Goal: Task Accomplishment & Management: Manage account settings

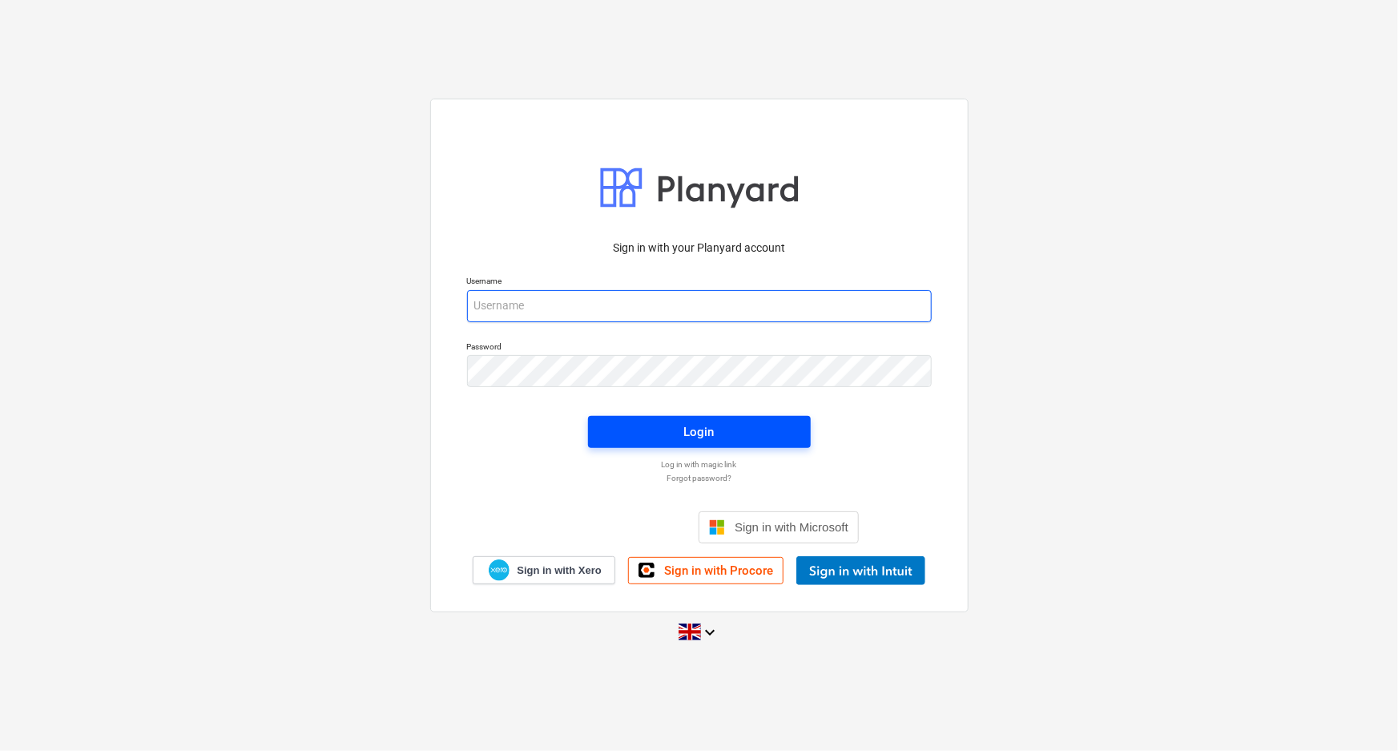
type input "[EMAIL_ADDRESS][DOMAIN_NAME]"
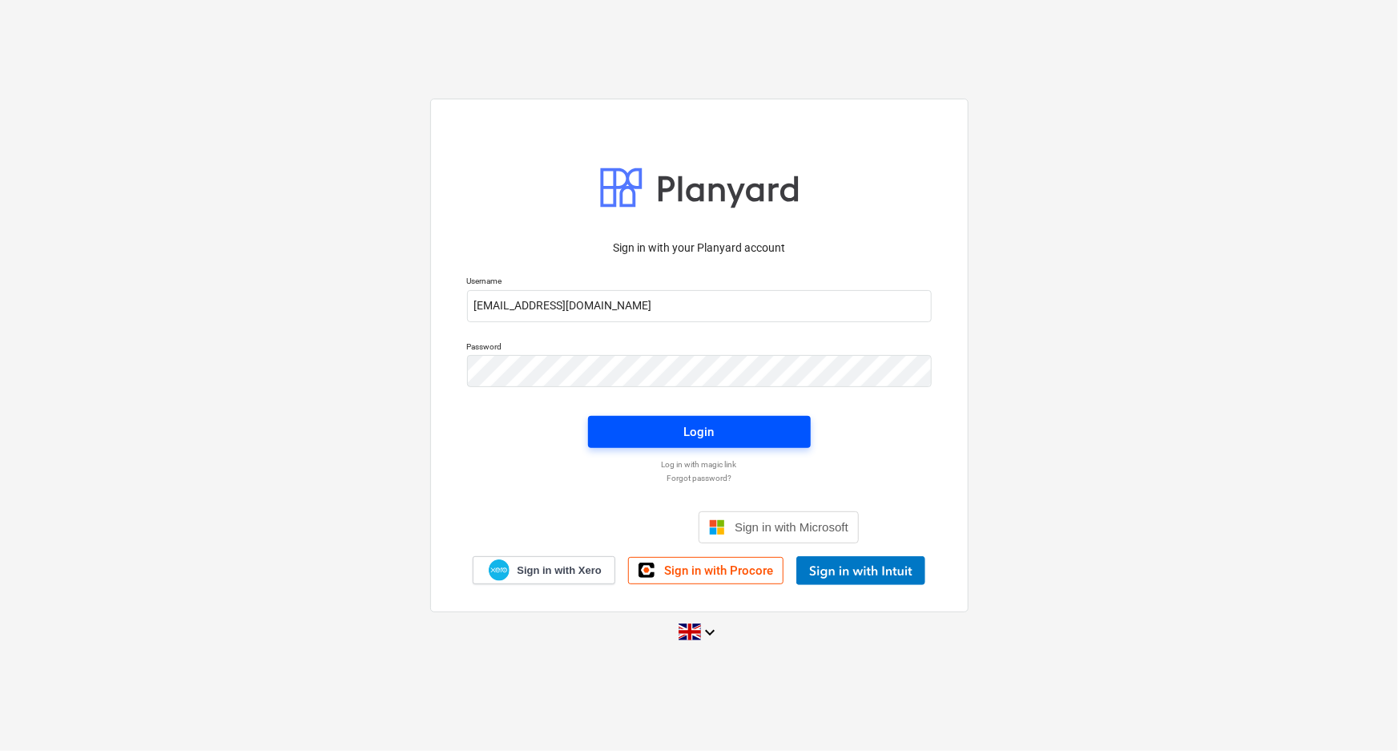
click at [638, 441] on span "Login" at bounding box center [699, 431] width 184 height 21
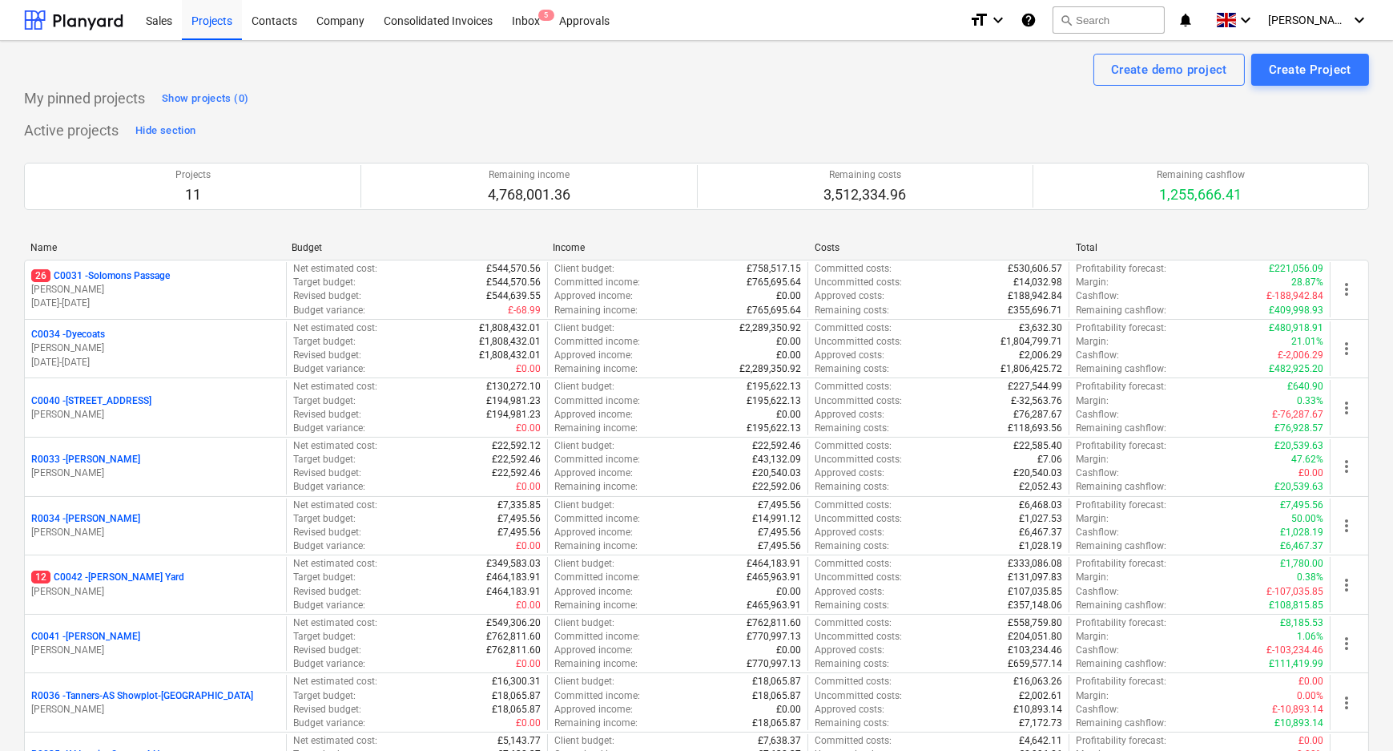
drag, startPoint x: 108, startPoint y: 276, endPoint x: 119, endPoint y: 277, distance: 10.5
click at [108, 276] on p "26 C0031 - Solomons Passage" at bounding box center [100, 276] width 139 height 14
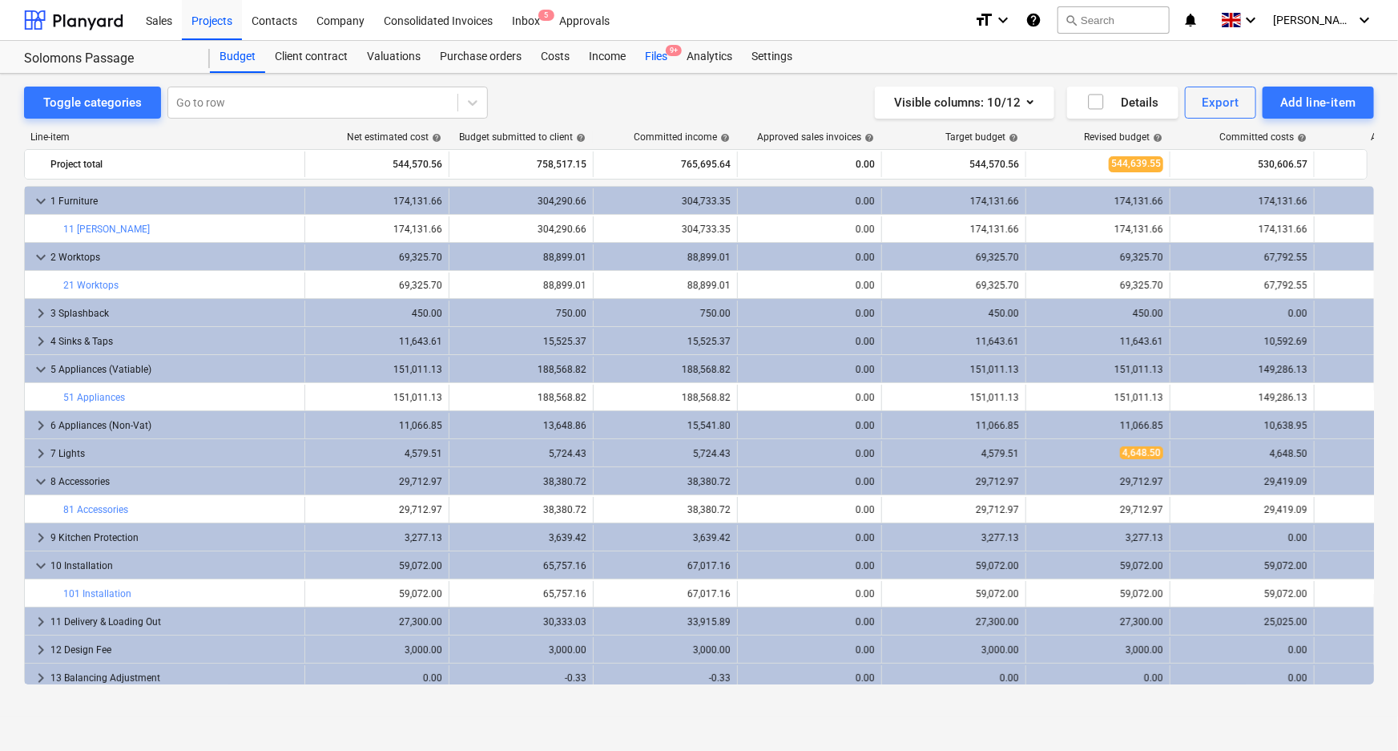
click at [659, 54] on div "Files 9+" at bounding box center [656, 57] width 42 height 32
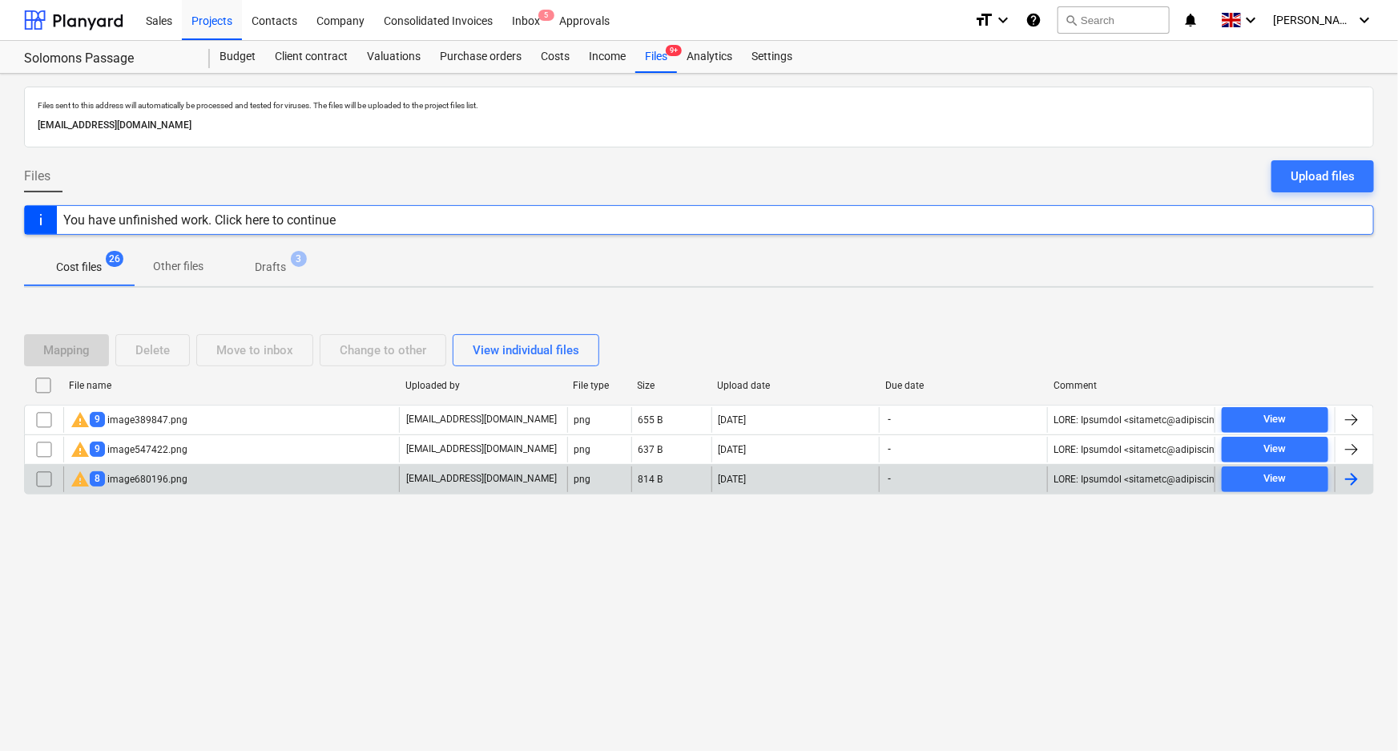
click at [248, 480] on div "warning 8 image680196.png" at bounding box center [231, 479] width 336 height 26
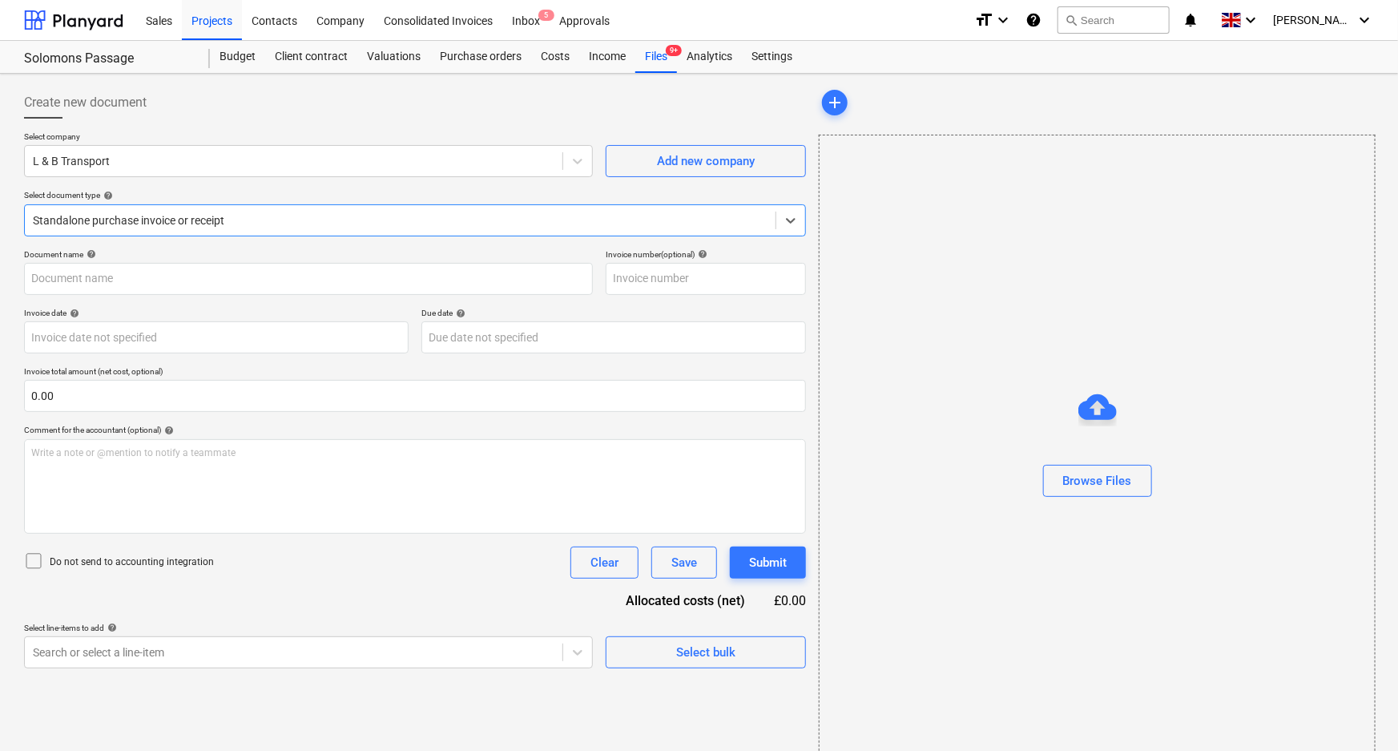
type input "S-INV293472"
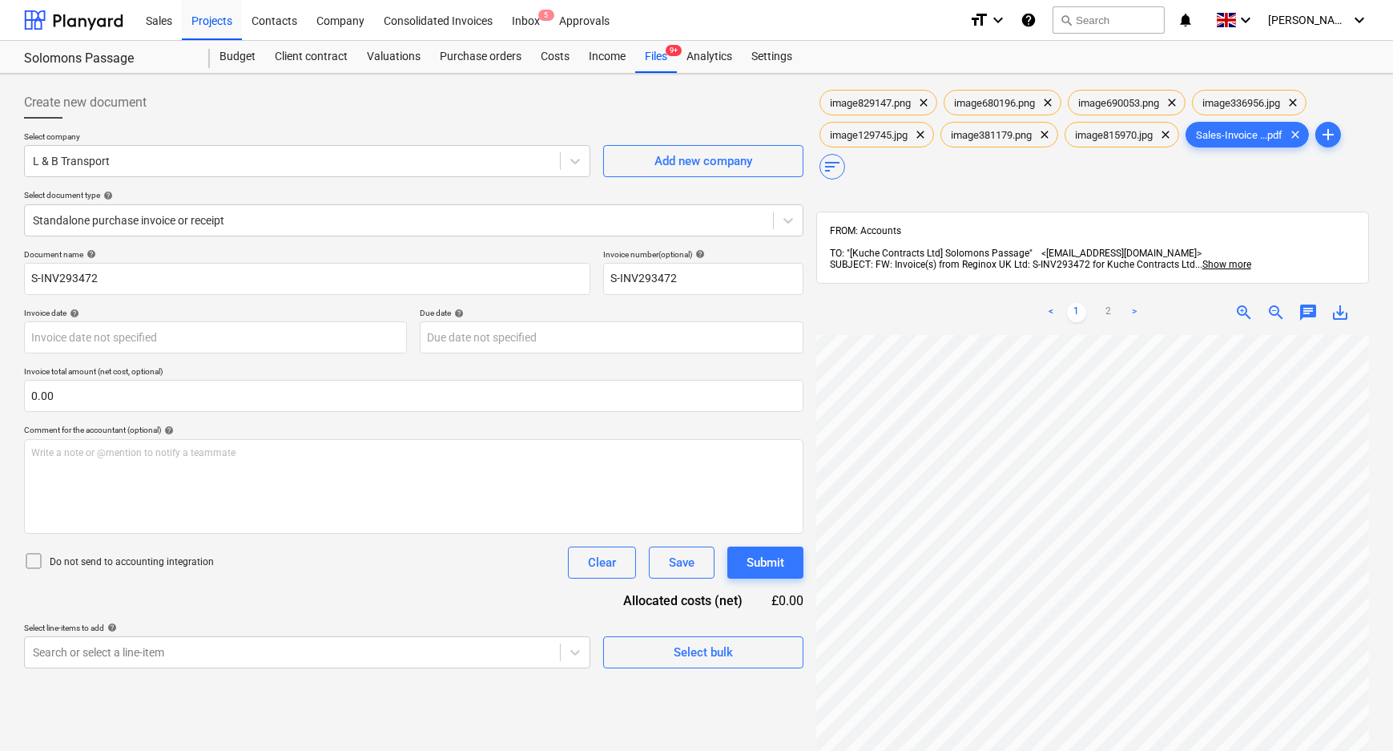
scroll to position [317, 69]
click at [570, 161] on icon at bounding box center [575, 161] width 16 height 16
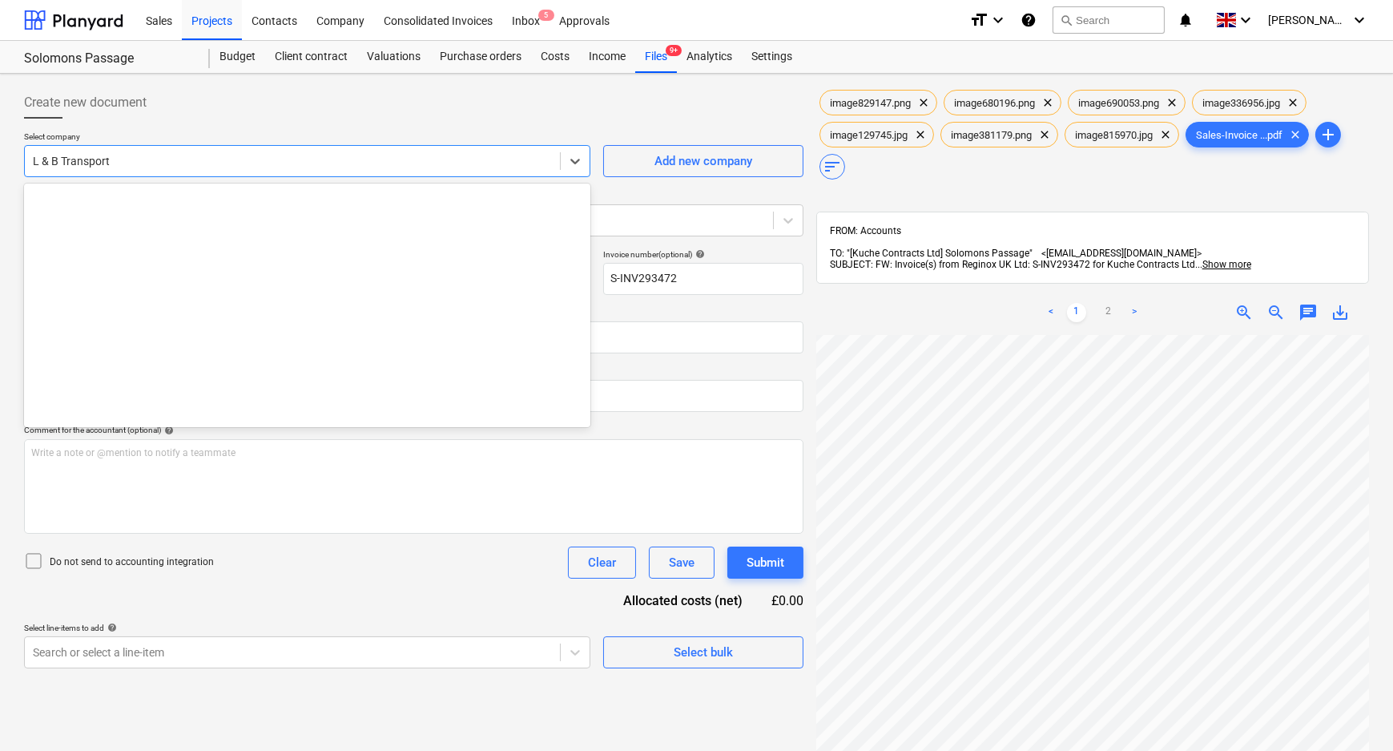
scroll to position [14831, 0]
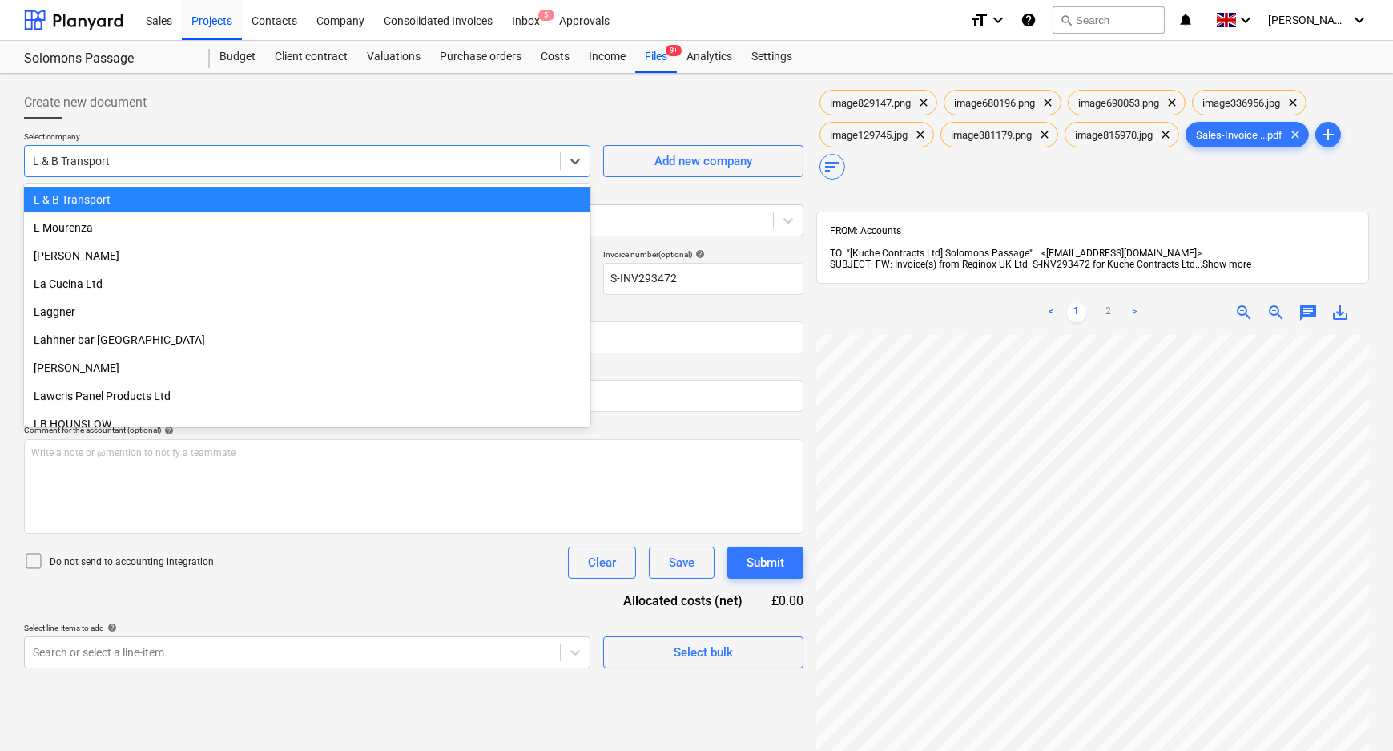
click at [331, 179] on div "Select company option L & B Transport selected, 530 of 1046. 1046 results avail…" at bounding box center [413, 190] width 779 height 118
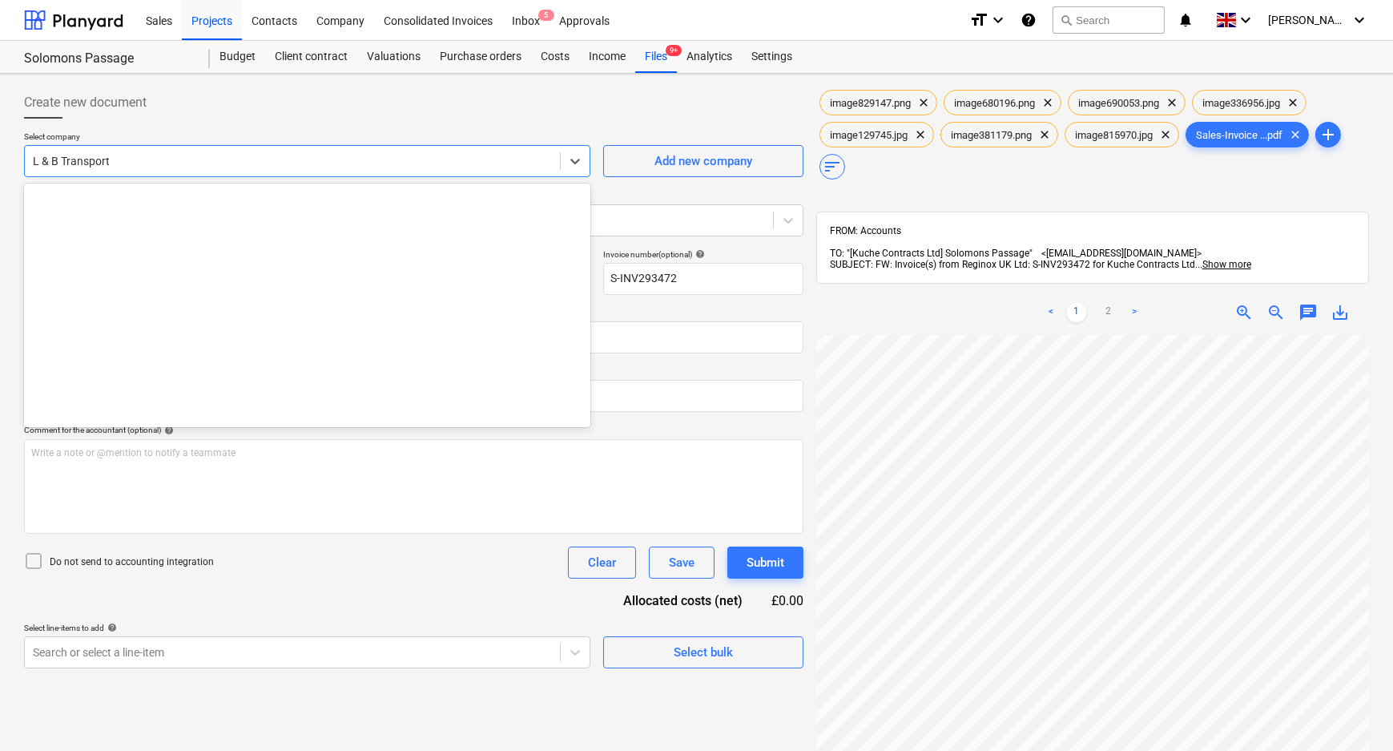
click at [328, 153] on div at bounding box center [292, 161] width 519 height 16
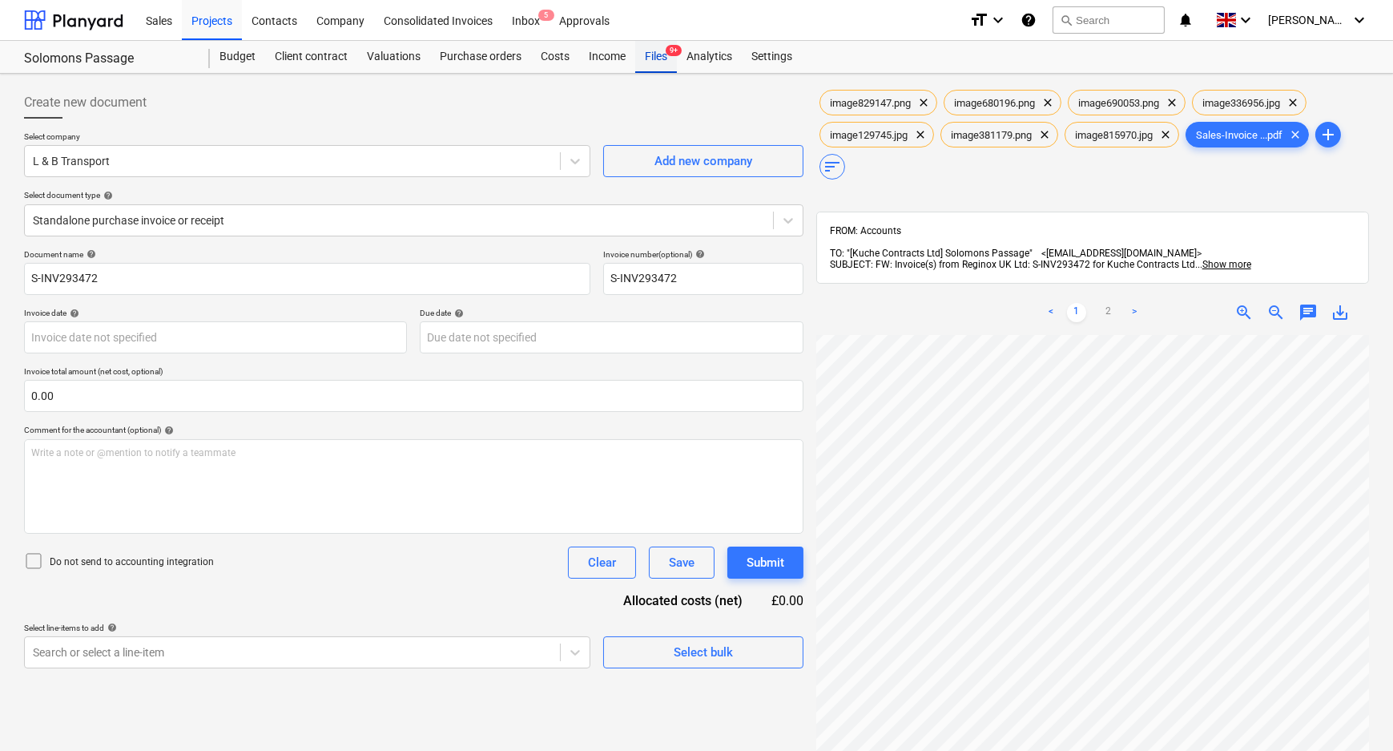
click at [662, 56] on div "Files 9+" at bounding box center [656, 57] width 42 height 32
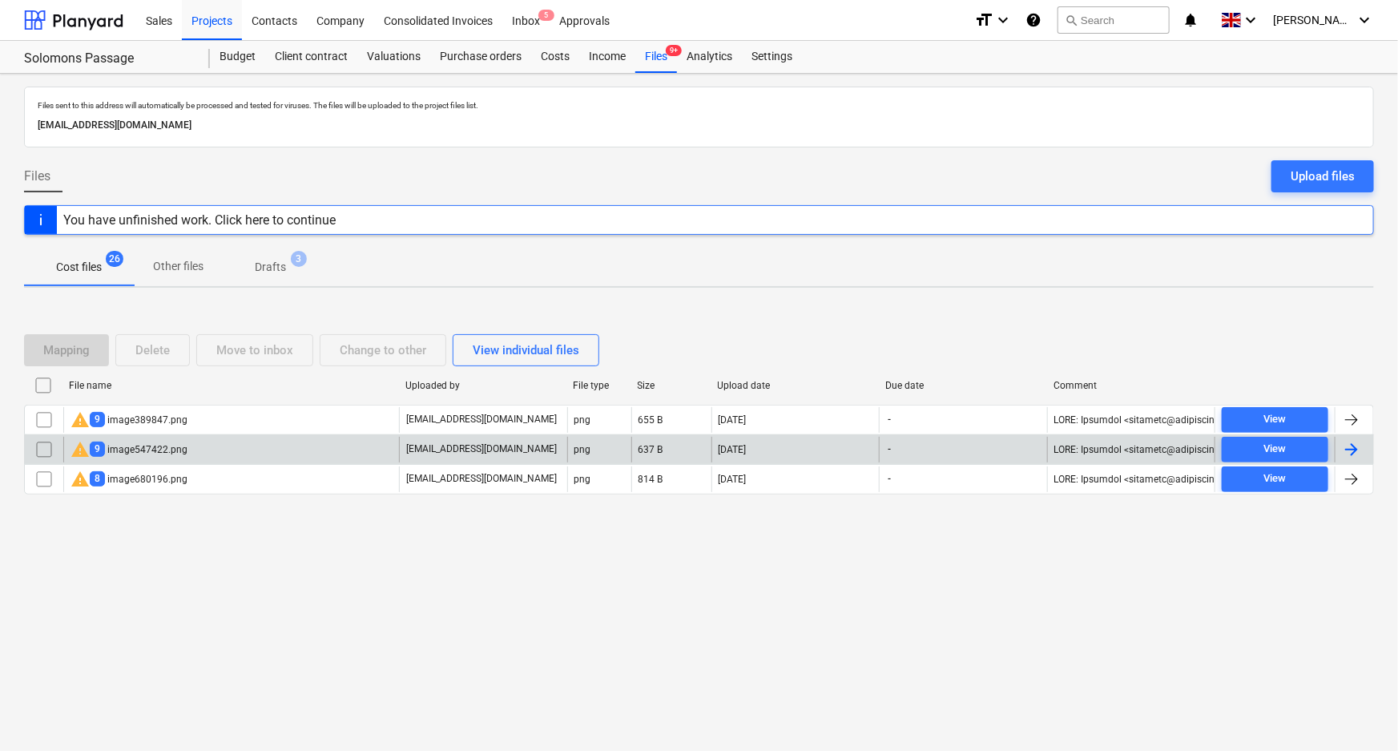
click at [172, 449] on div "warning 9 image547422.png" at bounding box center [128, 449] width 117 height 19
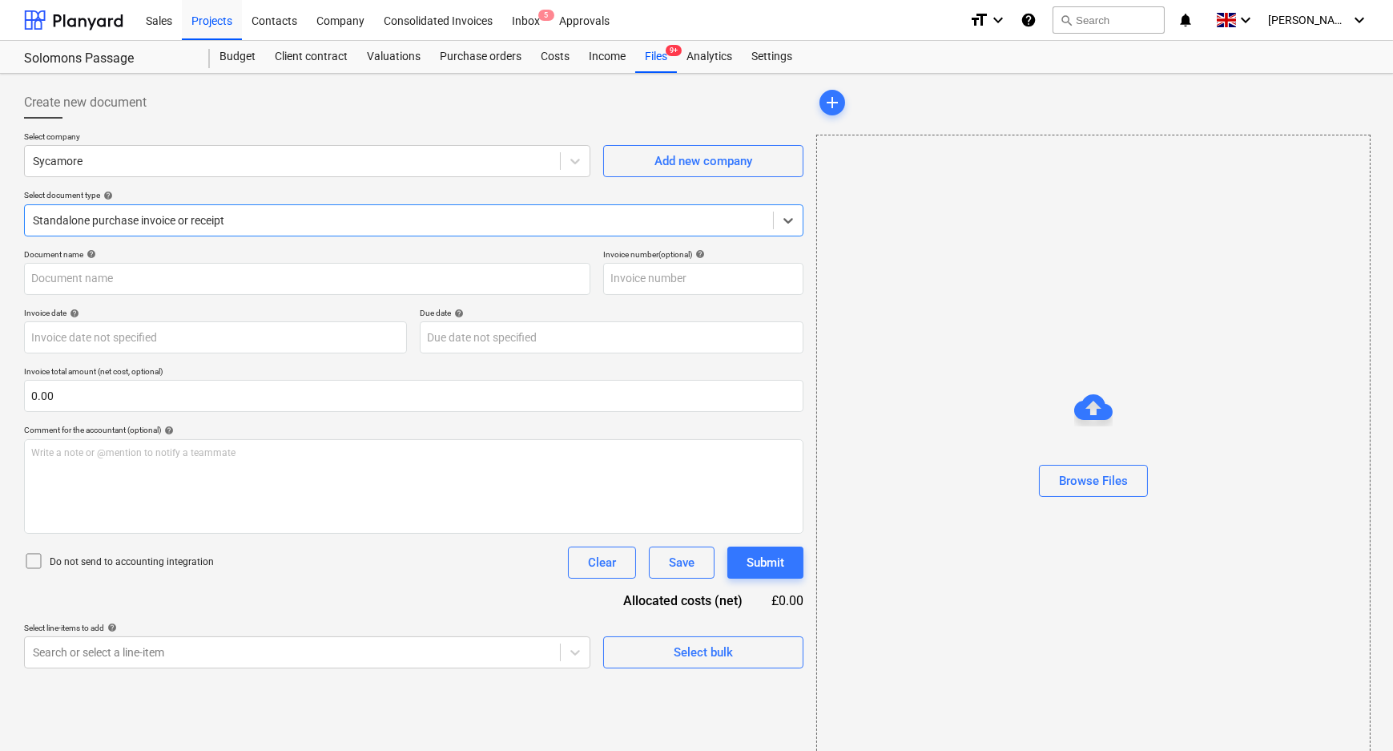
type input "INV0338851"
type input "[DATE]"
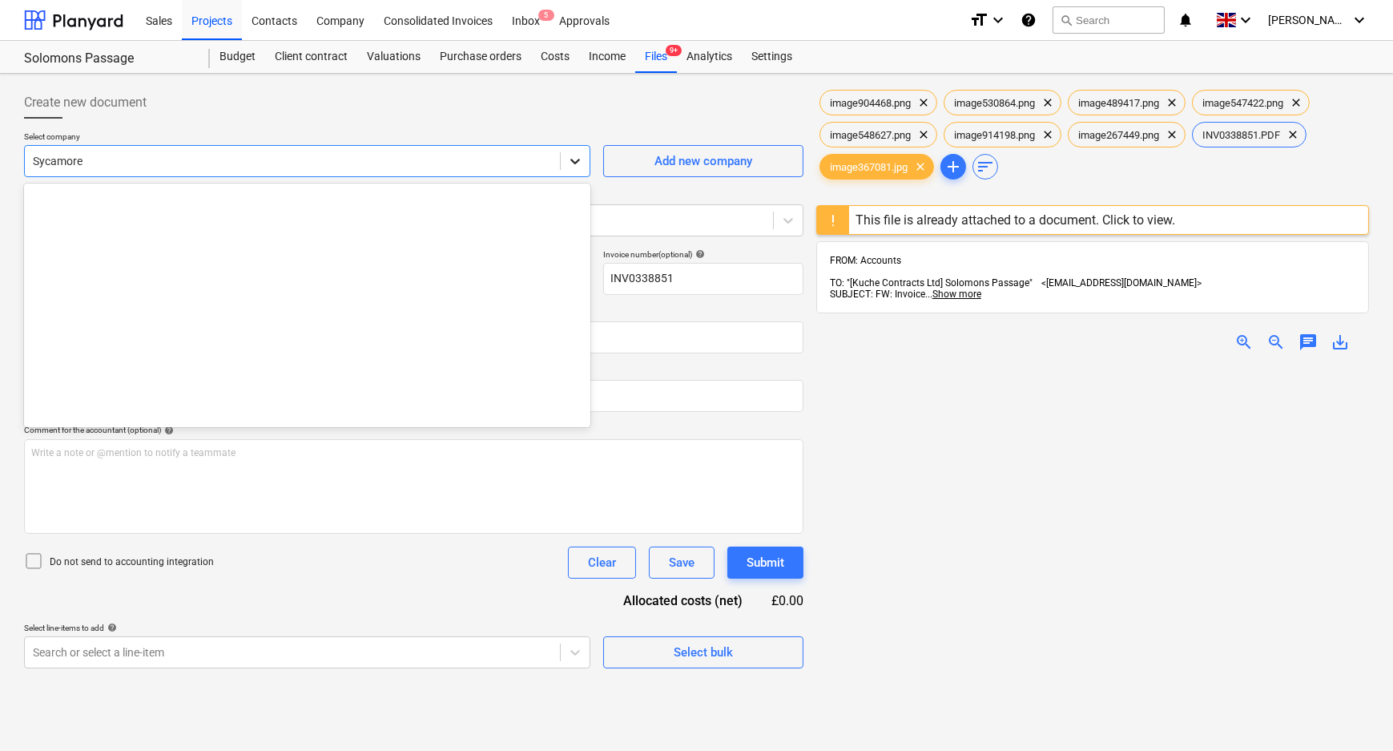
click at [580, 155] on icon at bounding box center [575, 161] width 16 height 16
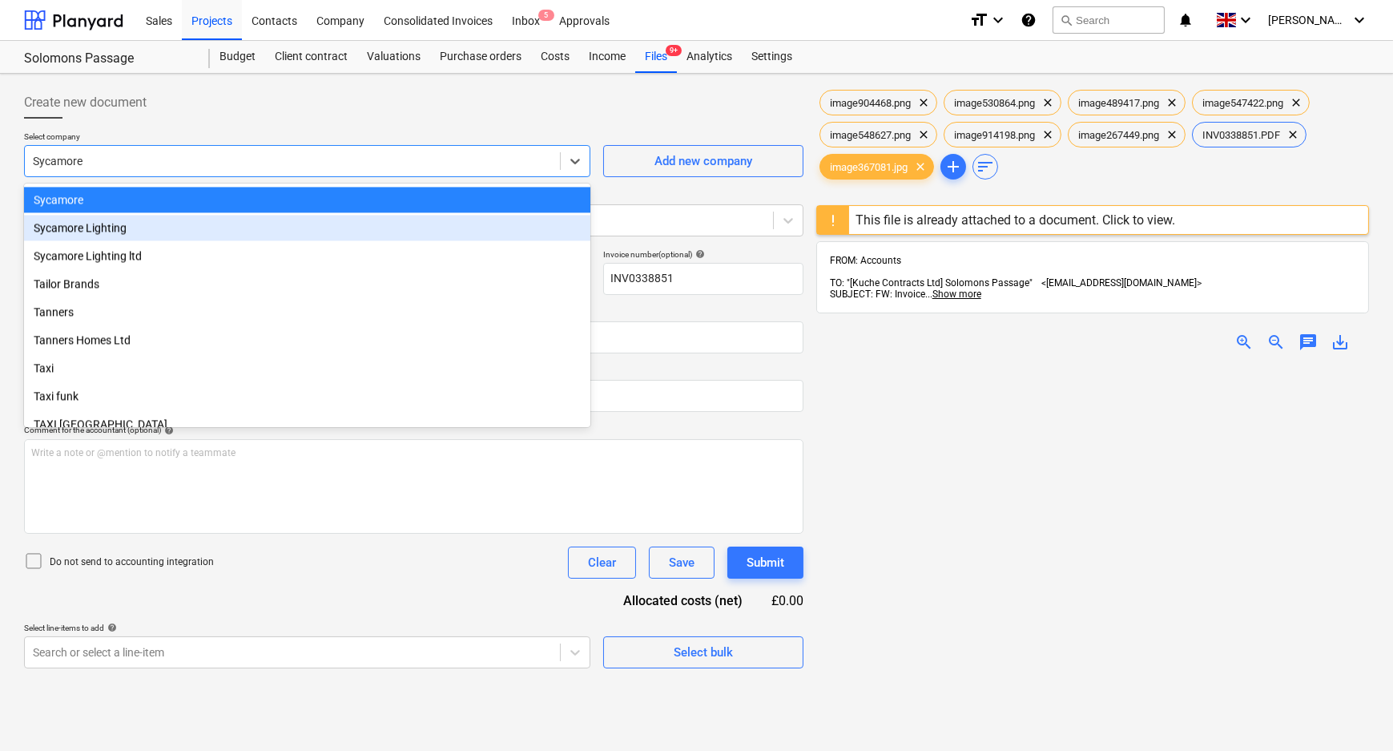
click at [498, 231] on div "Sycamore Lighting" at bounding box center [307, 228] width 566 height 26
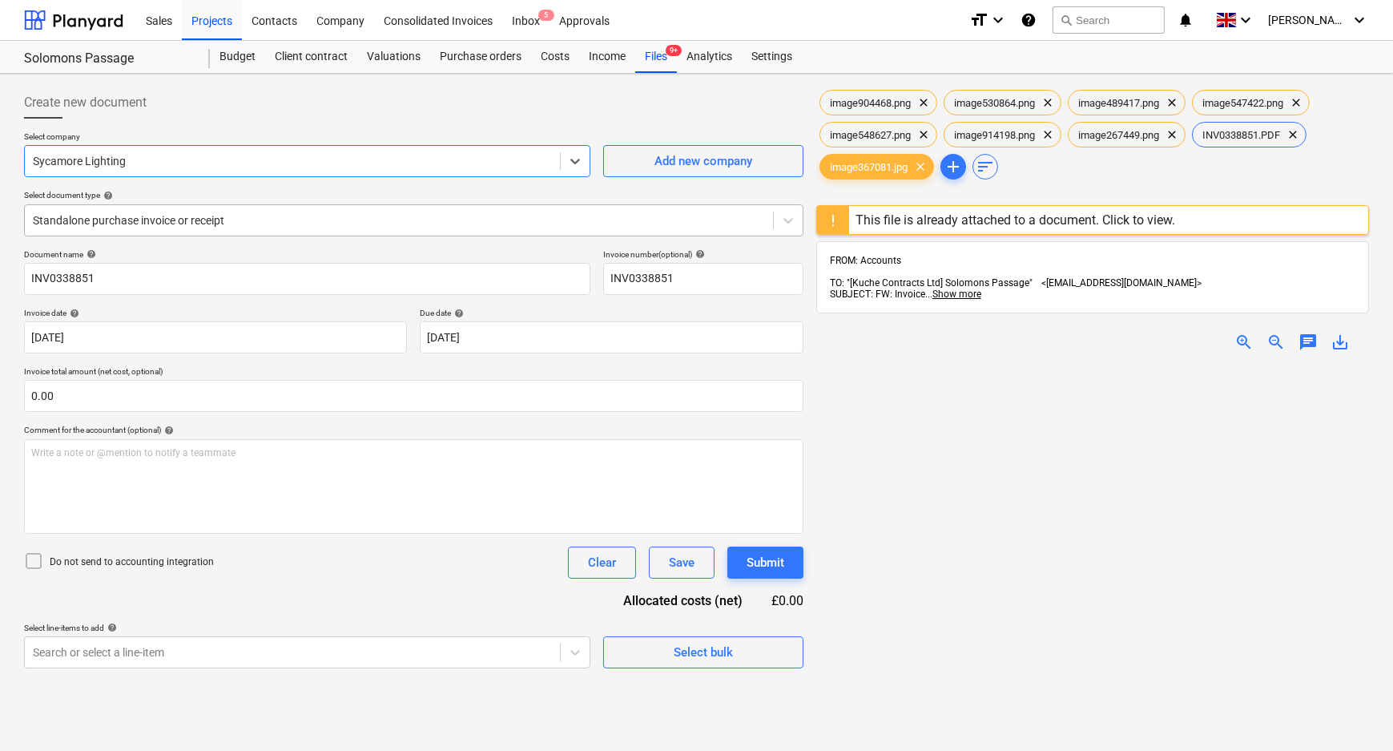
click at [337, 223] on div at bounding box center [399, 220] width 732 height 16
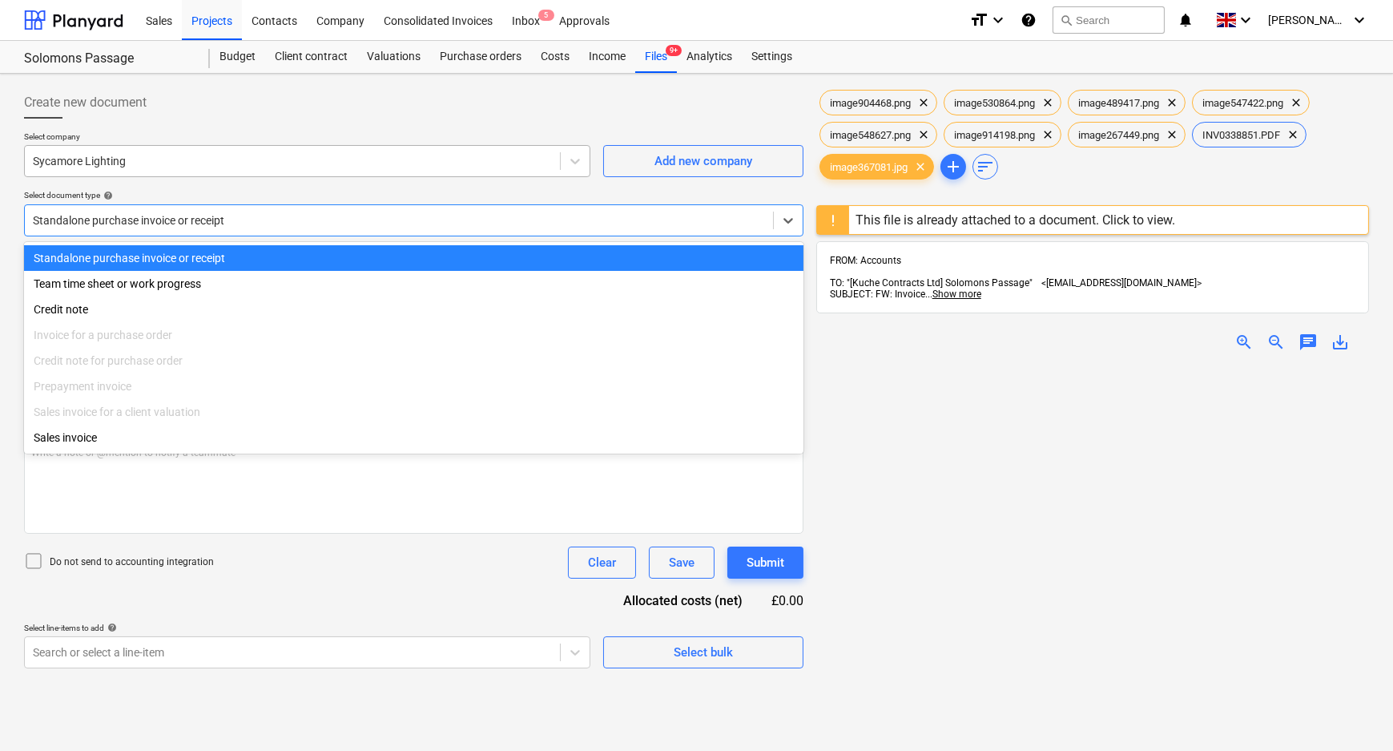
click at [352, 155] on div at bounding box center [292, 161] width 519 height 16
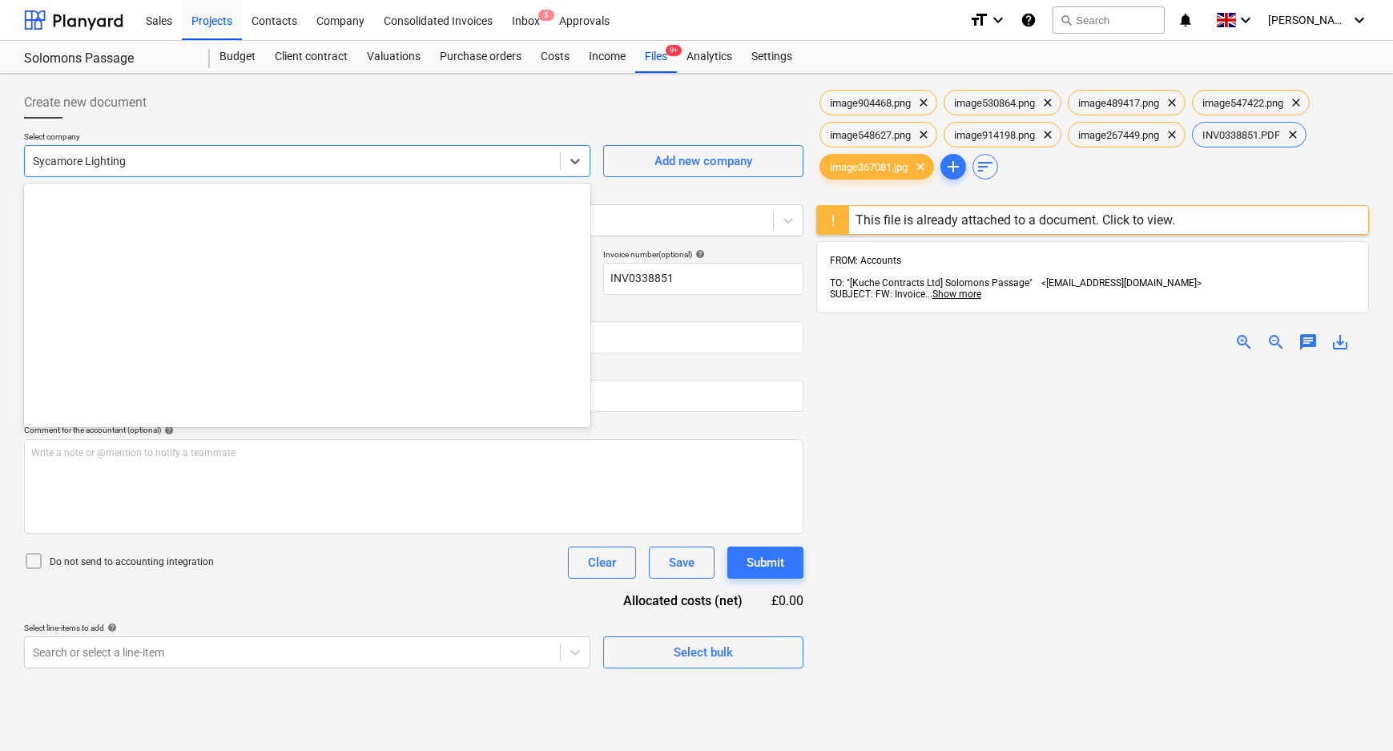
scroll to position [24364, 0]
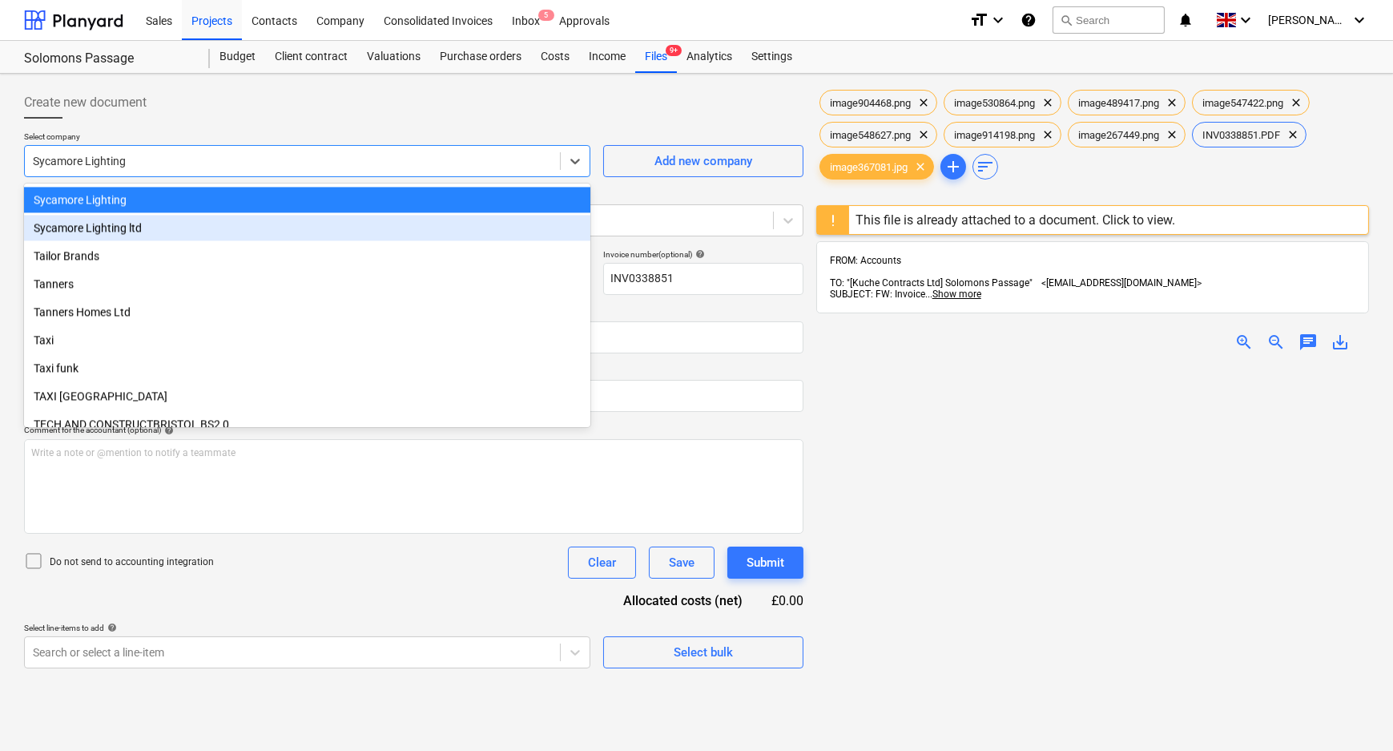
click at [288, 236] on div "Sycamore Lighting ltd" at bounding box center [307, 228] width 566 height 26
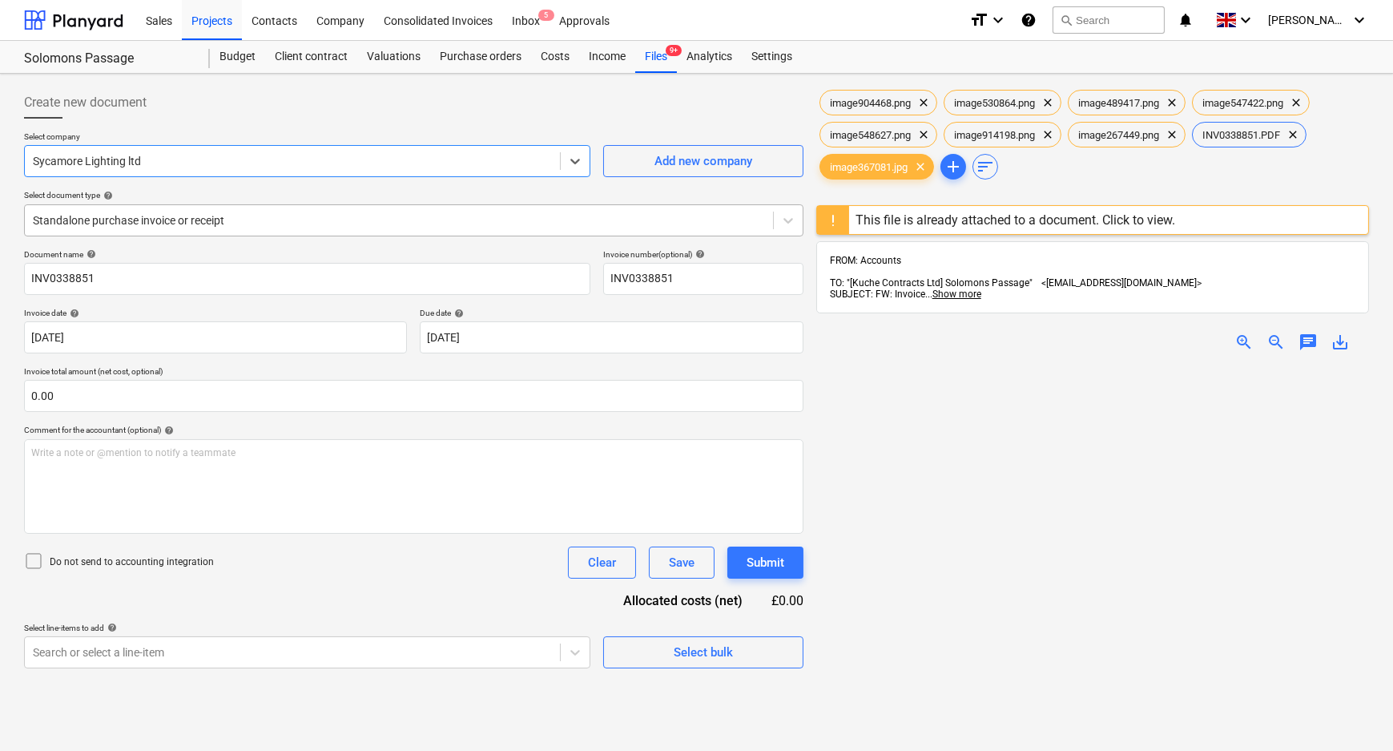
click at [288, 214] on div at bounding box center [399, 220] width 732 height 16
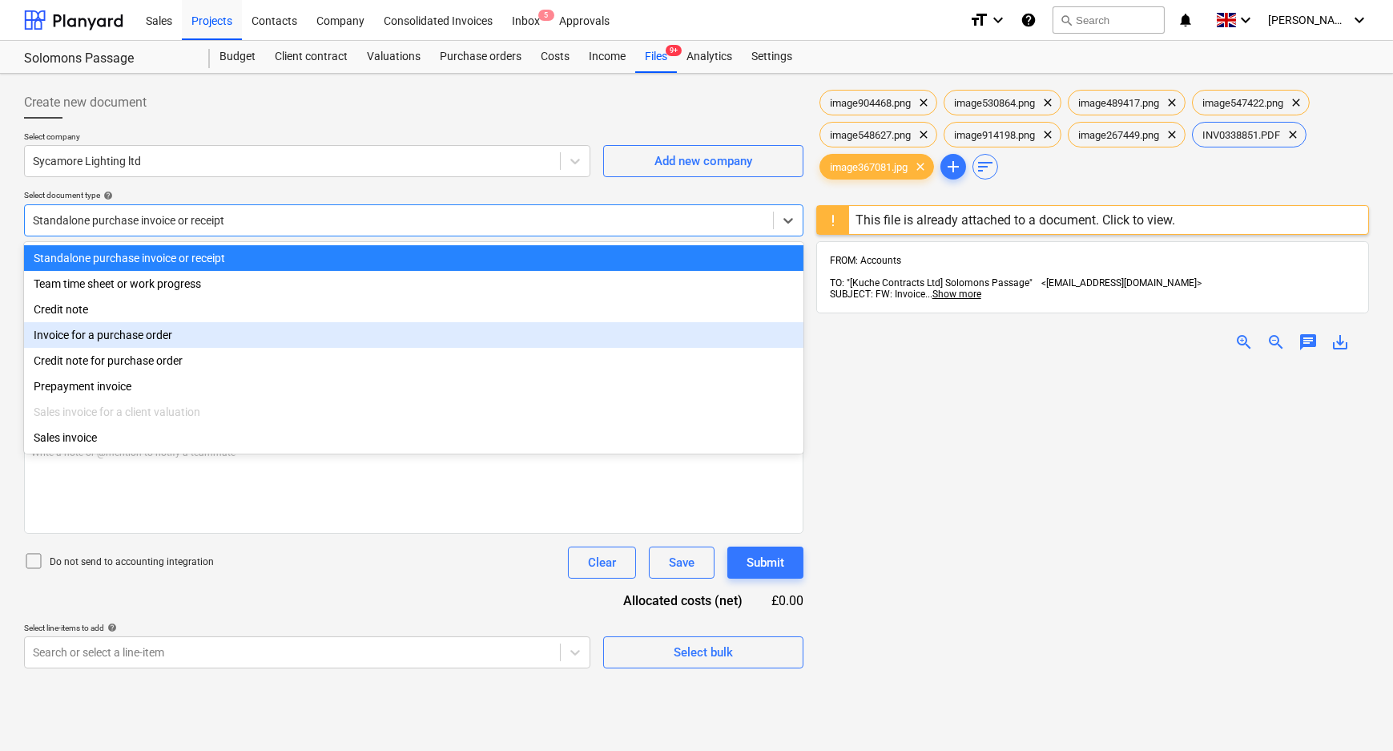
click at [278, 346] on div "Invoice for a purchase order" at bounding box center [413, 335] width 779 height 26
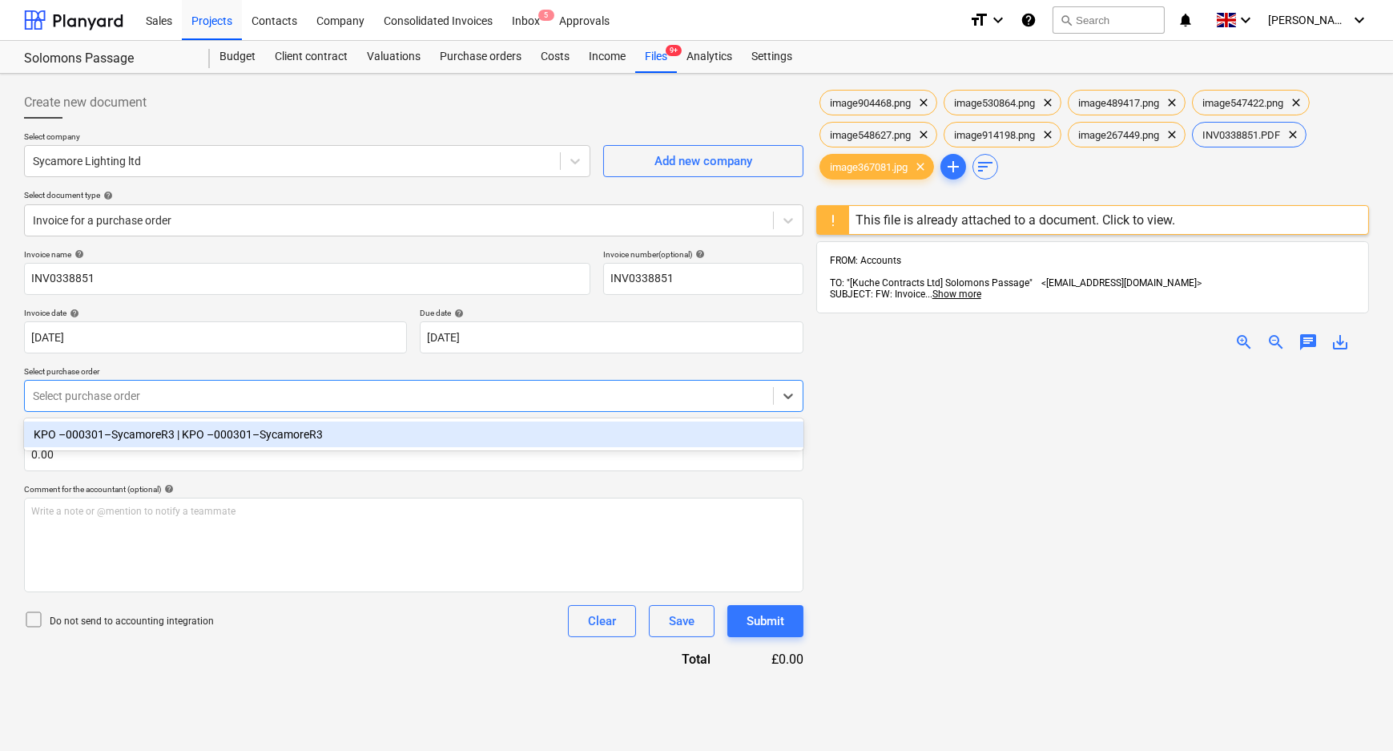
click at [262, 408] on div "Select purchase order" at bounding box center [413, 396] width 779 height 32
click at [248, 445] on div "KPO –000301–SycamoreR3 | KPO –000301–SycamoreR3" at bounding box center [413, 434] width 779 height 26
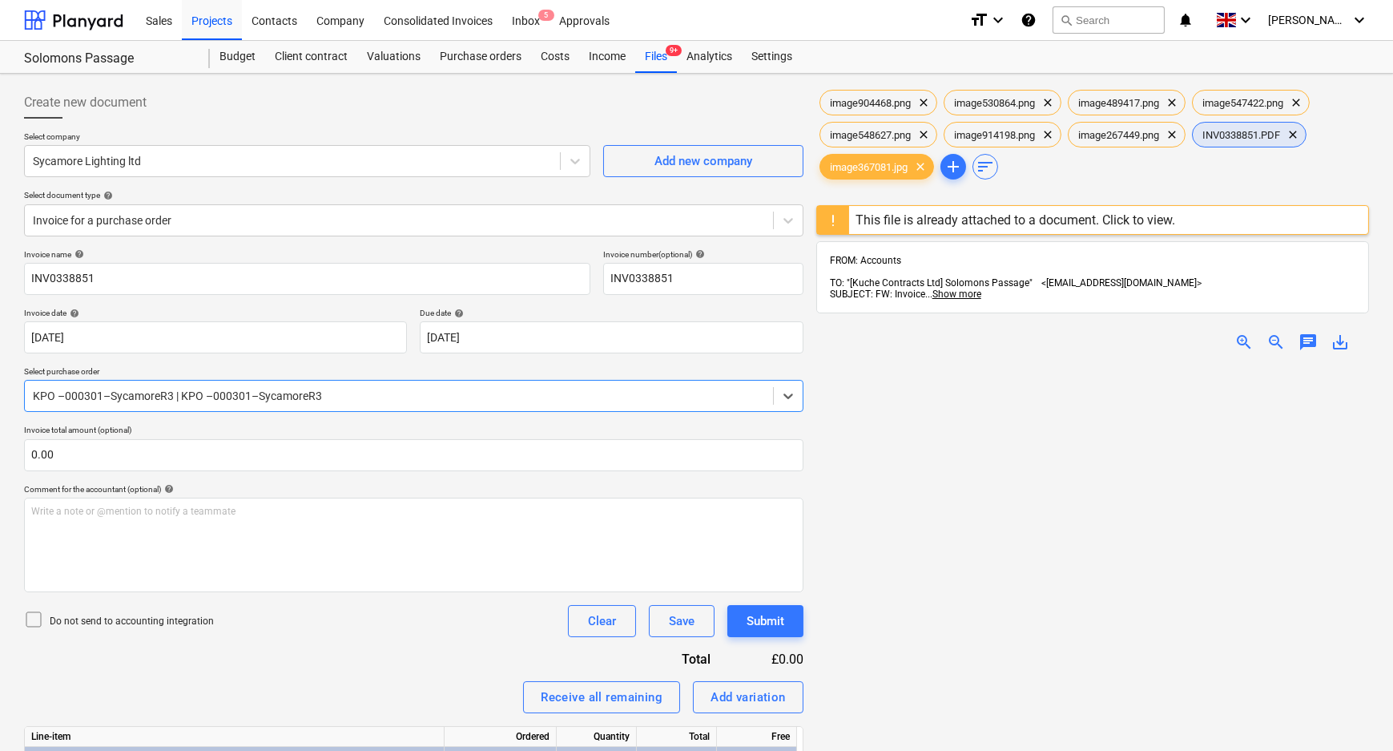
click at [1227, 135] on span "INV0338851.PDF" at bounding box center [1241, 135] width 97 height 12
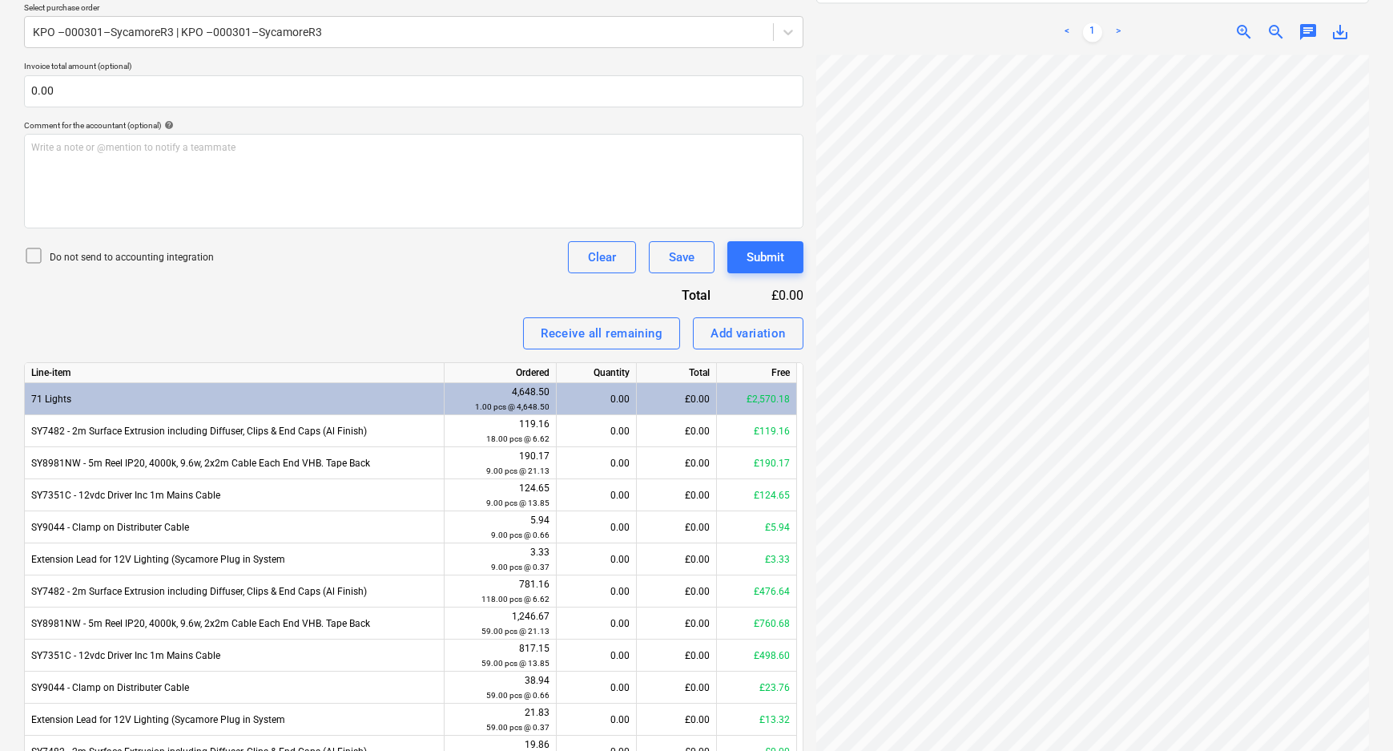
scroll to position [173, 40]
click at [611, 429] on div "0.00" at bounding box center [596, 431] width 66 height 32
type input "18"
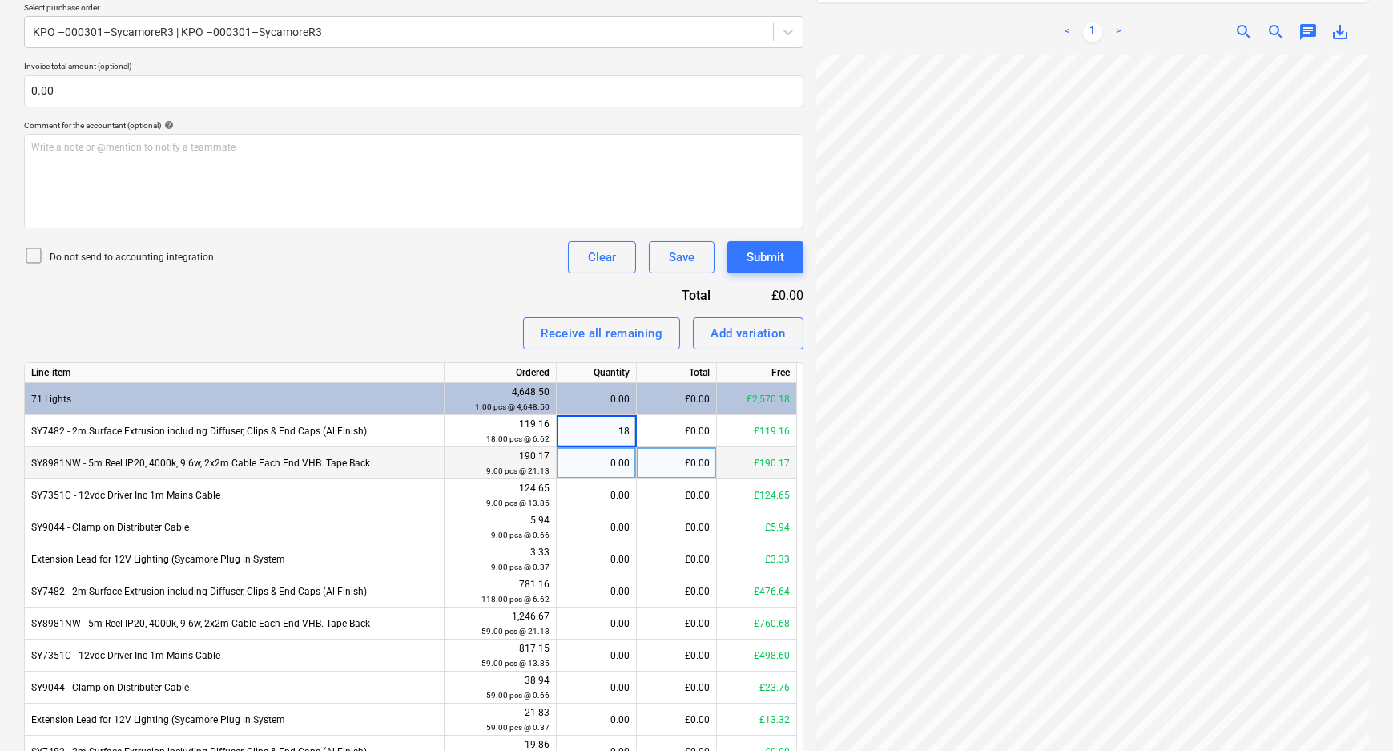
click at [622, 469] on div "0.00" at bounding box center [596, 463] width 66 height 32
type input "9"
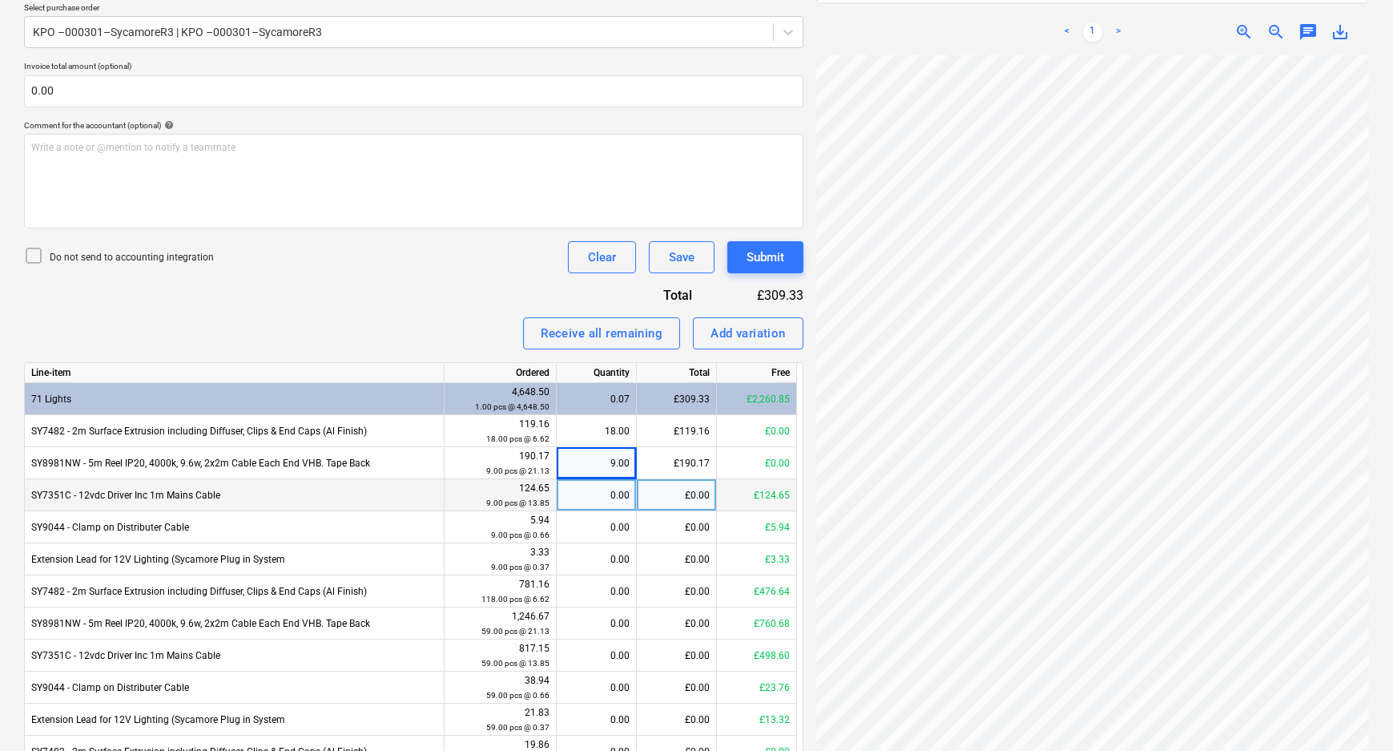
click at [609, 498] on div "0.00" at bounding box center [596, 495] width 66 height 32
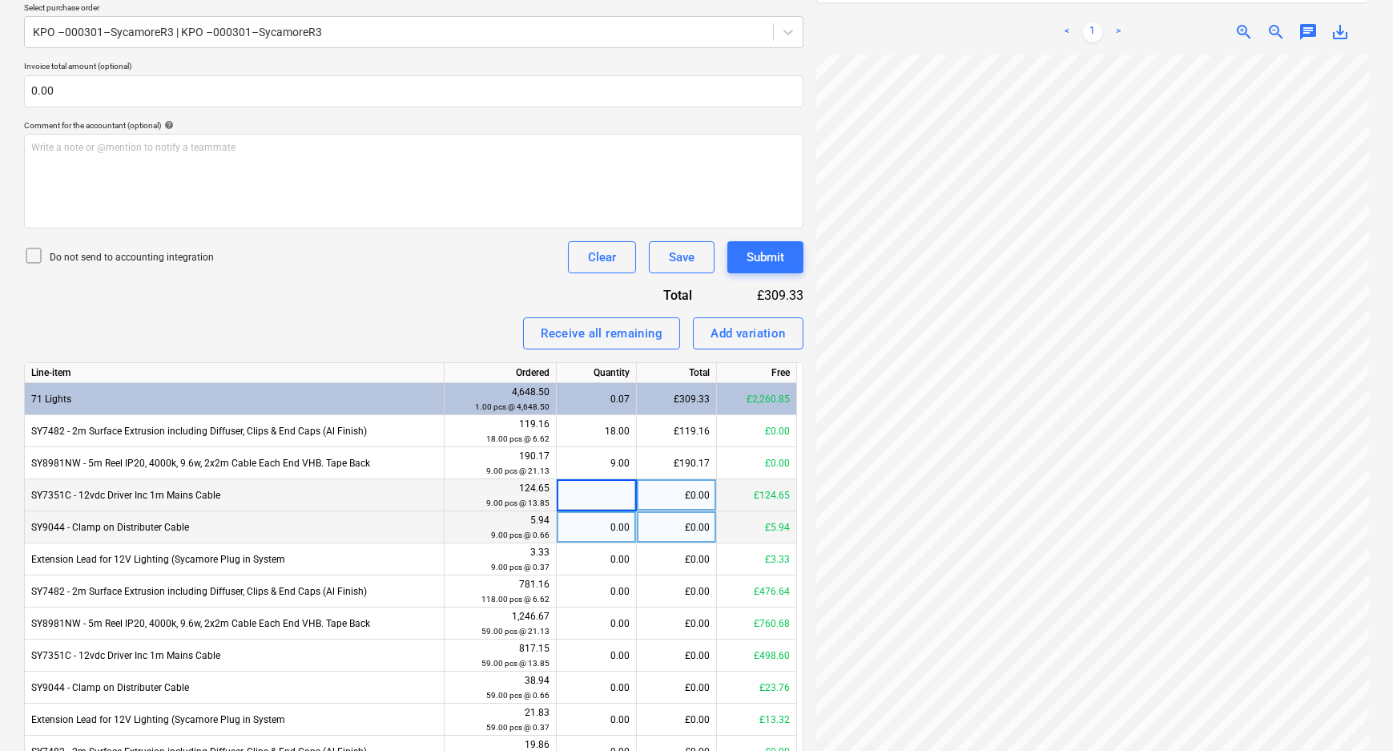
type input "9"
click at [617, 532] on div "0.00" at bounding box center [596, 527] width 66 height 32
type input "9"
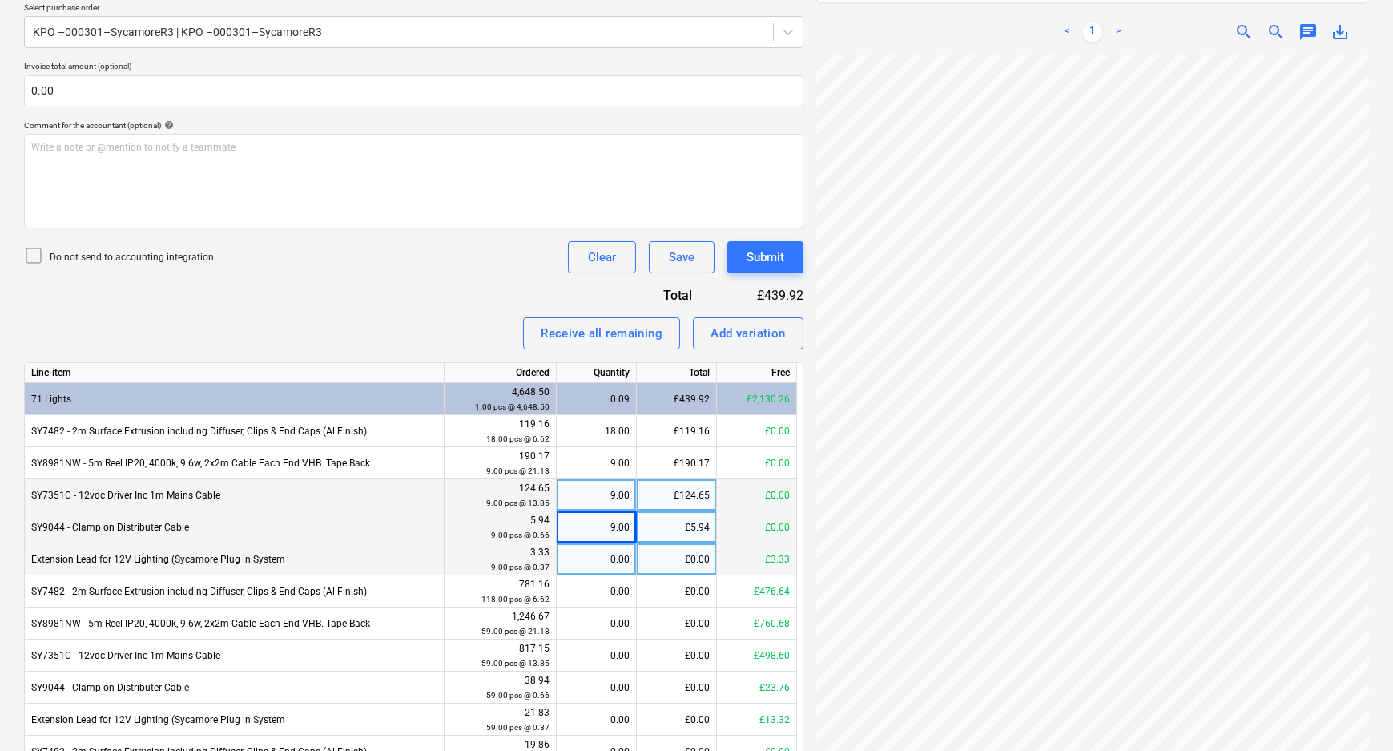
click at [597, 563] on div "0.00" at bounding box center [596, 559] width 66 height 32
type input "9"
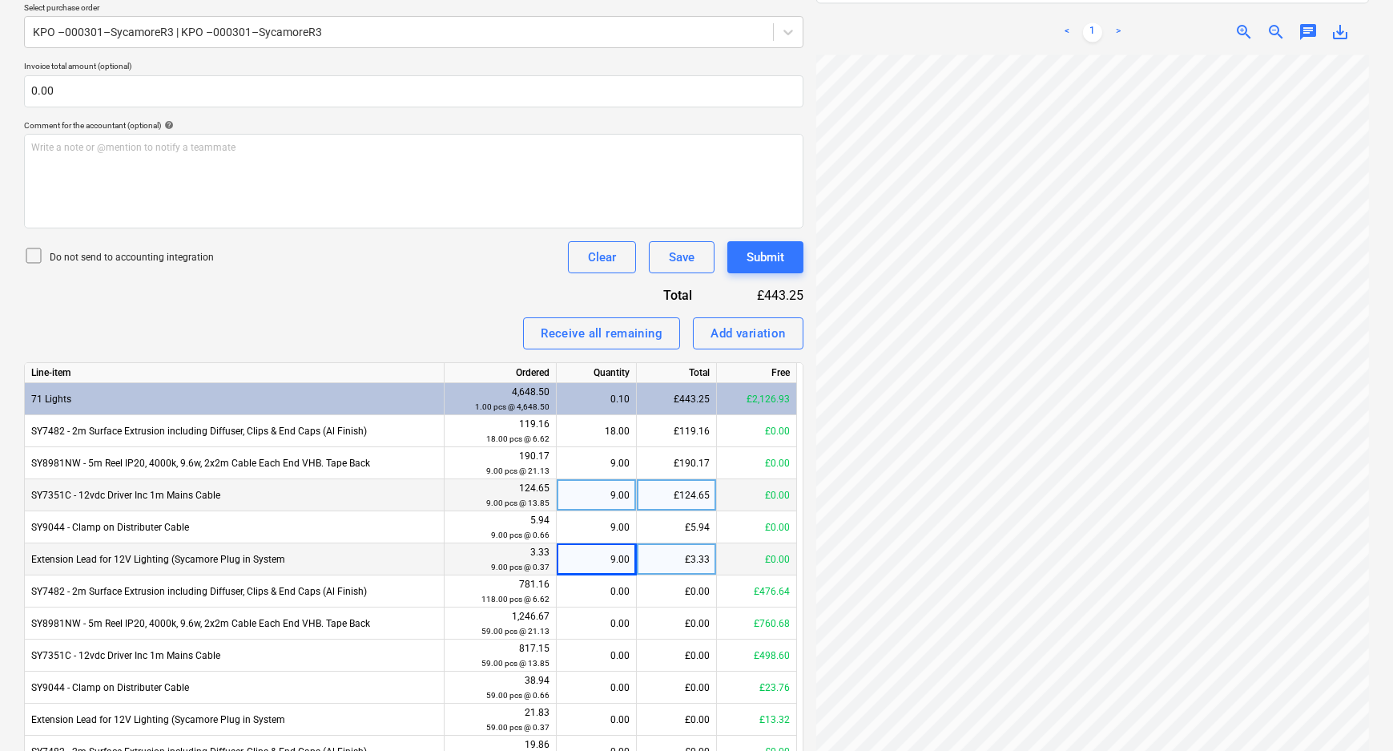
click at [813, 494] on div "image904468.png clear image530864.png clear image489417.png clear image547422.p…" at bounding box center [1093, 365] width 566 height 1298
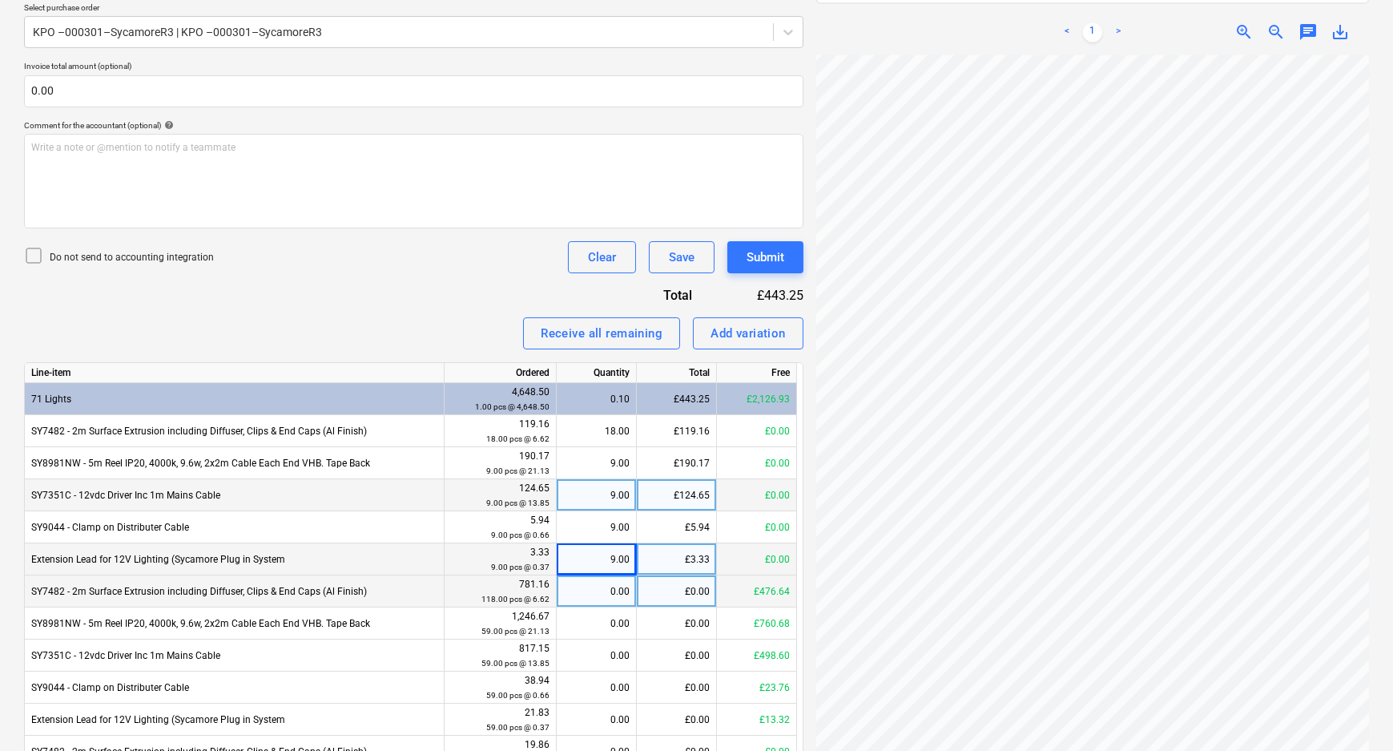
click at [584, 596] on div "0.00" at bounding box center [596, 591] width 66 height 32
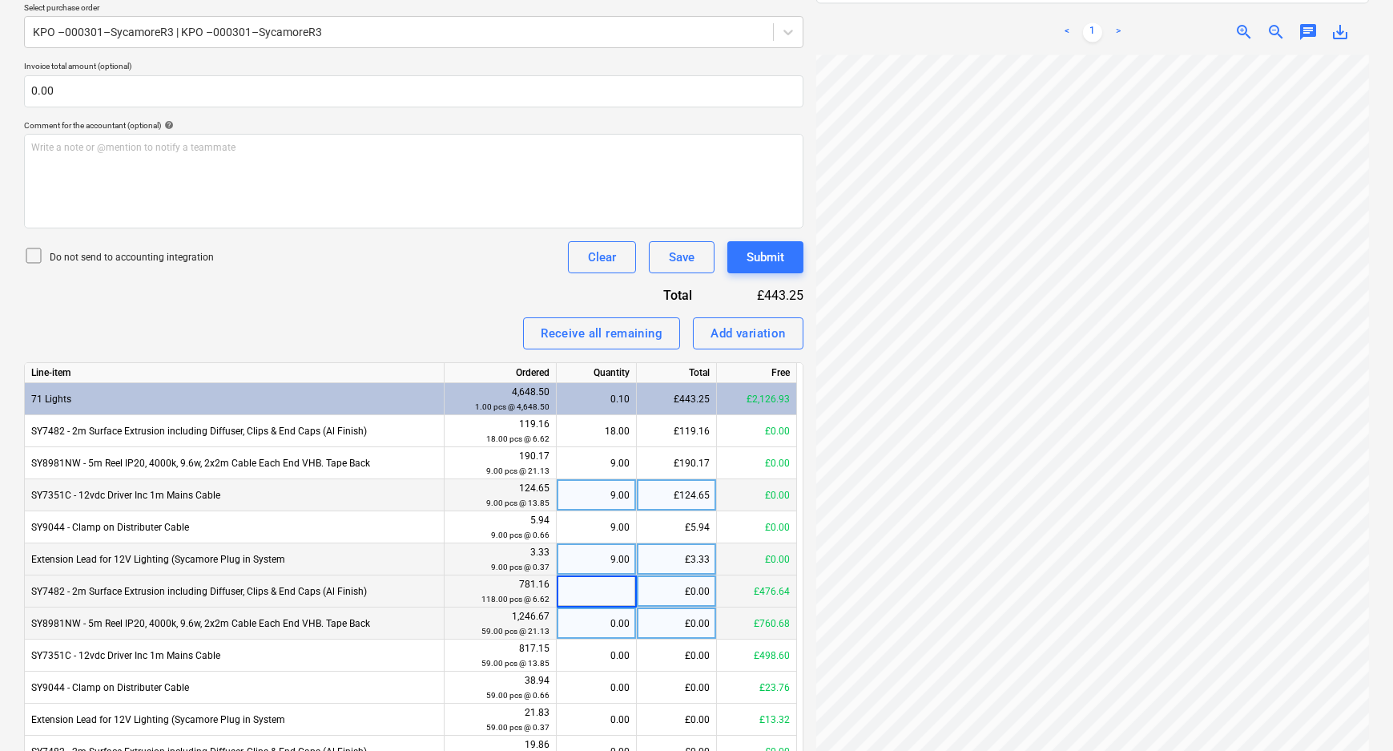
type input "8"
click at [600, 625] on div "0.00" at bounding box center [596, 623] width 66 height 32
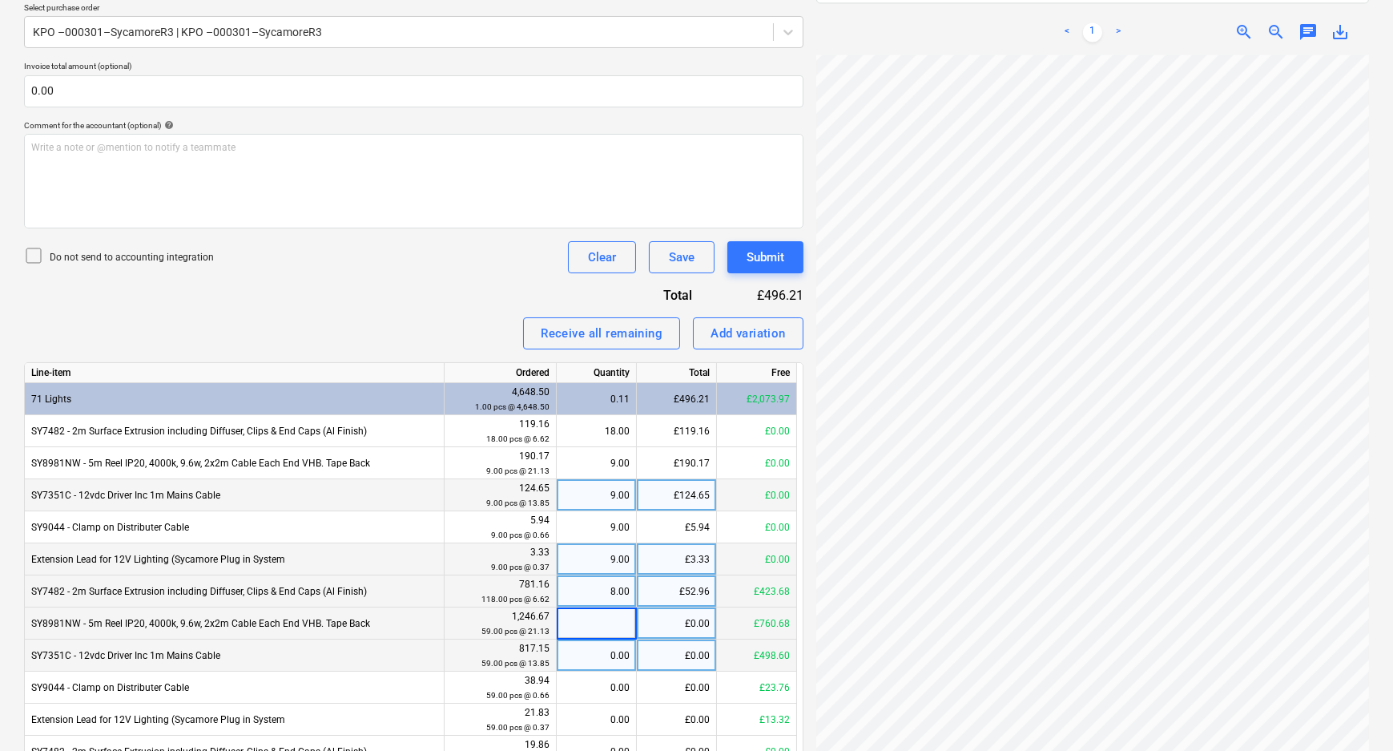
type input "4"
click at [604, 658] on div "0.00" at bounding box center [596, 655] width 66 height 32
type input "4"
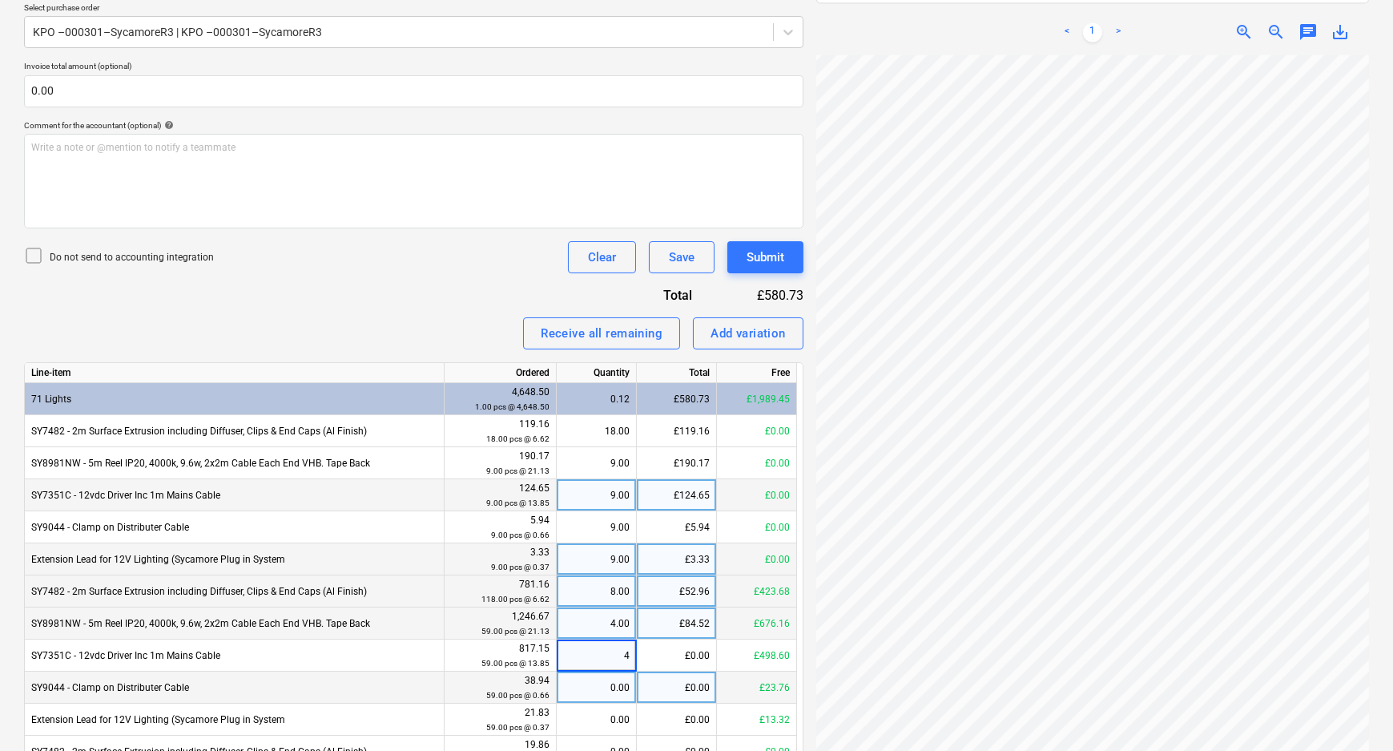
click at [606, 688] on div "0.00" at bounding box center [596, 687] width 66 height 32
type input "8"
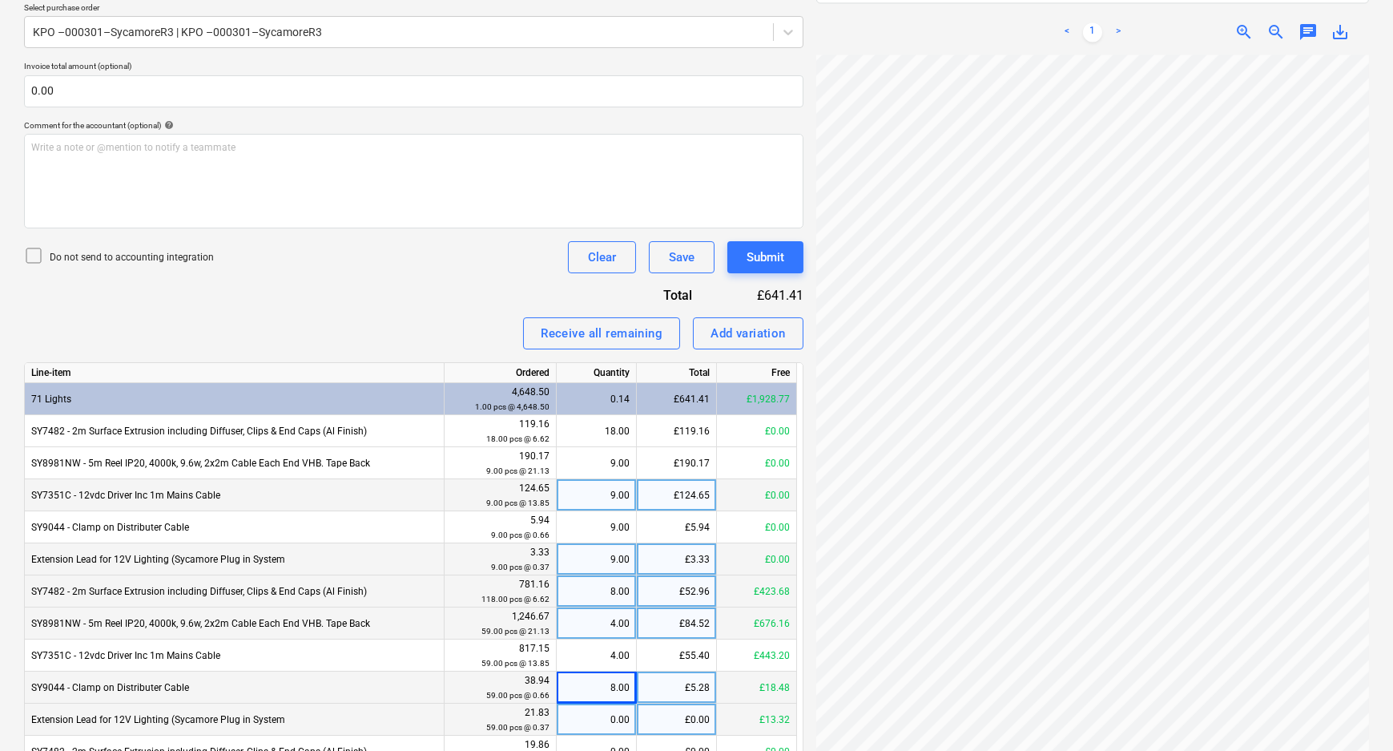
click at [606, 713] on div "0.00" at bounding box center [596, 719] width 66 height 32
type input "4"
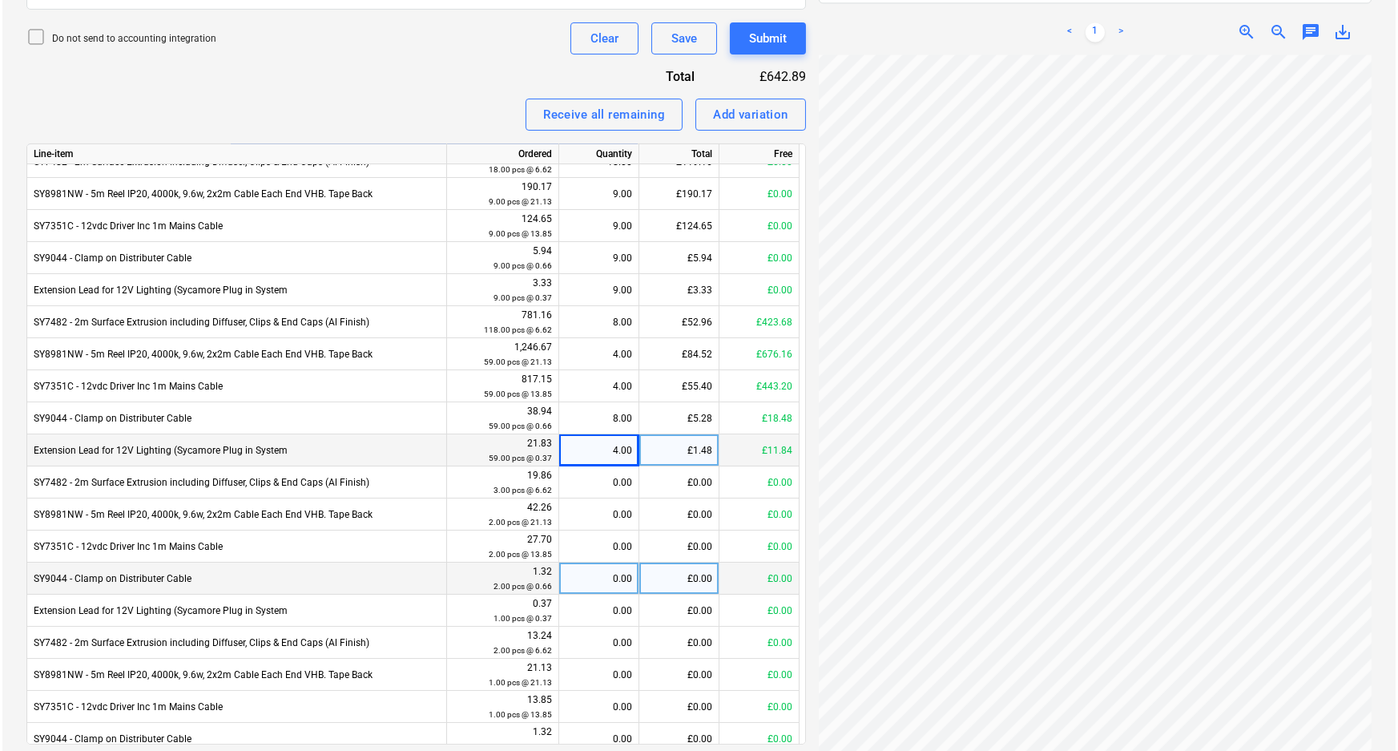
scroll to position [0, 0]
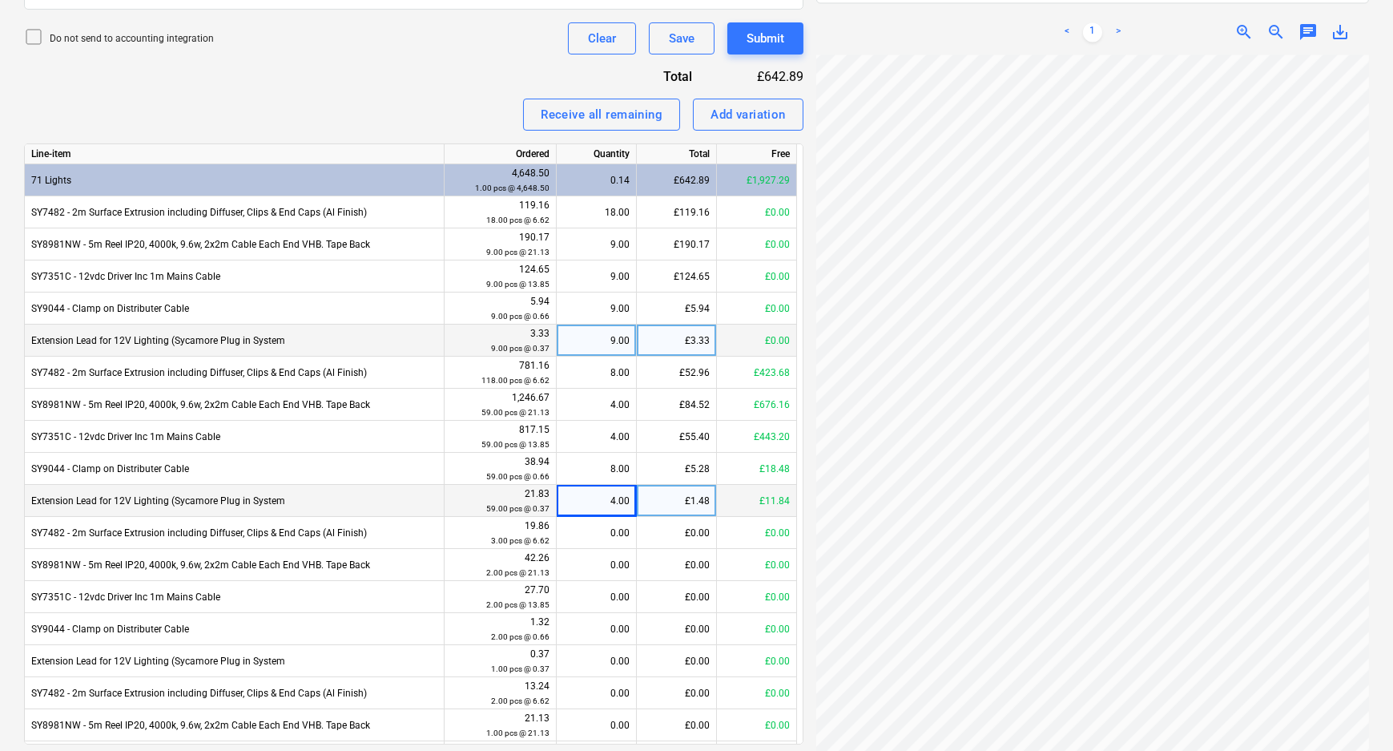
click at [548, 348] on small "9.00 pcs @ 0.37" at bounding box center [520, 348] width 58 height 9
drag, startPoint x: 546, startPoint y: 348, endPoint x: 537, endPoint y: 347, distance: 9.0
click at [537, 347] on small "9.00 pcs @ 0.37" at bounding box center [520, 348] width 58 height 9
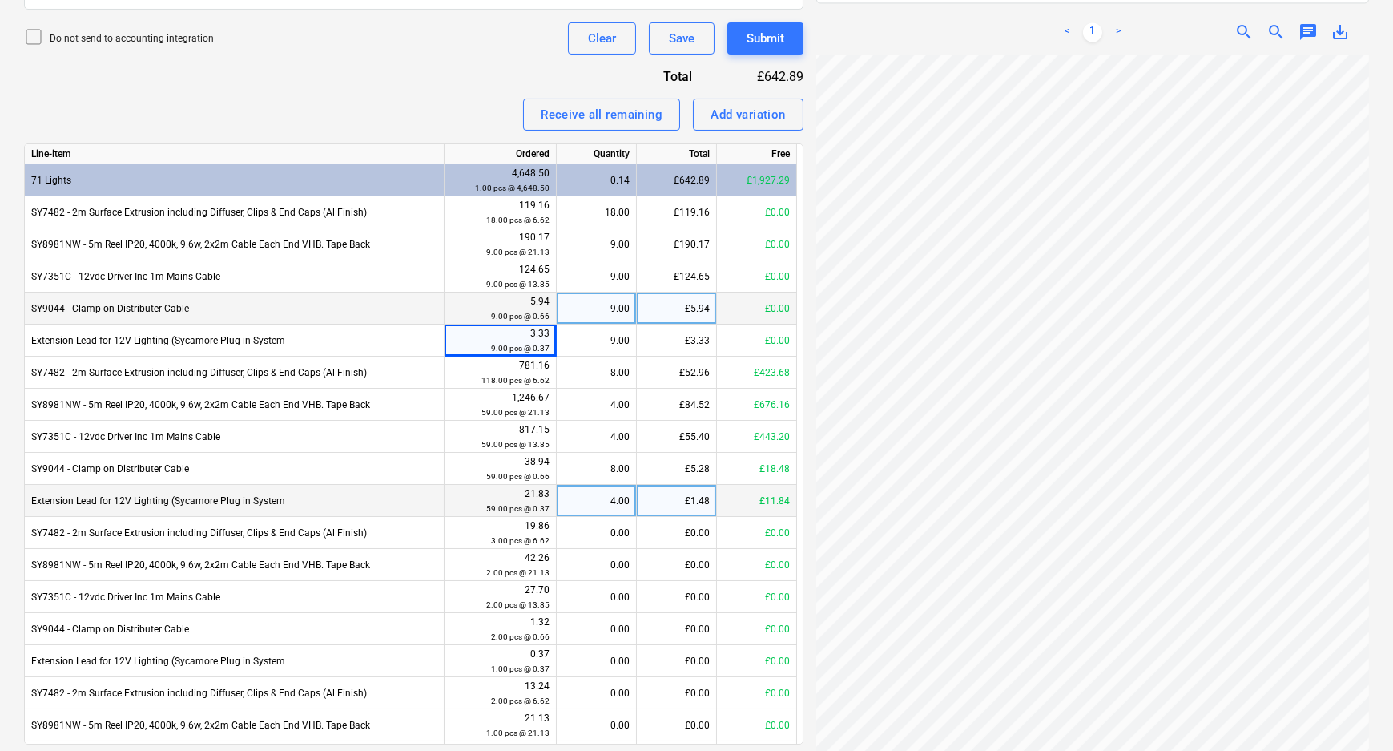
click at [538, 308] on div "9.00 pcs @ 0.66" at bounding box center [500, 315] width 99 height 15
click at [537, 313] on small "9.00 pcs @ 0.66" at bounding box center [520, 316] width 58 height 9
click at [579, 314] on div "9.00" at bounding box center [596, 308] width 66 height 32
click at [672, 318] on div "£5.94" at bounding box center [677, 308] width 80 height 32
type input "9.94"
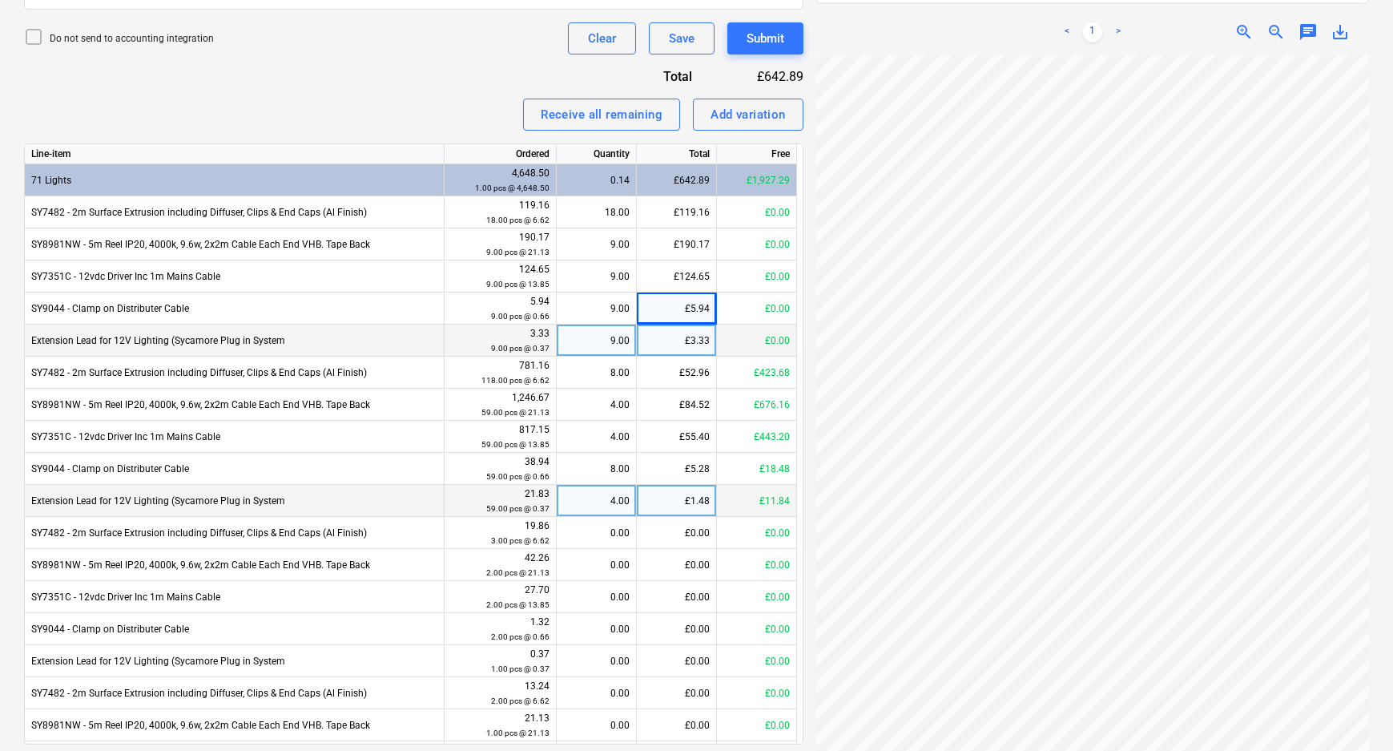
click at [703, 341] on div "£3.33" at bounding box center [677, 340] width 80 height 32
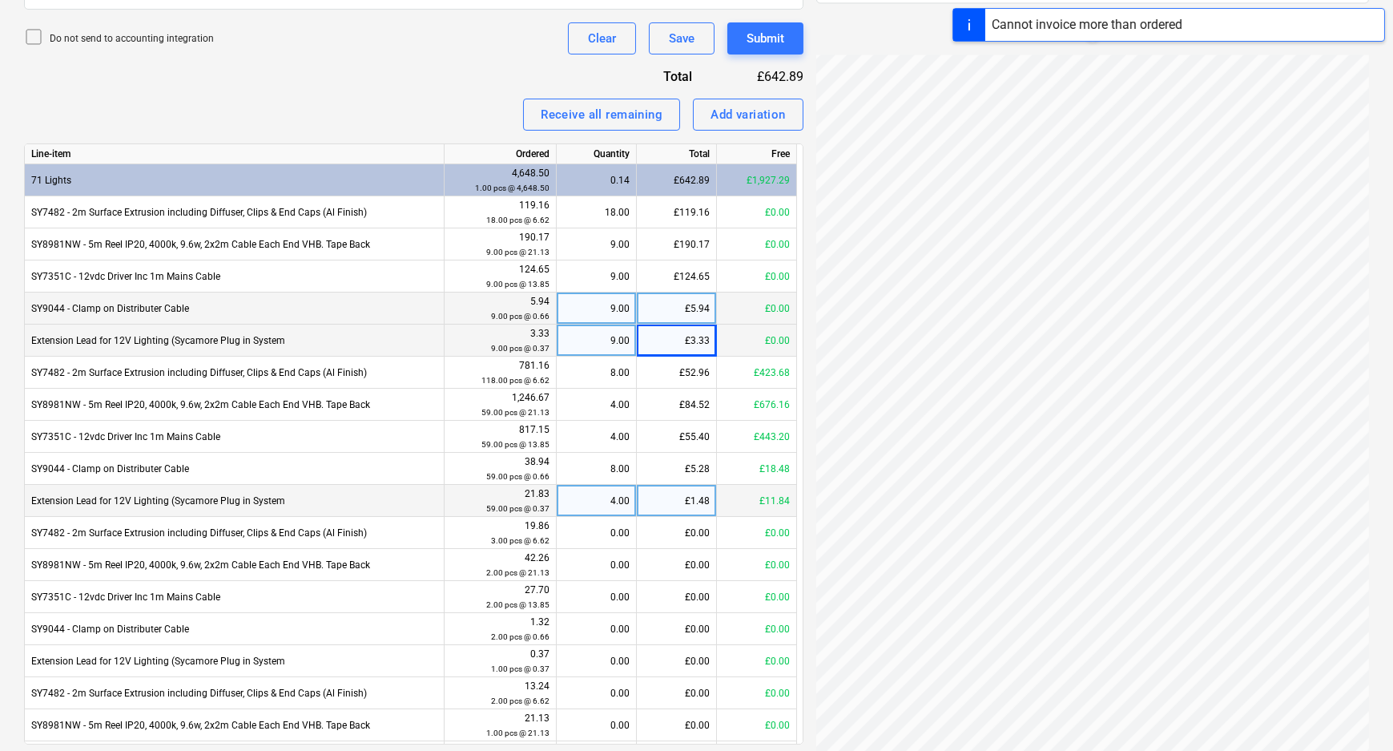
click at [712, 304] on div "£5.94" at bounding box center [677, 308] width 80 height 32
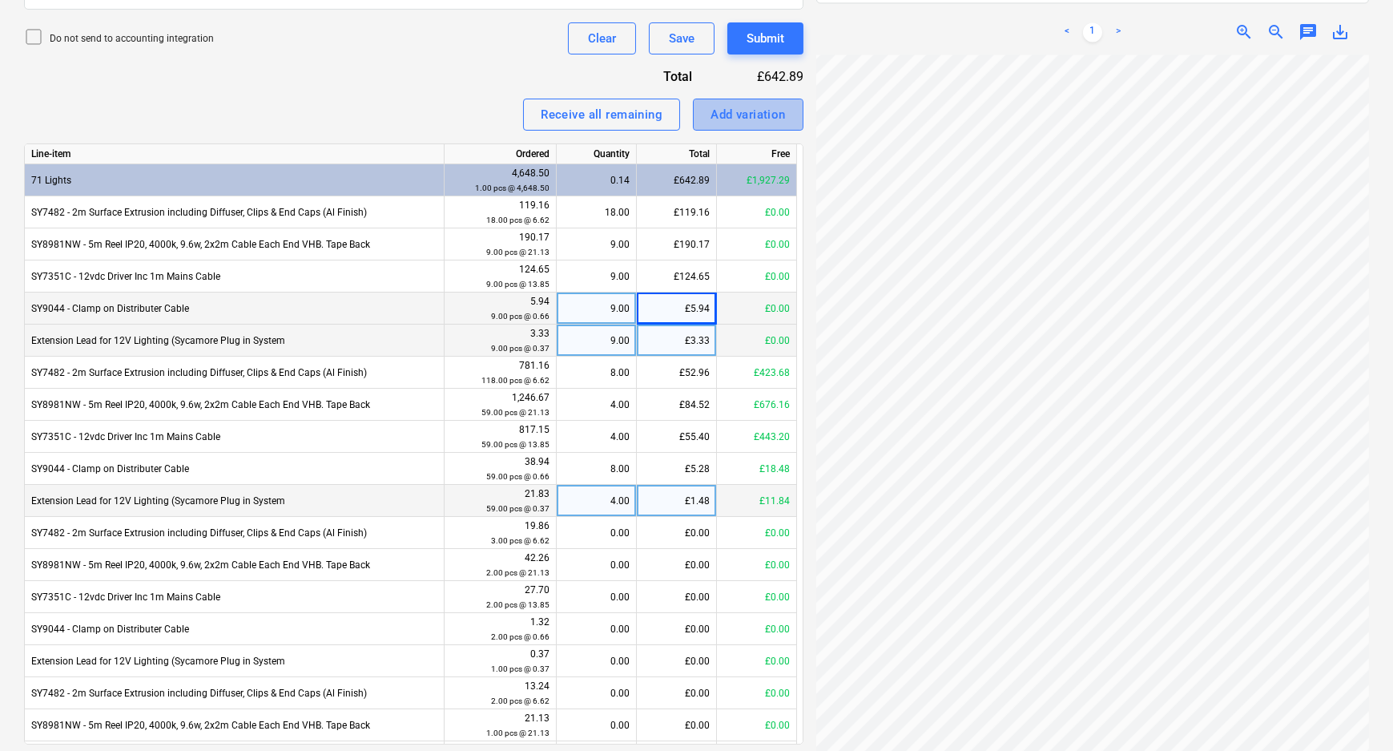
click at [784, 107] on div "Add variation" at bounding box center [748, 114] width 75 height 21
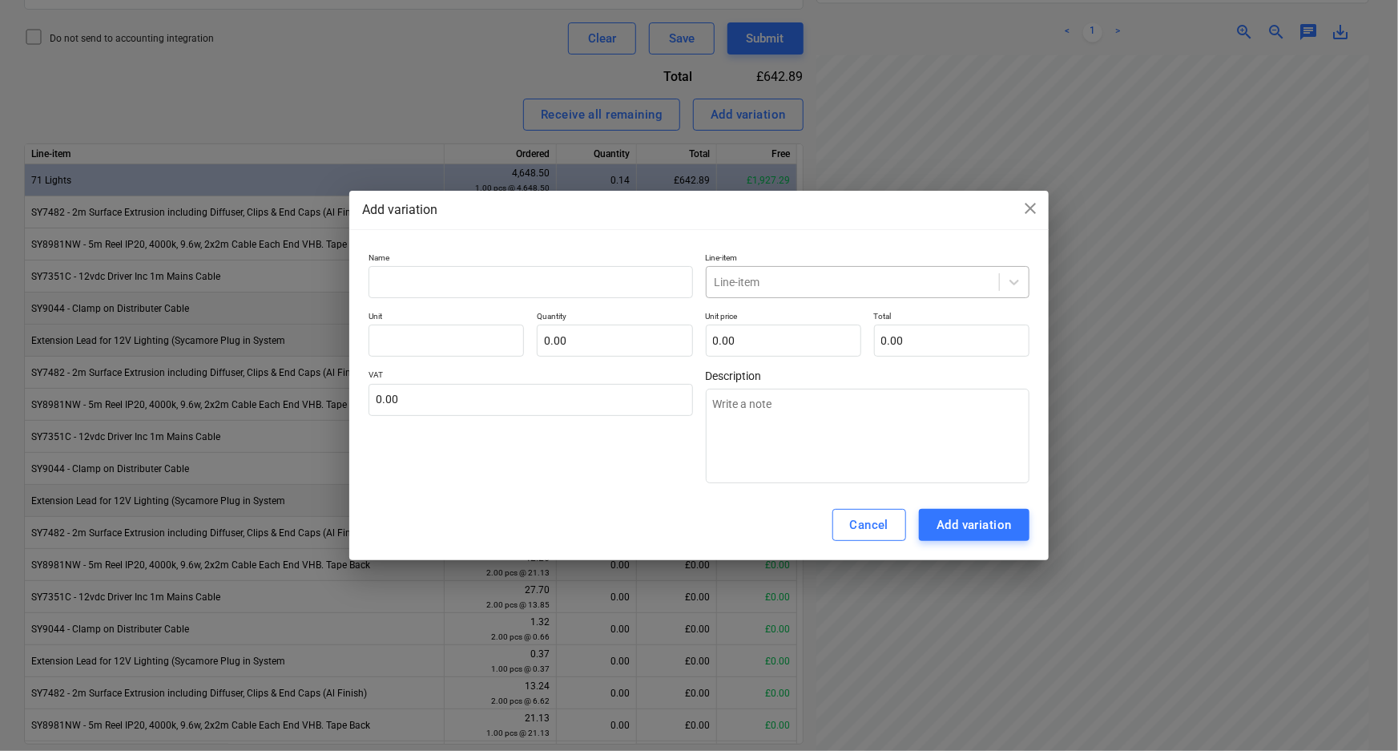
click at [795, 271] on div "Line-item" at bounding box center [853, 282] width 292 height 22
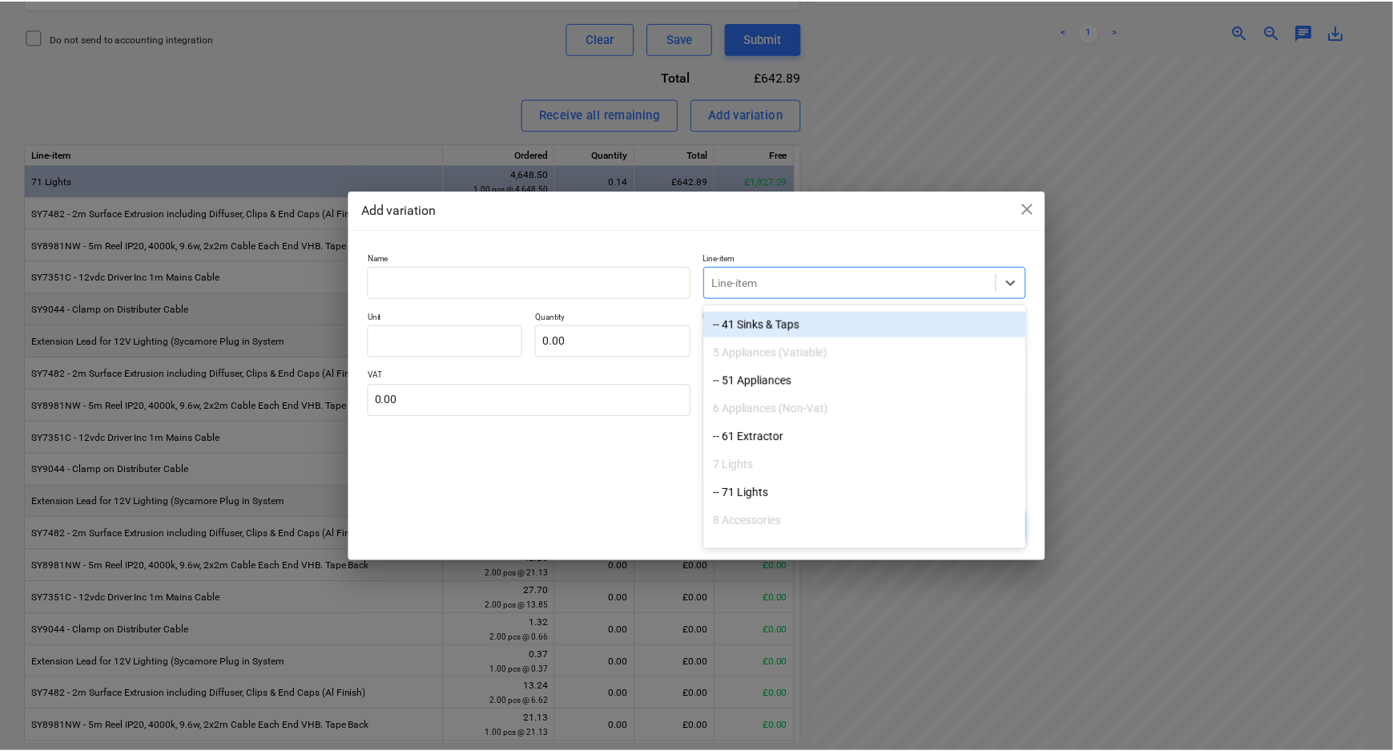
scroll to position [291, 0]
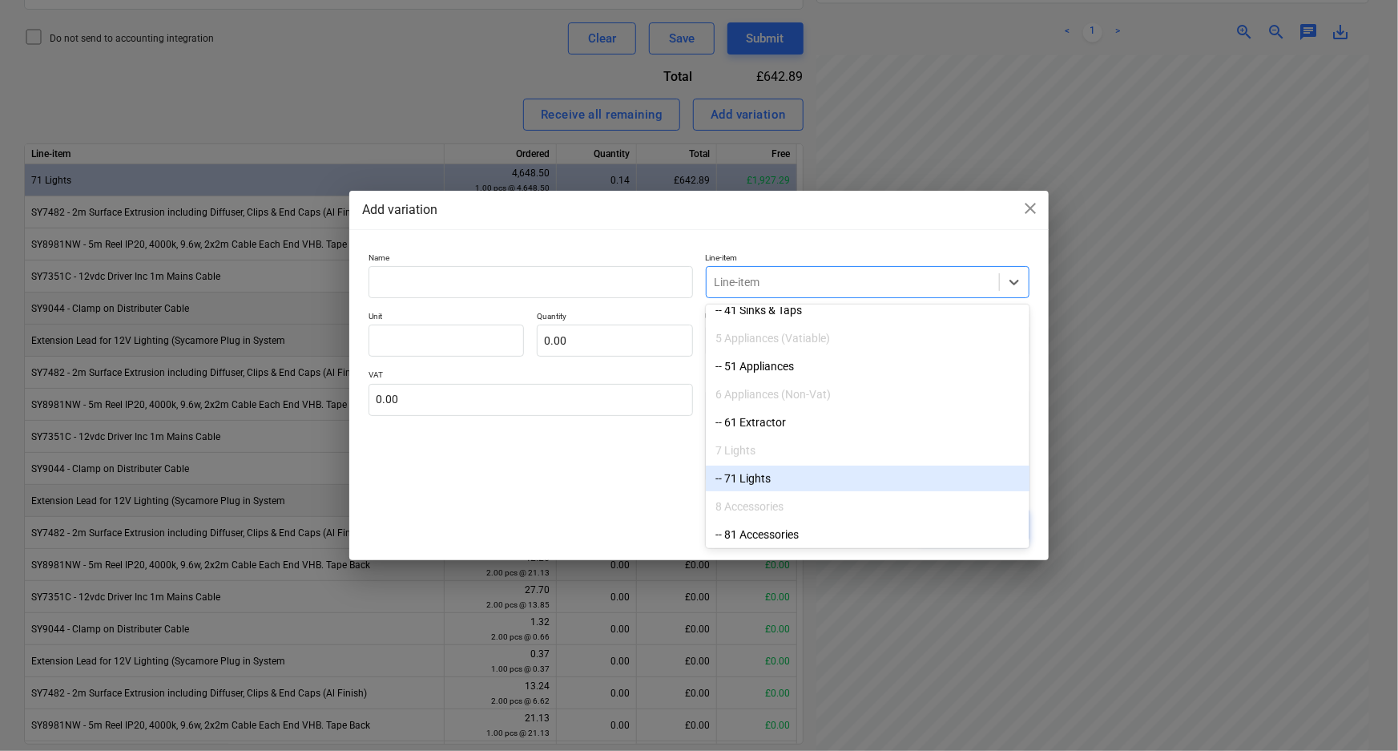
click at [804, 477] on div "-- 71 Lights" at bounding box center [868, 478] width 324 height 26
type textarea "x"
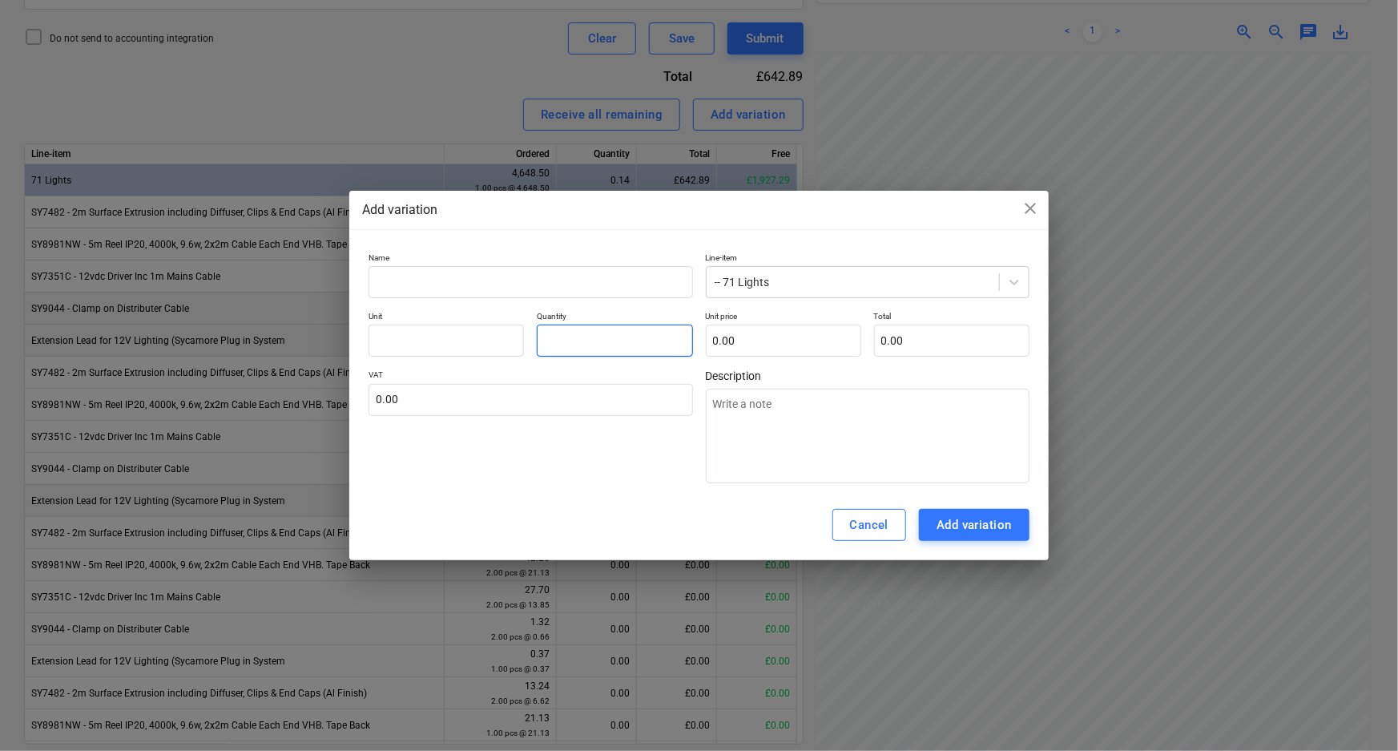
click at [618, 349] on input "text" at bounding box center [614, 340] width 155 height 32
type input "0"
type textarea "x"
type input "0."
type textarea "x"
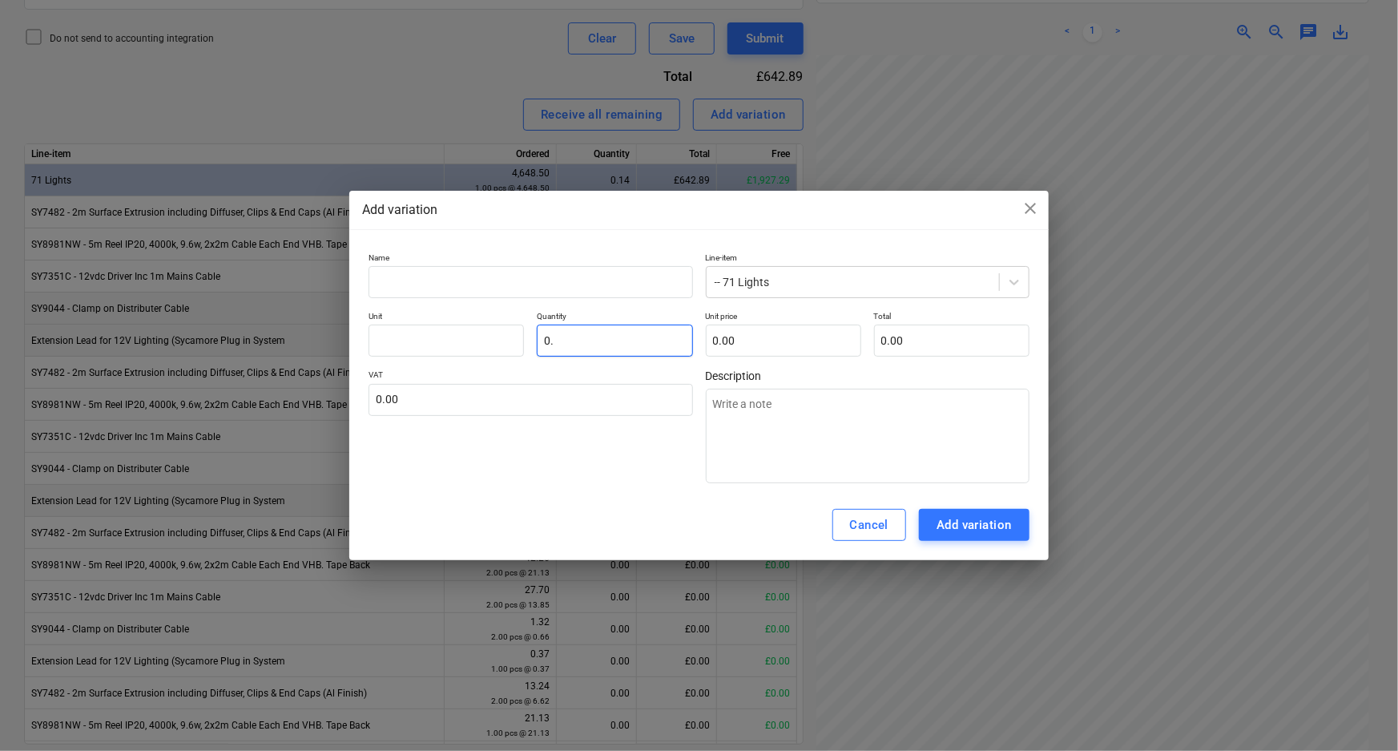
type input "0.4"
type textarea "x"
type input "0.44"
type textarea "x"
type input "0.44"
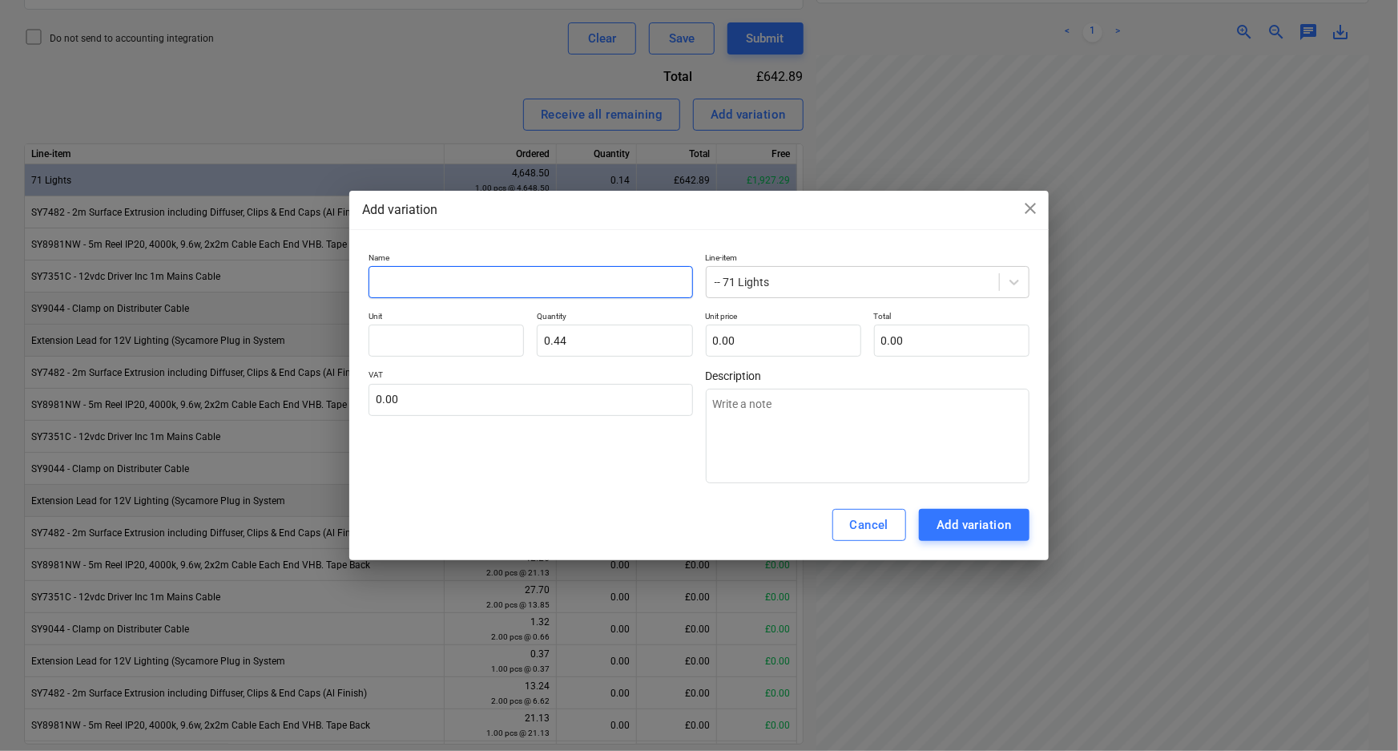
click at [572, 280] on input "text" at bounding box center [530, 282] width 324 height 32
type input "C"
type textarea "x"
type input "Cl"
type textarea "x"
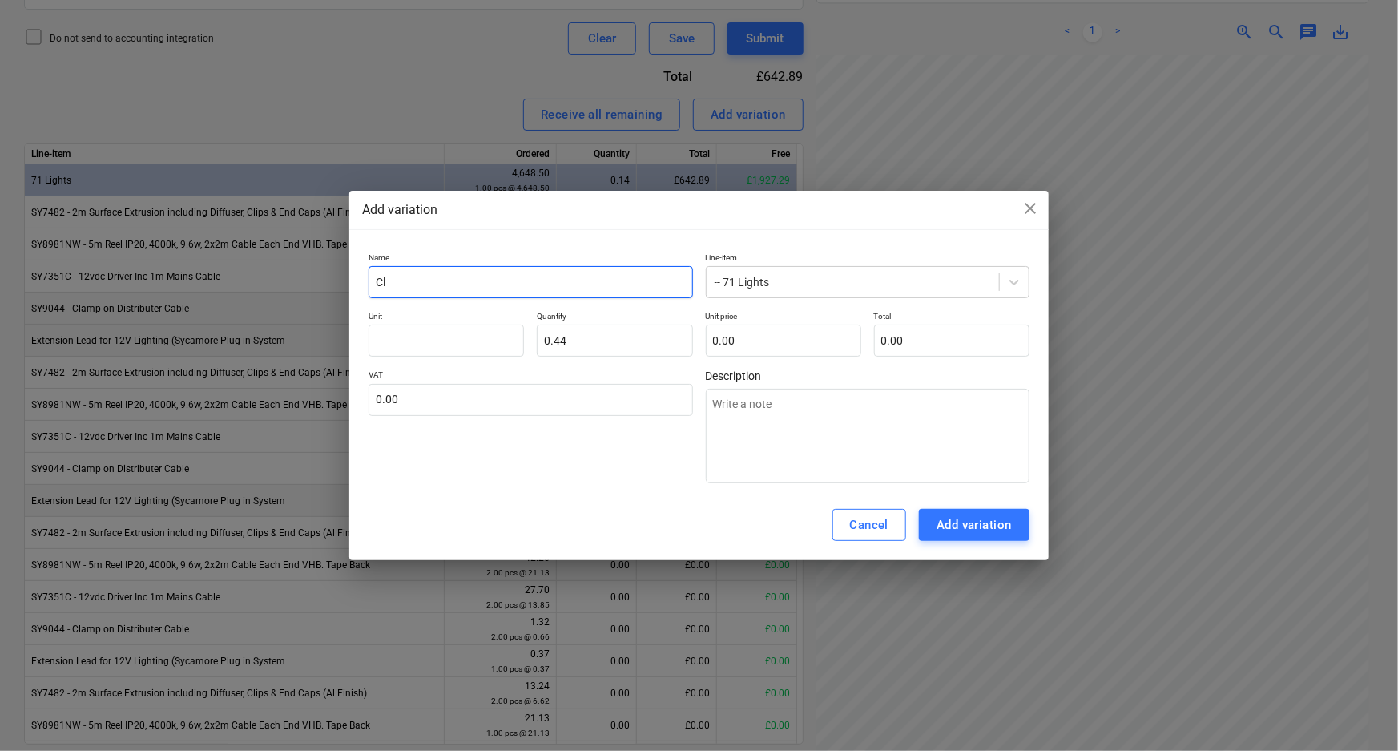
type input "Cla"
type textarea "x"
type input "Clam"
type textarea "x"
type input "Clamp"
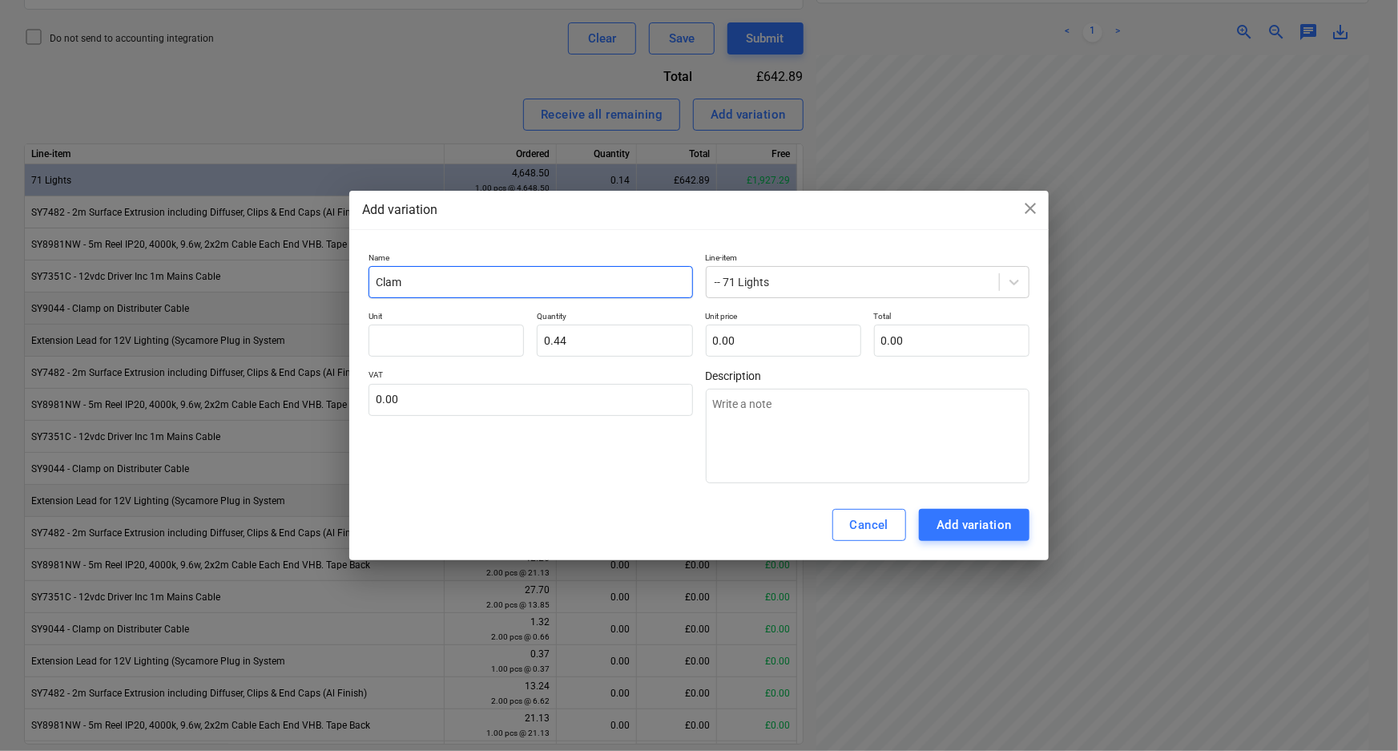
type textarea "x"
type input "Clamp"
type textarea "x"
type input "Clamp i"
type textarea "x"
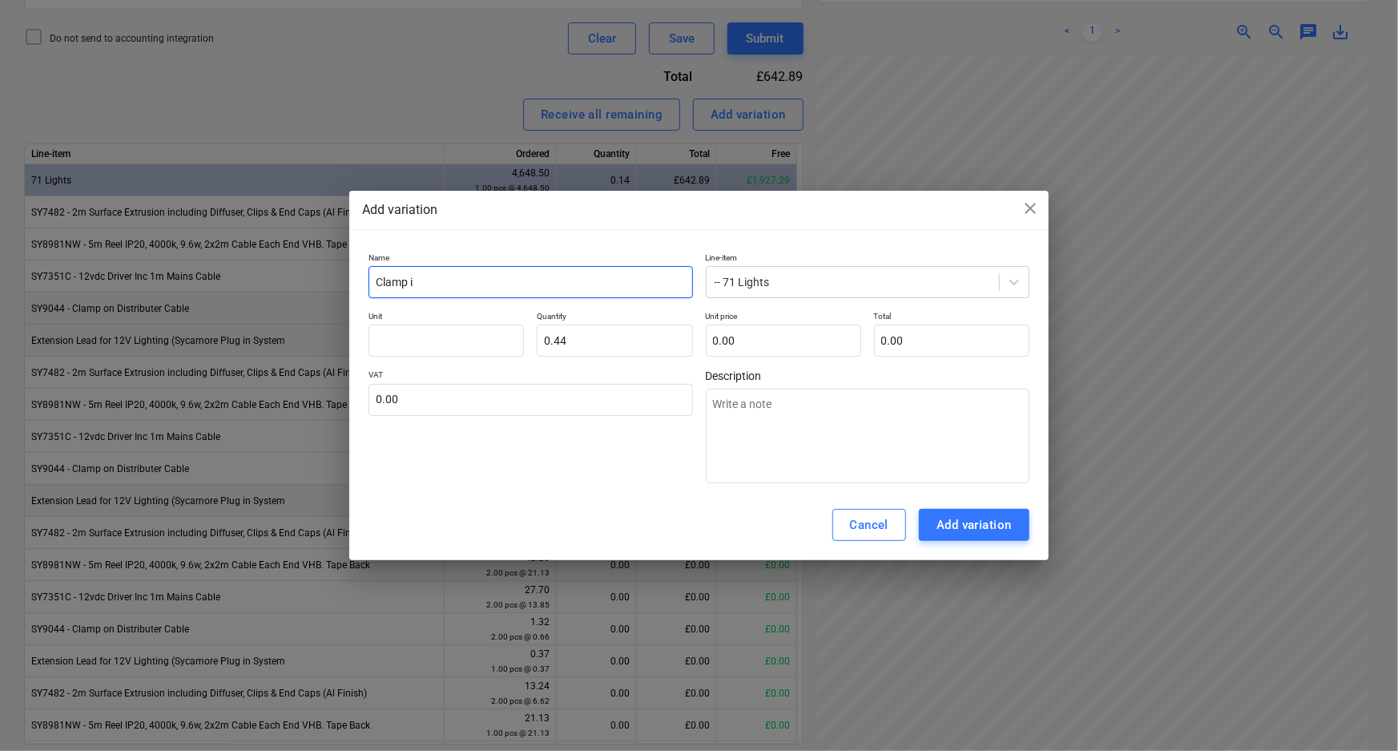
type input "Clamp in"
type textarea "x"
type input "Clamp inc"
type textarea "x"
type input "Clamp incr"
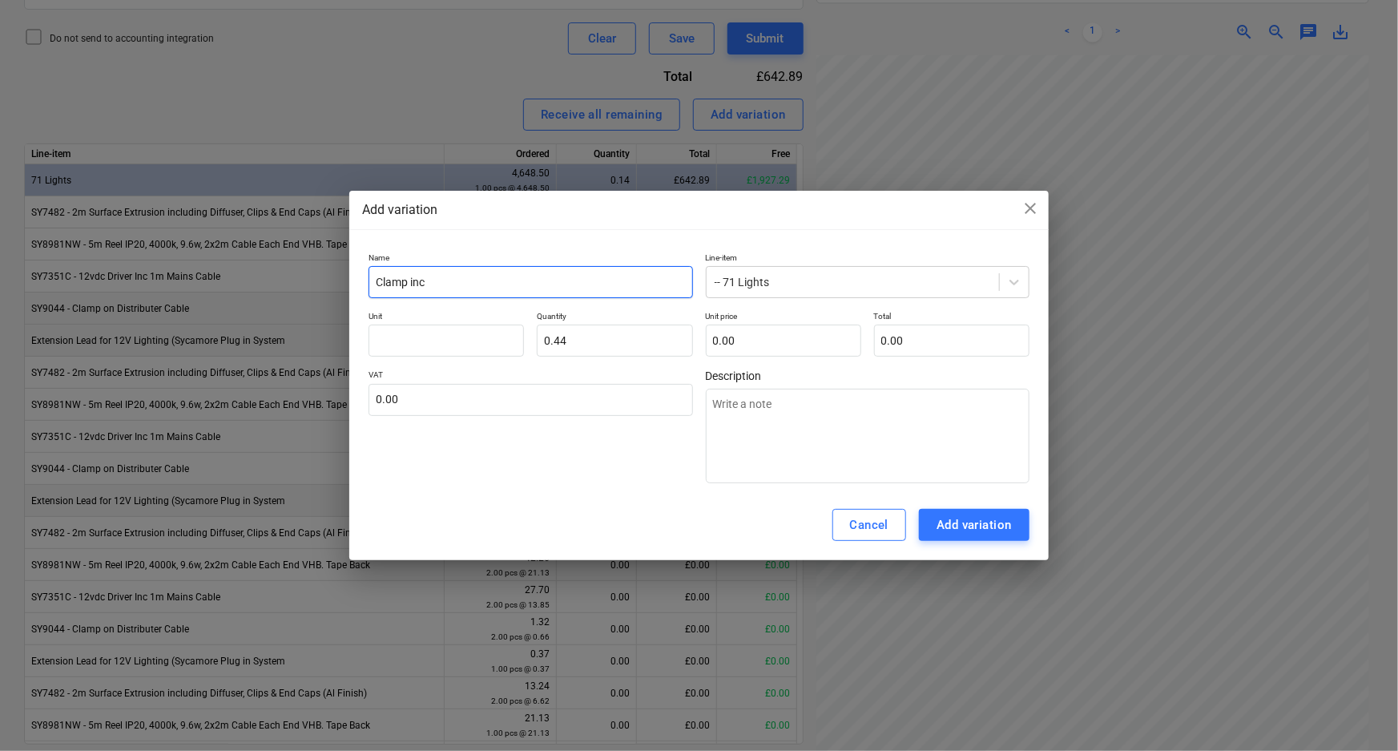
type textarea "x"
type input "Clamp incre"
type textarea "x"
type input "Clamp increa"
type textarea "x"
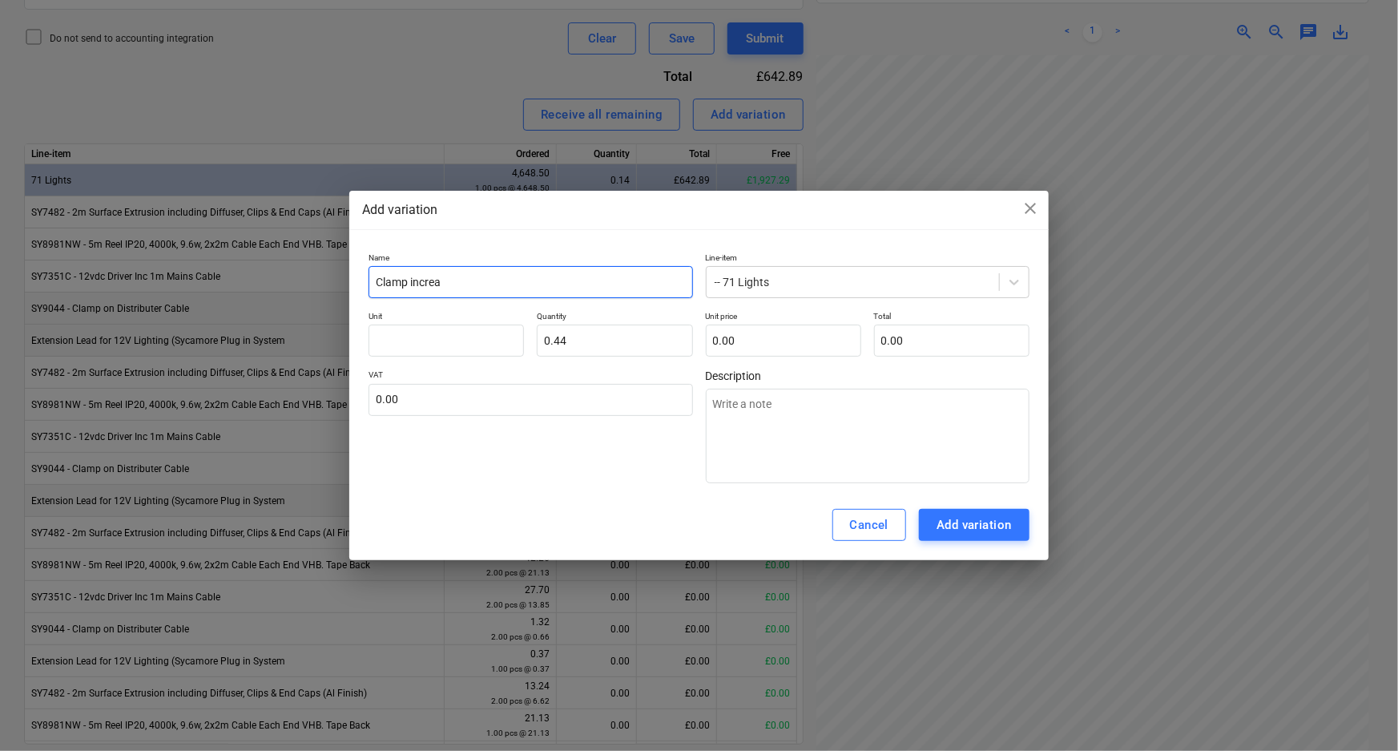
type input "Clamp increas"
type textarea "x"
type input "Clamp increase"
type textarea "x"
type input "Clamp increase"
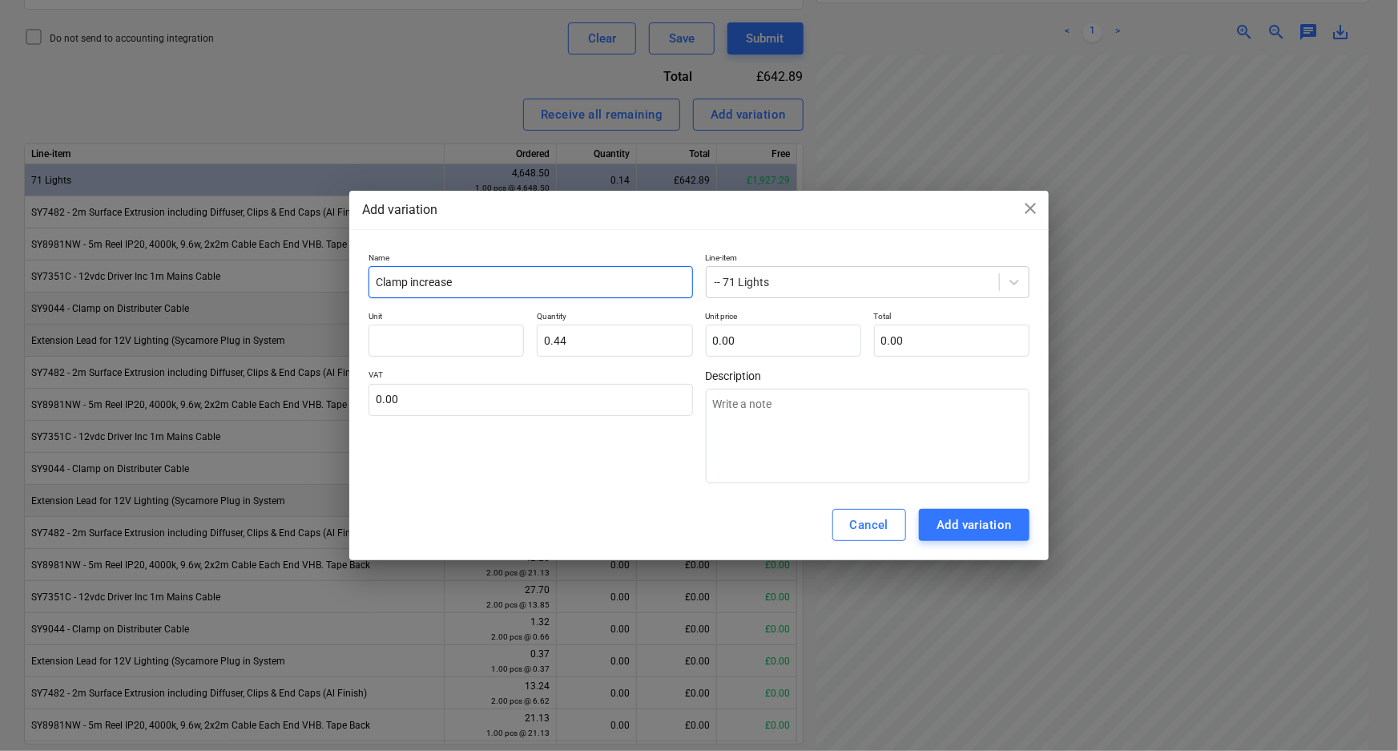
type textarea "x"
type input "Clamp increase d"
type textarea "x"
type input "Clamp increase du"
type textarea "x"
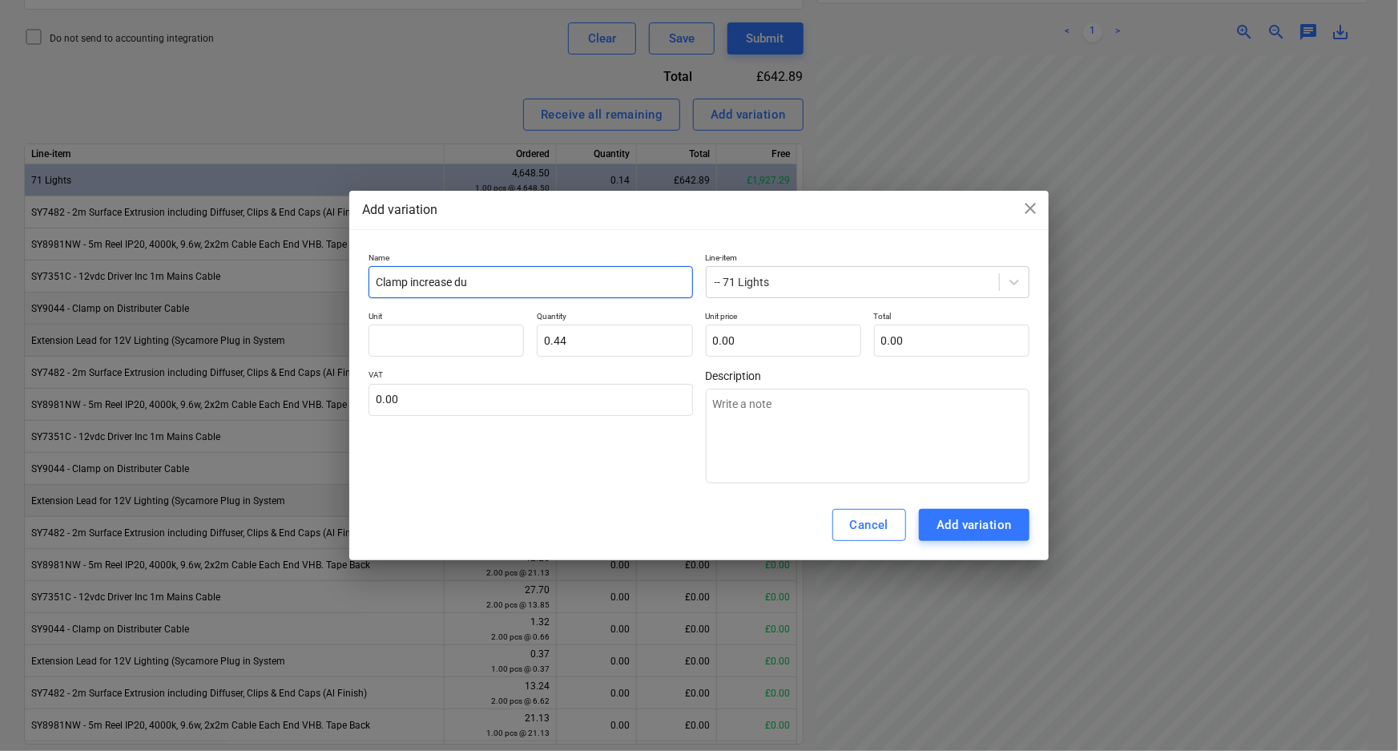
type input "Clamp increase due"
type textarea "x"
type input "Clamp increase due"
type textarea "x"
type input "Clamp increase due t"
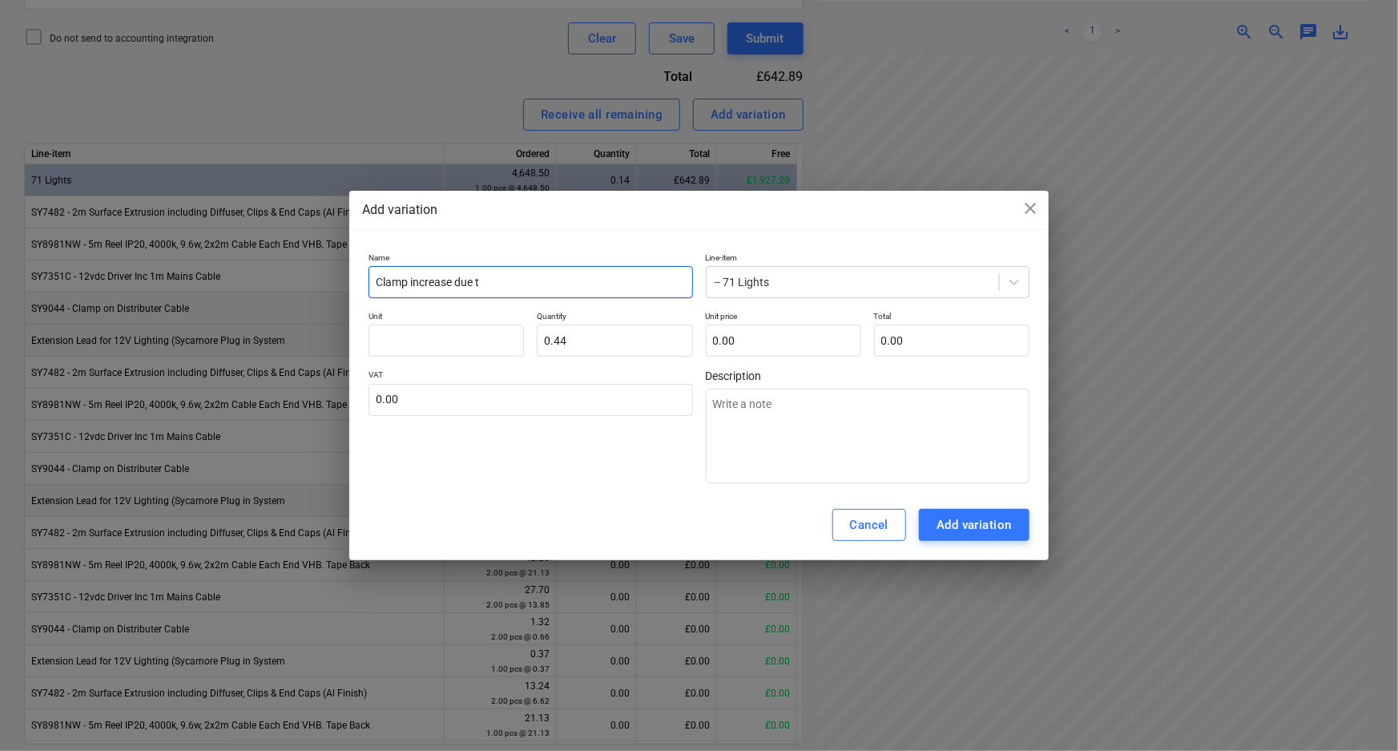
type textarea "x"
type input "Clamp increase due to"
type textarea "x"
type input "Clamp increase due to"
type textarea "x"
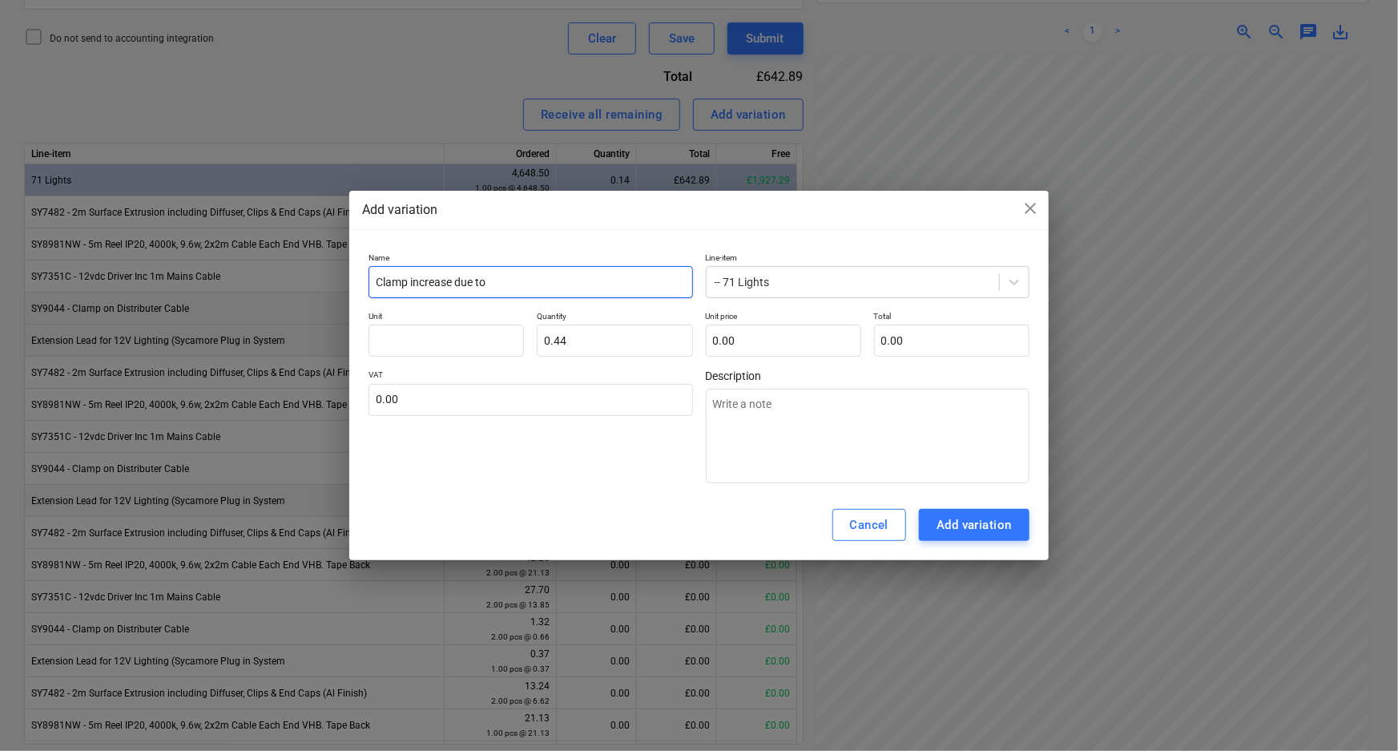
type input "Clamp increase due to d"
type textarea "x"
type input "Clamp increase due to di"
type textarea "x"
type input "Clamp increase due to dif"
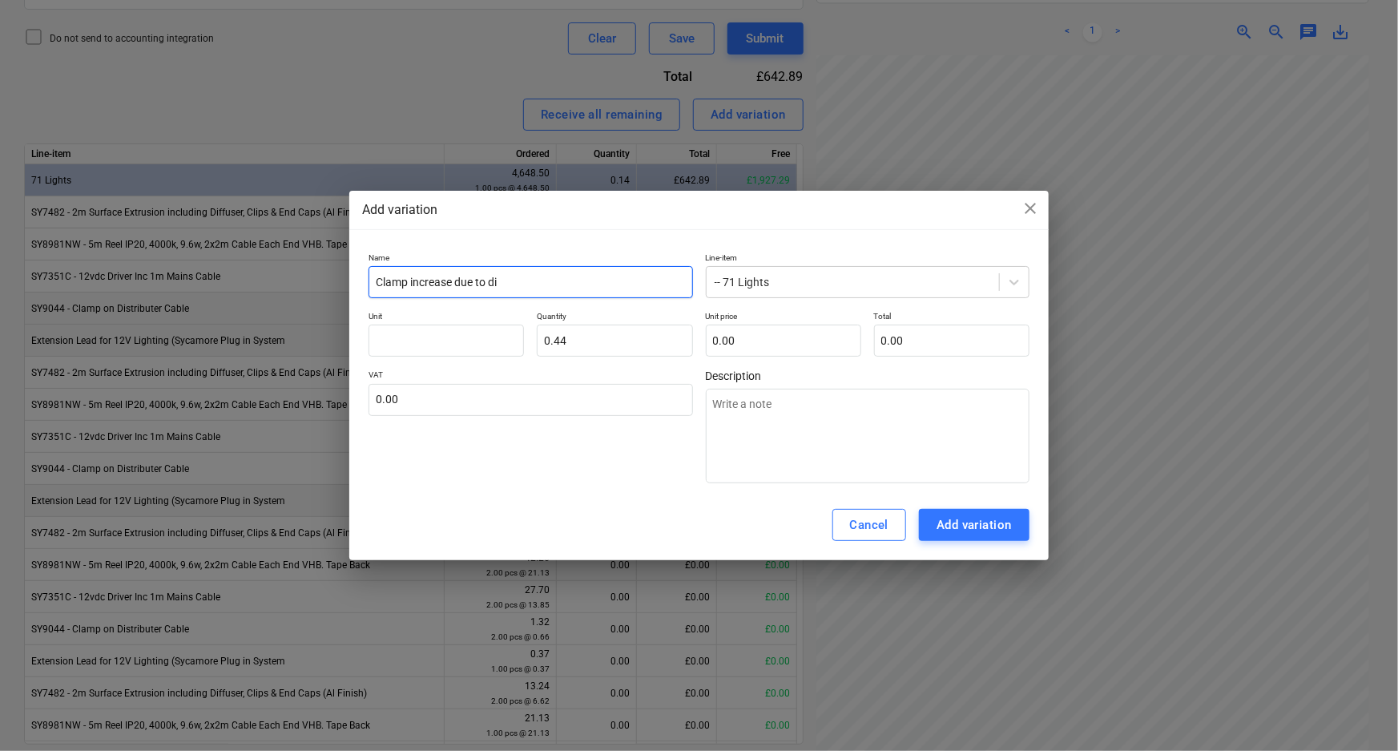
type textarea "x"
type input "Clamp increase due to diff"
type textarea "x"
type input "Clamp increase due to diffe"
type textarea "x"
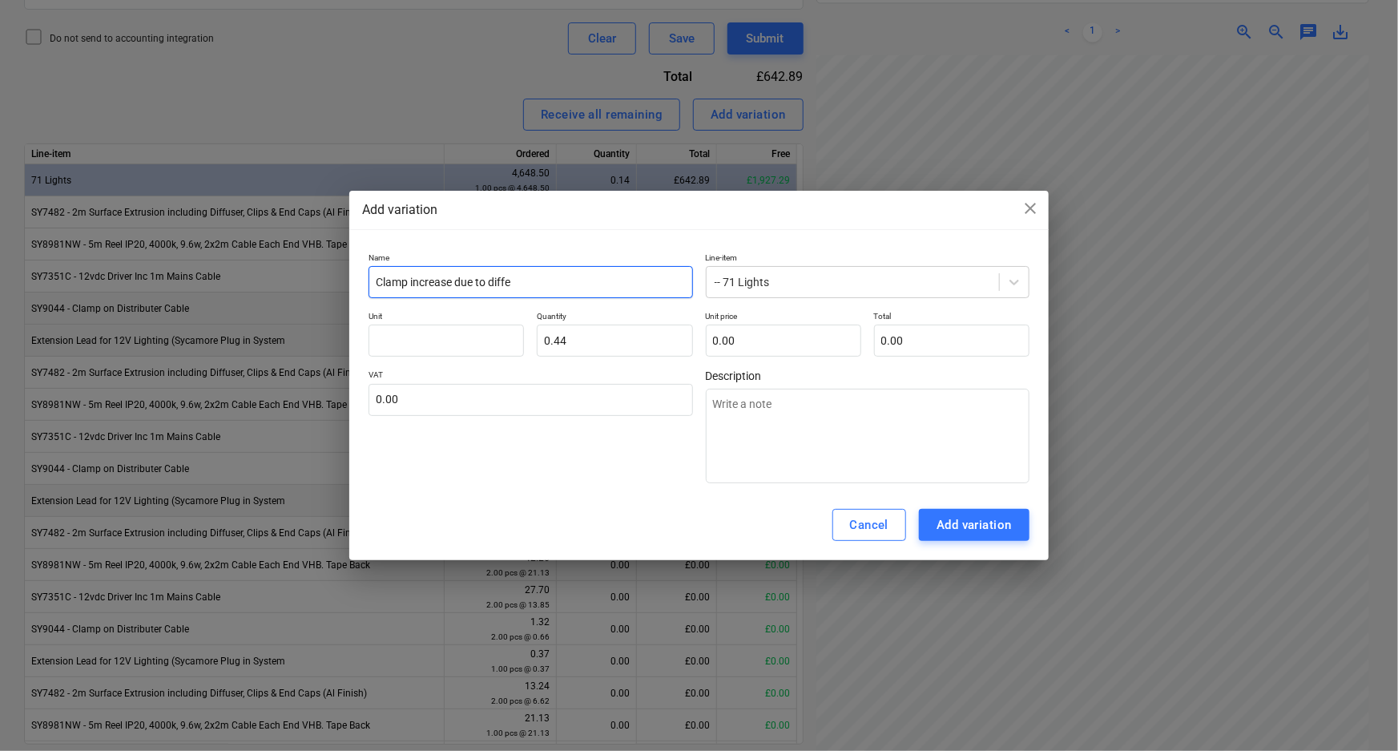
type input "Clamp increase due to differ"
type textarea "x"
type input "Clamp increase due to differe"
type textarea "x"
type input "Clamp increase due to differen"
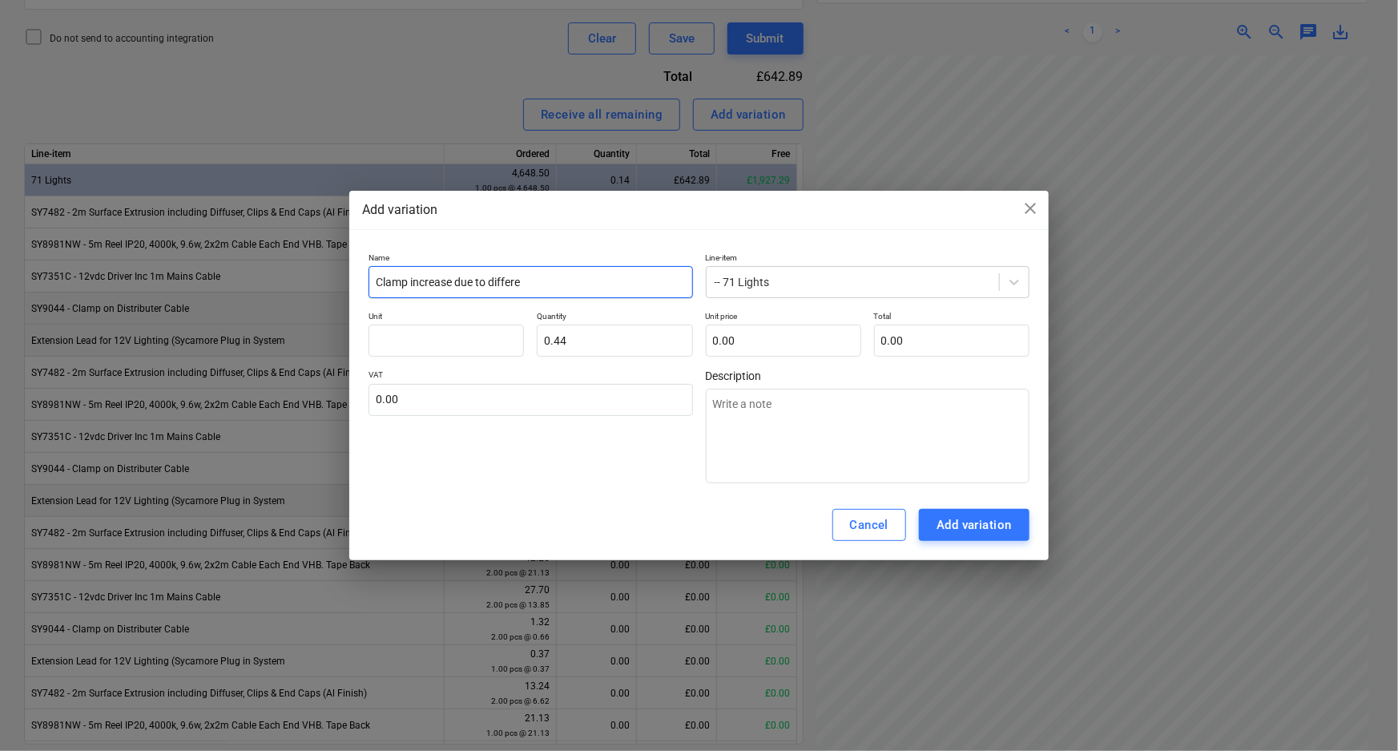
type textarea "x"
type input "Clamp increase due to different"
type textarea "x"
type input "Clamp increase due to different"
type textarea "x"
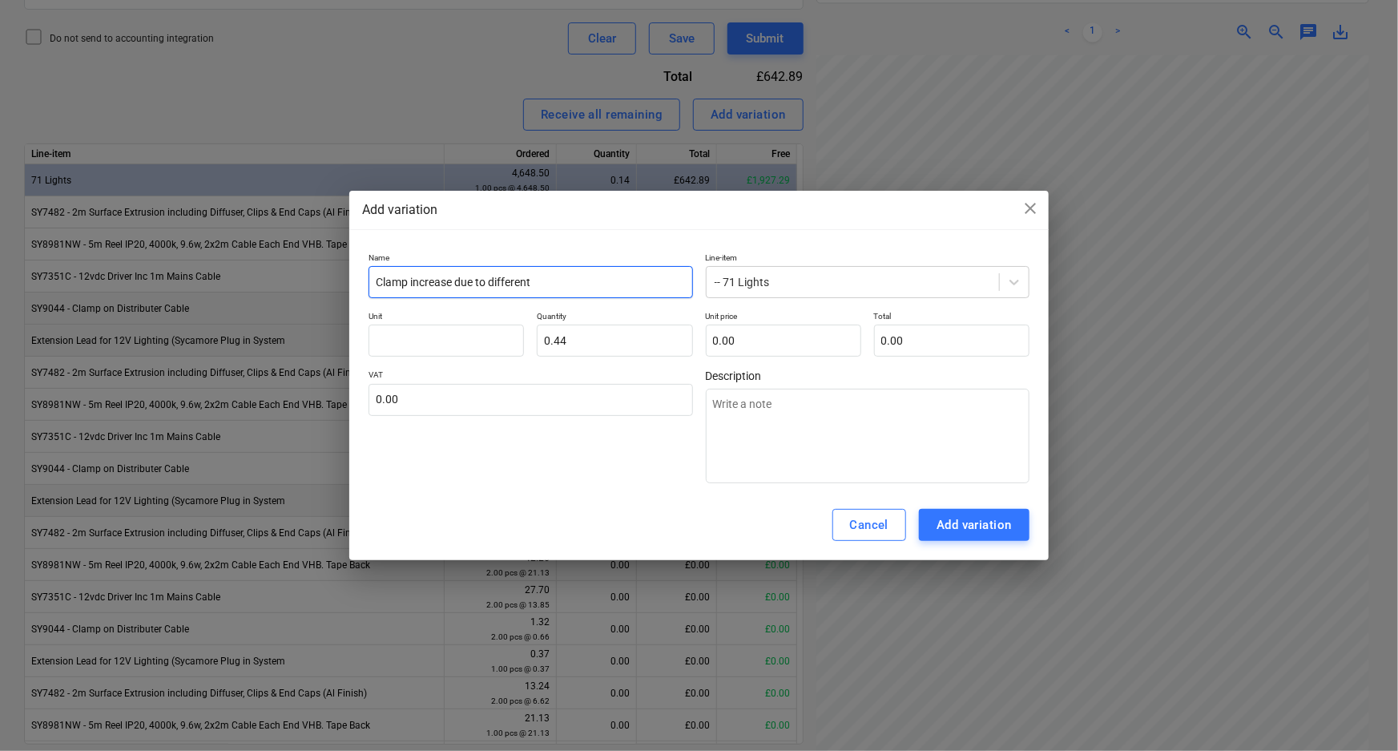
type input "Clamp increase due to different o"
type textarea "x"
type input "Clamp increase due to different on"
type textarea "x"
type input "Clamp increase due to different one"
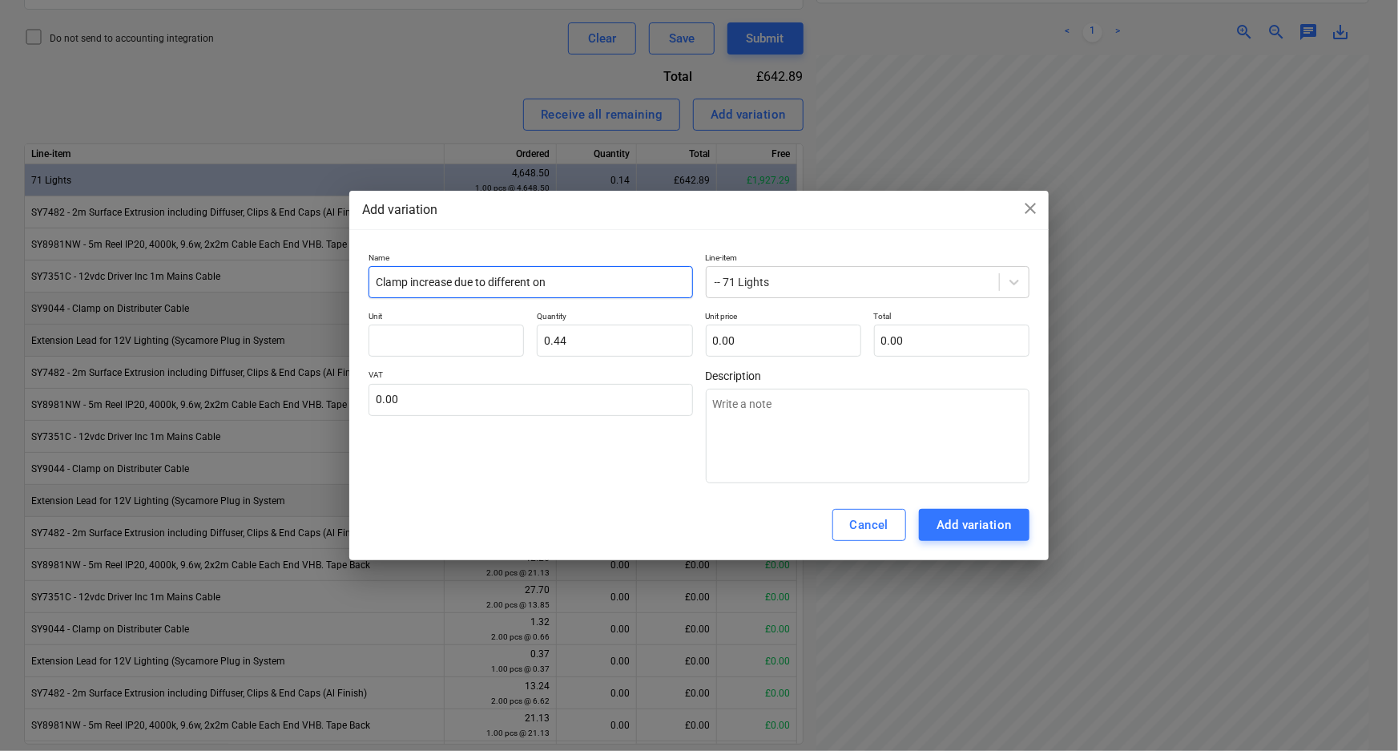
type textarea "x"
type input "Clamp increase due to different one"
type textarea "x"
type input "Clamp increase due to different one o"
type textarea "x"
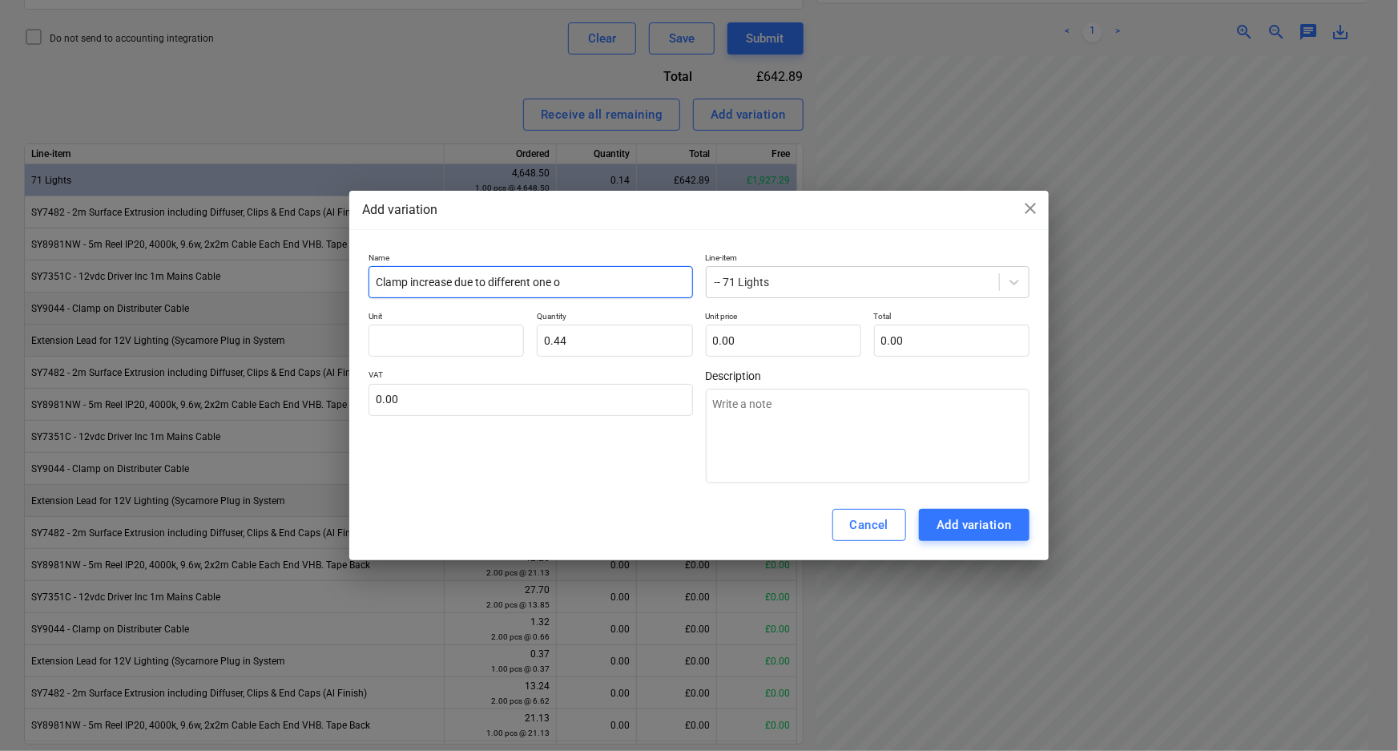
type input "Clamp increase due to different one on"
type textarea "x"
type input "Clamp increase due to different one onr"
type textarea "x"
type input "Clamp increase due to different one on"
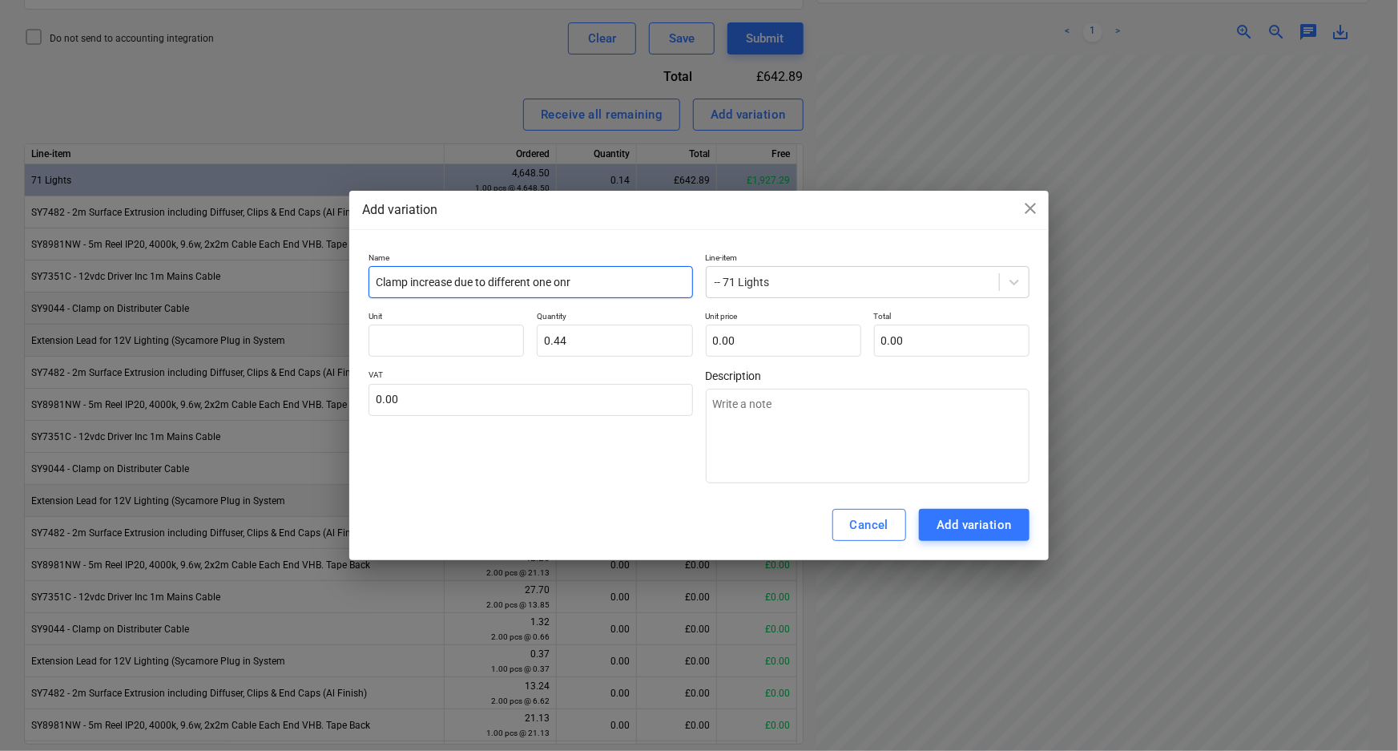
type textarea "x"
type input "Clamp increase due to different one o"
type textarea "x"
type input "Clamp increase due to different one or"
type textarea "x"
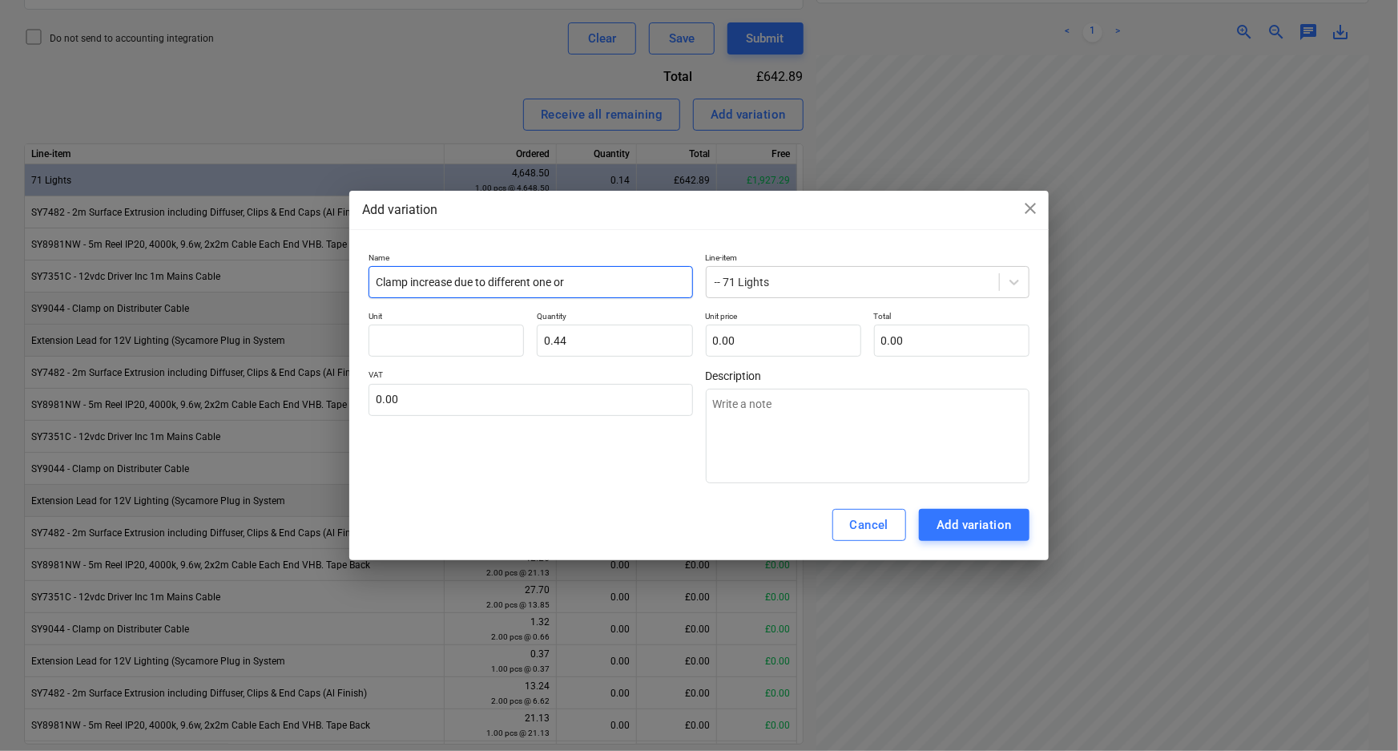
type input "Clamp increase due to different one ord"
type textarea "x"
type input "Clamp increase due to different one orde"
type textarea "x"
type input "Clamp increase due to different one order"
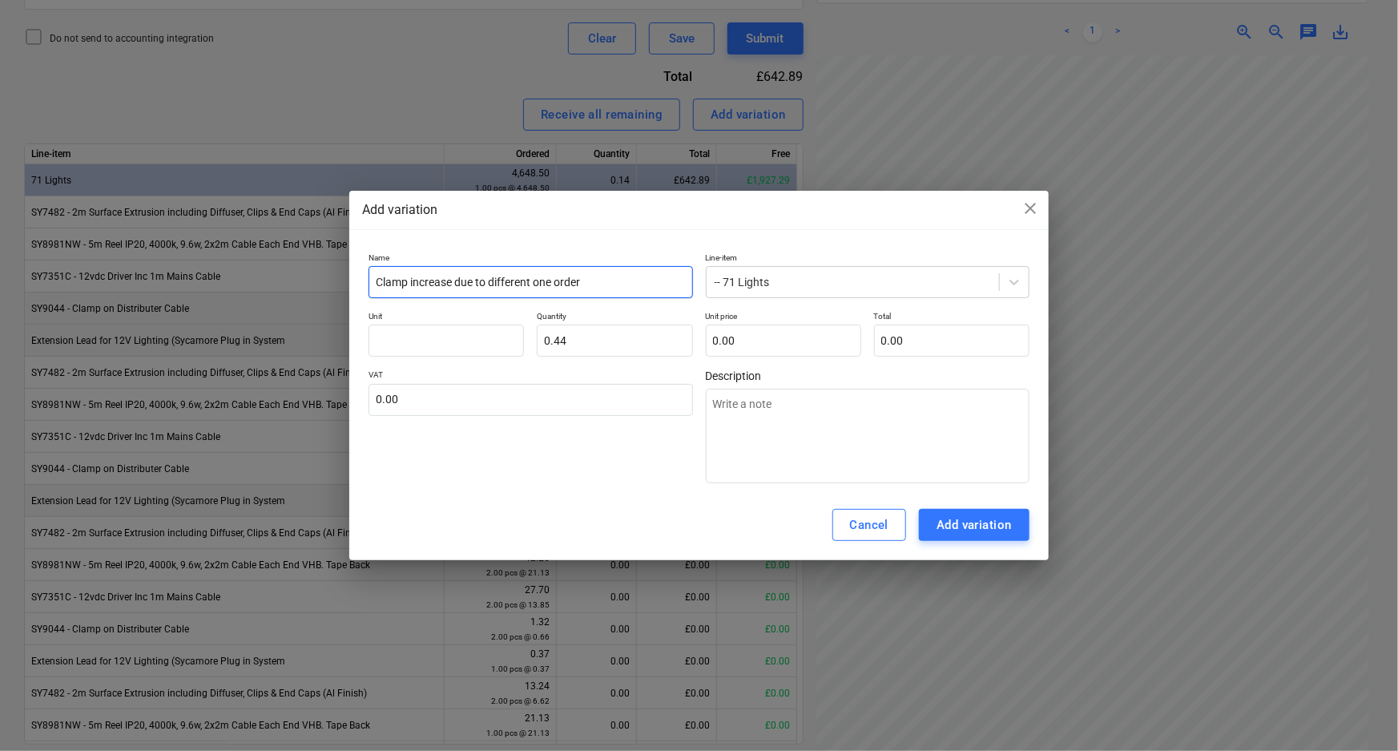
type textarea "x"
type input "Clamp increase due to different one ordere"
type textarea "x"
type input "Clamp increase due to different one ordered"
type textarea "x"
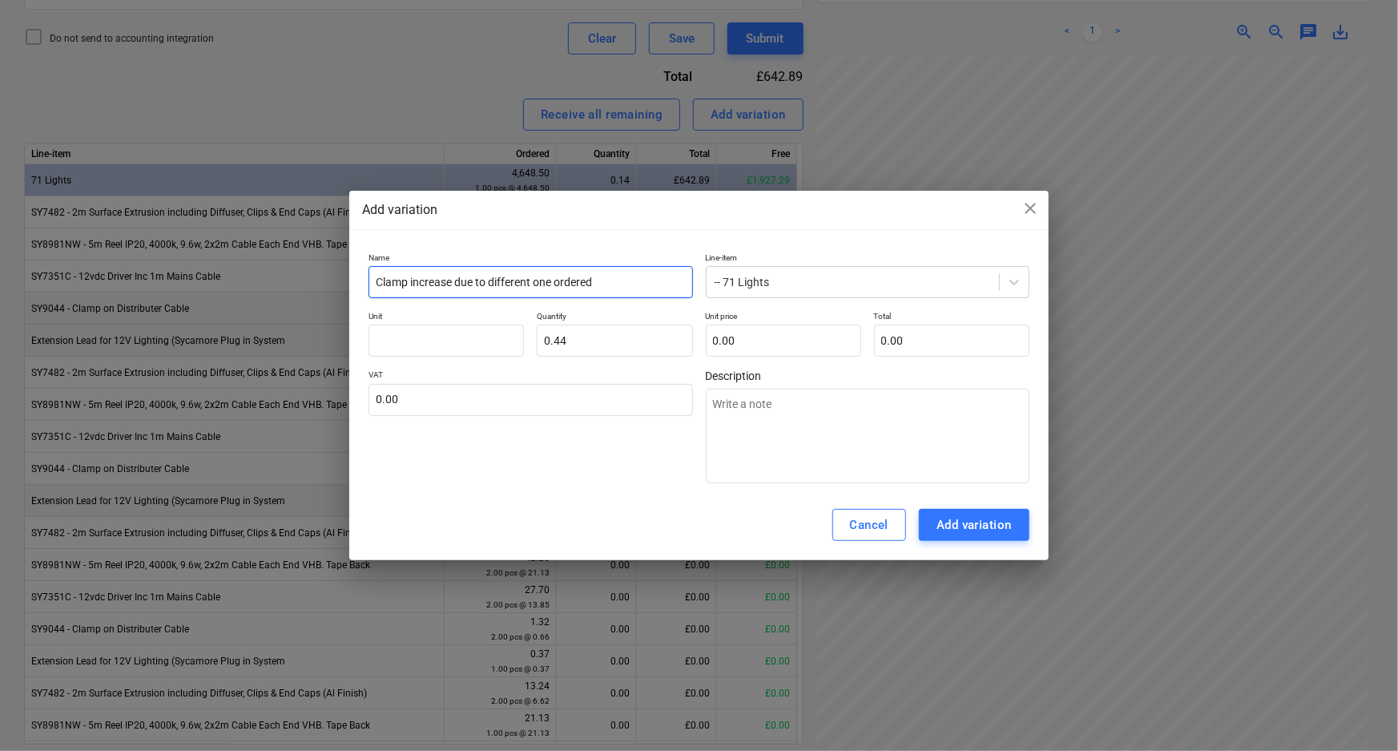
type input "Clamp increase due to different one ordered"
type textarea "x"
type input "Clamp increase due to different one ordered"
click at [783, 346] on input "text" at bounding box center [783, 340] width 155 height 32
type input "0"
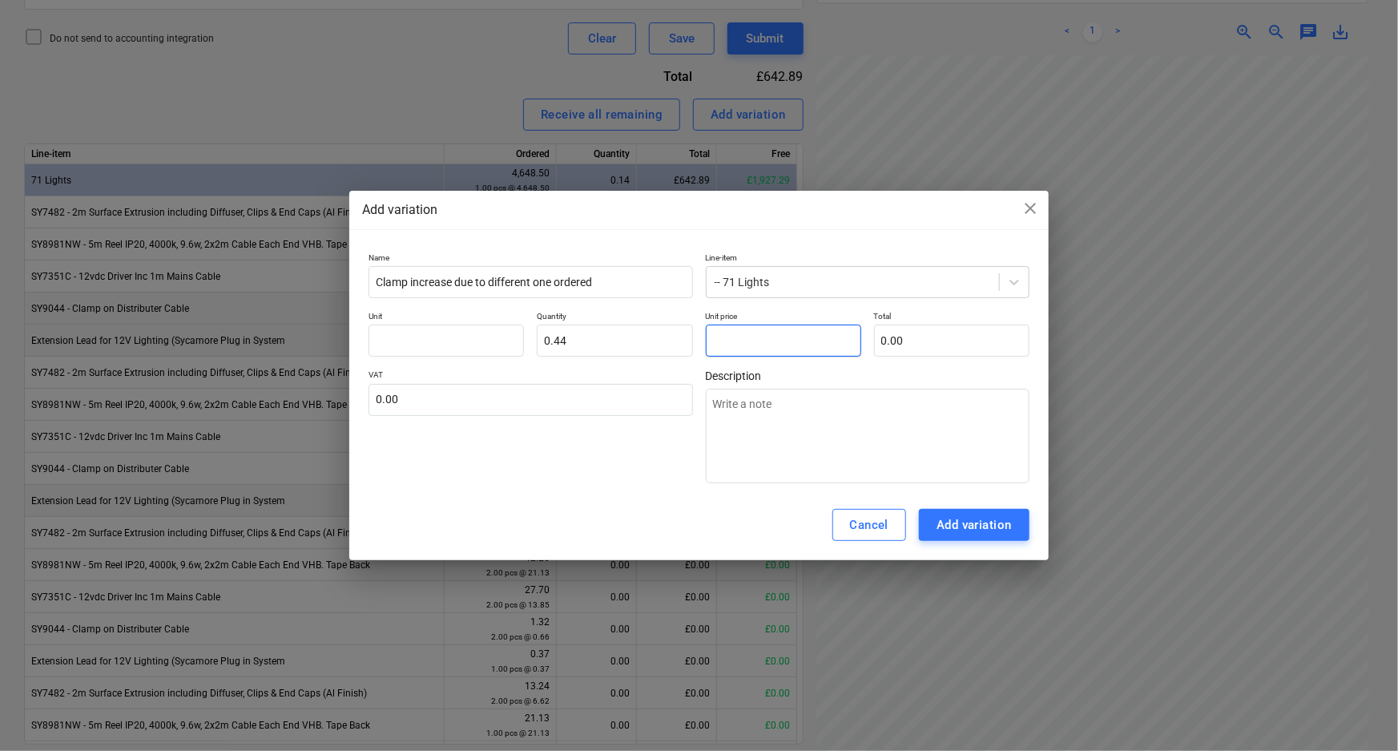
type textarea "x"
type input "0."
type textarea "x"
type input "0.4"
type textarea "x"
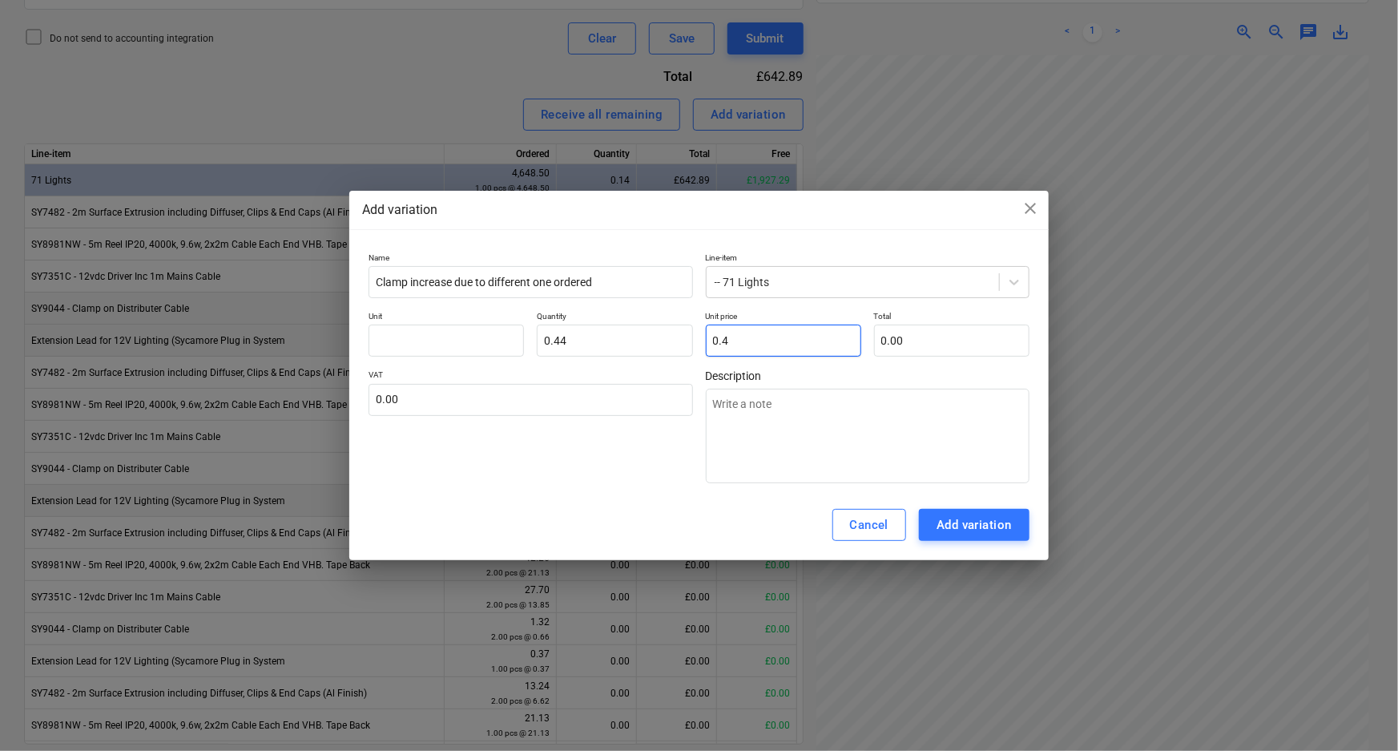
type input "0.18"
type input "0.44"
type textarea "x"
type input "0.19"
type input "0.44"
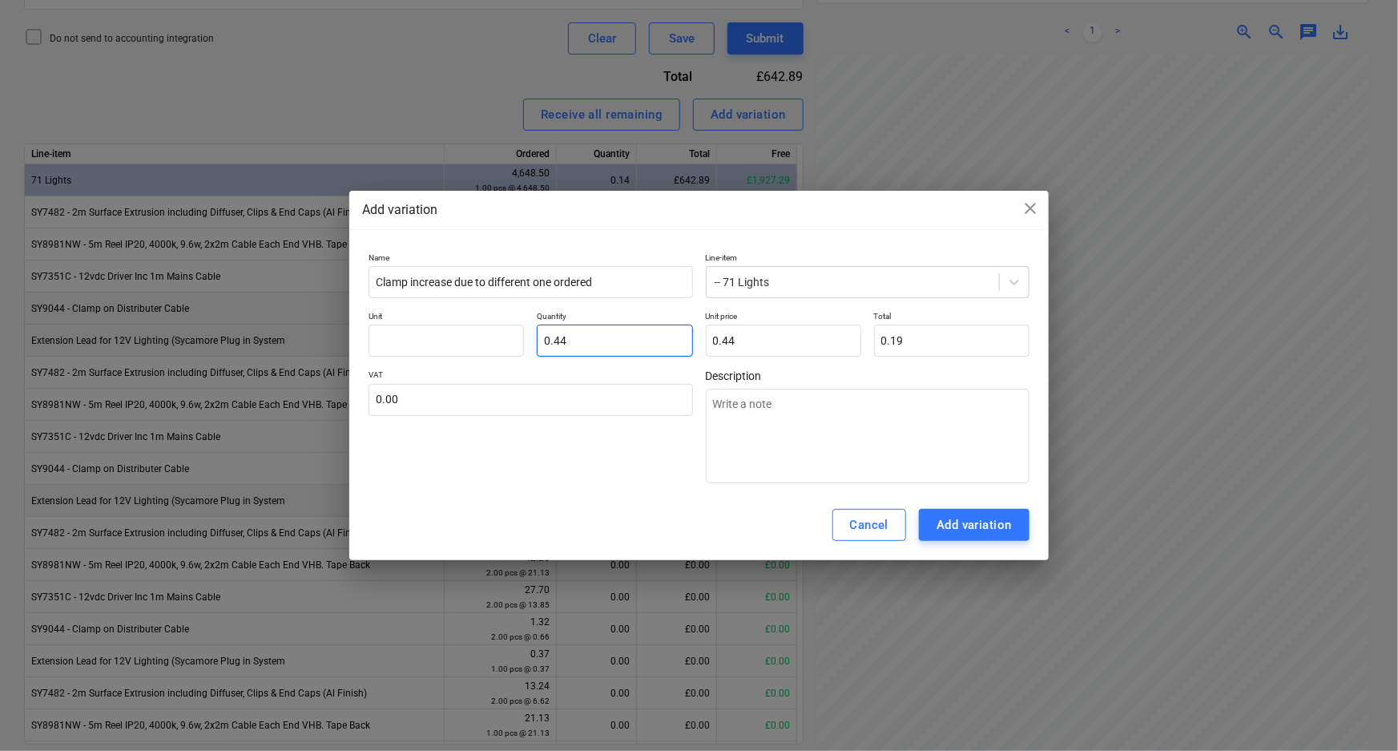
click at [631, 342] on input "0.44" at bounding box center [614, 340] width 155 height 32
click at [631, 340] on input "0.44" at bounding box center [614, 340] width 155 height 32
drag, startPoint x: 570, startPoint y: 284, endPoint x: 628, endPoint y: 323, distance: 69.8
click at [628, 320] on div "Add variation close Name Clamp increase due to different one ordered Line-item …" at bounding box center [698, 376] width 699 height 370
click at [619, 342] on input "0.44" at bounding box center [614, 340] width 155 height 32
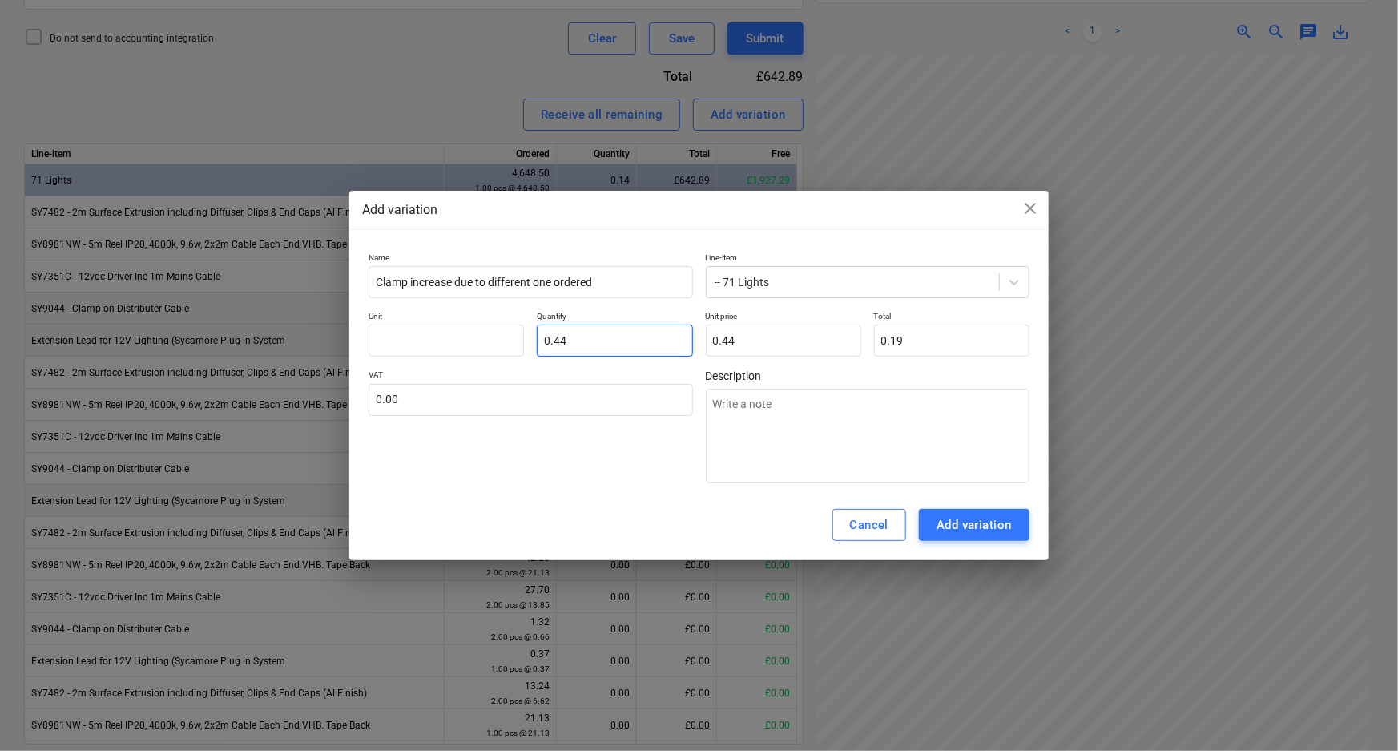
type input "0.440"
type textarea "x"
drag, startPoint x: 618, startPoint y: 338, endPoint x: 494, endPoint y: 338, distance: 124.2
click at [494, 338] on div "Unit Quantity 0.440 Unit price 0.44 Total 0.19" at bounding box center [698, 334] width 661 height 46
type input "9"
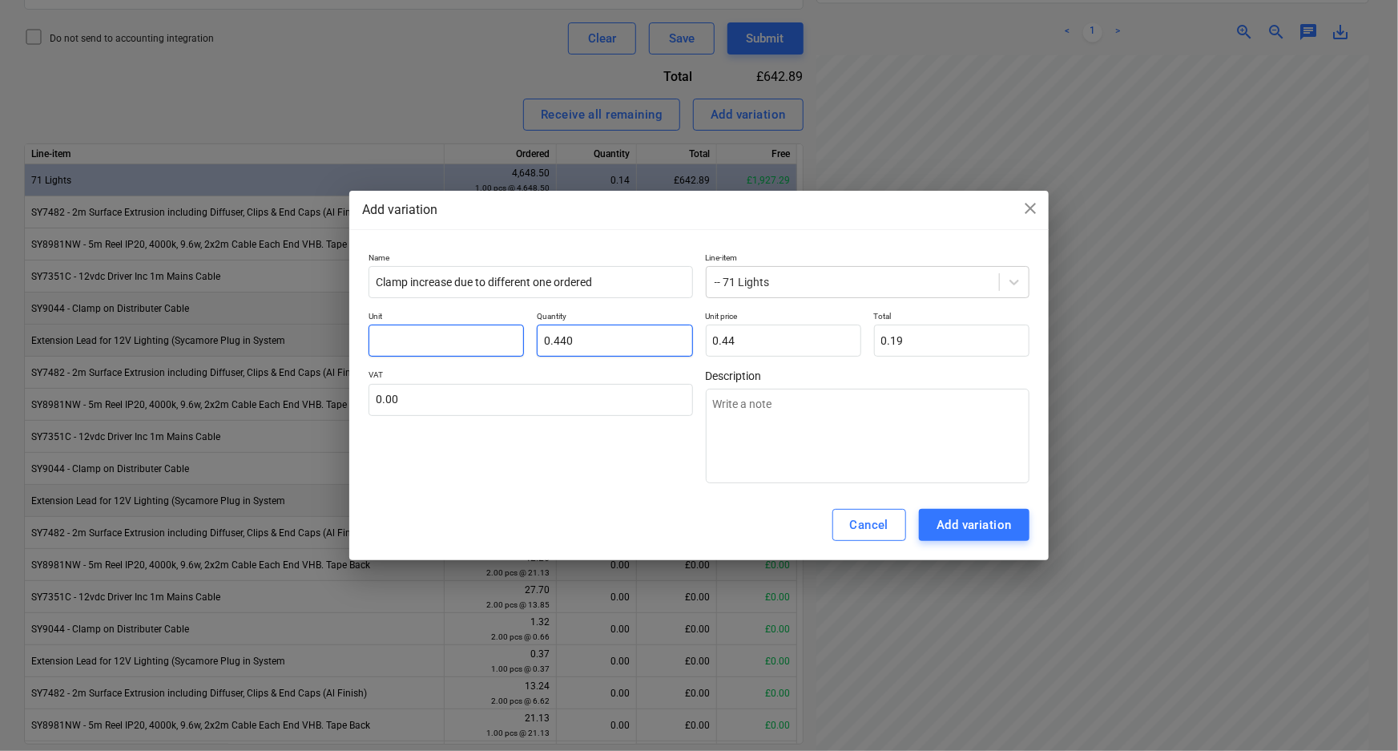
type textarea "x"
type input "3.96"
drag, startPoint x: 551, startPoint y: 336, endPoint x: 542, endPoint y: 336, distance: 9.6
click at [542, 336] on input "9" at bounding box center [614, 340] width 155 height 32
type input "1"
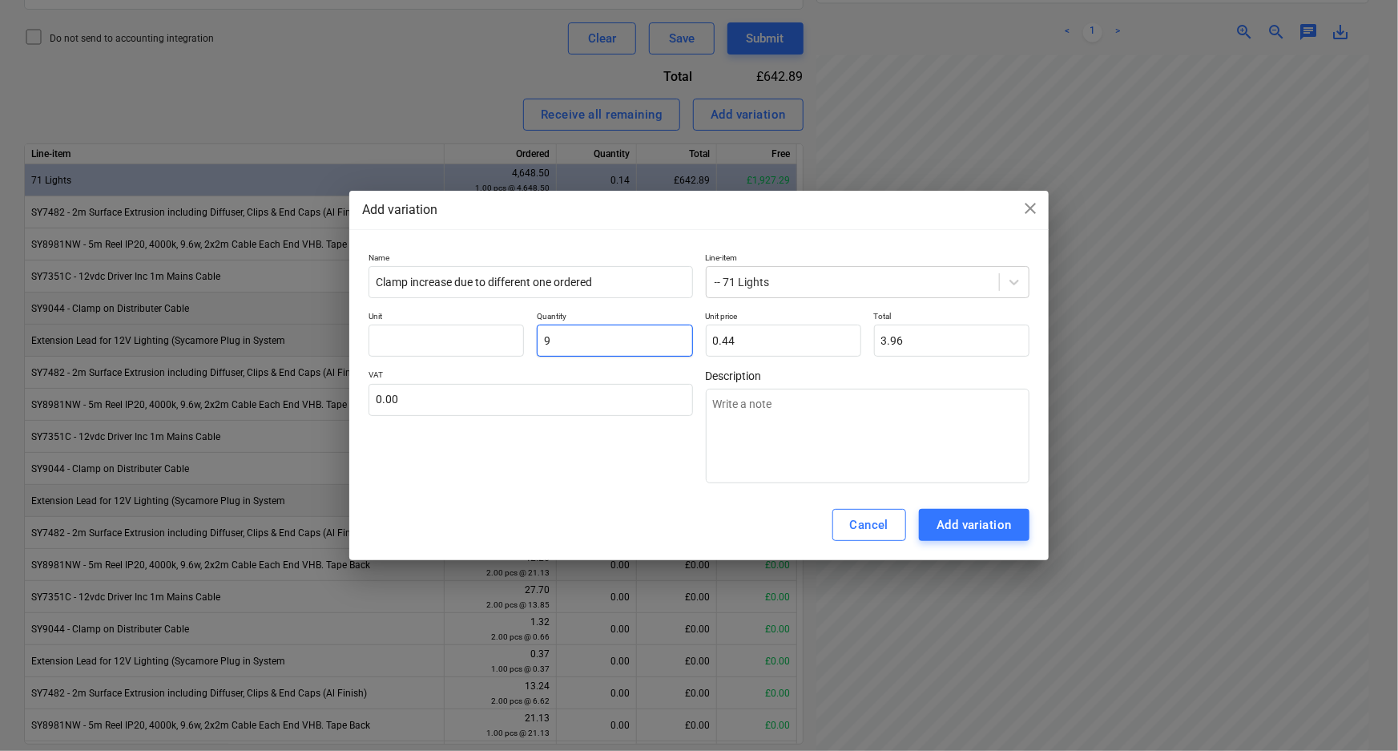
type textarea "x"
type input "0.44"
type input "13"
type textarea "x"
type input "5.72"
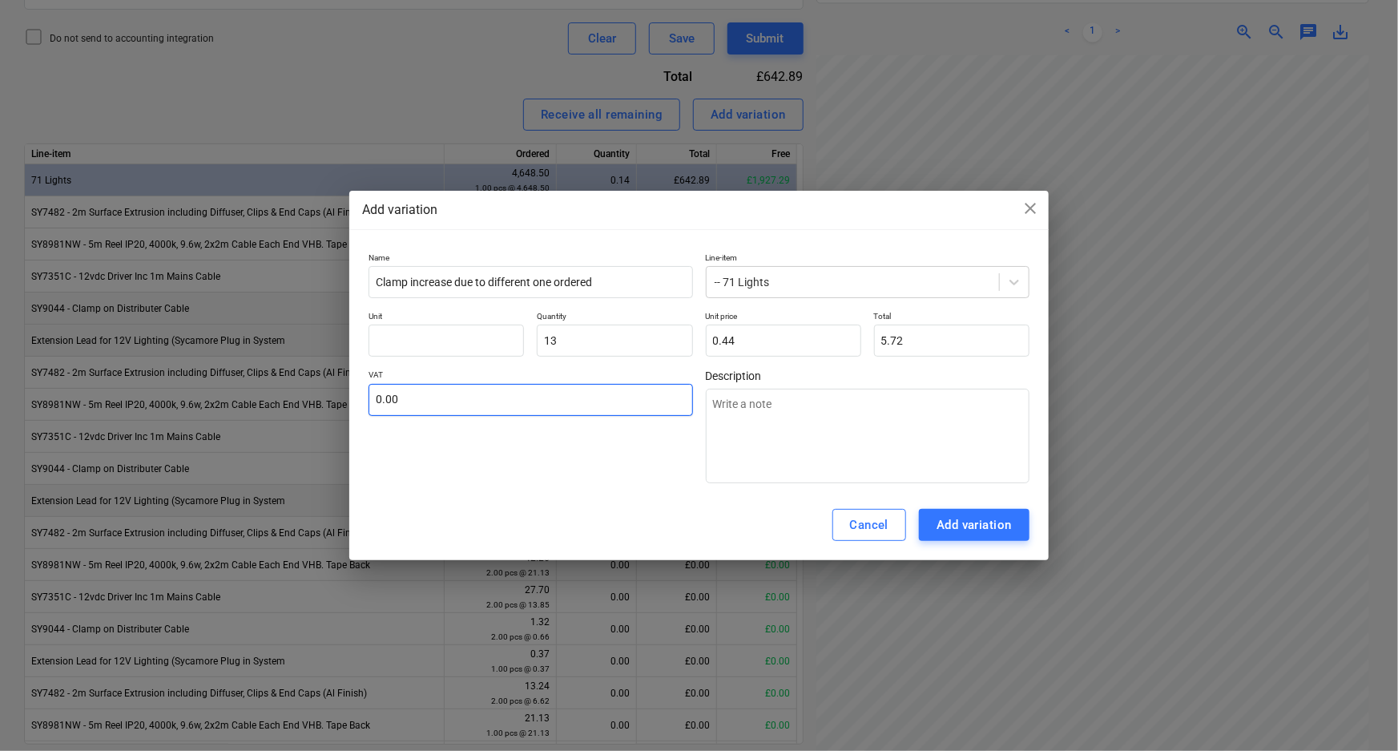
type input "13.00"
click at [433, 402] on input "text" at bounding box center [530, 400] width 324 height 32
type input "2"
type textarea "x"
type input "20"
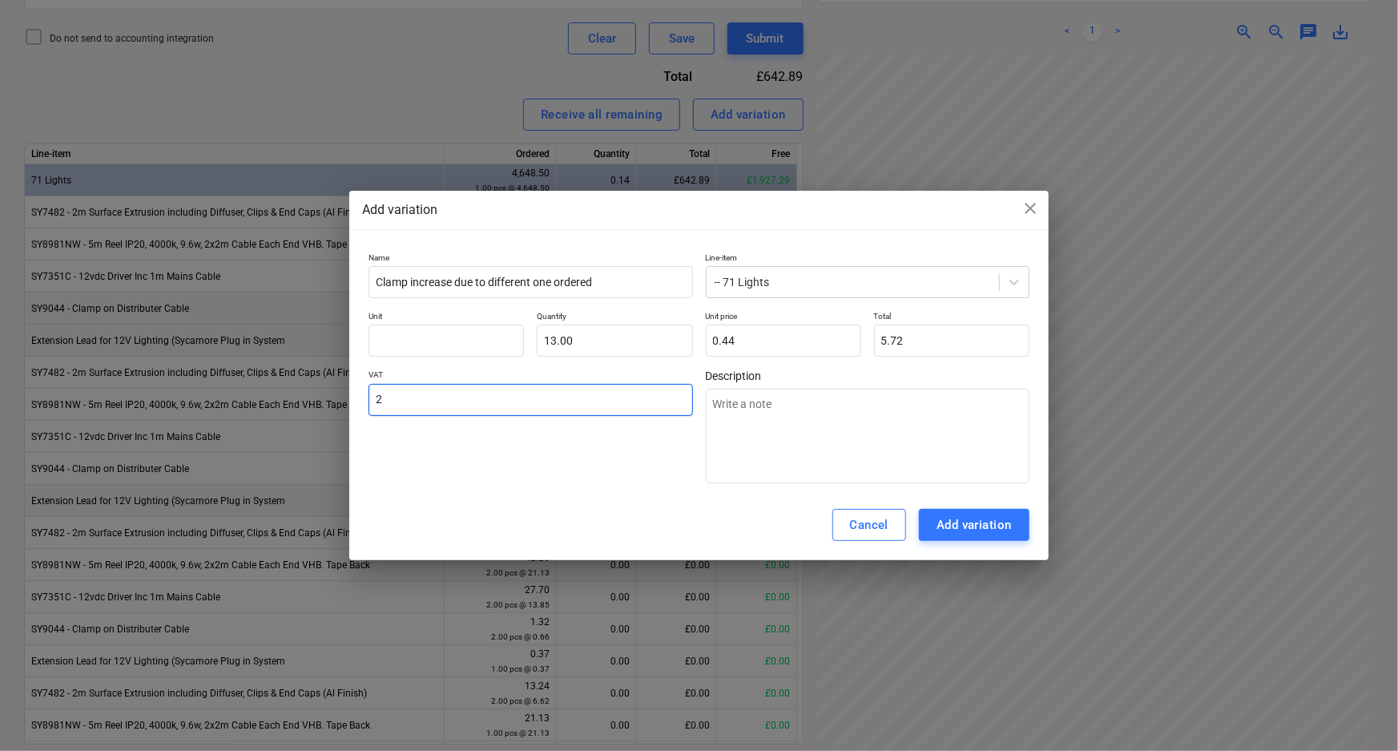
type textarea "x"
type input "20.00"
click at [417, 336] on input "text" at bounding box center [445, 340] width 155 height 32
type input "p"
type textarea "x"
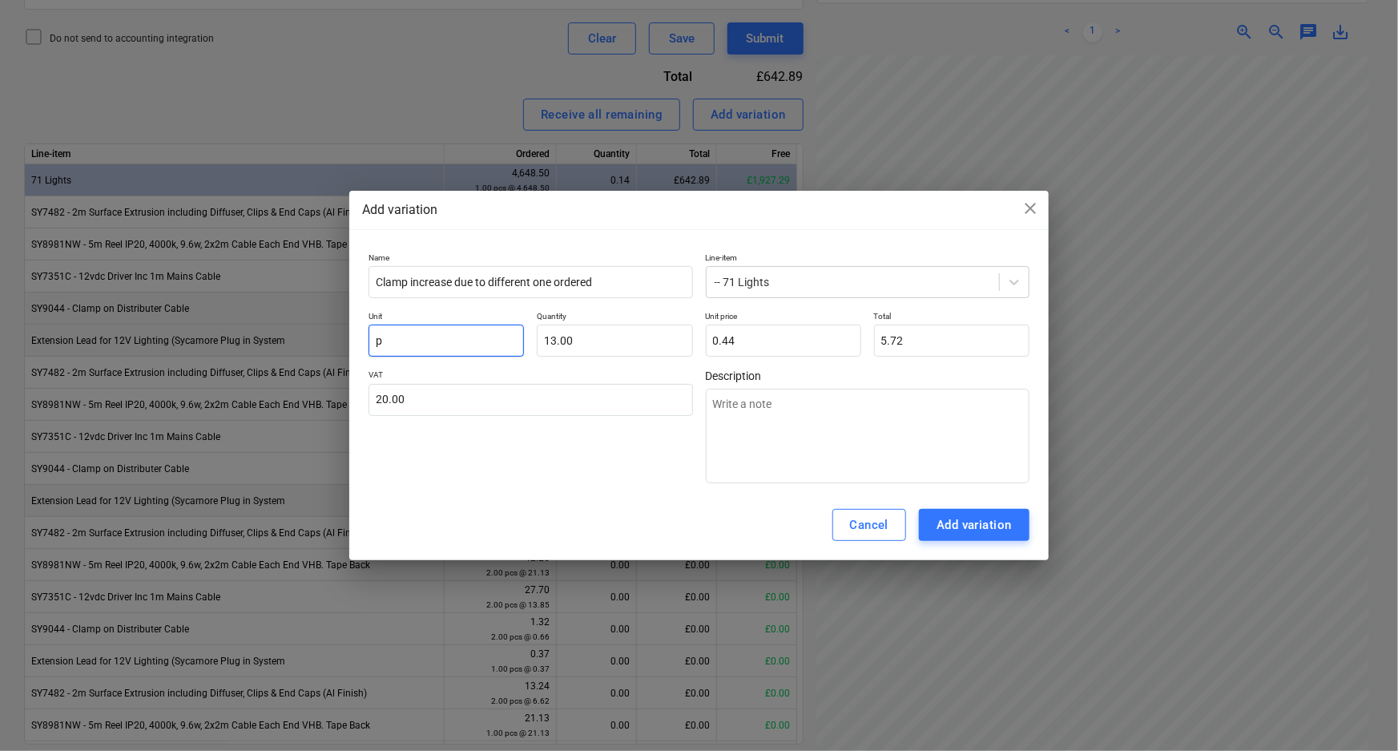
type input "pc"
type textarea "x"
type input "pcs"
type textarea "x"
type input "pcs"
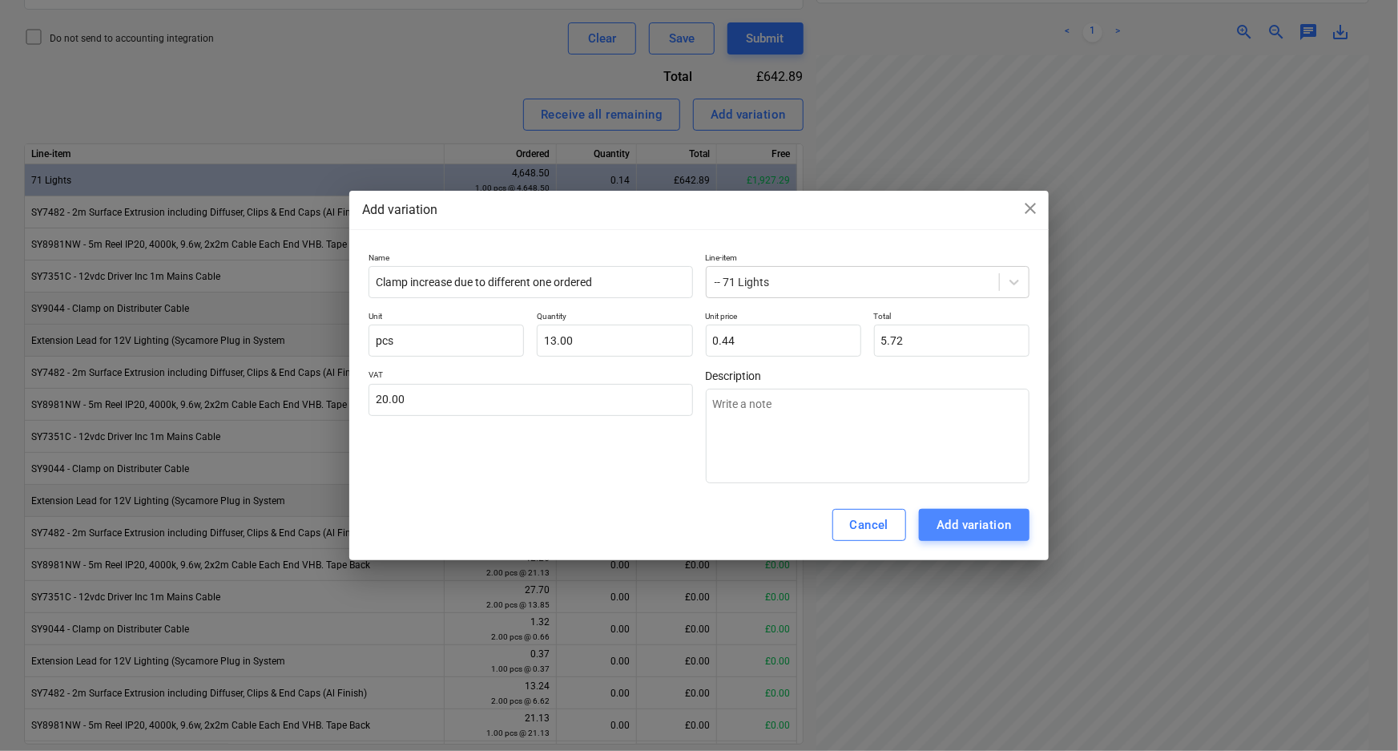
click at [981, 520] on div "Add variation" at bounding box center [973, 524] width 75 height 21
type textarea "x"
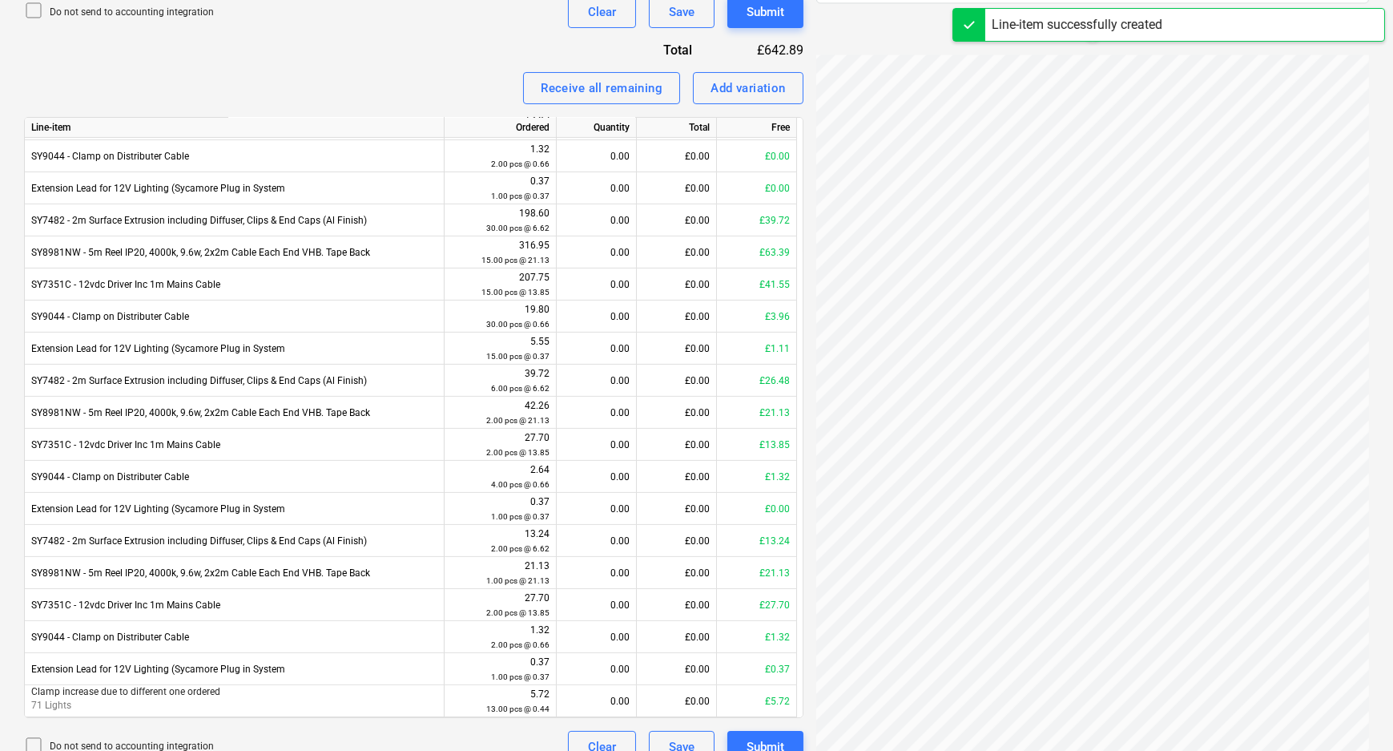
scroll to position [633, 0]
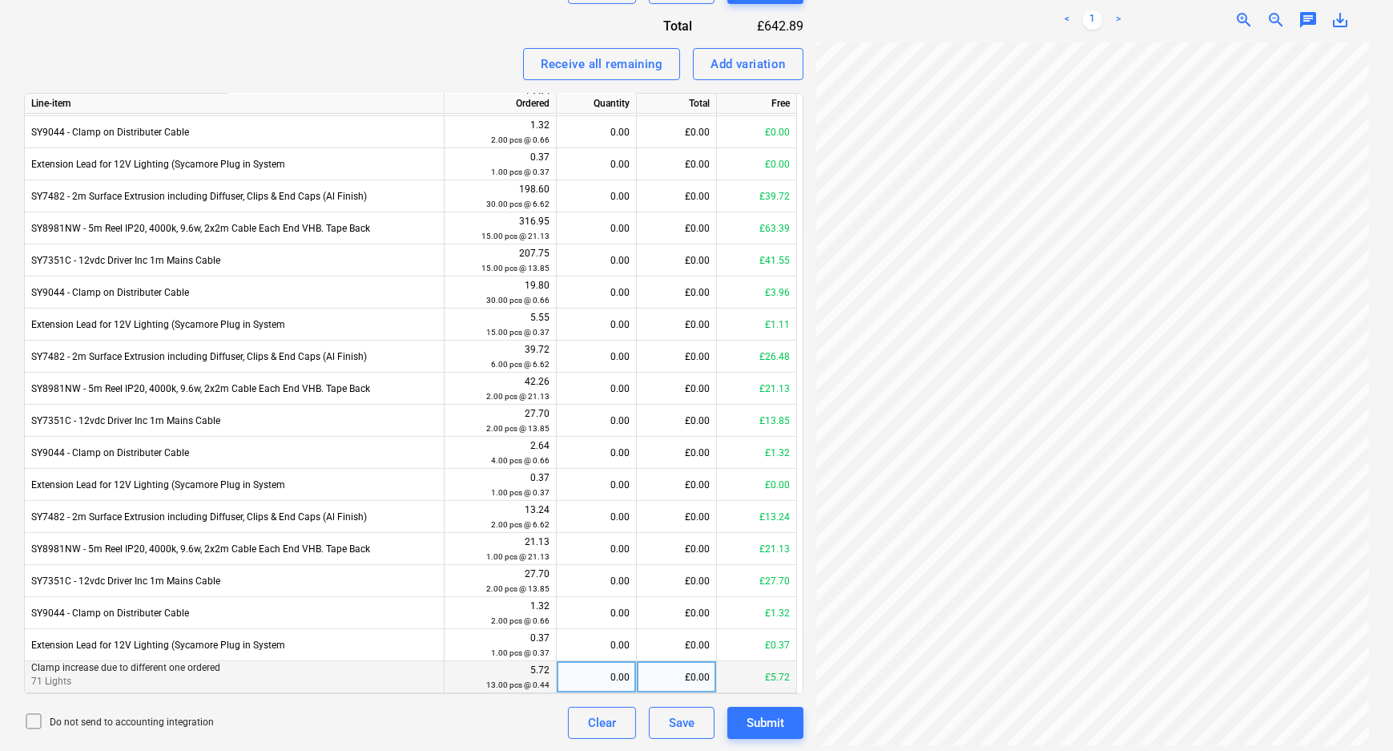
drag, startPoint x: 613, startPoint y: 672, endPoint x: 637, endPoint y: 674, distance: 24.2
click at [613, 673] on div "0.00" at bounding box center [596, 677] width 66 height 32
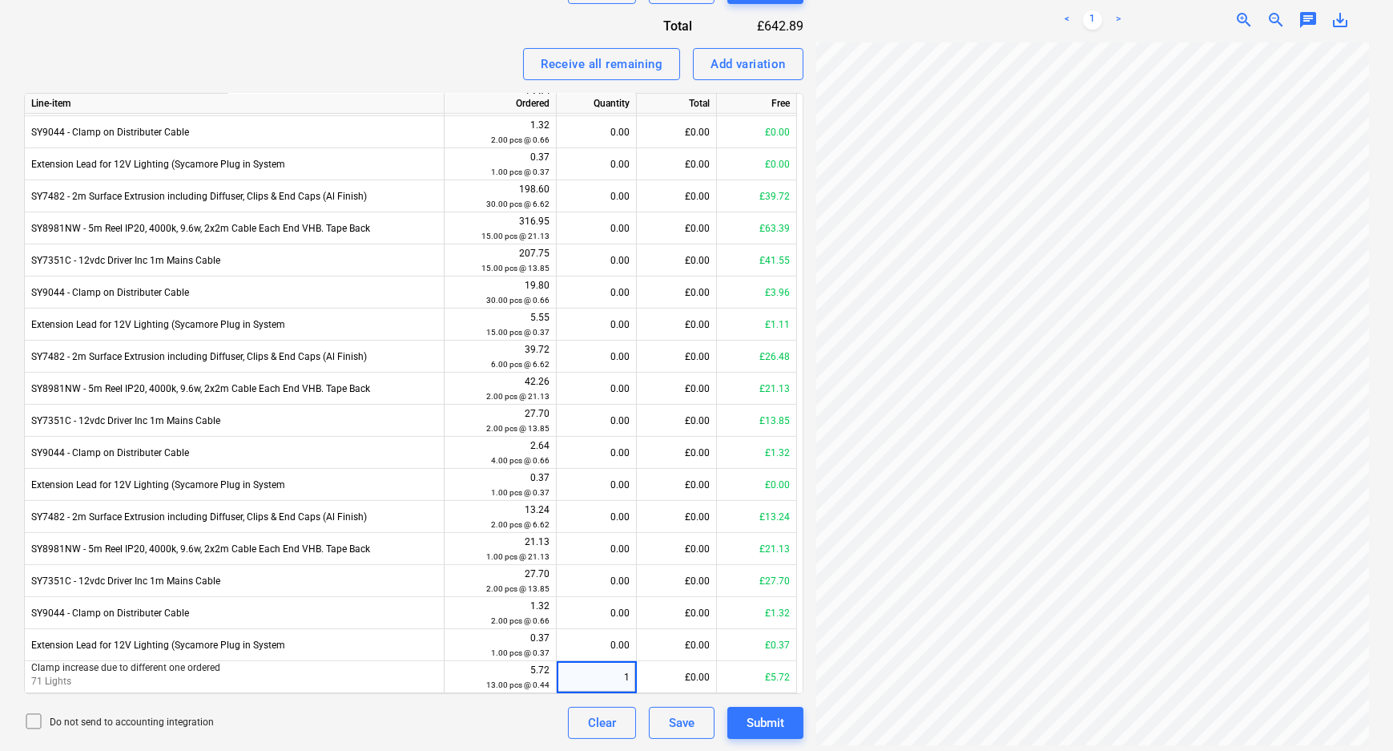
type input "13"
click at [711, 67] on div "Add variation" at bounding box center [748, 64] width 75 height 21
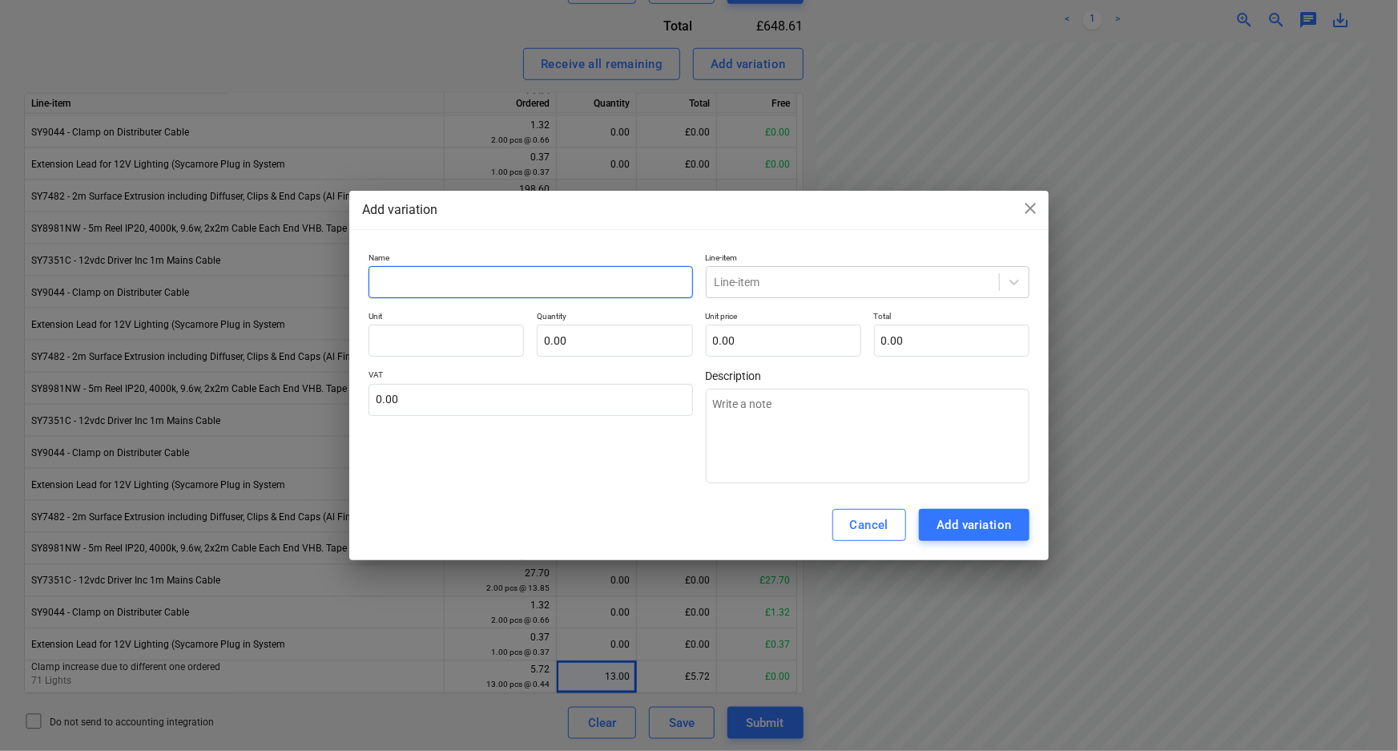
click at [552, 281] on input "text" at bounding box center [530, 282] width 324 height 32
type textarea "x"
type input "C"
type textarea "x"
type input "Cl"
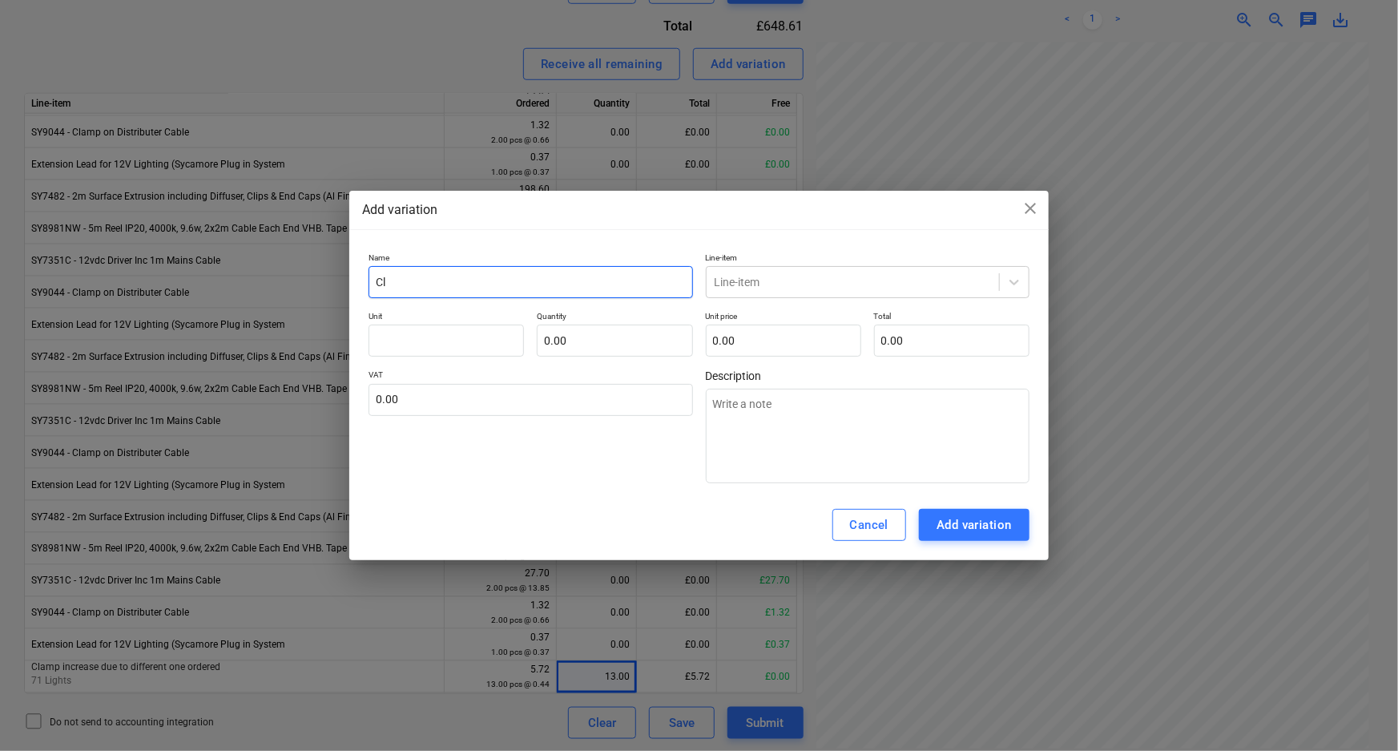
type textarea "x"
type input "Cla"
type textarea "x"
type input "Clam"
type textarea "x"
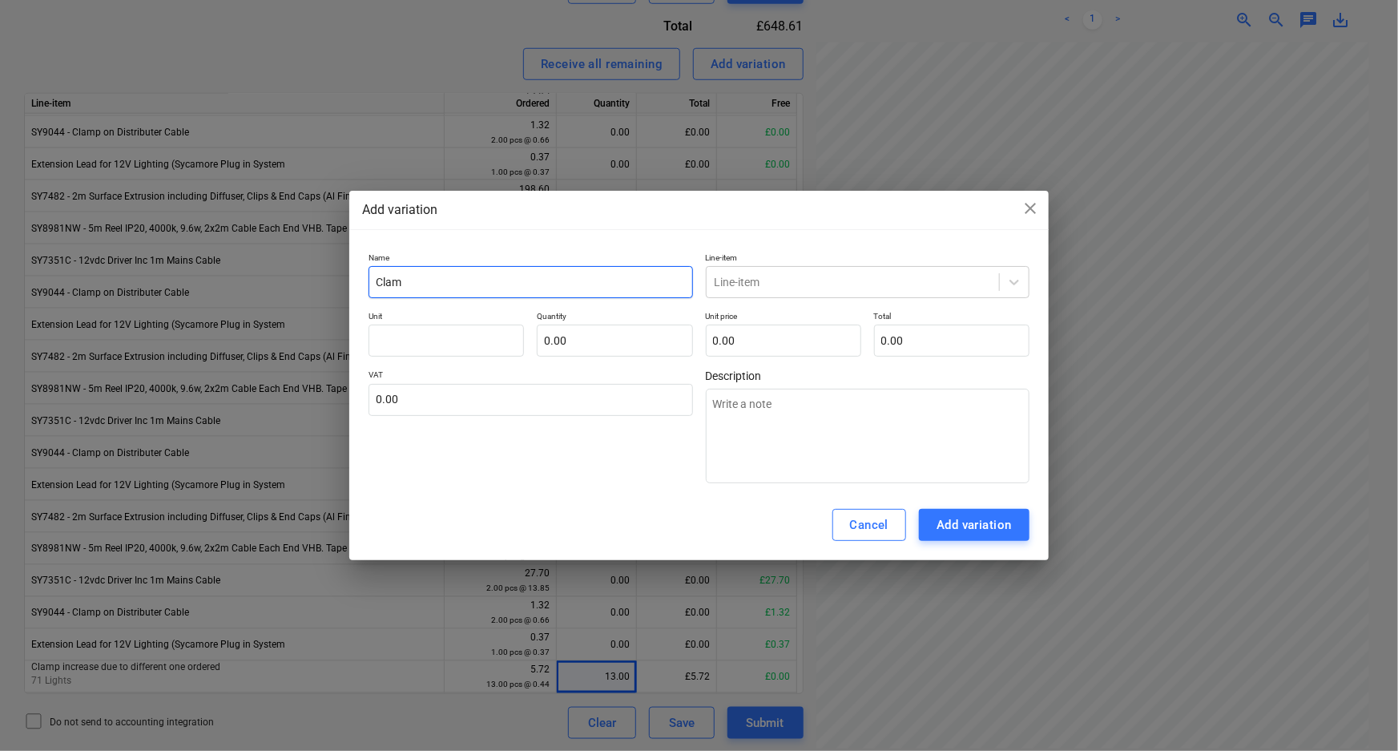
type input "Clamp"
type textarea "x"
type input "Clamp"
type textarea "x"
type input "Clamp i"
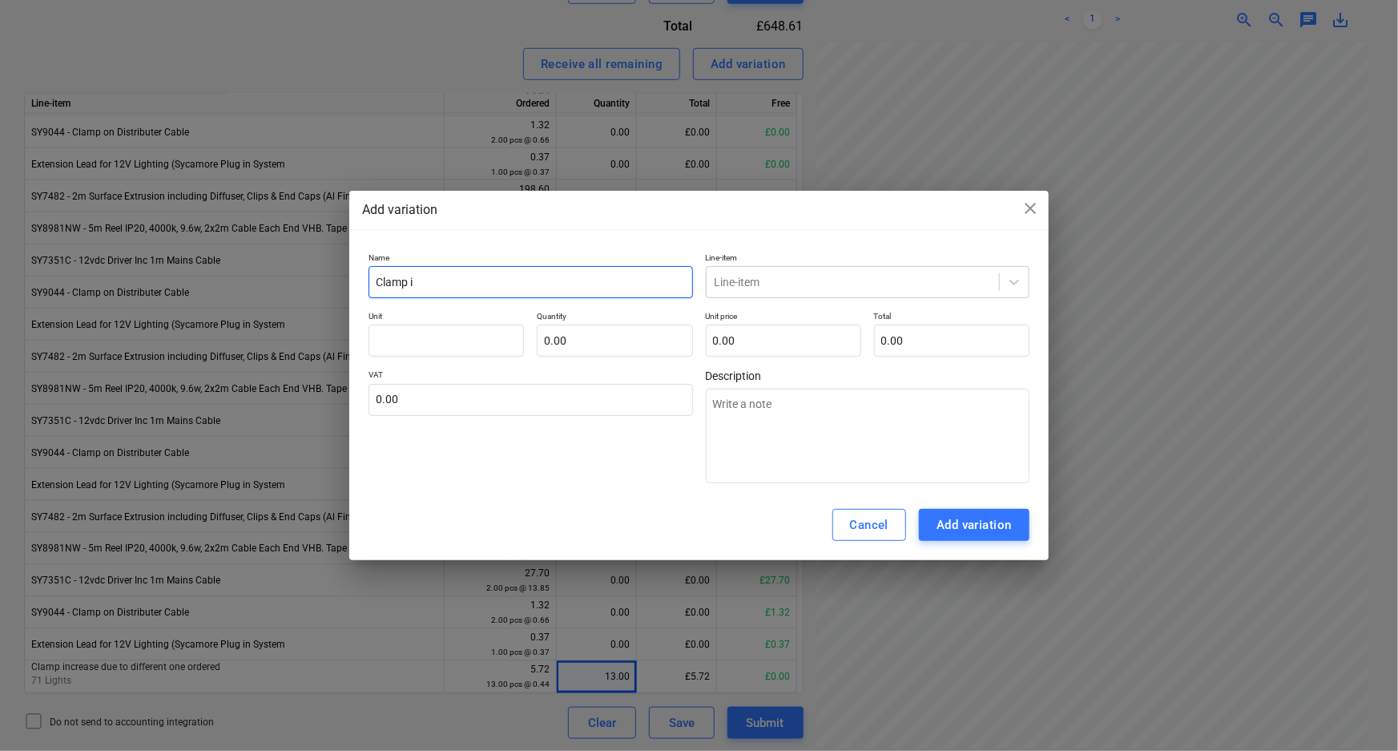
type textarea "x"
type input "Clamp in"
type textarea "x"
type input "Clamp inc"
type textarea "x"
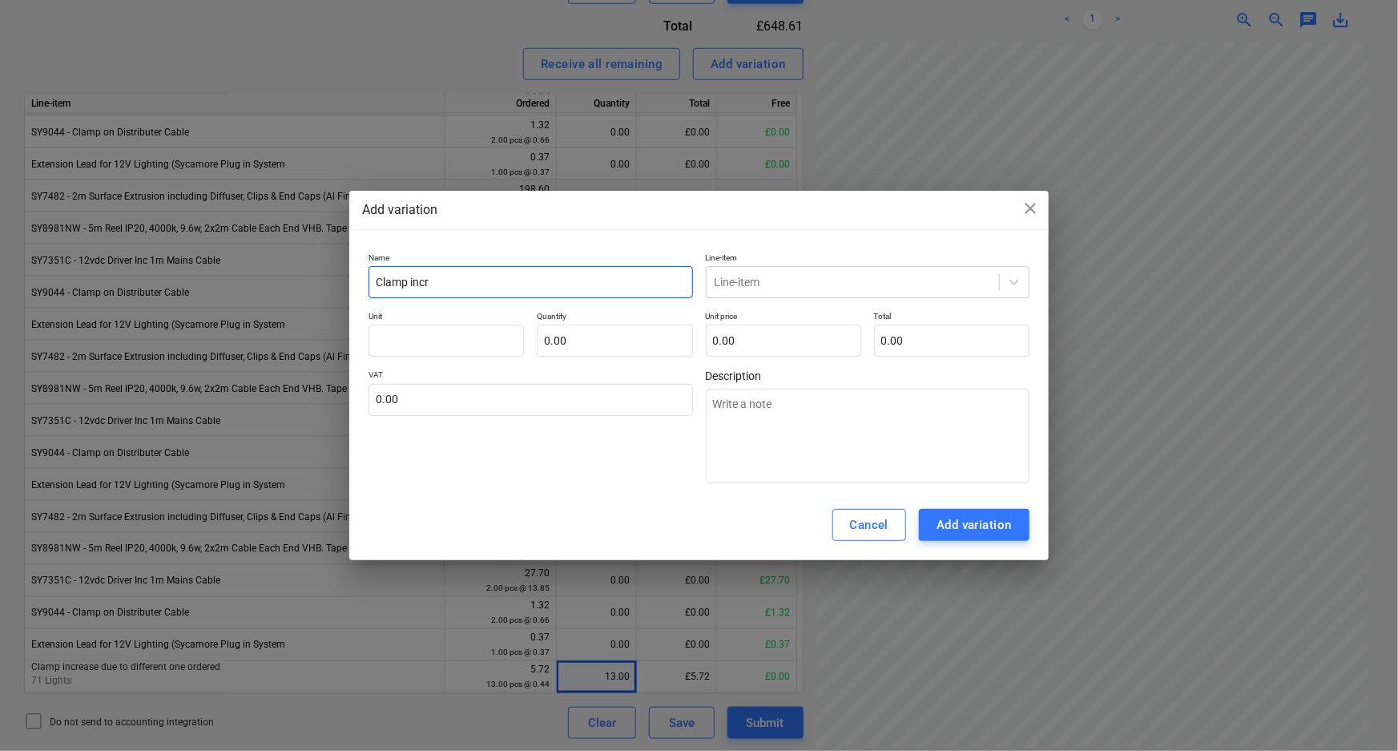
type input "Clamp incre"
type textarea "x"
type input "Clamp increw"
type textarea "x"
type input "Clamp increwa"
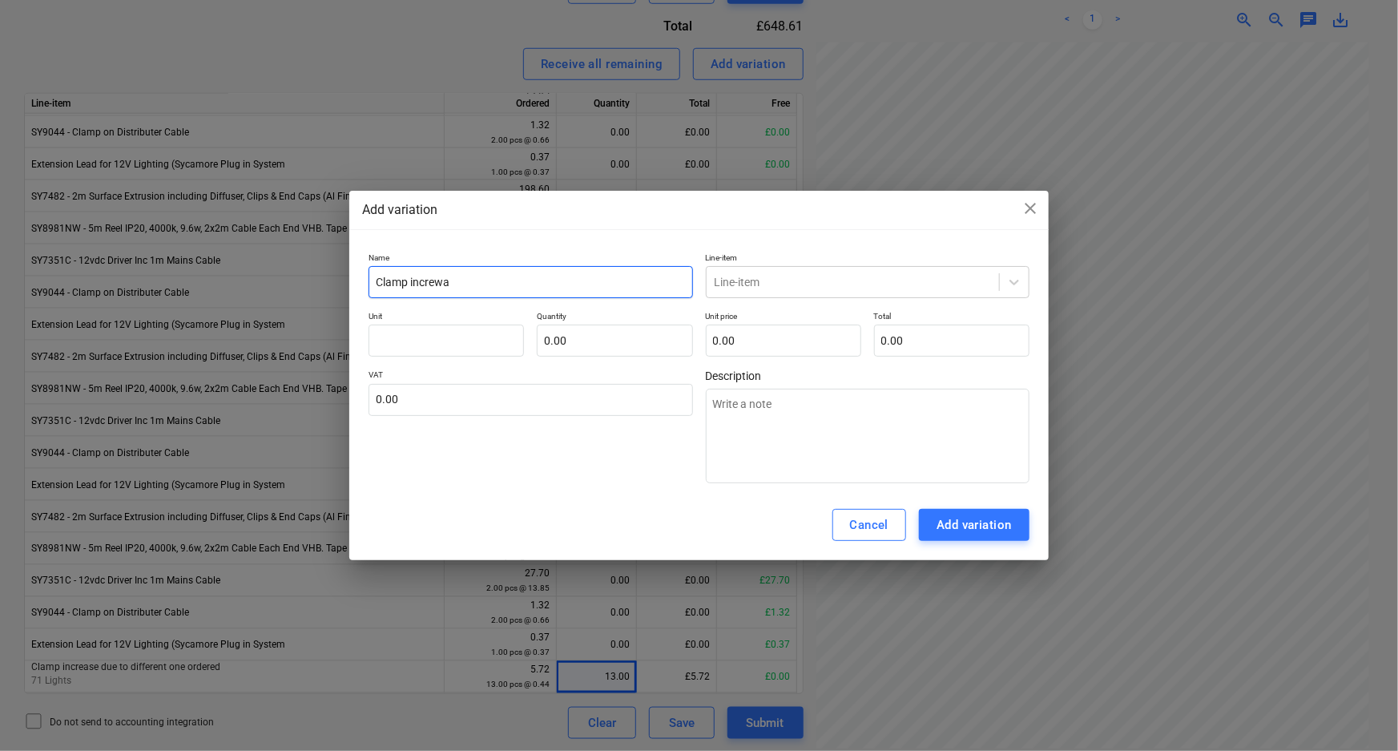
type textarea "x"
type input "Clamp increw"
type textarea "x"
type input "Clamp incre"
type textarea "x"
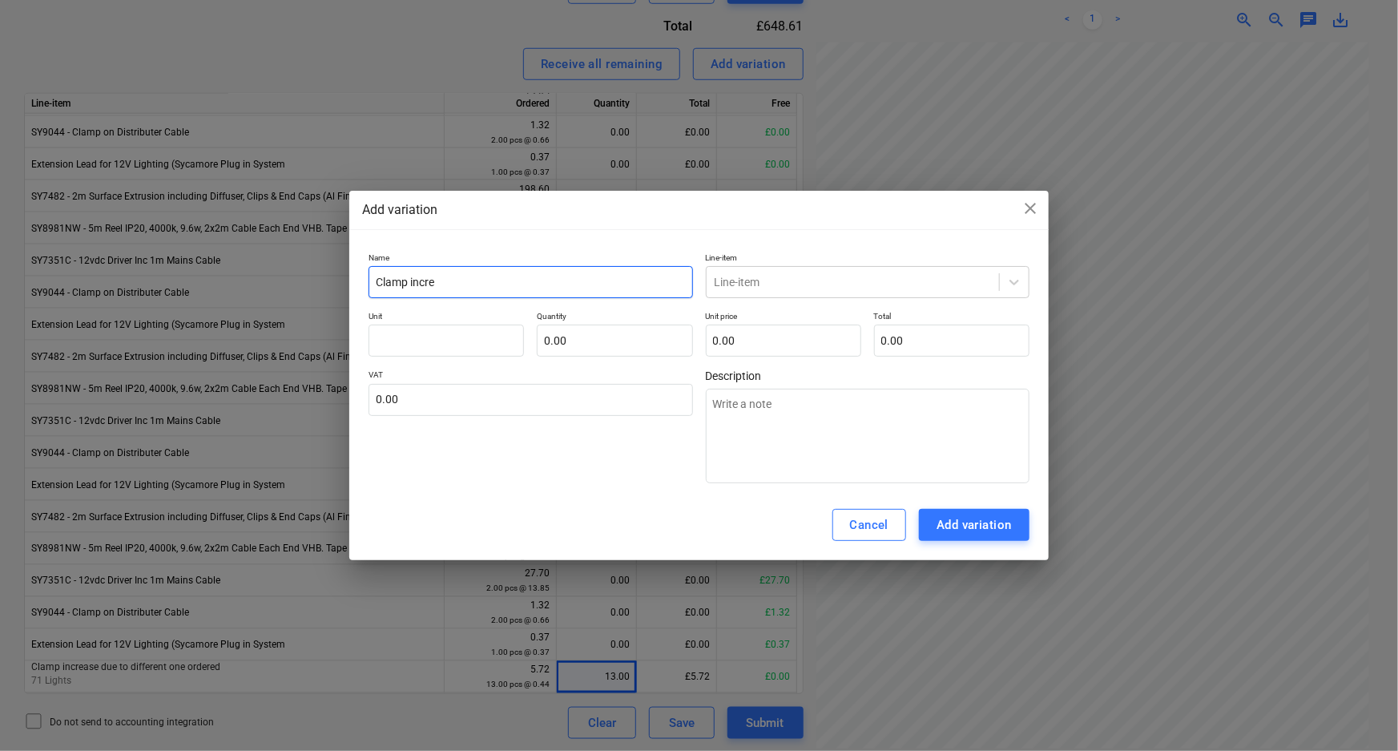
type input "Clamp incr"
type textarea "x"
type input "Clamp incre"
type textarea "x"
type input "Clamp increa"
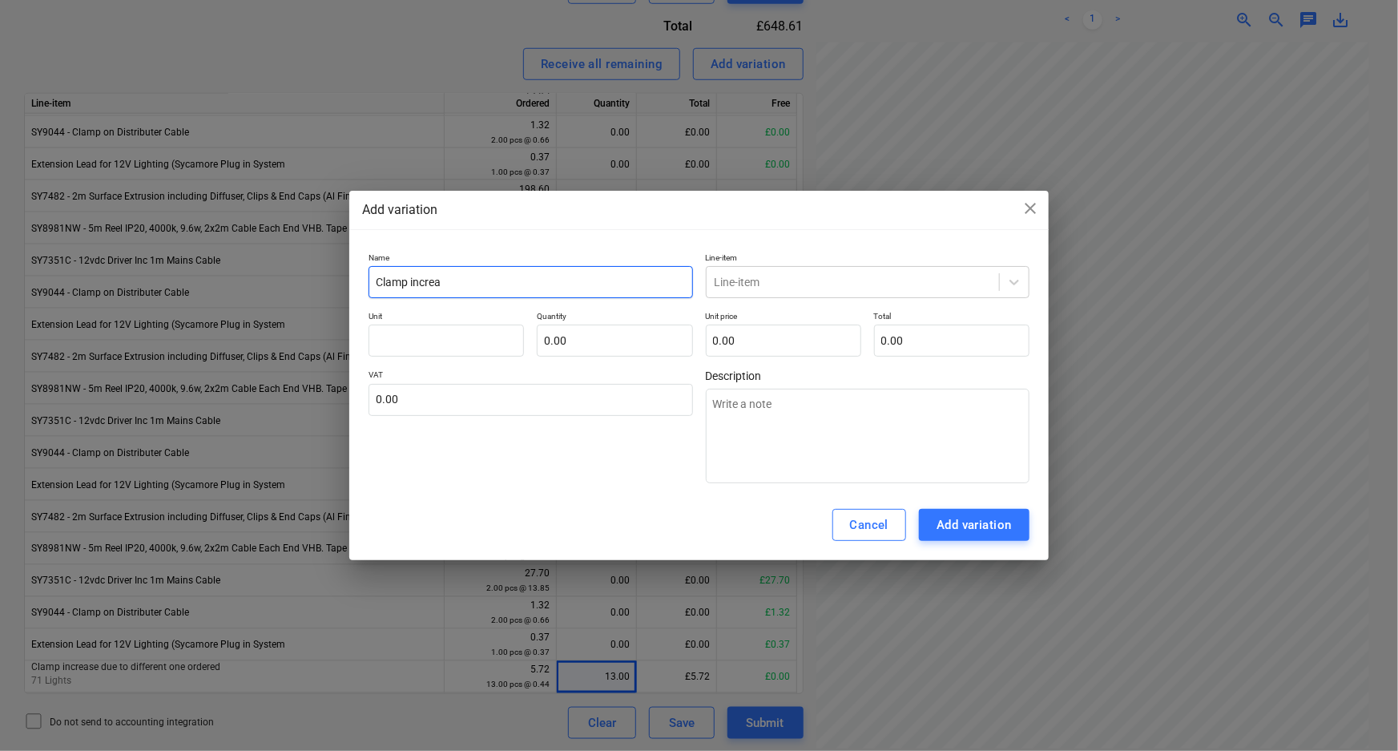
type textarea "x"
type input "Clamp increas"
type textarea "x"
type input "Clamp increase"
click at [875, 286] on div at bounding box center [853, 282] width 276 height 16
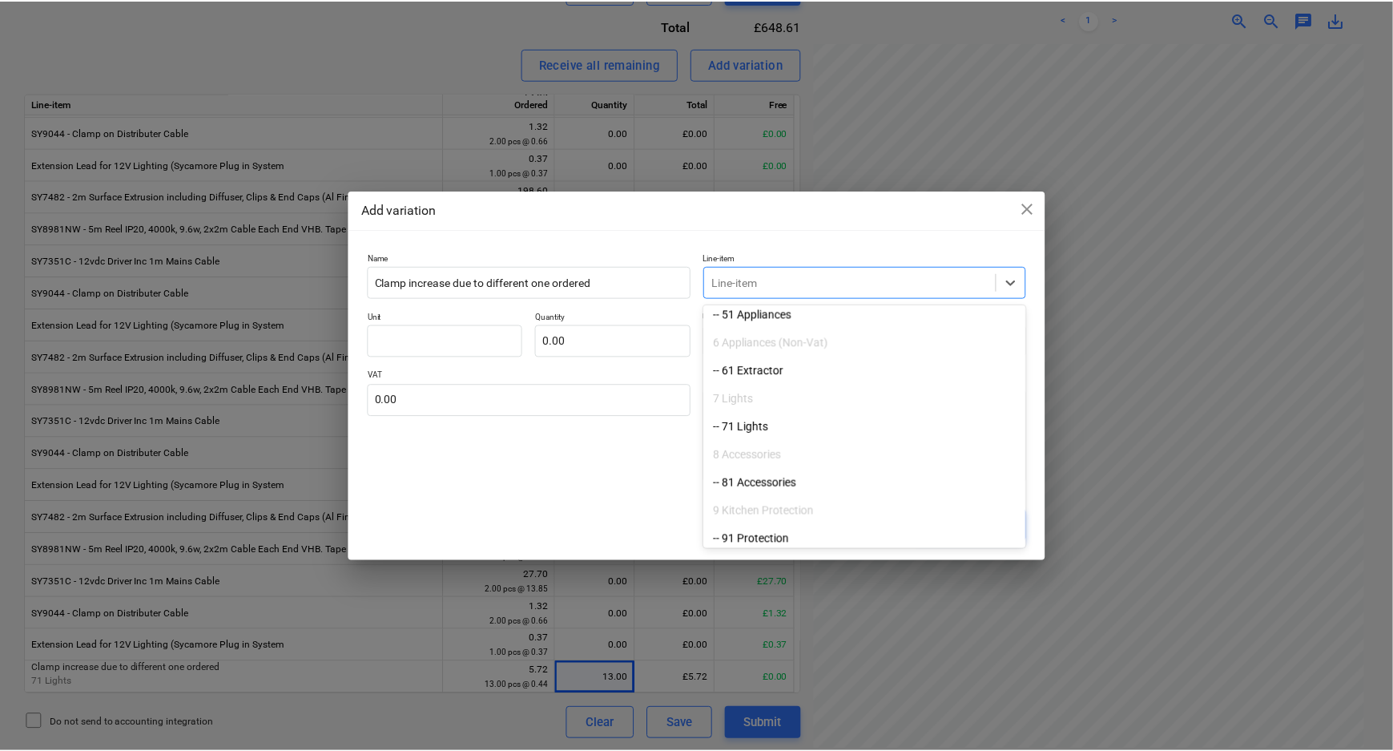
scroll to position [364, 0]
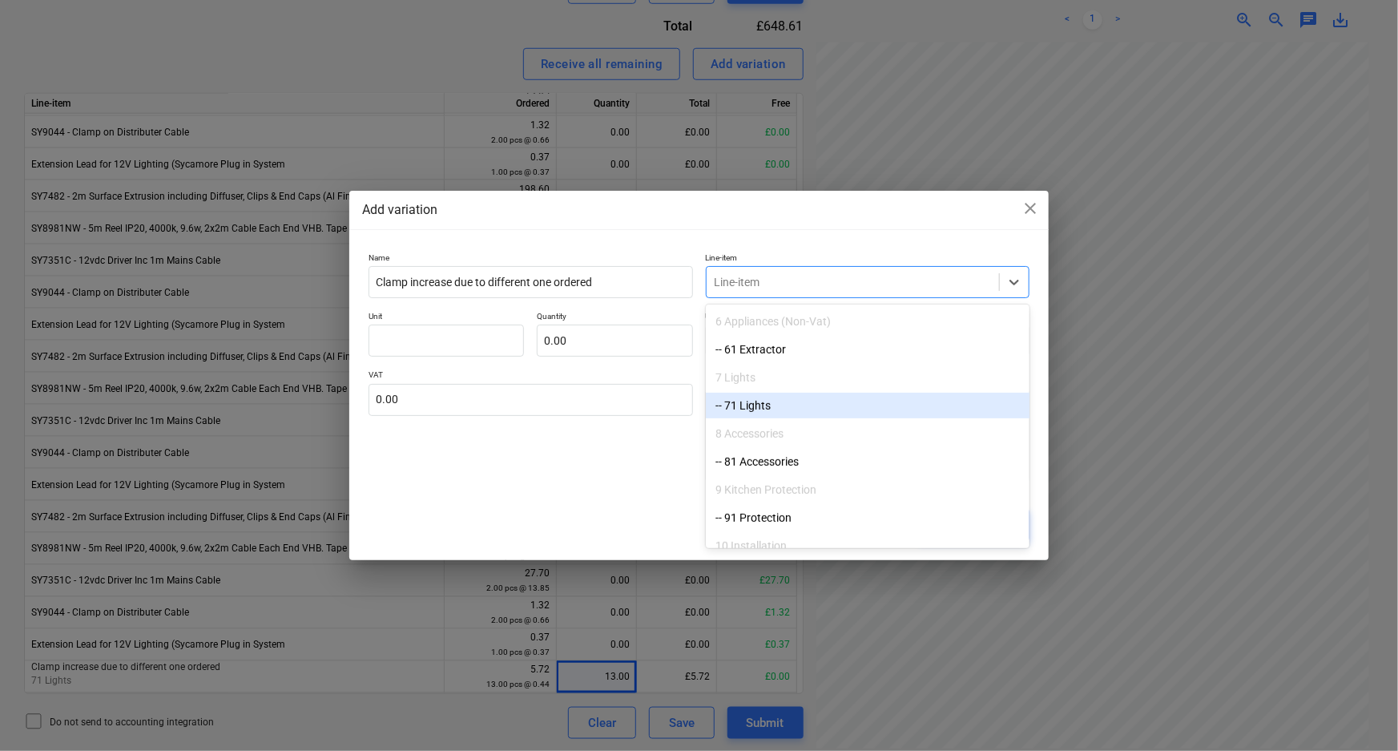
click at [802, 415] on div "-- 71 Lights" at bounding box center [868, 406] width 324 height 26
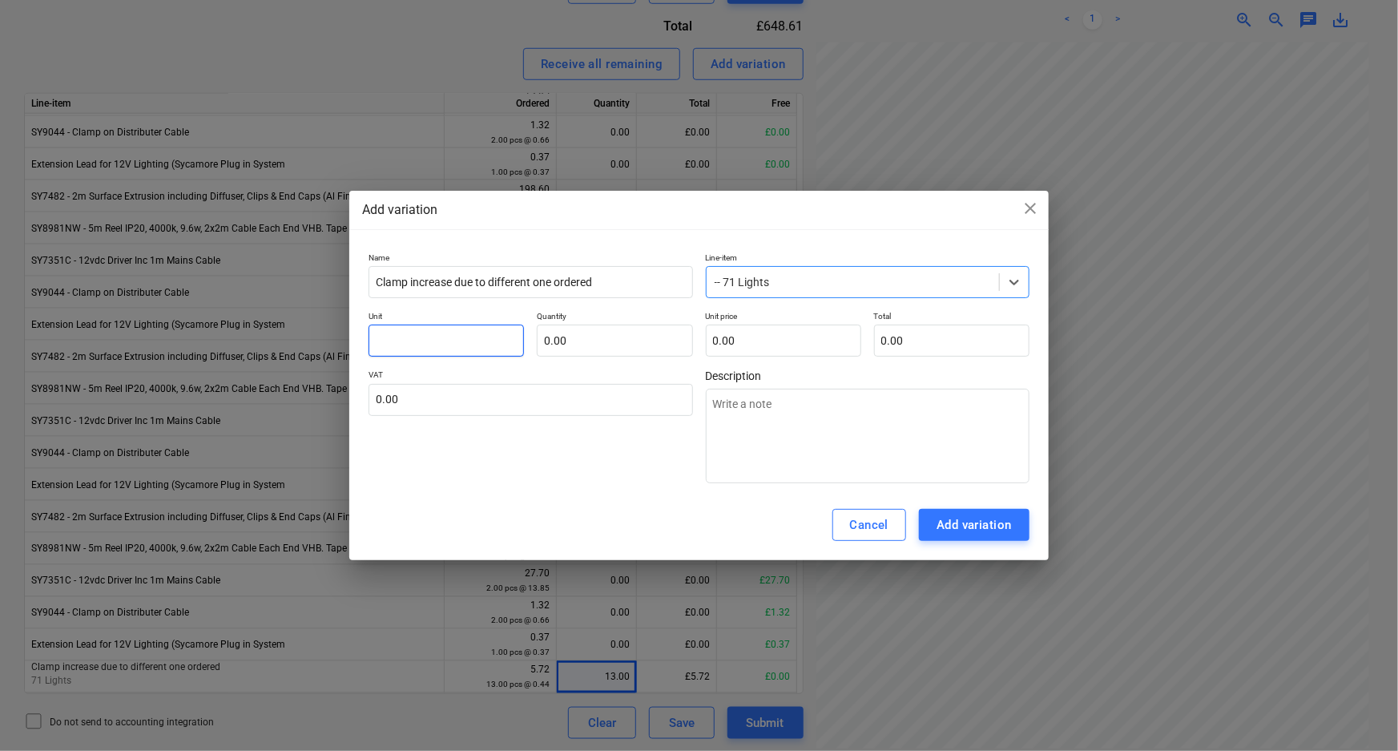
click at [445, 345] on input "text" at bounding box center [445, 340] width 155 height 32
click at [657, 338] on input "text" at bounding box center [614, 340] width 155 height 32
click at [764, 341] on input "text" at bounding box center [783, 340] width 155 height 32
click at [465, 402] on input "text" at bounding box center [530, 400] width 324 height 32
click at [497, 500] on div "Cancel Add variation" at bounding box center [698, 524] width 699 height 70
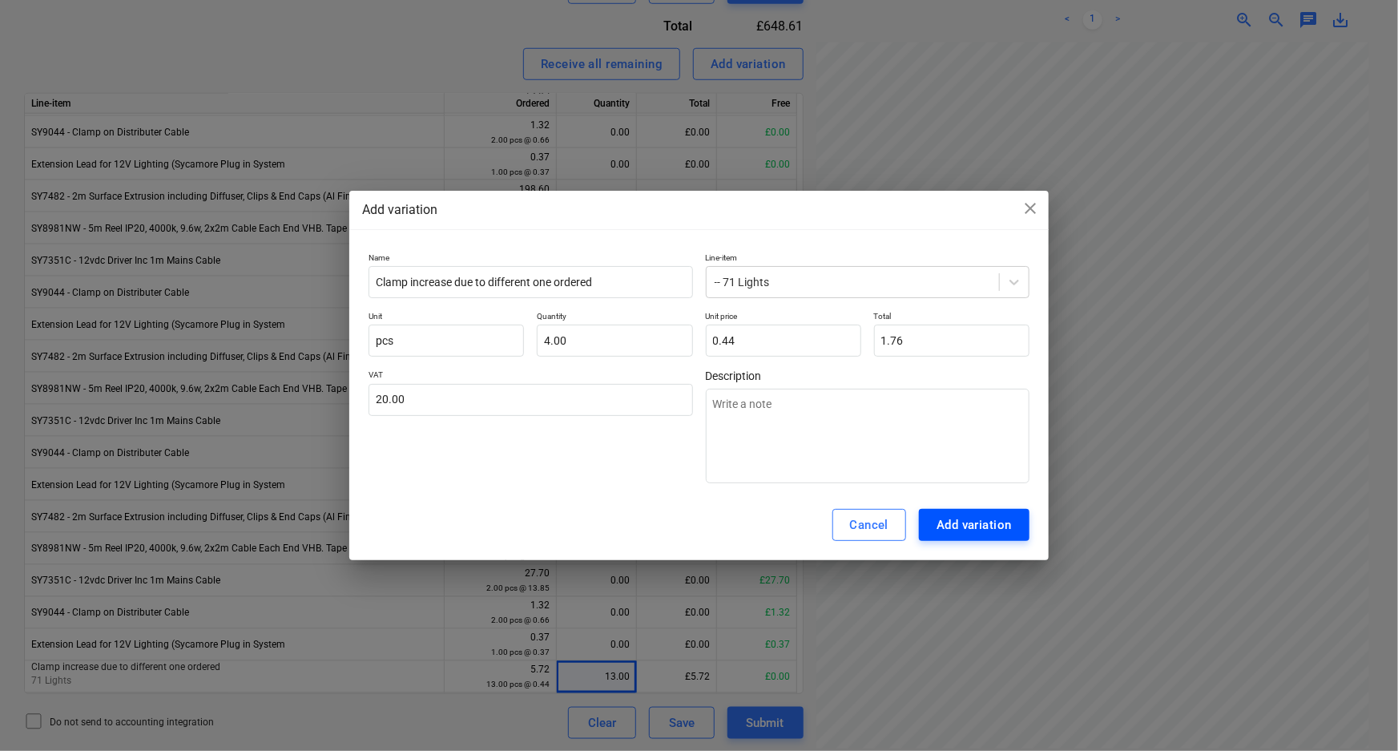
click at [964, 521] on div "Add variation" at bounding box center [973, 524] width 75 height 21
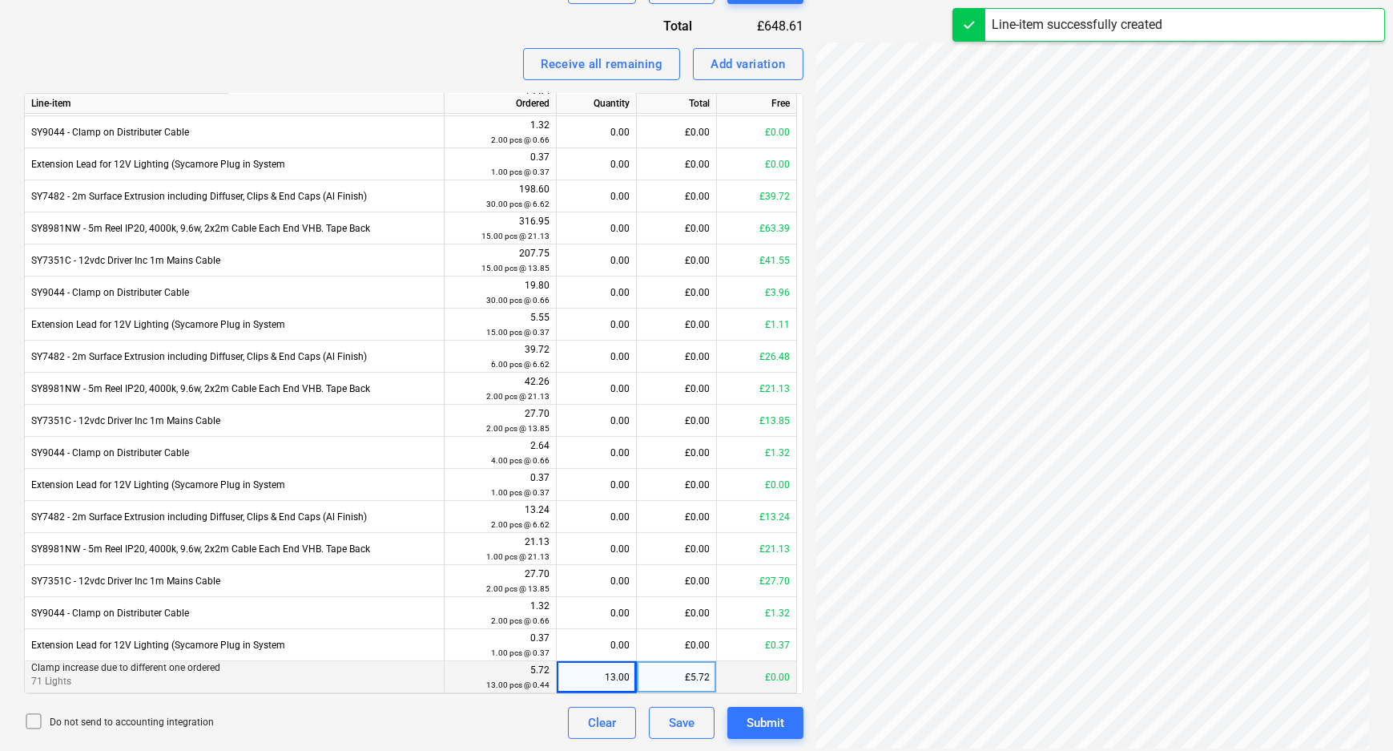
scroll to position [1119, 0]
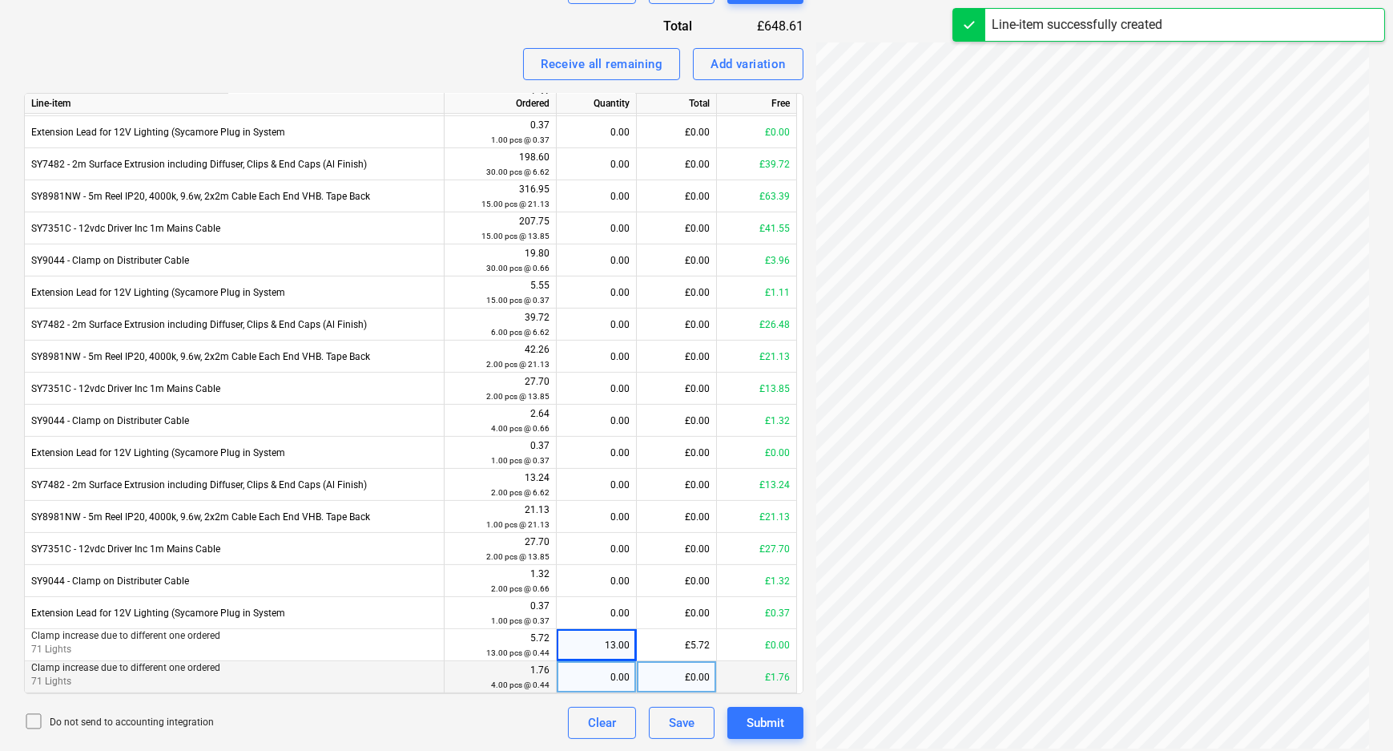
click at [617, 673] on div "0.00" at bounding box center [596, 677] width 66 height 32
click at [391, 736] on div "Do not send to accounting integration Clear Save Submit" at bounding box center [413, 723] width 779 height 32
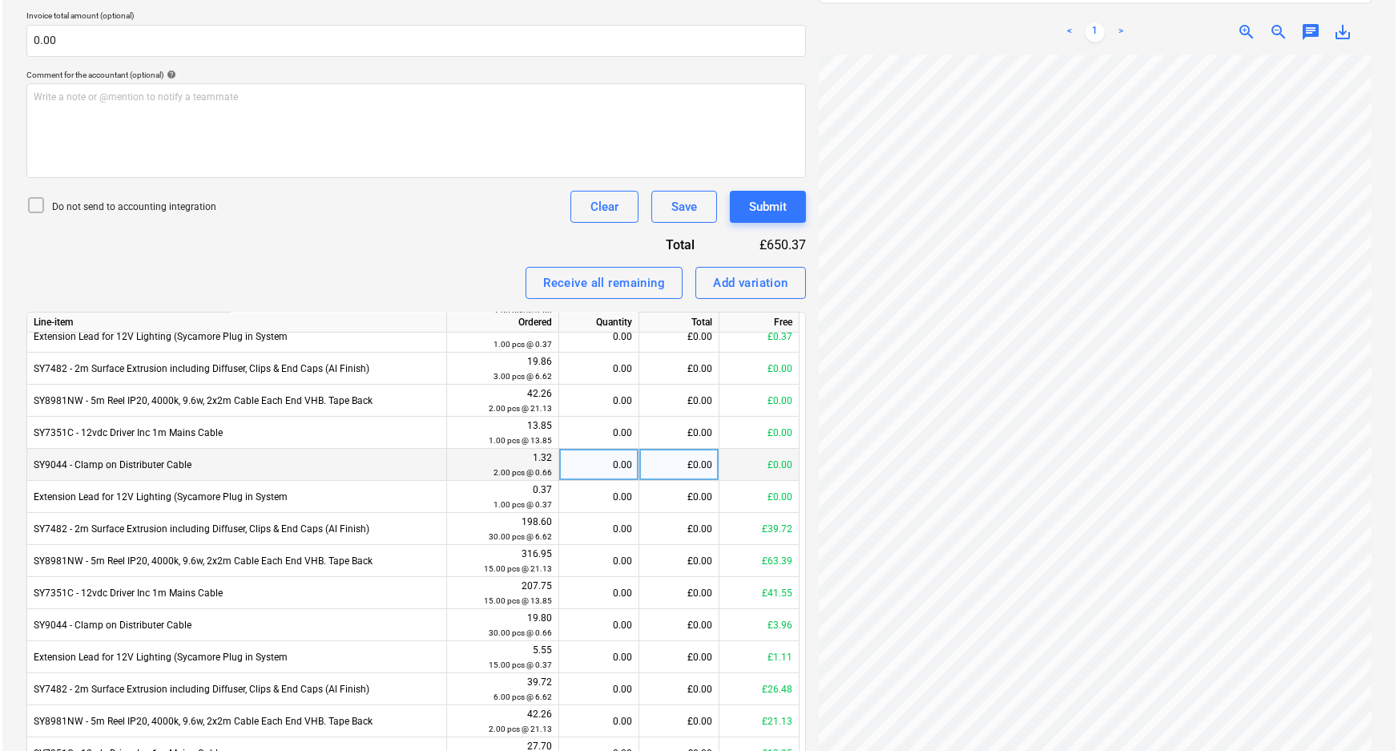
scroll to position [176, 171]
click at [693, 475] on div "Create new document Select company Sycamore Lighting ltd Add new company Select…" at bounding box center [697, 315] width 1358 height 1298
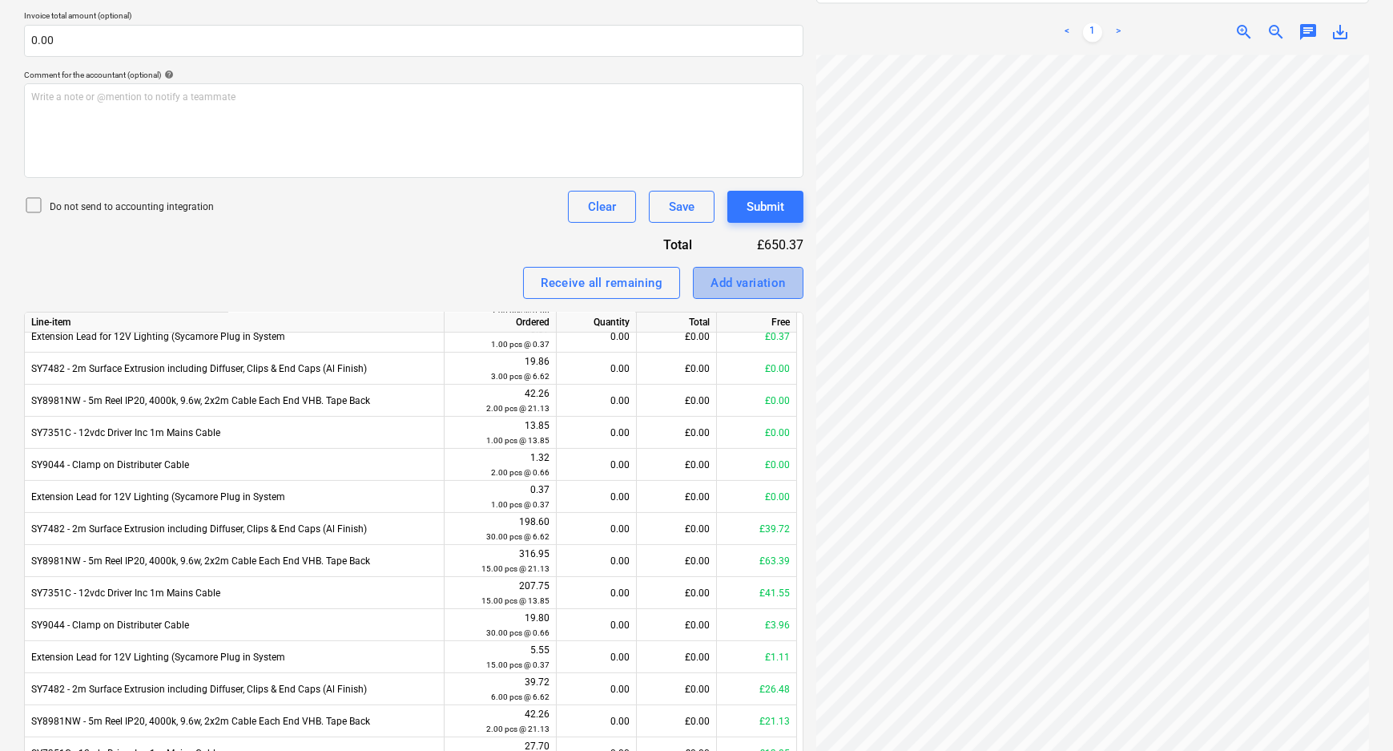
click at [722, 288] on div "Add variation" at bounding box center [748, 282] width 75 height 21
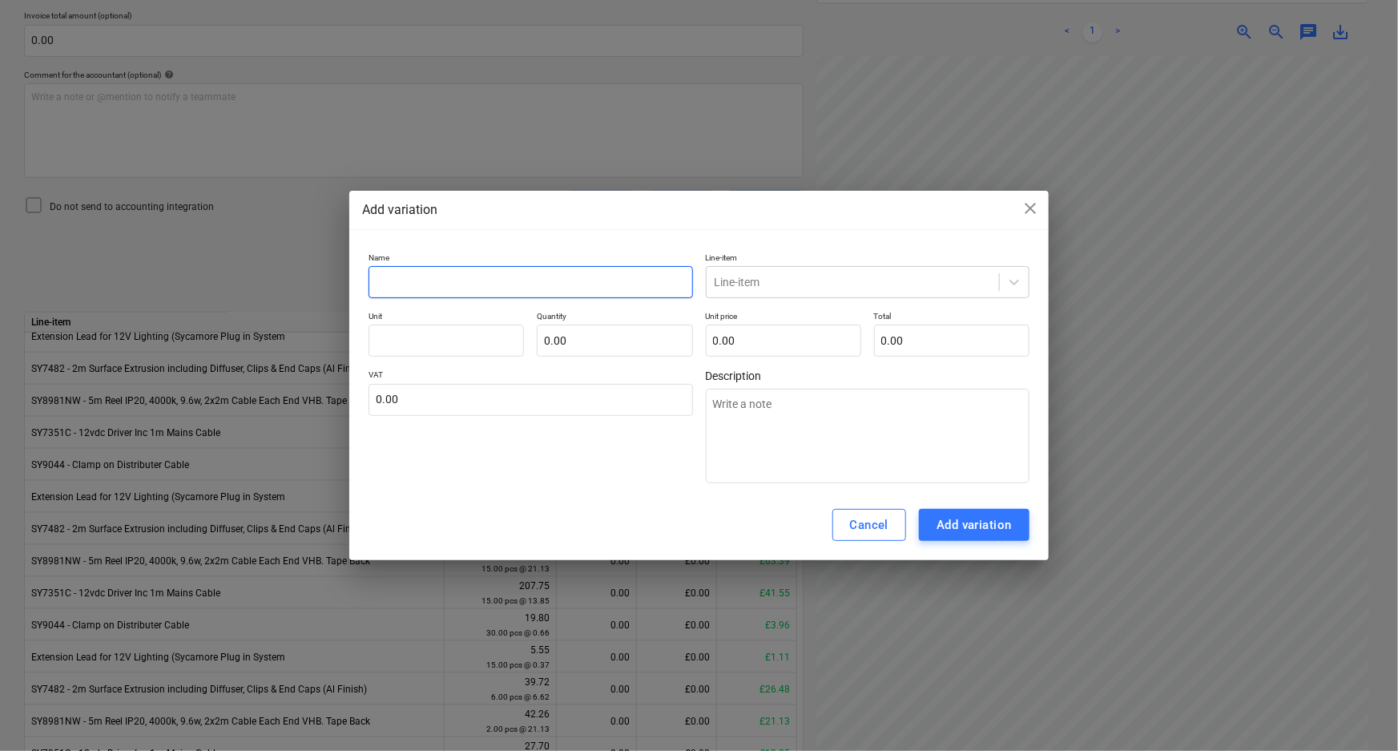
click at [468, 284] on input "text" at bounding box center [530, 282] width 324 height 32
click at [592, 335] on input "text" at bounding box center [614, 340] width 155 height 32
click at [763, 338] on input "text" at bounding box center [783, 340] width 155 height 32
click at [938, 349] on input "text" at bounding box center [951, 340] width 155 height 32
click at [454, 337] on input "text" at bounding box center [445, 340] width 155 height 32
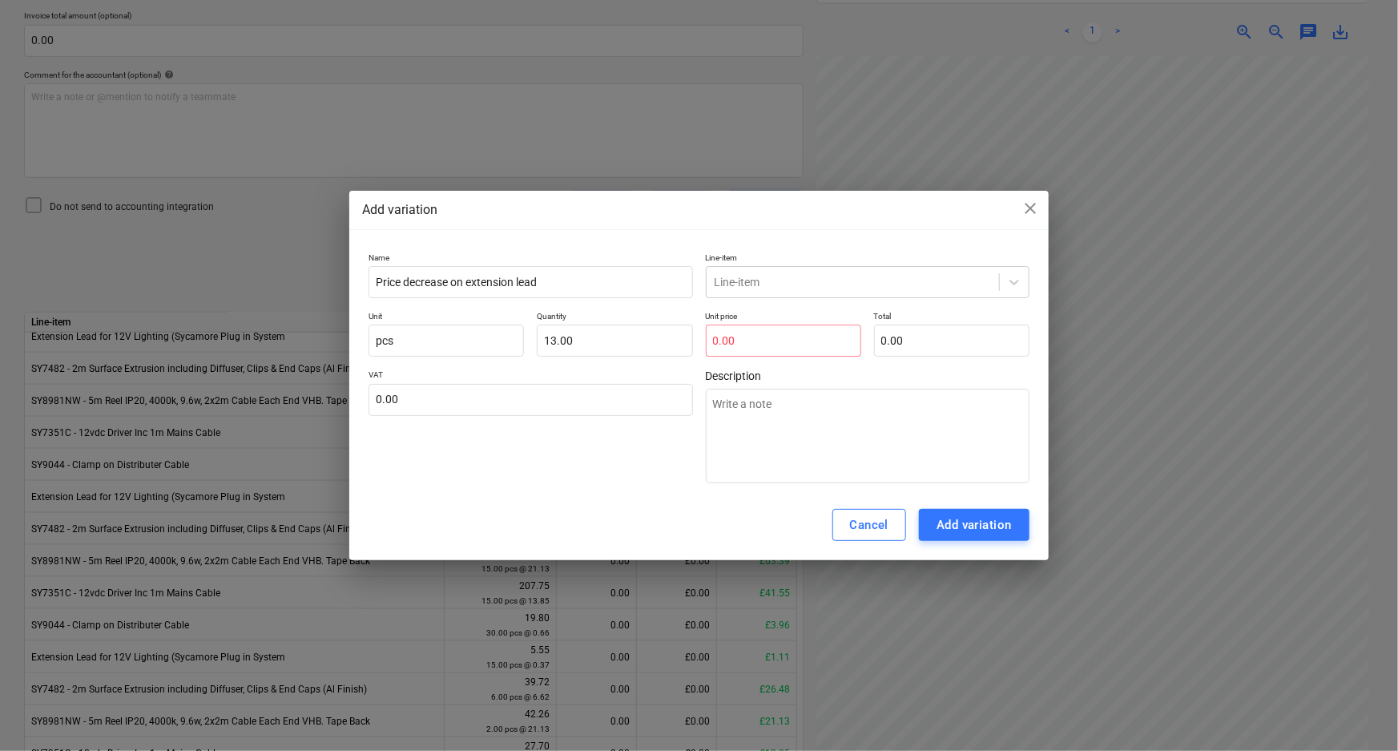
click at [598, 473] on div "VAT 0.00" at bounding box center [530, 426] width 324 height 114
click at [866, 272] on div "Line-item" at bounding box center [853, 282] width 292 height 22
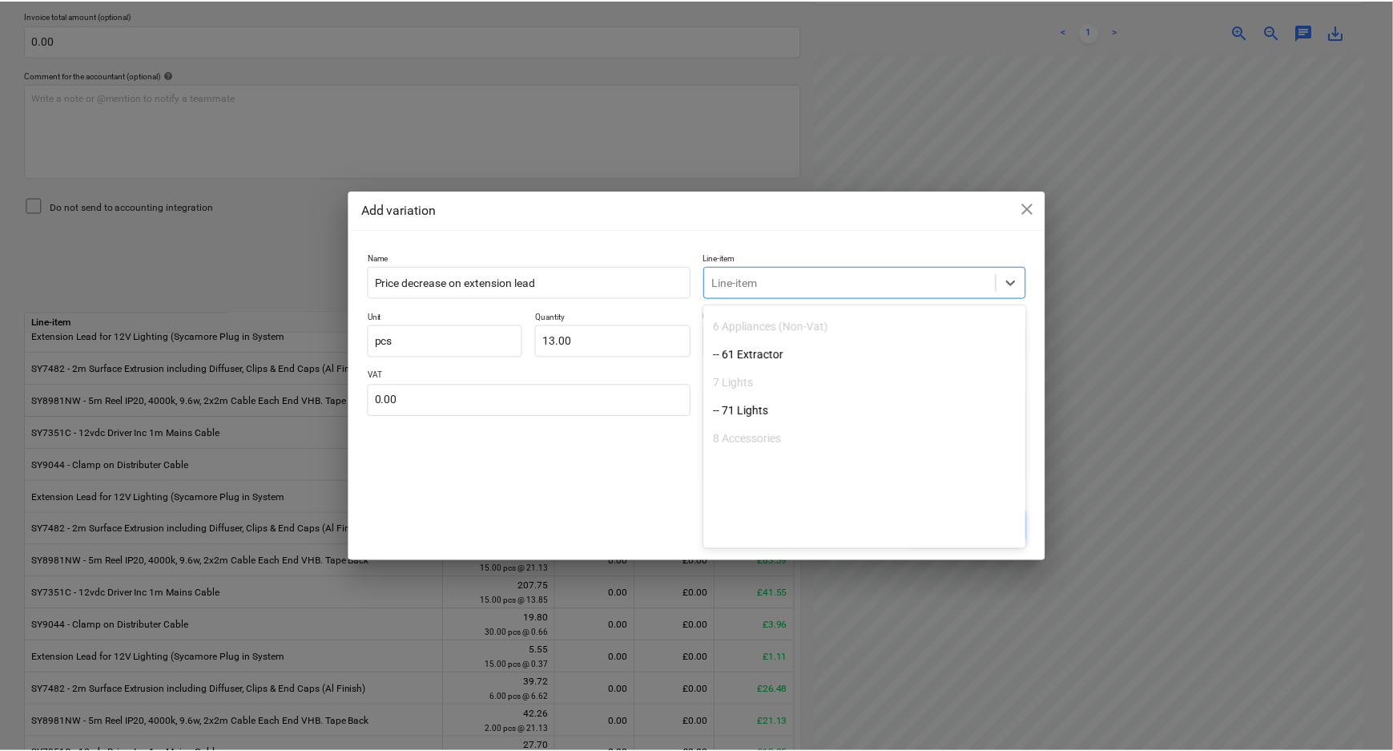
scroll to position [364, 0]
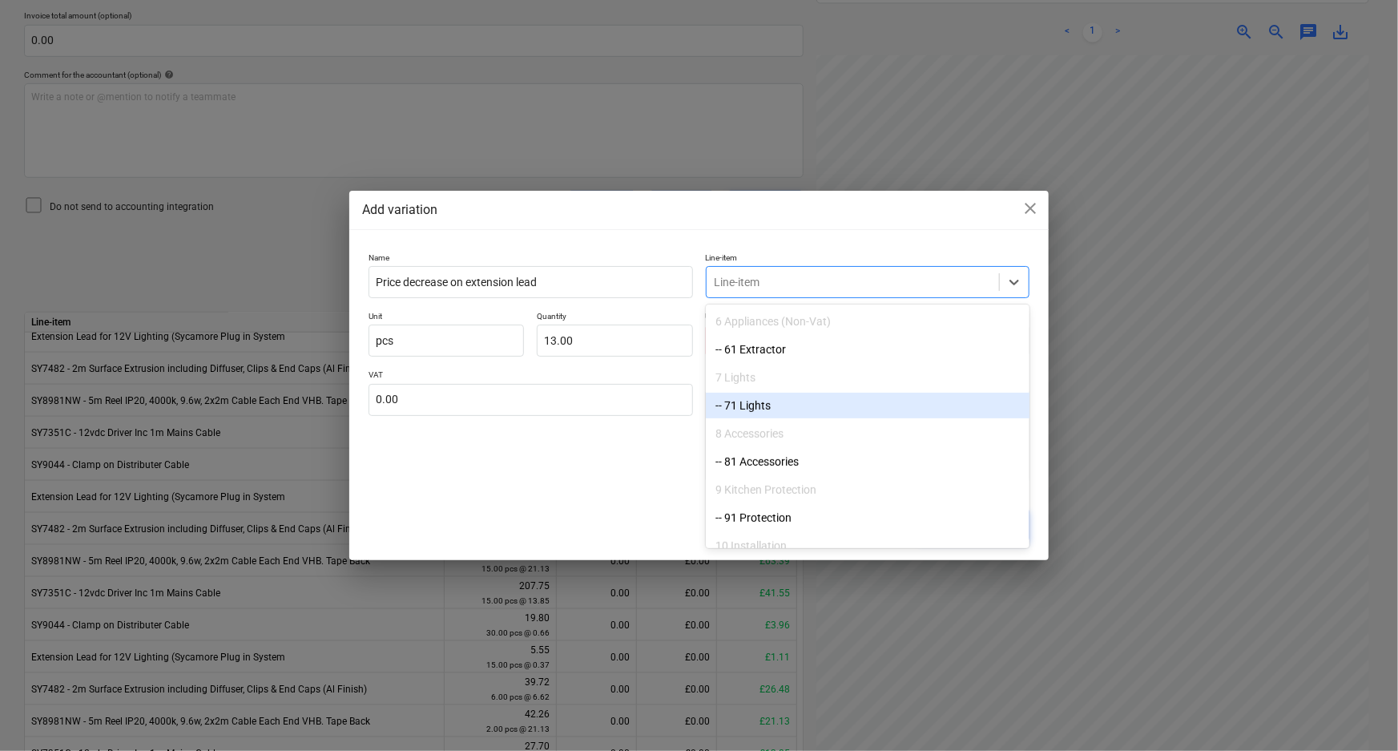
click at [768, 408] on div "-- 71 Lights" at bounding box center [868, 406] width 324 height 26
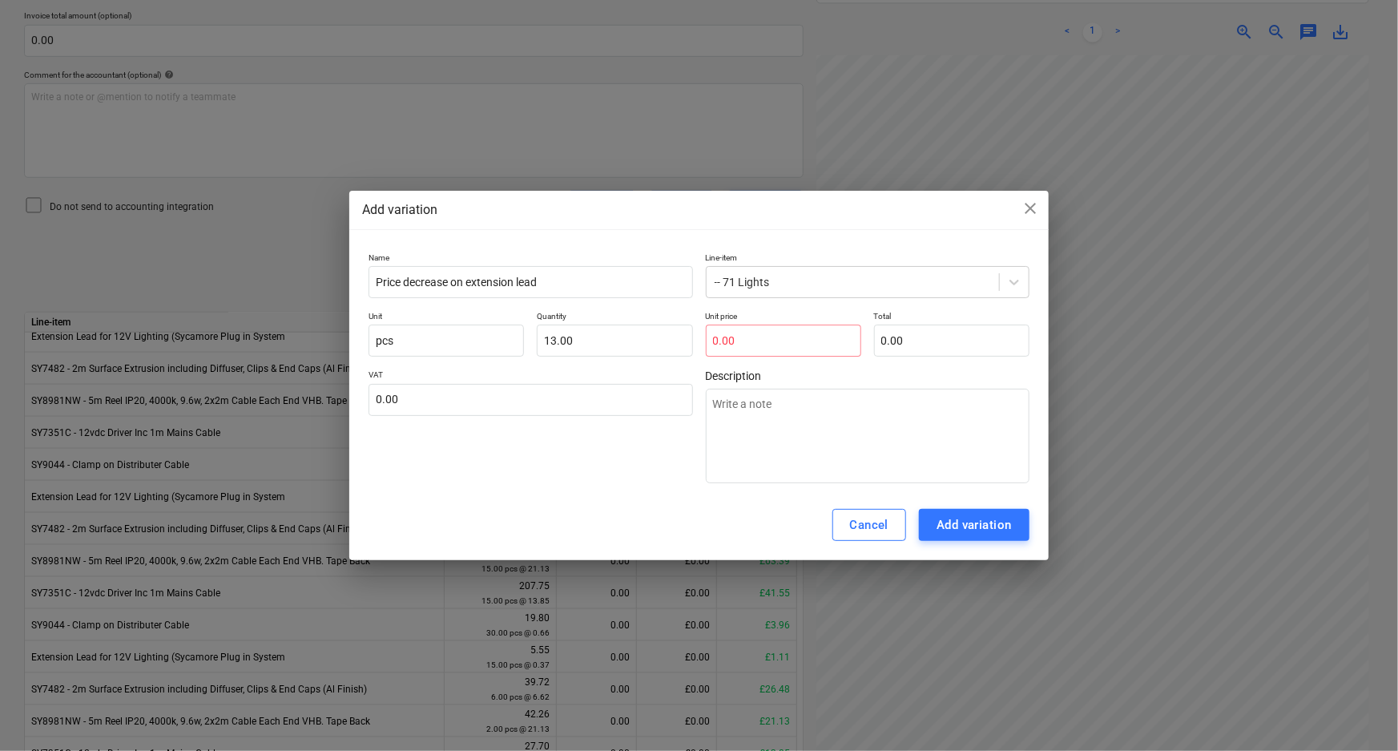
click at [589, 504] on div "Cancel Add variation" at bounding box center [698, 524] width 699 height 70
click at [751, 348] on input "text" at bounding box center [783, 340] width 155 height 32
click at [542, 339] on input "13" at bounding box center [614, 340] width 155 height 32
drag, startPoint x: 730, startPoint y: 336, endPoint x: 747, endPoint y: 336, distance: 17.6
click at [730, 336] on input "text" at bounding box center [783, 340] width 155 height 32
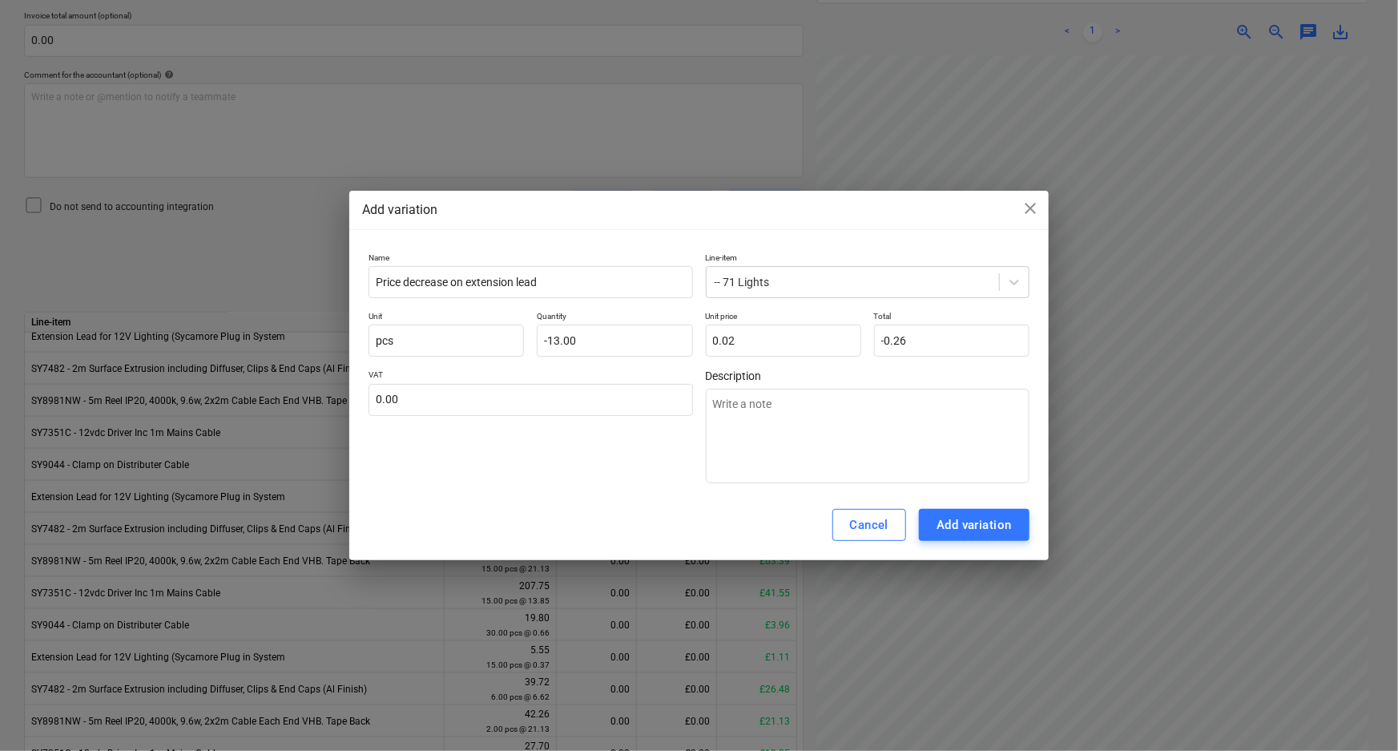
click at [580, 473] on div "VAT 0.00" at bounding box center [530, 426] width 324 height 114
click at [627, 392] on input "text" at bounding box center [530, 400] width 324 height 32
click at [629, 481] on div "VAT 20.00" at bounding box center [530, 426] width 324 height 114
click at [998, 534] on div "Add variation" at bounding box center [973, 524] width 75 height 21
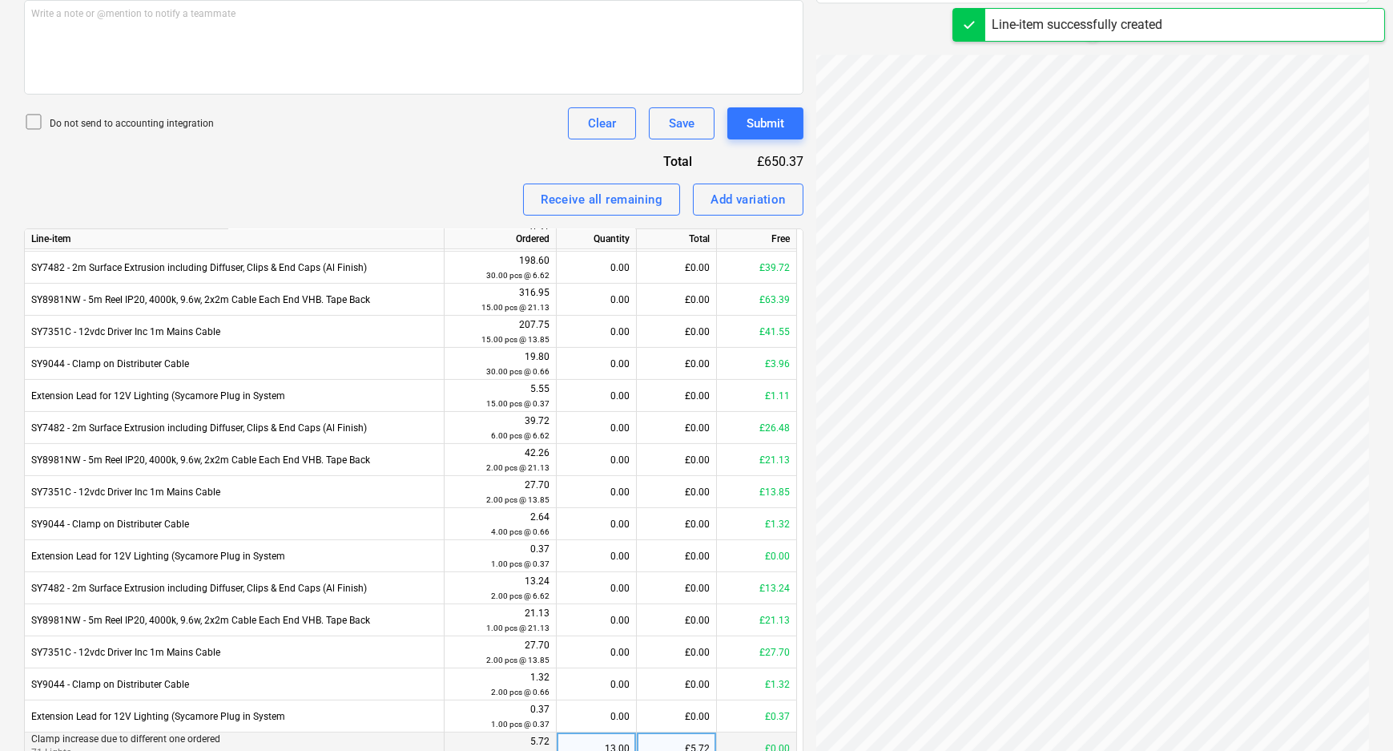
scroll to position [633, 0]
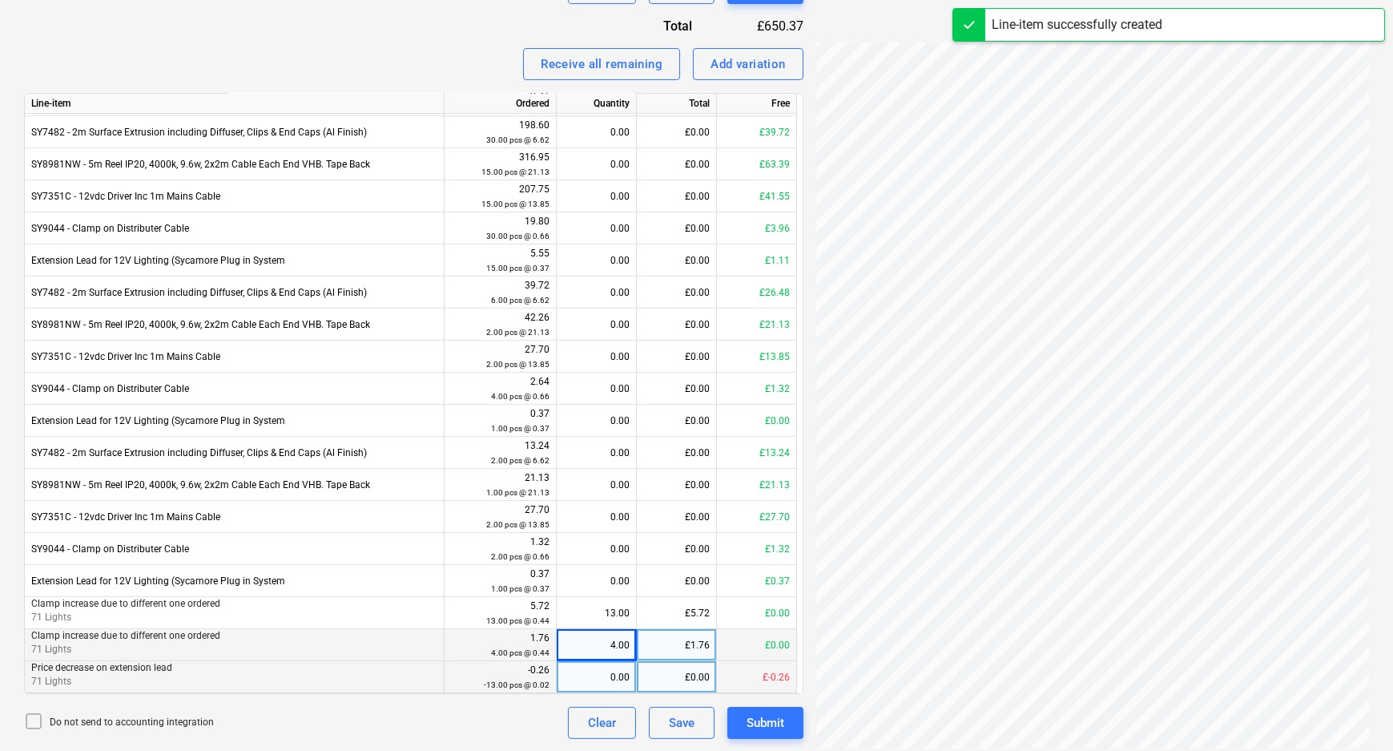
click at [611, 678] on div "0.00" at bounding box center [596, 677] width 66 height 32
click at [529, 720] on div "Do not send to accounting integration Clear Save Submit" at bounding box center [413, 723] width 779 height 32
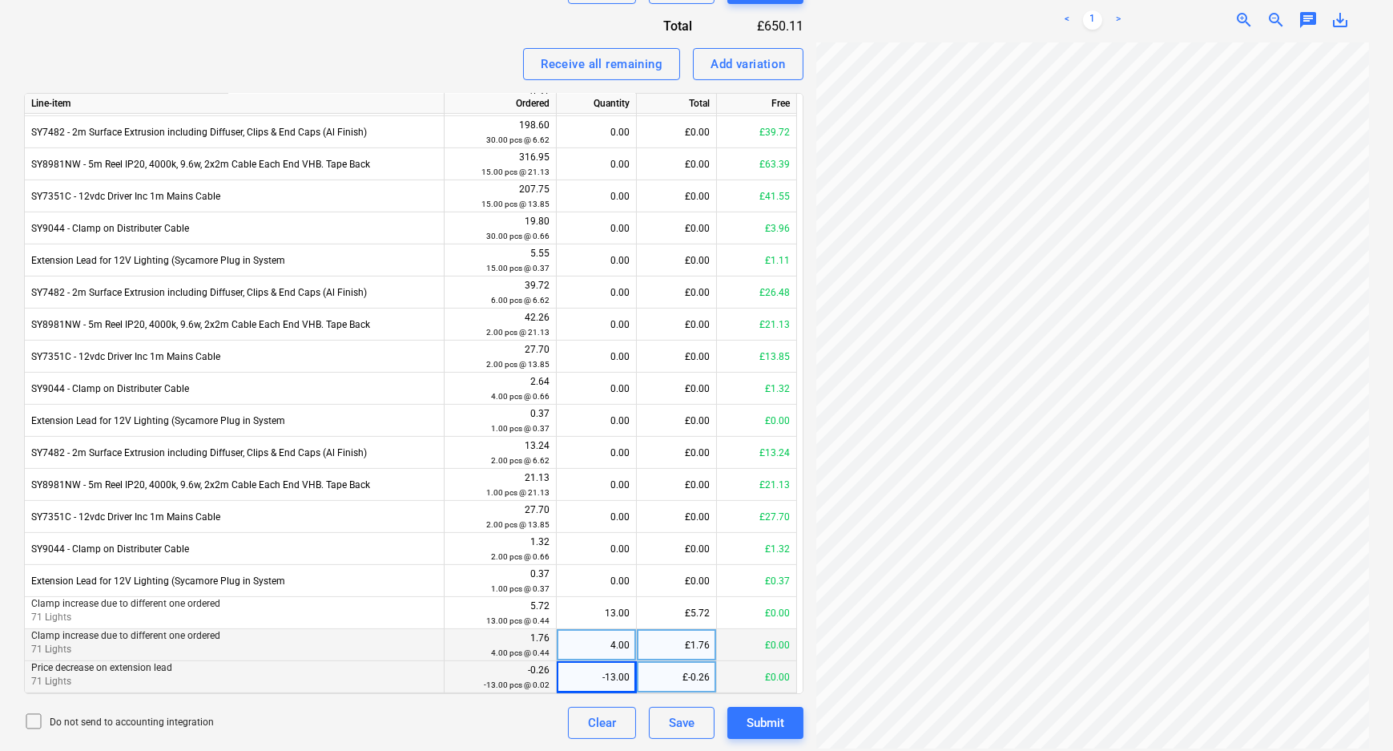
click at [623, 679] on div "-13.00" at bounding box center [596, 677] width 66 height 32
click at [532, 727] on div "Do not send to accounting integration Clear Save Submit" at bounding box center [413, 723] width 779 height 32
click at [628, 680] on div "-13.00" at bounding box center [596, 677] width 66 height 32
click at [605, 646] on div "4.00" at bounding box center [596, 645] width 66 height 32
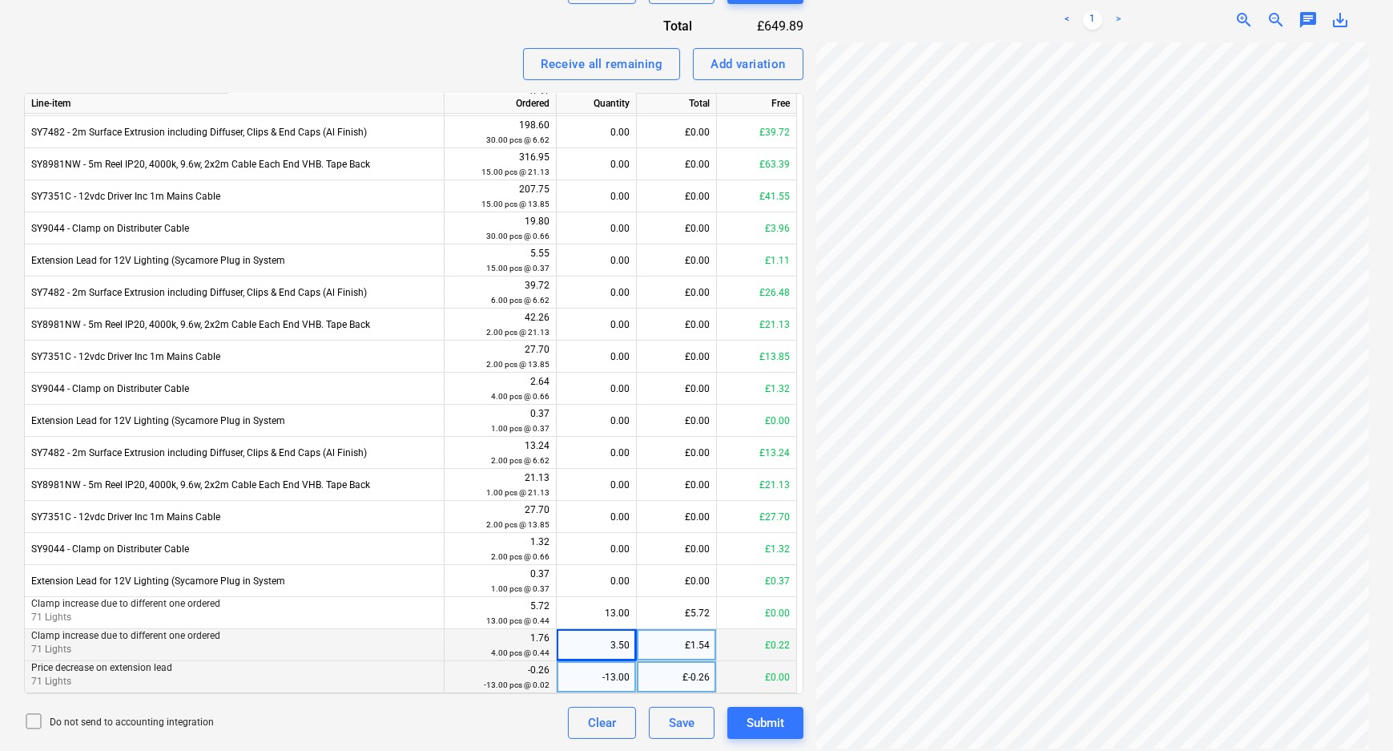
click at [520, 731] on div "Do not send to accounting integration Clear Save Submit" at bounding box center [413, 723] width 779 height 32
click at [629, 651] on div "3.50" at bounding box center [596, 645] width 66 height 32
click at [495, 737] on div "Do not send to accounting integration Clear Save Submit" at bounding box center [413, 723] width 779 height 32
click at [625, 646] on div "3.80" at bounding box center [596, 645] width 66 height 32
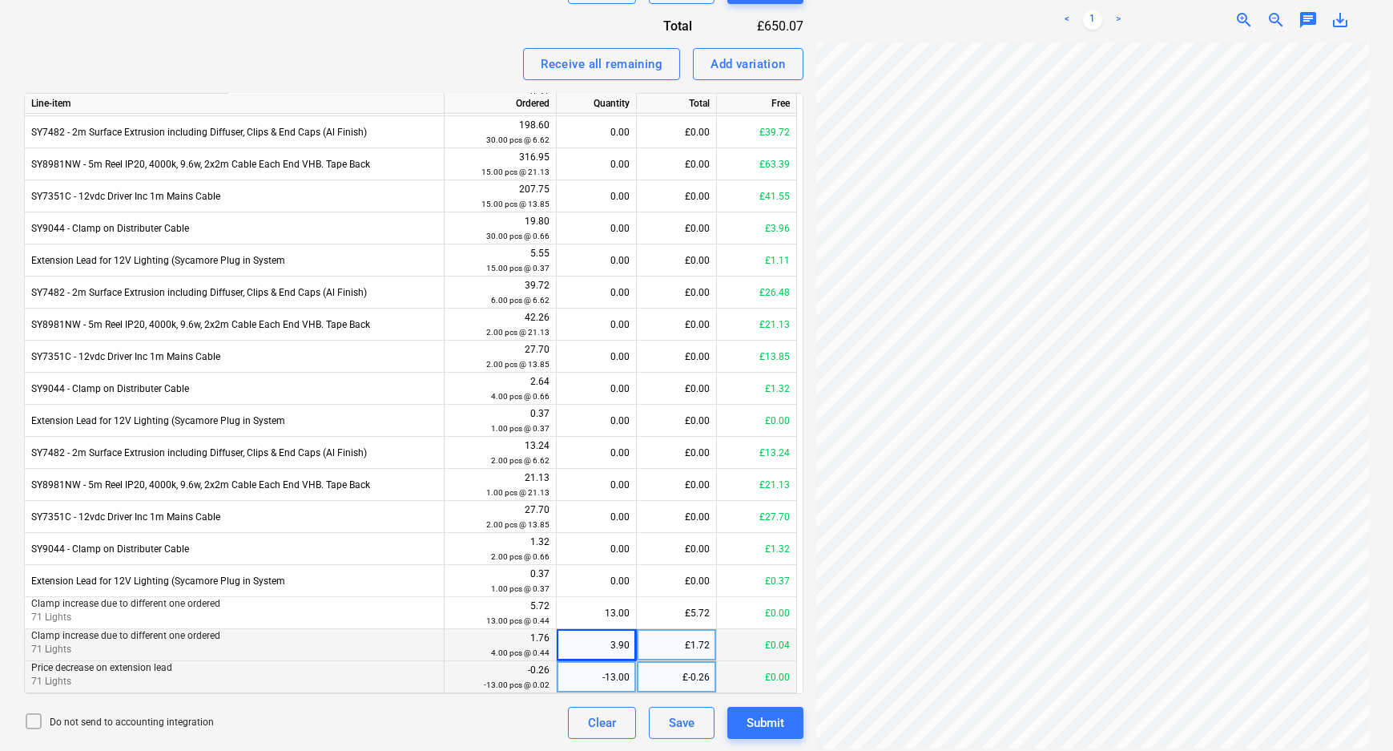
click at [475, 730] on div "Do not send to accounting integration Clear Save Submit" at bounding box center [413, 723] width 779 height 32
click at [626, 658] on div "3.90" at bounding box center [596, 645] width 66 height 32
click at [487, 722] on div "Do not send to accounting integration Clear Save Submit" at bounding box center [413, 723] width 779 height 32
click at [609, 654] on div "3.99" at bounding box center [596, 645] width 66 height 32
click at [529, 729] on div "Do not send to accounting integration Clear Save Submit" at bounding box center [413, 723] width 779 height 32
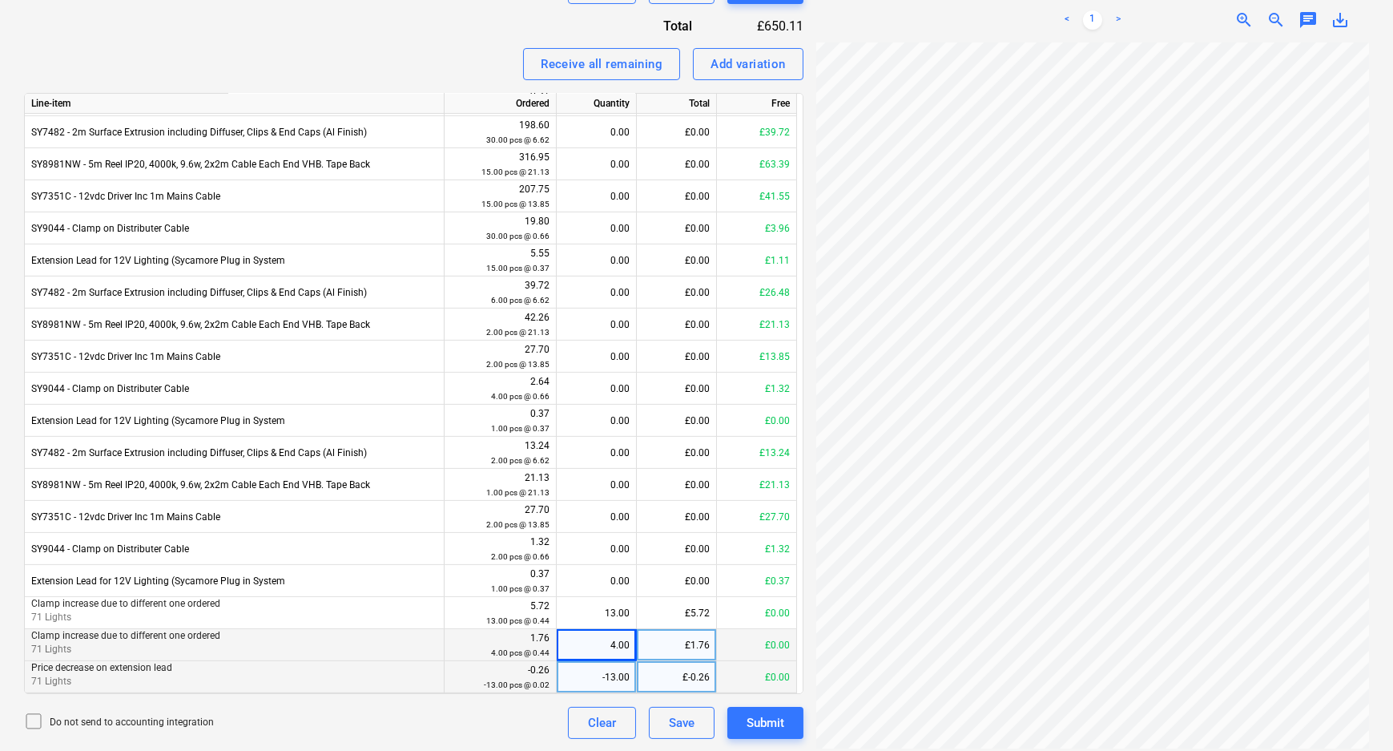
click at [232, 676] on p "71 Lights" at bounding box center [234, 681] width 406 height 14
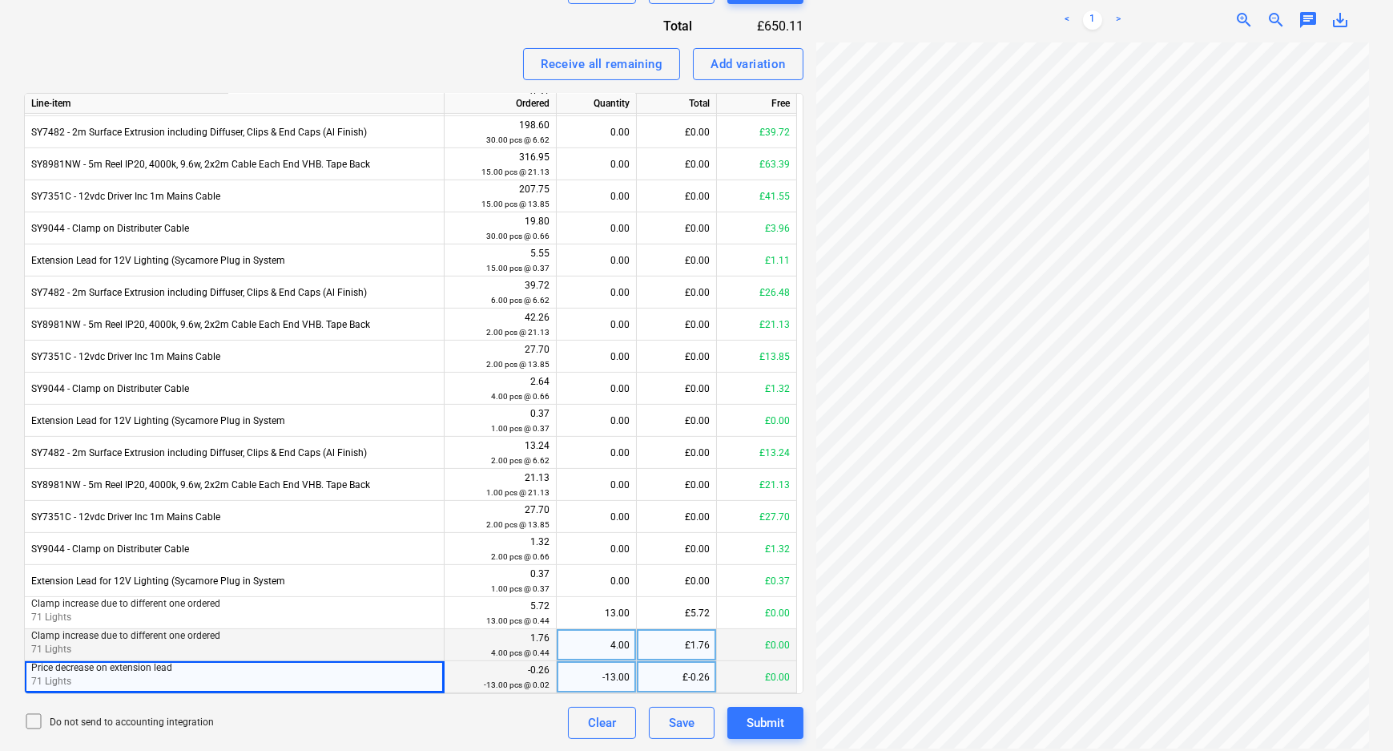
click at [622, 677] on div "-13.00" at bounding box center [596, 677] width 66 height 32
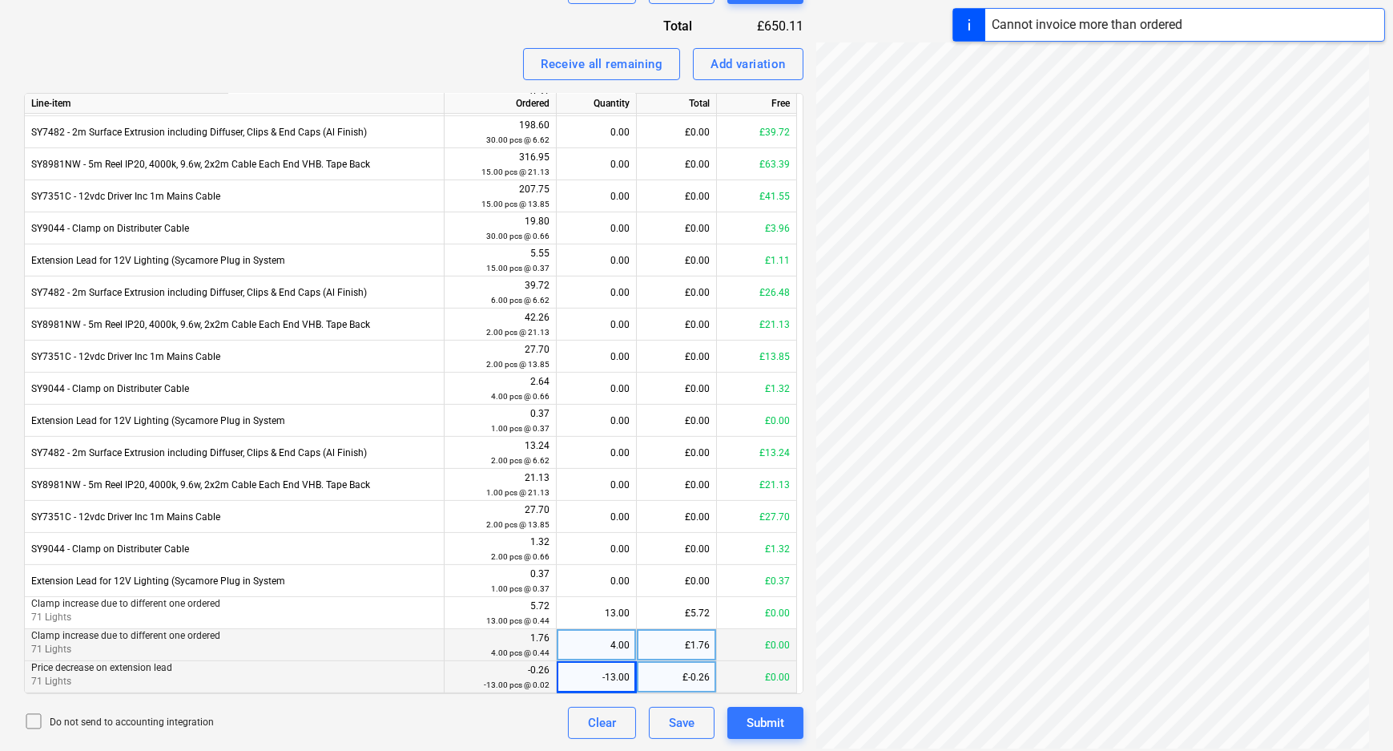
click at [419, 726] on div "Do not send to accounting integration Clear Save Submit" at bounding box center [413, 723] width 779 height 32
drag, startPoint x: 779, startPoint y: 676, endPoint x: 516, endPoint y: 673, distance: 263.6
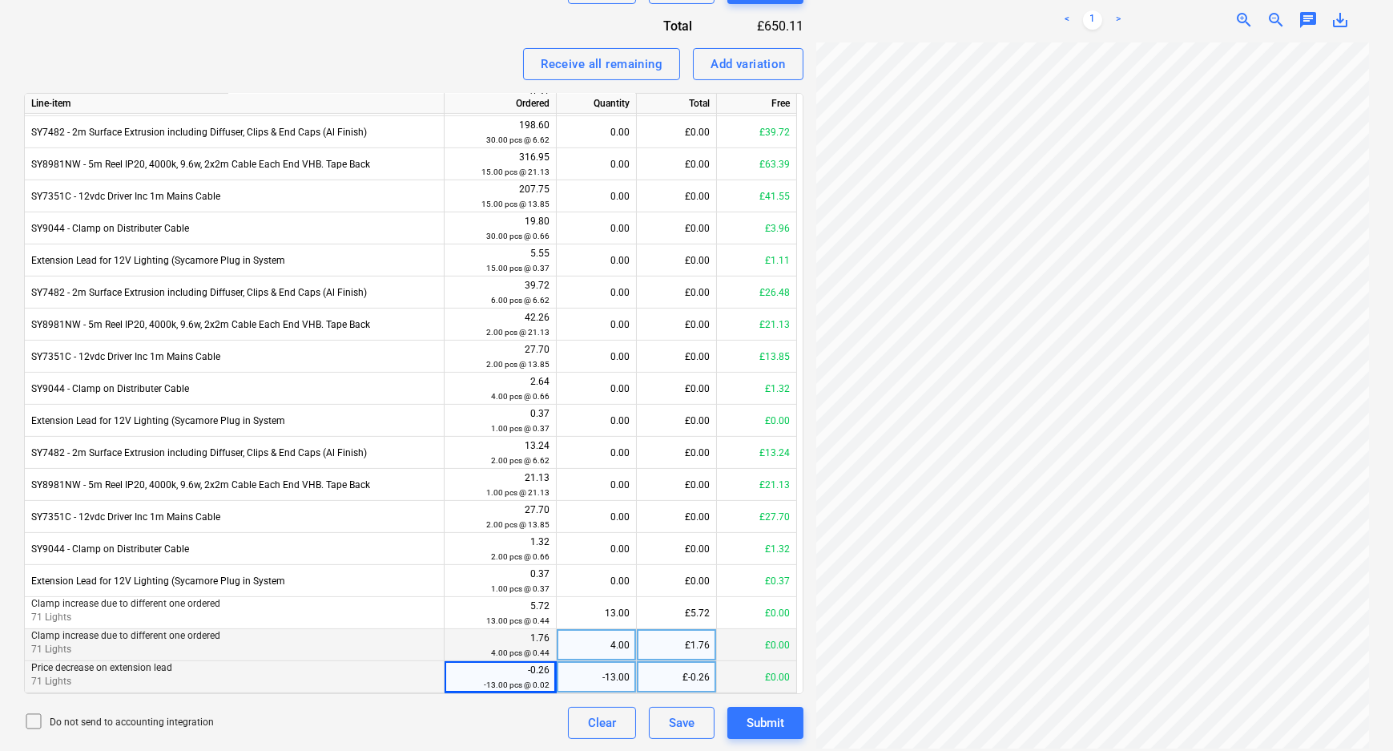
drag, startPoint x: 516, startPoint y: 673, endPoint x: 364, endPoint y: 674, distance: 151.4
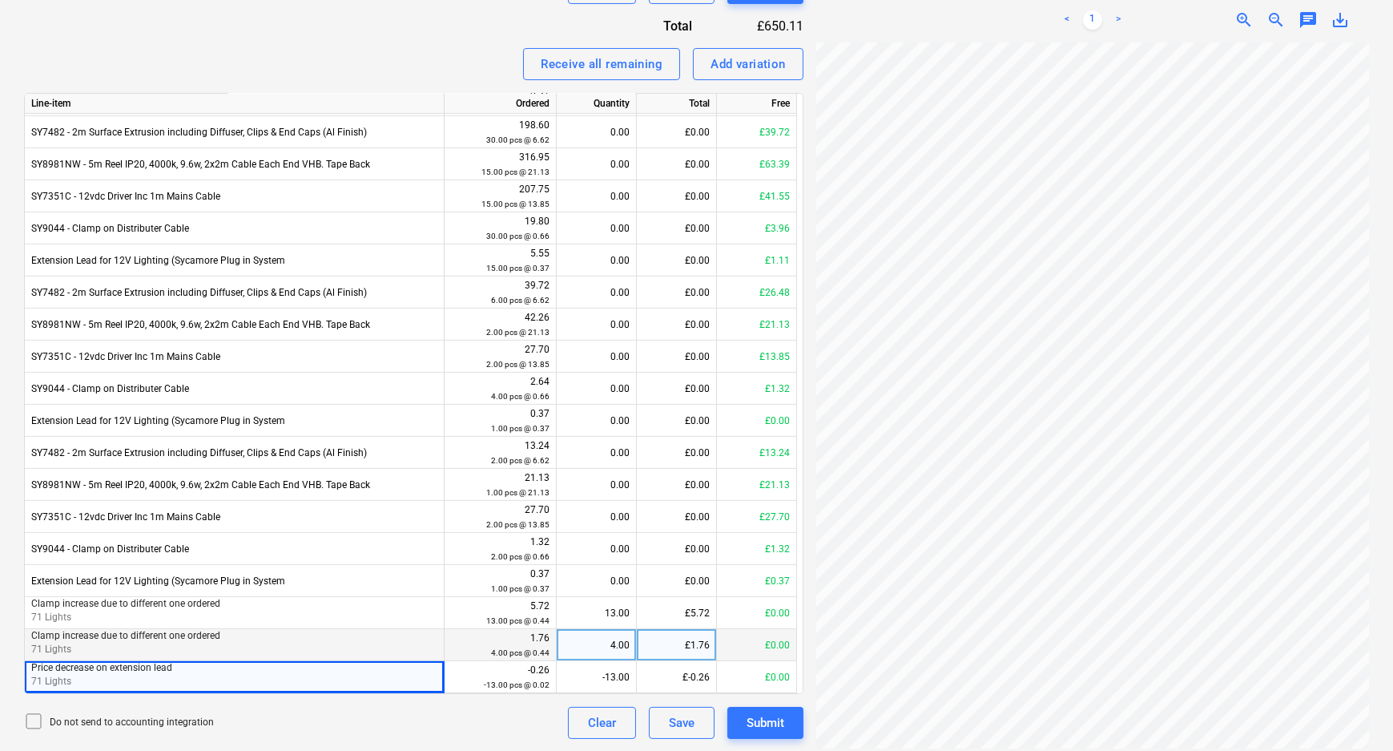
drag, startPoint x: 364, startPoint y: 674, endPoint x: 344, endPoint y: 723, distance: 53.1
click at [344, 723] on div "Do not send to accounting integration Clear Save Submit" at bounding box center [413, 723] width 779 height 32
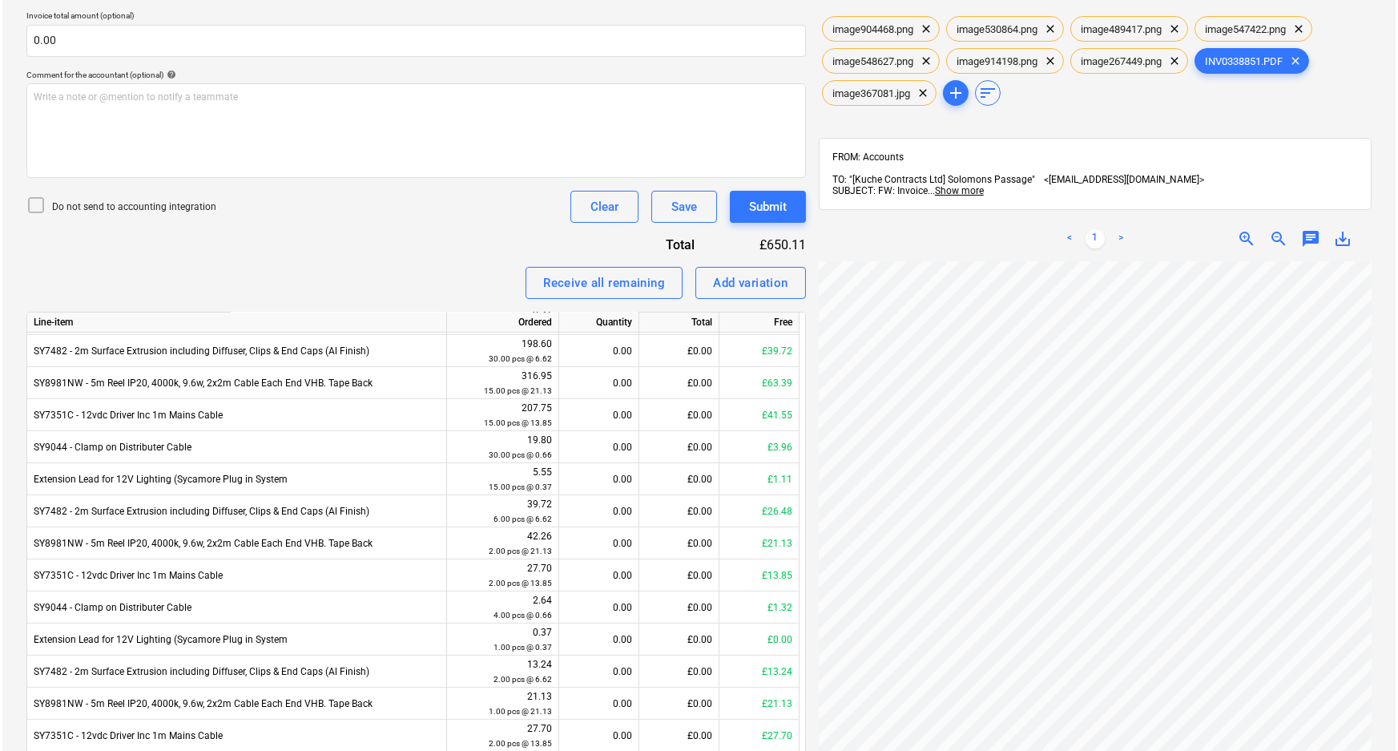
scroll to position [633, 0]
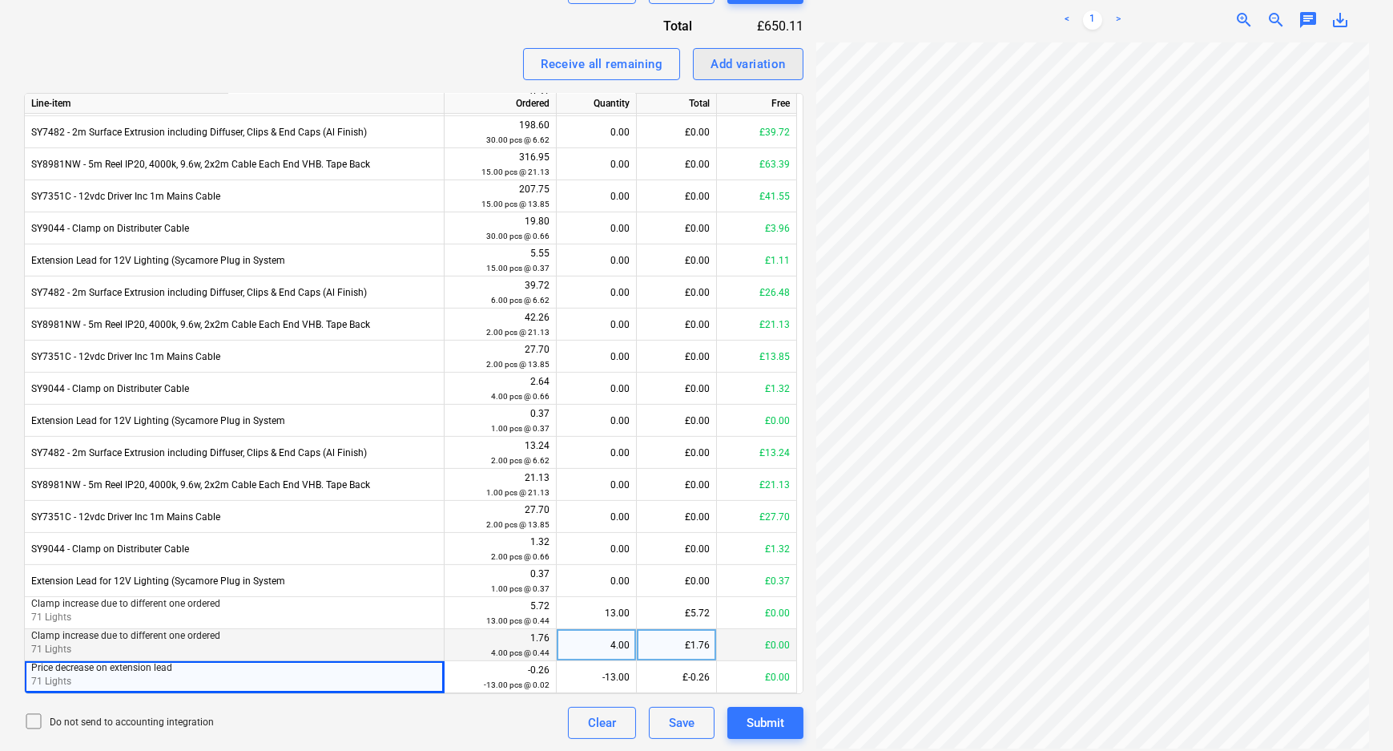
click at [737, 56] on div "Add variation" at bounding box center [748, 64] width 75 height 21
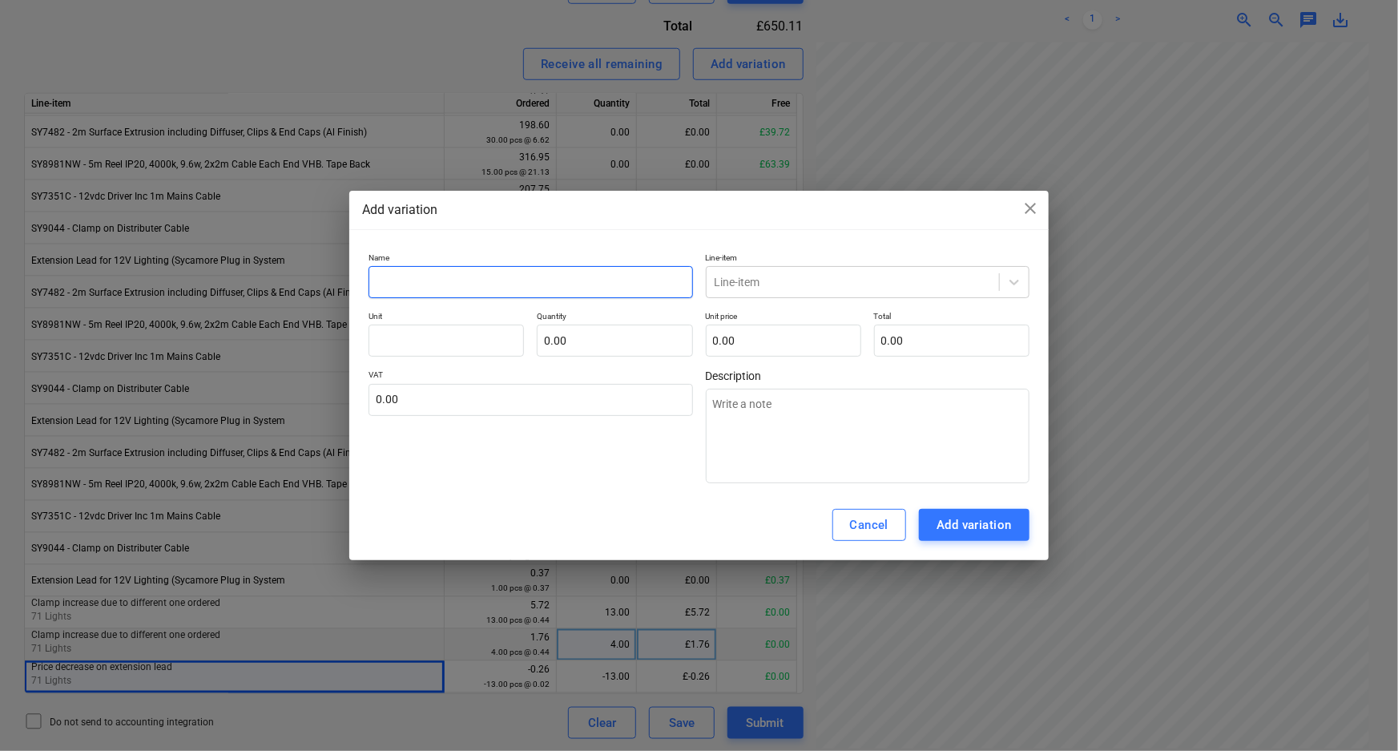
drag, startPoint x: 549, startPoint y: 277, endPoint x: 625, endPoint y: 286, distance: 76.6
click at [552, 279] on input "text" at bounding box center [530, 282] width 324 height 32
click at [860, 276] on div at bounding box center [853, 282] width 276 height 16
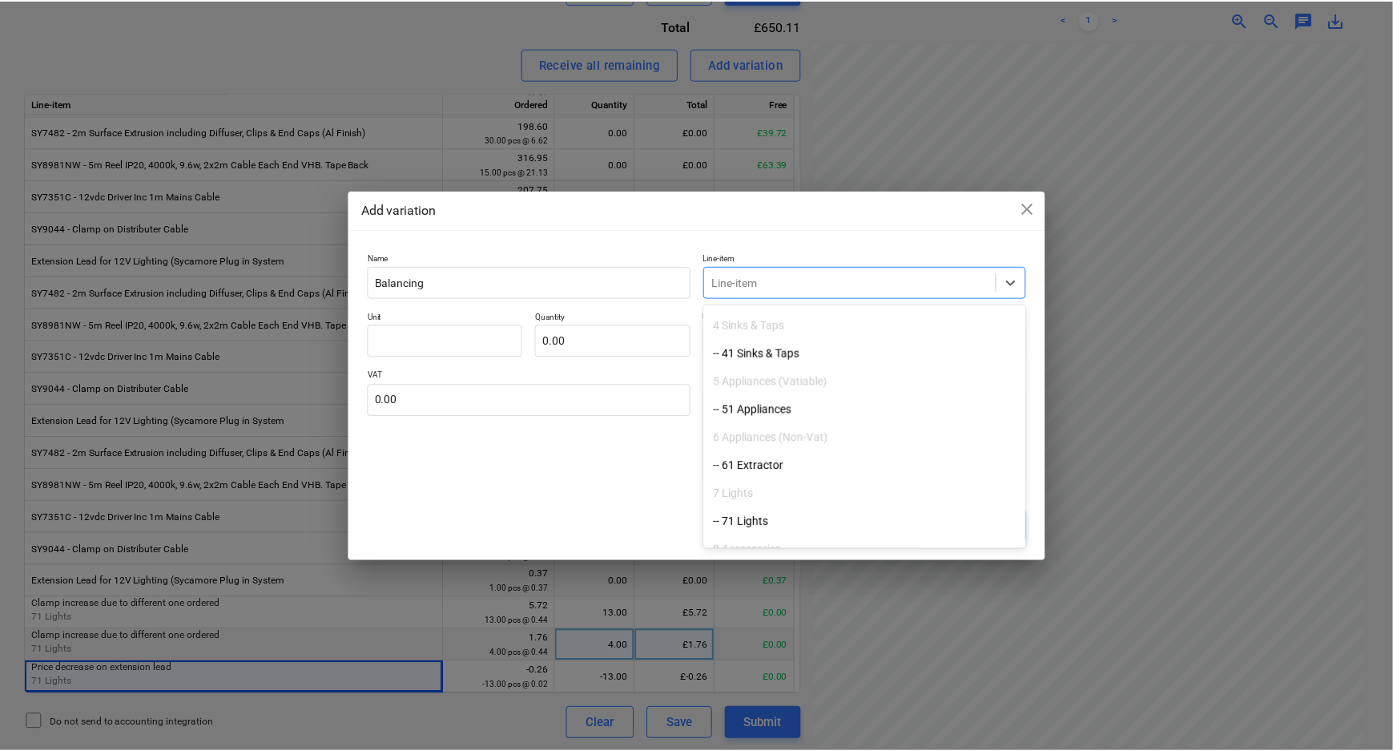
scroll to position [291, 0]
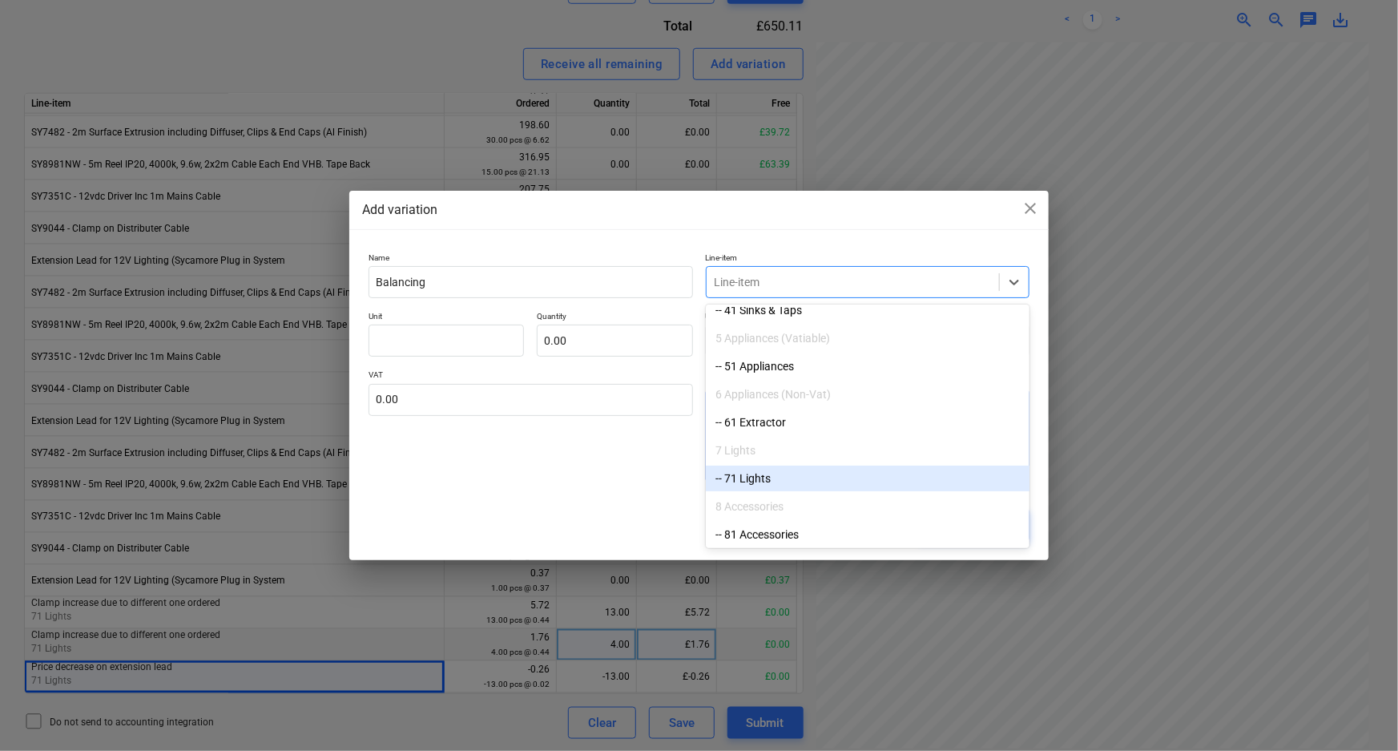
drag, startPoint x: 779, startPoint y: 466, endPoint x: 718, endPoint y: 437, distance: 67.4
click at [772, 483] on div "-- 71 Lights" at bounding box center [868, 478] width 324 height 26
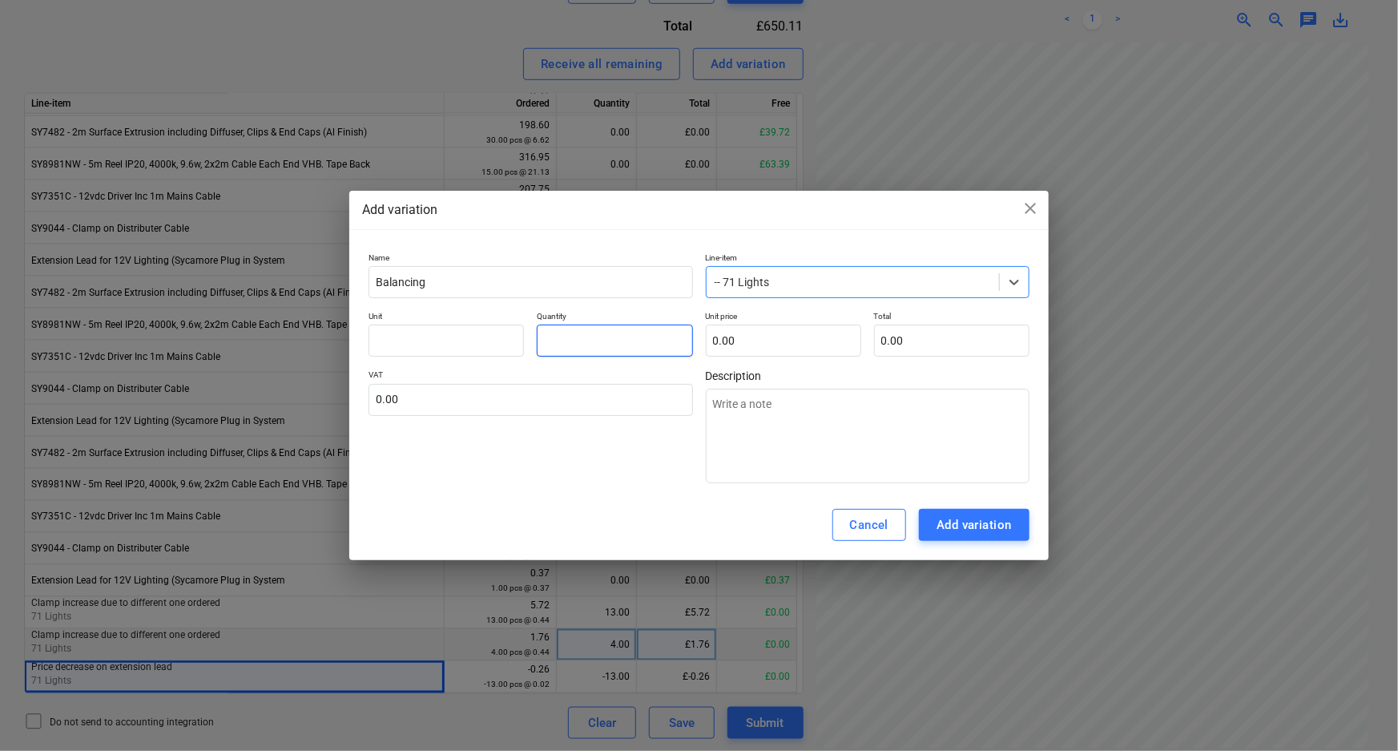
click at [606, 328] on input "text" at bounding box center [614, 340] width 155 height 32
click at [745, 336] on input "text" at bounding box center [783, 340] width 155 height 32
click at [601, 483] on div "VAT 0.00" at bounding box center [530, 426] width 324 height 114
click at [529, 402] on input "text" at bounding box center [530, 400] width 324 height 32
click at [463, 342] on input "text" at bounding box center [445, 340] width 155 height 32
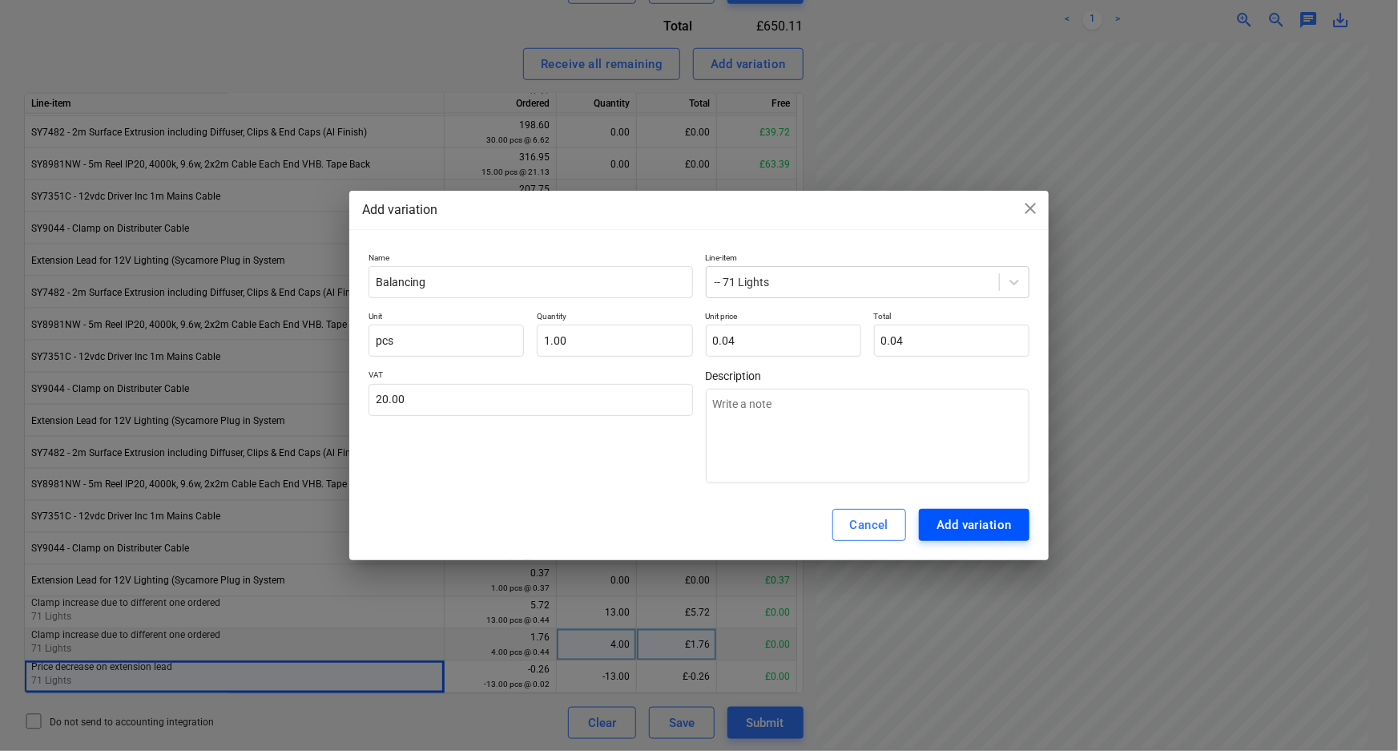
click at [952, 525] on div "Add variation" at bounding box center [973, 524] width 75 height 21
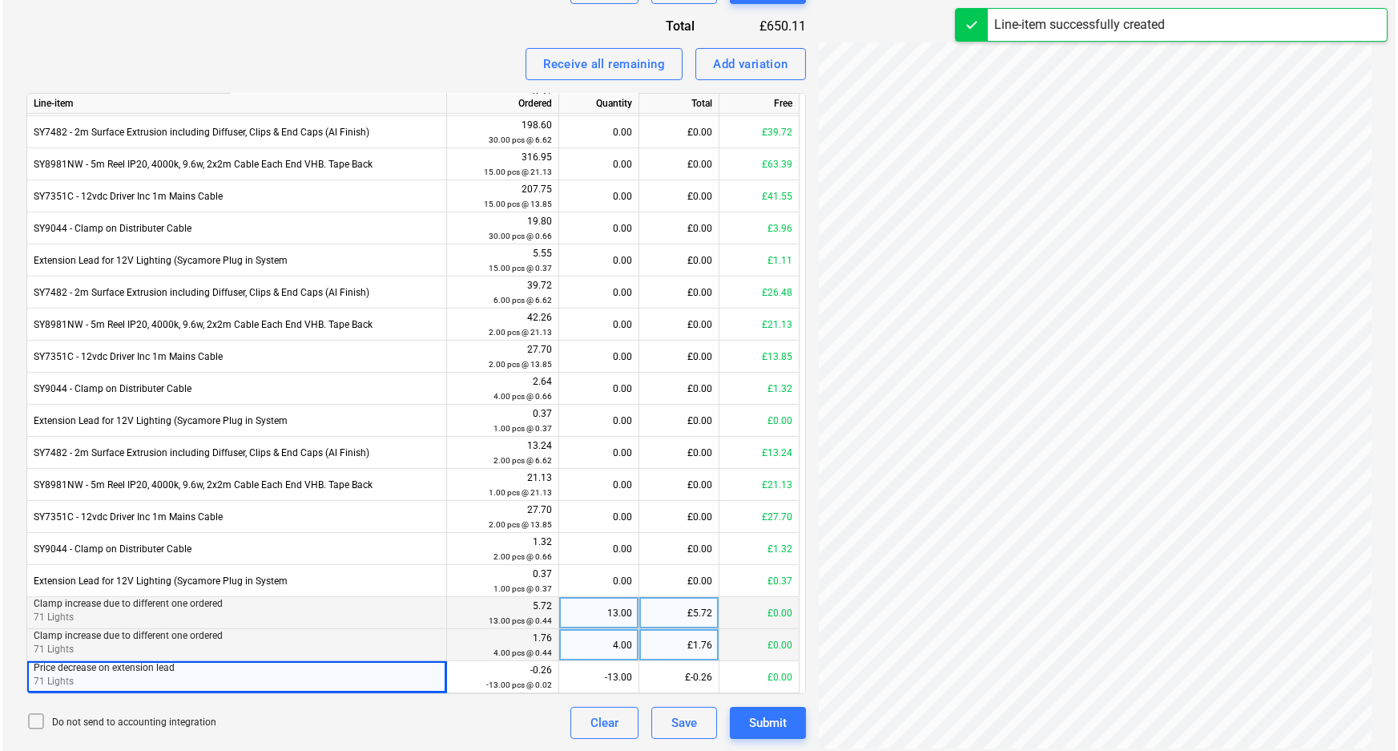
scroll to position [1183, 0]
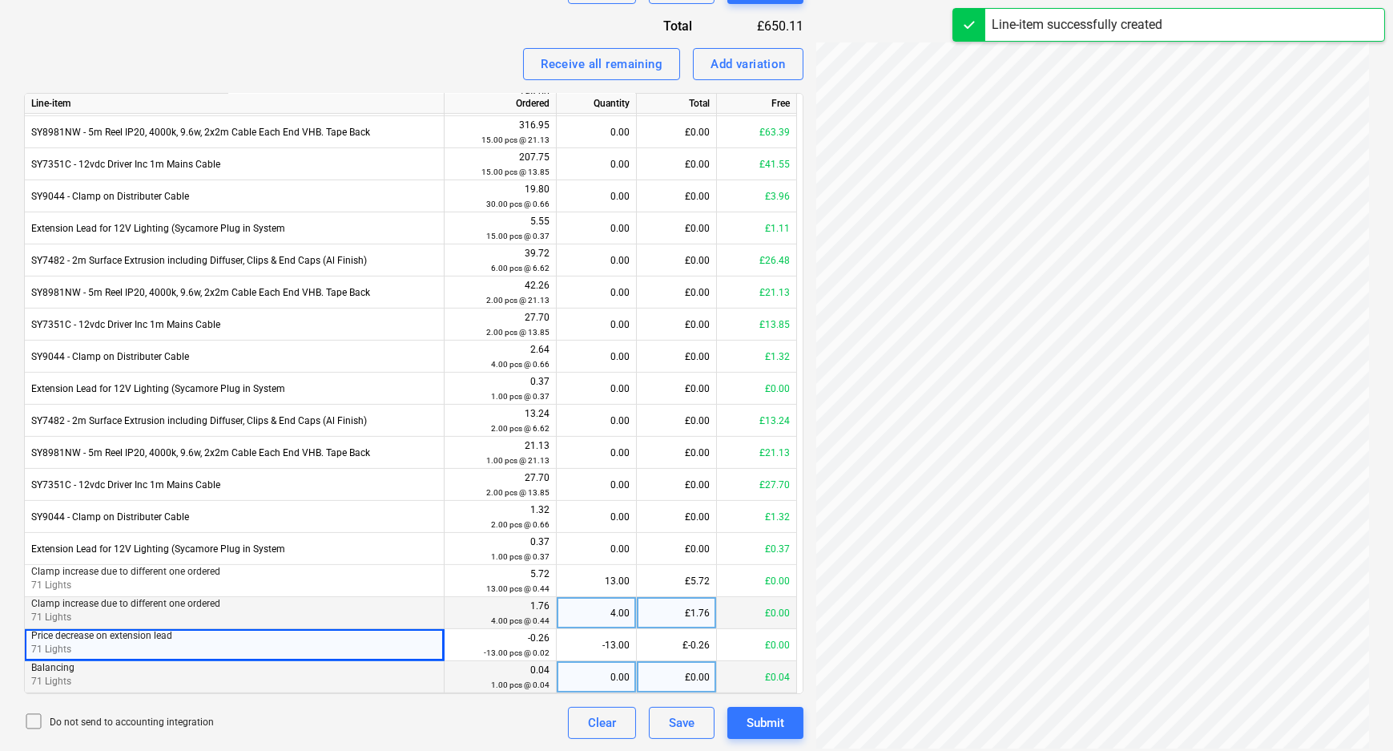
click at [606, 679] on div "0.00" at bounding box center [596, 677] width 66 height 32
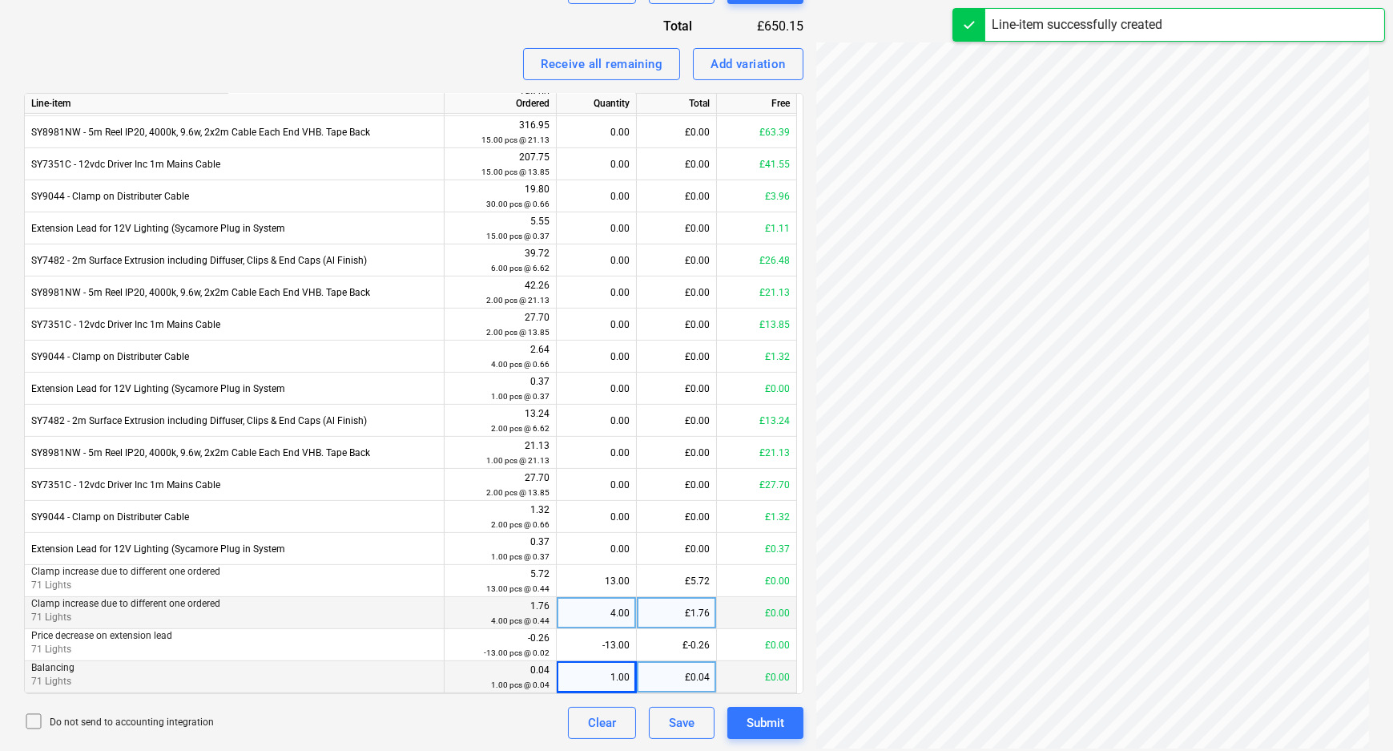
click at [499, 709] on div "Do not send to accounting integration Clear Save Submit" at bounding box center [413, 723] width 779 height 32
click at [753, 74] on button "Add variation" at bounding box center [748, 64] width 111 height 32
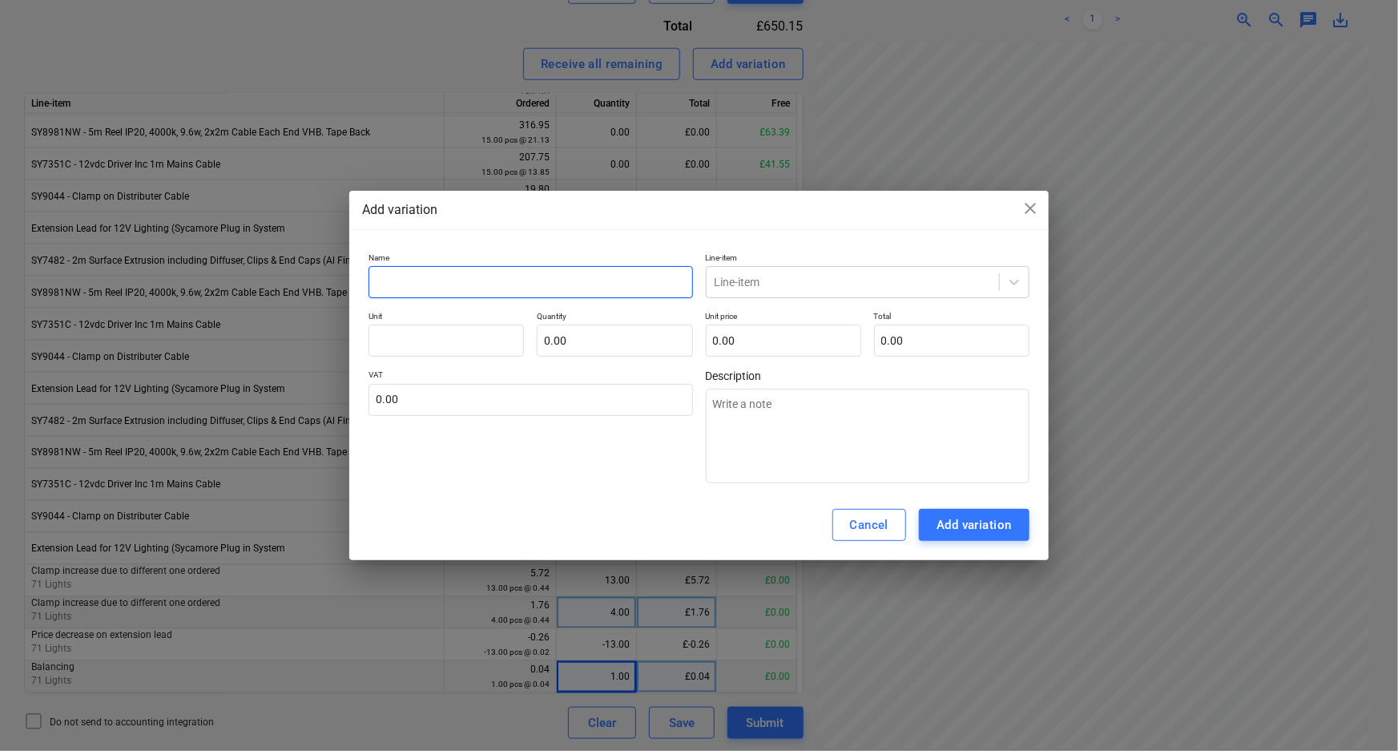
click at [570, 280] on input "text" at bounding box center [530, 282] width 324 height 32
click at [614, 343] on input "text" at bounding box center [614, 340] width 155 height 32
click at [721, 340] on input "text" at bounding box center [783, 340] width 155 height 32
click at [733, 271] on div "Line-item" at bounding box center [853, 282] width 292 height 22
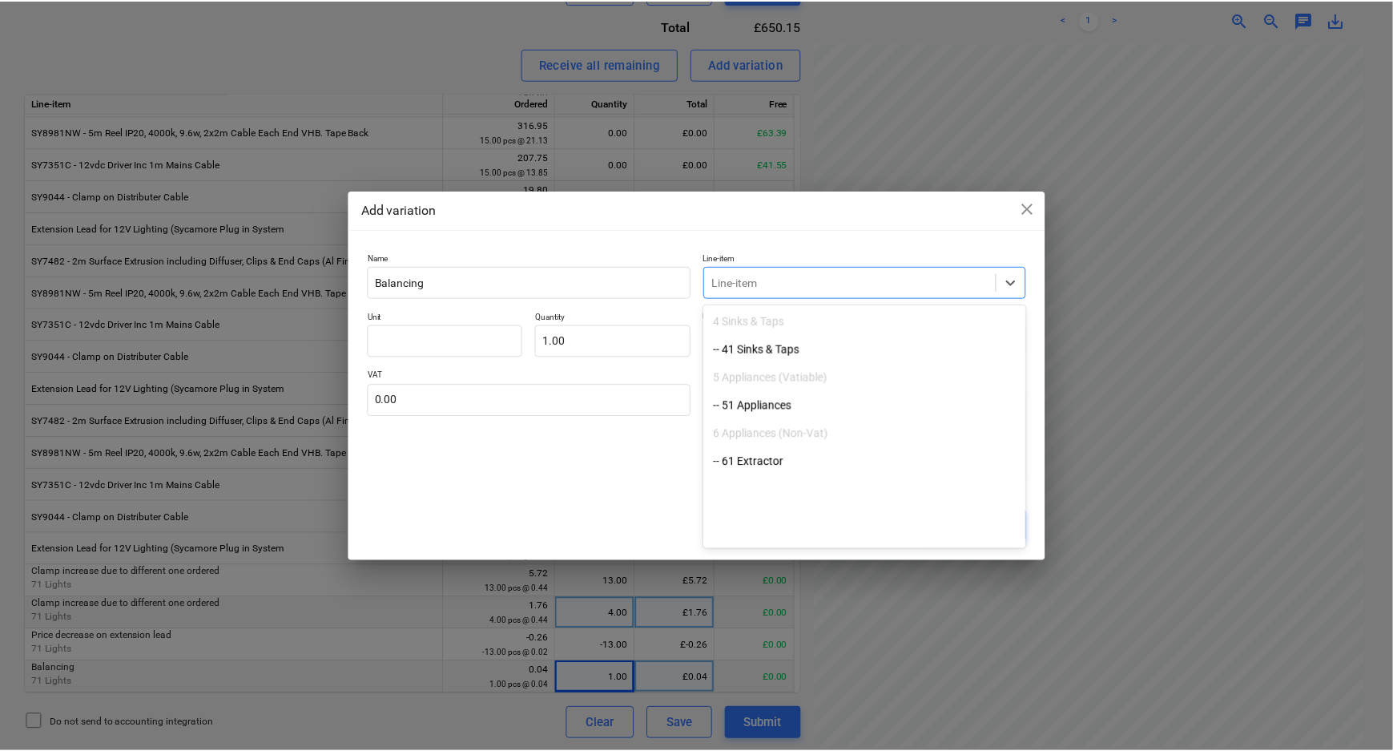
scroll to position [291, 0]
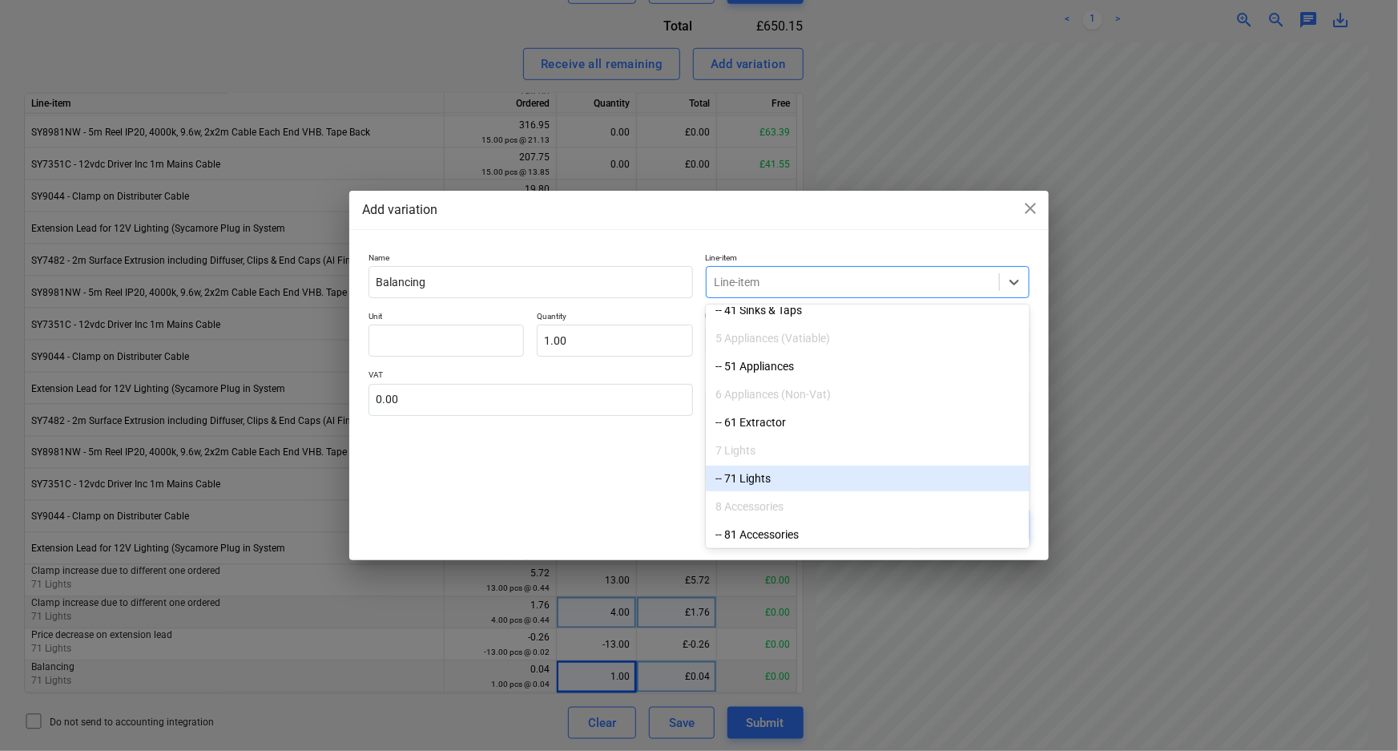
click at [785, 471] on div "-- 71 Lights" at bounding box center [868, 478] width 324 height 26
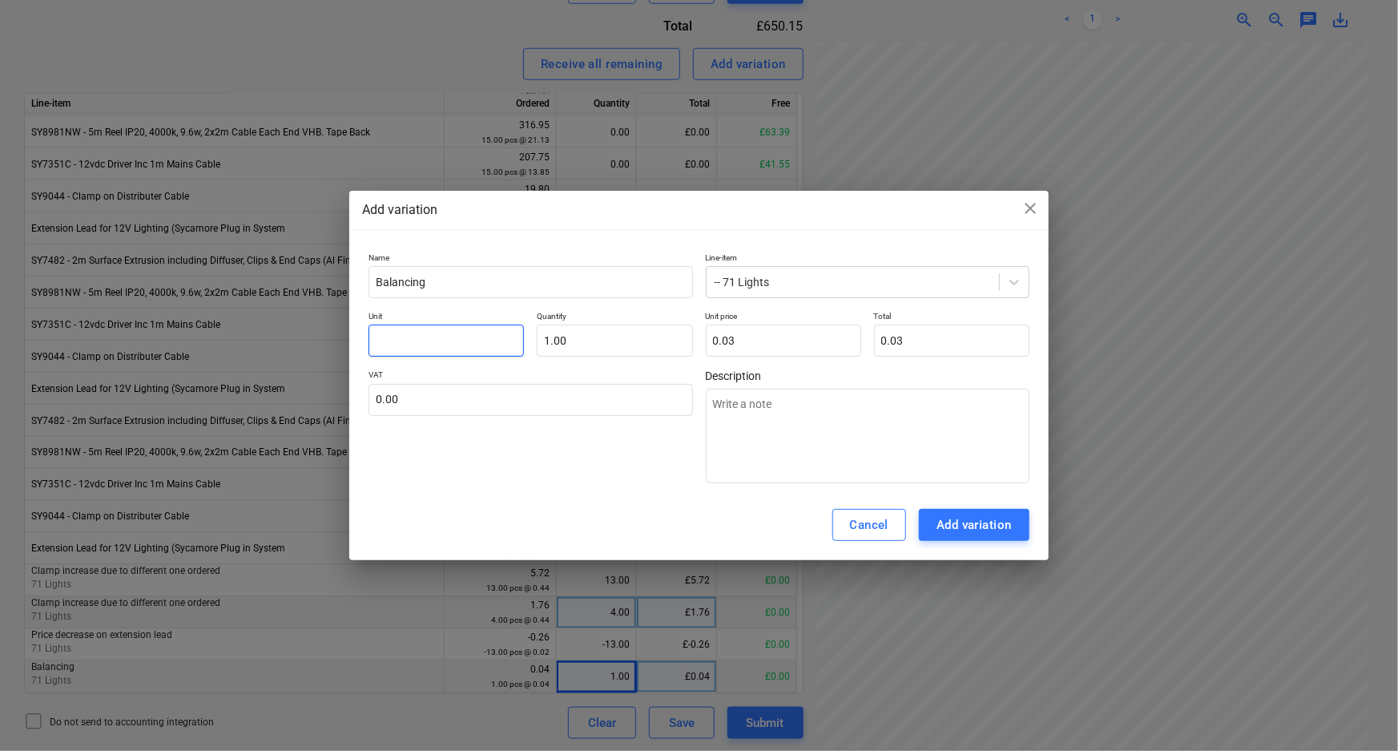
click at [457, 342] on input "text" at bounding box center [445, 340] width 155 height 32
click at [480, 394] on input "text" at bounding box center [530, 400] width 324 height 32
drag, startPoint x: 581, startPoint y: 489, endPoint x: 767, endPoint y: 513, distance: 188.3
click at [585, 489] on div "Name Balancing Line-item -- 71 Lights Unit pcs Quantity 1.00 Unit price 0.03 To…" at bounding box center [698, 368] width 699 height 244
click at [1010, 530] on div "Add variation" at bounding box center [973, 524] width 75 height 21
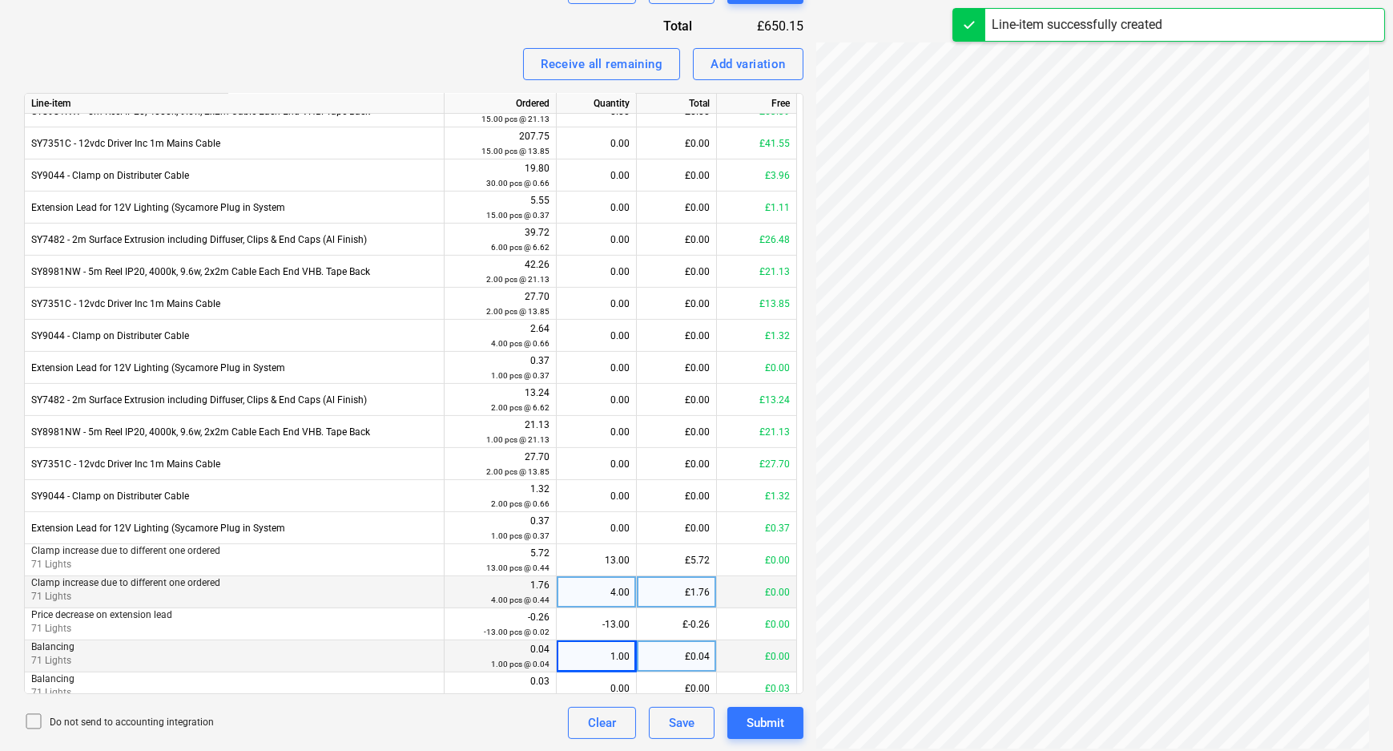
scroll to position [1215, 0]
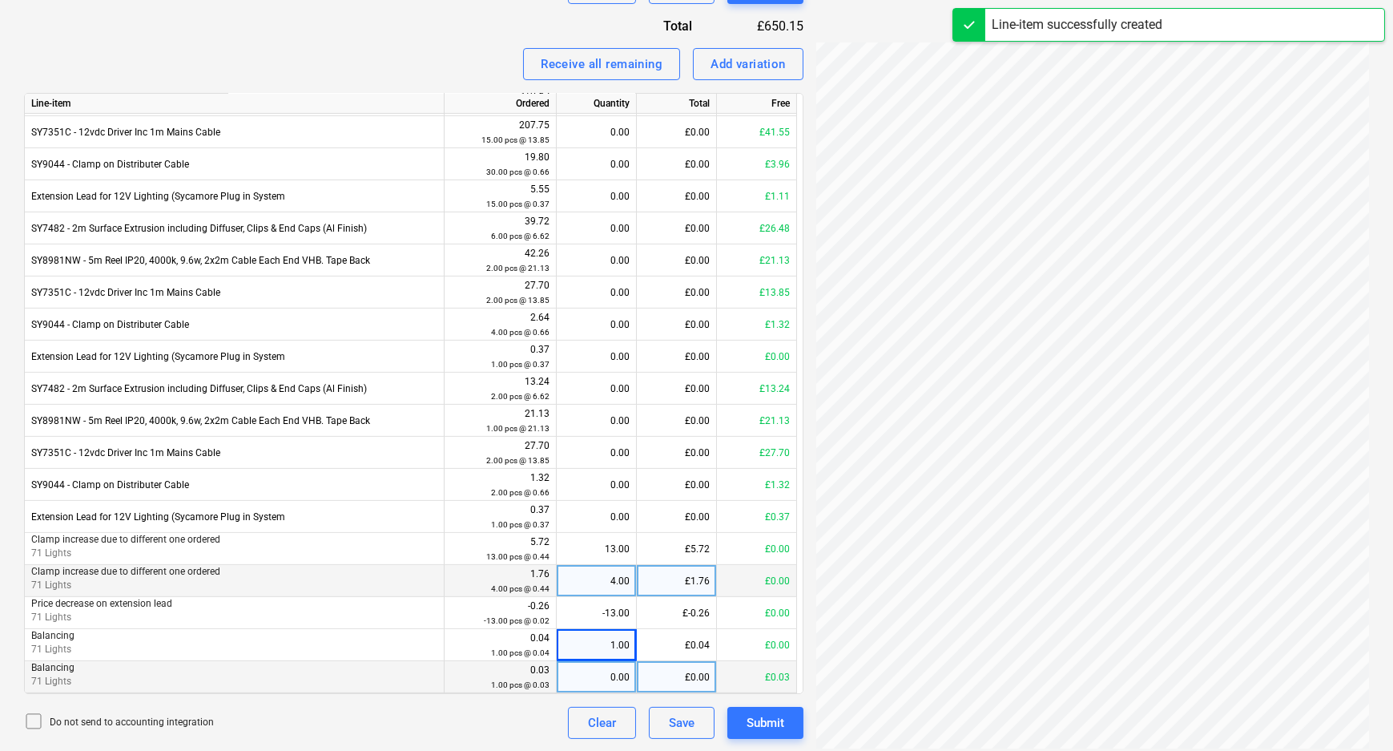
click at [618, 678] on div "0.00" at bounding box center [596, 677] width 66 height 32
click at [535, 723] on div "Do not send to accounting integration Clear Save Submit" at bounding box center [413, 723] width 779 height 32
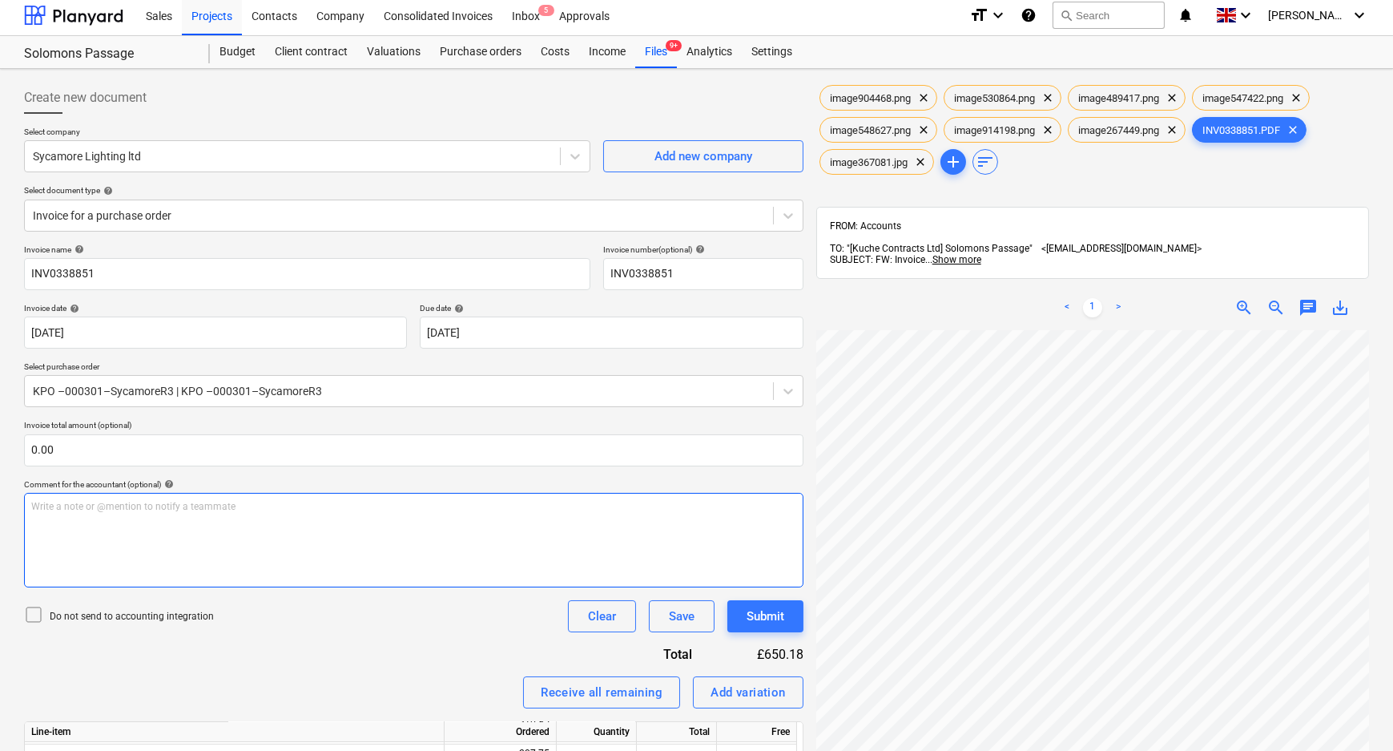
scroll to position [0, 0]
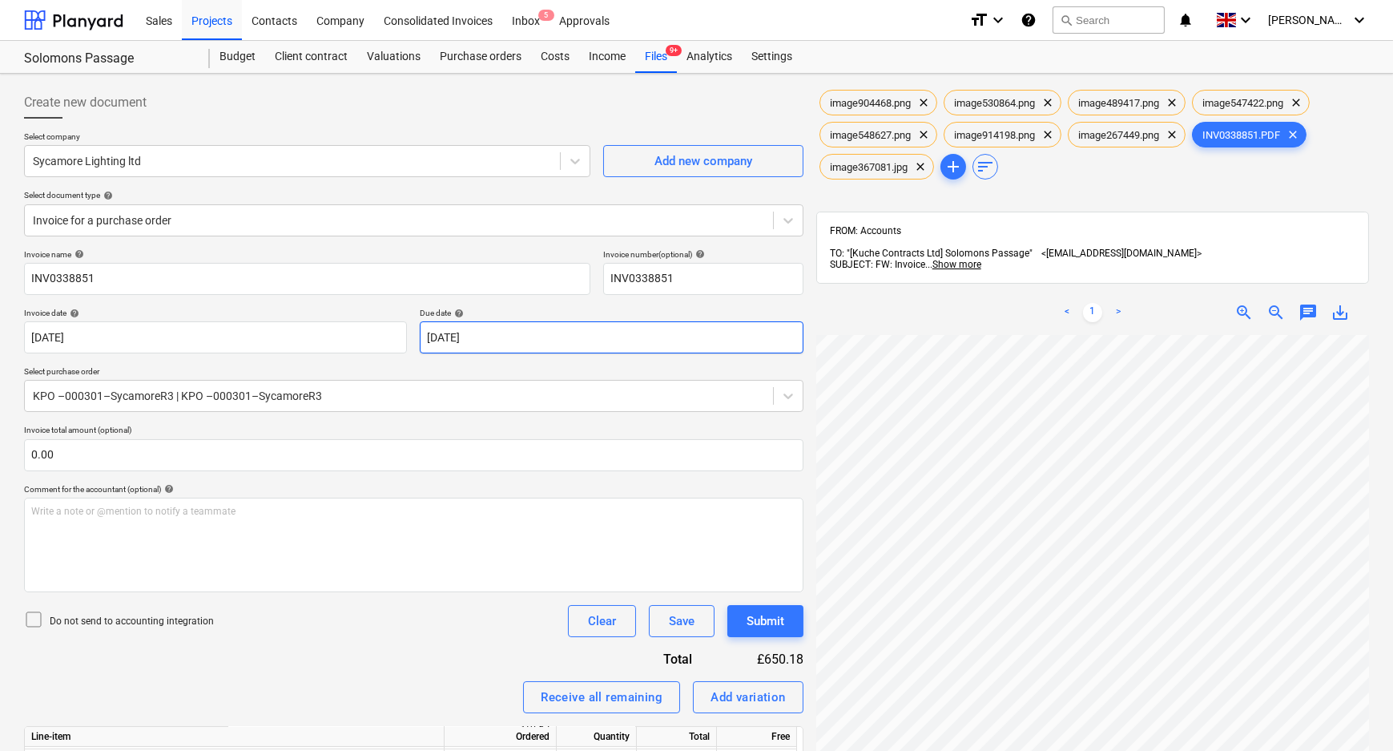
click at [521, 332] on body "Sales Projects Contacts Company Consolidated Invoices Inbox 5 Approvals format_…" at bounding box center [696, 375] width 1393 height 751
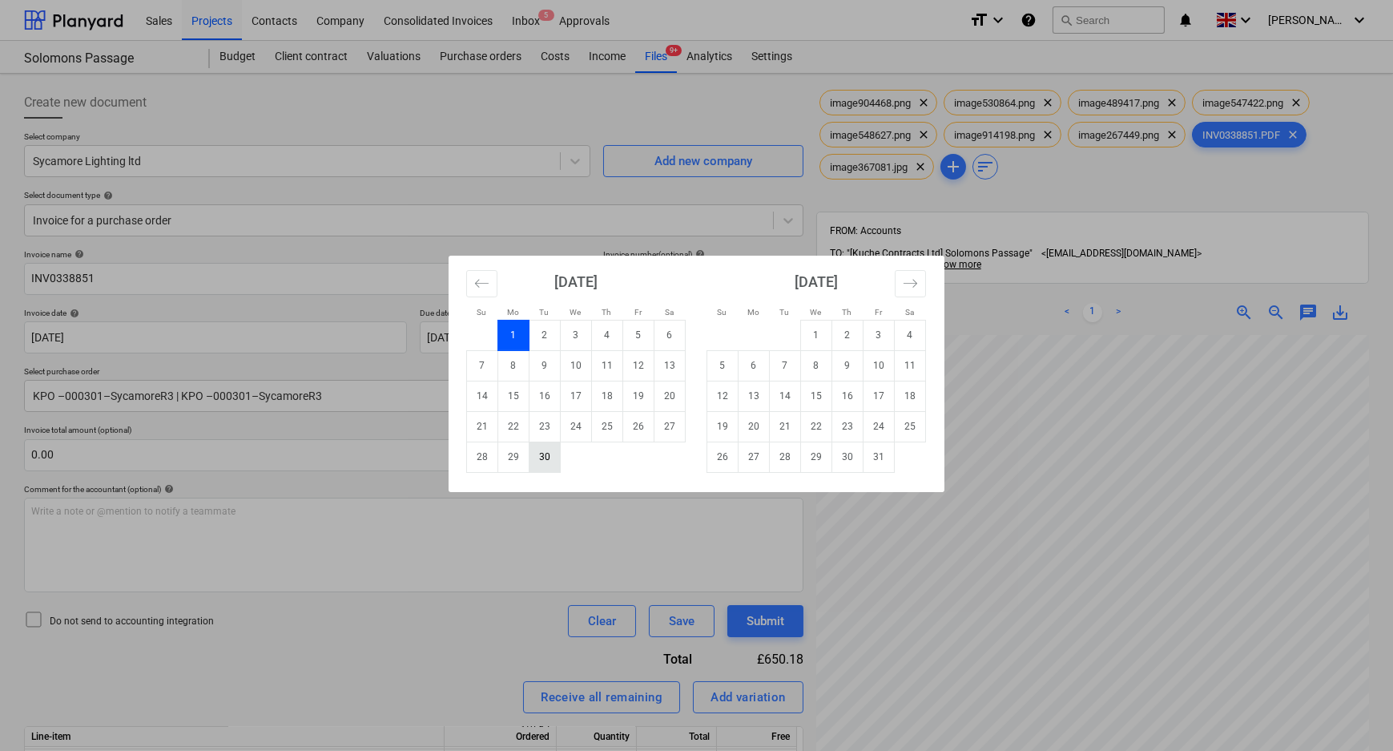
click at [548, 463] on td "30" at bounding box center [544, 456] width 31 height 30
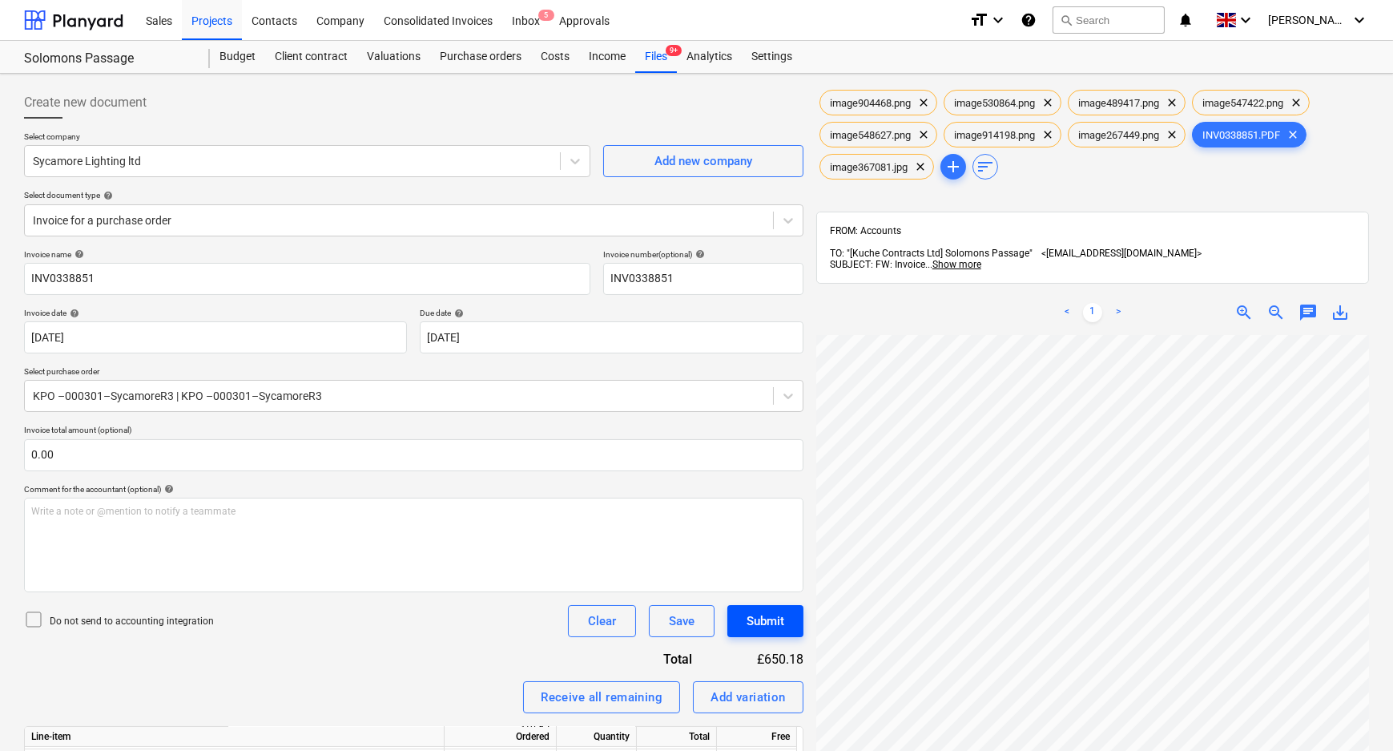
click at [772, 619] on div "Submit" at bounding box center [766, 620] width 38 height 21
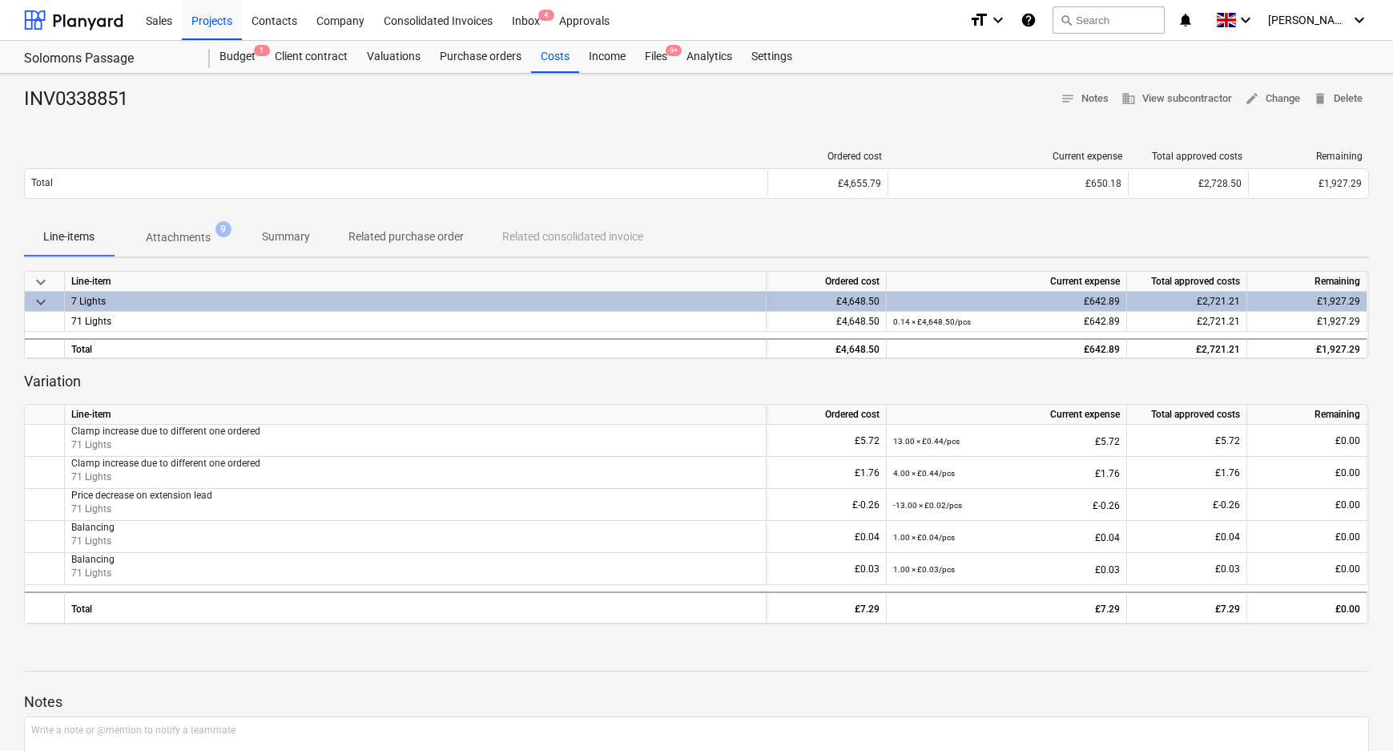
click at [178, 240] on p "Attachments" at bounding box center [178, 237] width 65 height 17
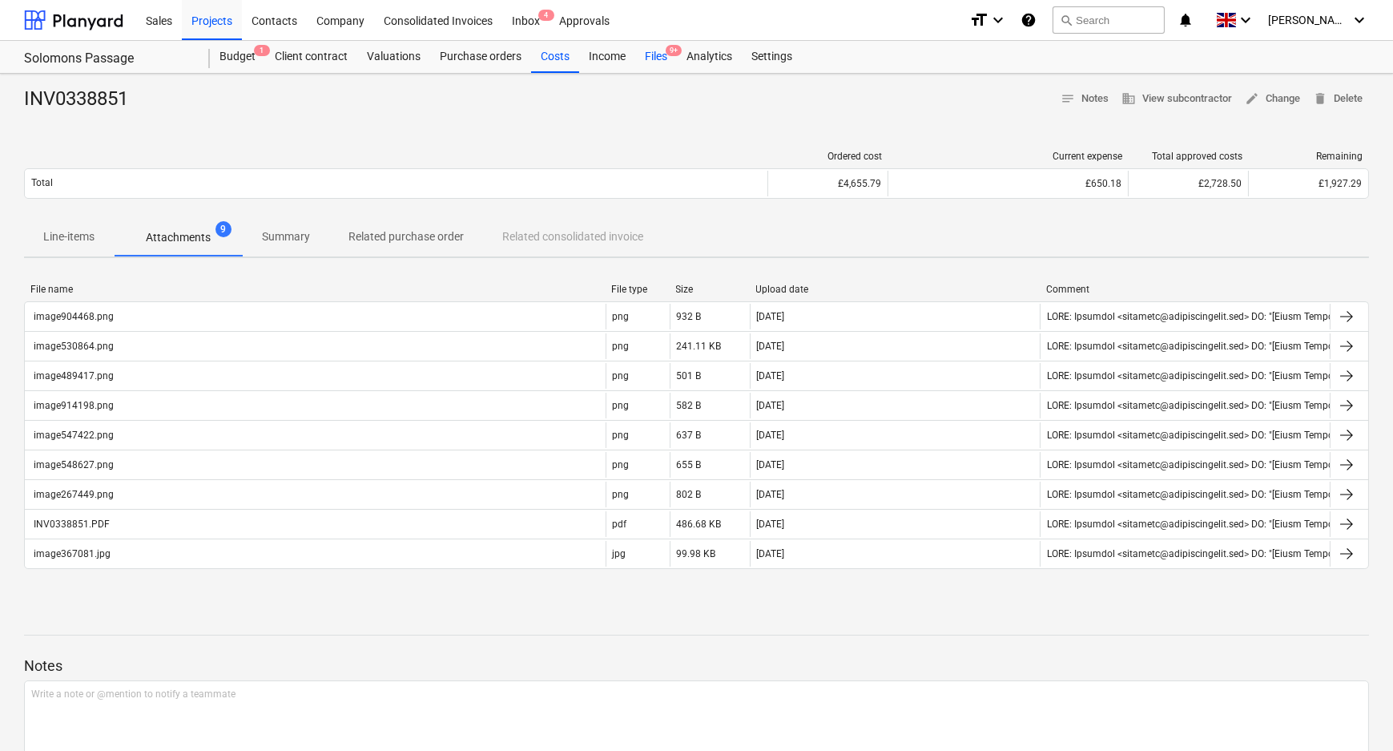
click at [644, 58] on div "Files 9+" at bounding box center [656, 57] width 42 height 32
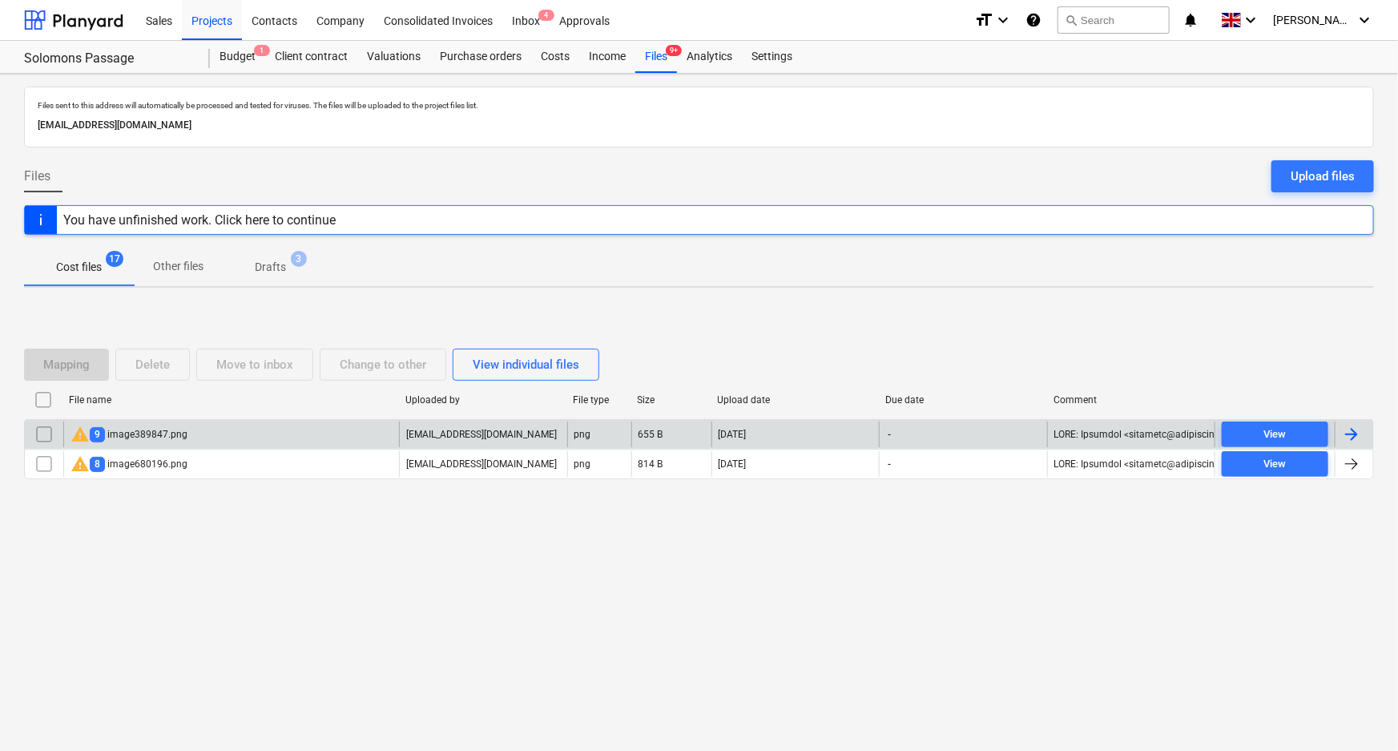
click at [209, 430] on div "warning 9 image389847.png" at bounding box center [231, 434] width 336 height 26
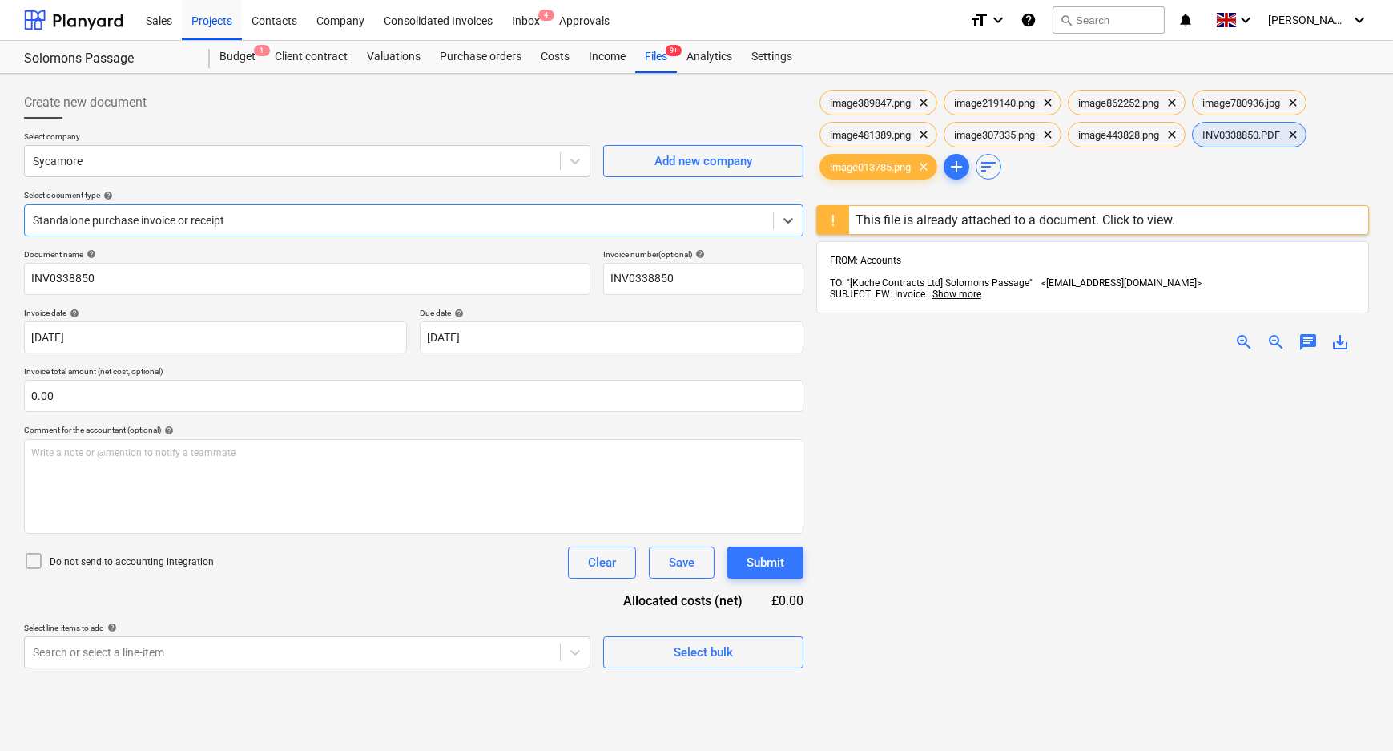
click at [1266, 131] on span "INV0338850.PDF" at bounding box center [1241, 135] width 97 height 12
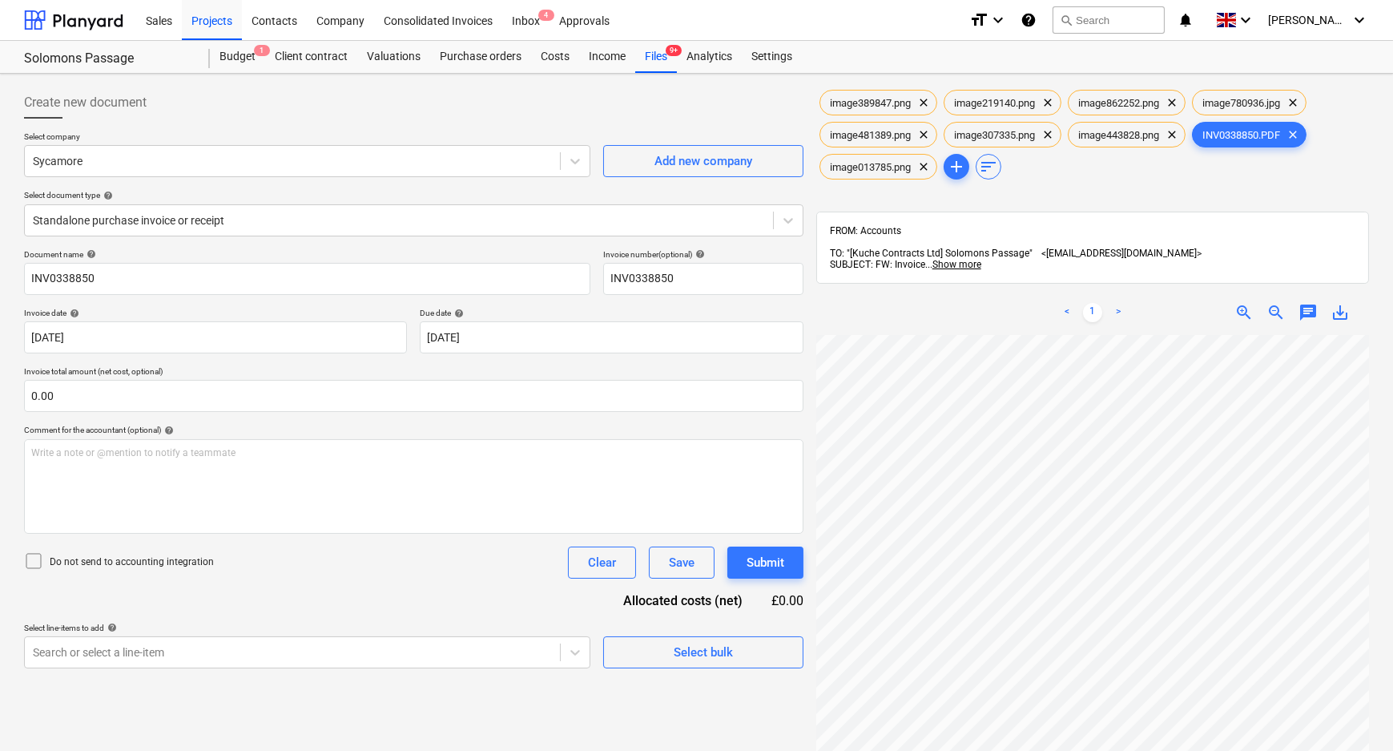
scroll to position [317, 171]
click at [946, 266] on div "image389847.png clear image219140.png clear image862252.png clear image780936.j…" at bounding box center [1092, 564] width 553 height 954
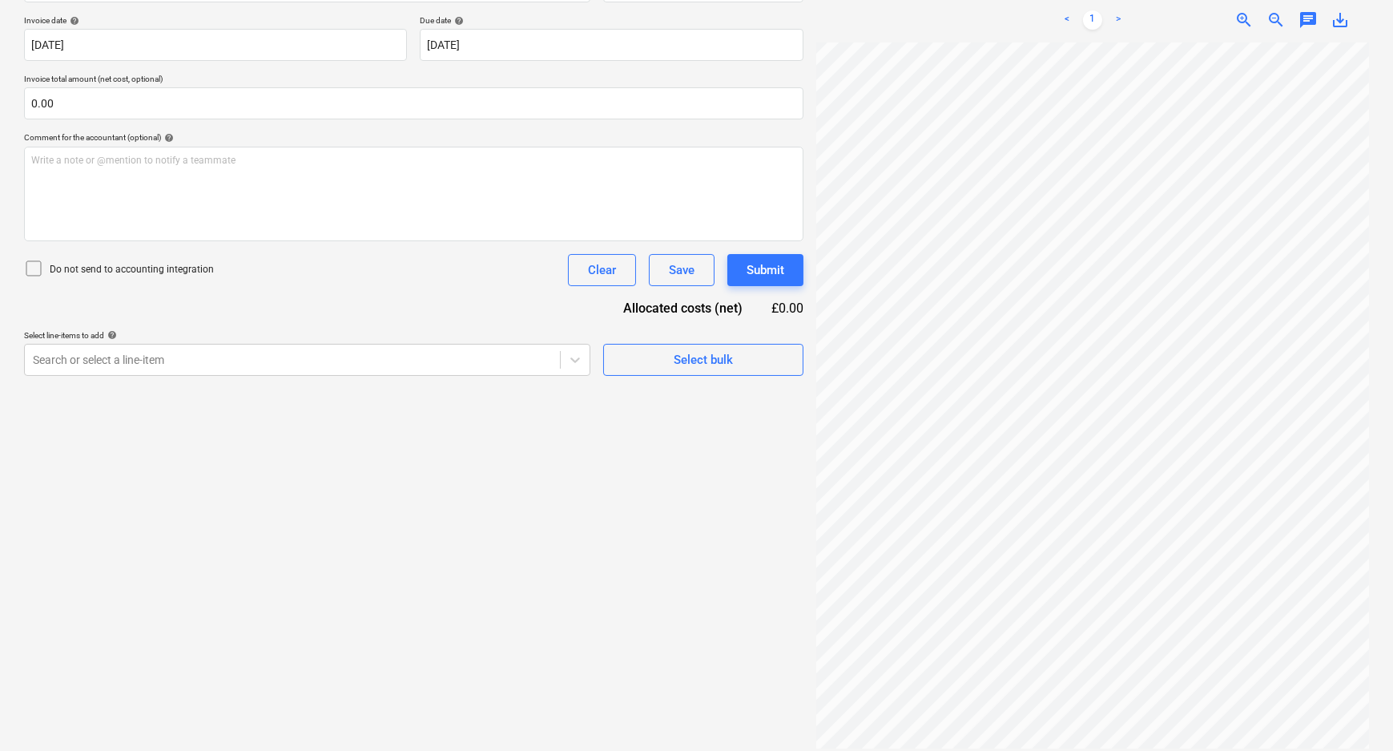
scroll to position [1, 0]
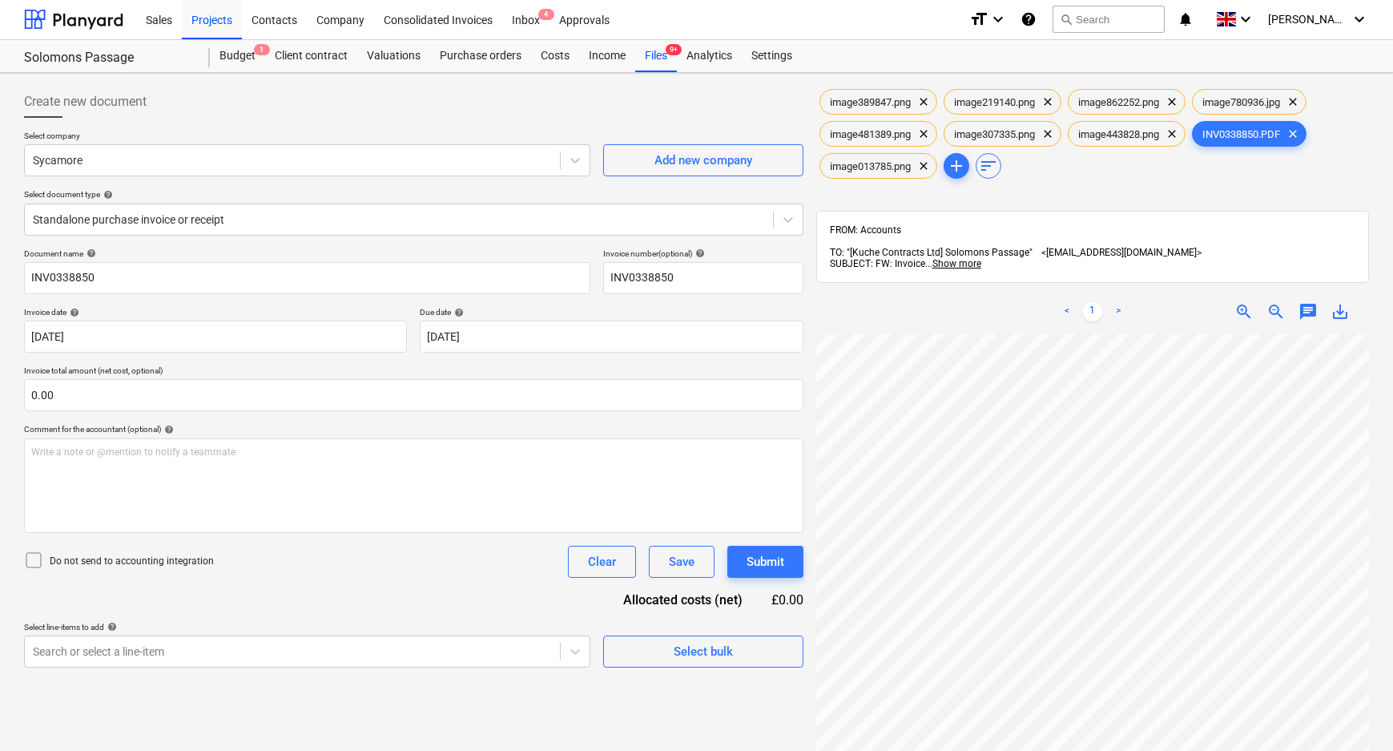
click at [110, 555] on p "Do not send to accounting integration" at bounding box center [132, 561] width 164 height 14
click at [204, 159] on div at bounding box center [292, 160] width 519 height 16
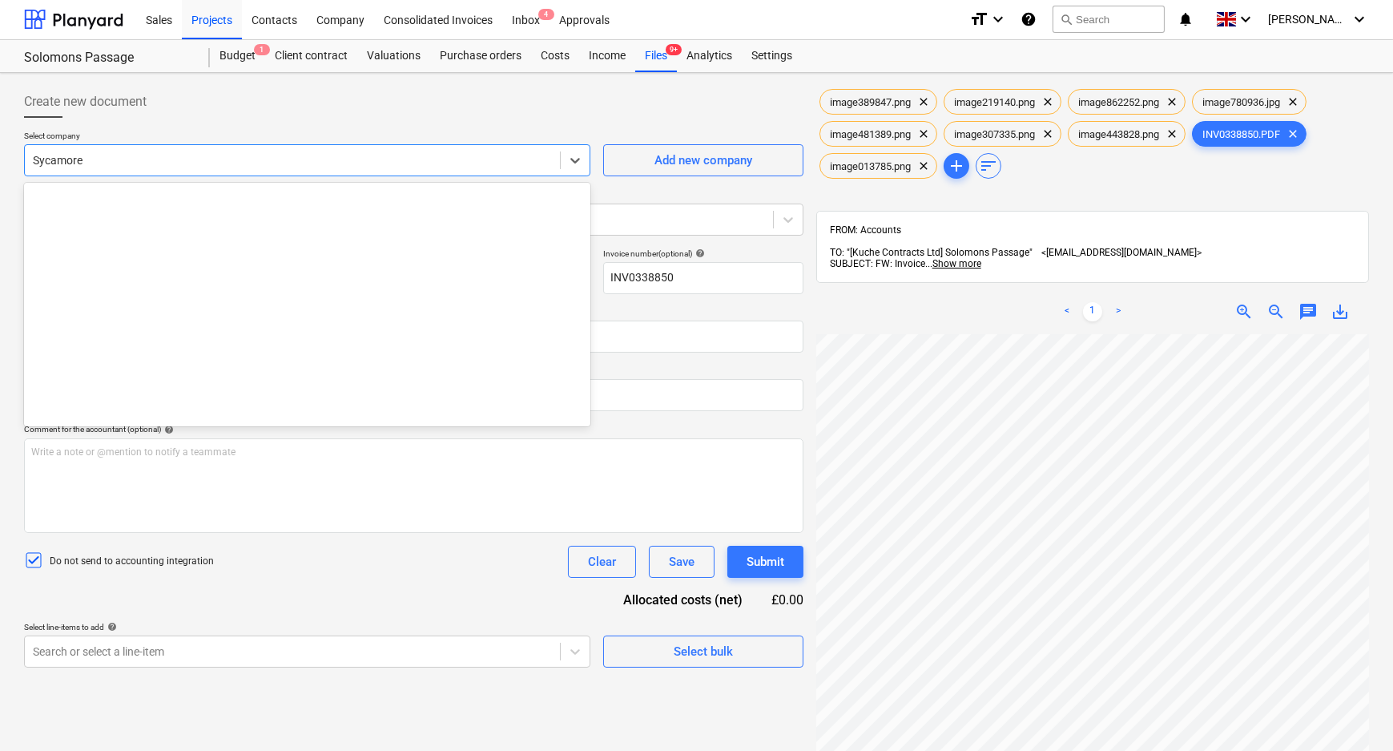
scroll to position [24336, 0]
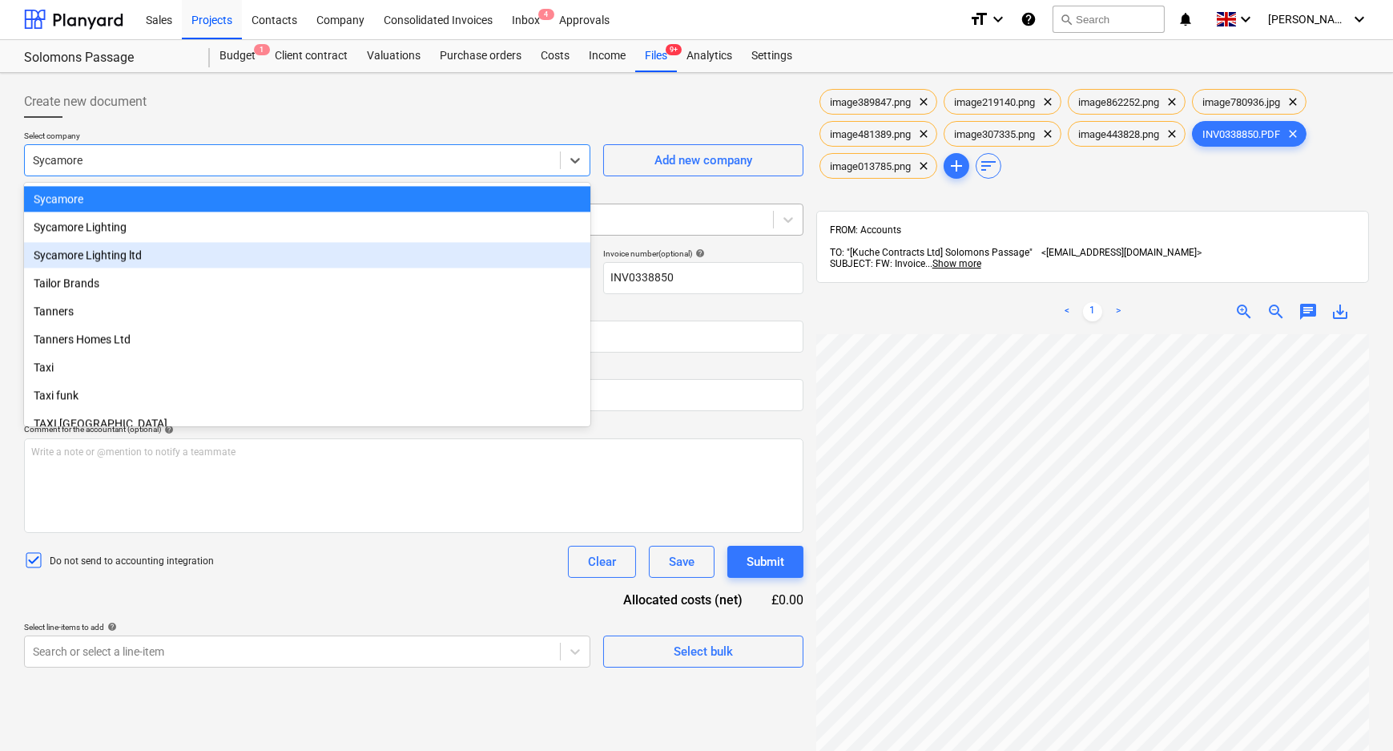
drag, startPoint x: 194, startPoint y: 252, endPoint x: 183, endPoint y: 232, distance: 22.6
click at [193, 248] on div "Sycamore Lighting ltd" at bounding box center [307, 255] width 566 height 26
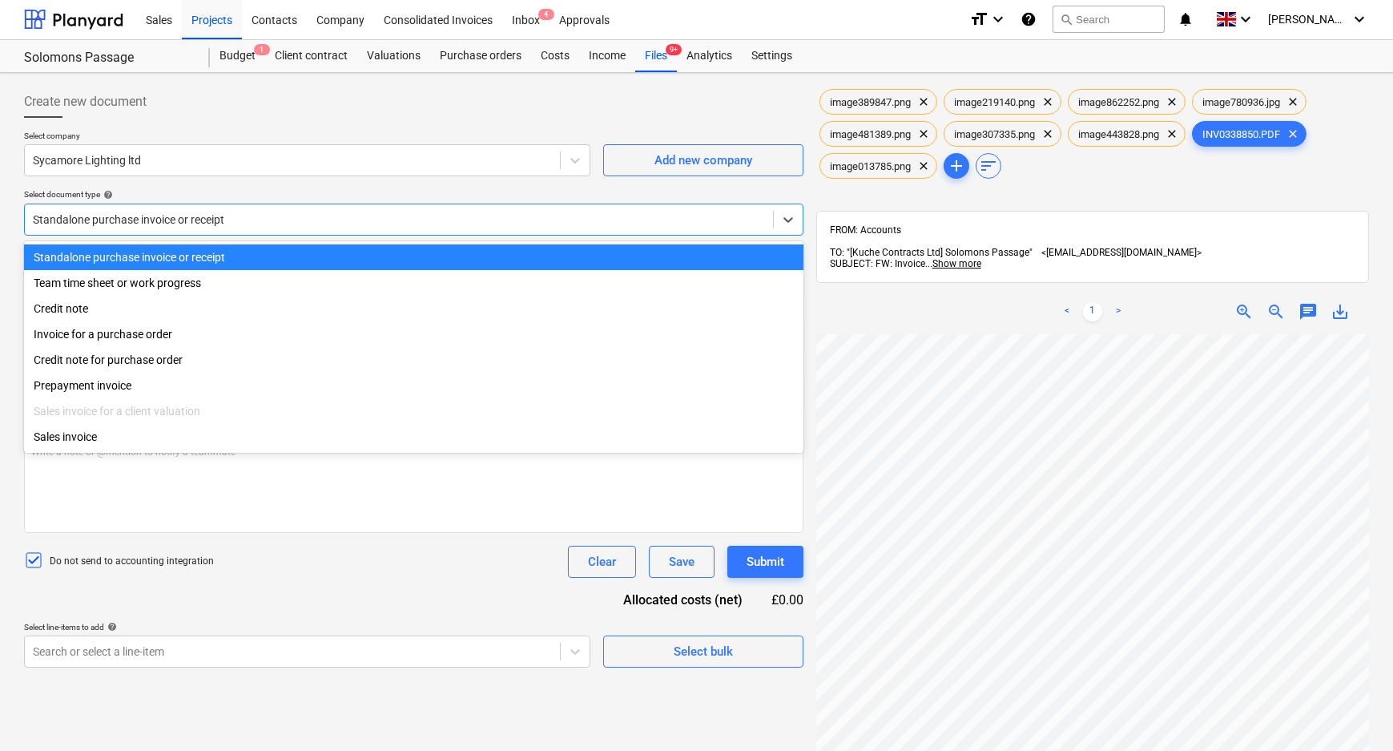
click at [170, 211] on div at bounding box center [399, 219] width 732 height 16
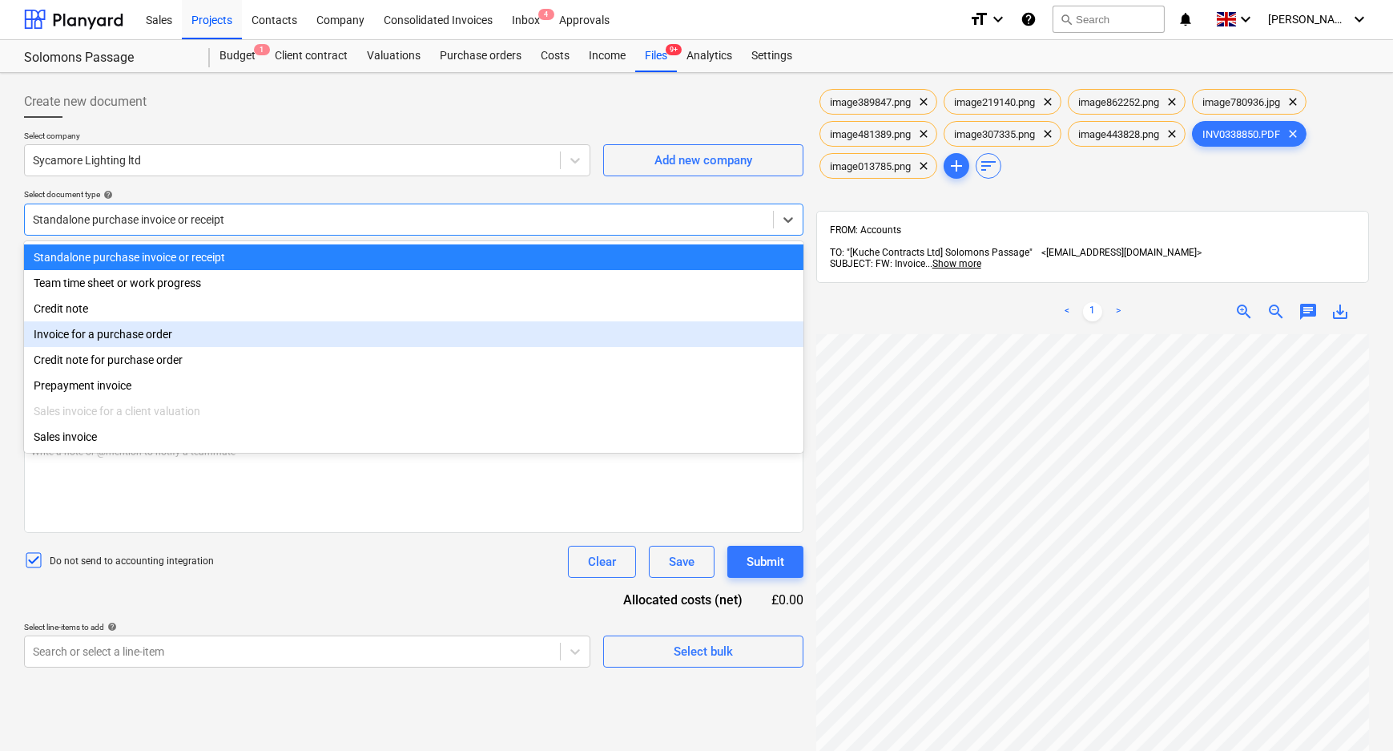
click at [174, 328] on div "Invoice for a purchase order" at bounding box center [413, 334] width 779 height 26
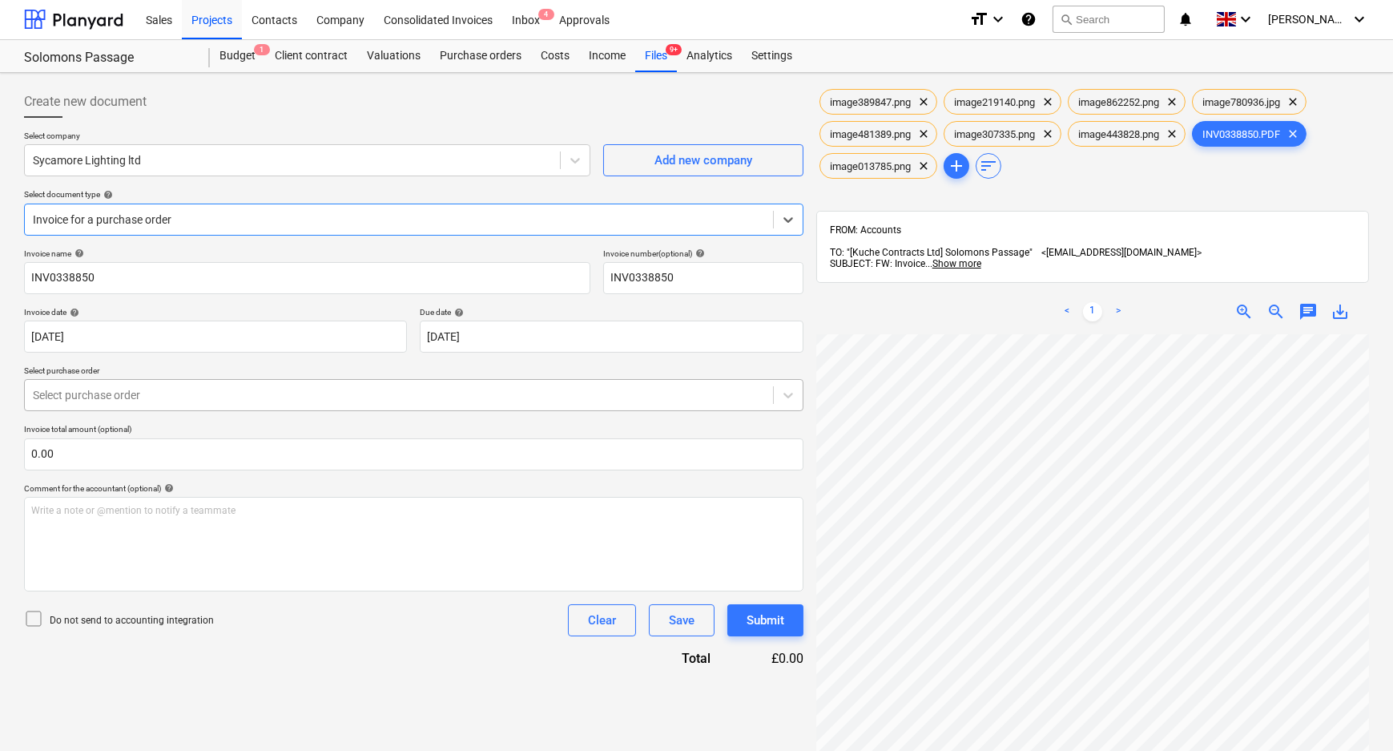
click at [167, 390] on div at bounding box center [399, 395] width 732 height 16
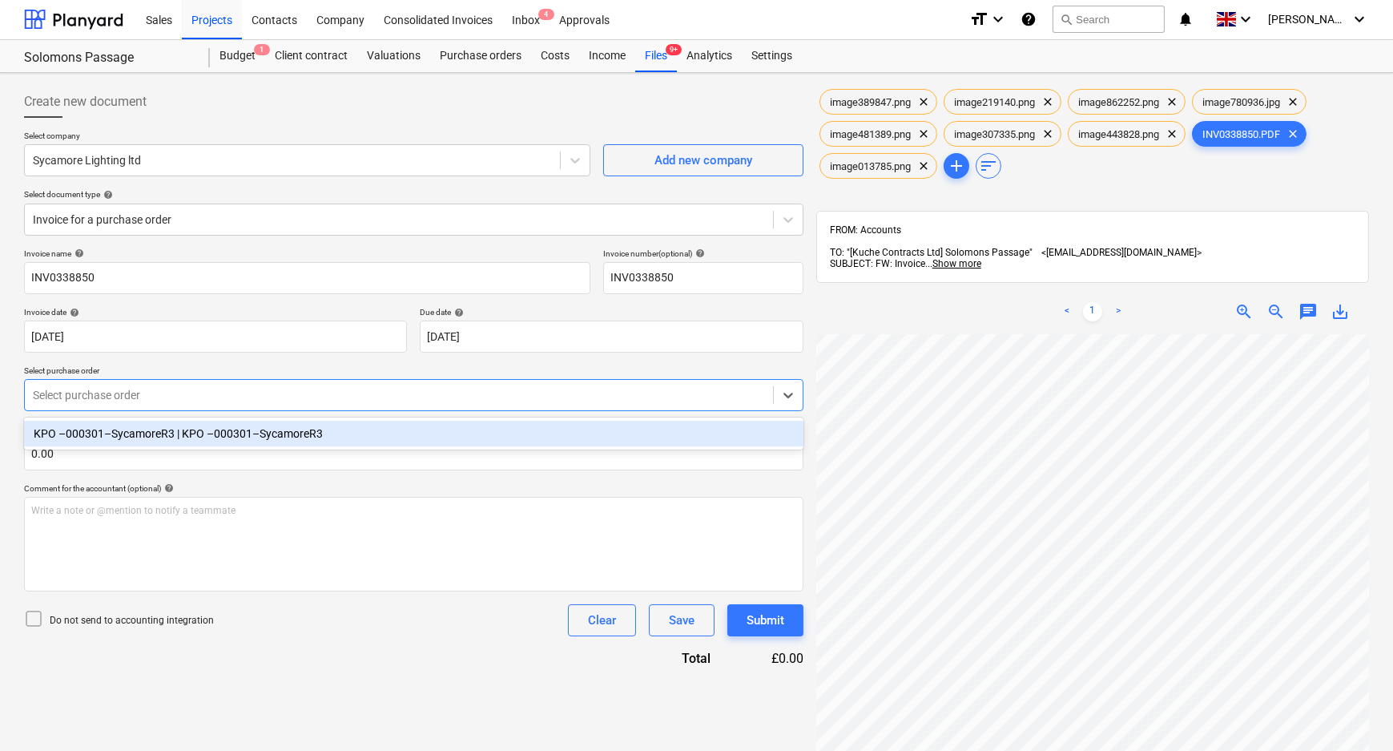
click at [149, 435] on div "KPO –000301–SycamoreR3 | KPO –000301–SycamoreR3" at bounding box center [413, 434] width 779 height 26
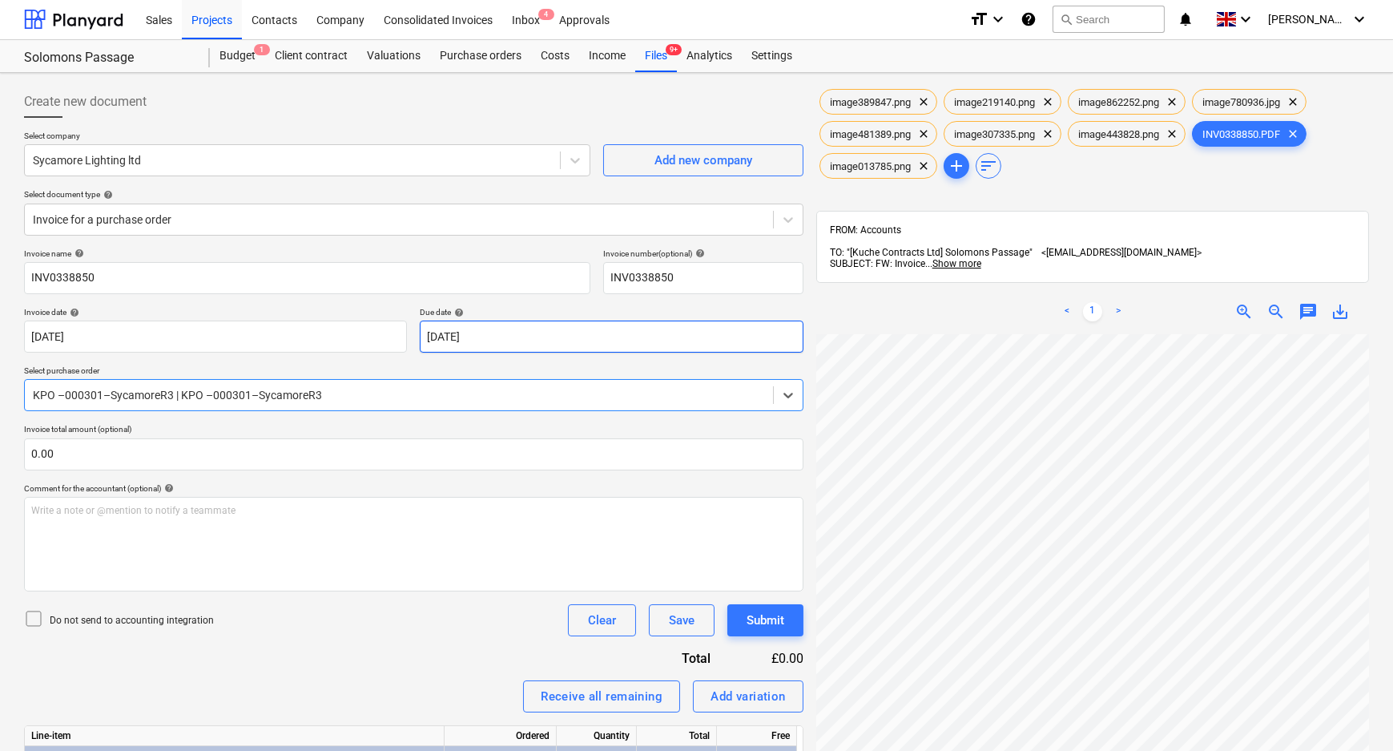
click at [567, 333] on body "Sales Projects Contacts Company Consolidated Invoices Inbox 4 Approvals format_…" at bounding box center [696, 374] width 1393 height 751
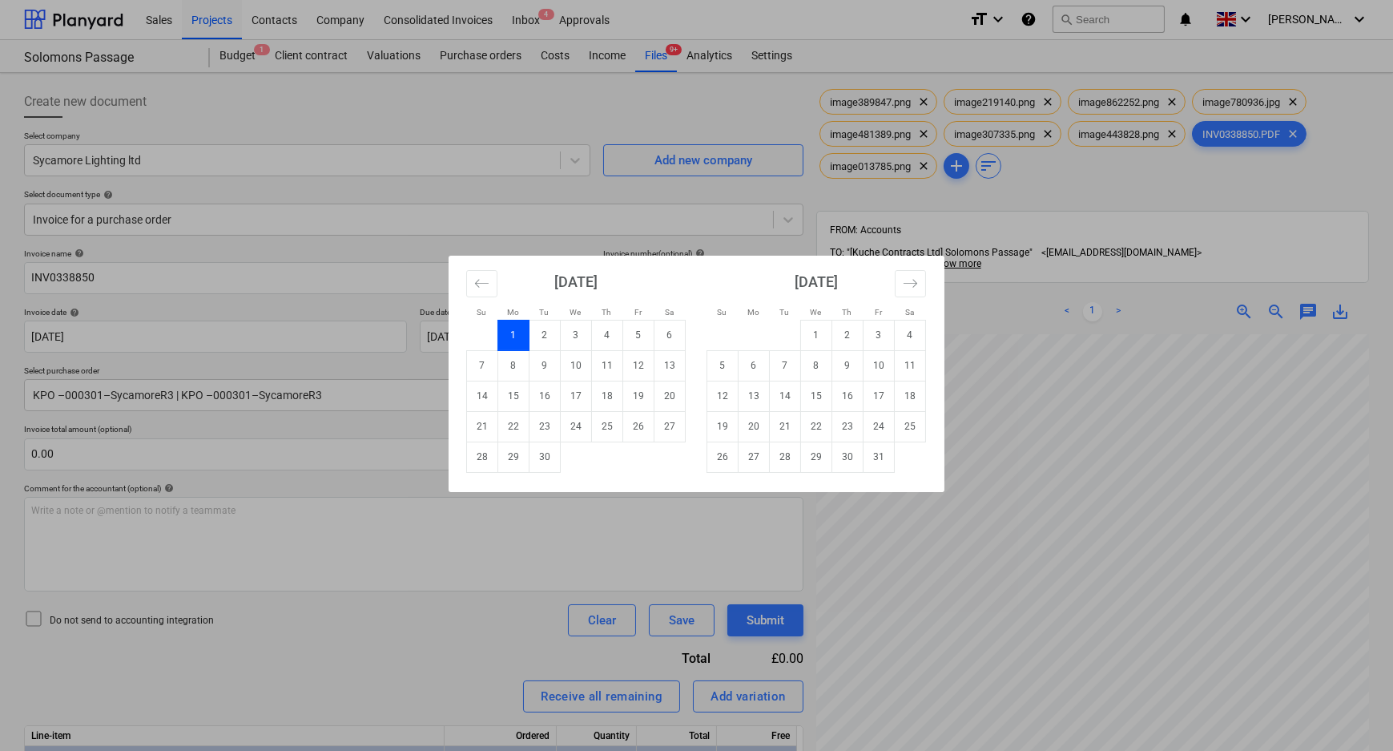
drag, startPoint x: 548, startPoint y: 466, endPoint x: 518, endPoint y: 476, distance: 31.2
click at [548, 465] on td "30" at bounding box center [544, 456] width 31 height 30
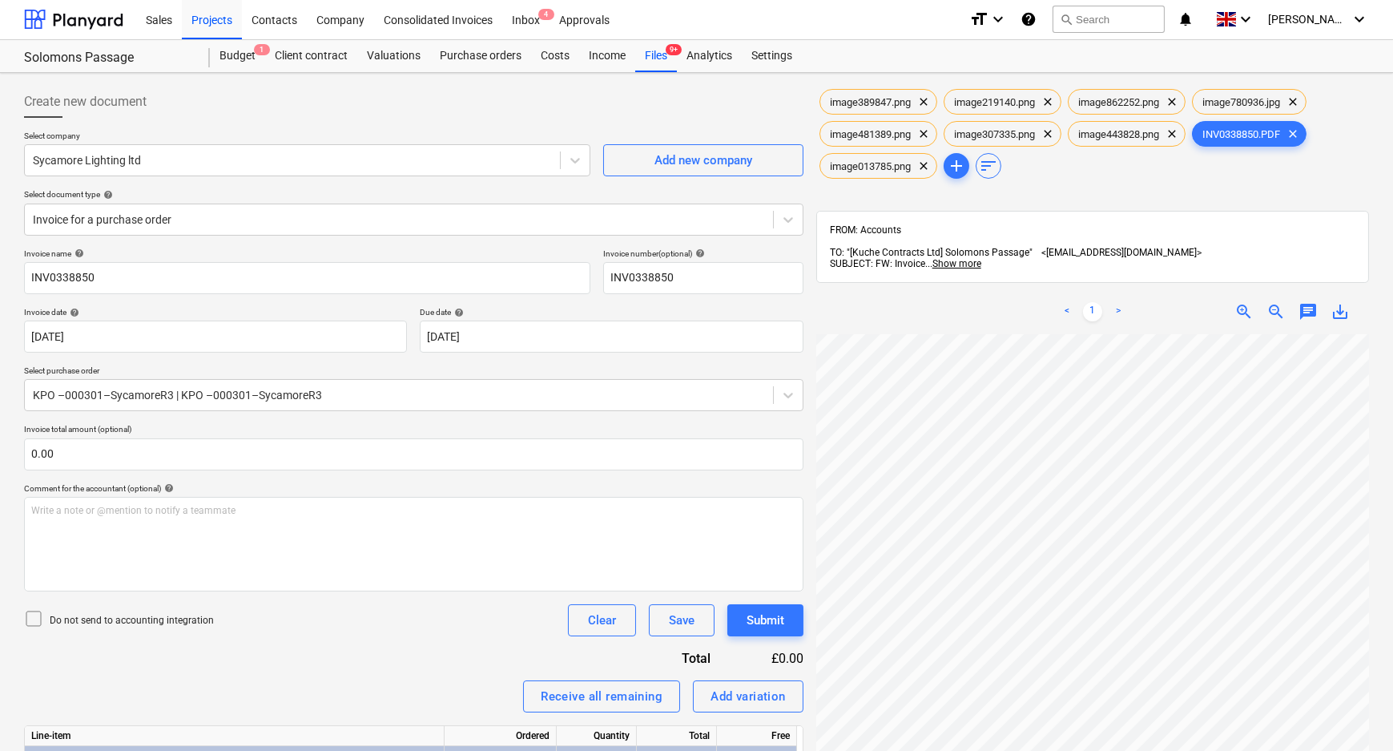
click at [112, 614] on p "Do not send to accounting integration" at bounding box center [132, 621] width 164 height 14
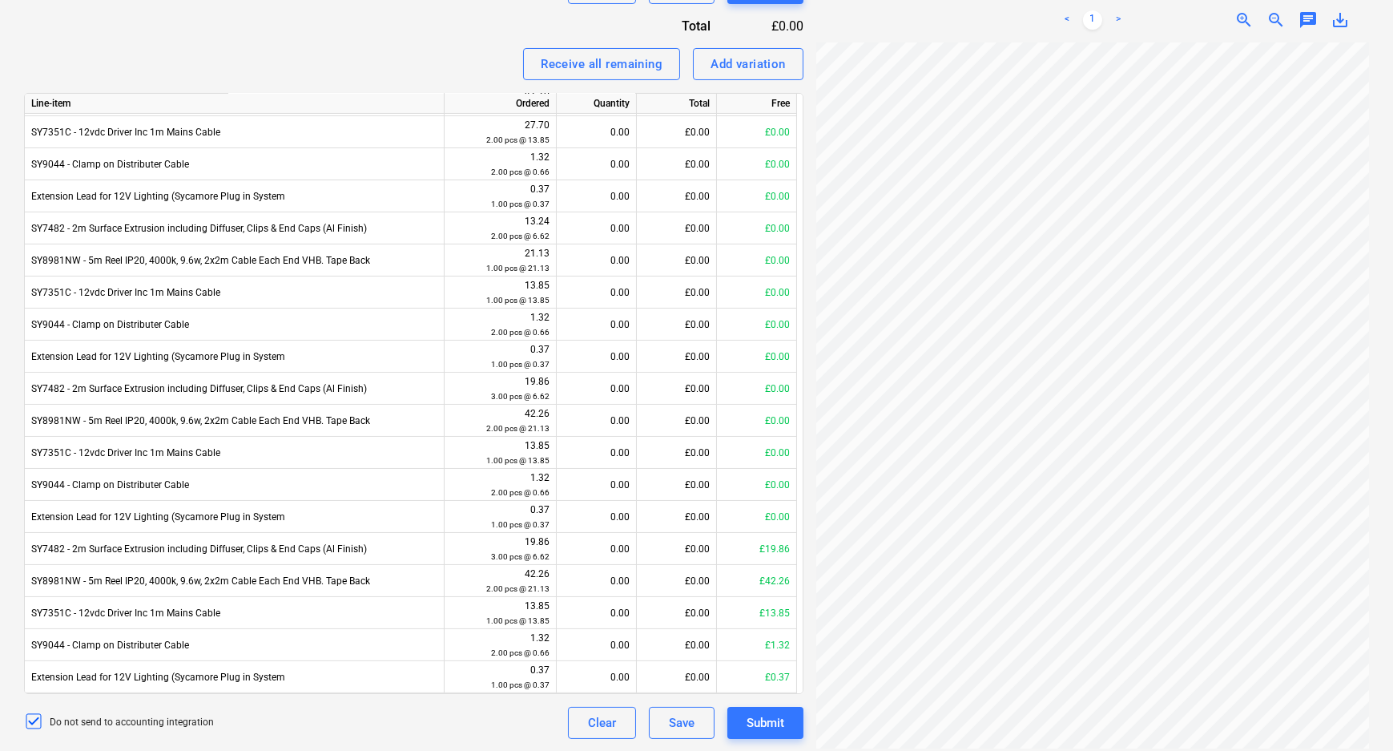
scroll to position [123, 0]
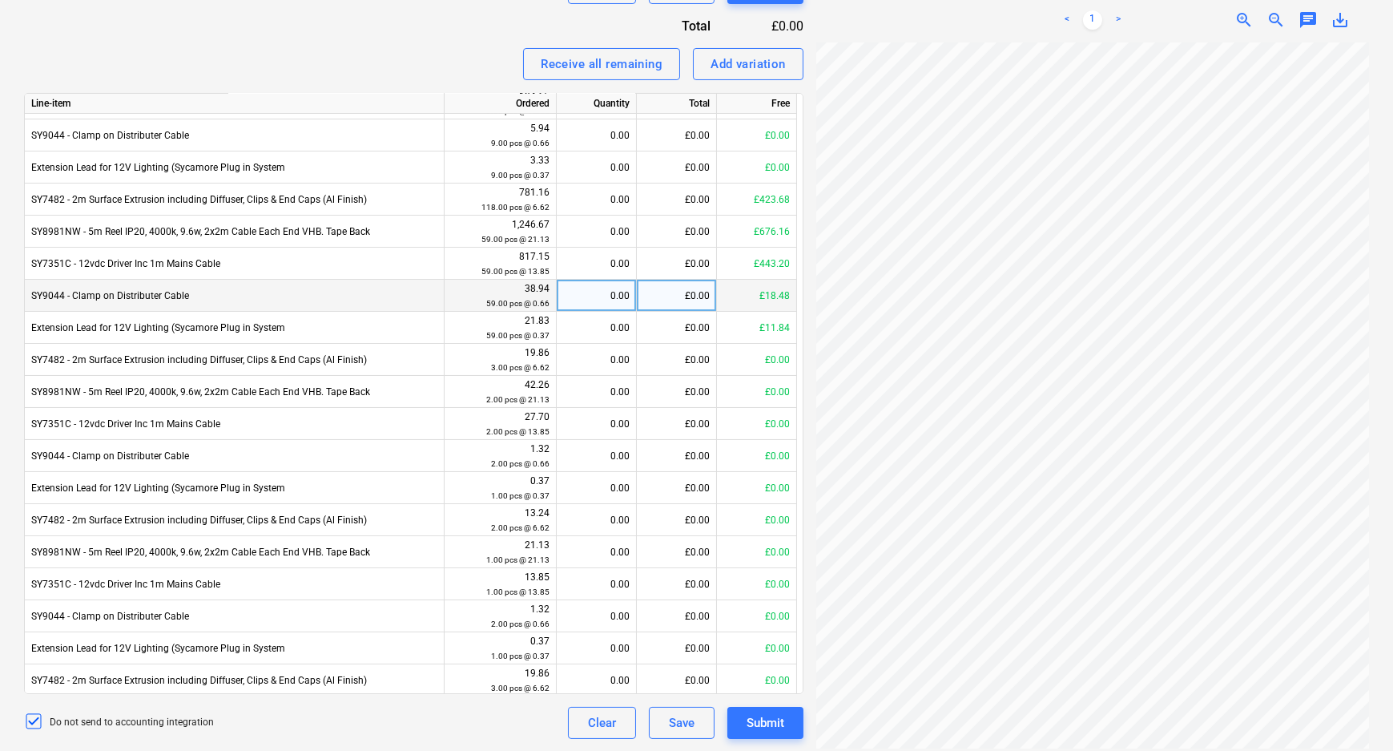
click at [601, 296] on div "0.00" at bounding box center [596, 296] width 66 height 32
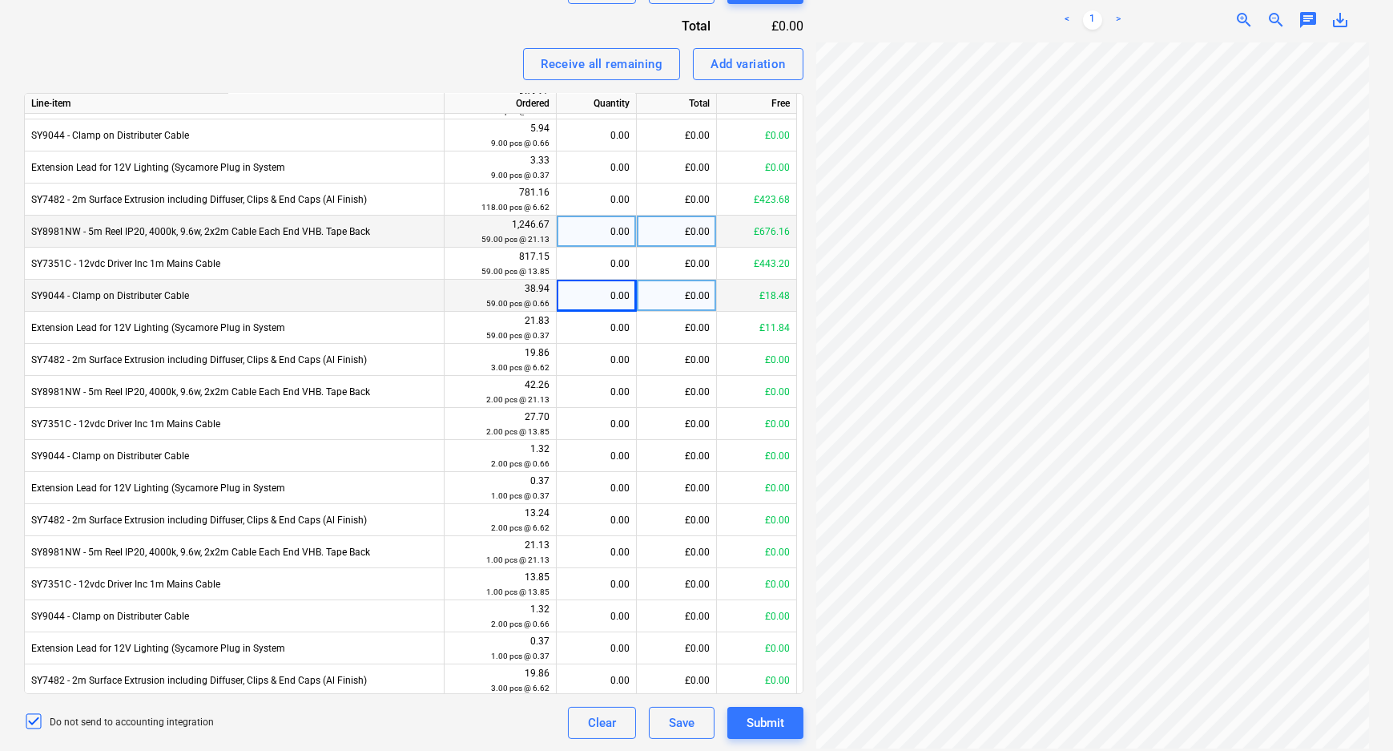
click at [604, 233] on div "0.00" at bounding box center [596, 231] width 66 height 32
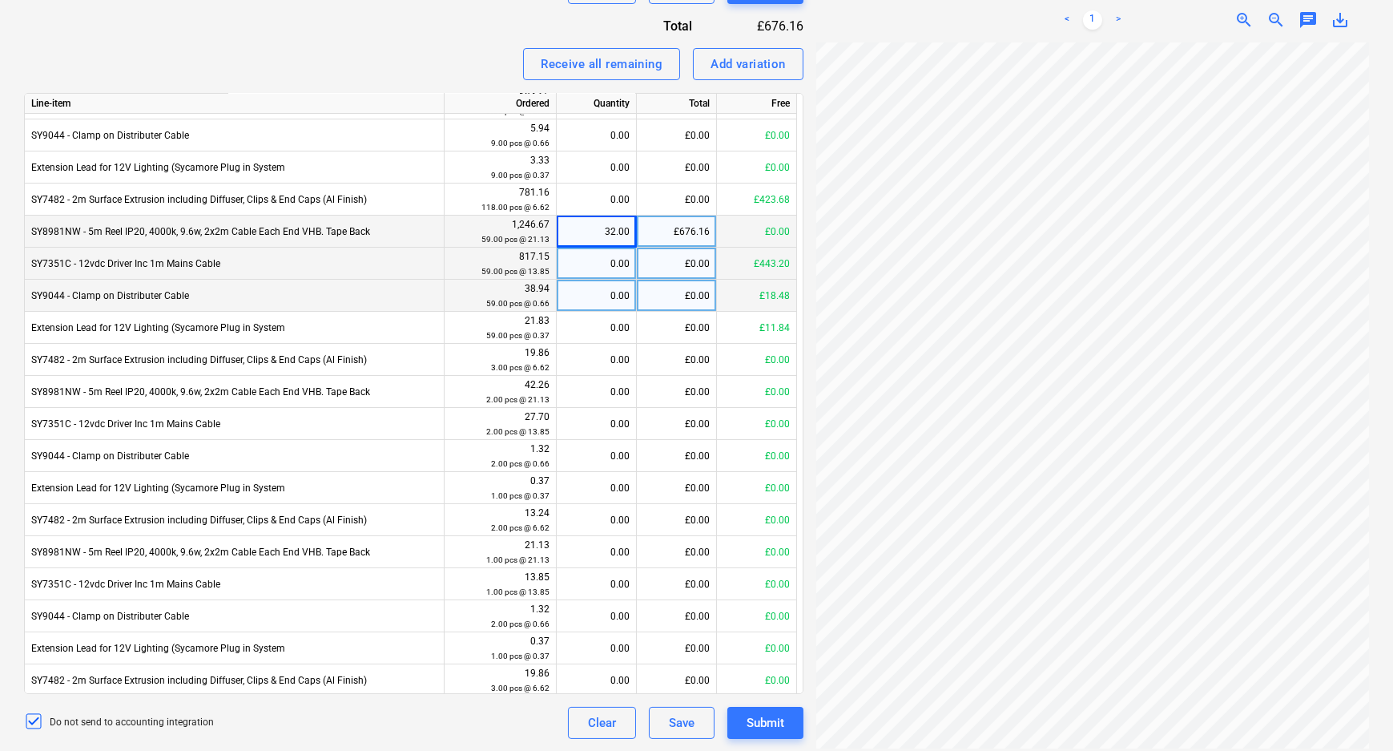
click at [612, 269] on div "0.00" at bounding box center [596, 264] width 66 height 32
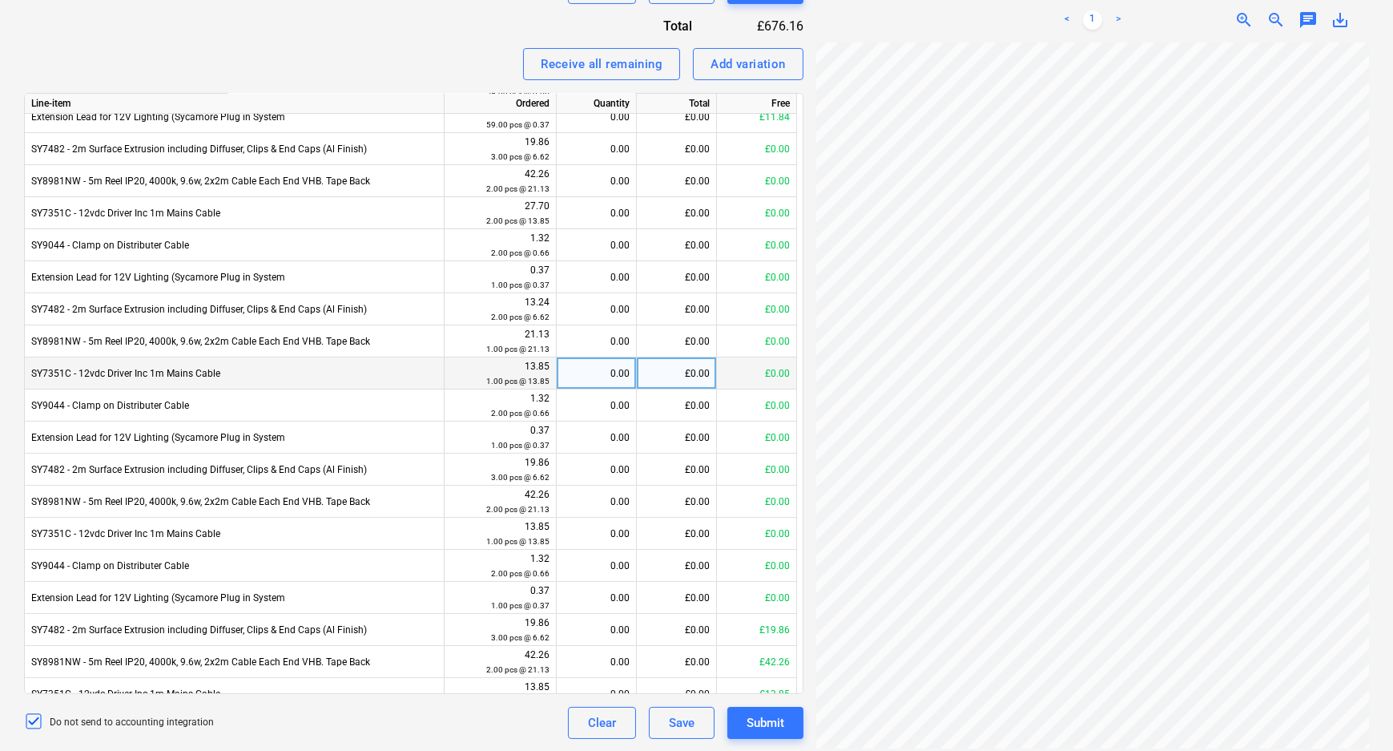
scroll to position [195, 0]
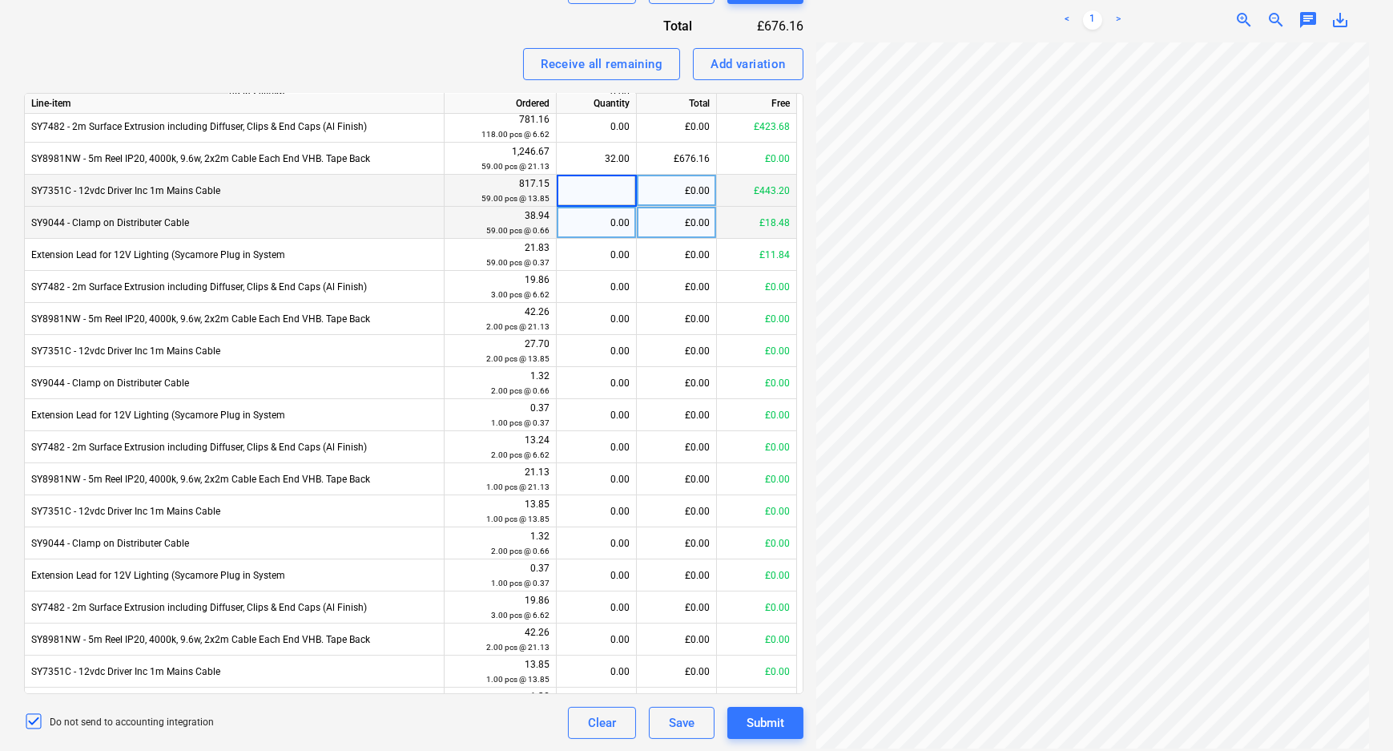
click at [604, 224] on div "0.00" at bounding box center [596, 223] width 66 height 32
click at [604, 195] on div "0.00" at bounding box center [596, 191] width 66 height 32
click at [607, 224] on div "0.00" at bounding box center [596, 223] width 66 height 32
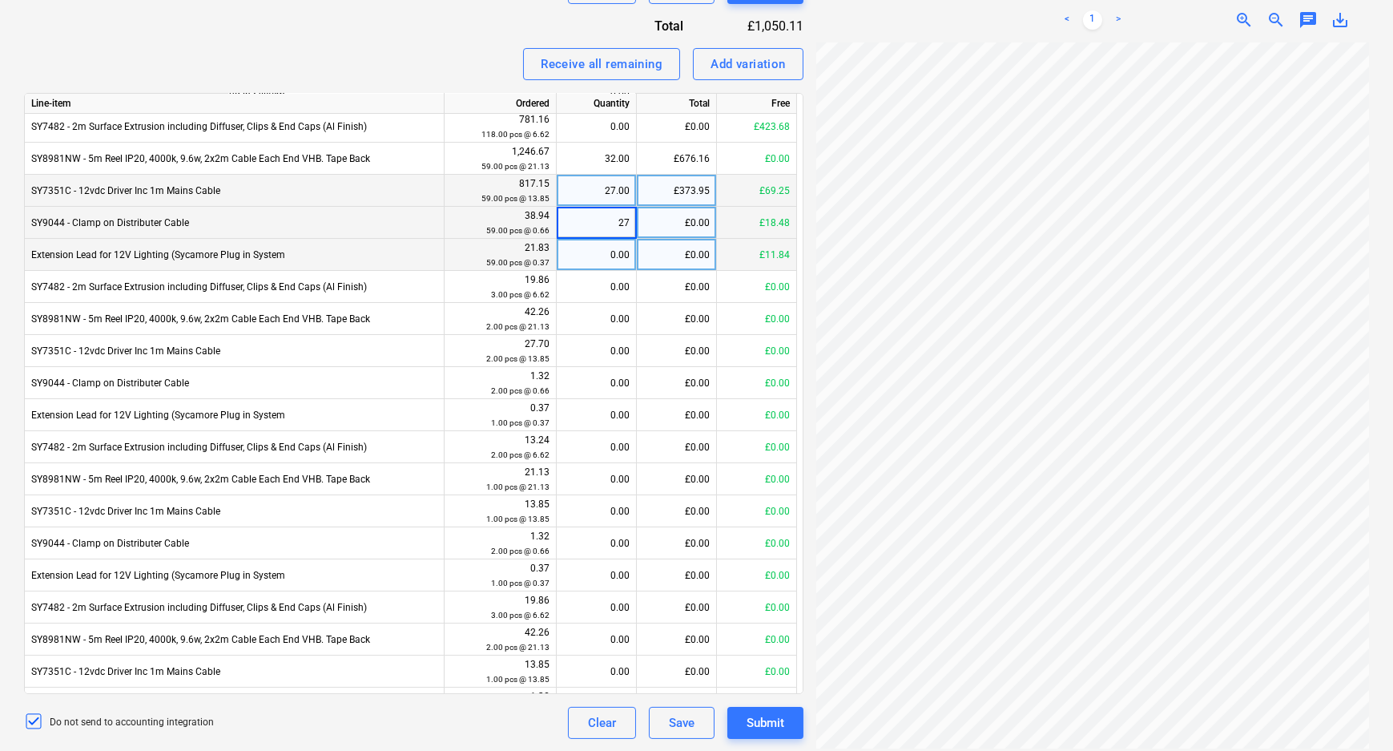
click at [611, 254] on div "0.00" at bounding box center [596, 255] width 66 height 32
click at [610, 287] on div "0.00" at bounding box center [596, 287] width 66 height 32
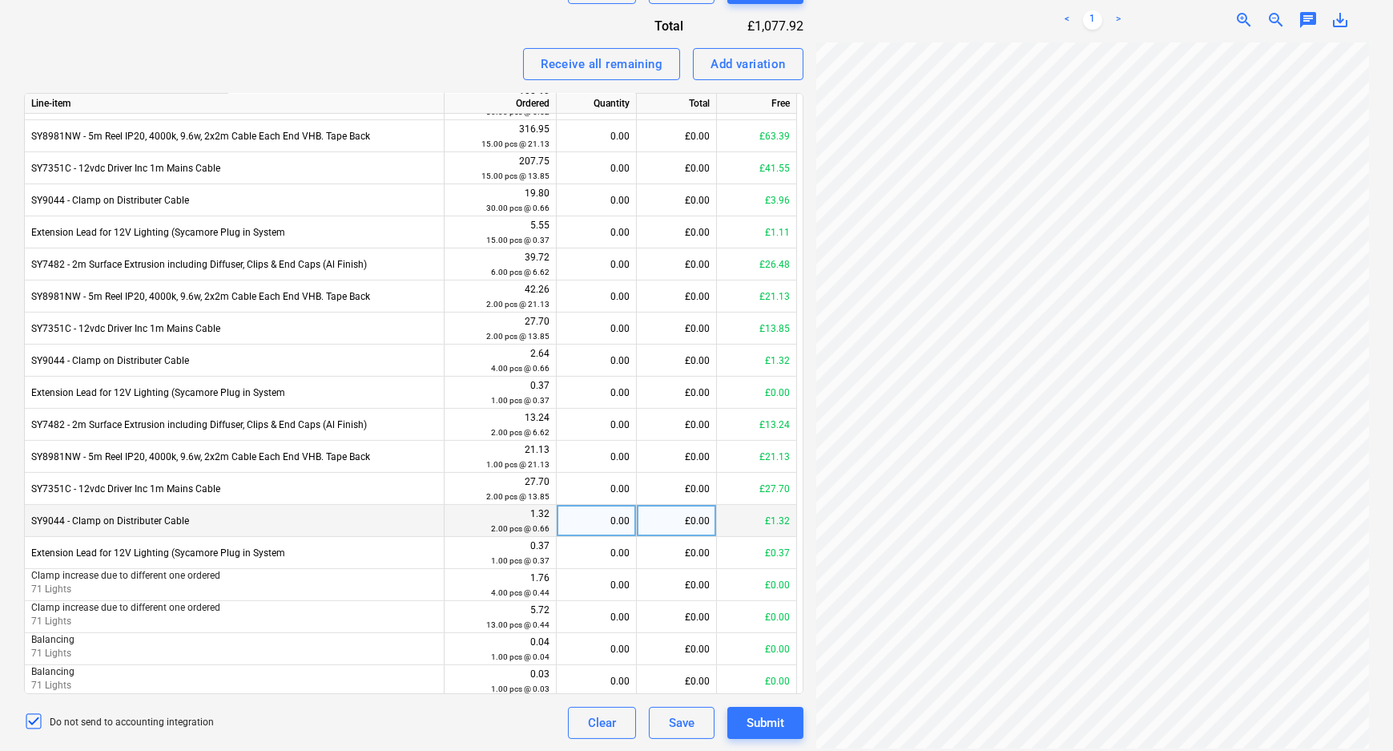
scroll to position [1215, 0]
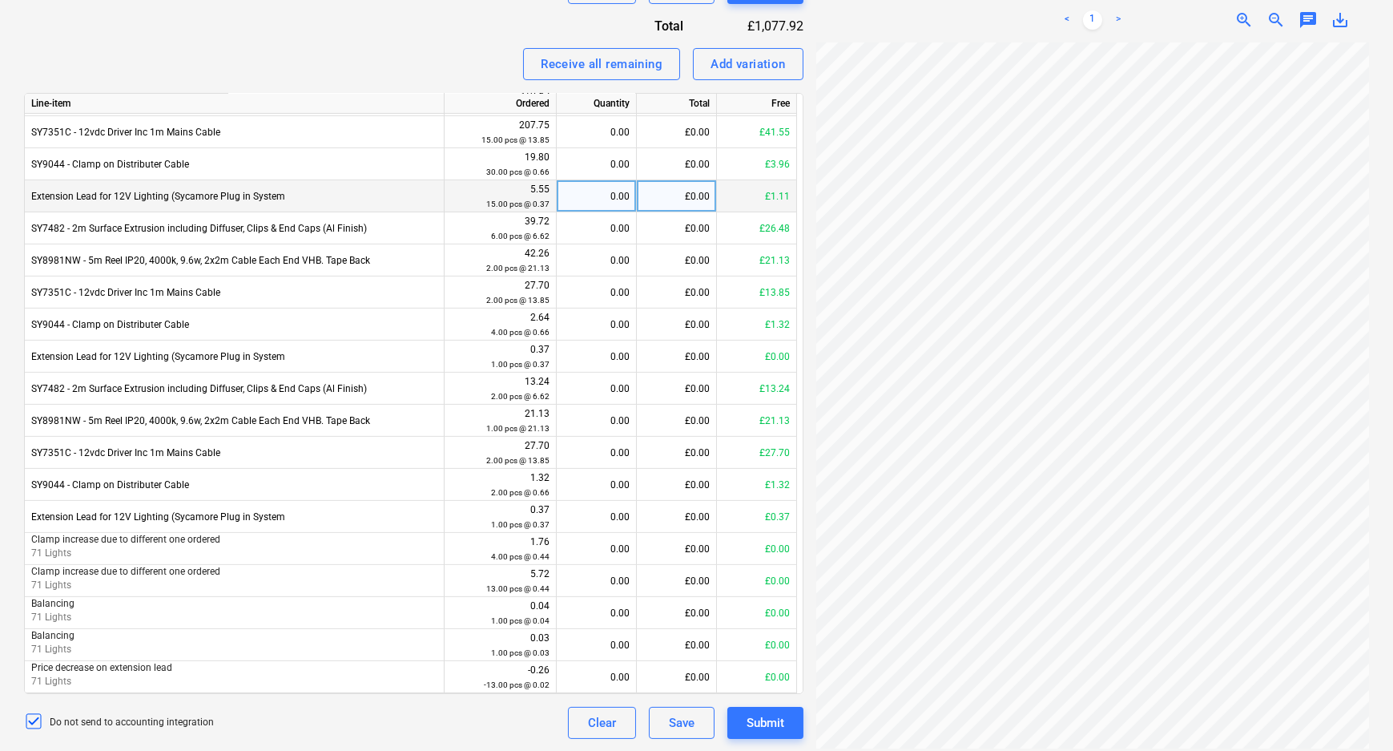
click at [614, 199] on div "0.00" at bounding box center [596, 196] width 66 height 32
drag, startPoint x: 614, startPoint y: 199, endPoint x: 641, endPoint y: 205, distance: 27.0
click at [0, 0] on div "Extension Lead for 12V Lighting (Sycamore Plug in System 5.55 15.00 pcs @ 0.37 …" at bounding box center [0, 0] width 0 height 0
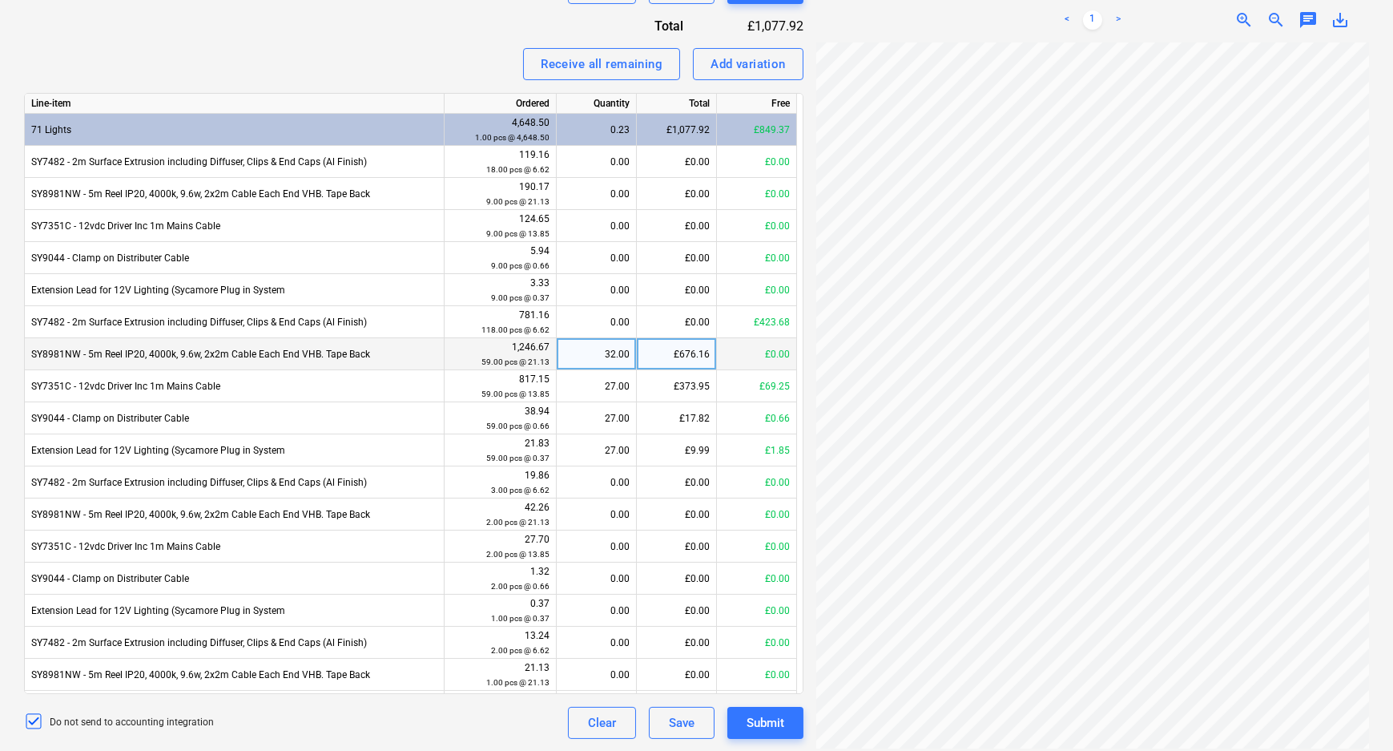
scroll to position [0, 0]
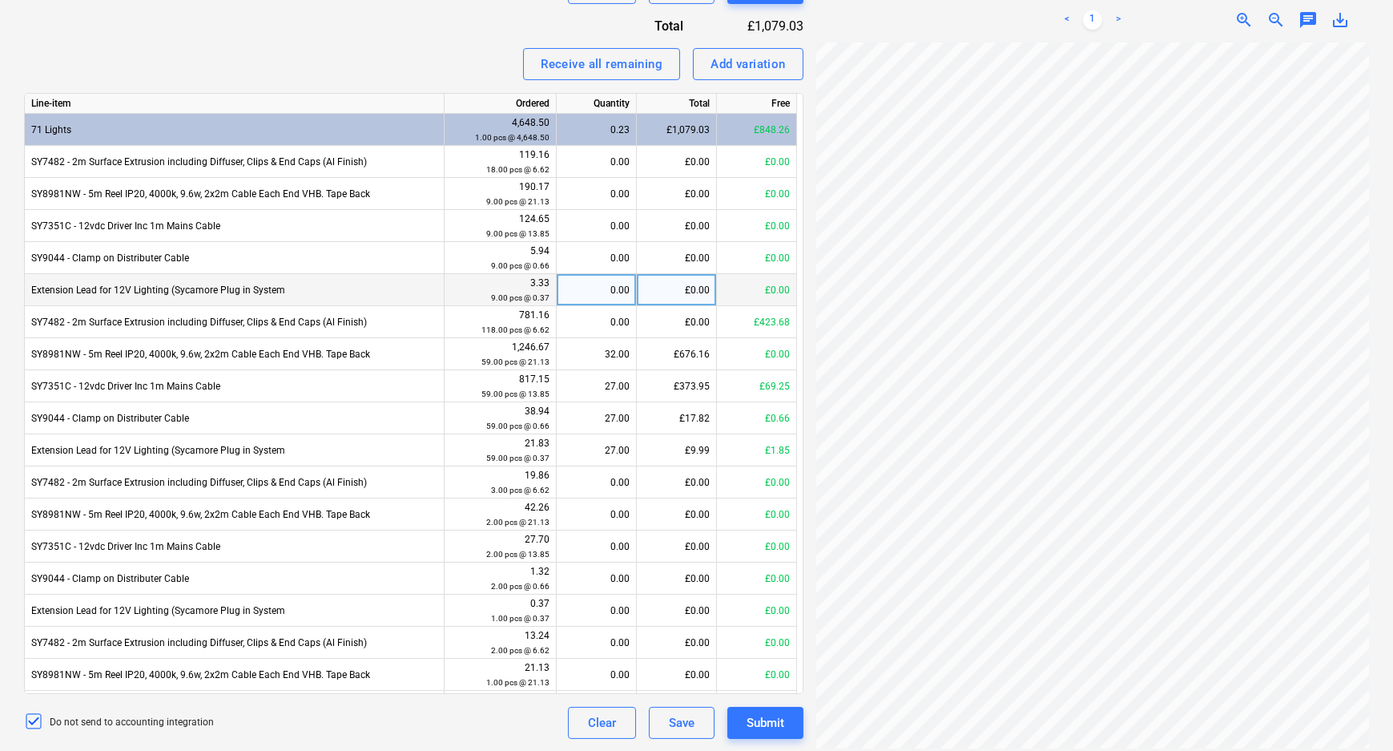
click at [600, 288] on div "0.00" at bounding box center [596, 290] width 66 height 32
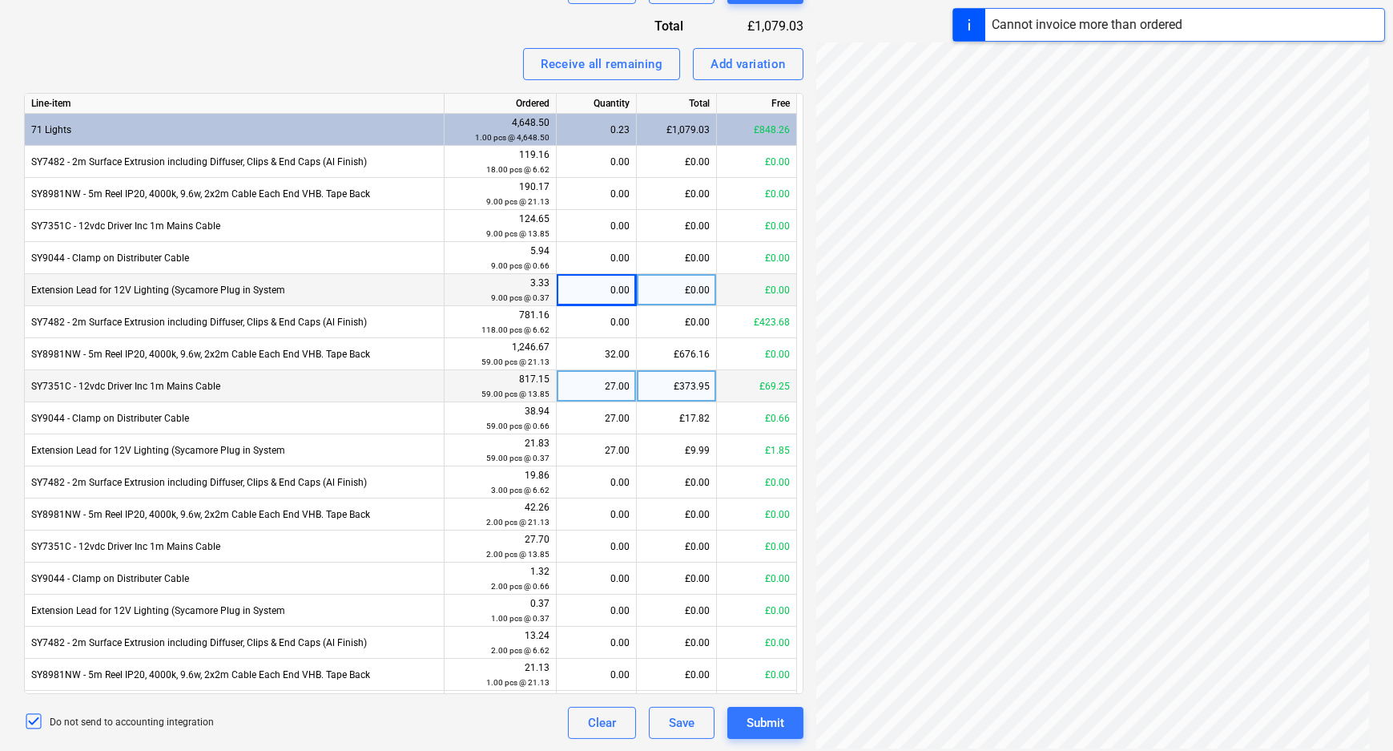
click at [628, 374] on div "27.00" at bounding box center [596, 386] width 66 height 32
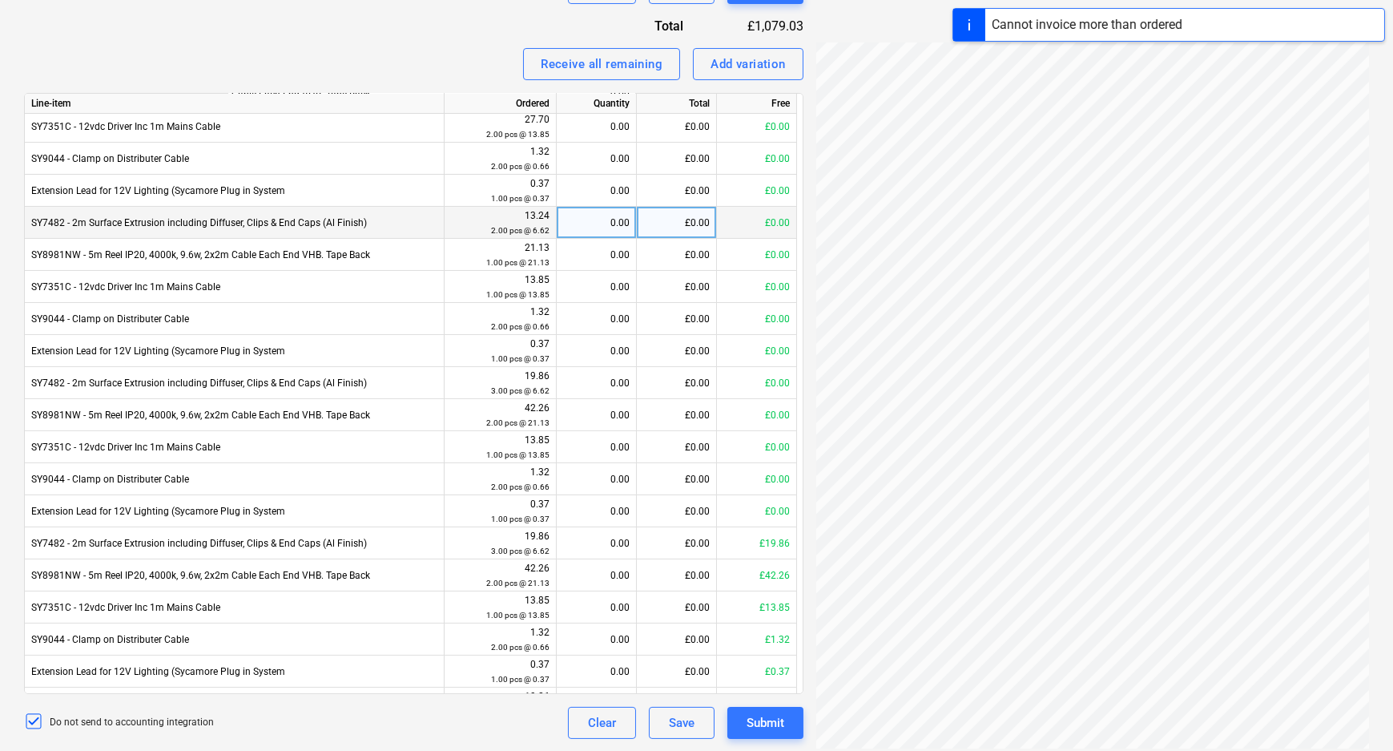
scroll to position [437, 0]
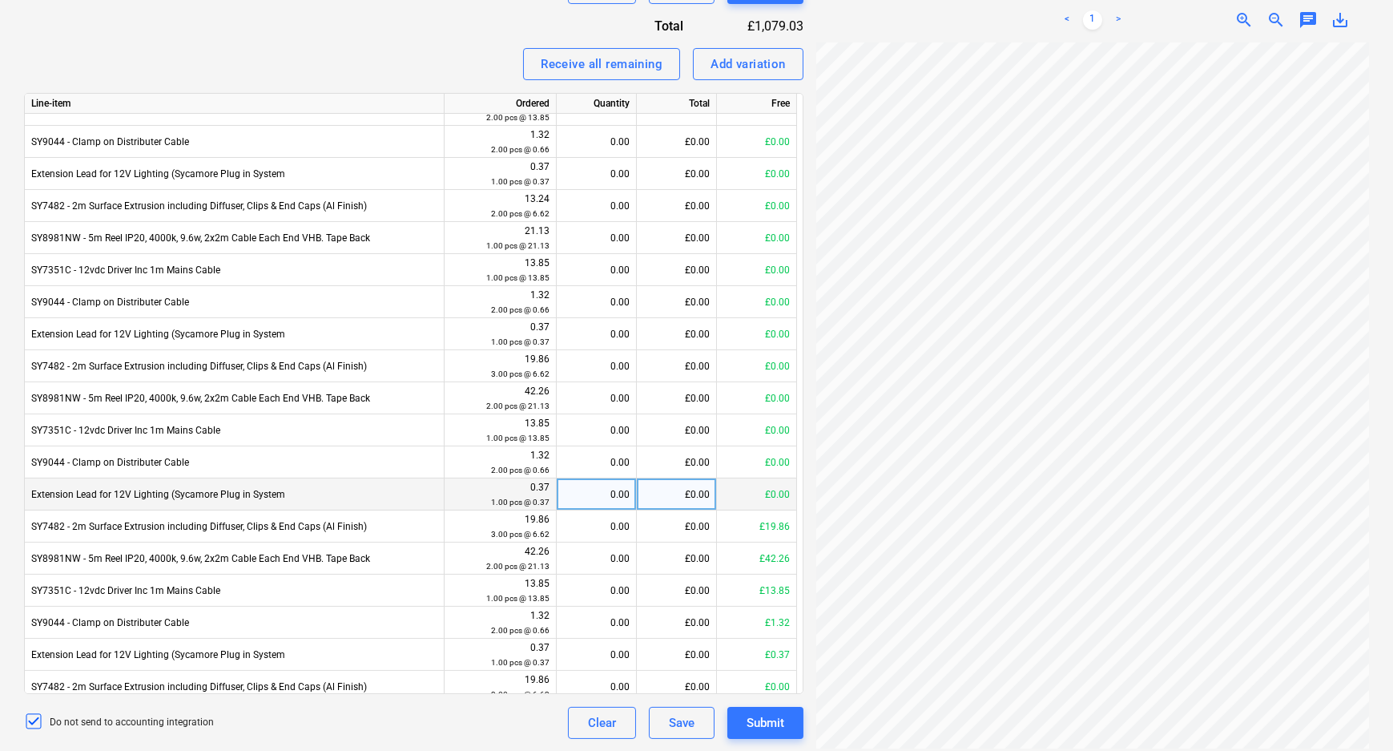
click at [609, 498] on div "0.00" at bounding box center [596, 494] width 66 height 32
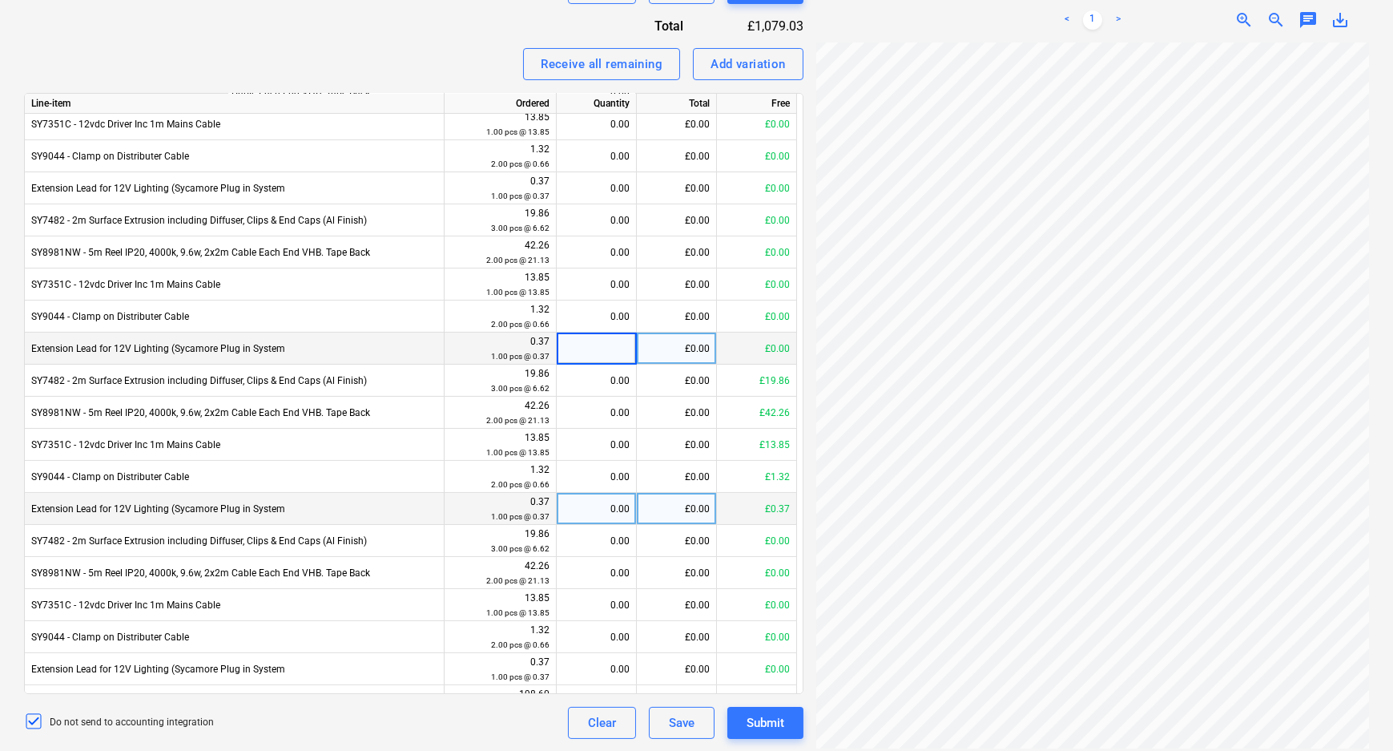
scroll to position [655, 0]
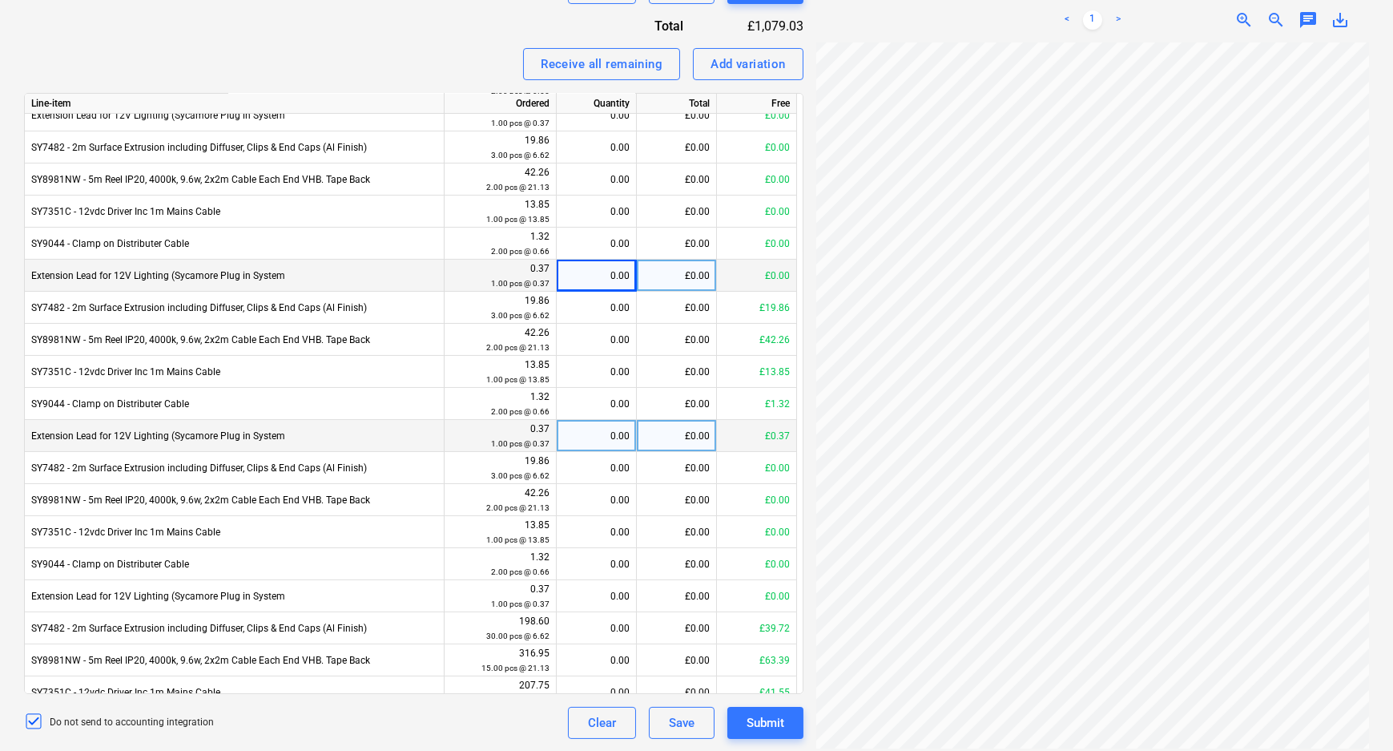
click at [608, 444] on div "0.00" at bounding box center [596, 436] width 66 height 32
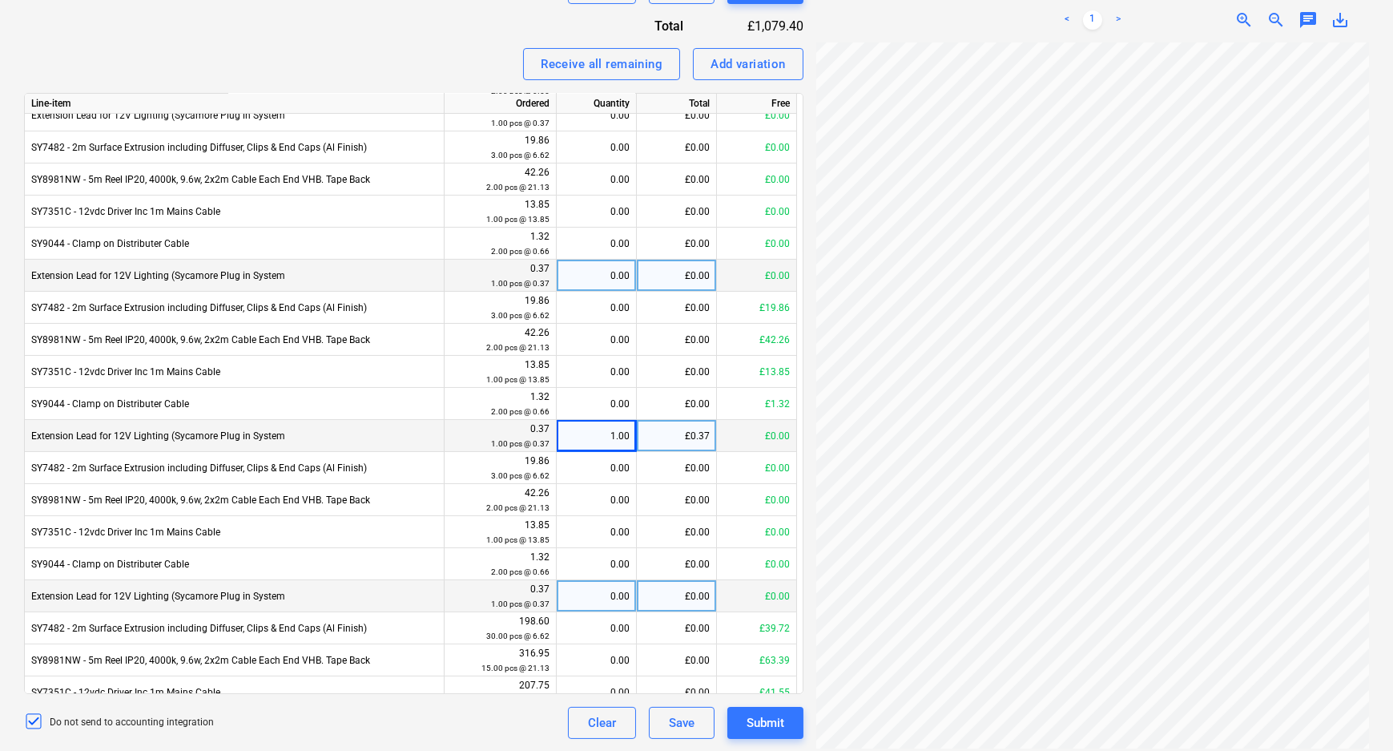
click at [603, 583] on div "0.00" at bounding box center [596, 596] width 66 height 32
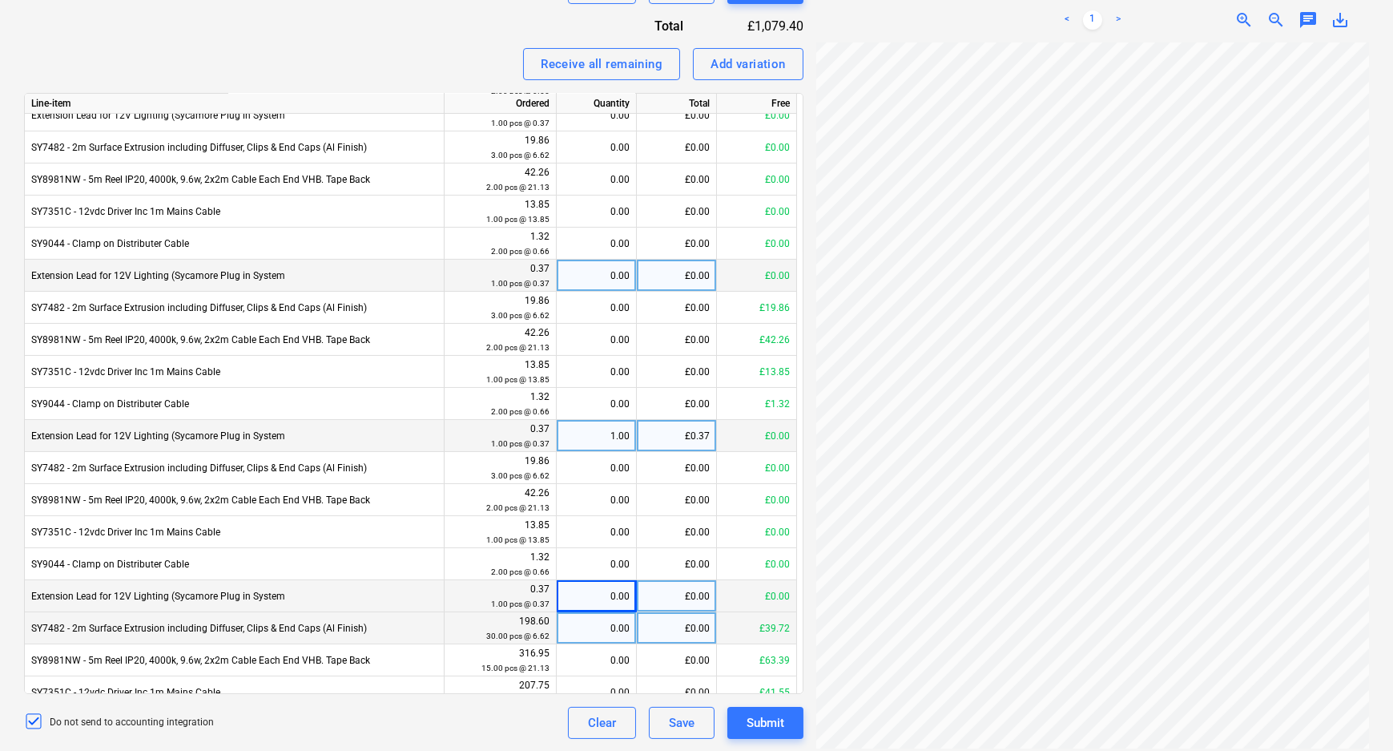
click at [620, 641] on div "0.00" at bounding box center [596, 628] width 66 height 32
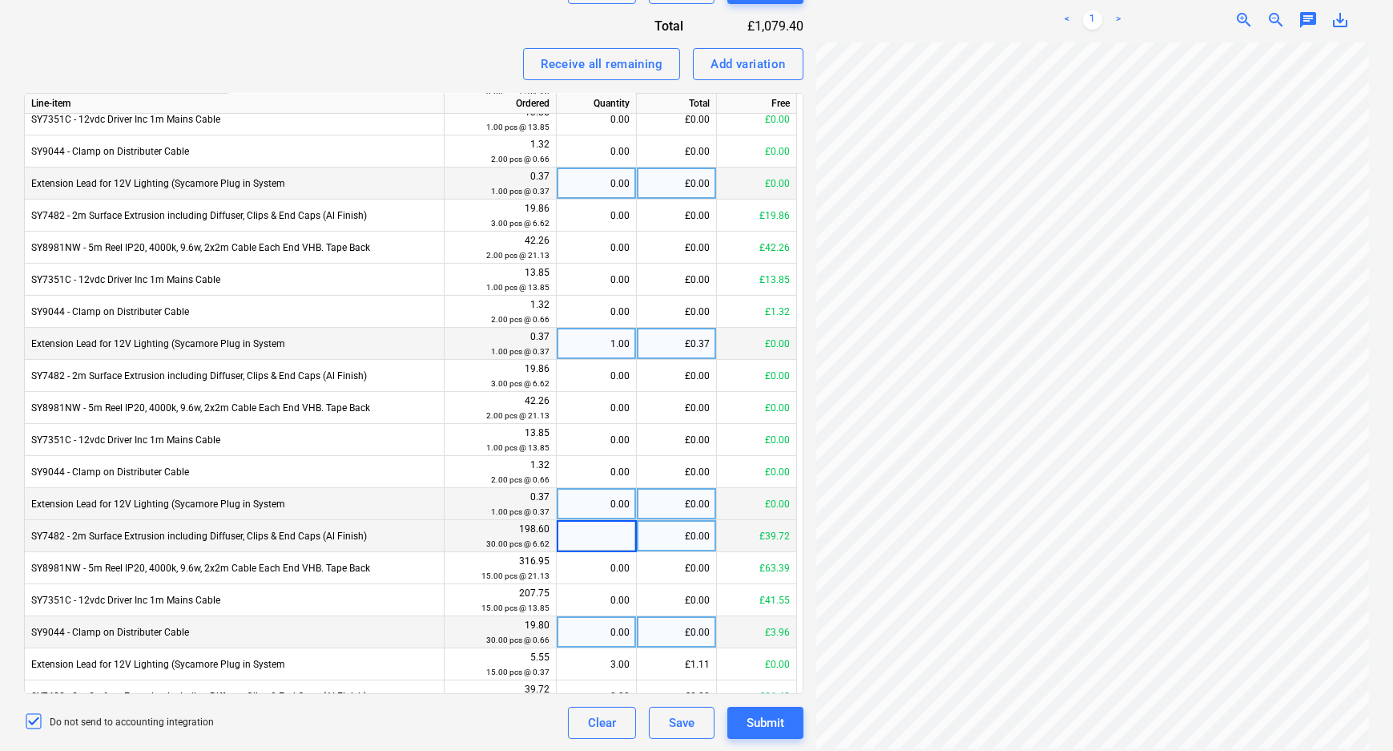
scroll to position [801, 0]
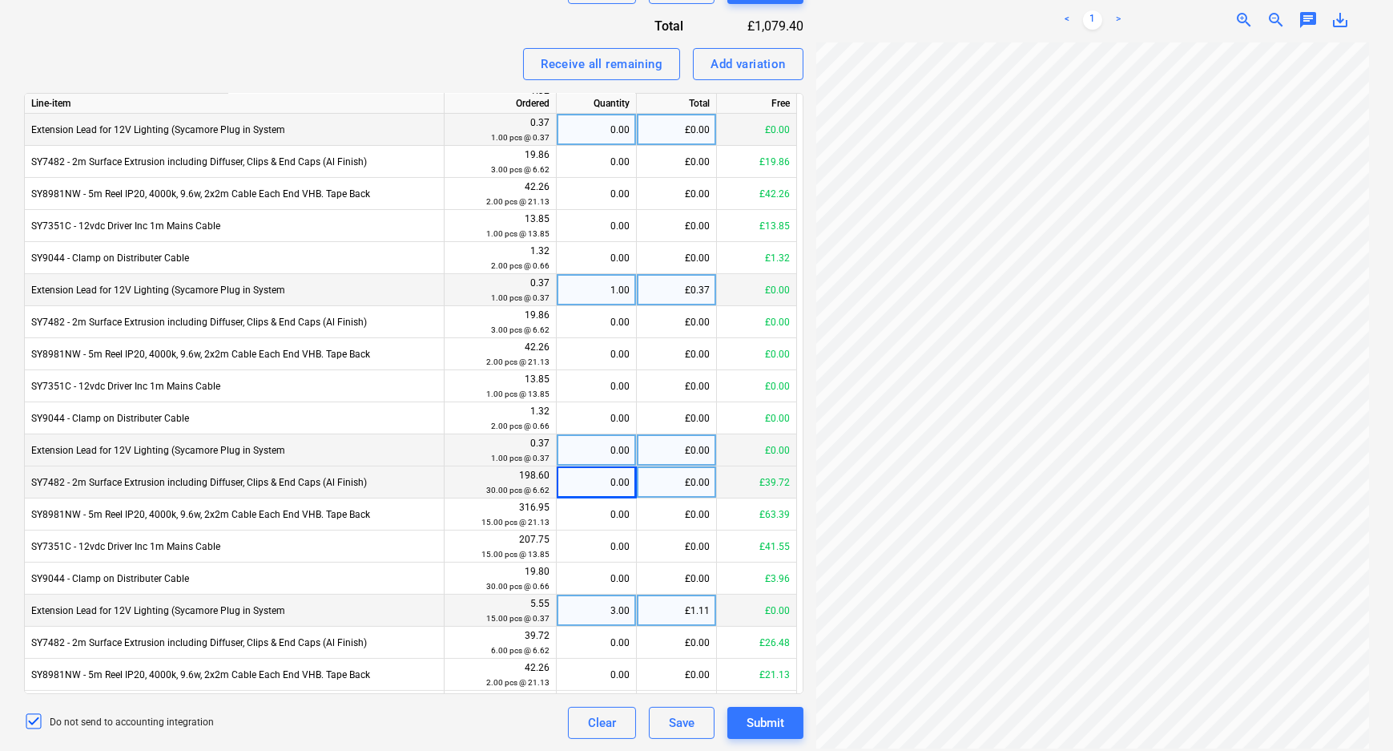
click at [603, 614] on div "3.00" at bounding box center [596, 610] width 66 height 32
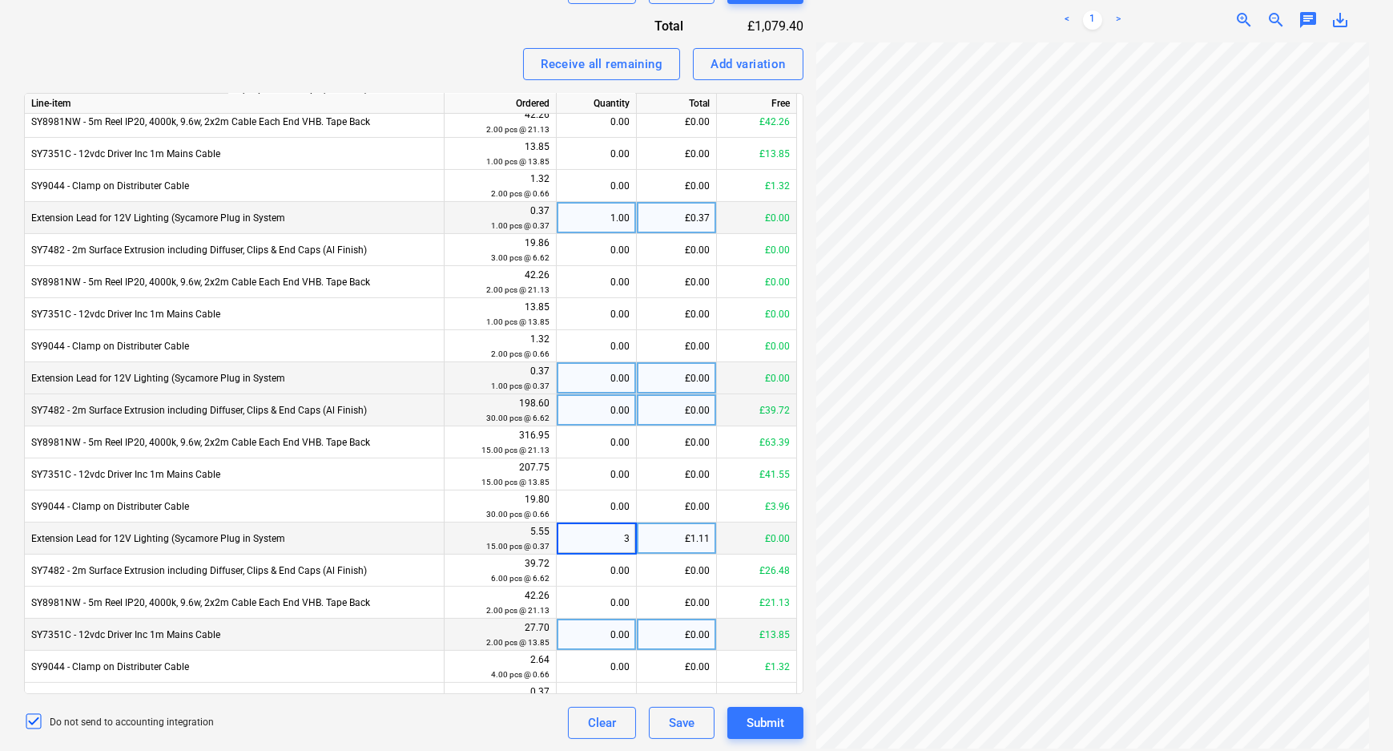
scroll to position [946, 0]
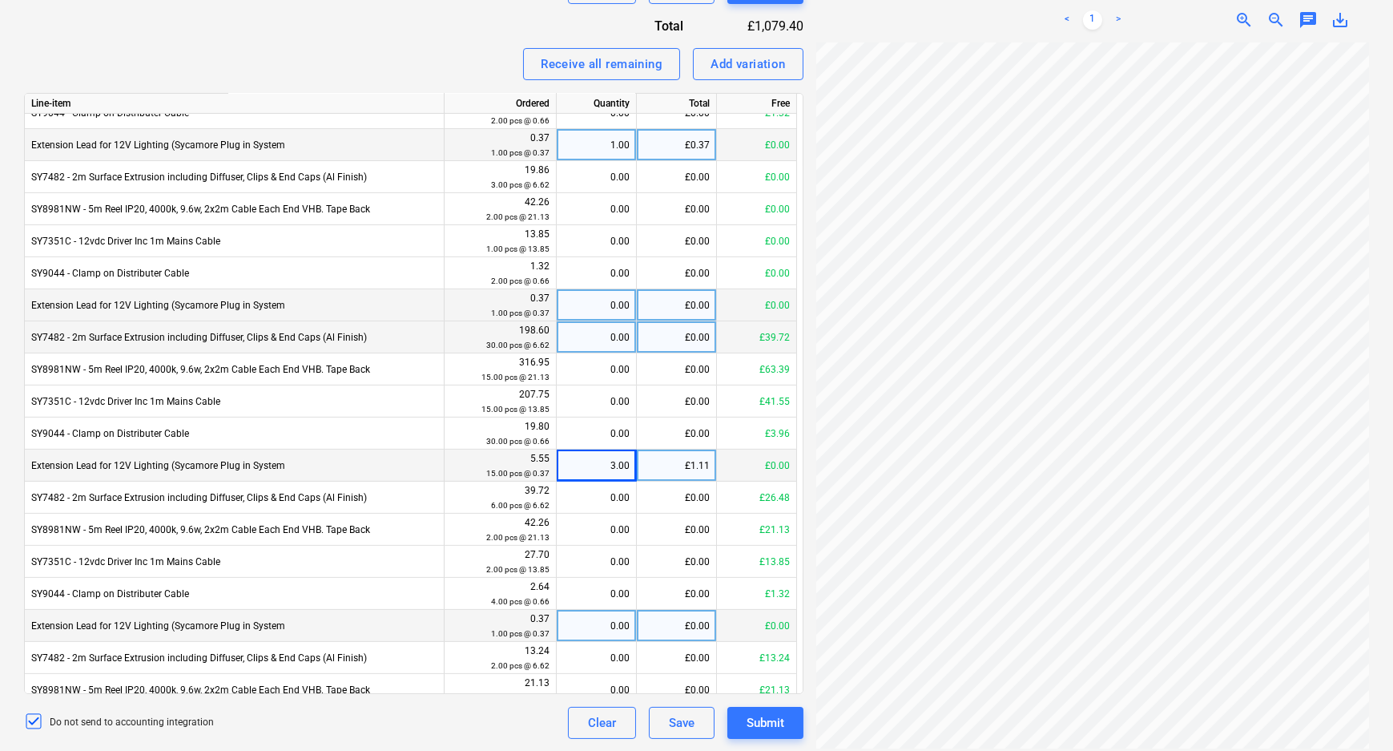
click at [614, 622] on div "0.00" at bounding box center [596, 626] width 66 height 32
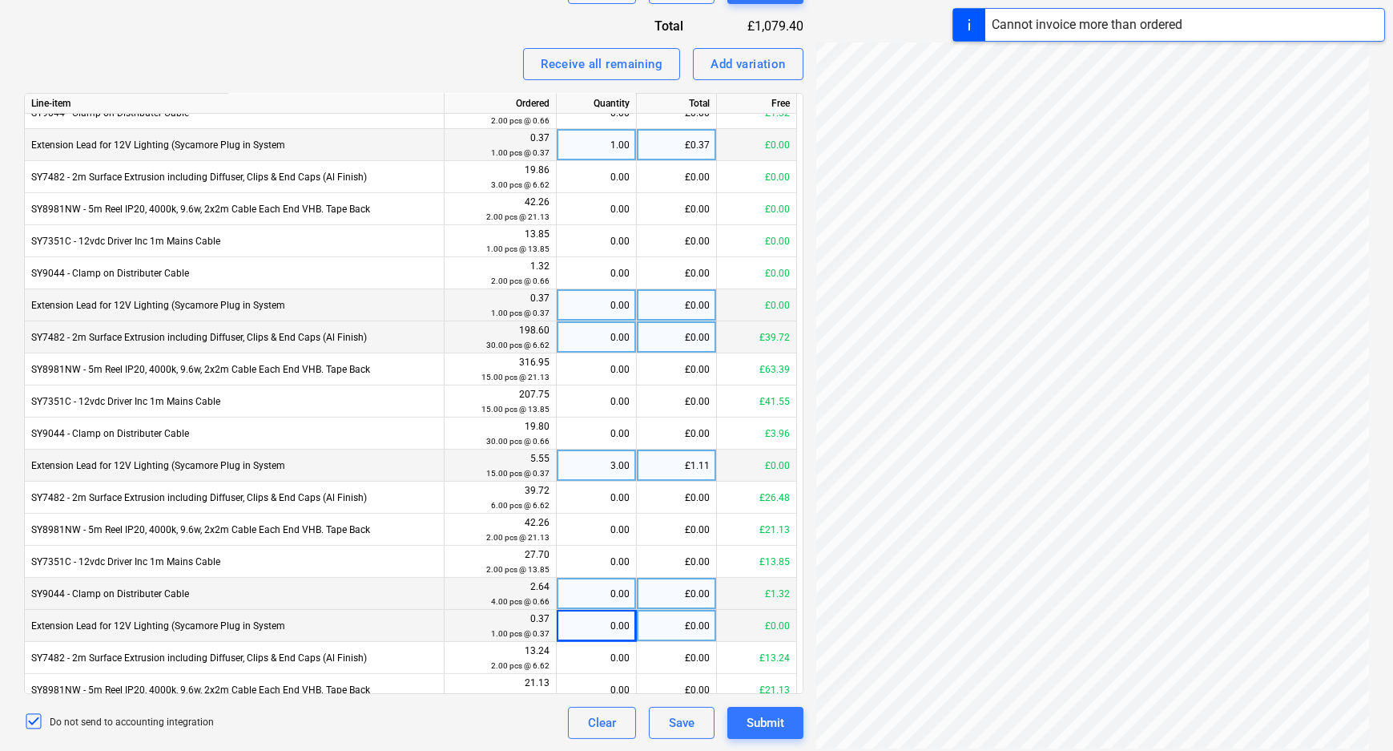
click at [609, 591] on div "0.00" at bounding box center [596, 594] width 66 height 32
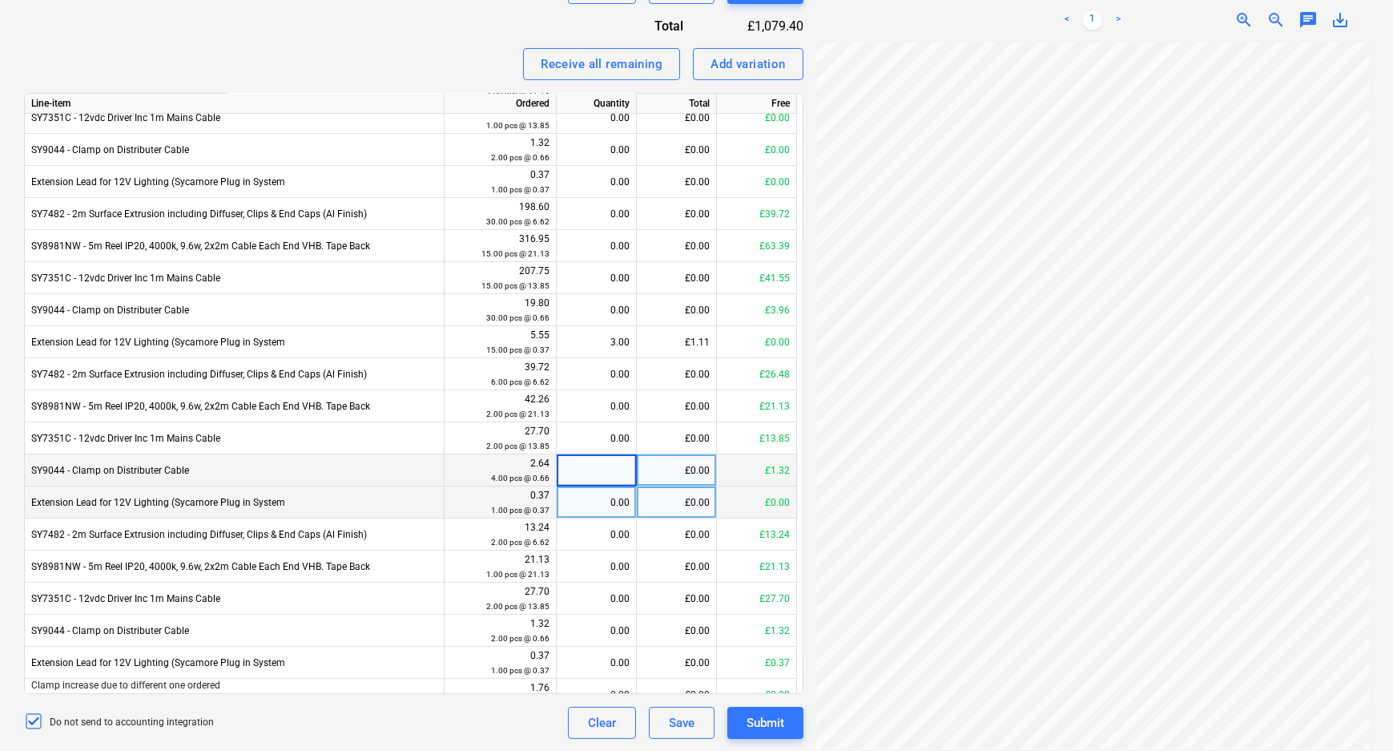
scroll to position [1092, 0]
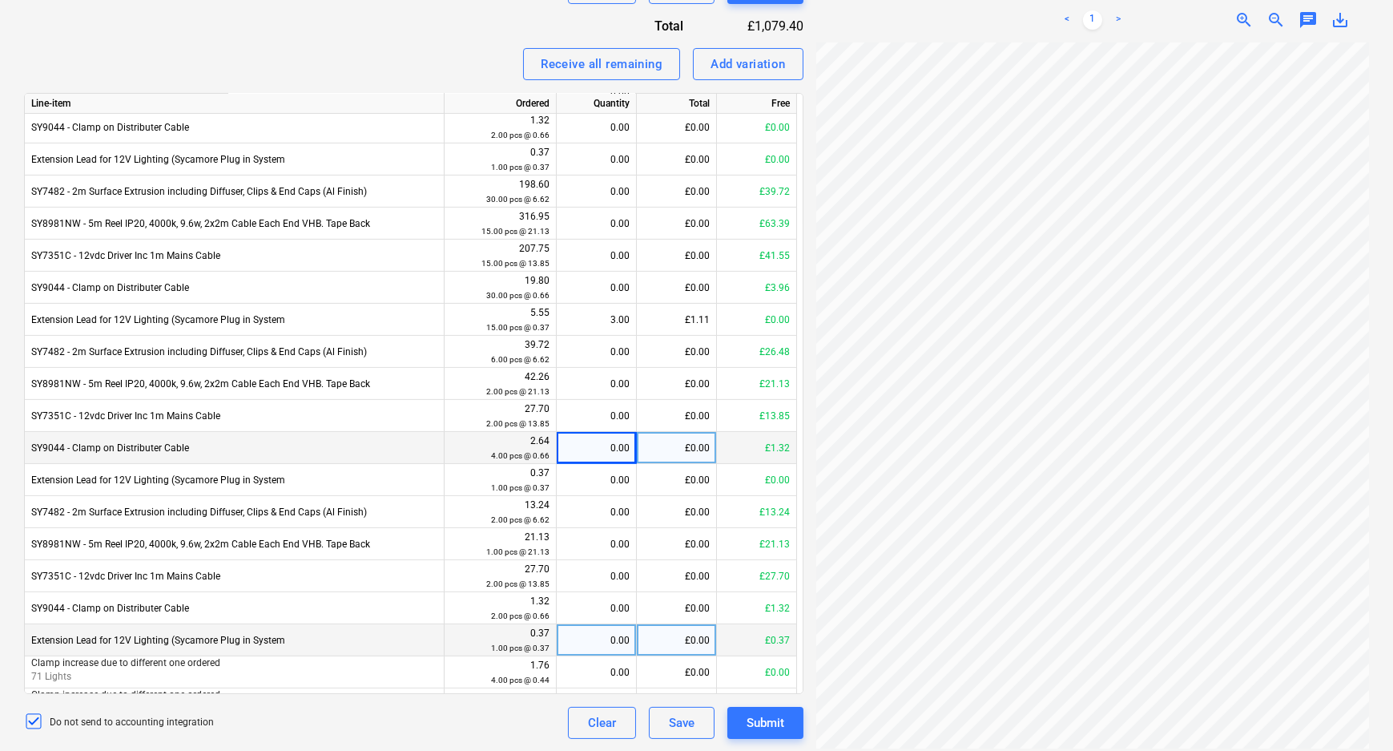
click at [604, 638] on div "0.00" at bounding box center [596, 640] width 66 height 32
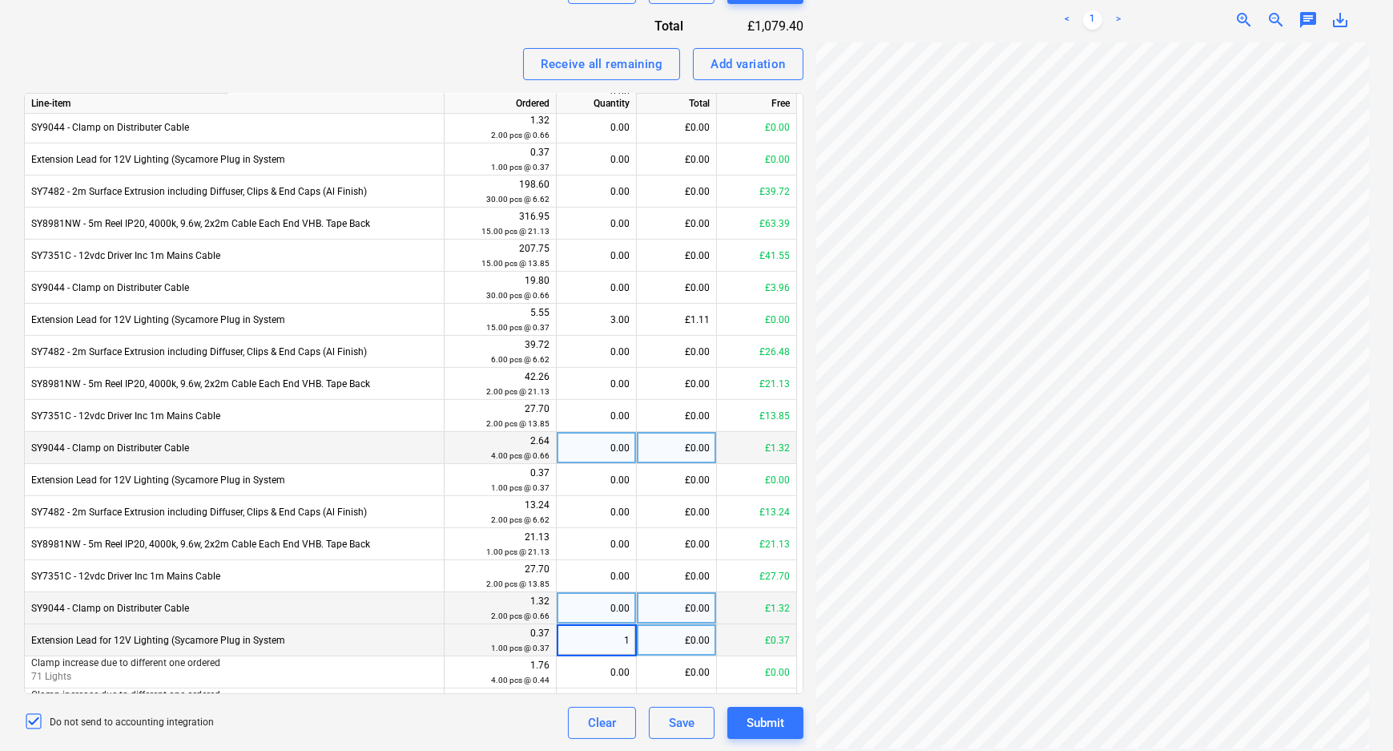
click at [604, 610] on div "0.00" at bounding box center [596, 608] width 66 height 32
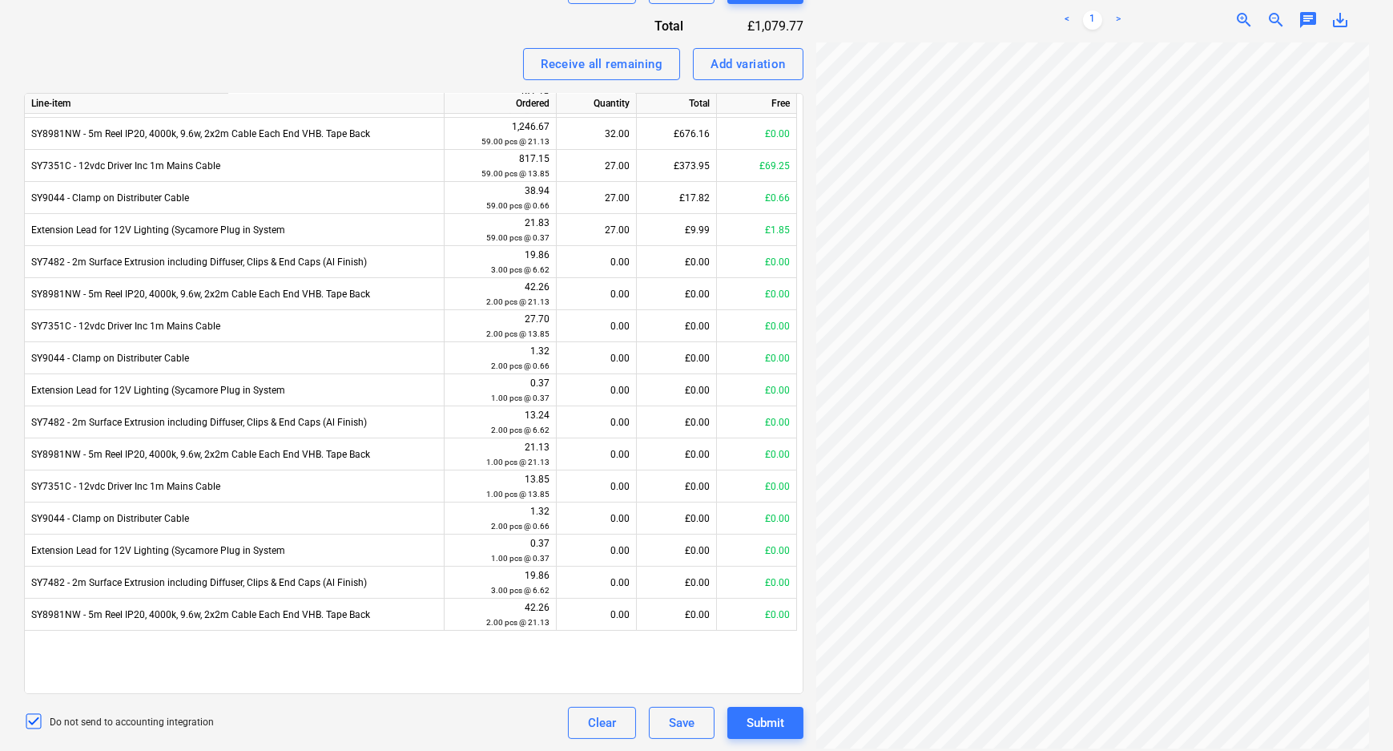
scroll to position [0, 0]
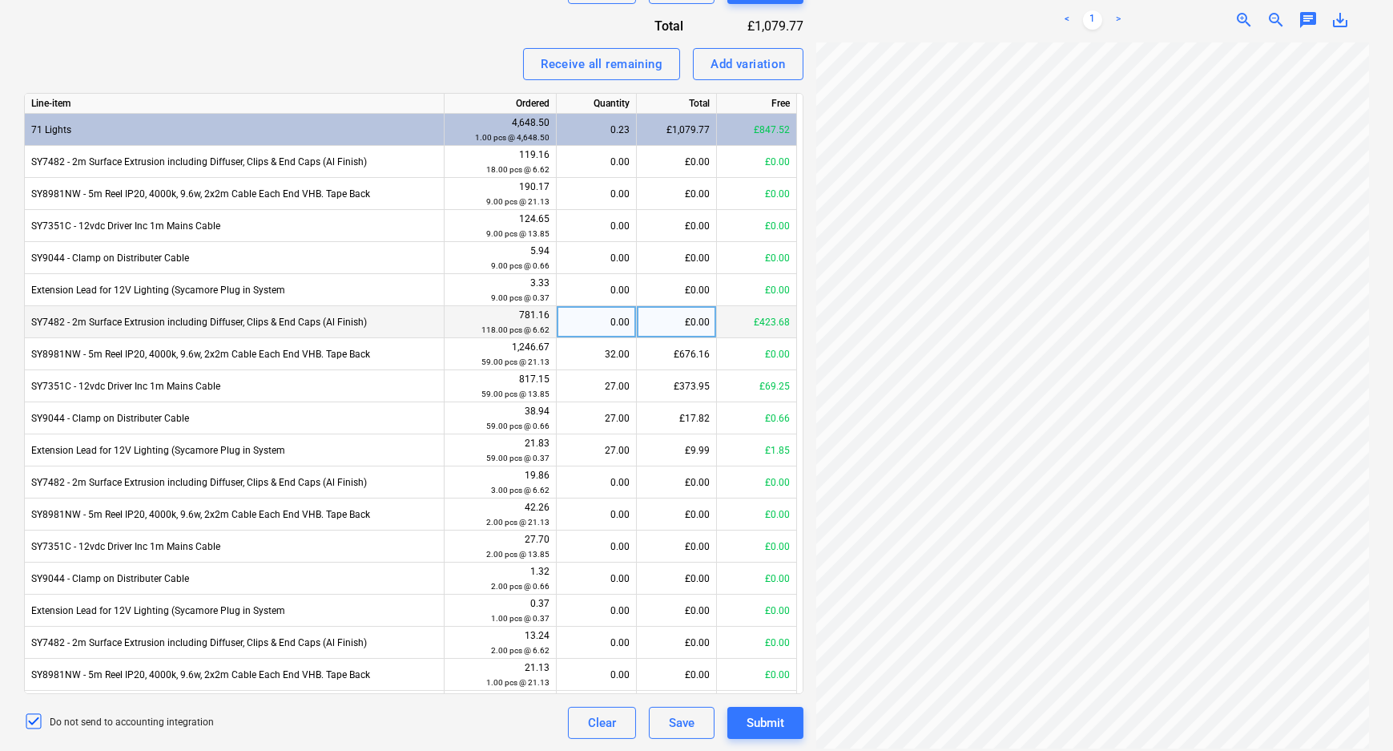
click at [595, 327] on div "0.00" at bounding box center [596, 322] width 66 height 32
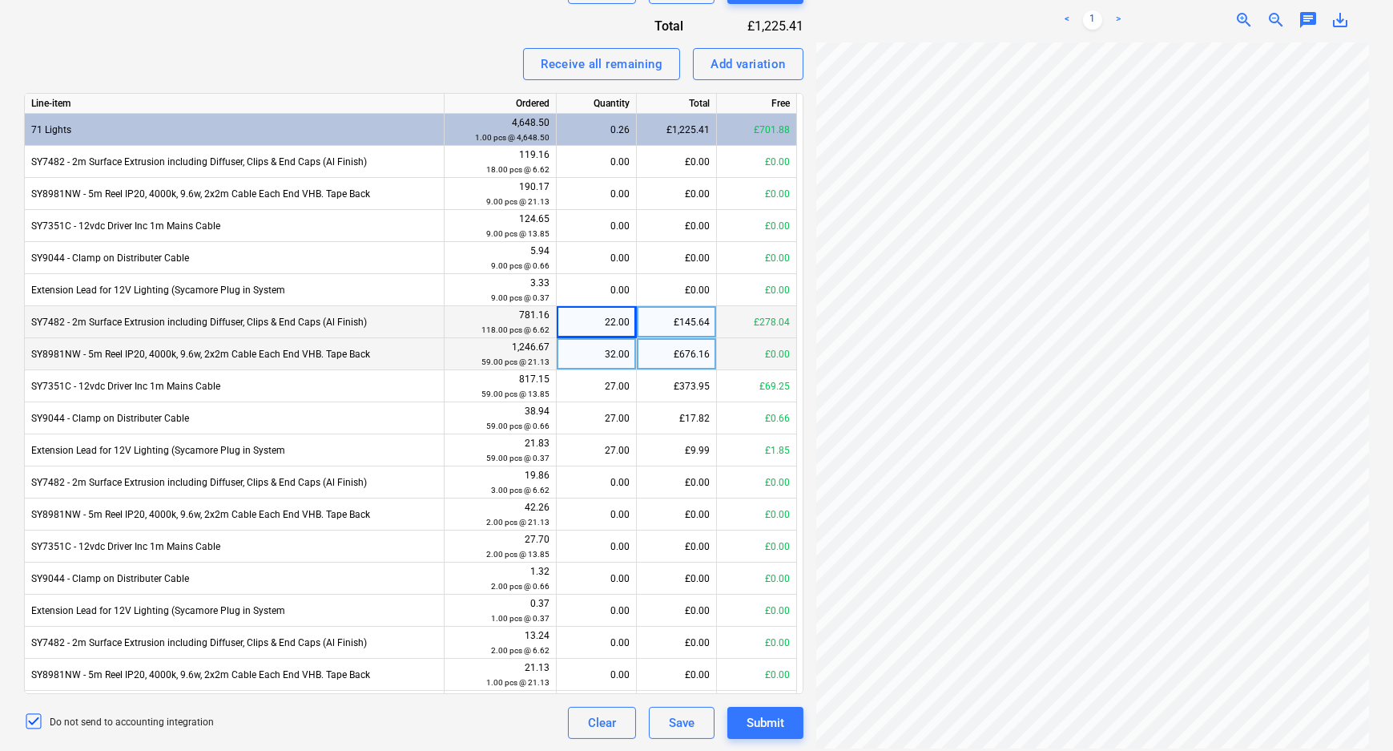
click at [601, 348] on div "32.00" at bounding box center [596, 354] width 66 height 32
drag, startPoint x: 421, startPoint y: 68, endPoint x: 433, endPoint y: 82, distance: 18.2
click at [421, 70] on div "Receive all remaining Add variation" at bounding box center [413, 64] width 779 height 32
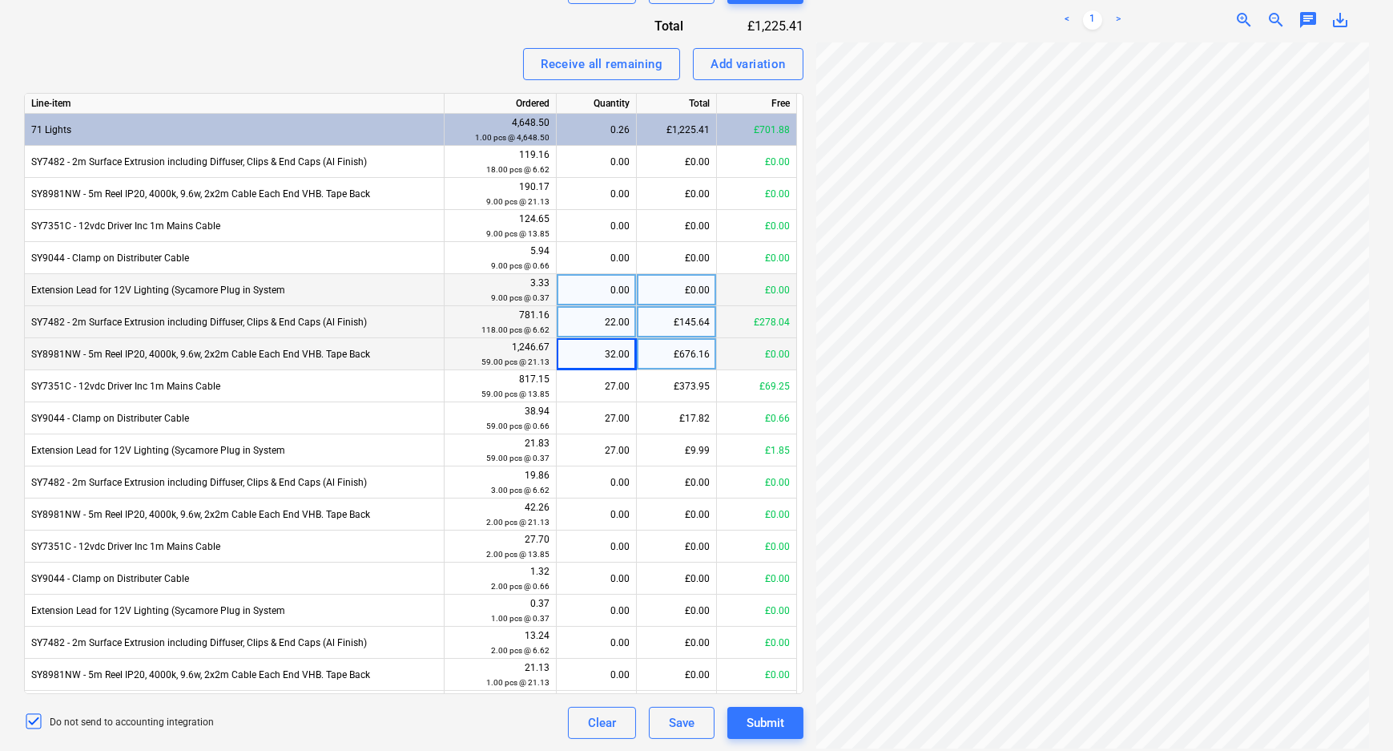
click at [727, 303] on div "Create new document Select company Sycamore Lighting ltd Add new company Select…" at bounding box center [697, 96] width 1358 height 1298
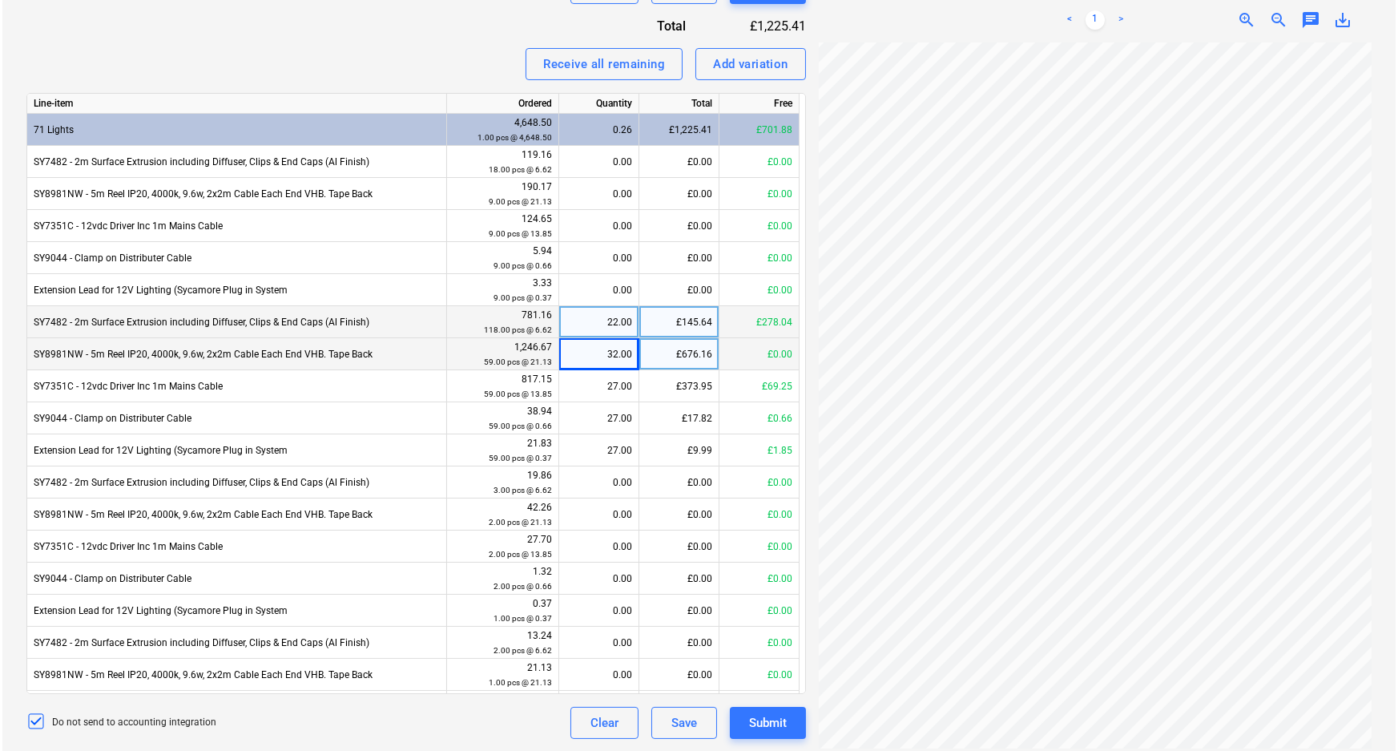
scroll to position [219, 0]
click at [775, 56] on div "Add variation" at bounding box center [748, 64] width 75 height 21
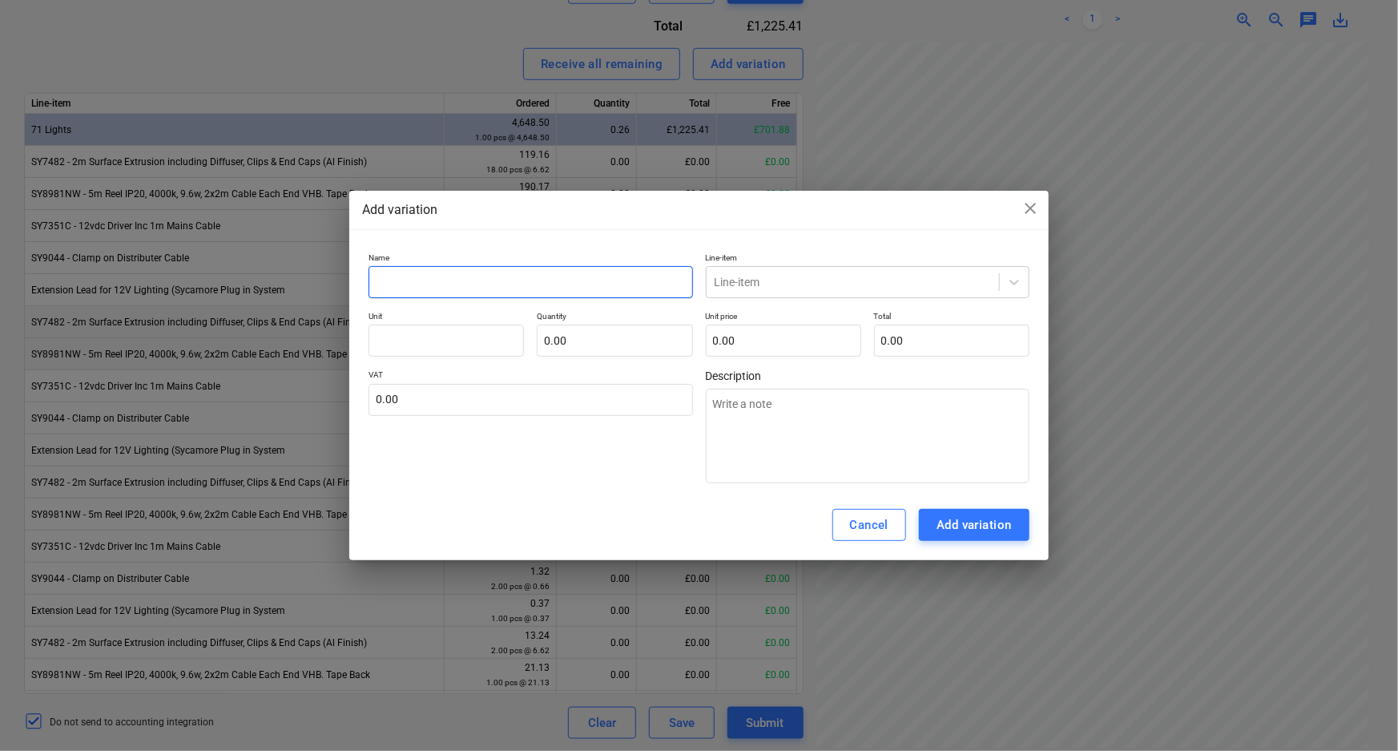
click at [581, 279] on input "text" at bounding box center [530, 282] width 324 height 32
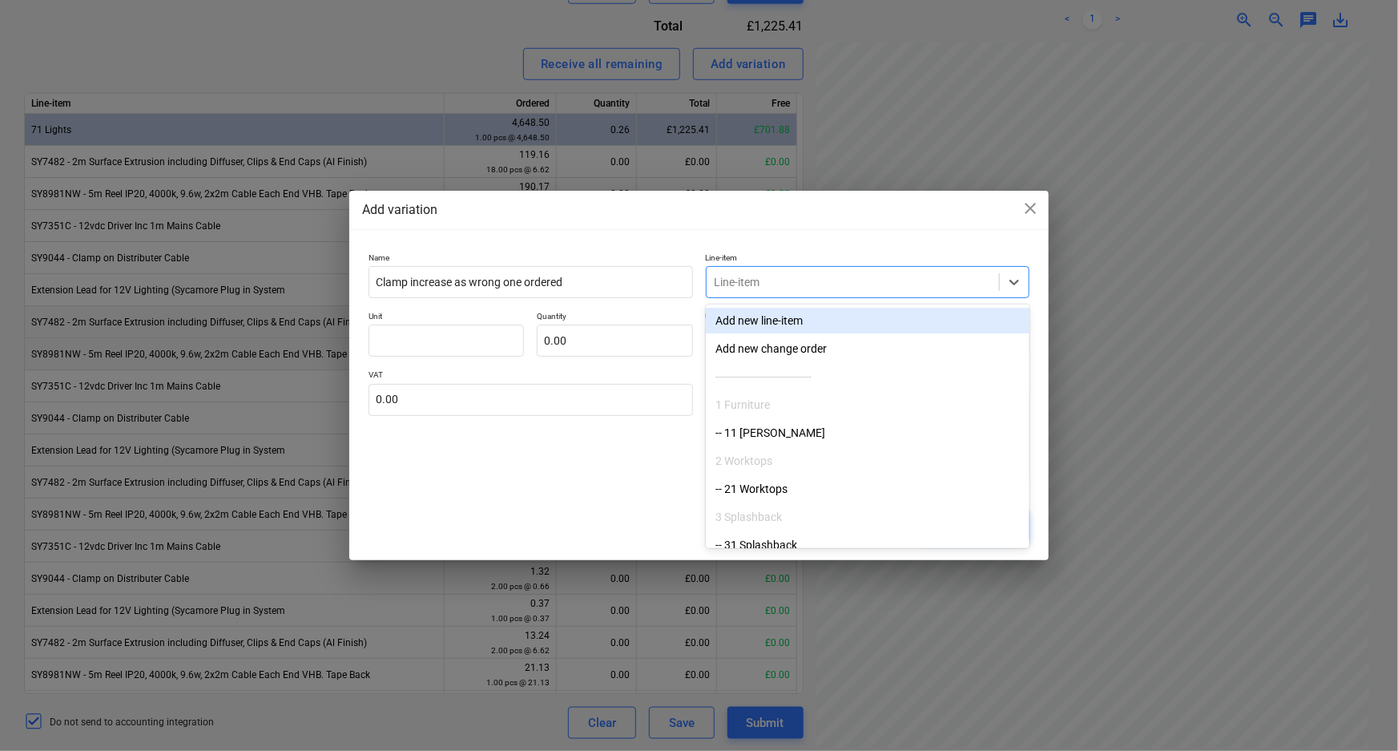
click at [796, 284] on div at bounding box center [853, 282] width 276 height 16
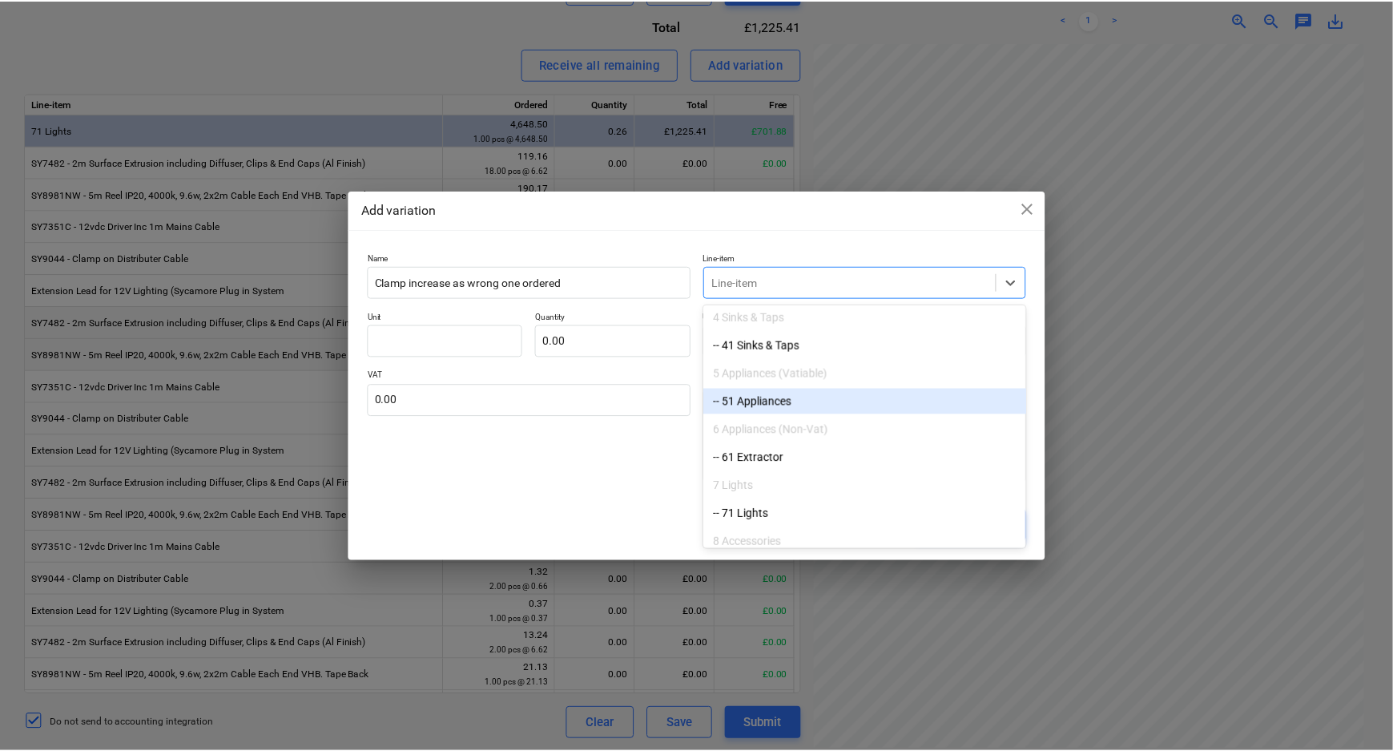
scroll to position [291, 0]
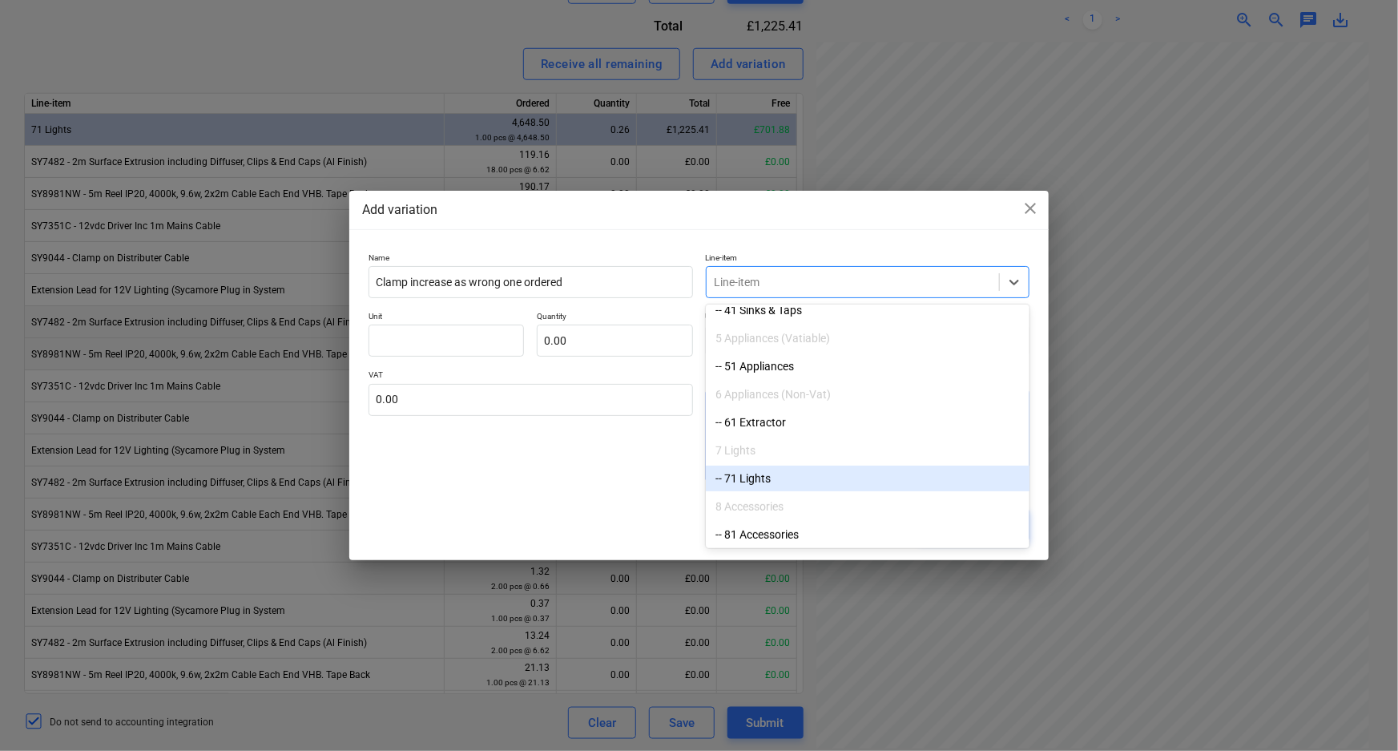
drag, startPoint x: 783, startPoint y: 465, endPoint x: 771, endPoint y: 471, distance: 12.9
click at [781, 472] on div "-- 71 Lights" at bounding box center [868, 478] width 324 height 26
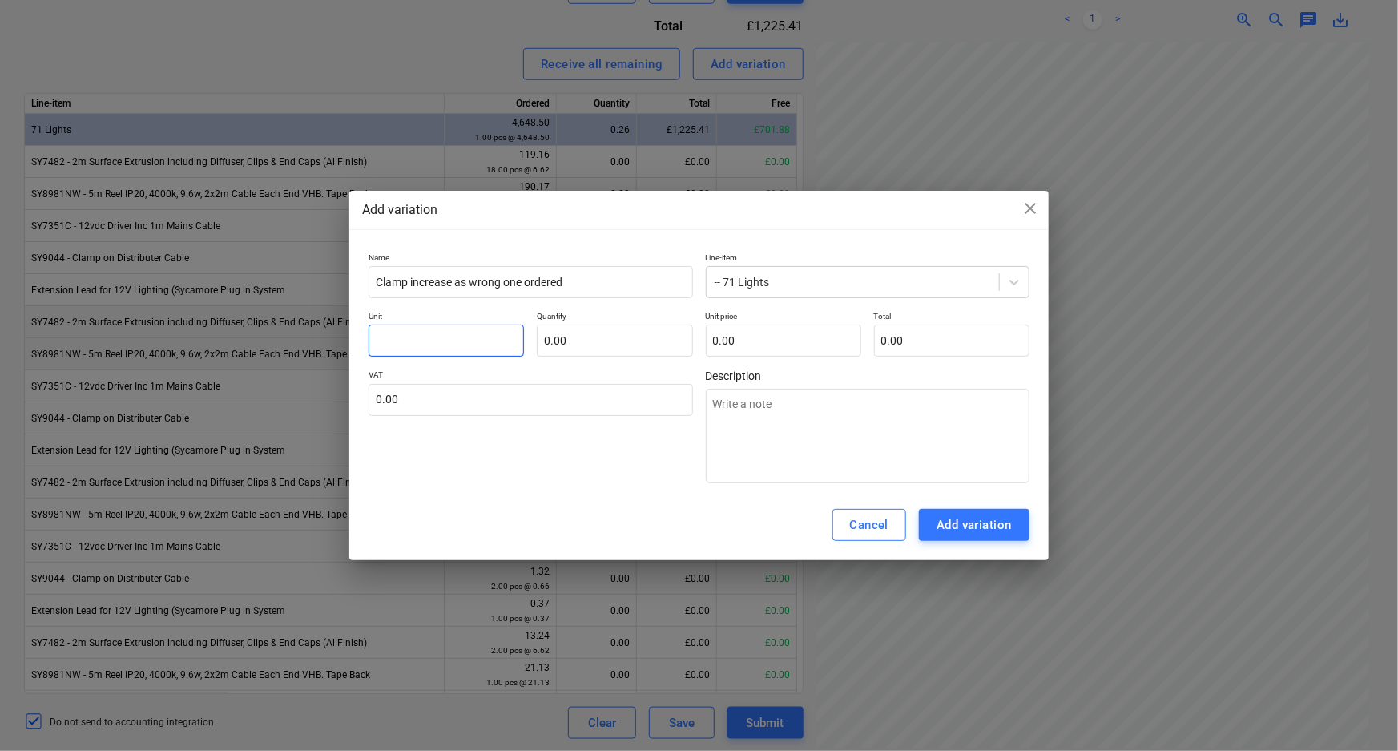
click at [469, 344] on input "text" at bounding box center [445, 340] width 155 height 32
click at [553, 344] on input "text" at bounding box center [614, 340] width 155 height 32
click at [728, 343] on input "text" at bounding box center [783, 340] width 155 height 32
click at [569, 345] on input "17" at bounding box center [614, 340] width 155 height 32
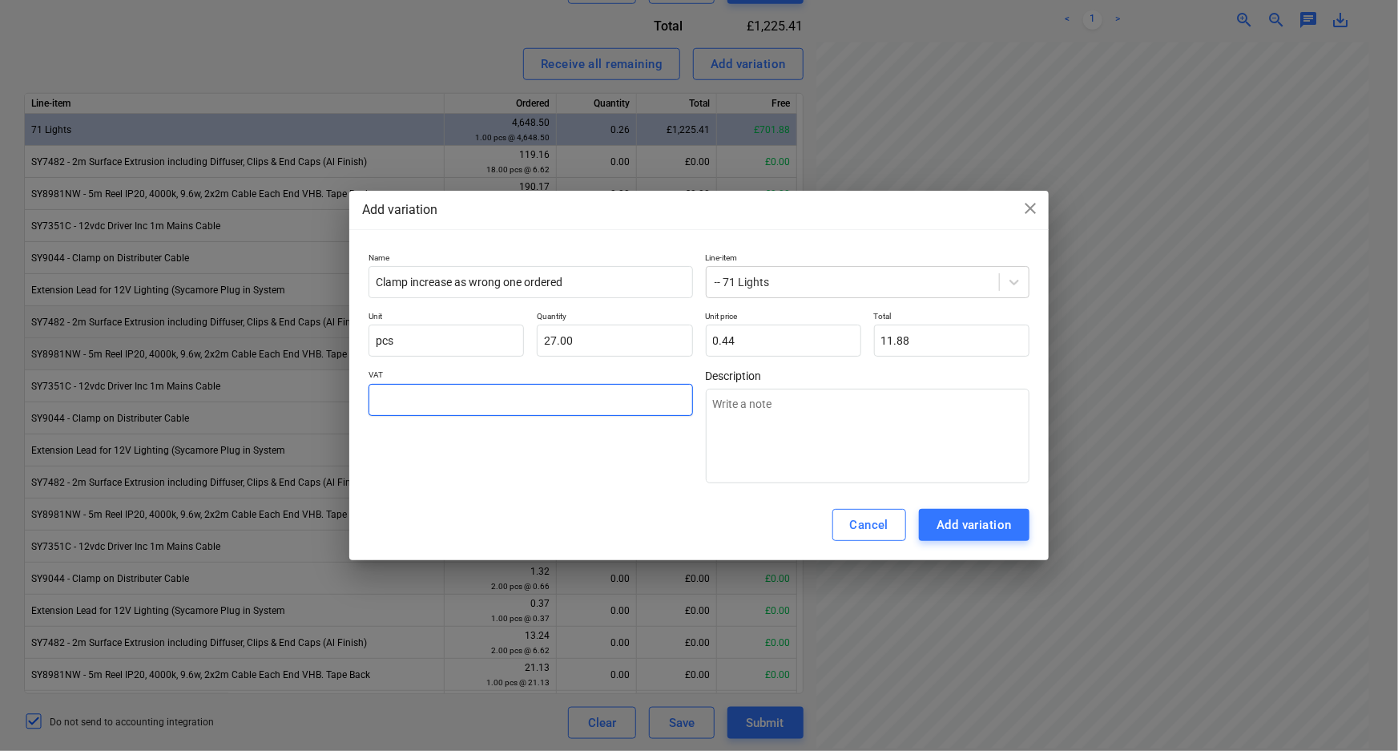
click at [543, 400] on input "text" at bounding box center [530, 400] width 324 height 32
drag, startPoint x: 546, startPoint y: 465, endPoint x: 601, endPoint y: 471, distance: 54.8
click at [547, 465] on div "VAT 20.00" at bounding box center [530, 426] width 324 height 114
click at [972, 529] on div "Add variation" at bounding box center [973, 524] width 75 height 21
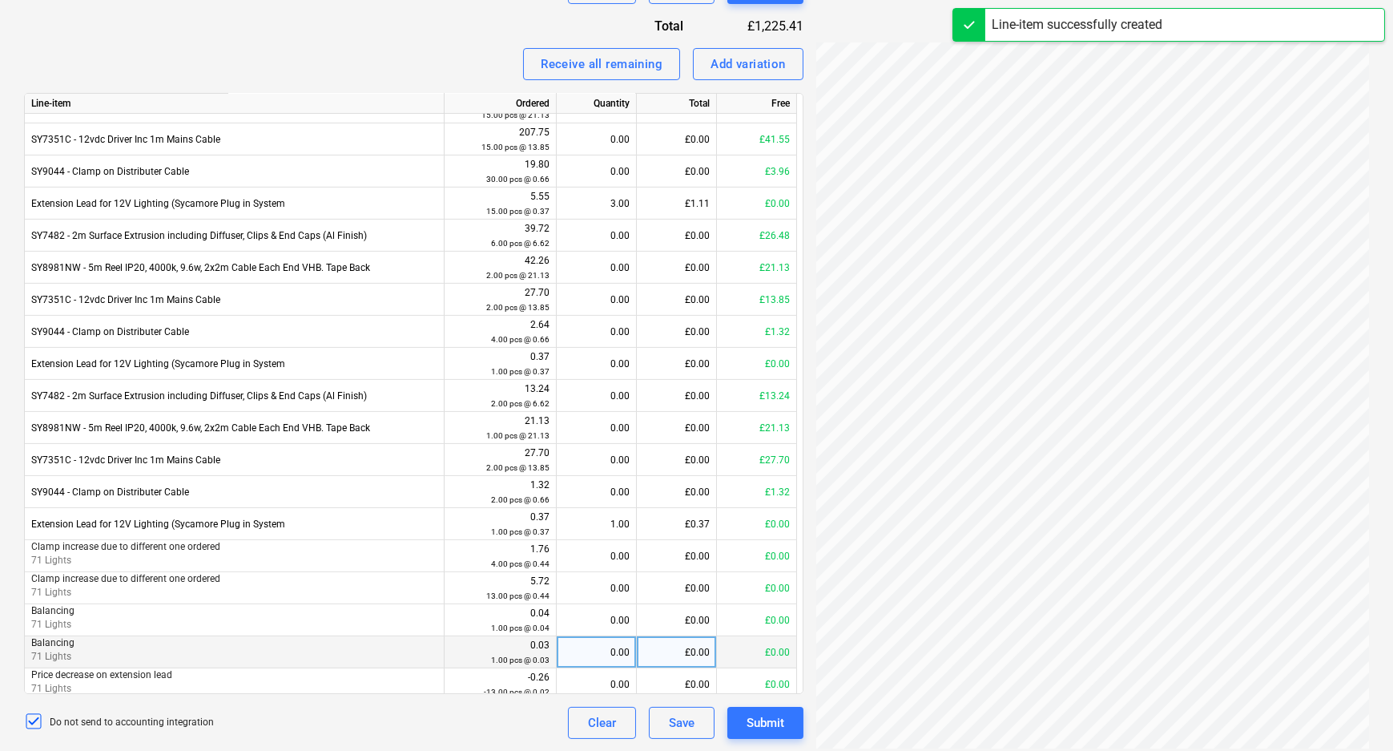
scroll to position [1247, 0]
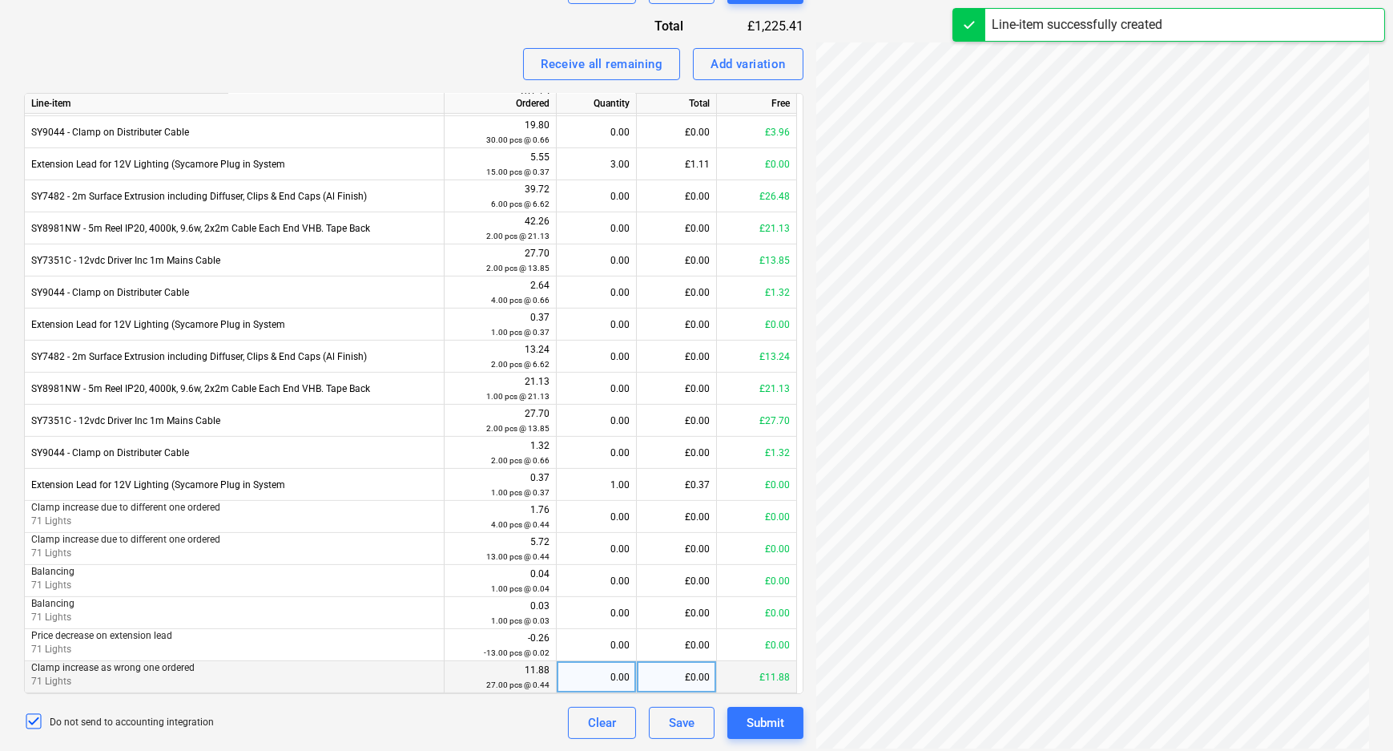
click at [604, 678] on div "0.00" at bounding box center [596, 677] width 66 height 32
click at [509, 739] on div "Create new document Select company Sycamore Lighting ltd Add new company Select…" at bounding box center [414, 96] width 792 height 1298
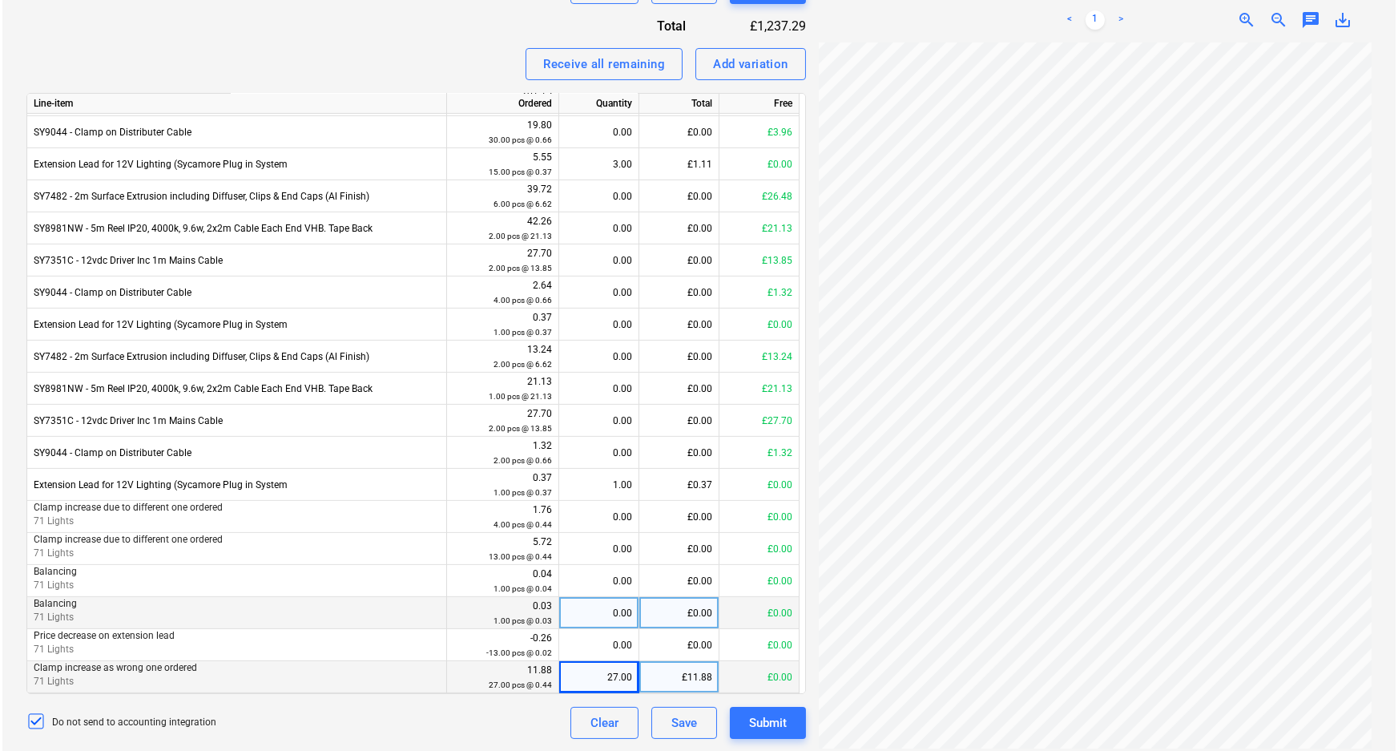
scroll to position [204, 136]
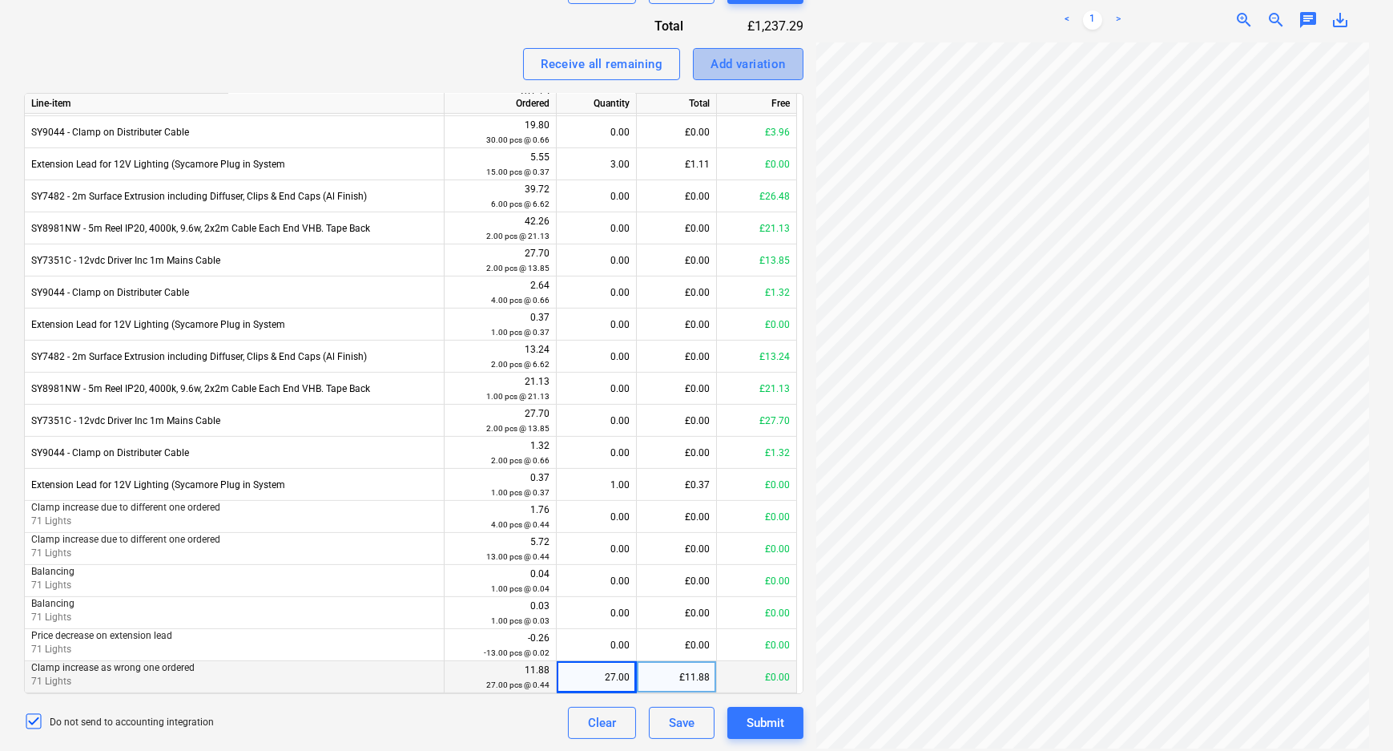
click at [745, 72] on div "Add variation" at bounding box center [748, 64] width 75 height 21
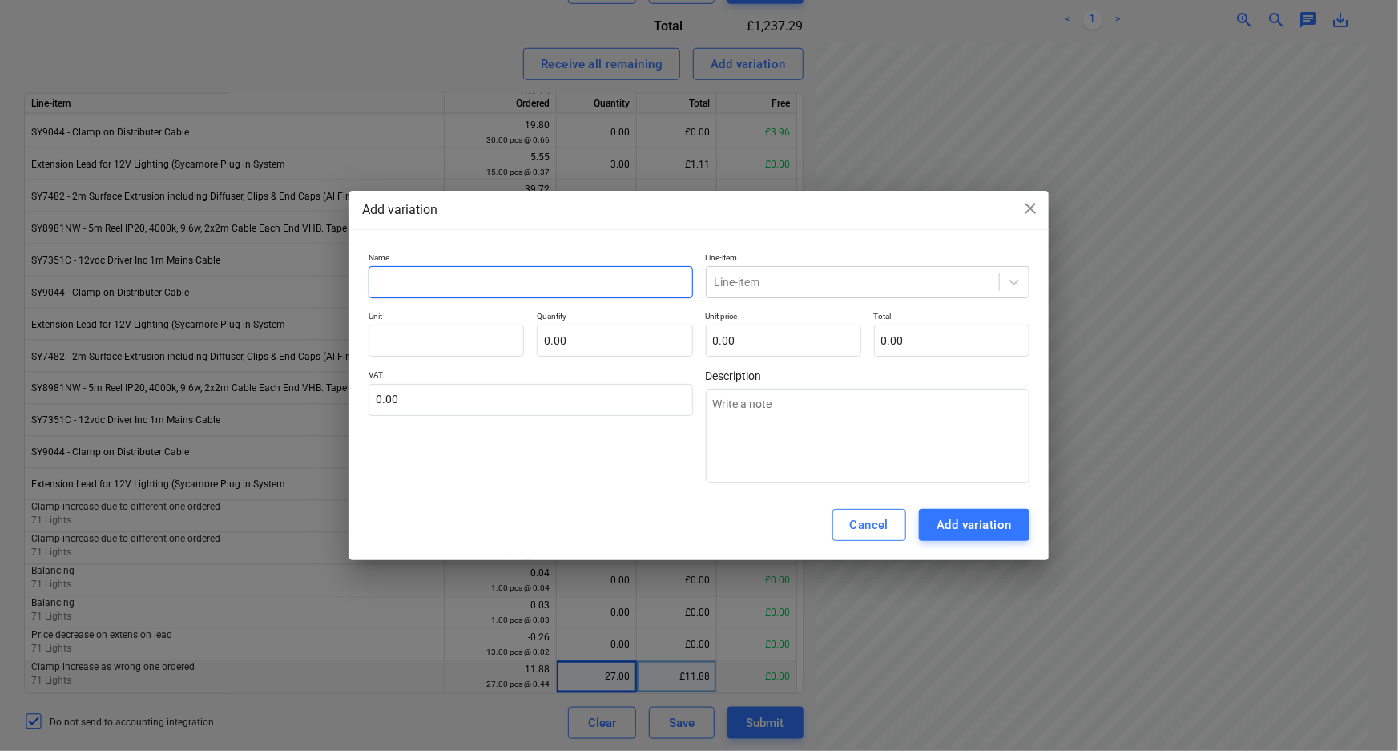
click at [531, 289] on input "text" at bounding box center [530, 282] width 324 height 32
click at [482, 340] on input "text" at bounding box center [445, 340] width 155 height 32
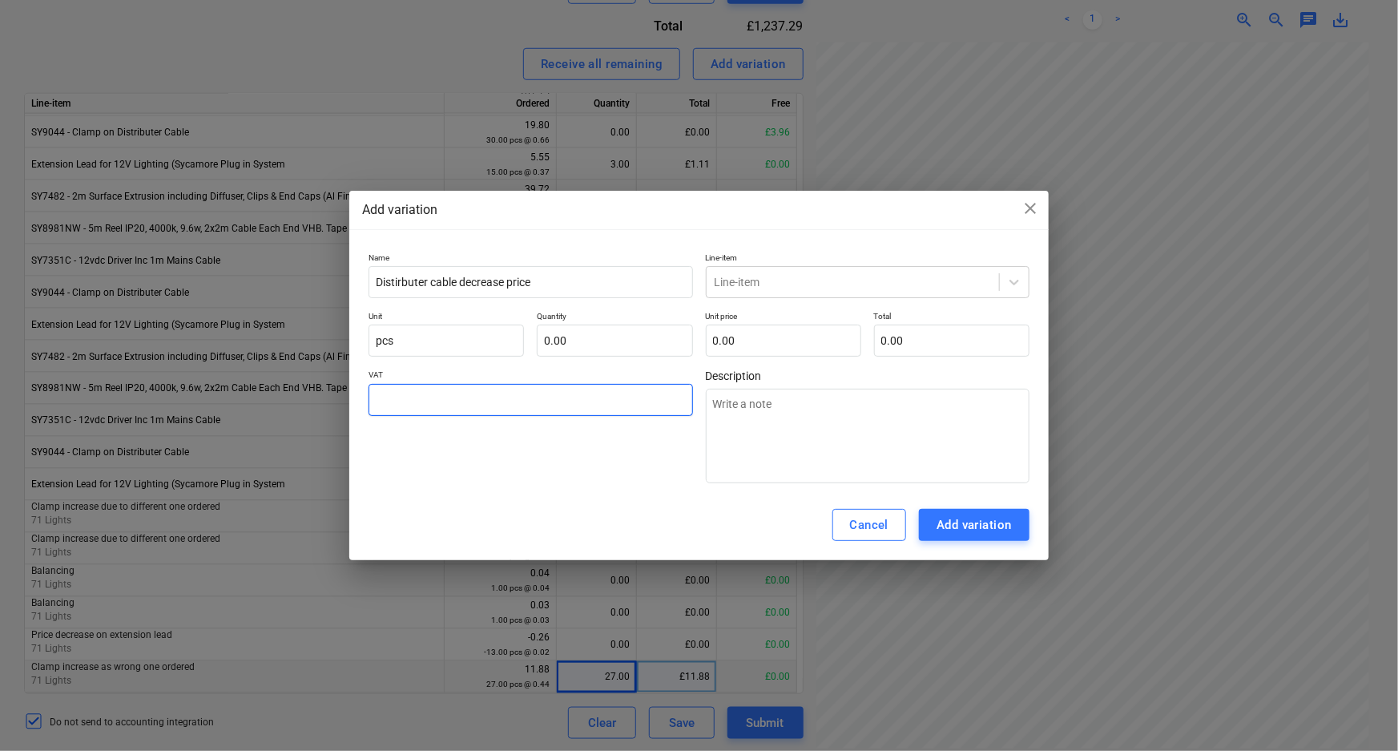
click at [473, 390] on input "text" at bounding box center [530, 400] width 324 height 32
click at [558, 336] on input "text" at bounding box center [614, 340] width 155 height 32
click at [749, 336] on input "text" at bounding box center [783, 340] width 155 height 32
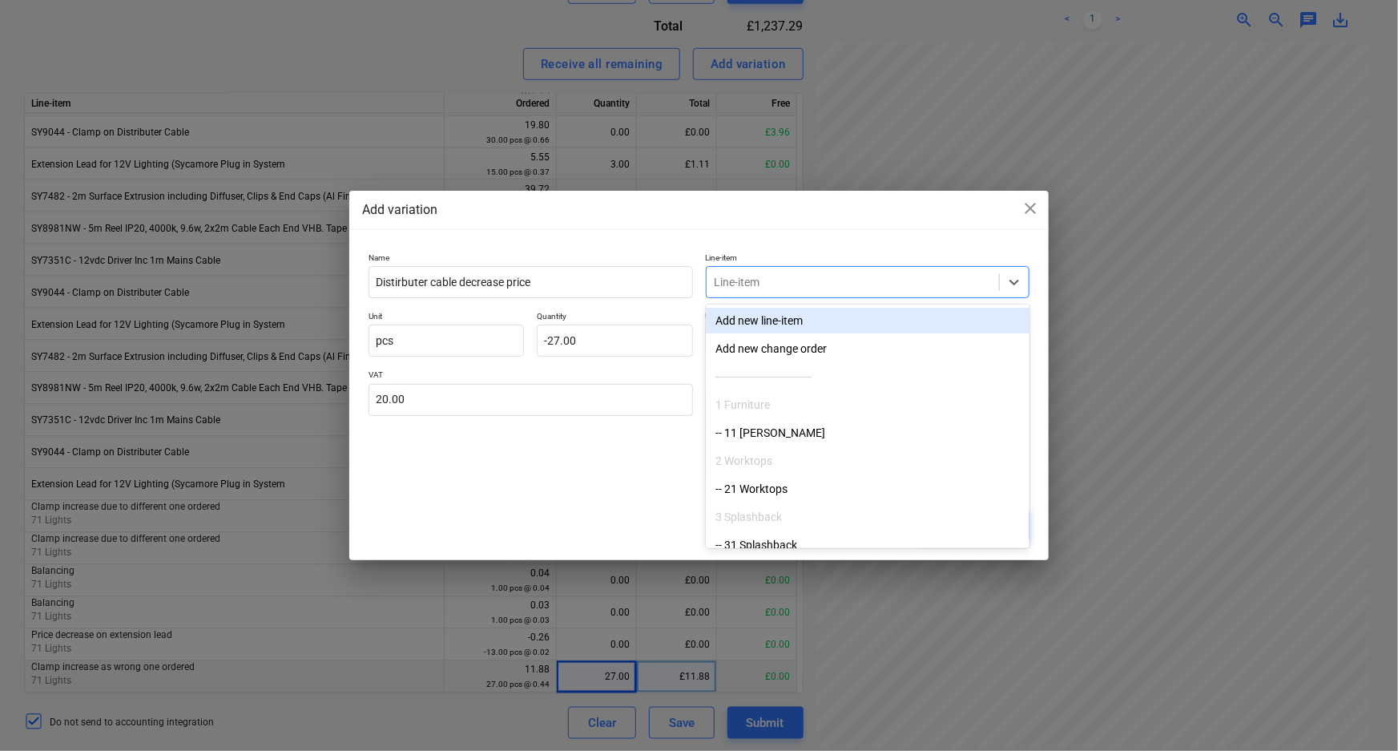
click at [924, 268] on div "Line-item" at bounding box center [868, 282] width 324 height 32
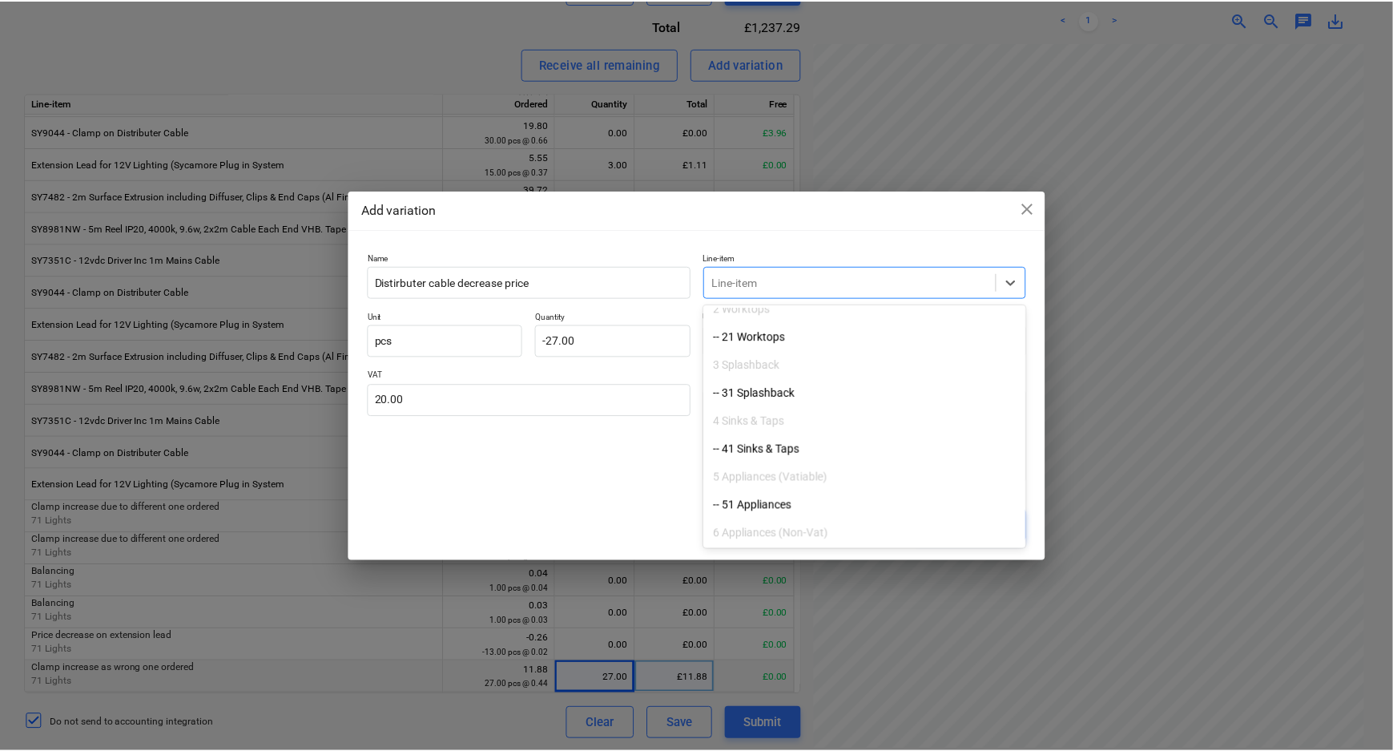
scroll to position [291, 0]
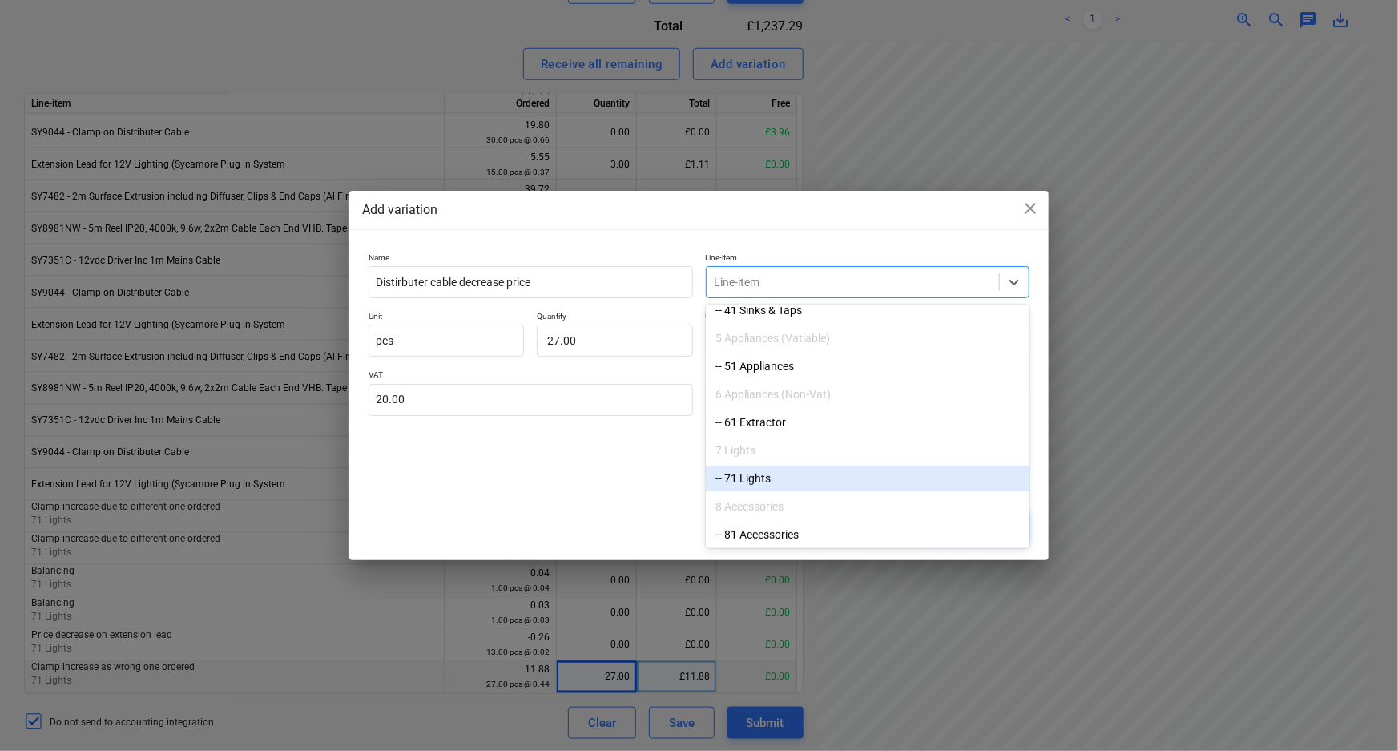
drag, startPoint x: 833, startPoint y: 465, endPoint x: 844, endPoint y: 501, distance: 37.8
click at [828, 474] on div "-- 71 Lights" at bounding box center [868, 478] width 324 height 26
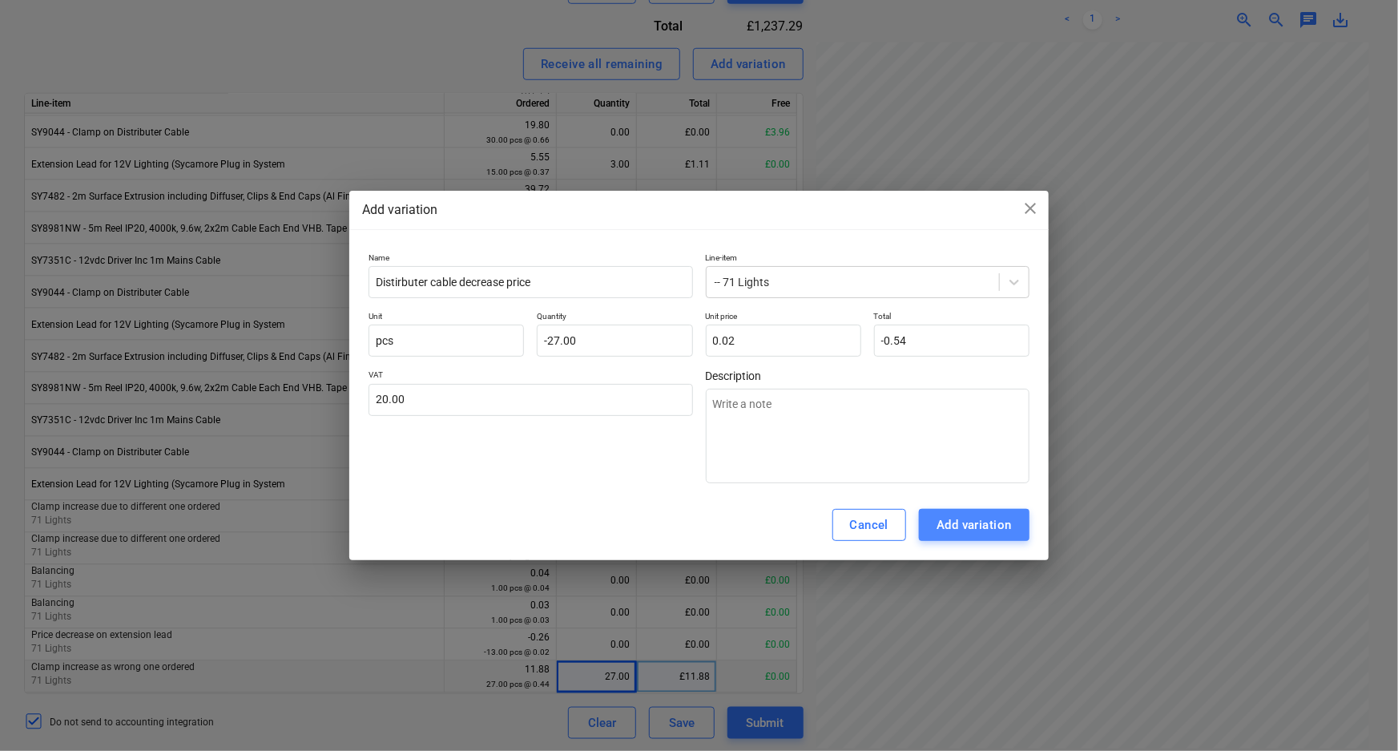
click at [961, 523] on div "Add variation" at bounding box center [973, 524] width 75 height 21
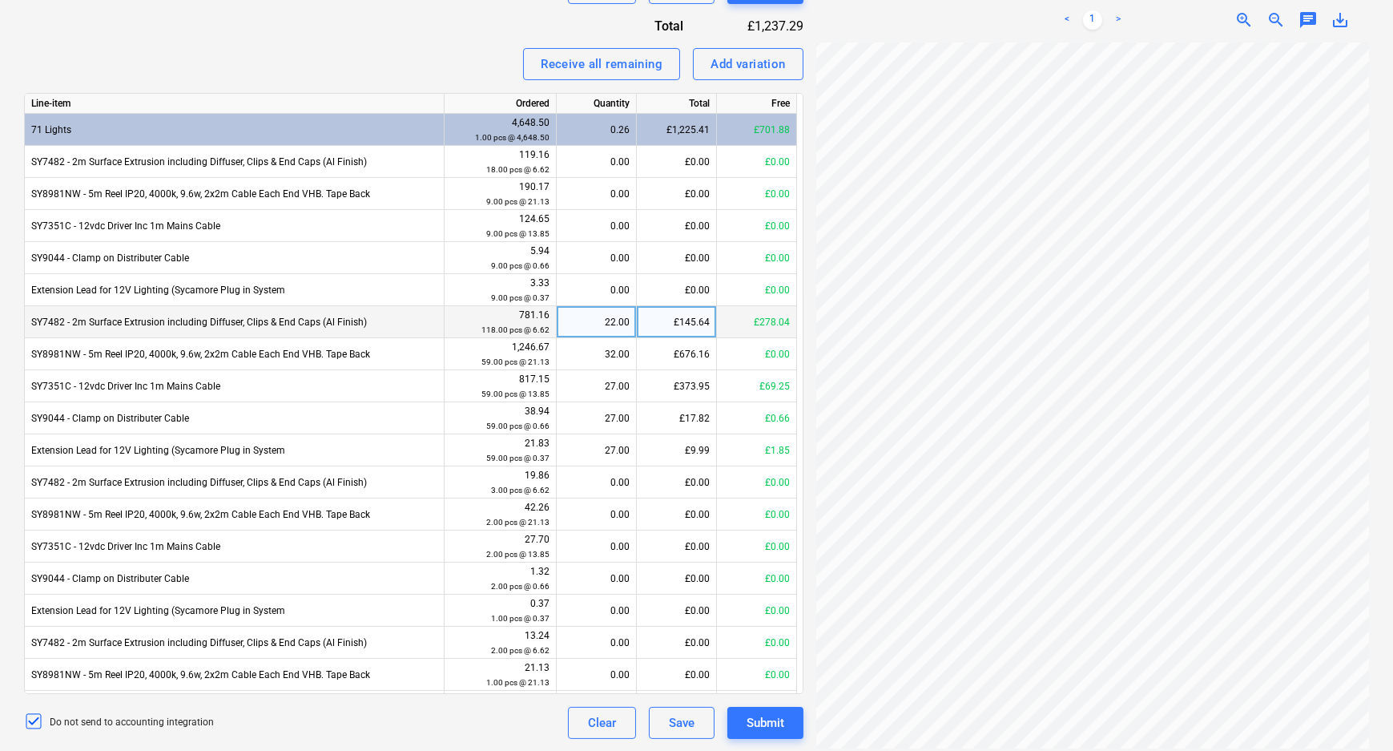
scroll to position [227, 0]
click at [605, 328] on div "22.00" at bounding box center [596, 322] width 66 height 32
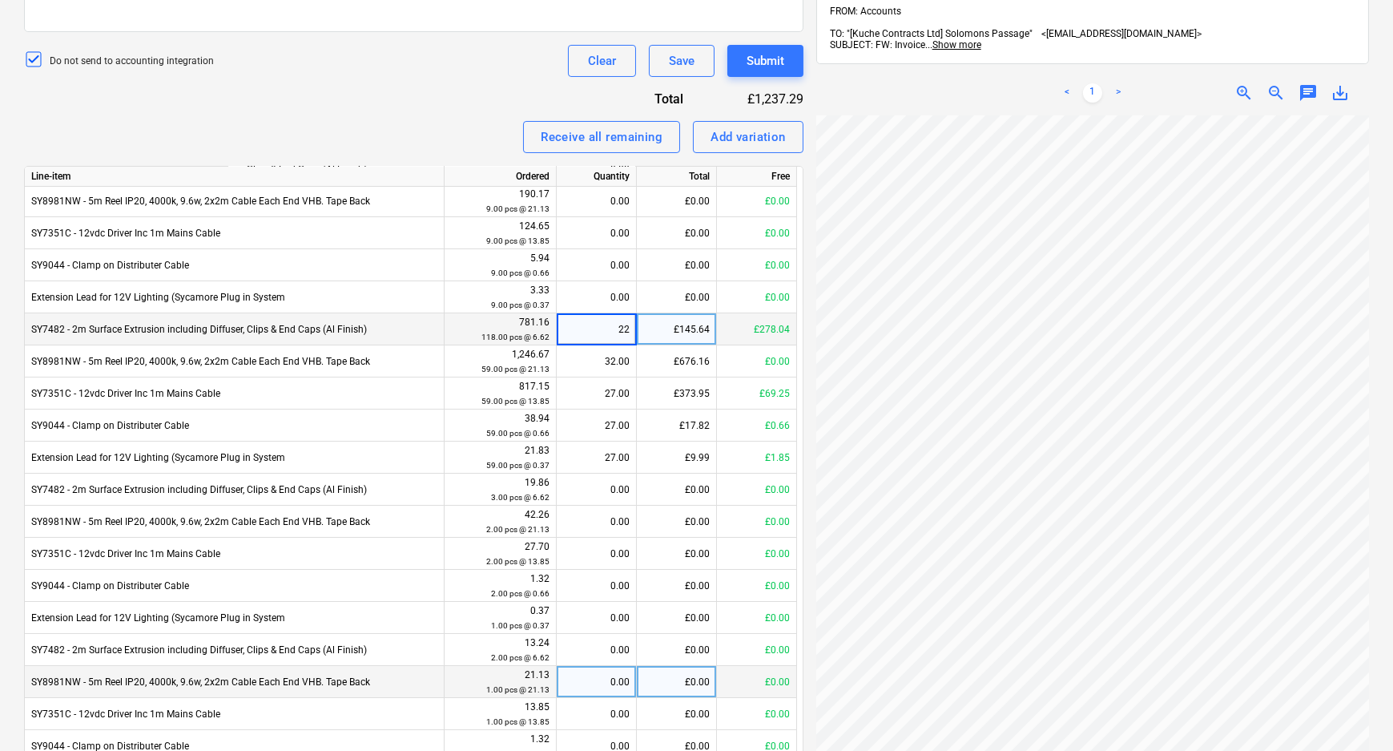
scroll to position [0, 0]
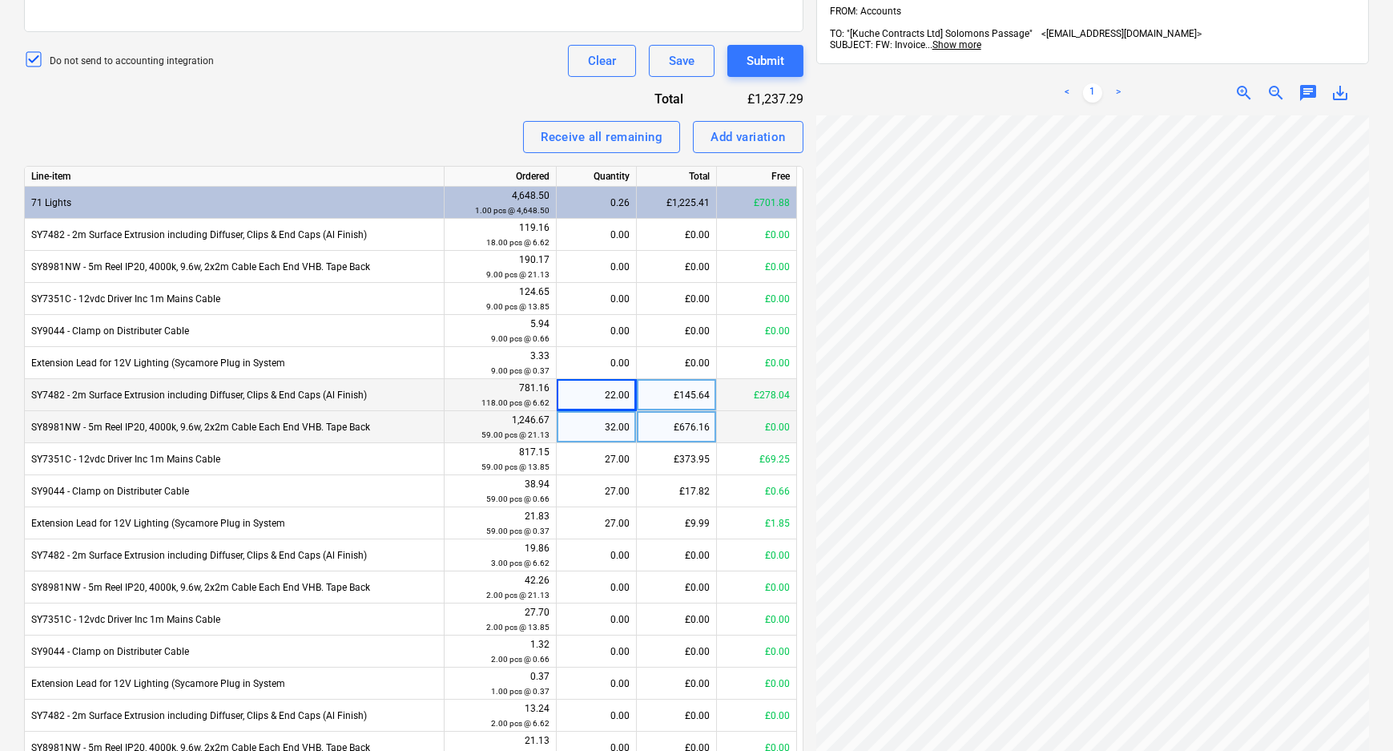
click at [631, 426] on div "32.00" at bounding box center [597, 427] width 80 height 32
click at [612, 402] on div "22.00" at bounding box center [596, 395] width 66 height 32
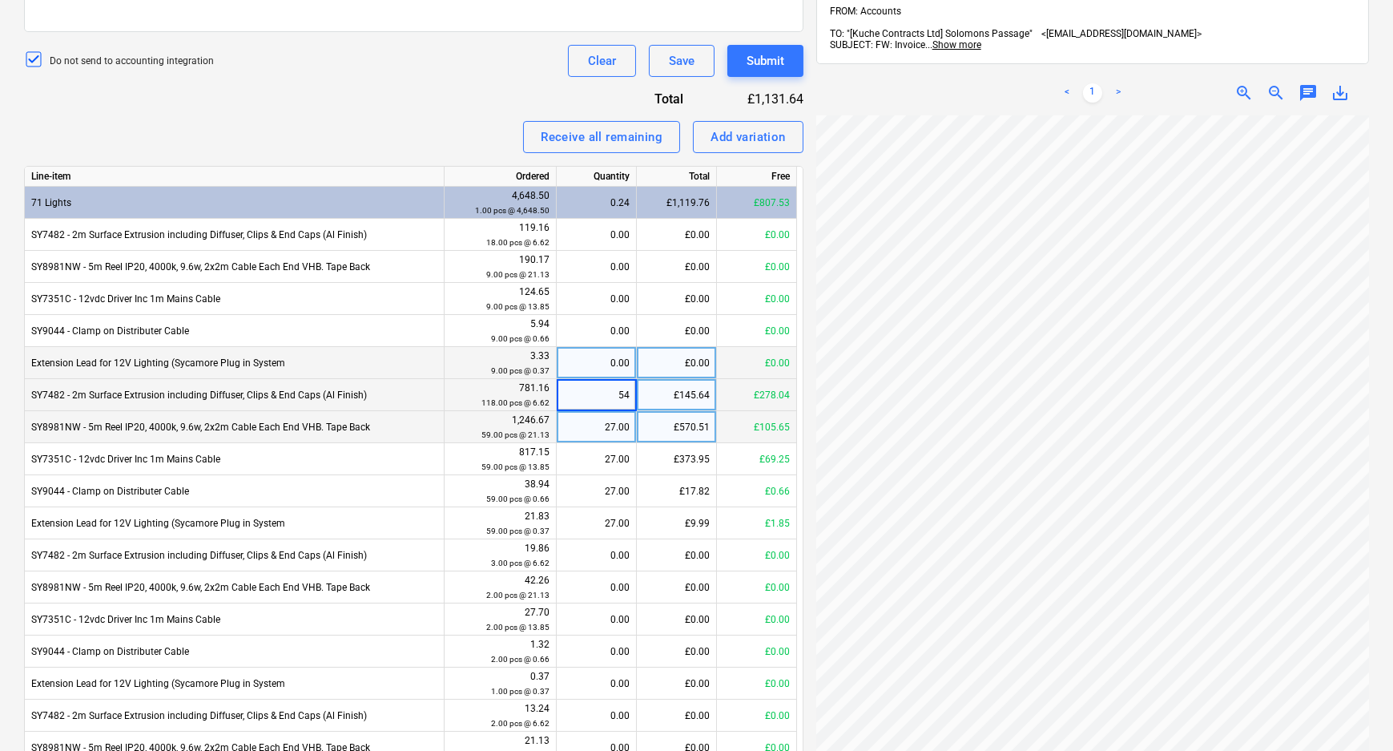
click at [612, 363] on div "0.00" at bounding box center [596, 363] width 66 height 32
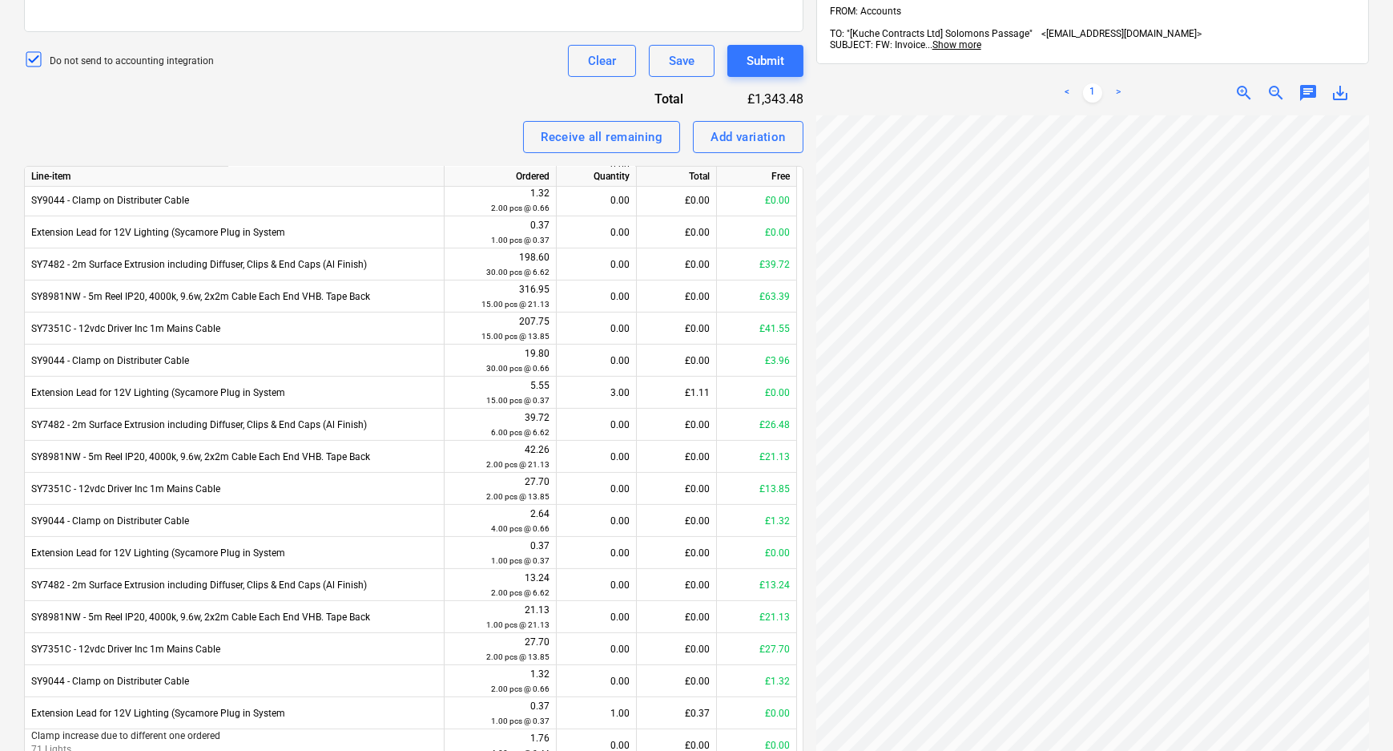
scroll to position [1238, 0]
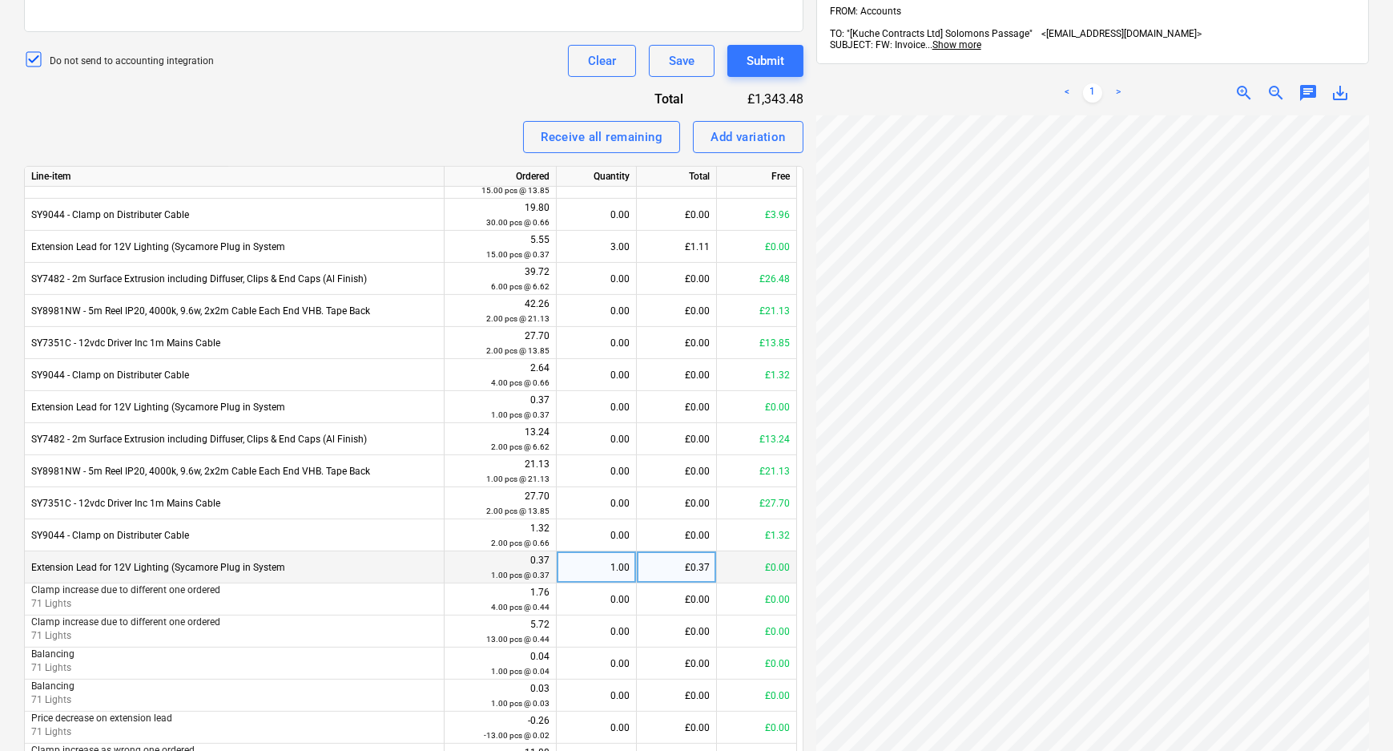
click at [609, 565] on div "1.00" at bounding box center [596, 567] width 66 height 32
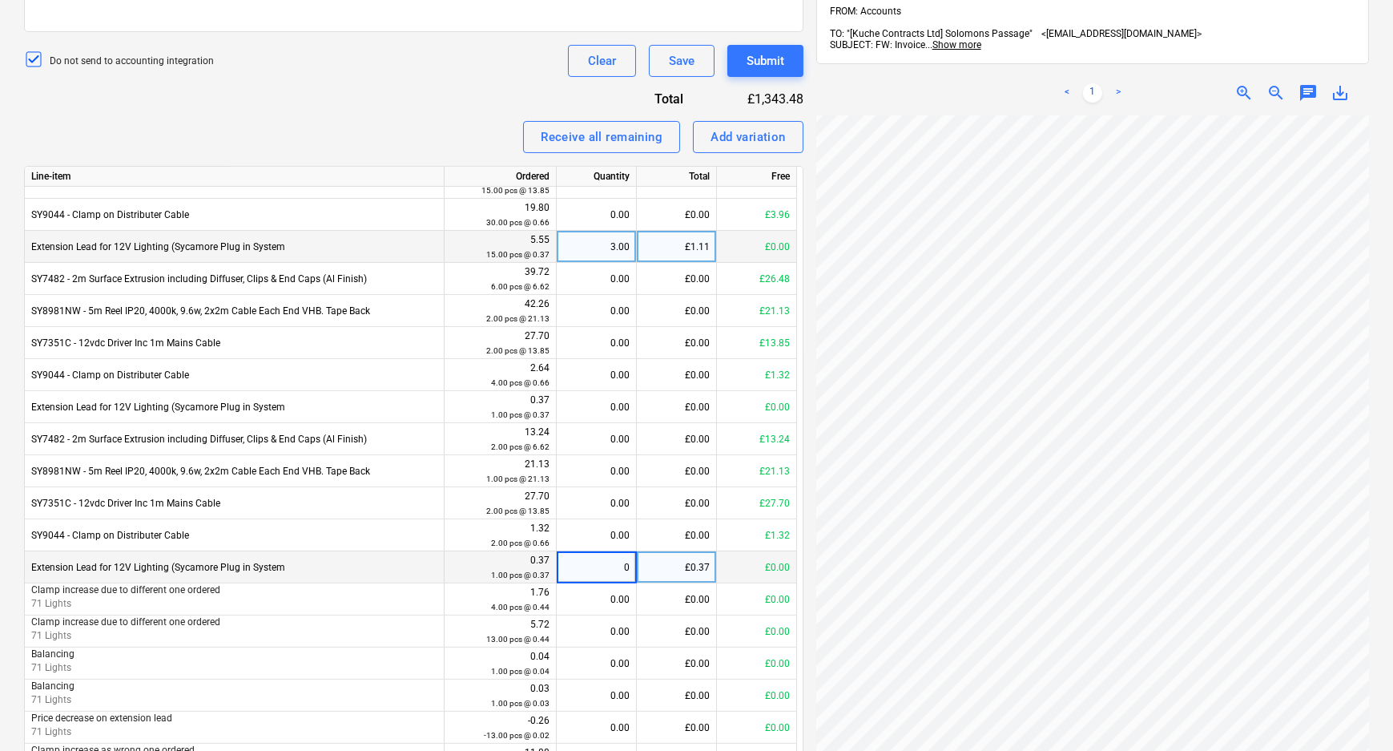
click at [603, 256] on div "3.00" at bounding box center [596, 247] width 66 height 32
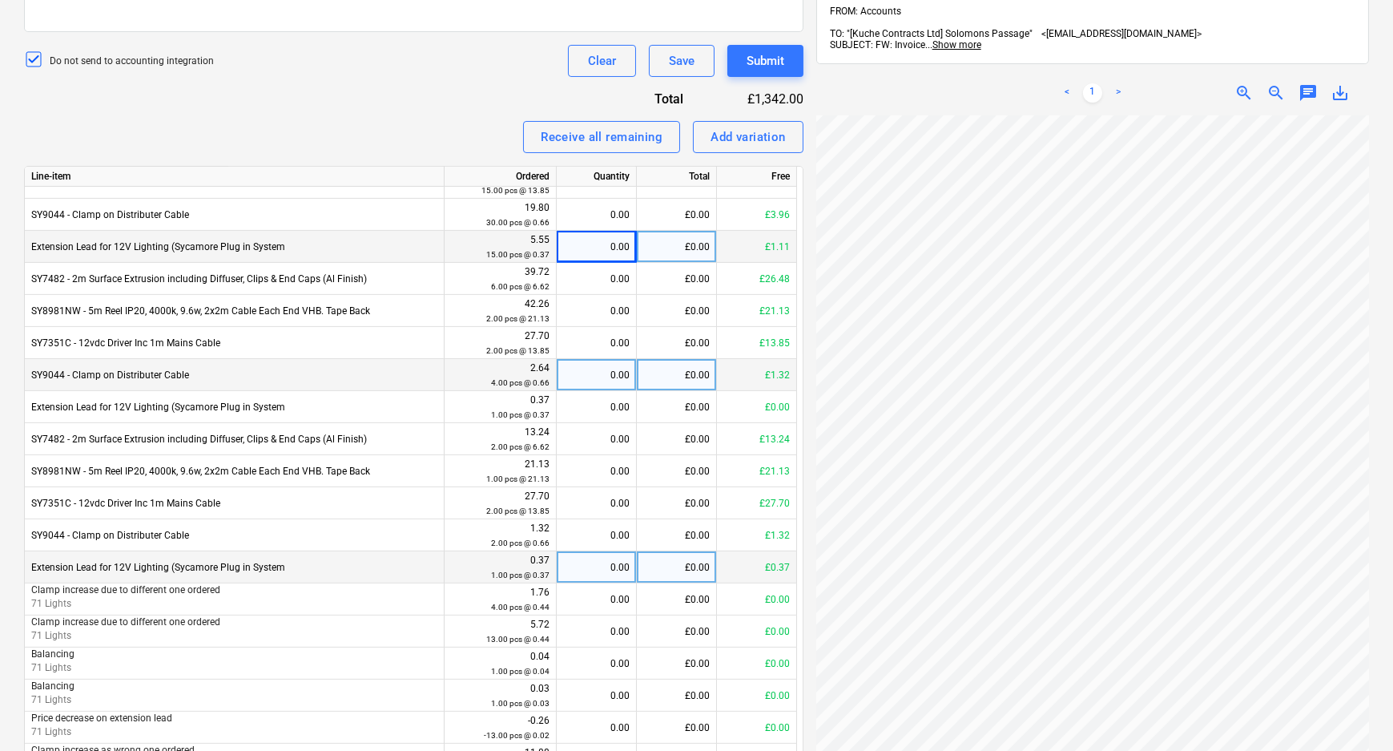
click at [626, 374] on div "0.00" at bounding box center [596, 375] width 66 height 32
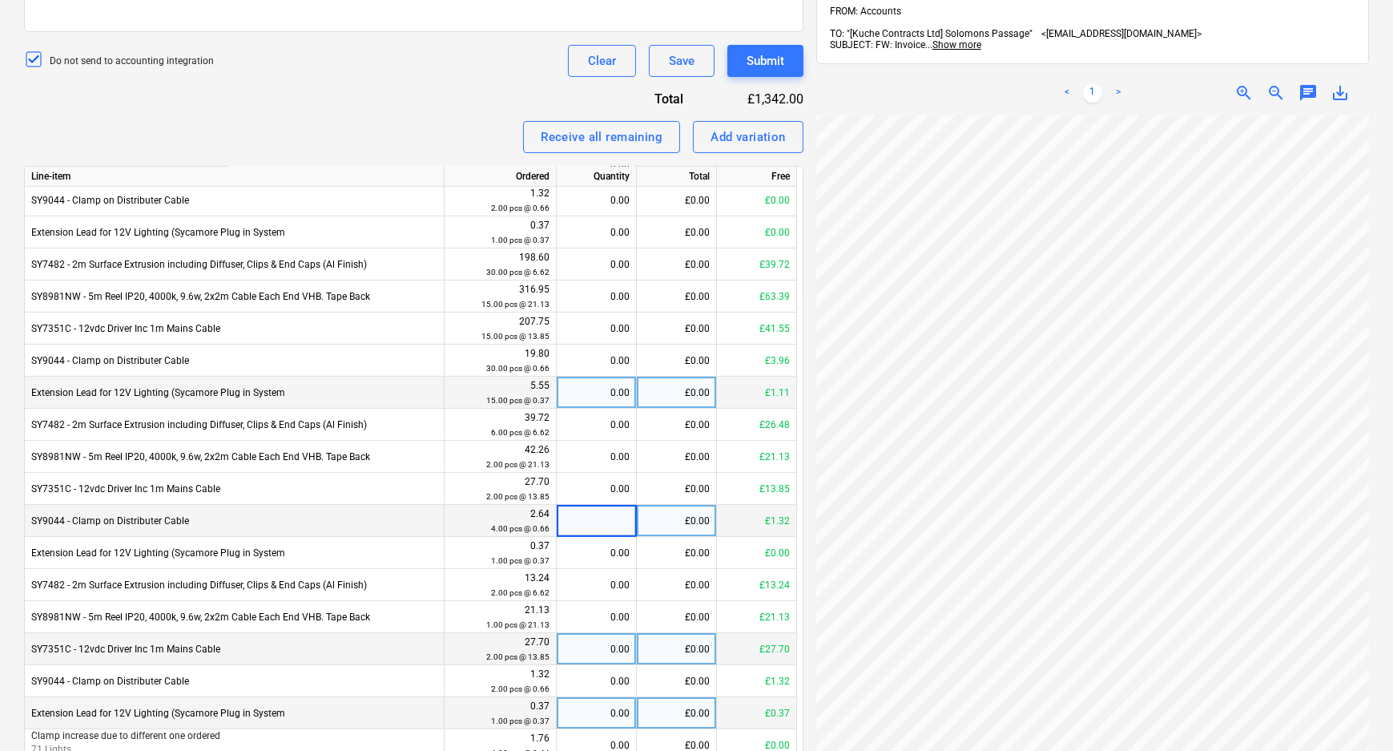
scroll to position [946, 0]
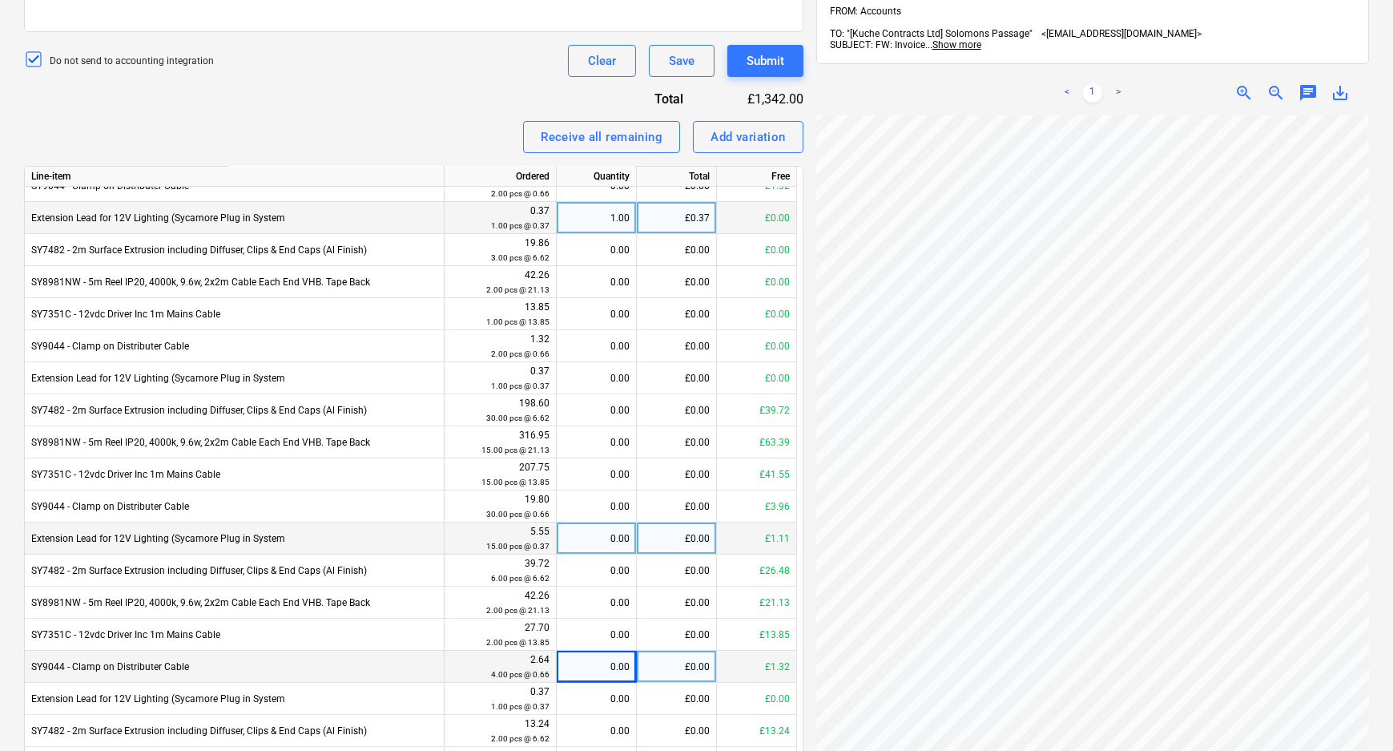
click at [596, 216] on div "1.00" at bounding box center [596, 218] width 66 height 32
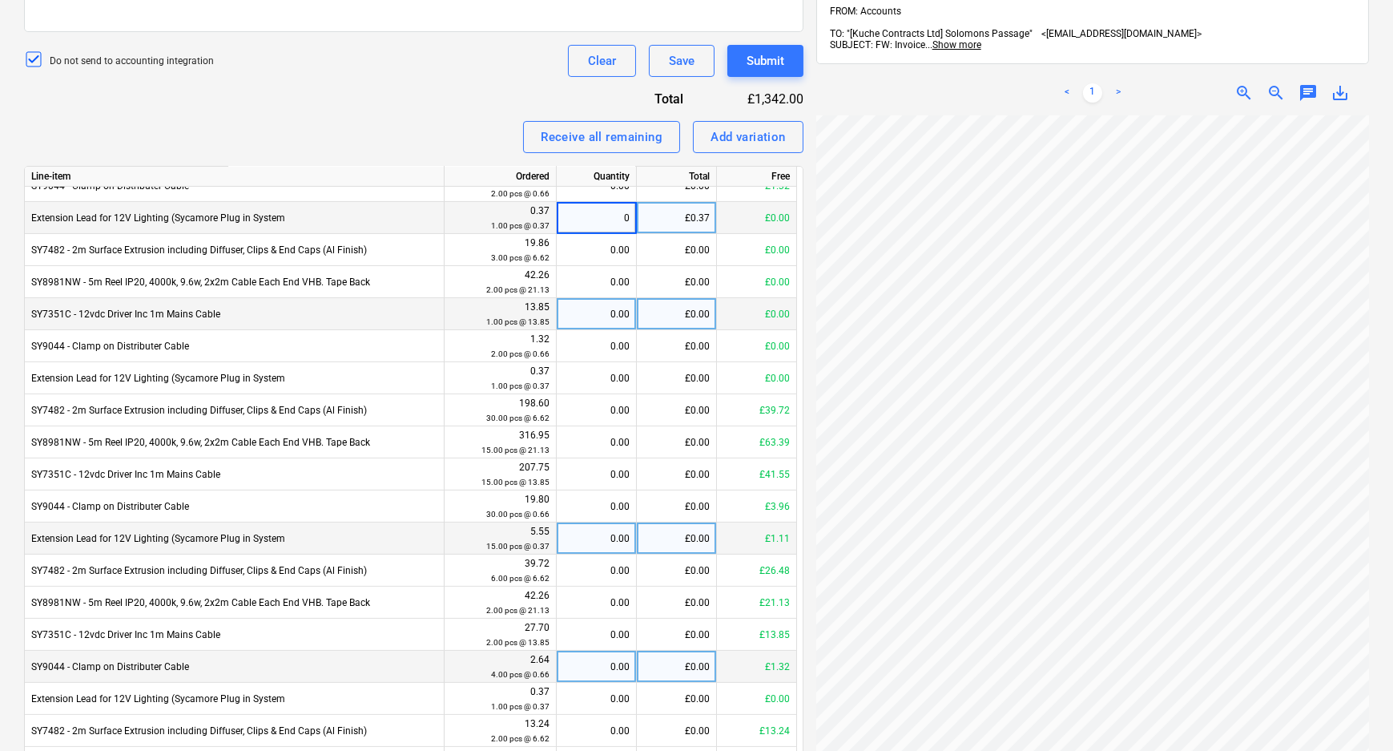
click at [599, 300] on div "0.00" at bounding box center [596, 314] width 66 height 32
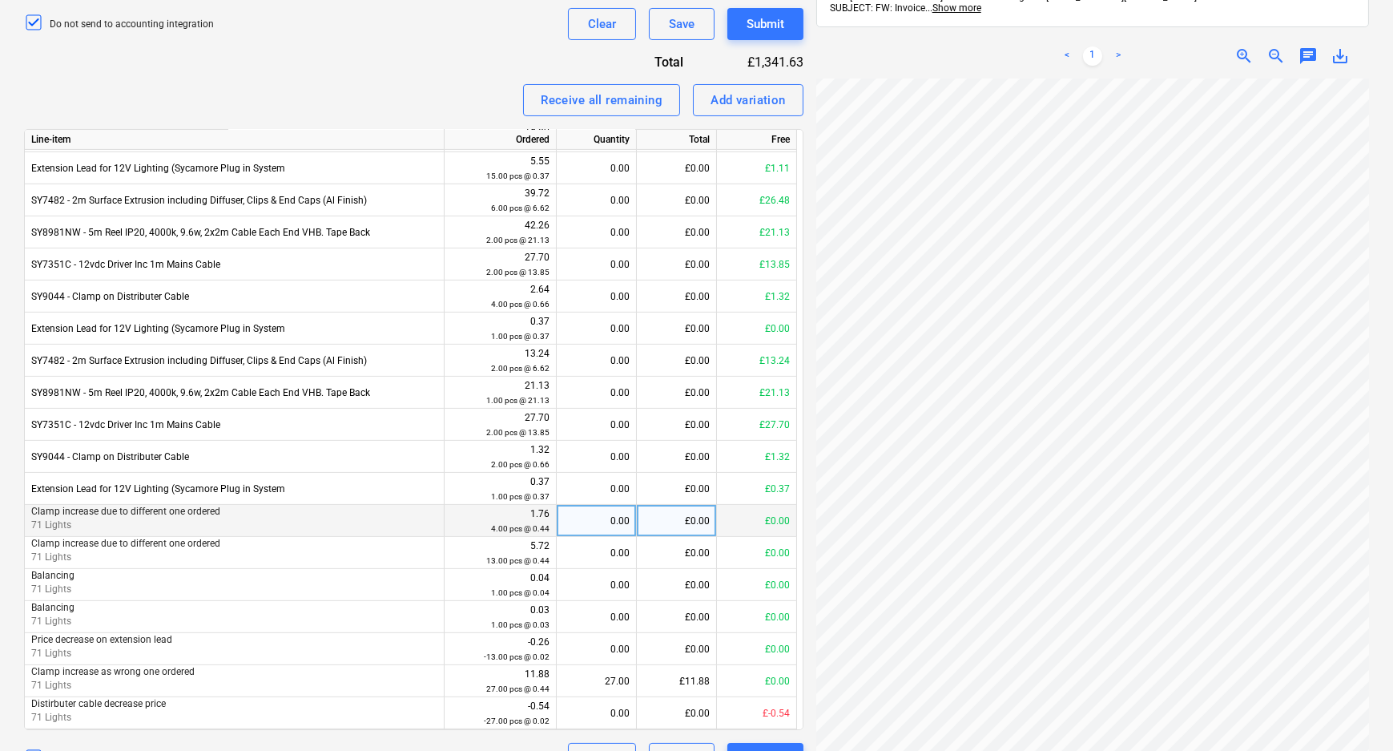
scroll to position [633, 0]
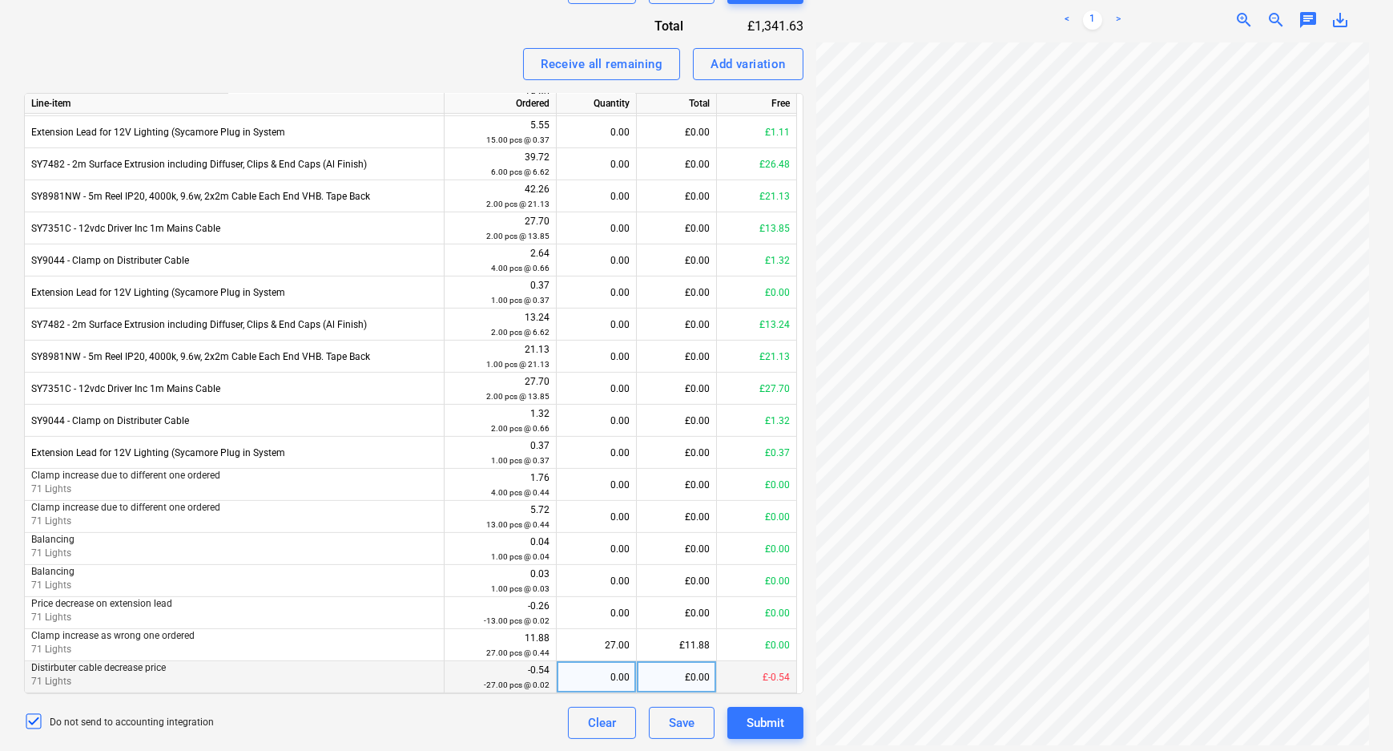
click at [617, 687] on div "0.00" at bounding box center [596, 677] width 66 height 32
click at [528, 720] on div "Do not send to accounting integration Clear Save Submit" at bounding box center [413, 723] width 779 height 32
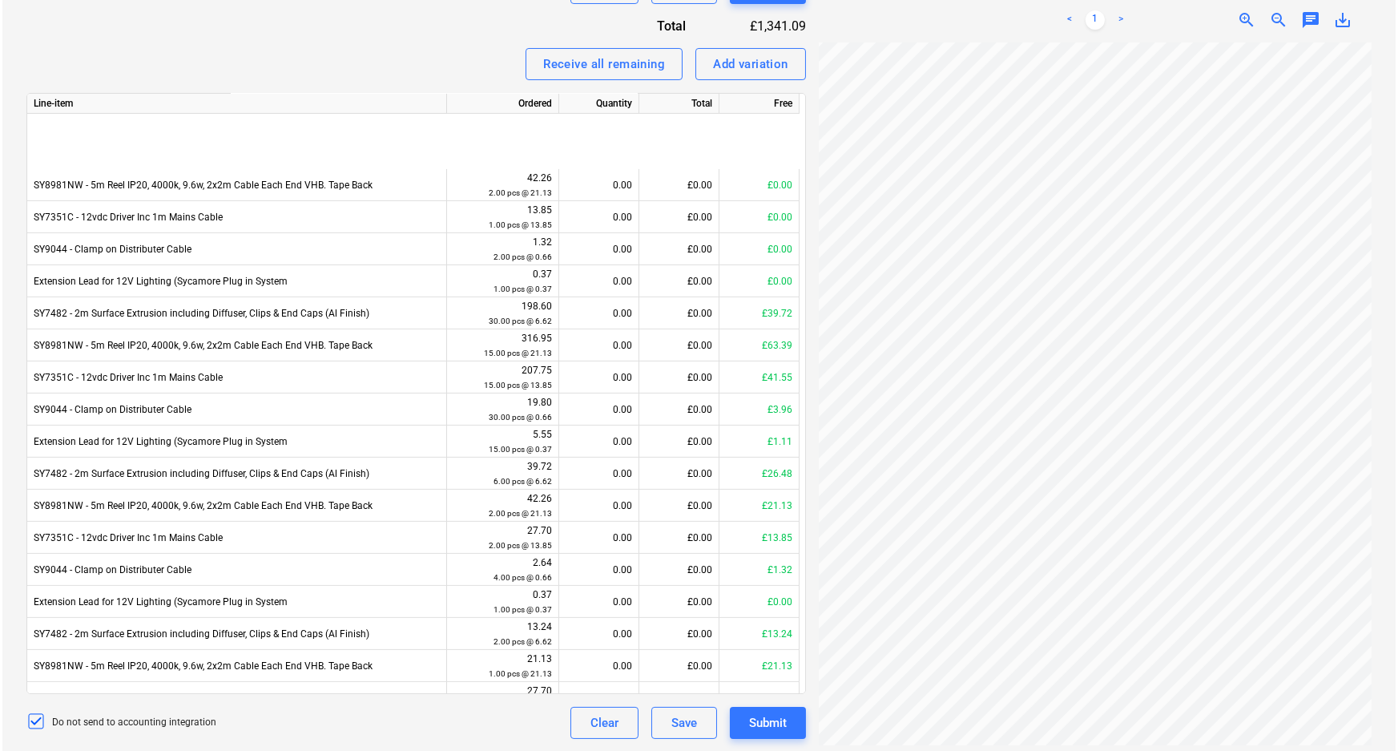
scroll to position [915, 0]
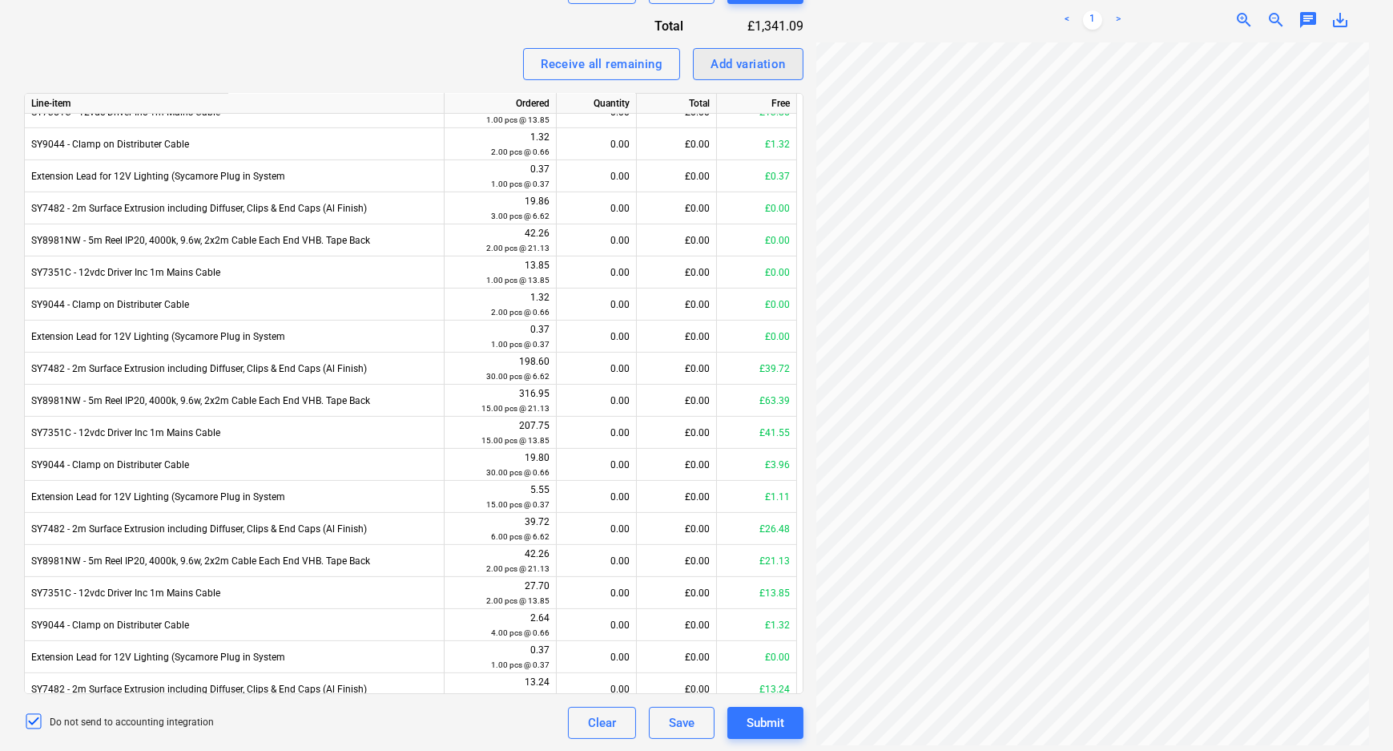
click at [790, 65] on button "Add variation" at bounding box center [748, 64] width 111 height 32
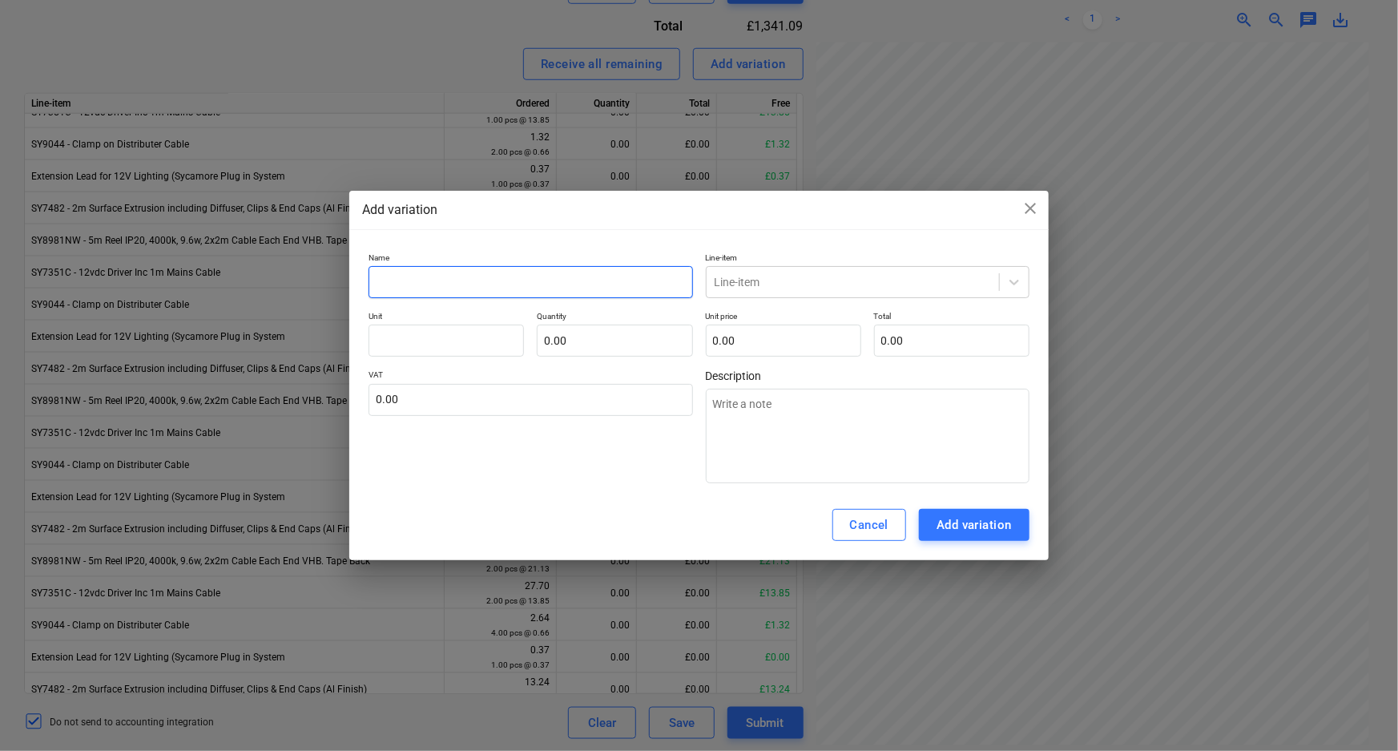
click at [658, 279] on input "text" at bounding box center [530, 282] width 324 height 32
click at [478, 337] on input "text" at bounding box center [445, 340] width 155 height 32
drag, startPoint x: 590, startPoint y: 339, endPoint x: 675, endPoint y: 339, distance: 85.7
click at [590, 339] on input "text" at bounding box center [614, 340] width 155 height 32
click at [802, 332] on input "text" at bounding box center [783, 340] width 155 height 32
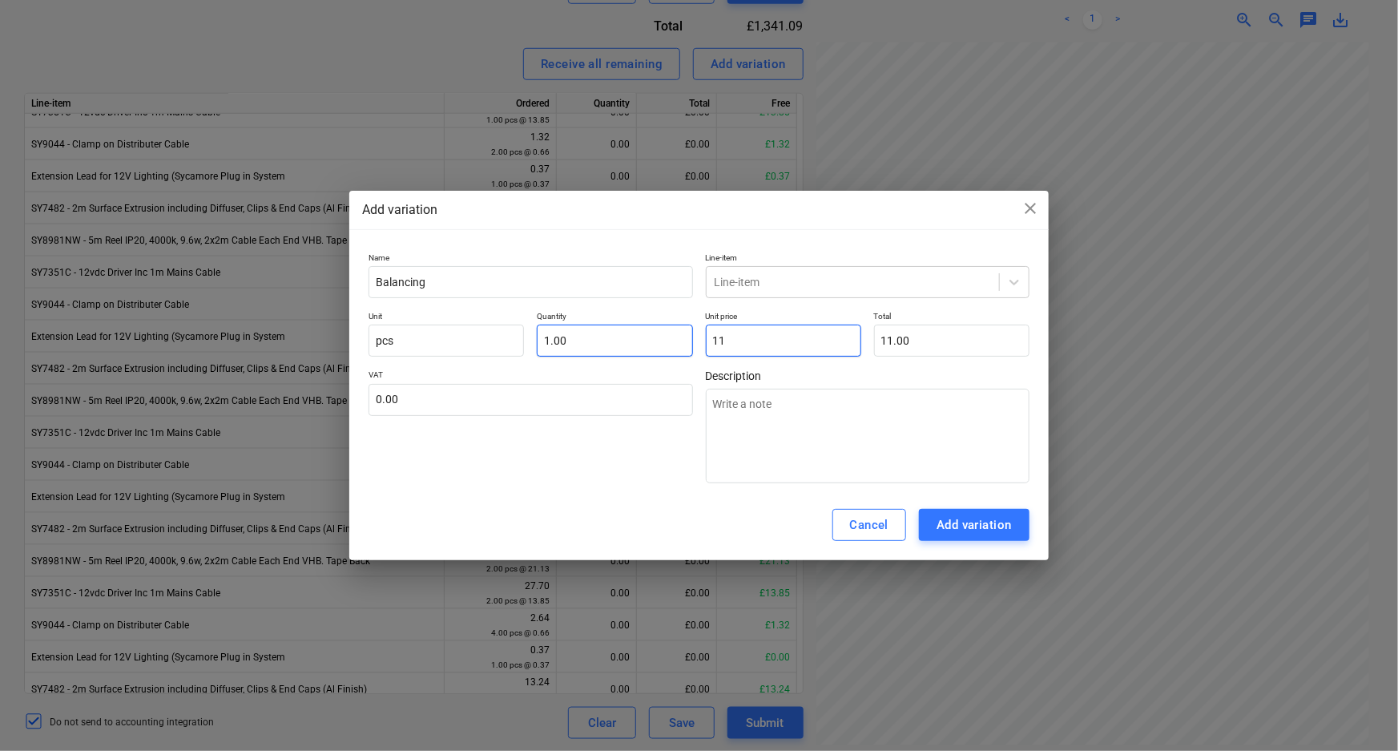
drag, startPoint x: 735, startPoint y: 345, endPoint x: 683, endPoint y: 344, distance: 51.3
click at [683, 344] on div "Unit pcs Quantity 1.00 Unit price 11 Total 11.00" at bounding box center [698, 334] width 661 height 46
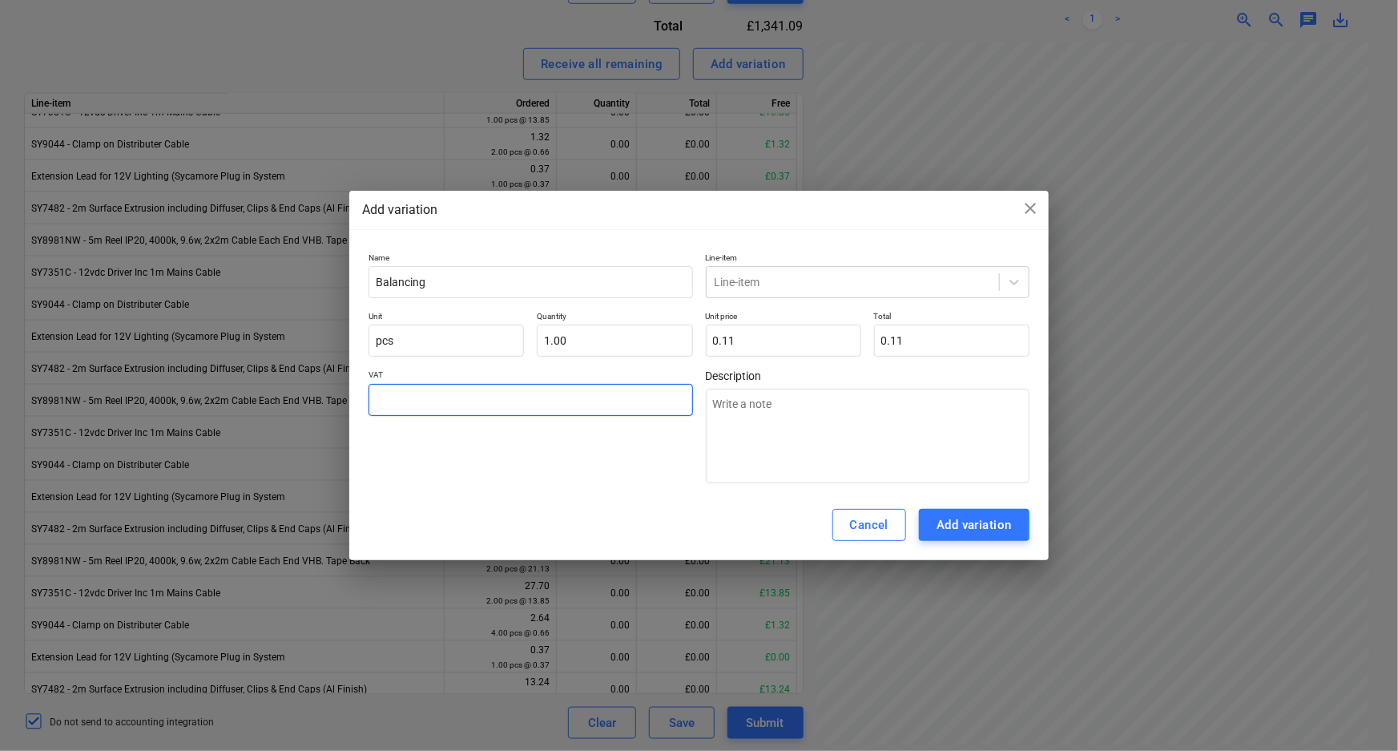
click at [436, 405] on input "text" at bounding box center [530, 400] width 324 height 32
click at [798, 280] on div at bounding box center [853, 282] width 276 height 16
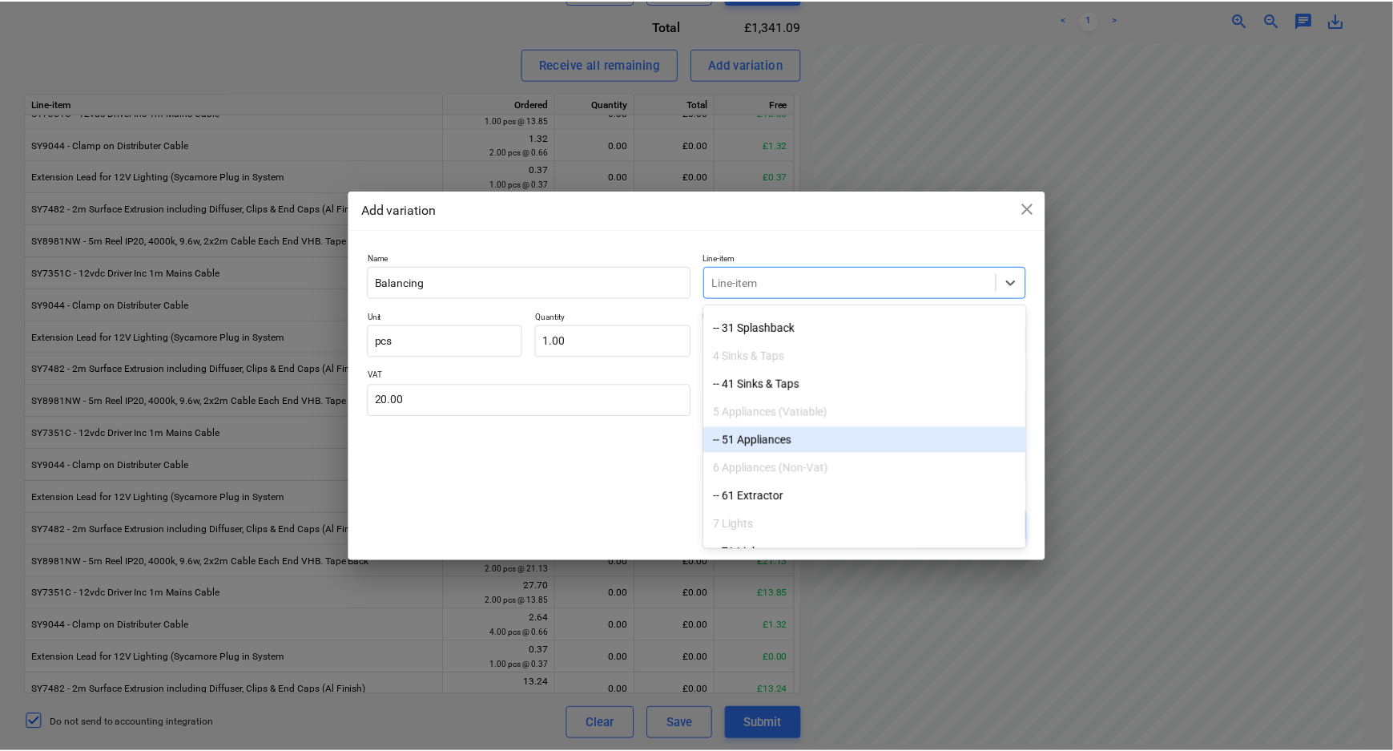
scroll to position [291, 0]
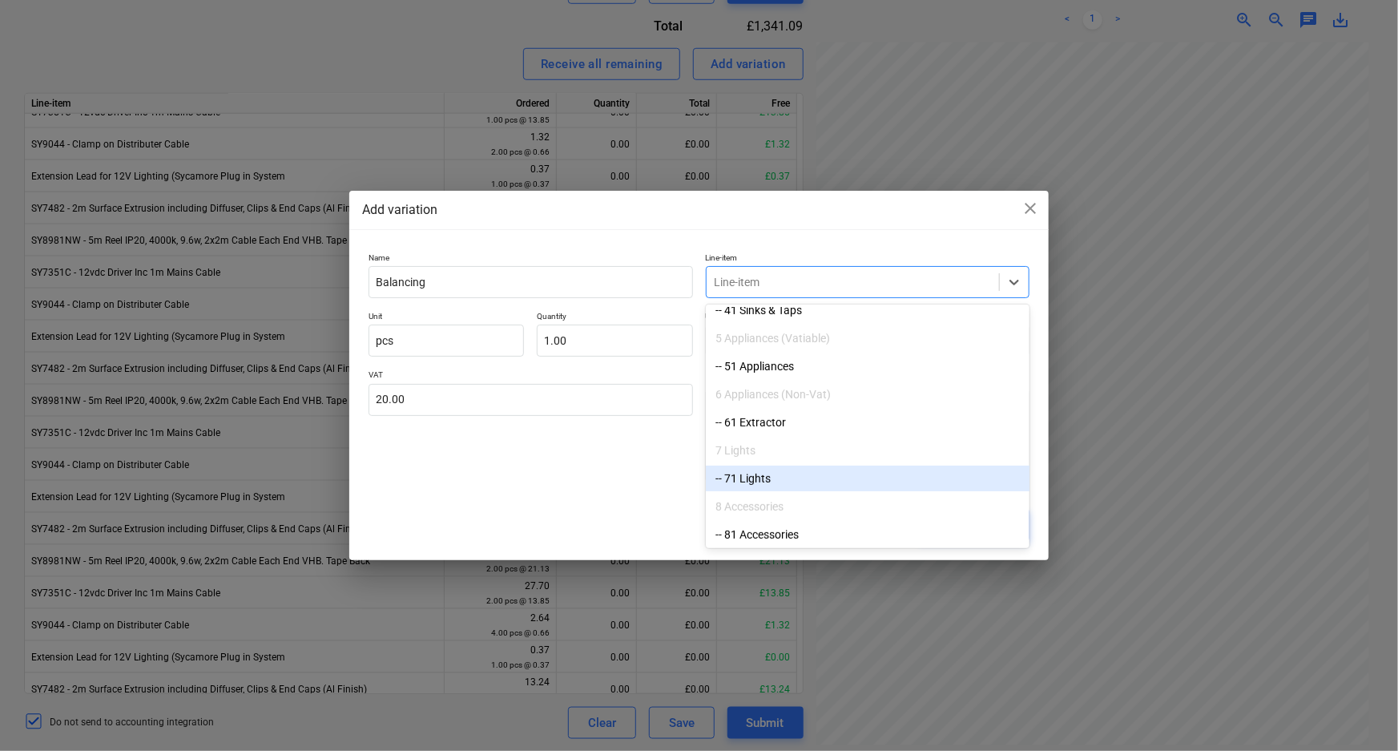
click at [784, 472] on div "-- 71 Lights" at bounding box center [868, 478] width 324 height 26
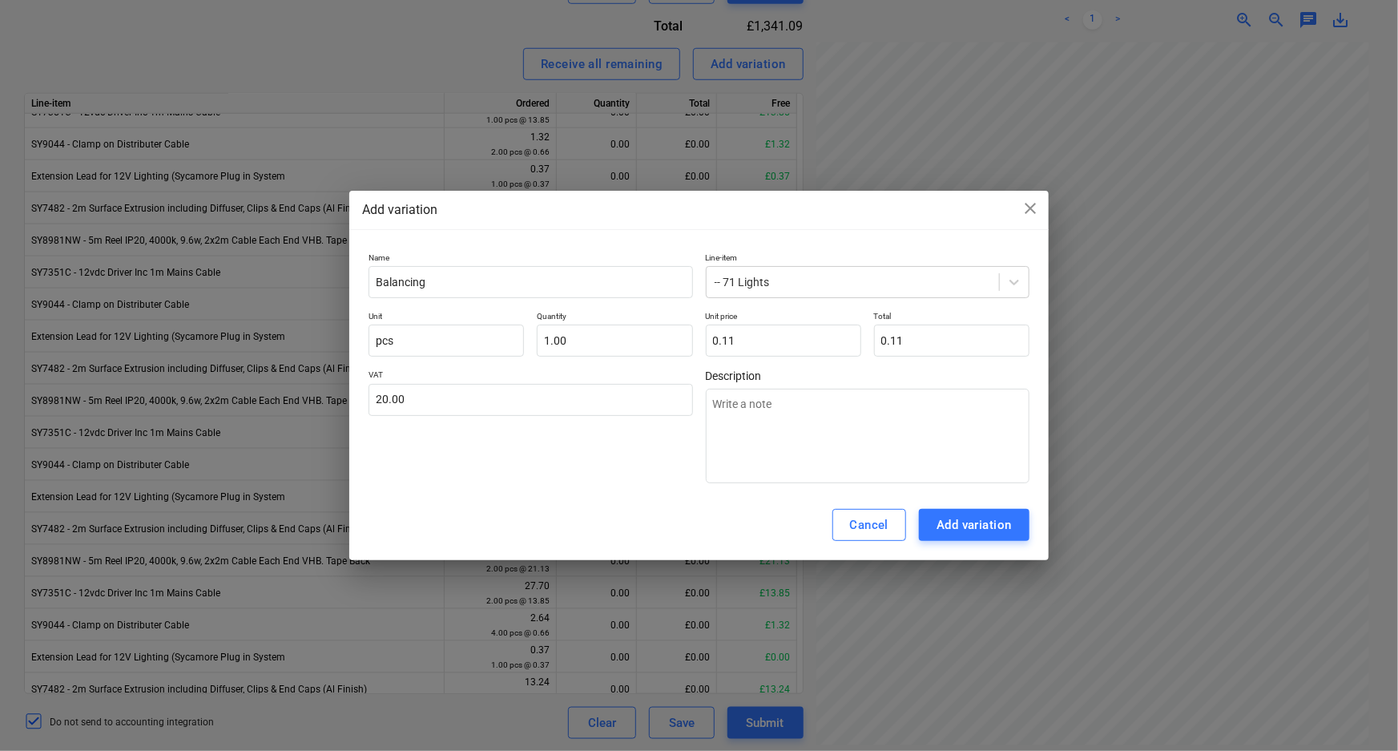
drag, startPoint x: 594, startPoint y: 503, endPoint x: 971, endPoint y: 522, distance: 377.0
click at [609, 502] on div "Cancel Add variation" at bounding box center [698, 524] width 699 height 70
drag, startPoint x: 1001, startPoint y: 524, endPoint x: 752, endPoint y: 566, distance: 251.9
click at [999, 524] on div "Add variation" at bounding box center [973, 524] width 75 height 21
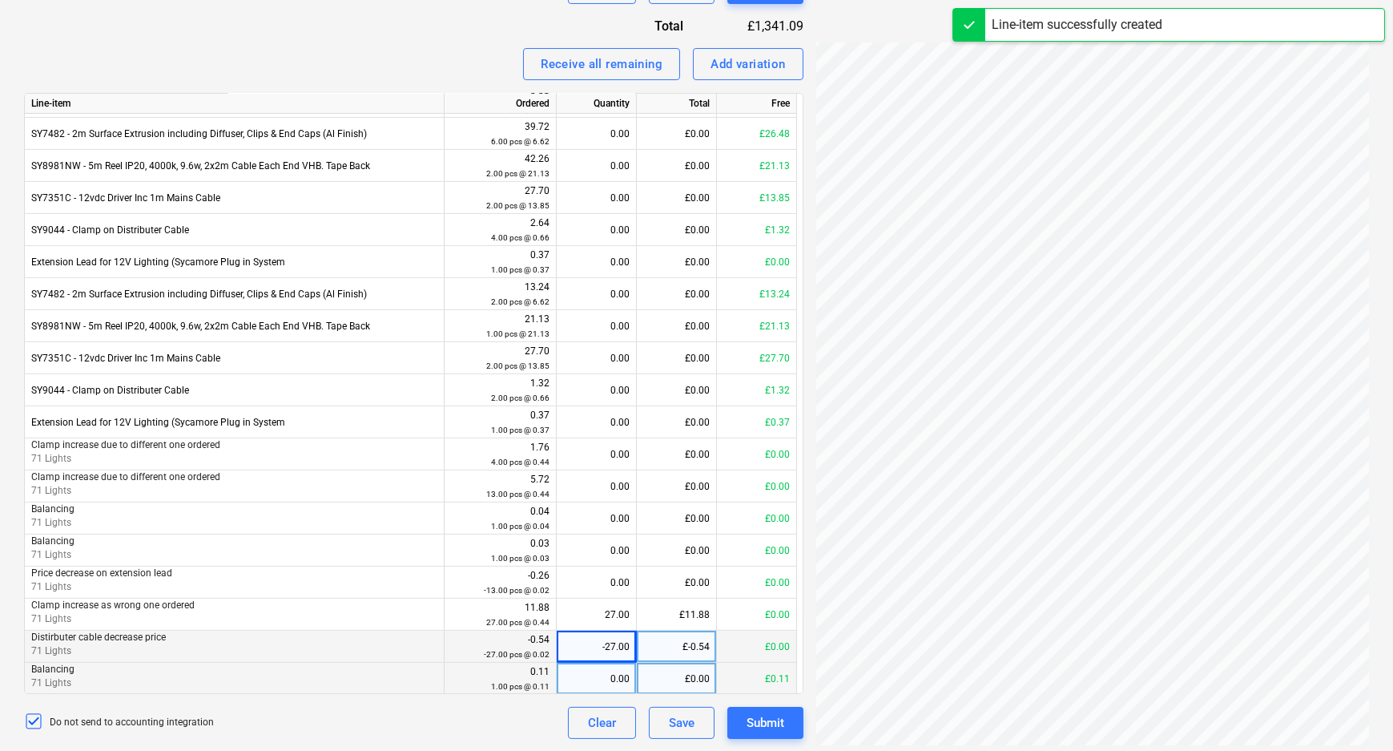
scroll to position [1311, 0]
drag, startPoint x: 602, startPoint y: 678, endPoint x: 518, endPoint y: 691, distance: 85.2
click at [601, 678] on div "0.00" at bounding box center [596, 677] width 66 height 32
click at [450, 715] on div "Do not send to accounting integration Clear Save Submit" at bounding box center [413, 723] width 779 height 32
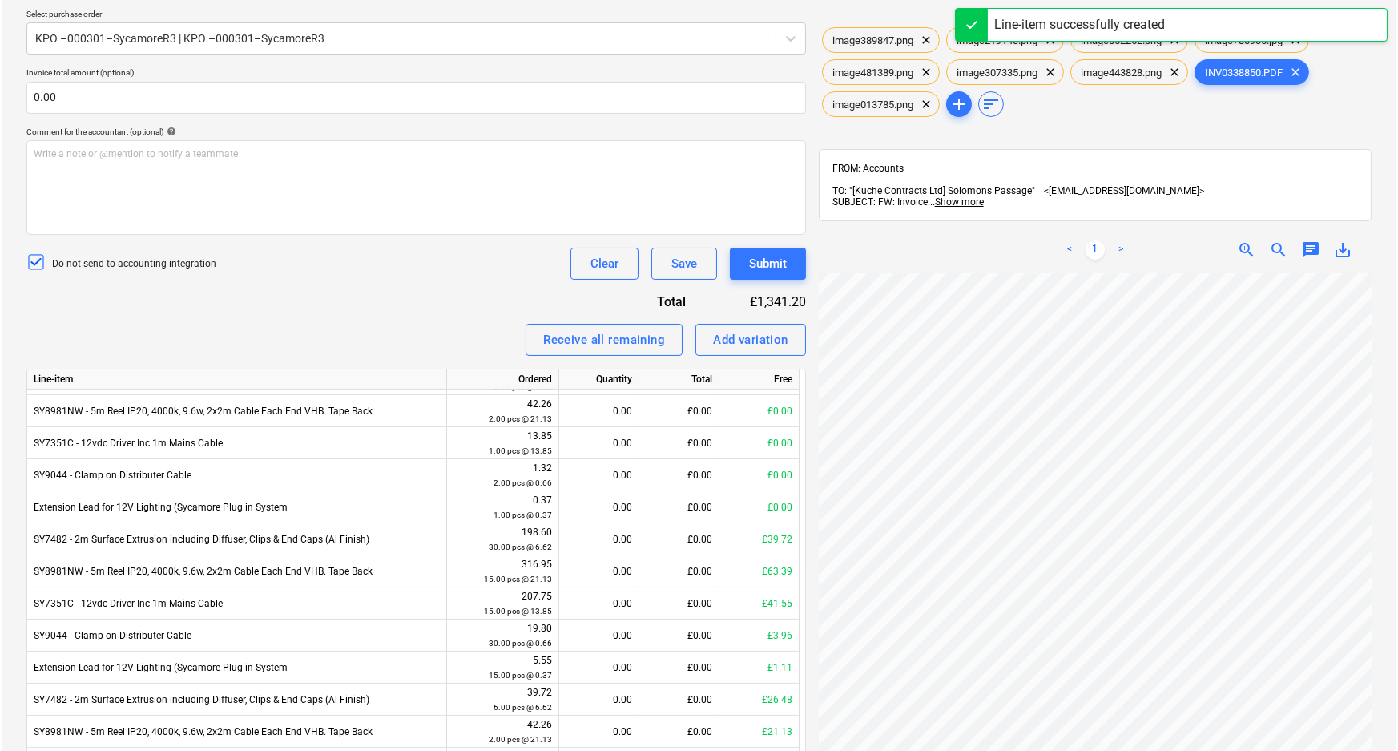
scroll to position [195, 0]
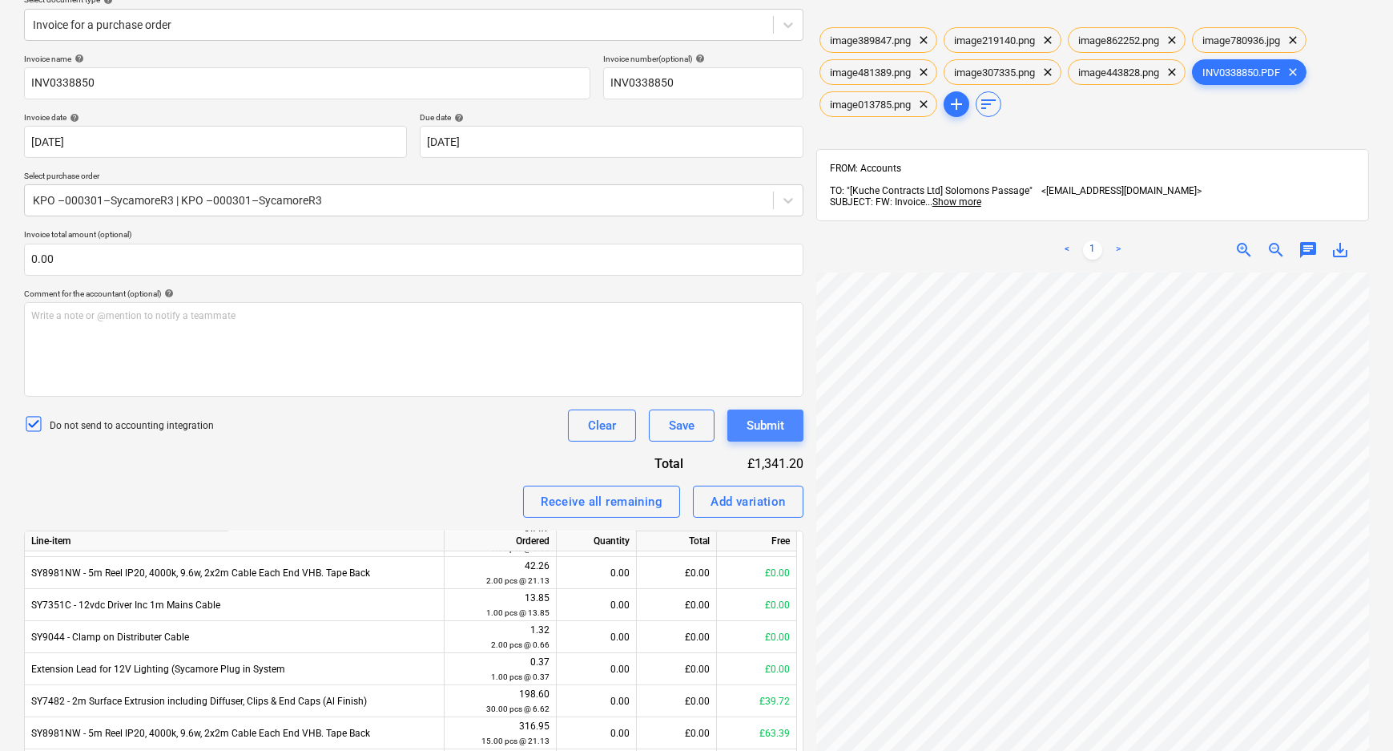
click at [771, 422] on div "Submit" at bounding box center [766, 425] width 38 height 21
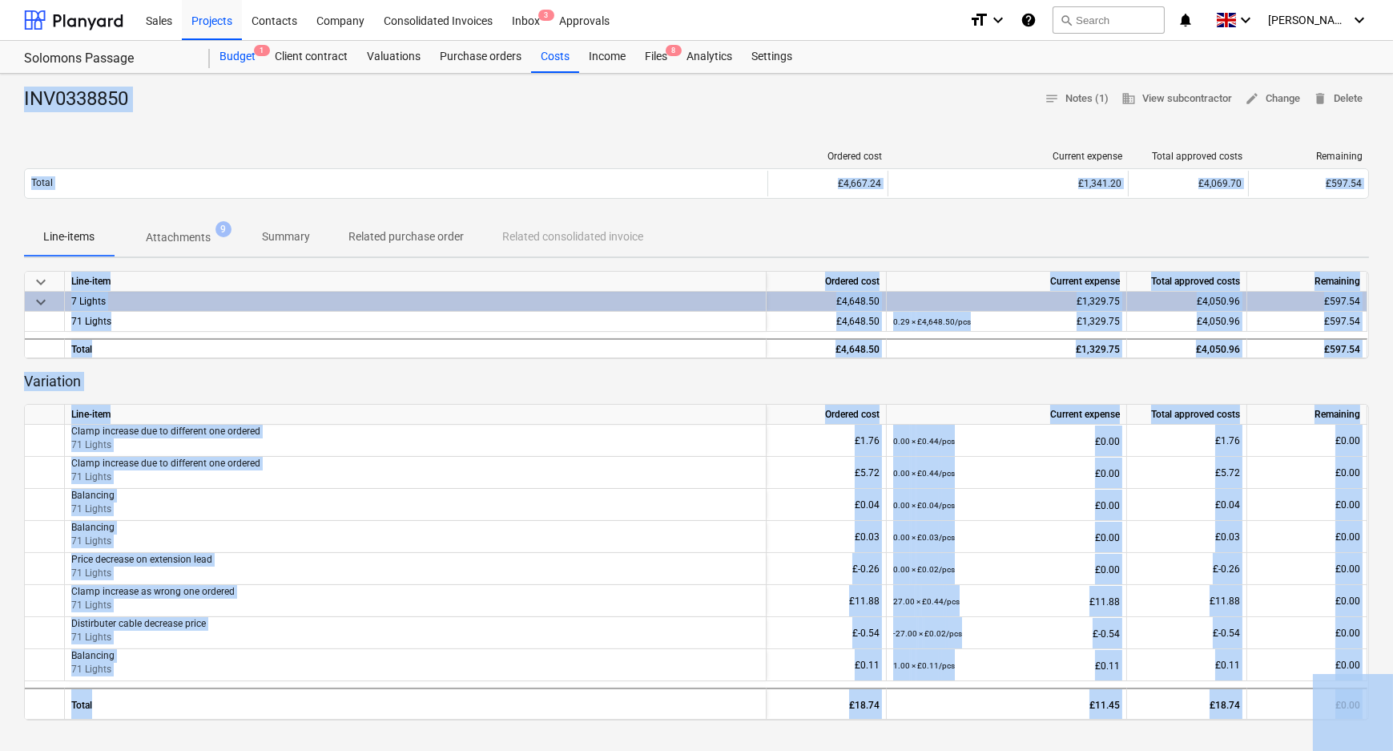
drag, startPoint x: 240, startPoint y: 54, endPoint x: 261, endPoint y: 62, distance: 22.0
click at [240, 54] on div "Budget 1" at bounding box center [237, 57] width 55 height 32
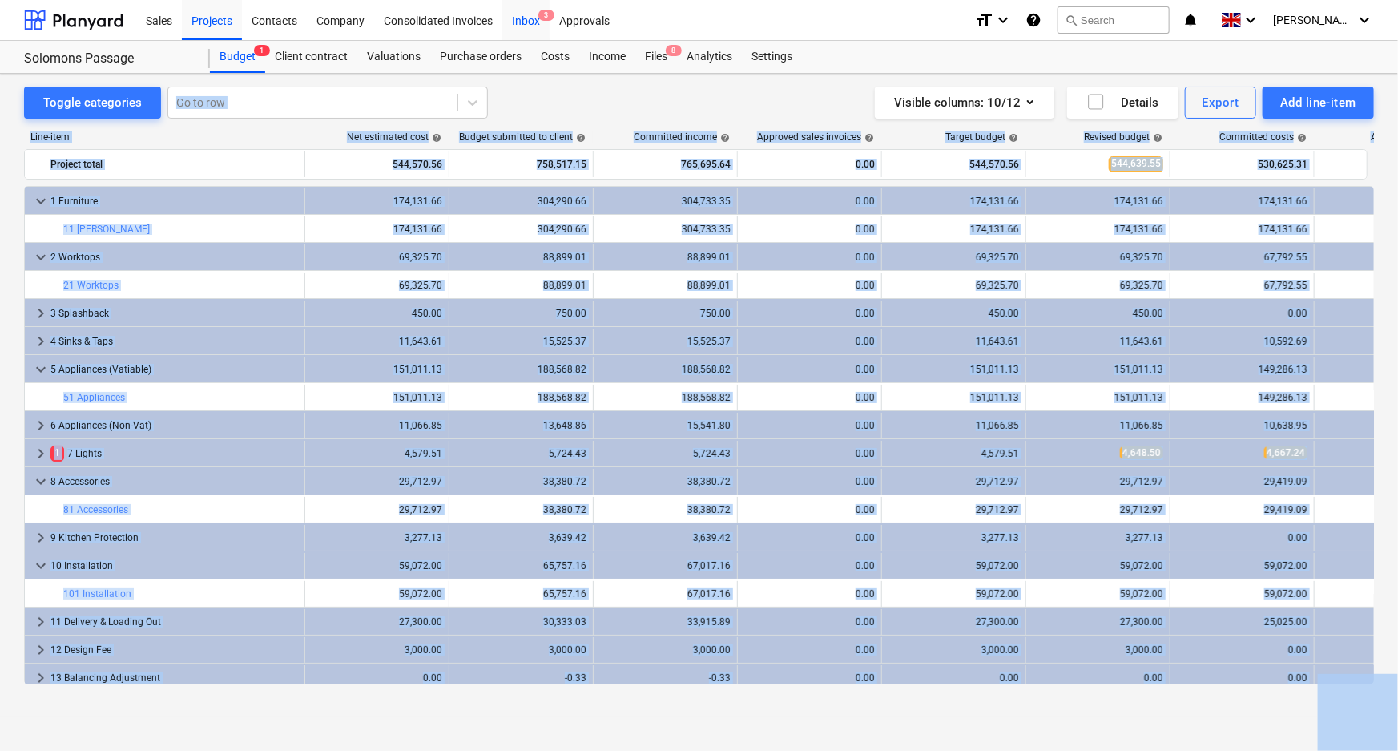
click at [514, 18] on div "Inbox 3" at bounding box center [525, 19] width 47 height 41
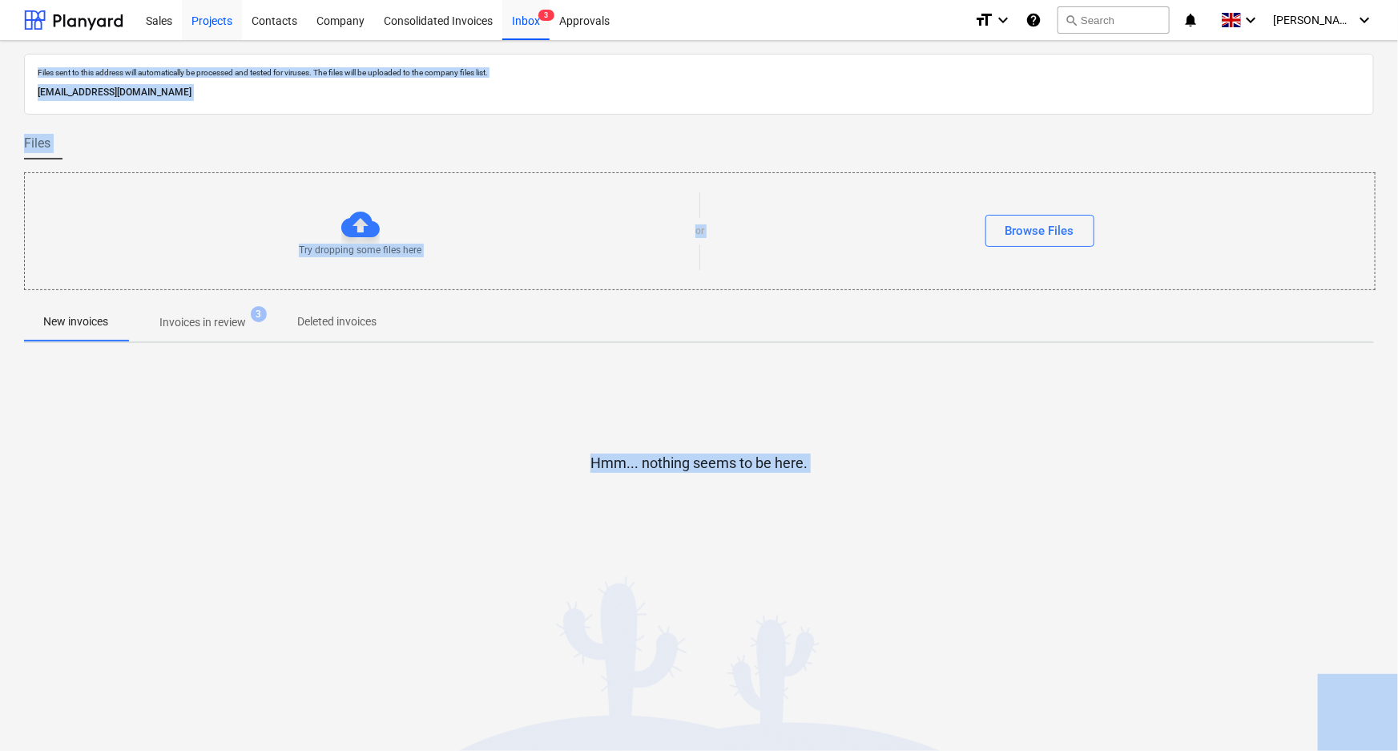
click at [219, 23] on div "Projects" at bounding box center [212, 19] width 60 height 41
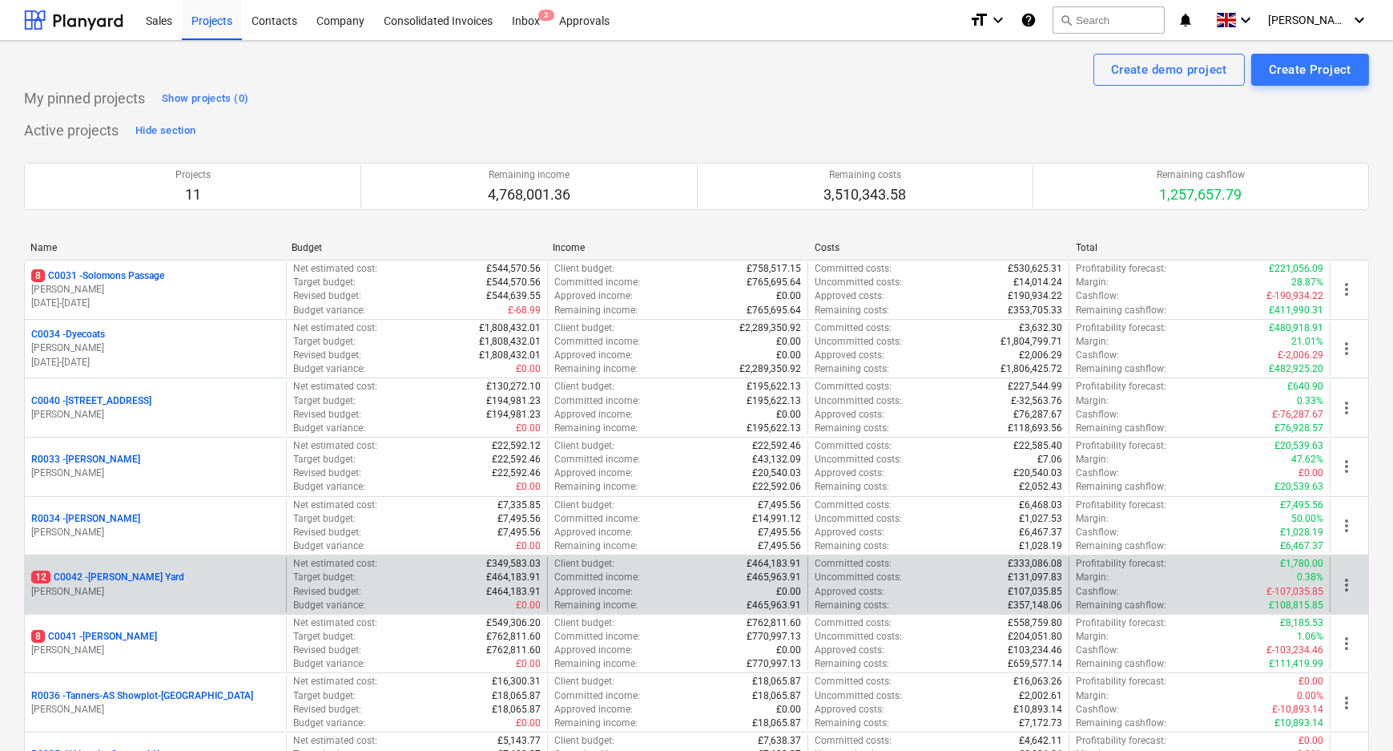
click at [150, 573] on div "12 C0042 - [PERSON_NAME][GEOGRAPHIC_DATA]" at bounding box center [155, 577] width 248 height 14
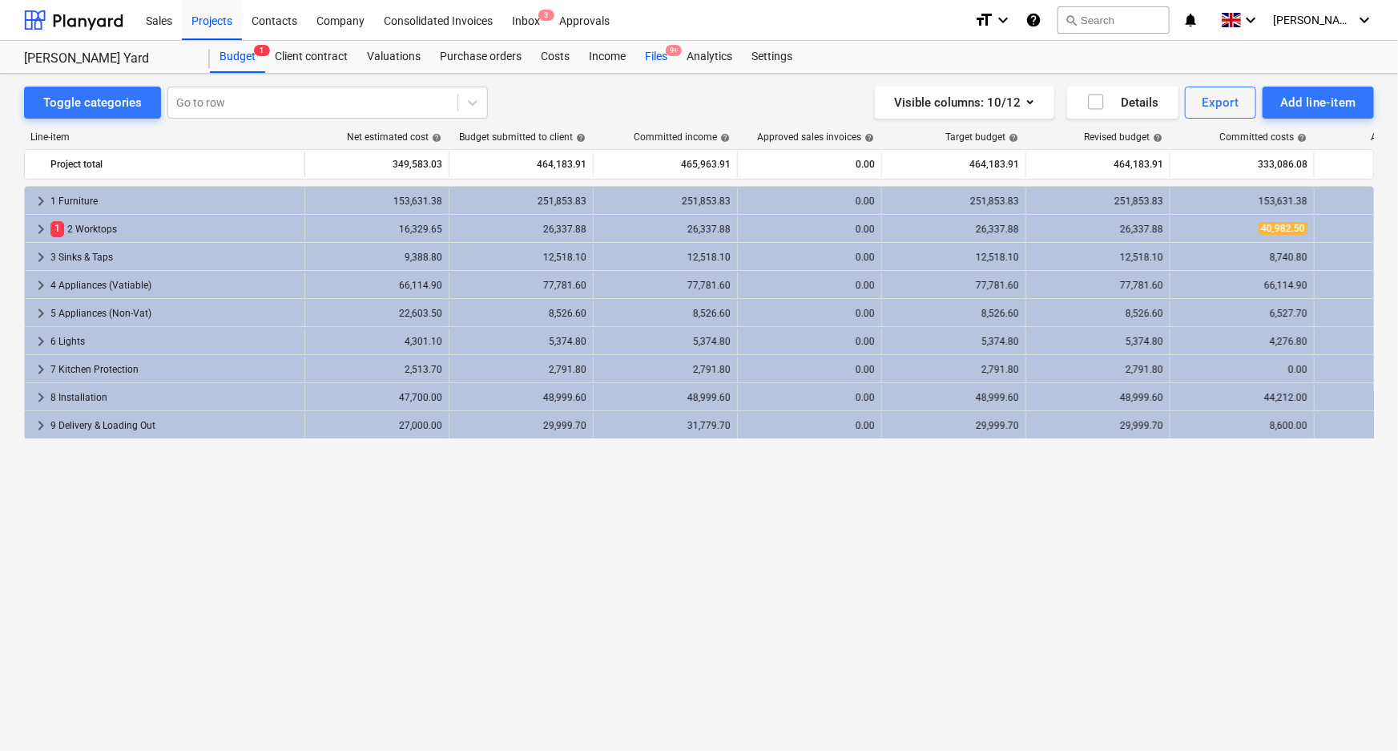
click at [673, 70] on div "Files 9+" at bounding box center [656, 57] width 42 height 32
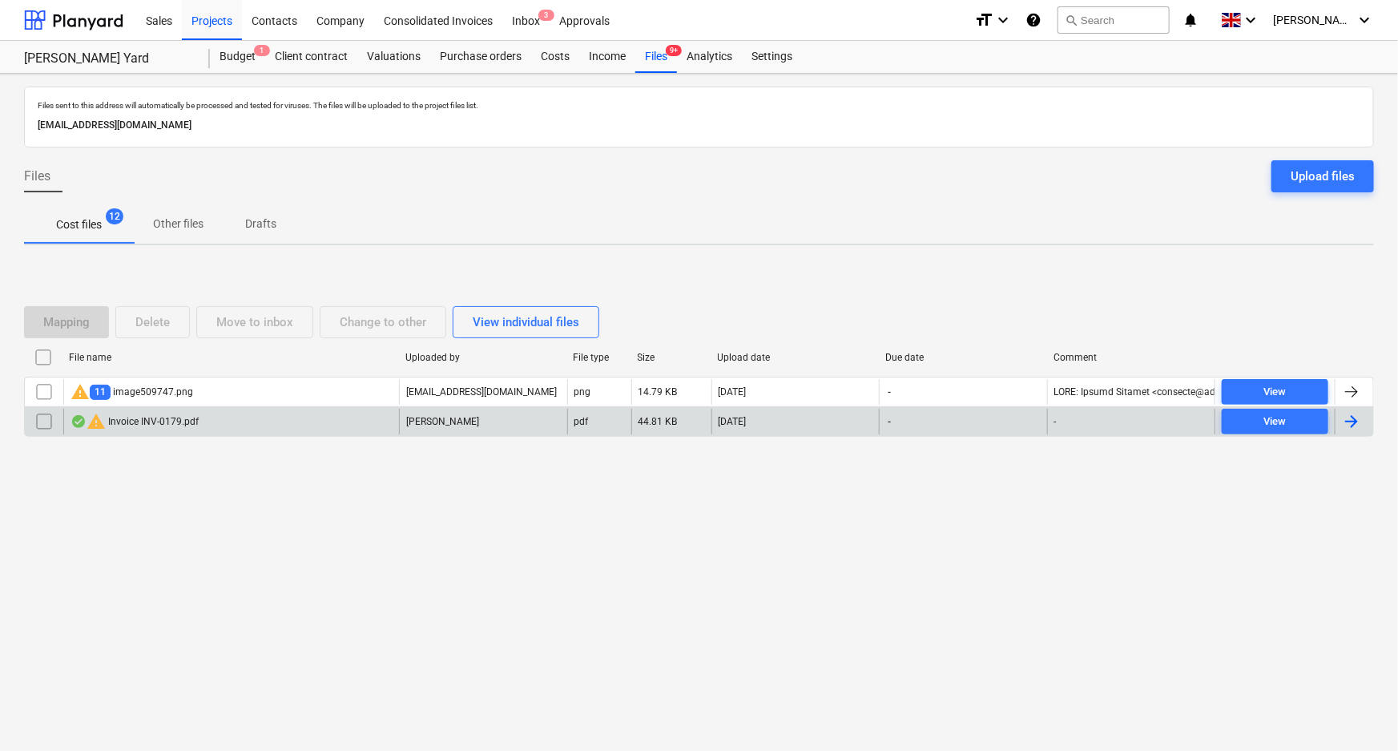
click at [256, 423] on div "warning Invoice INV-0179.pdf" at bounding box center [231, 422] width 336 height 26
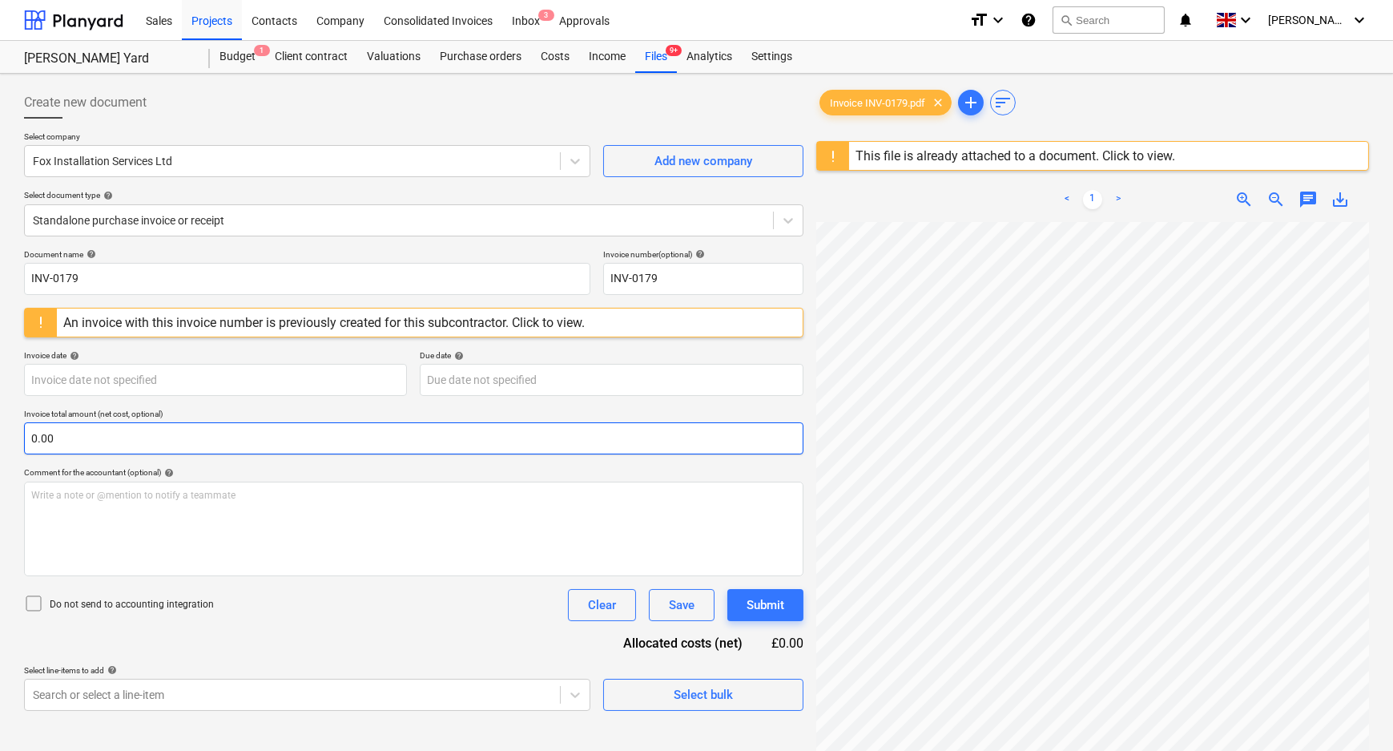
scroll to position [249, 10]
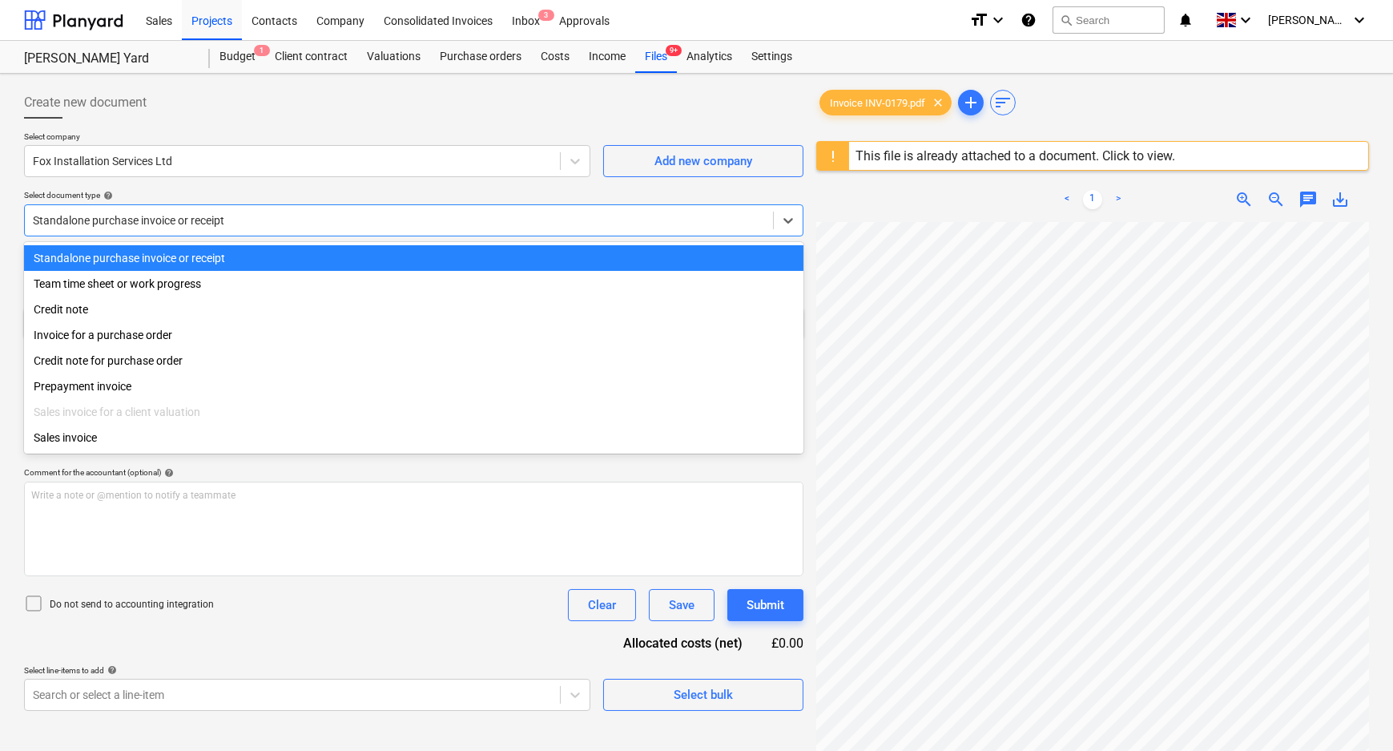
click at [491, 224] on div at bounding box center [399, 220] width 732 height 16
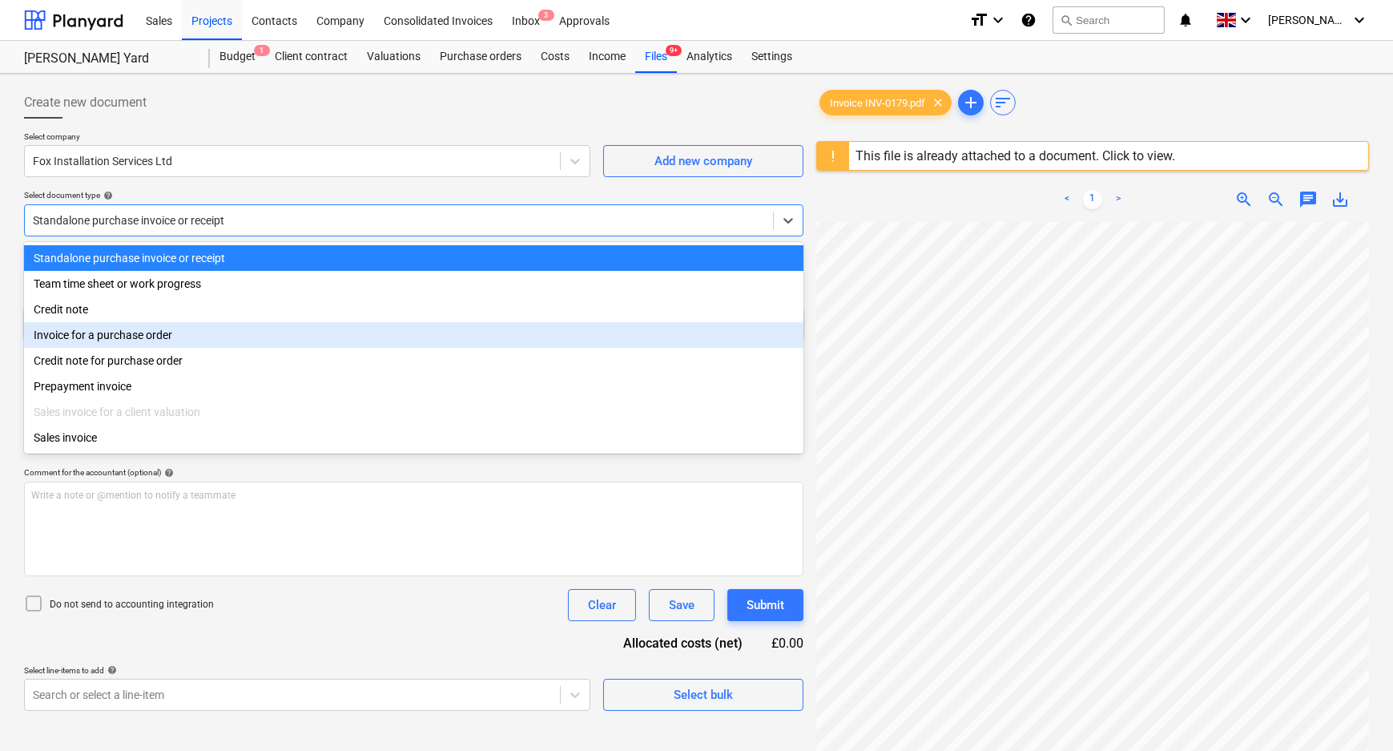
click at [149, 338] on div "Invoice for a purchase order" at bounding box center [413, 335] width 779 height 26
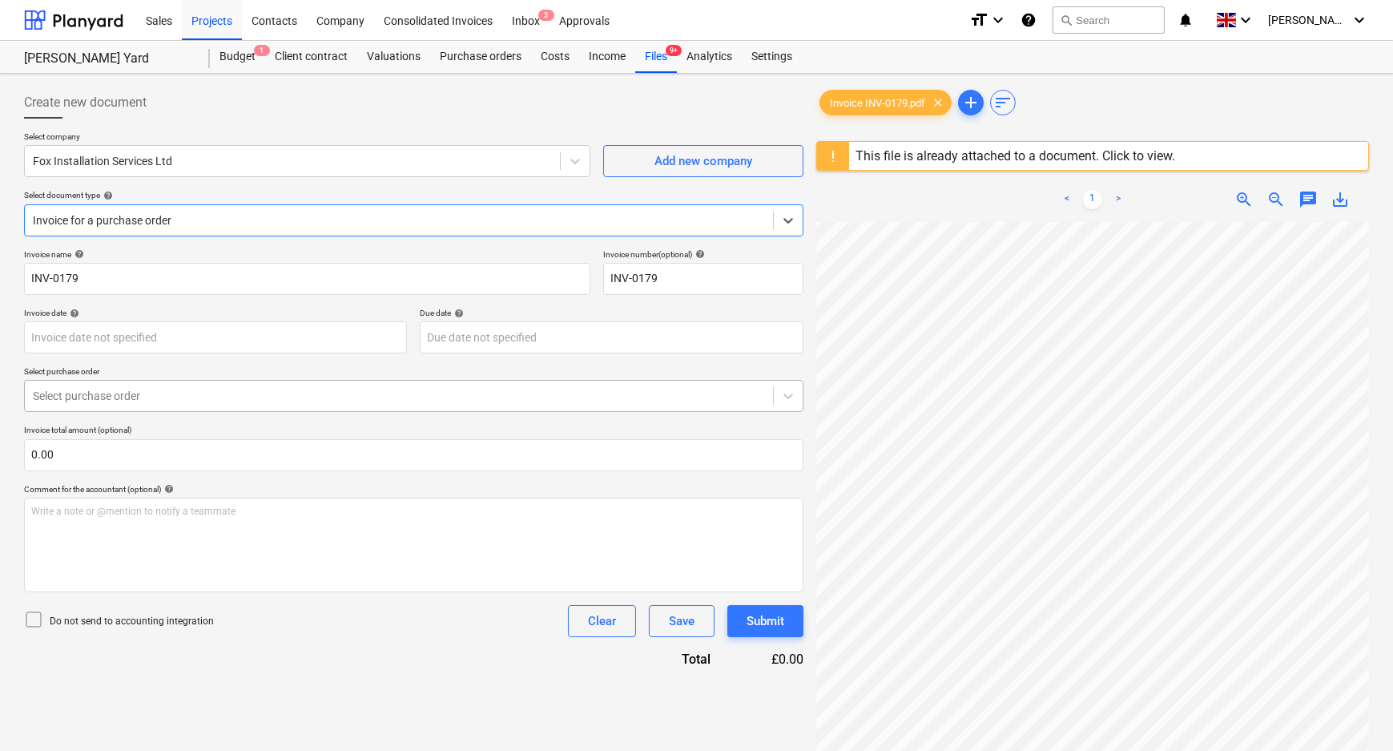
click at [146, 401] on div "Invoice name help INV-0179 Invoice number (optional) help INV-0179 Invoice date…" at bounding box center [413, 458] width 779 height 419
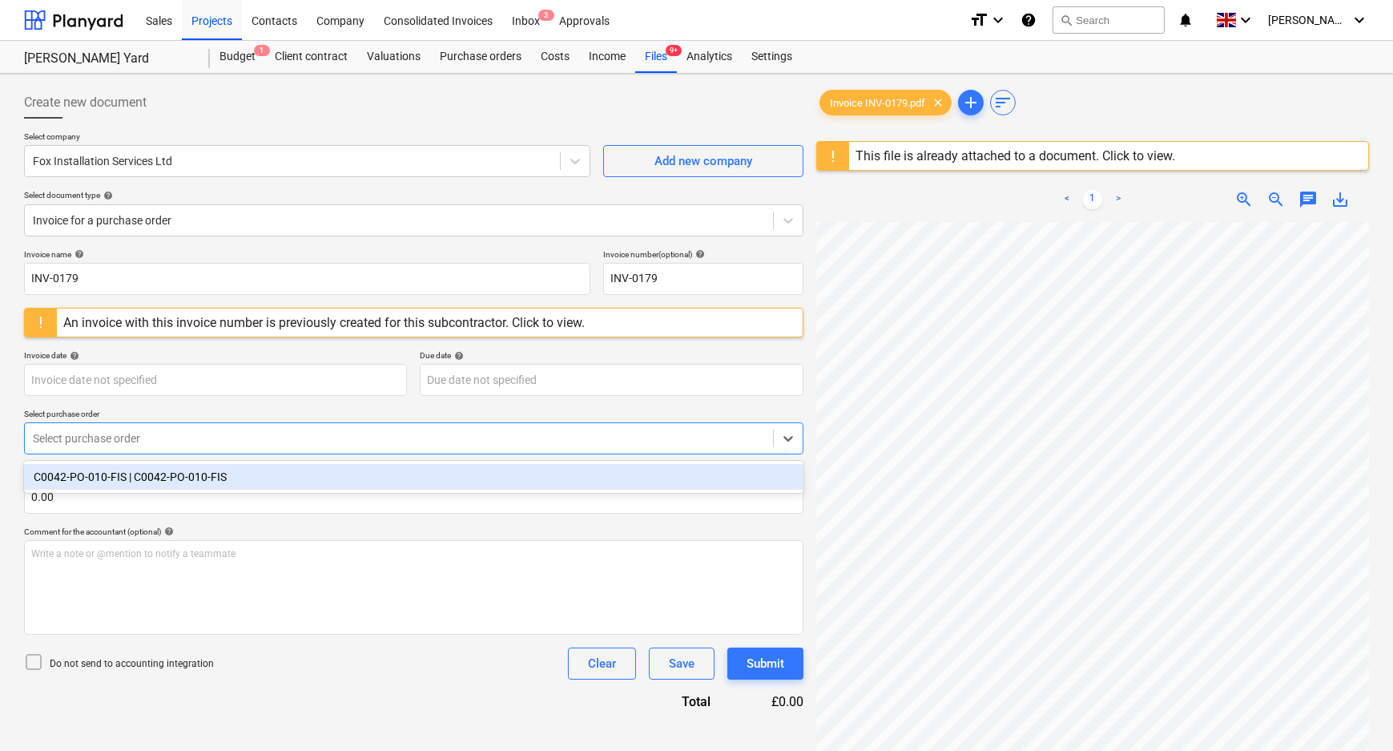
click at [240, 433] on div at bounding box center [399, 438] width 732 height 16
click at [201, 477] on div "C0042-PO-010-FIS | C0042-PO-010-FIS" at bounding box center [413, 477] width 779 height 26
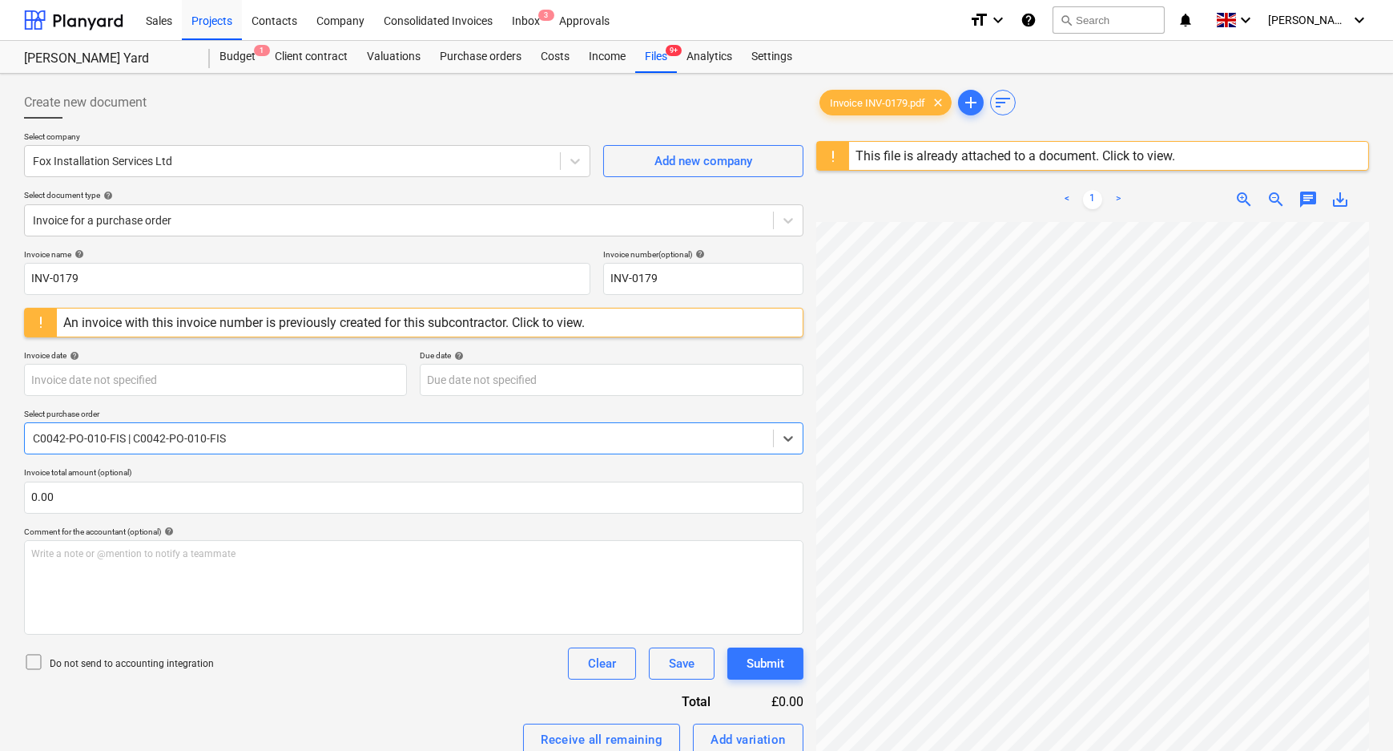
click at [107, 662] on p "Do not send to accounting integration" at bounding box center [132, 664] width 164 height 14
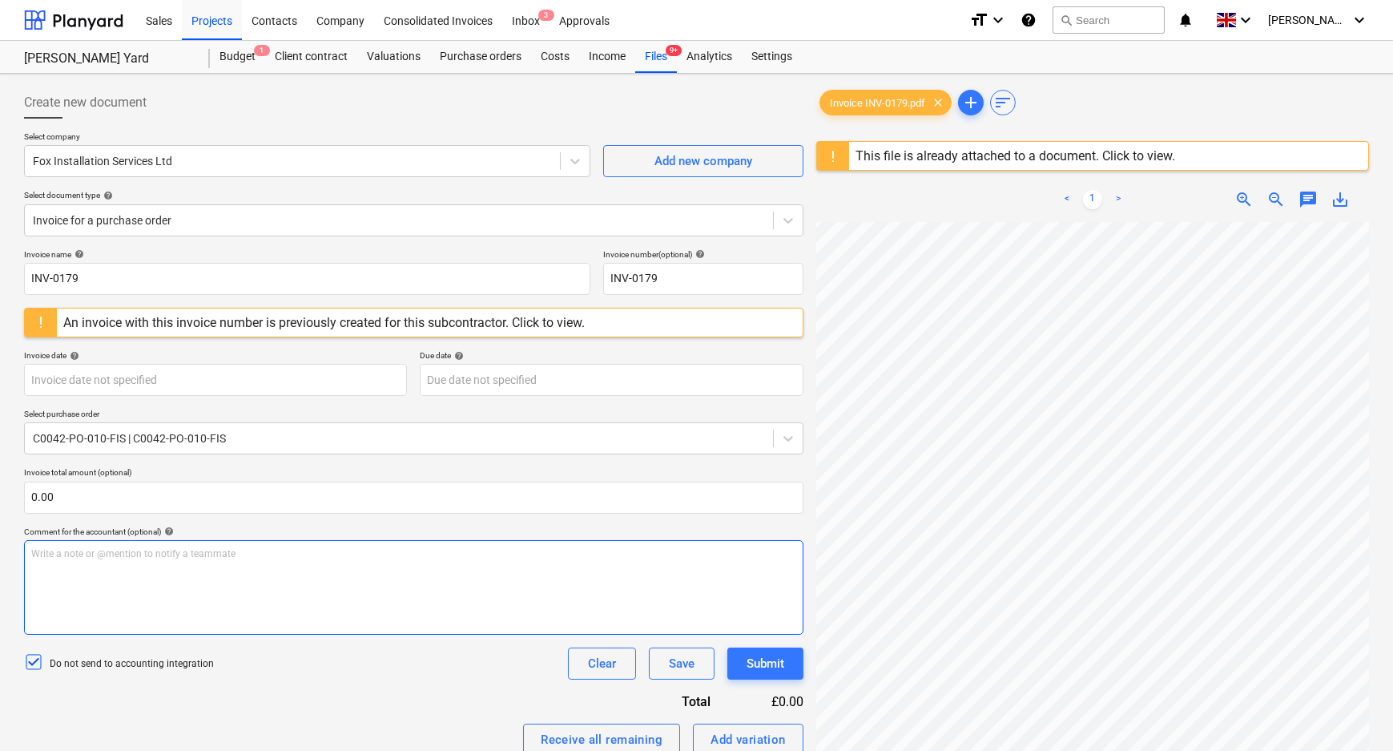
scroll to position [199, 0]
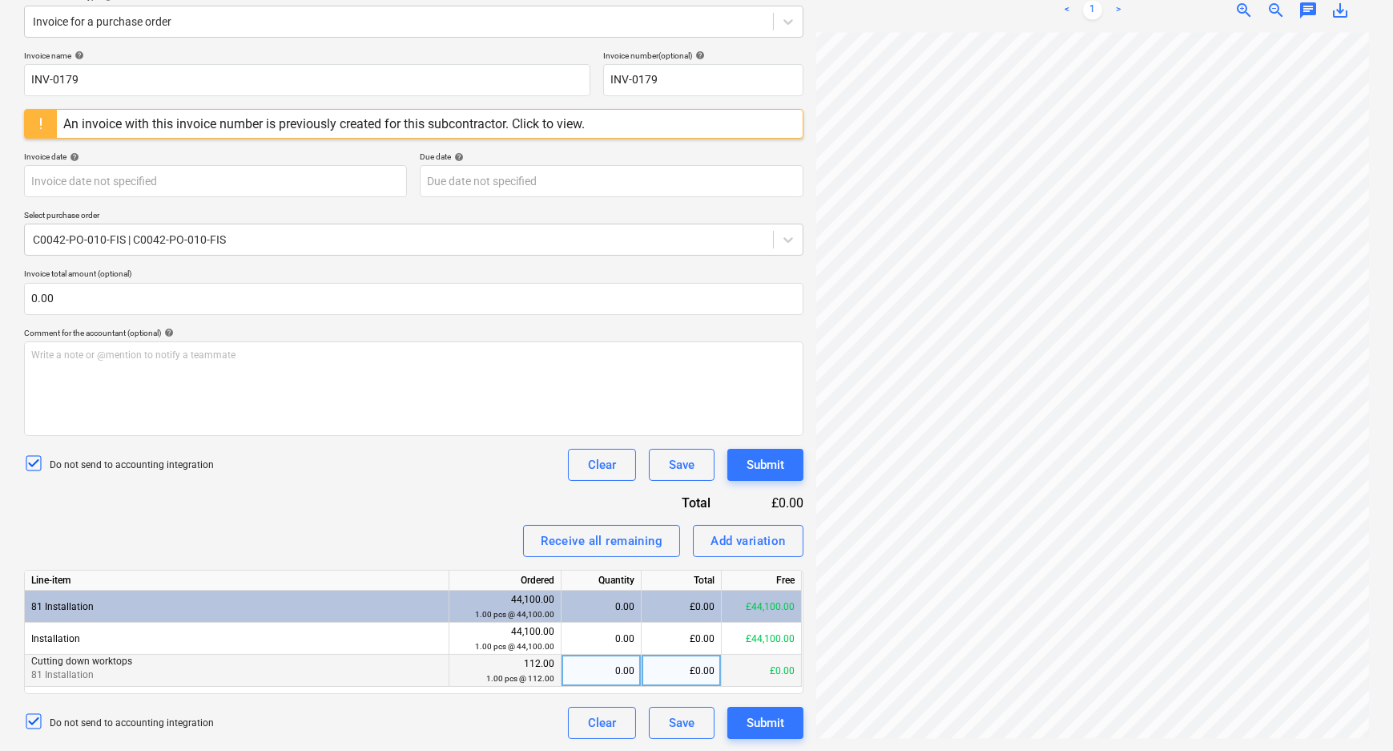
click at [603, 673] on div "0.00" at bounding box center [601, 670] width 66 height 32
click at [442, 729] on div "Do not send to accounting integration Clear Save Submit" at bounding box center [413, 723] width 779 height 32
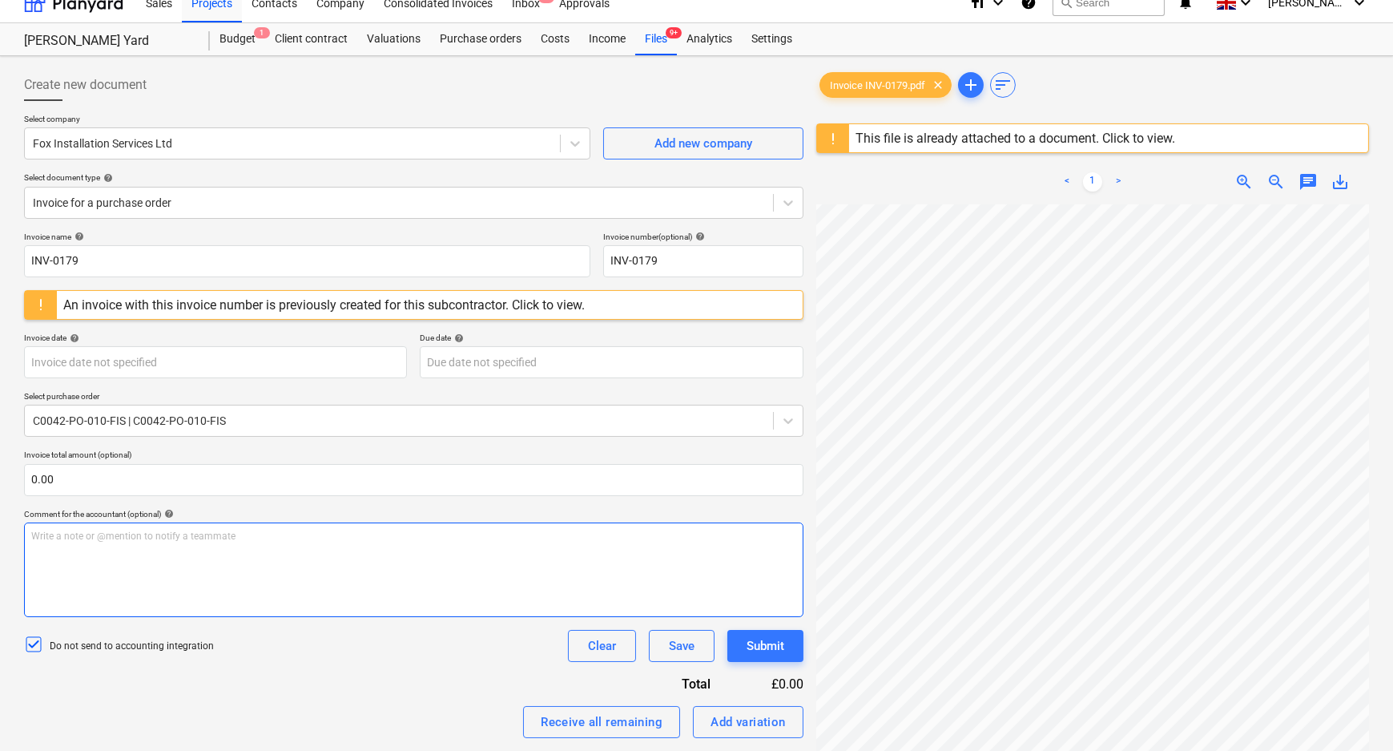
scroll to position [0, 0]
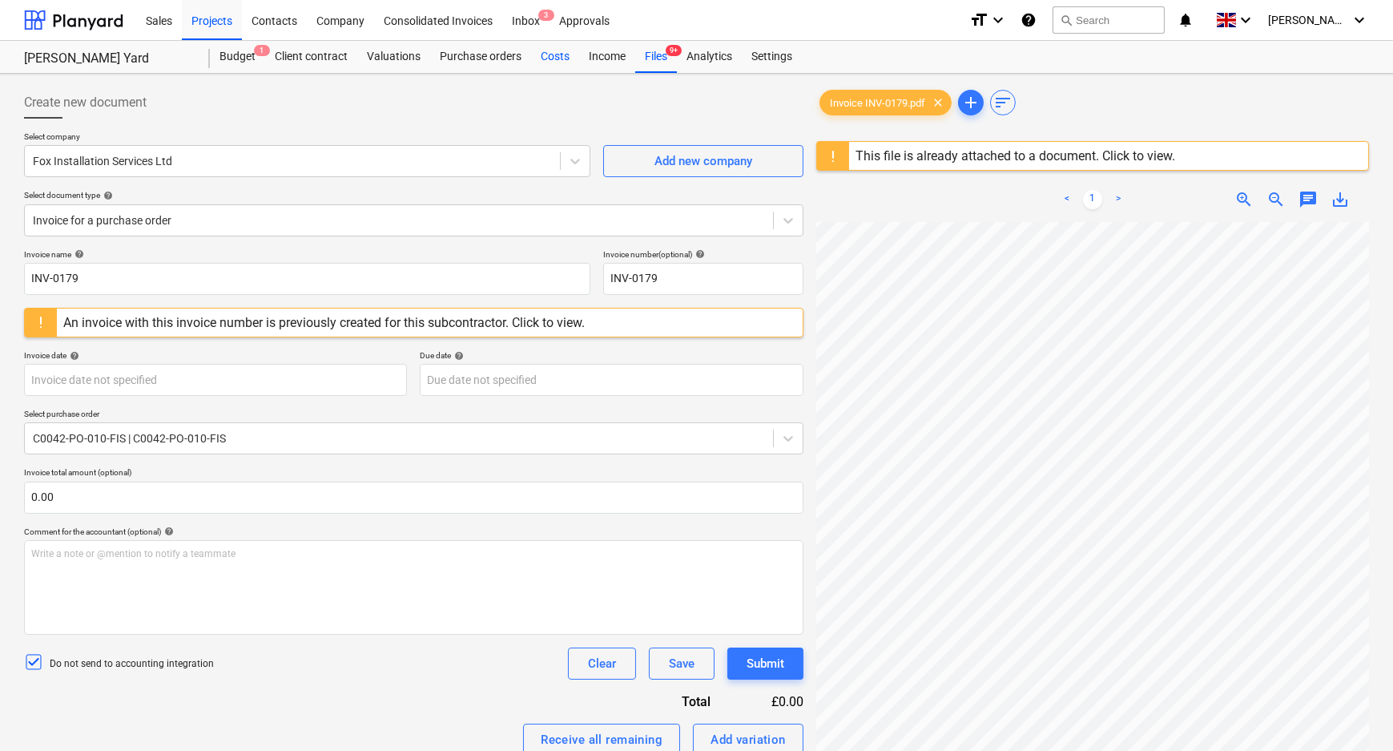
click at [558, 55] on div "Costs" at bounding box center [555, 57] width 48 height 32
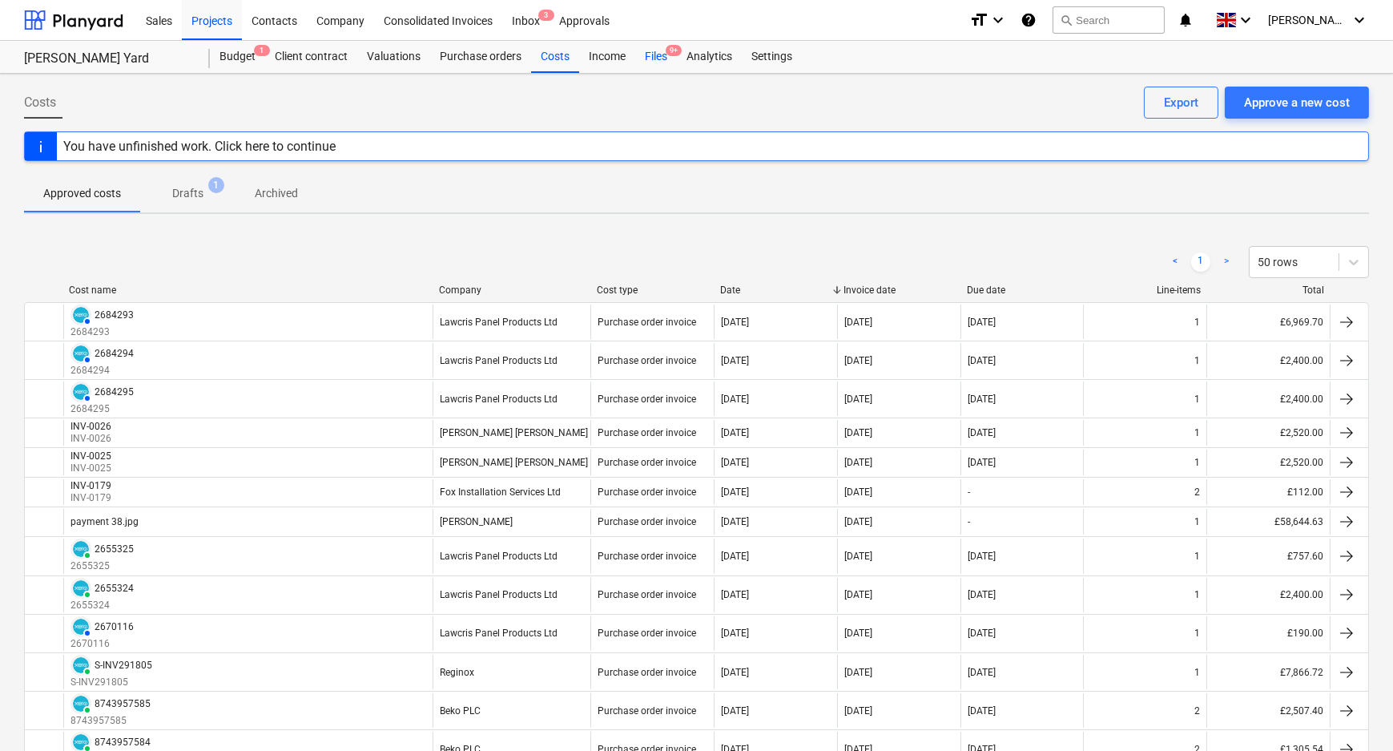
click at [668, 54] on span "9+" at bounding box center [674, 50] width 16 height 11
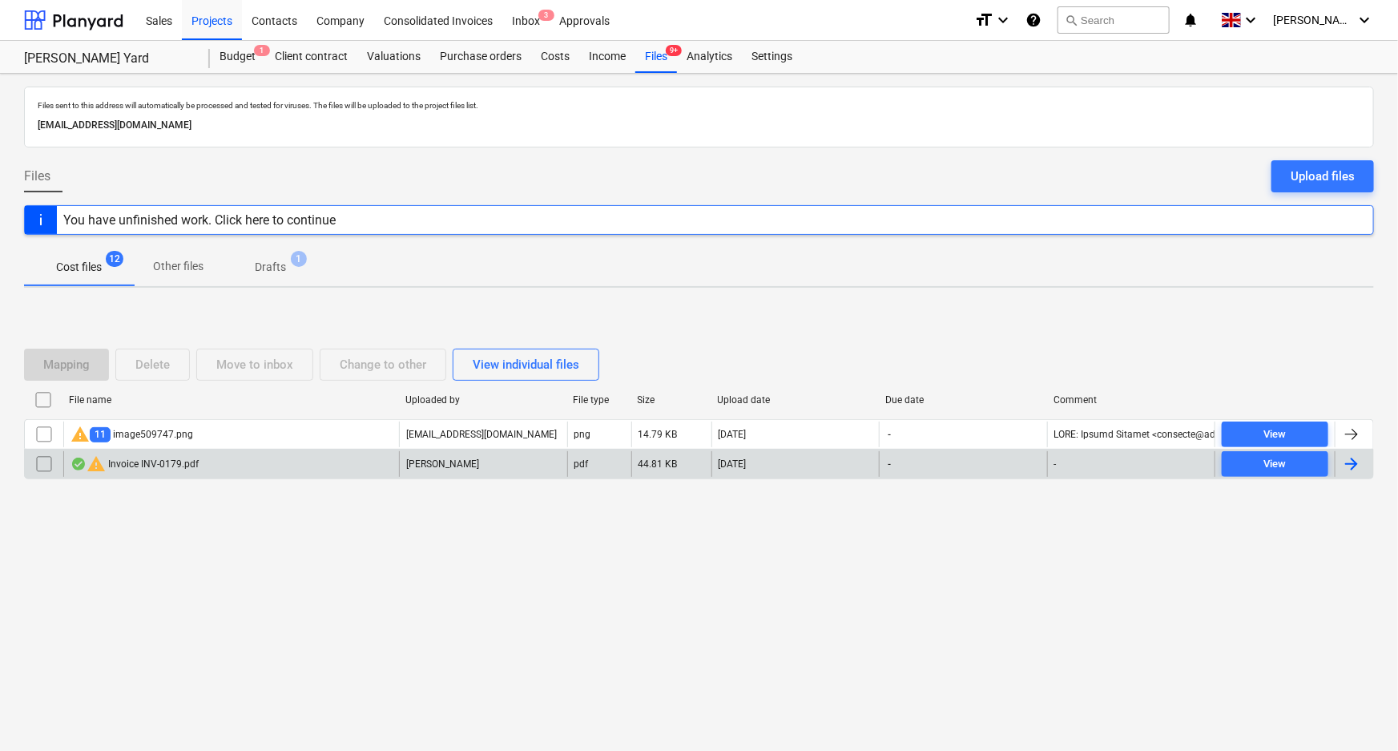
click at [35, 461] on input "checkbox" at bounding box center [44, 464] width 26 height 26
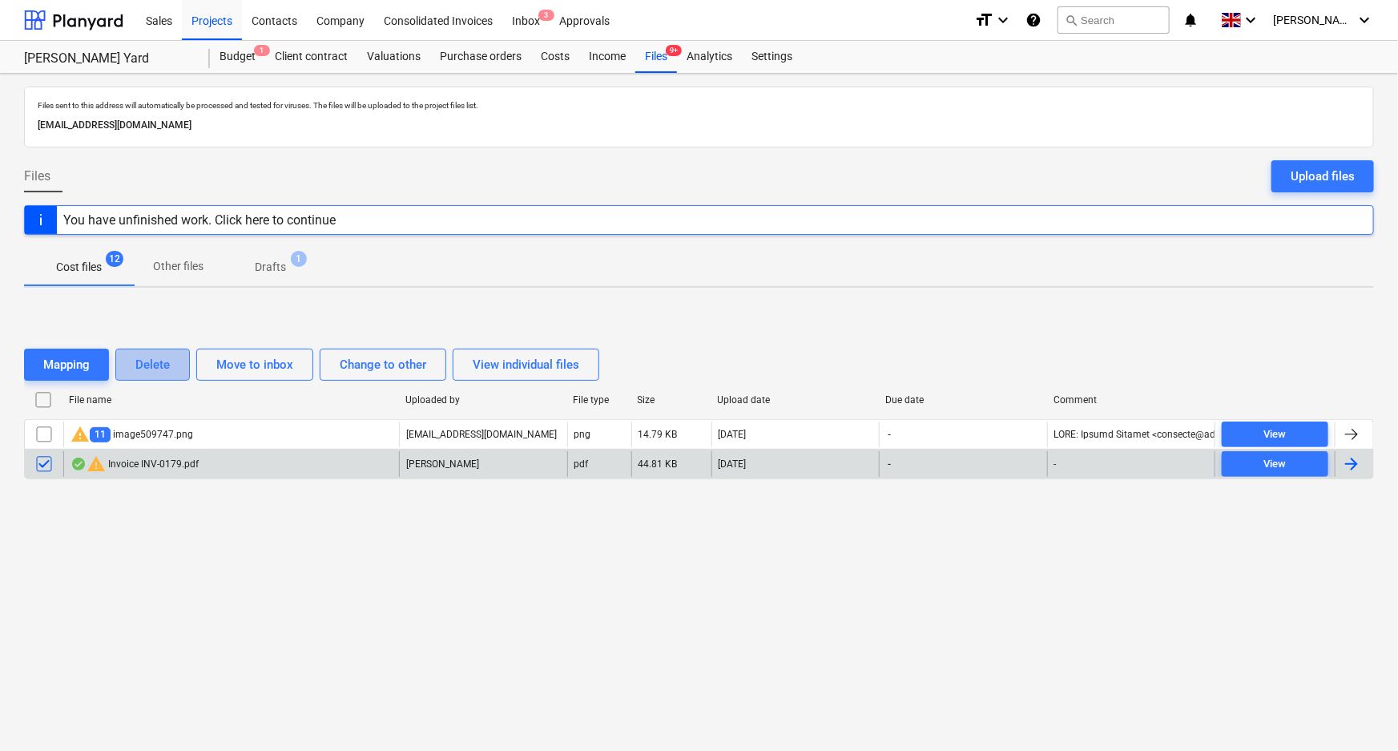
click at [177, 360] on button "Delete" at bounding box center [152, 364] width 74 height 32
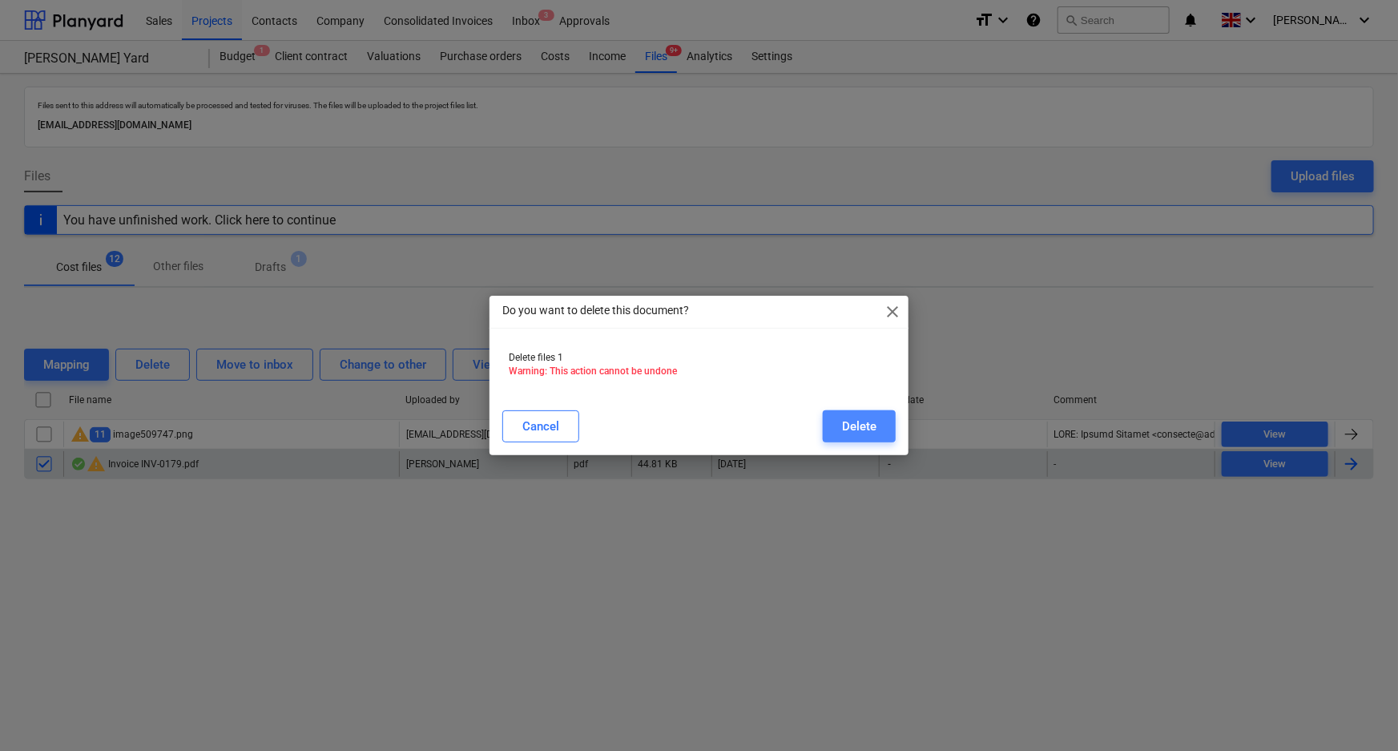
click at [856, 424] on div "Delete" at bounding box center [859, 426] width 34 height 21
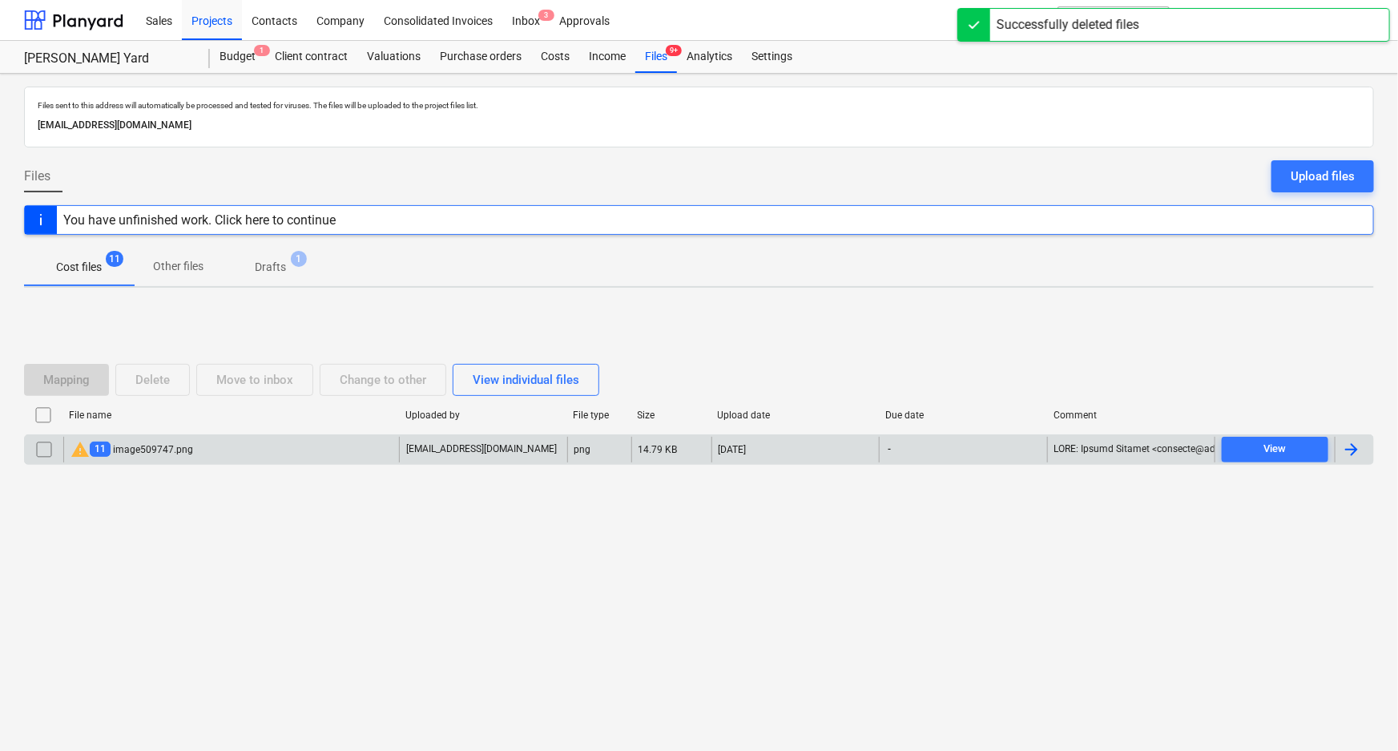
click at [312, 448] on div "warning 11 image509747.png" at bounding box center [231, 450] width 336 height 26
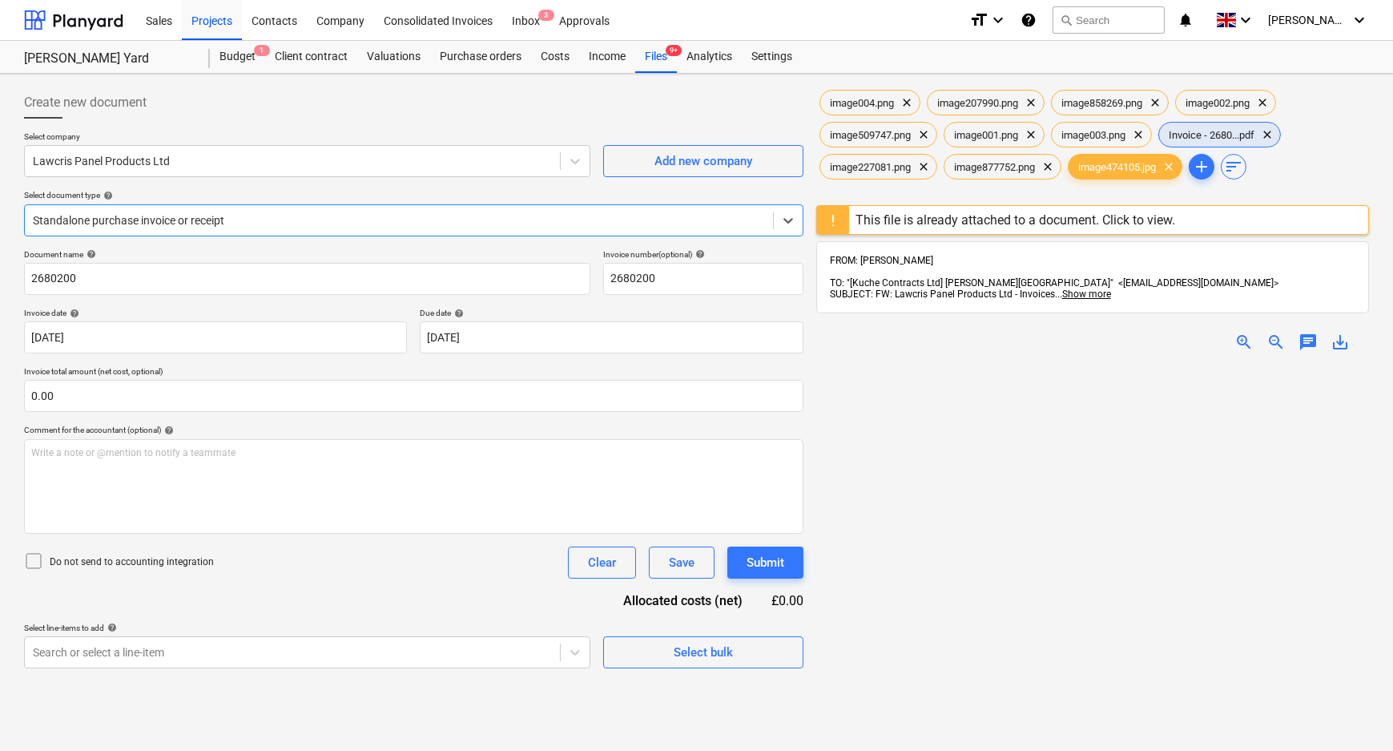
click at [1228, 144] on div "Invoice - 2680...pdf clear" at bounding box center [1219, 135] width 123 height 26
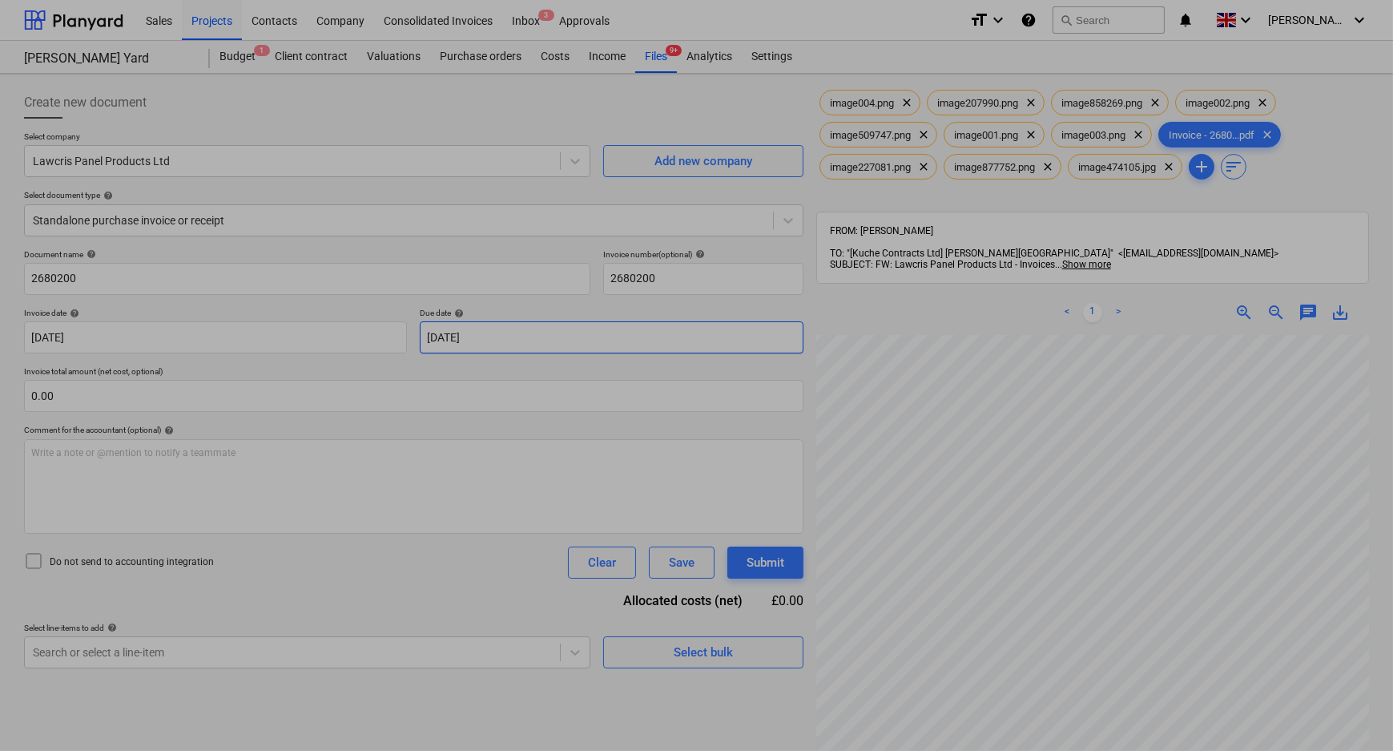
click at [509, 325] on body "Sales Projects Contacts Company Consolidated Invoices Inbox 3 Approvals format_…" at bounding box center [696, 375] width 1393 height 751
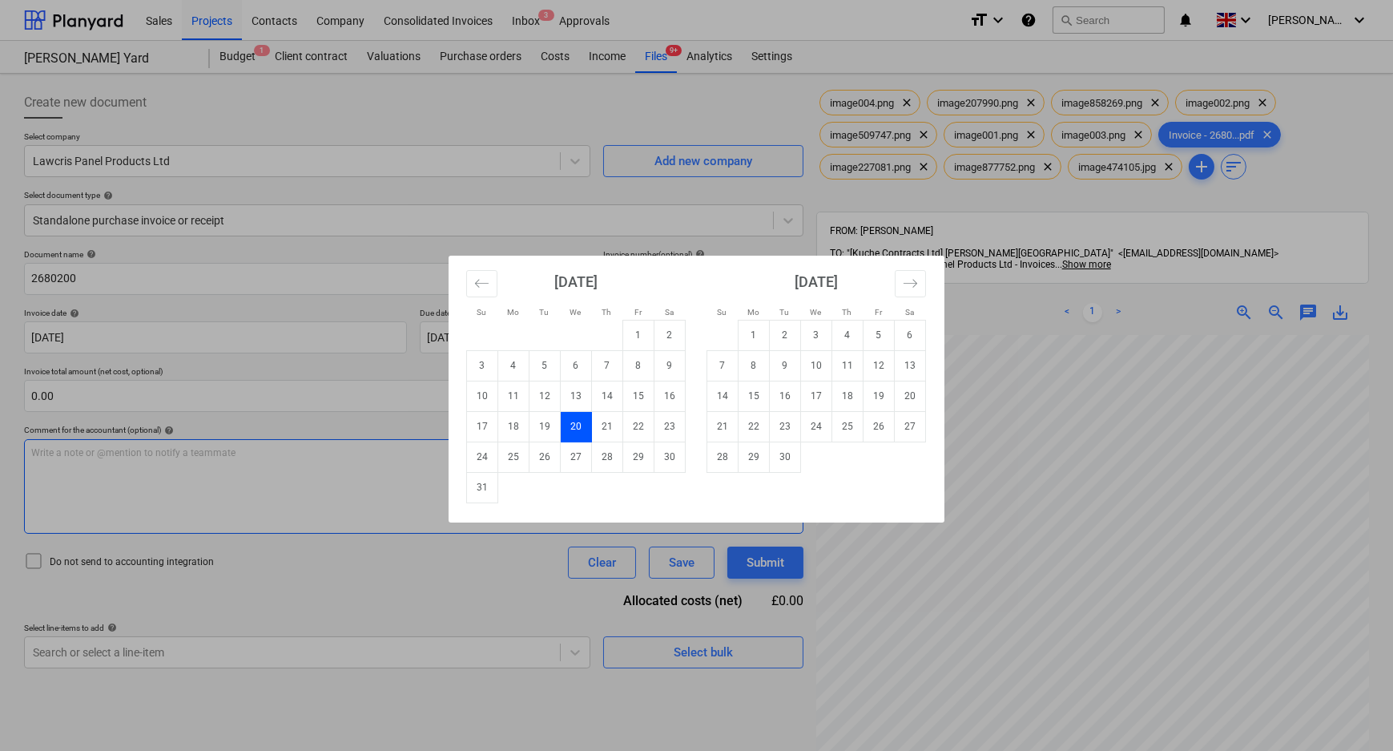
drag, startPoint x: 773, startPoint y: 461, endPoint x: 765, endPoint y: 455, distance: 9.8
click at [773, 461] on td "30" at bounding box center [785, 456] width 31 height 30
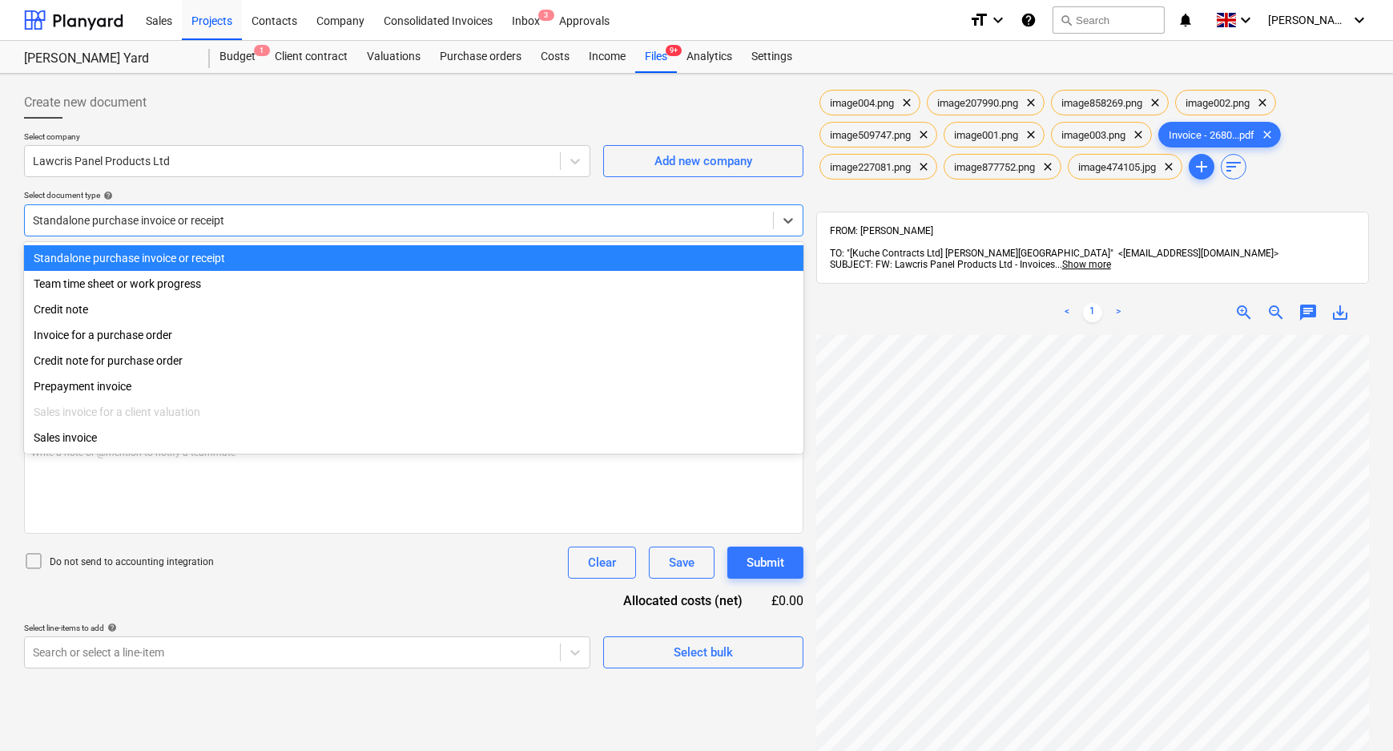
click at [395, 220] on div at bounding box center [399, 220] width 732 height 16
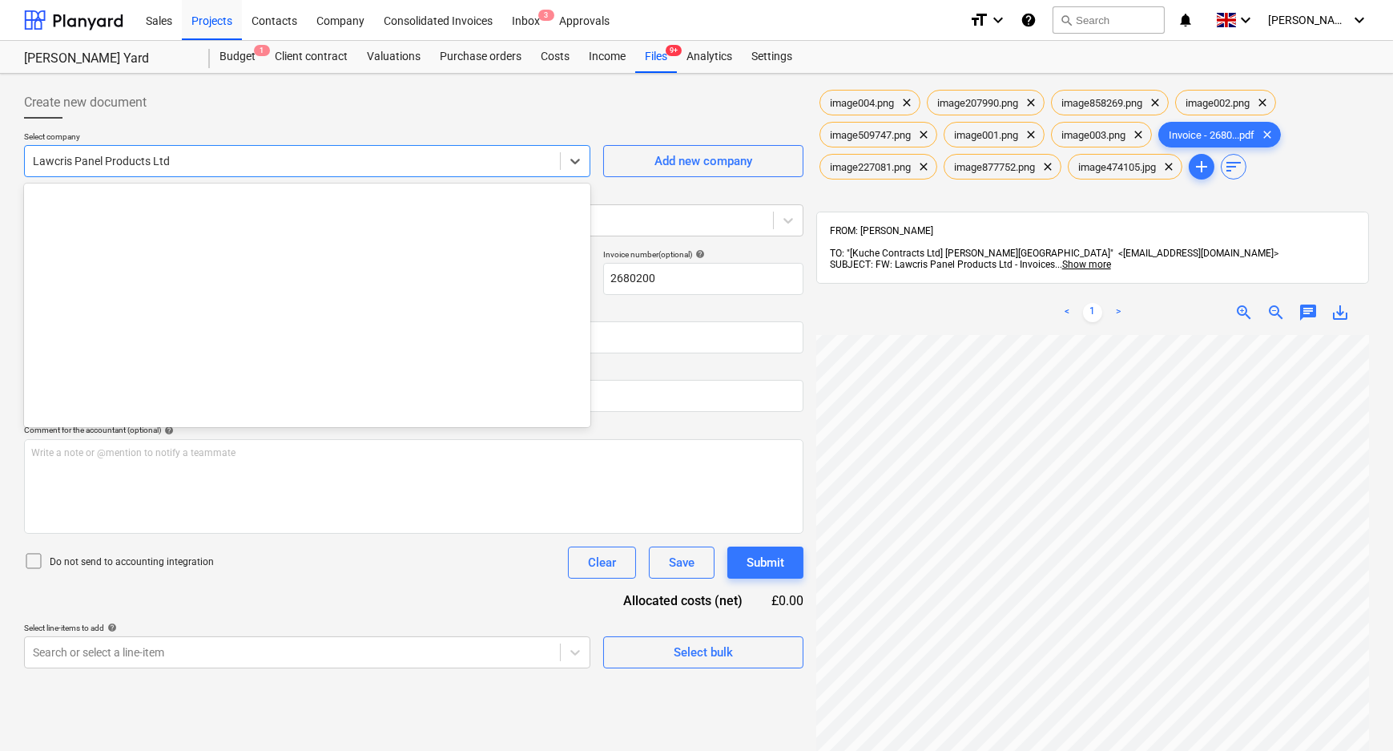
click at [200, 164] on div at bounding box center [292, 161] width 519 height 16
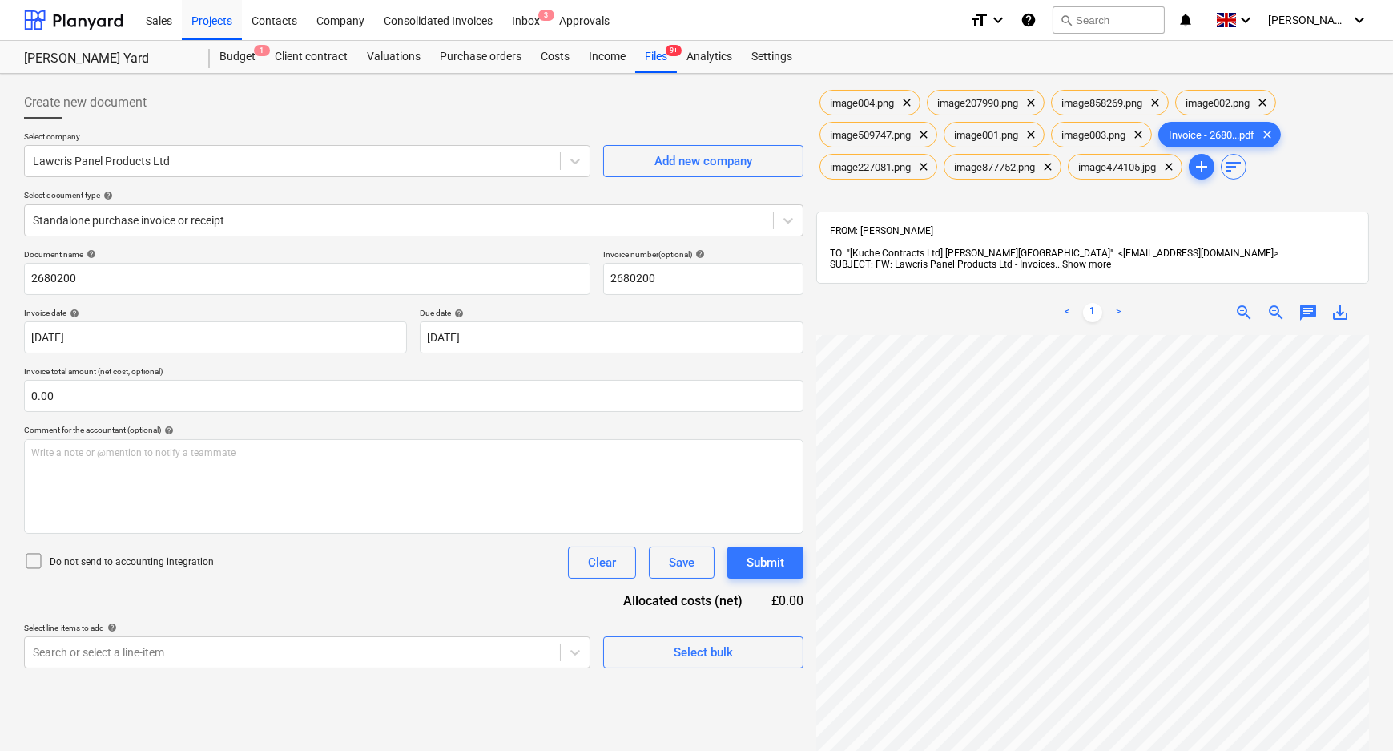
click at [14, 219] on div "Create new document Select company Lawcris Panel Products Ltd Add new company S…" at bounding box center [696, 564] width 1393 height 980
click at [56, 212] on div at bounding box center [399, 220] width 732 height 16
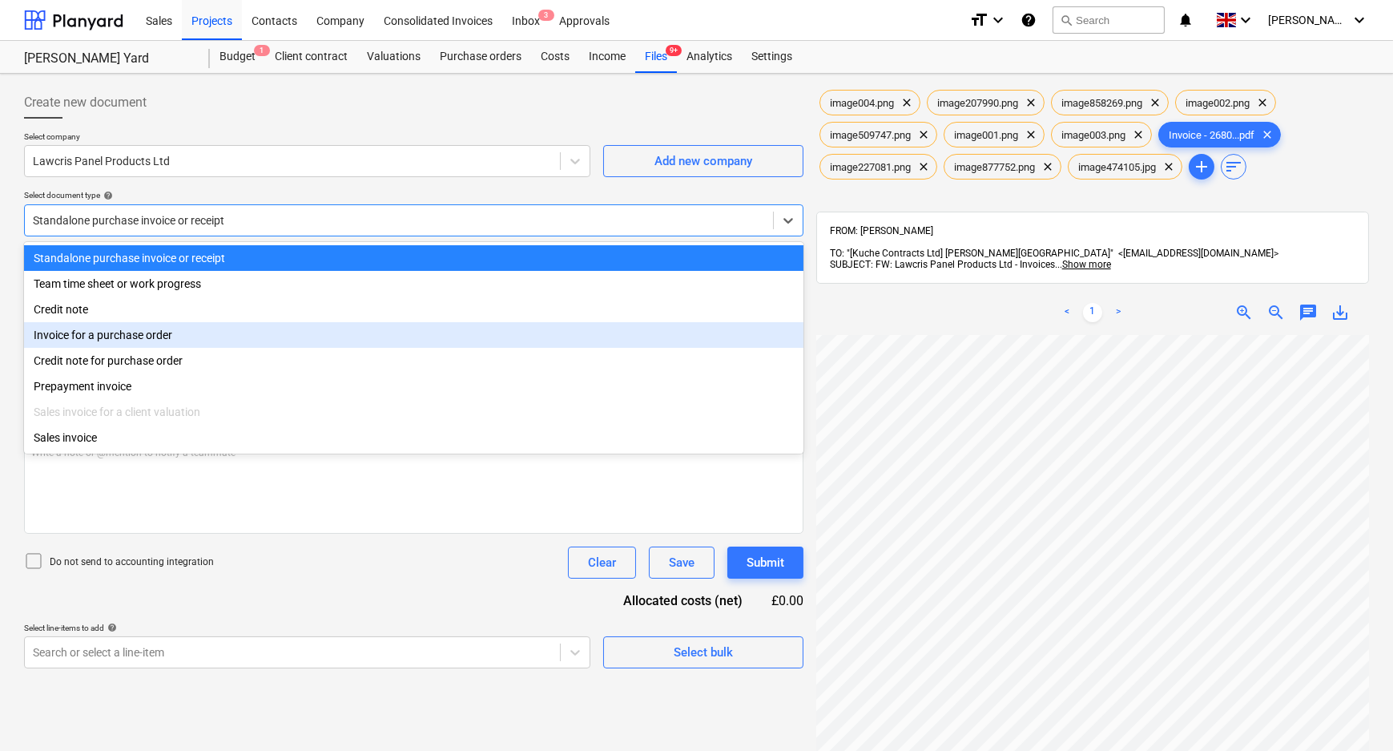
click at [99, 336] on div "Invoice for a purchase order" at bounding box center [413, 335] width 779 height 26
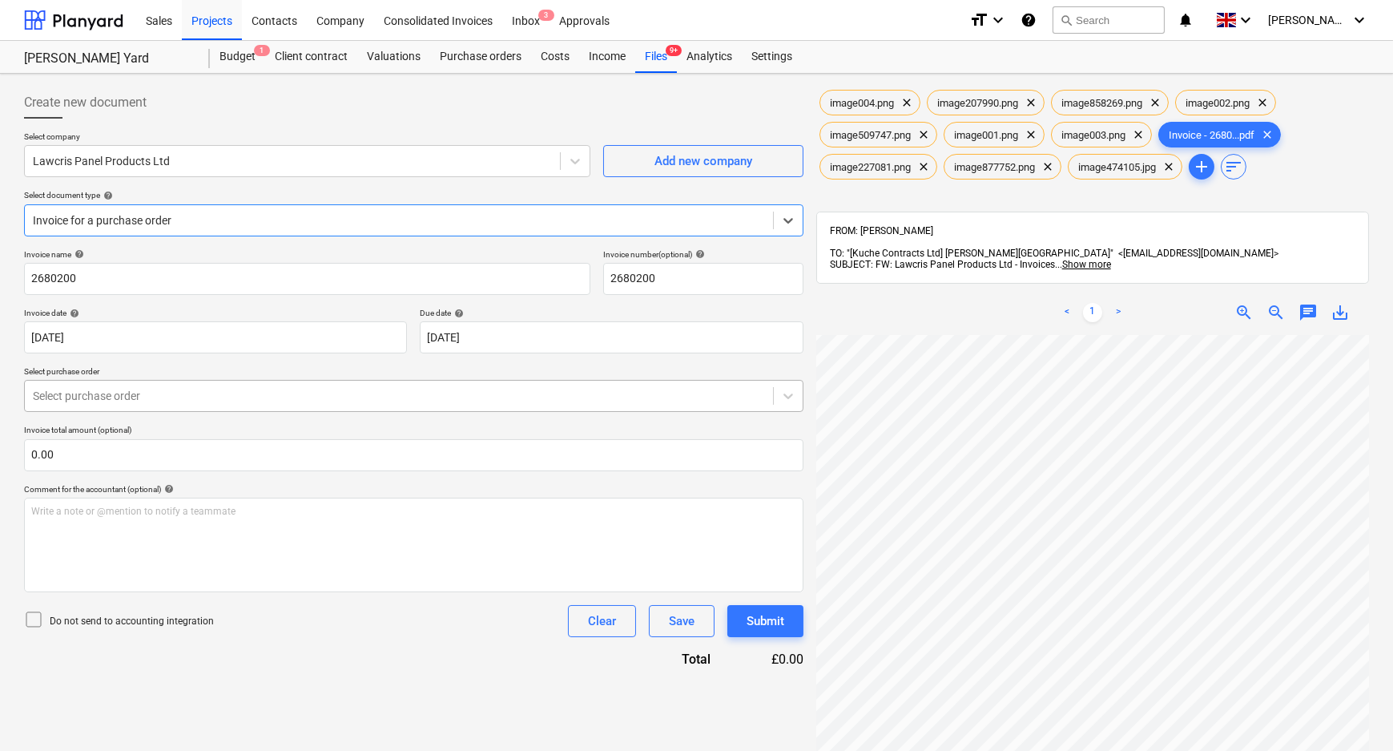
click at [106, 389] on div at bounding box center [399, 396] width 732 height 16
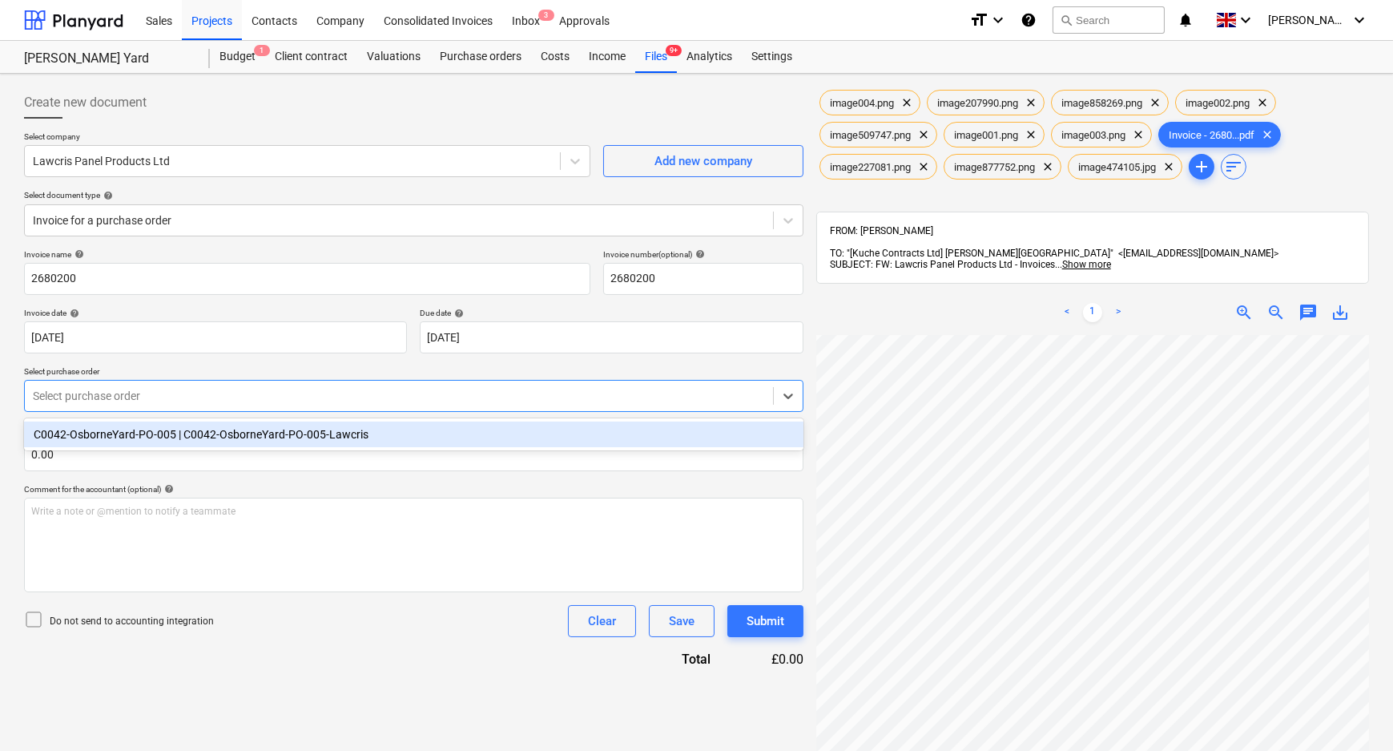
click at [106, 436] on div "C0042-OsborneYard-PO-005 | C0042-OsborneYard-PO-005-Lawcris" at bounding box center [413, 434] width 779 height 26
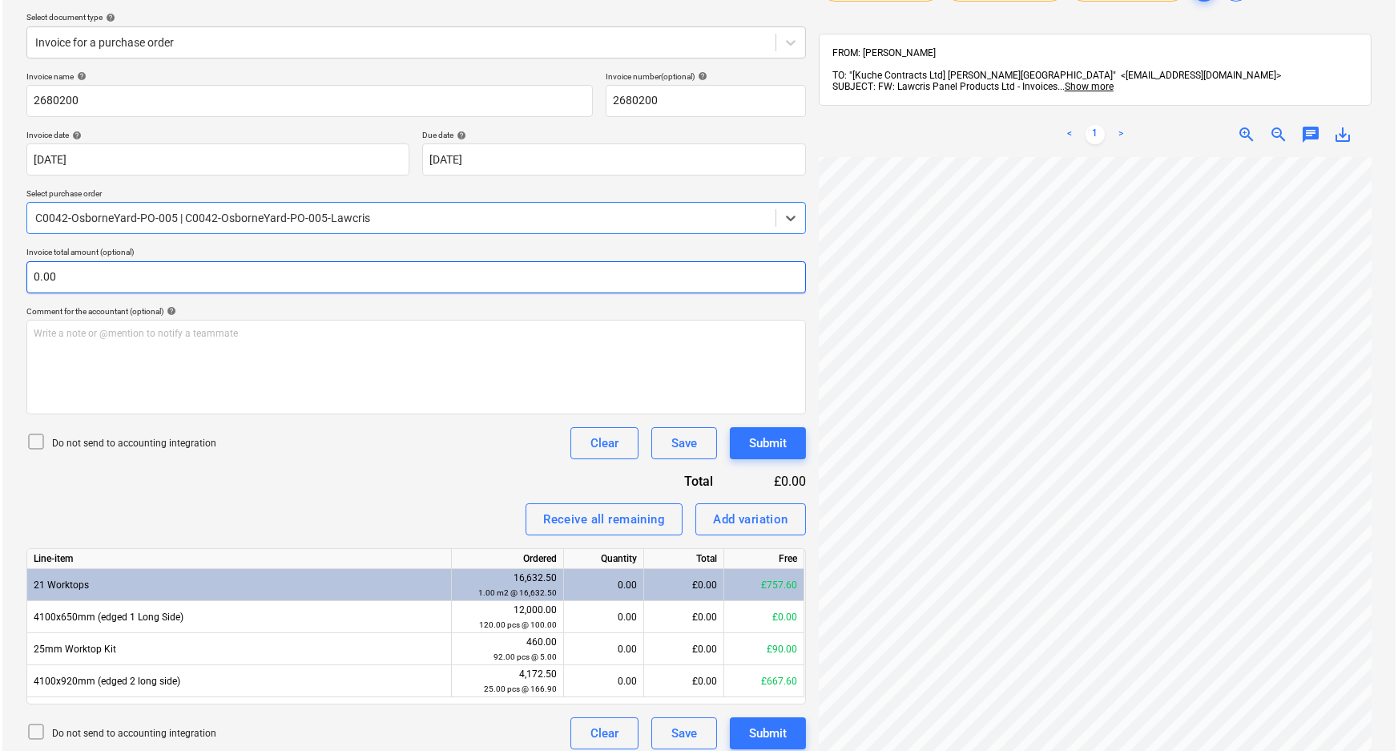
scroll to position [291, 0]
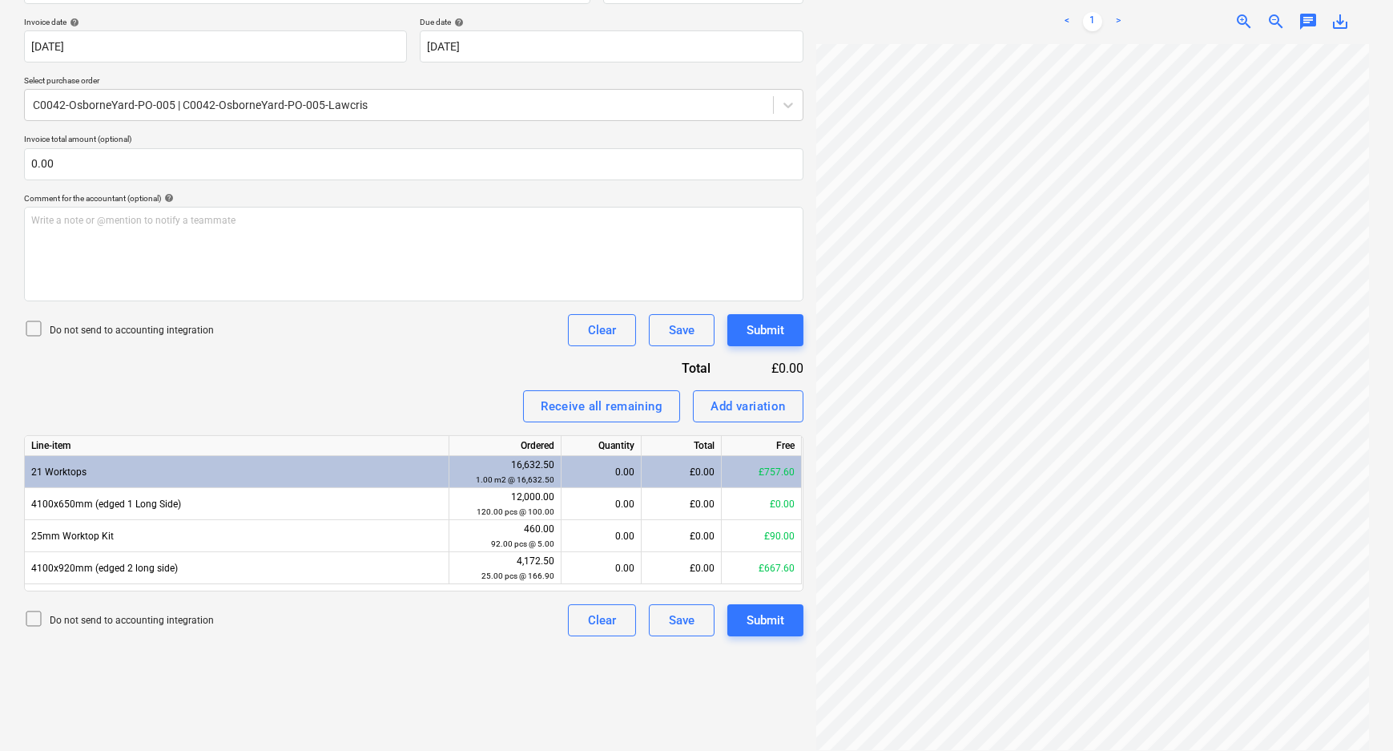
click at [134, 333] on p "Do not send to accounting integration" at bounding box center [132, 331] width 164 height 14
click at [215, 379] on div "Invoice name help 2680200 Invoice number (optional) help 2680200 Invoice date h…" at bounding box center [413, 297] width 779 height 678
click at [763, 401] on div "Add variation" at bounding box center [748, 406] width 75 height 21
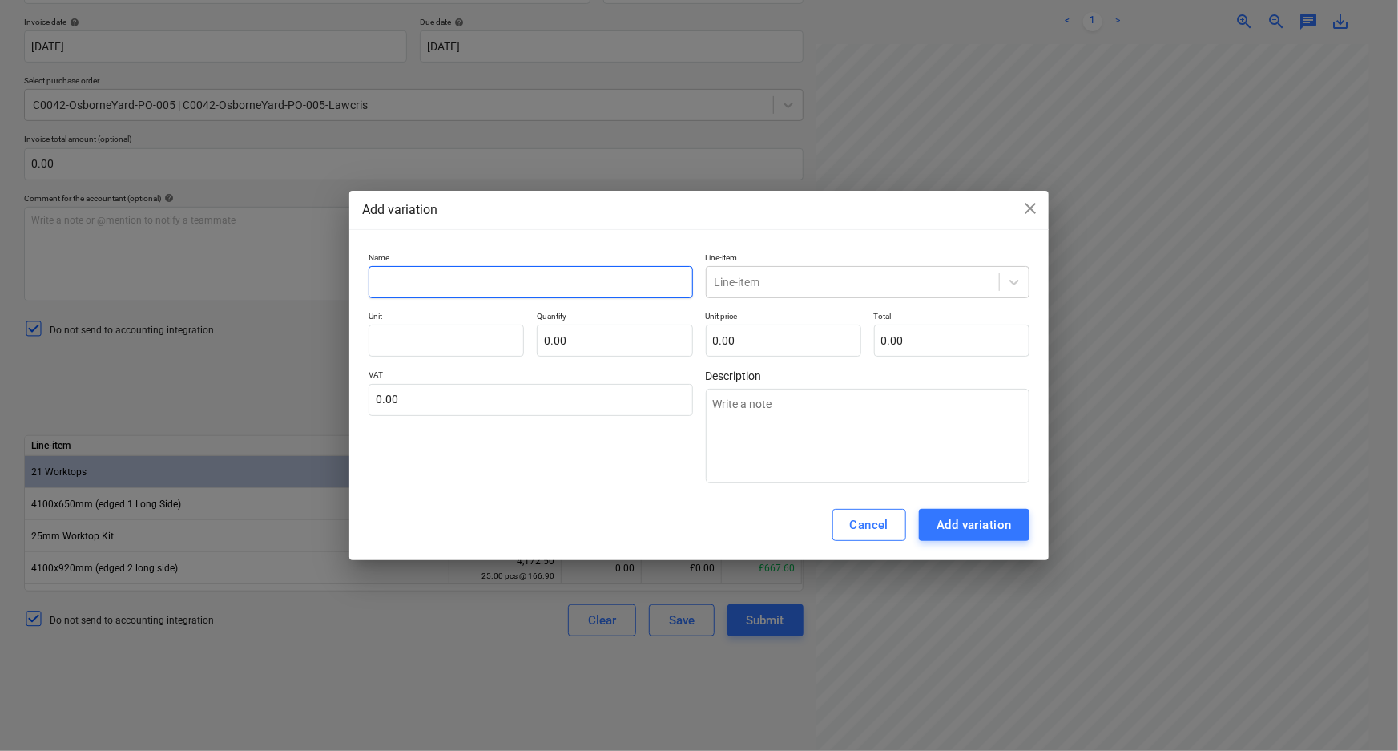
click at [609, 285] on input "text" at bounding box center [530, 282] width 324 height 32
click at [751, 274] on div at bounding box center [853, 282] width 276 height 16
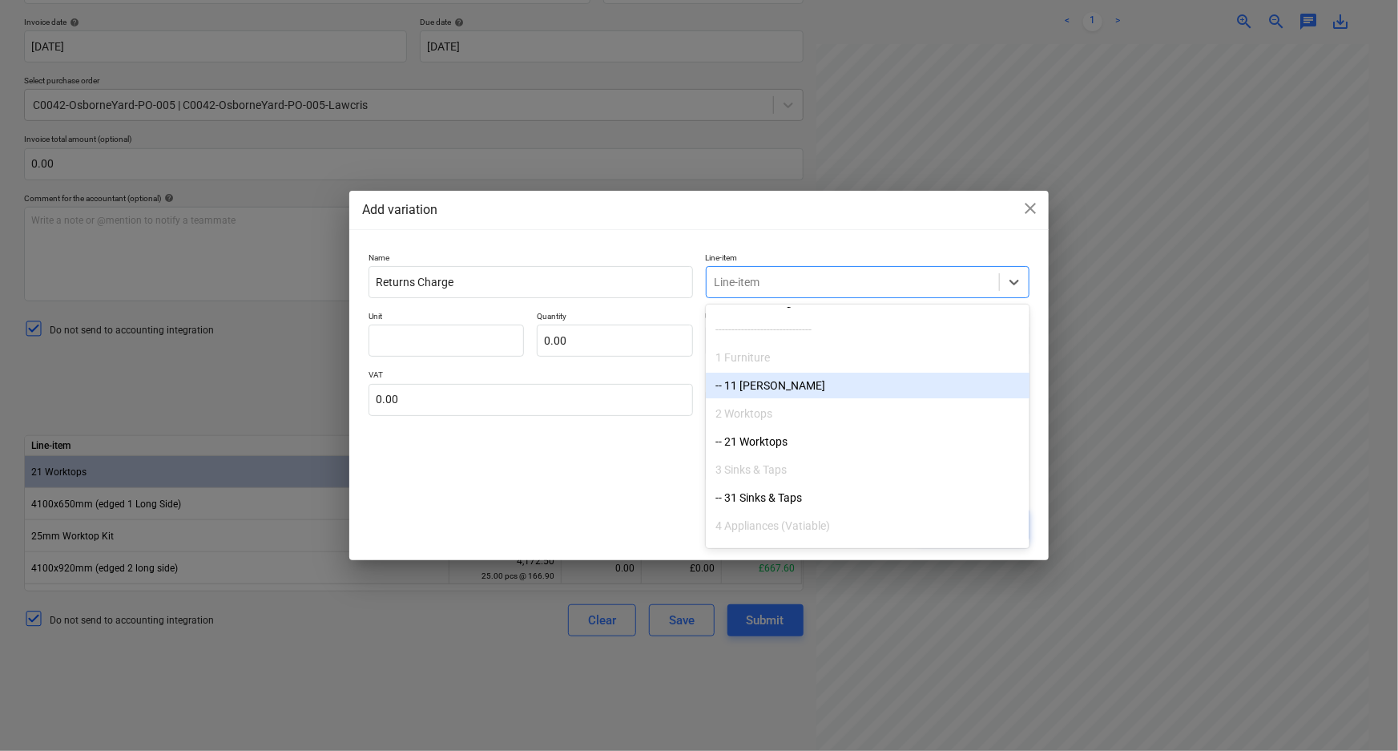
scroll to position [72, 0]
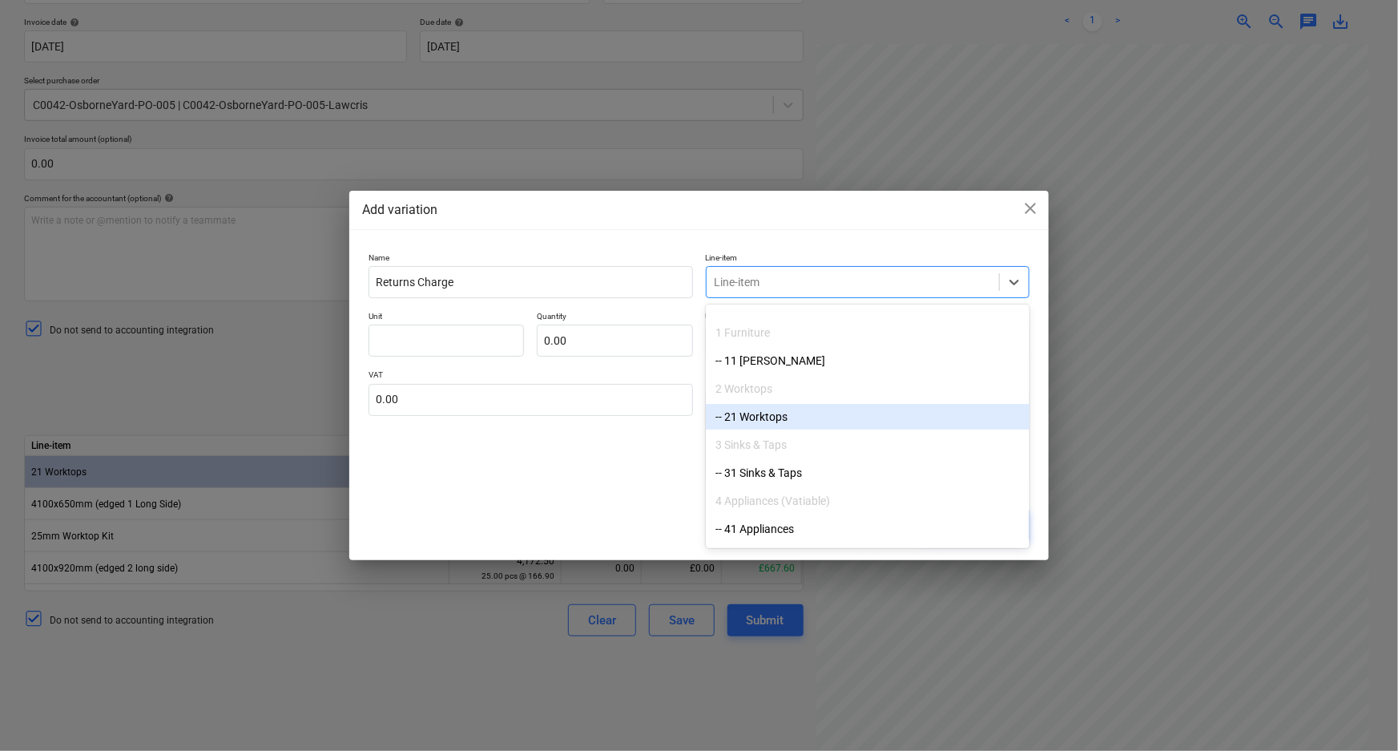
click at [812, 422] on div "-- 21 Worktops" at bounding box center [868, 417] width 324 height 26
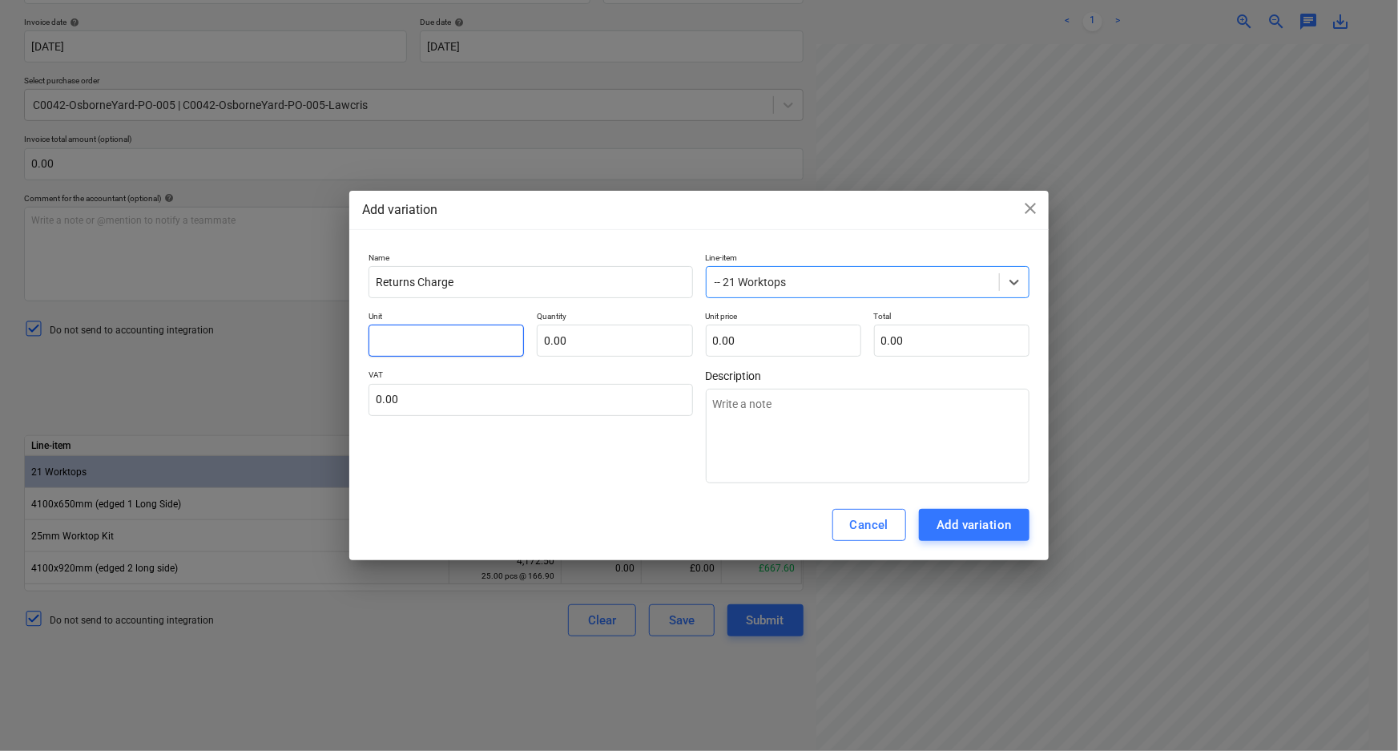
click at [488, 343] on input "text" at bounding box center [445, 340] width 155 height 32
click at [616, 344] on input "text" at bounding box center [614, 340] width 155 height 32
click at [833, 340] on input "text" at bounding box center [783, 340] width 155 height 32
click at [617, 477] on div "VAT 0.00" at bounding box center [530, 426] width 324 height 114
click at [580, 405] on input "text" at bounding box center [530, 400] width 324 height 32
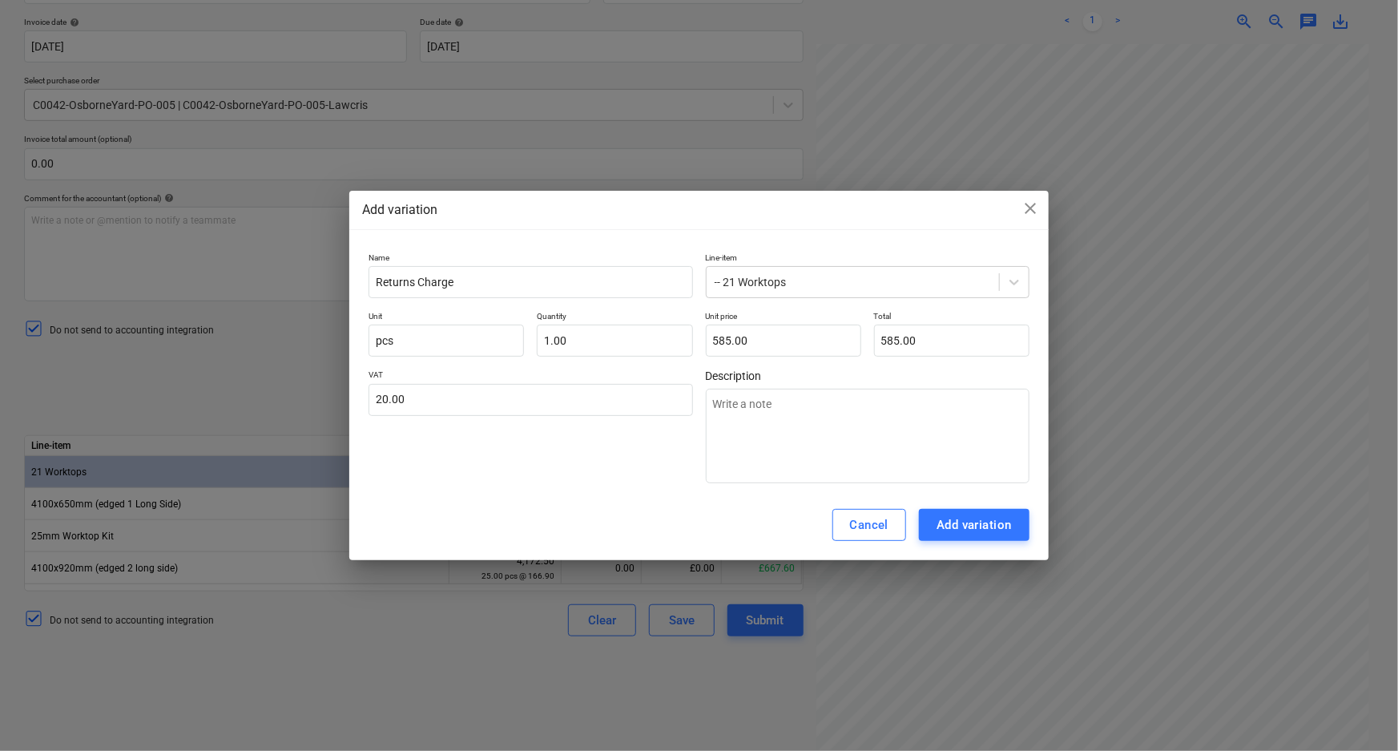
click at [537, 457] on div "VAT 20.00" at bounding box center [530, 426] width 324 height 114
click at [966, 521] on div "Add variation" at bounding box center [973, 524] width 75 height 21
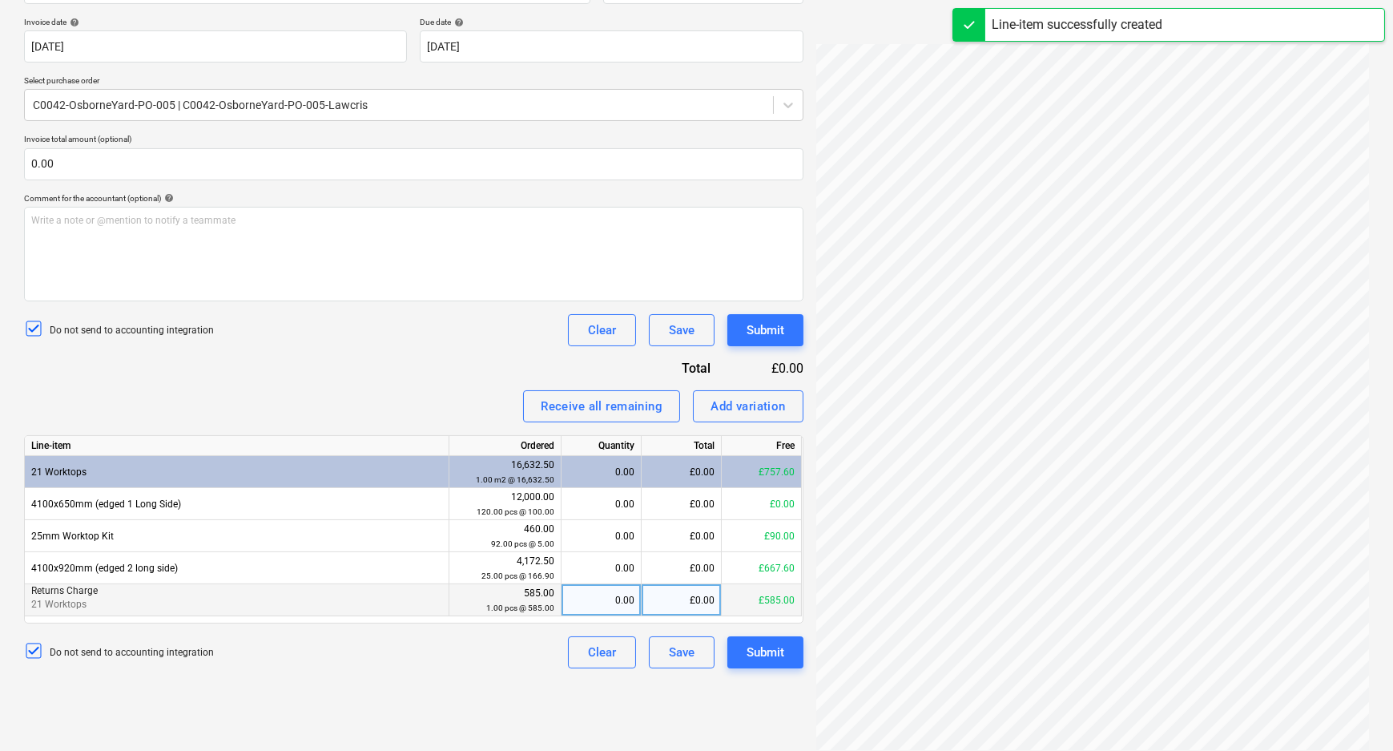
click at [616, 602] on div "0.00" at bounding box center [601, 600] width 66 height 32
click at [544, 659] on div "Do not send to accounting integration Clear Save Submit" at bounding box center [413, 652] width 779 height 32
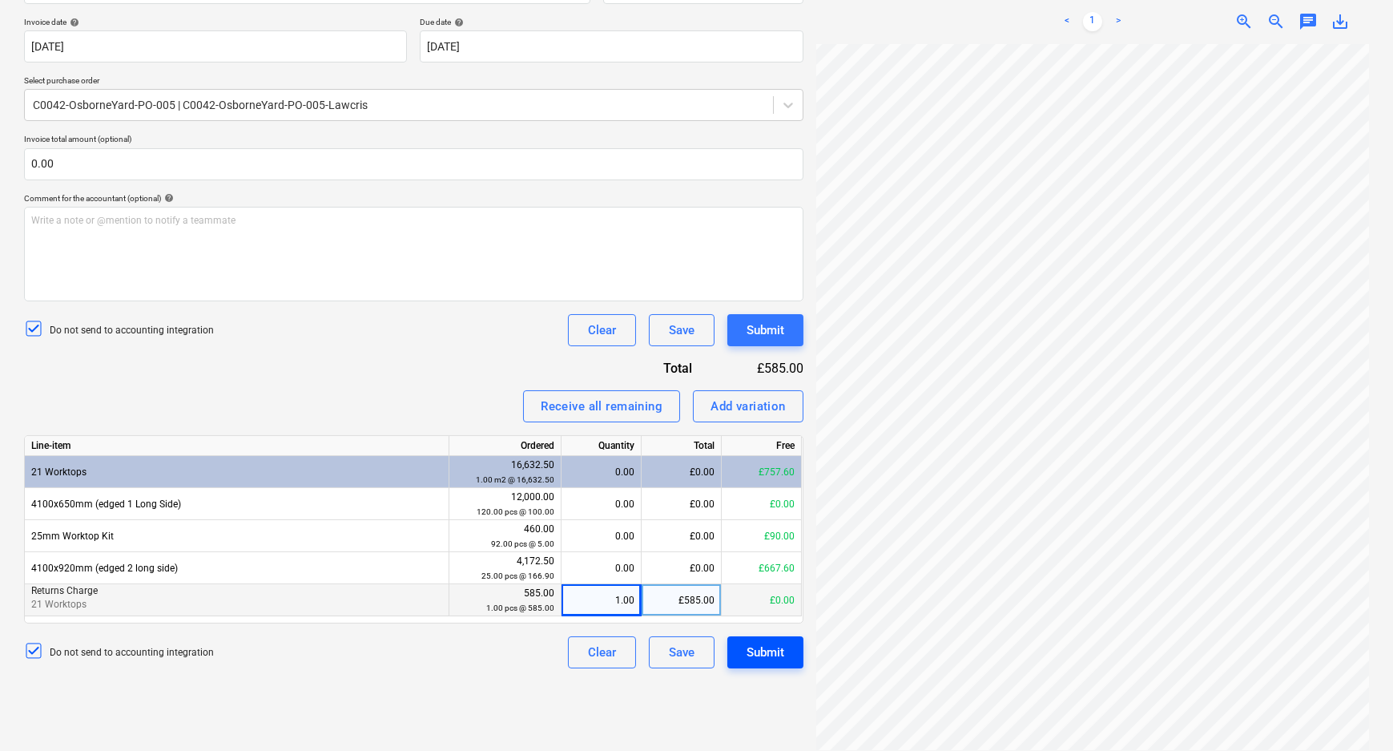
click at [752, 654] on div "Submit" at bounding box center [766, 652] width 38 height 21
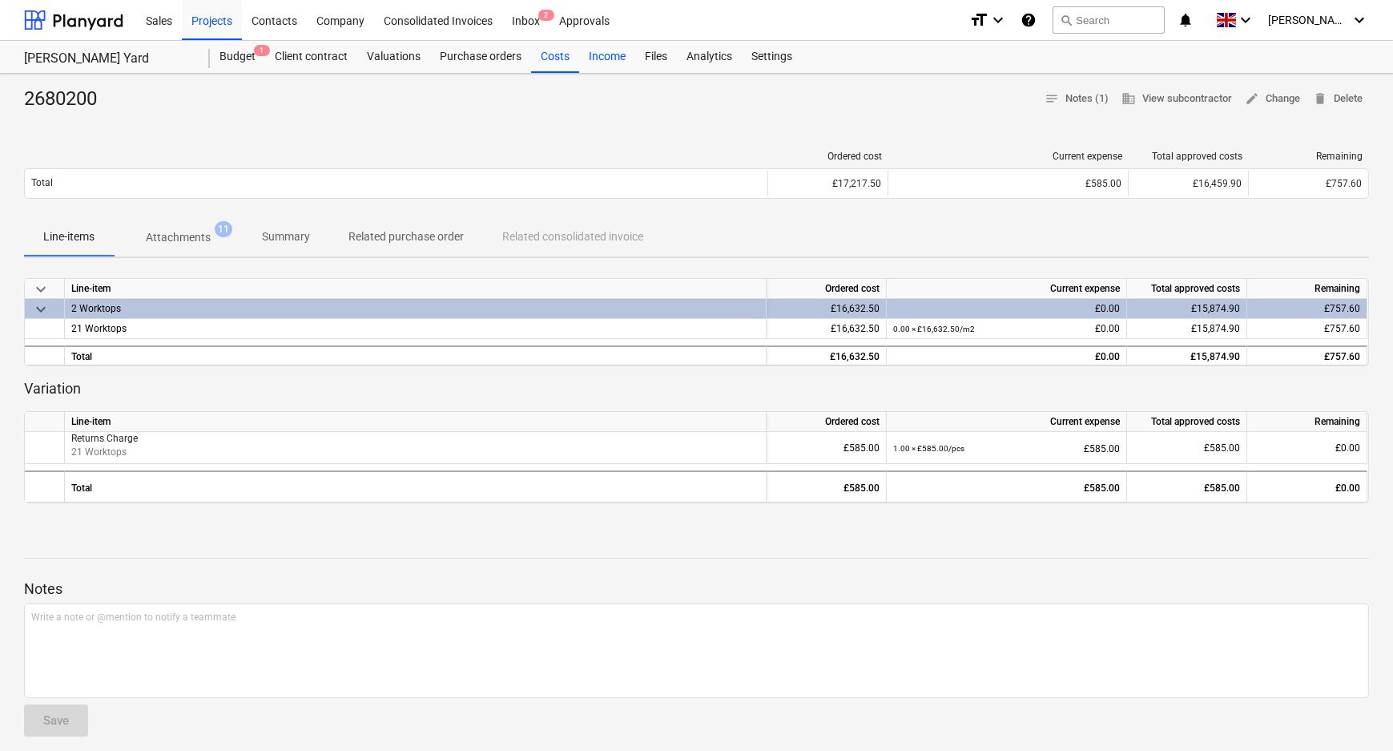
click at [595, 56] on div "Income" at bounding box center [607, 57] width 56 height 32
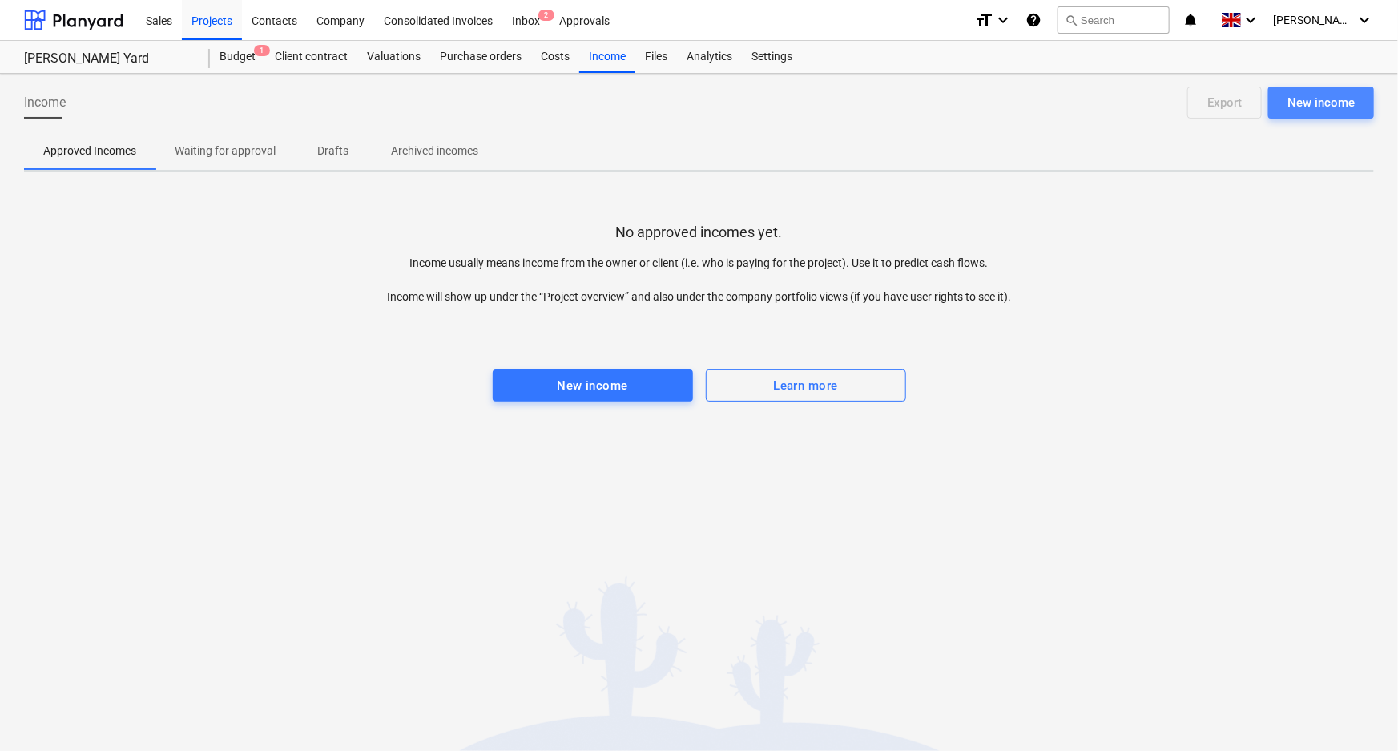
click at [1315, 99] on div "New income" at bounding box center [1320, 102] width 67 height 21
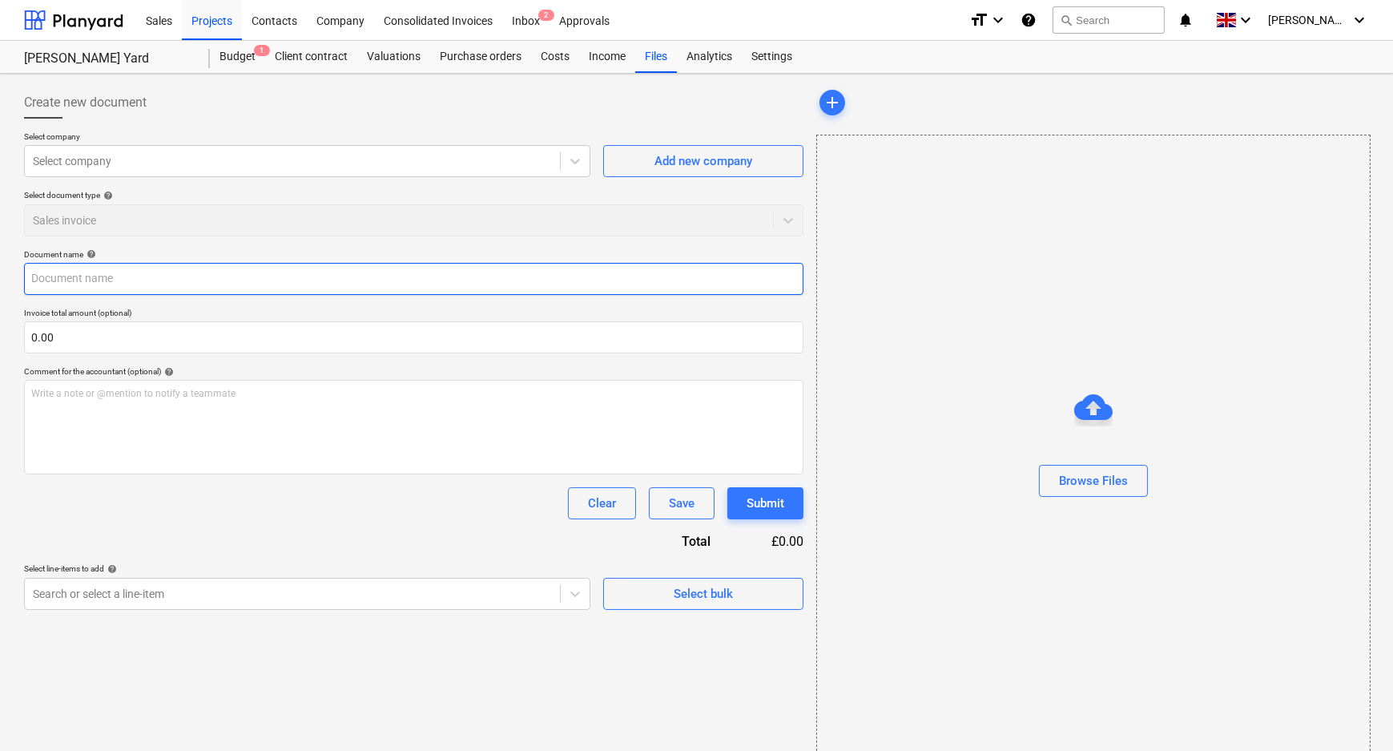
click at [426, 273] on input "text" at bounding box center [413, 279] width 779 height 32
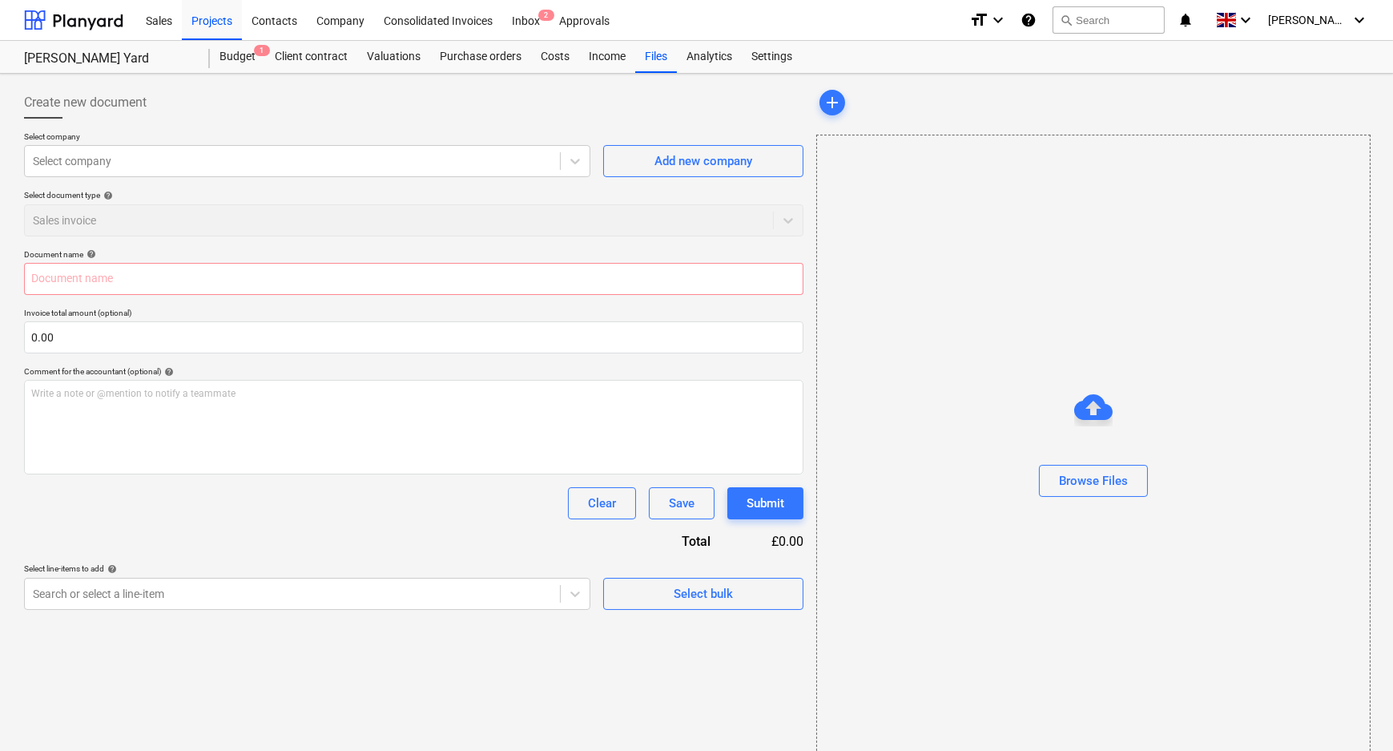
click at [595, 256] on div "Document name help" at bounding box center [413, 254] width 779 height 10
click at [595, 216] on div "Select document type help Sales invoice" at bounding box center [413, 213] width 779 height 46
click at [267, 164] on div at bounding box center [292, 161] width 519 height 16
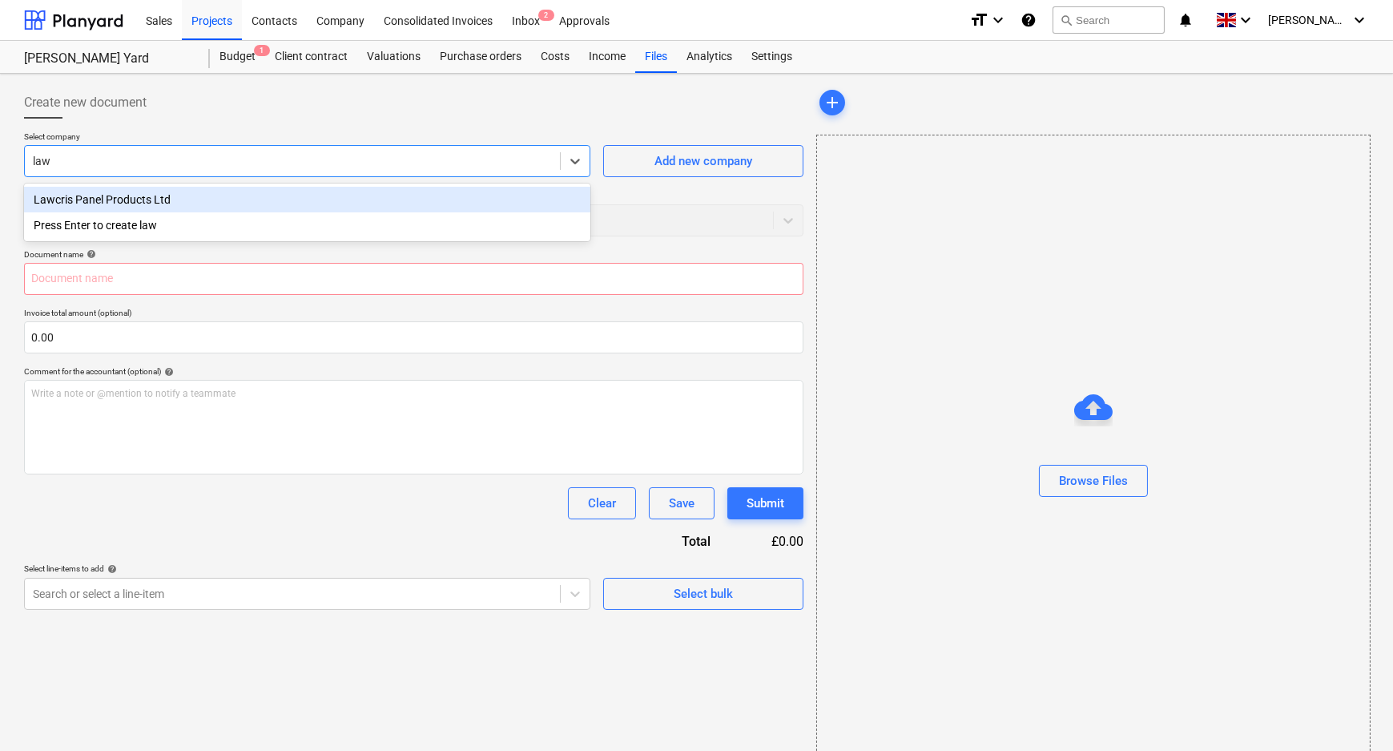
click at [228, 199] on div "Lawcris Panel Products Ltd" at bounding box center [307, 200] width 566 height 26
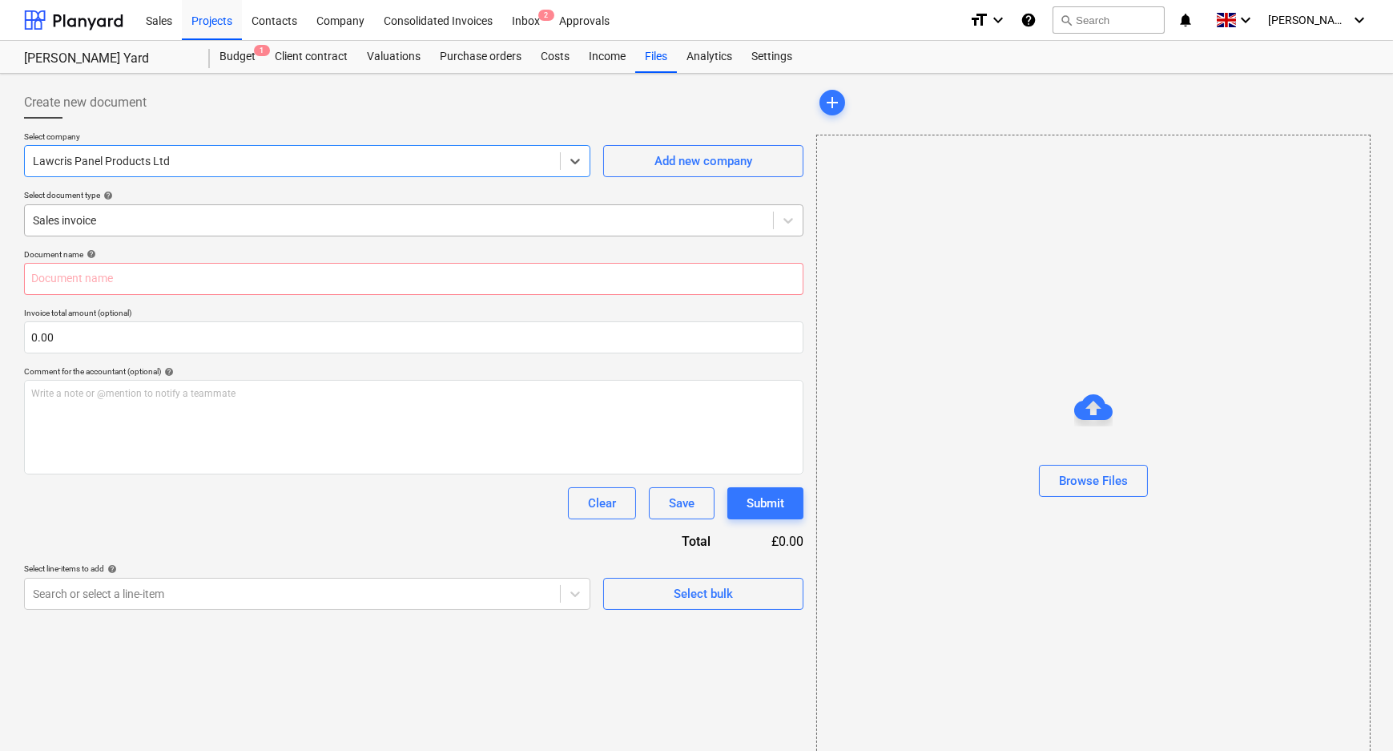
click at [223, 215] on div at bounding box center [399, 220] width 732 height 16
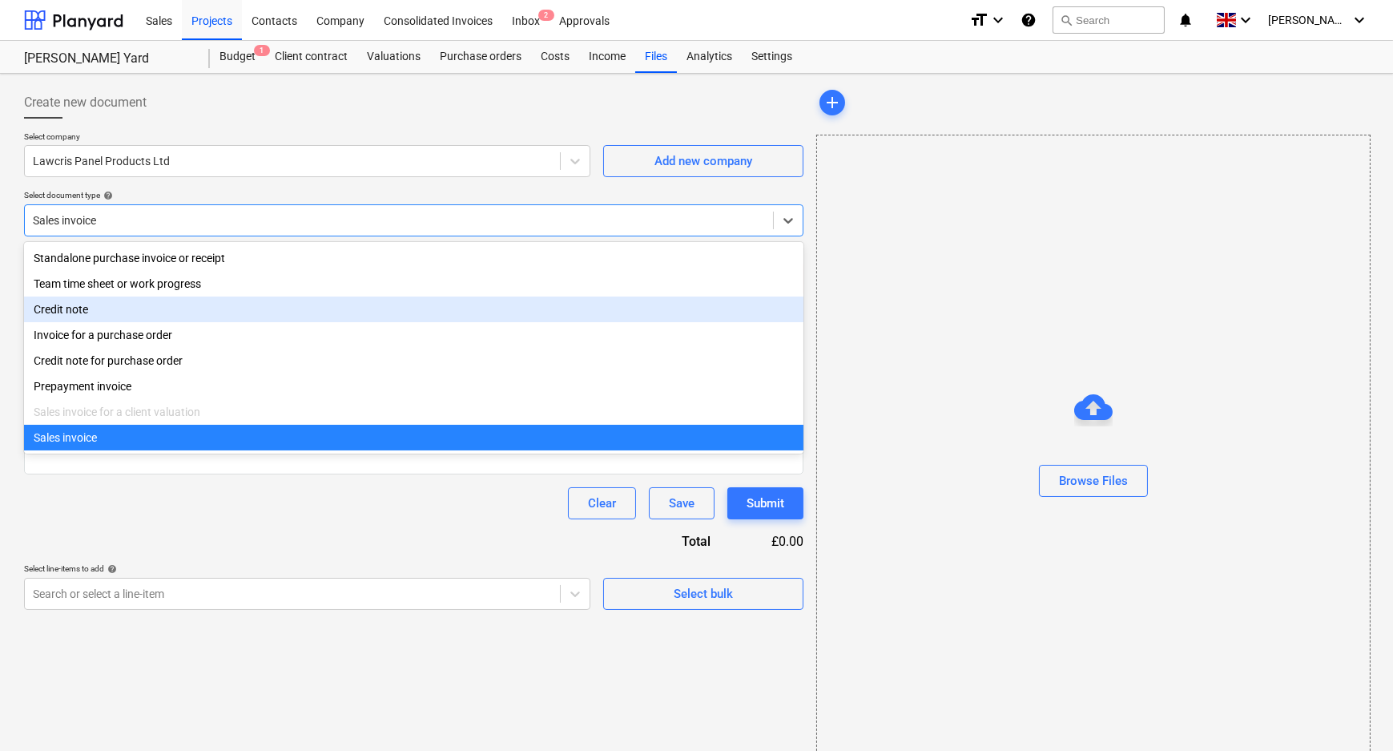
click at [221, 312] on div "Credit note" at bounding box center [413, 309] width 779 height 26
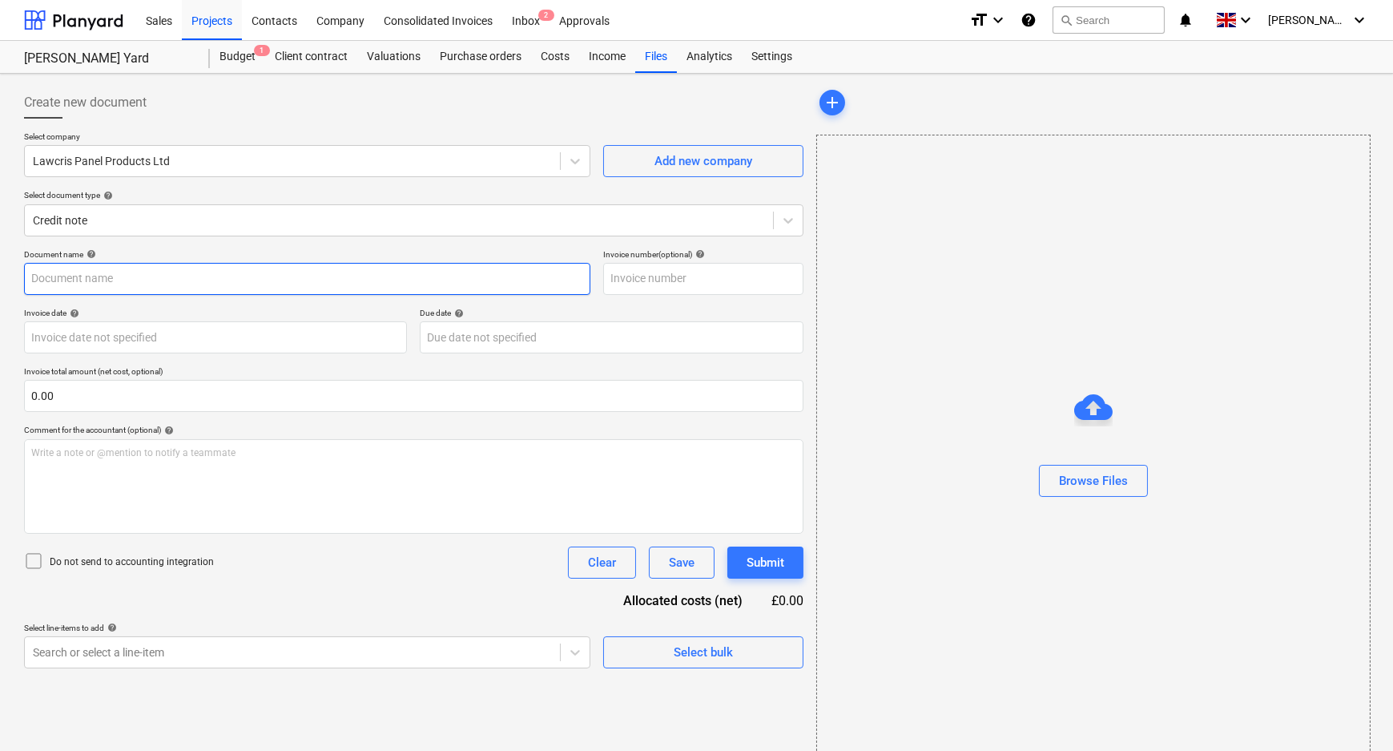
click at [211, 280] on input "text" at bounding box center [307, 279] width 566 height 32
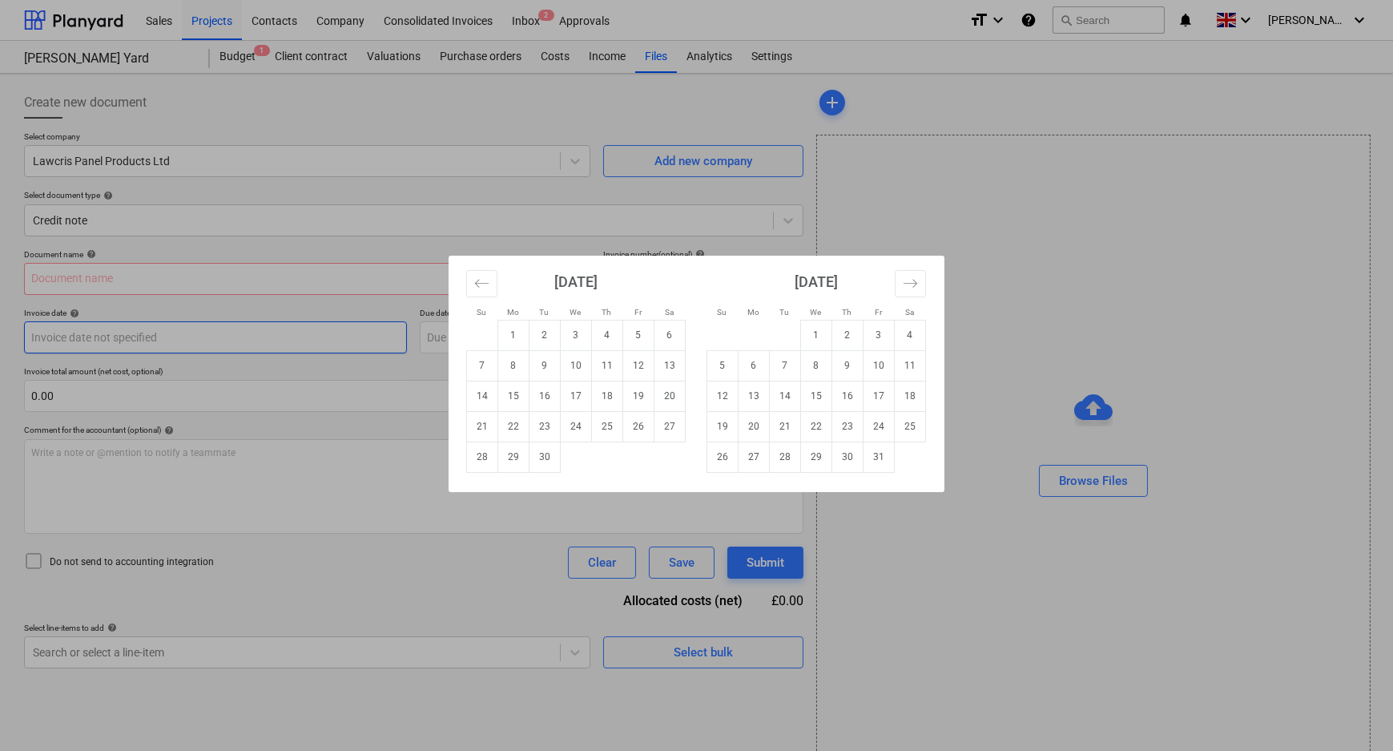
click at [210, 344] on body "Sales Projects Contacts Company Consolidated Invoices Inbox 2 Approvals format_…" at bounding box center [696, 375] width 1393 height 751
click at [262, 372] on div "Su Mo Tu We Th Fr Sa Su Mo Tu We Th Fr Sa [DATE] 1 2 3 4 5 6 7 8 9 10 11 12 13 …" at bounding box center [696, 375] width 1393 height 751
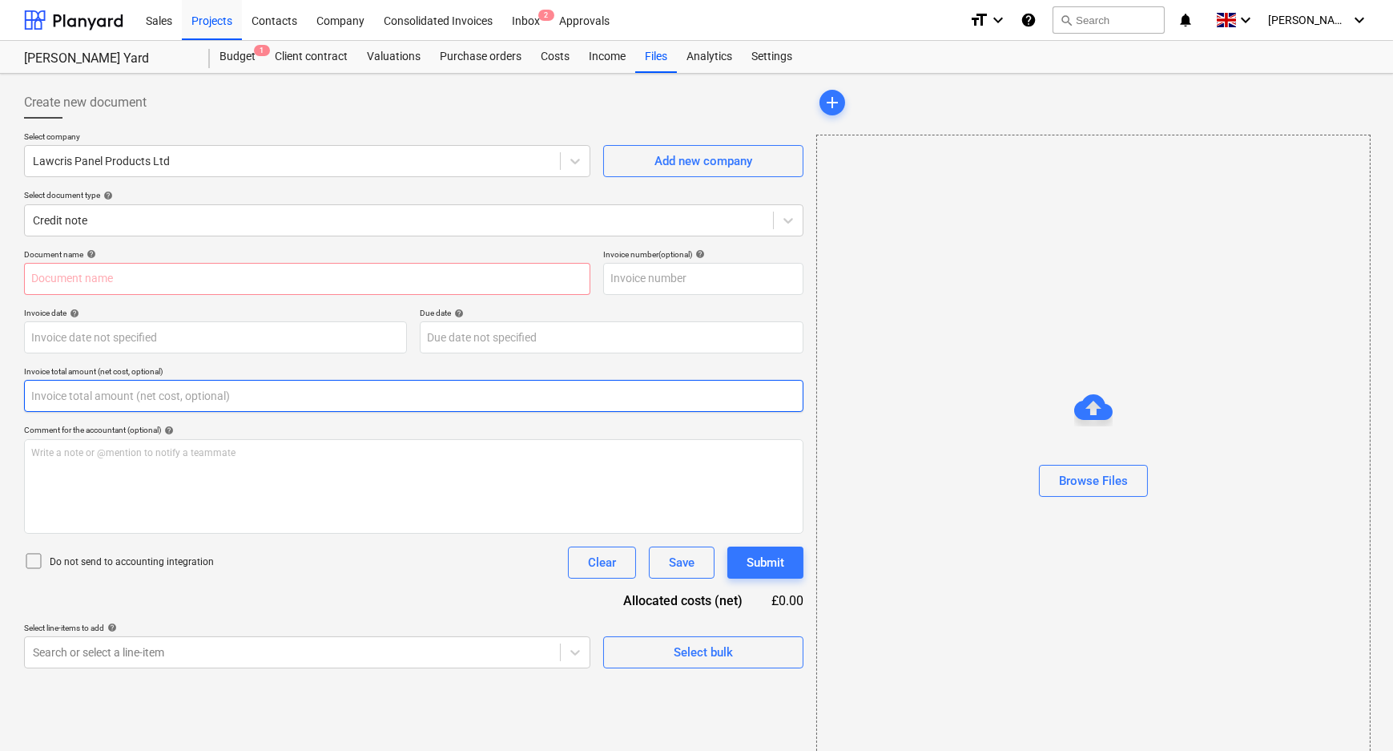
click at [262, 391] on input "text" at bounding box center [413, 396] width 779 height 32
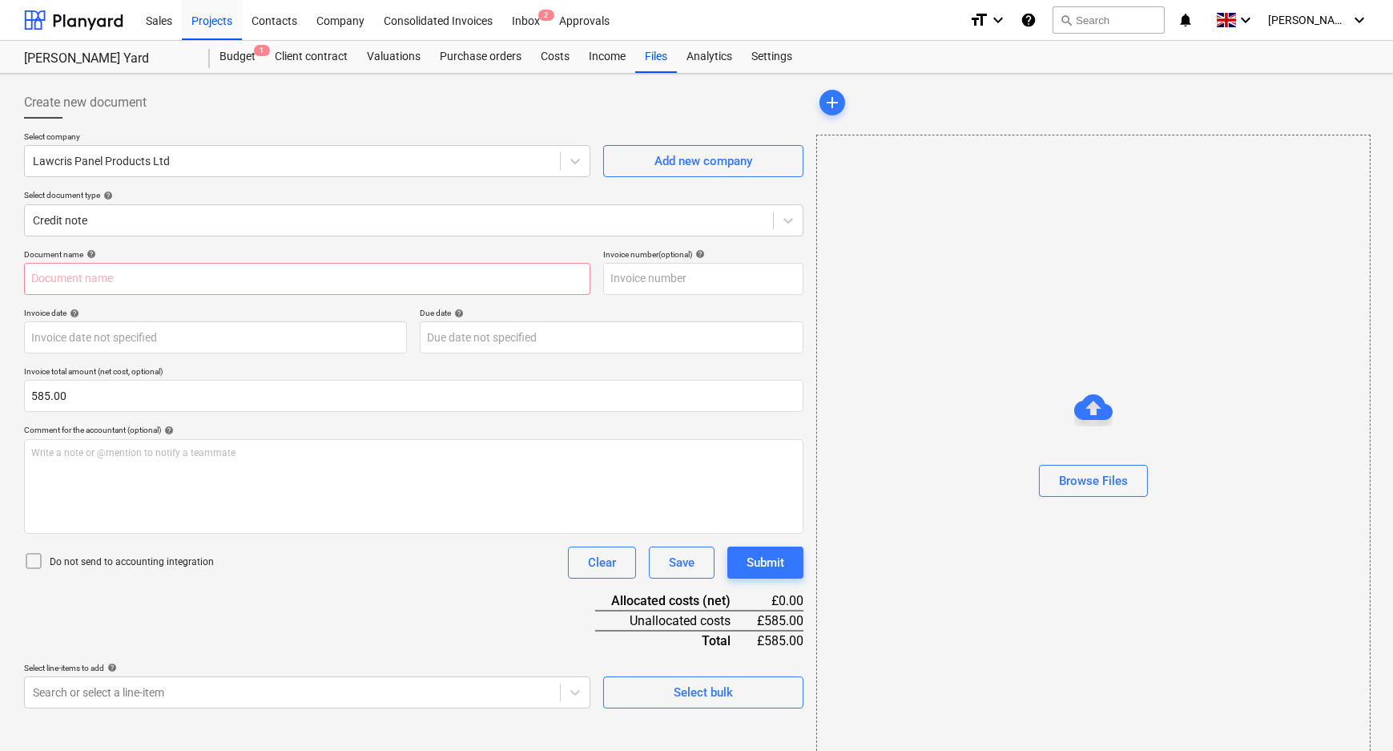
click at [177, 564] on p "Do not send to accounting integration" at bounding box center [132, 562] width 164 height 14
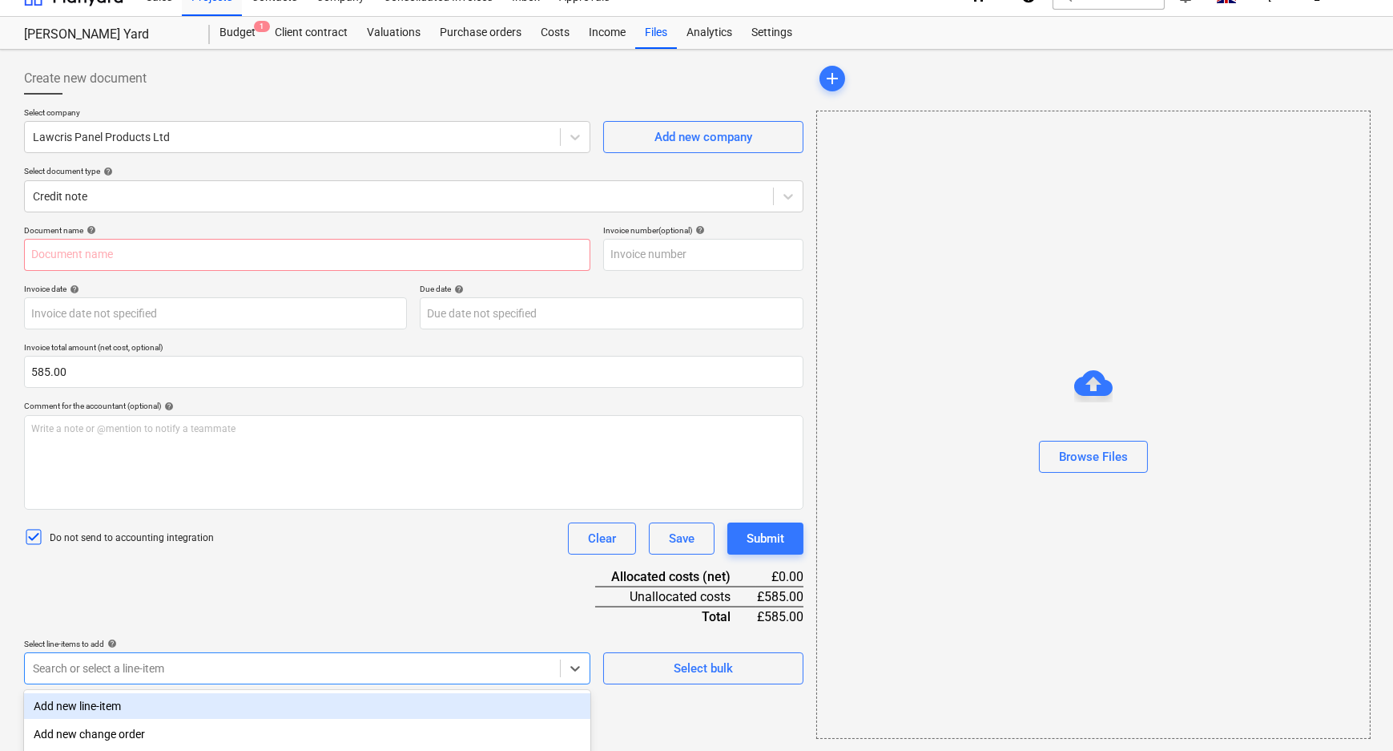
scroll to position [207, 0]
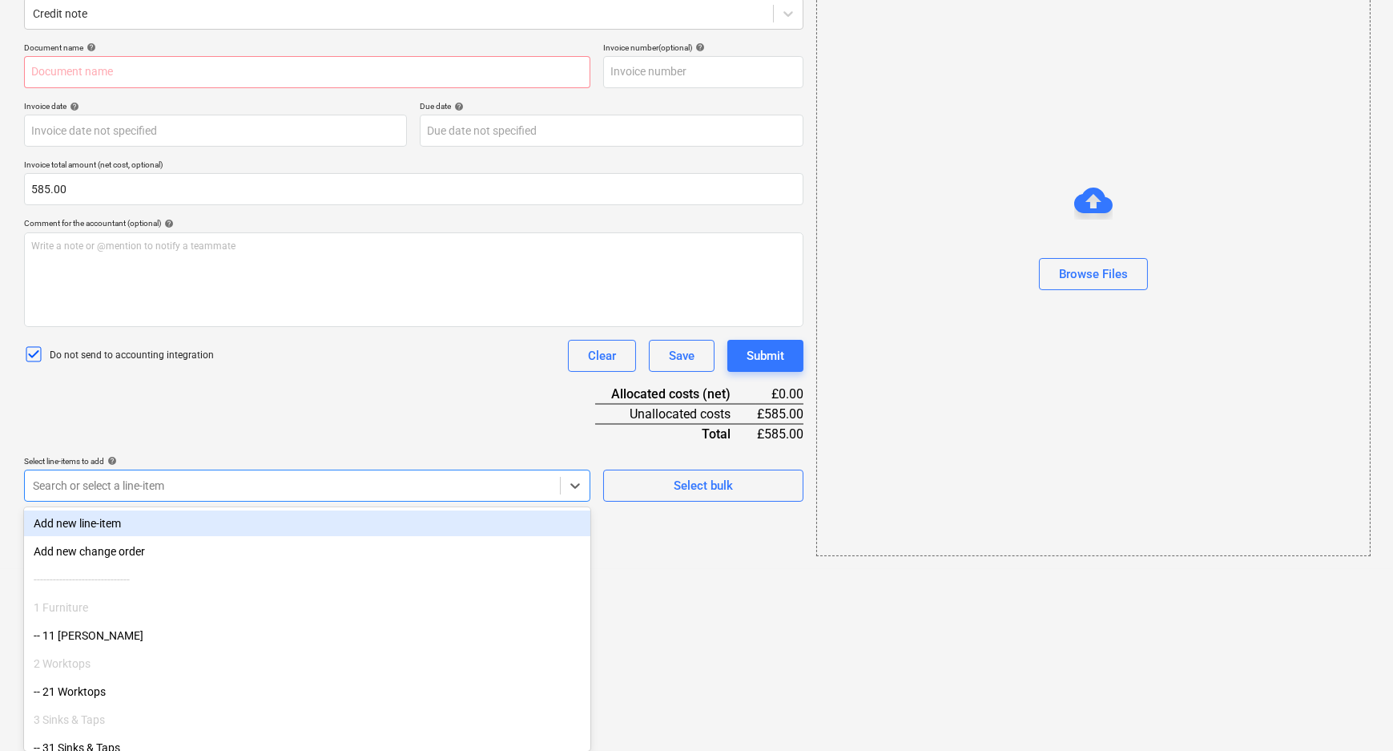
click at [461, 544] on body "Sales Projects Contacts Company Consolidated Invoices Inbox 2 Approvals format_…" at bounding box center [696, 168] width 1393 height 751
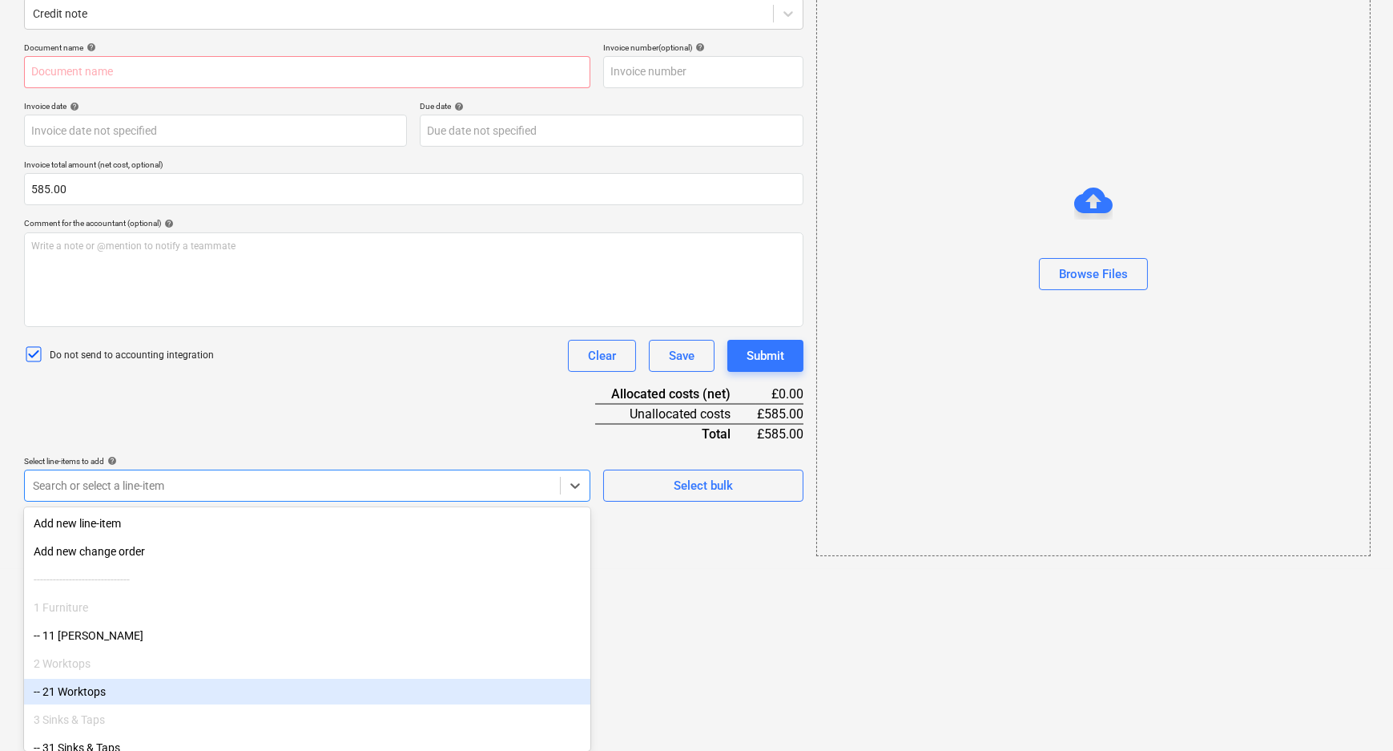
click at [298, 686] on div "-- 21 Worktops" at bounding box center [307, 691] width 566 height 26
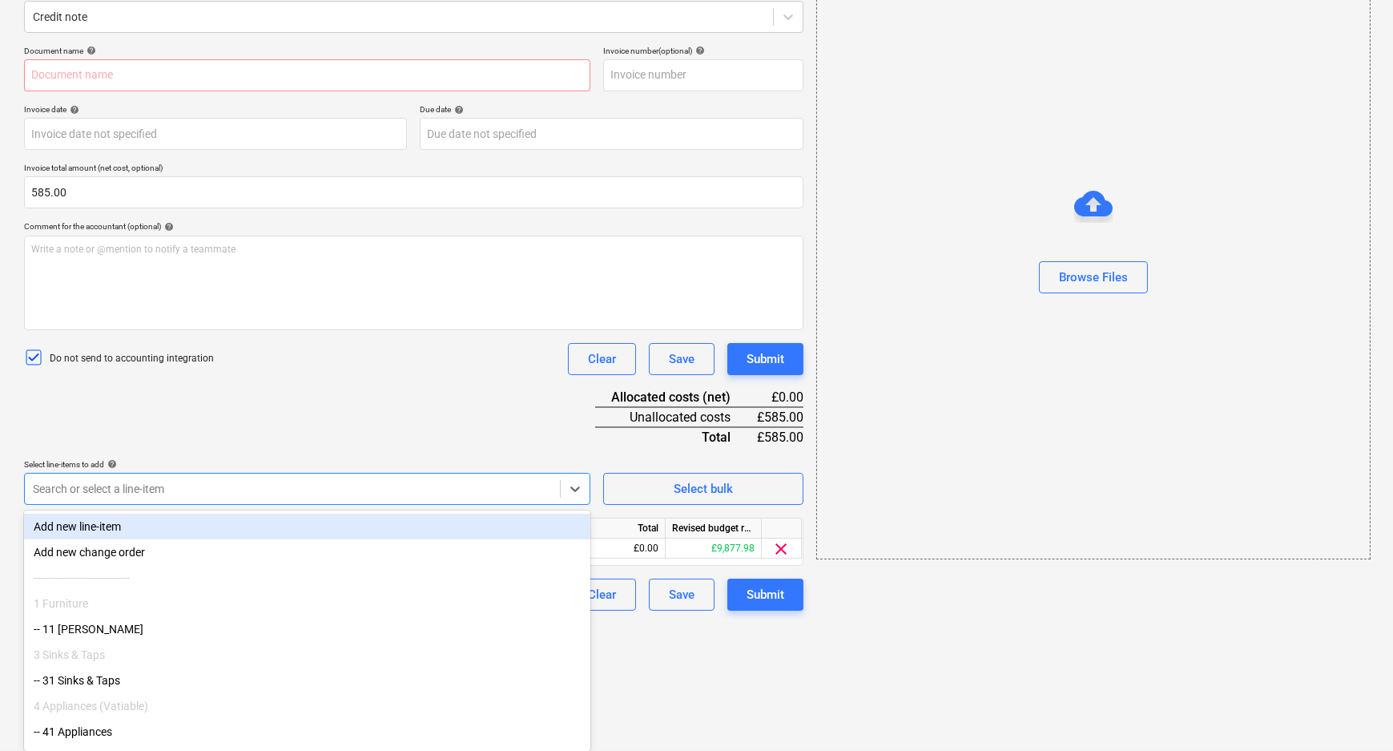
scroll to position [75, 0]
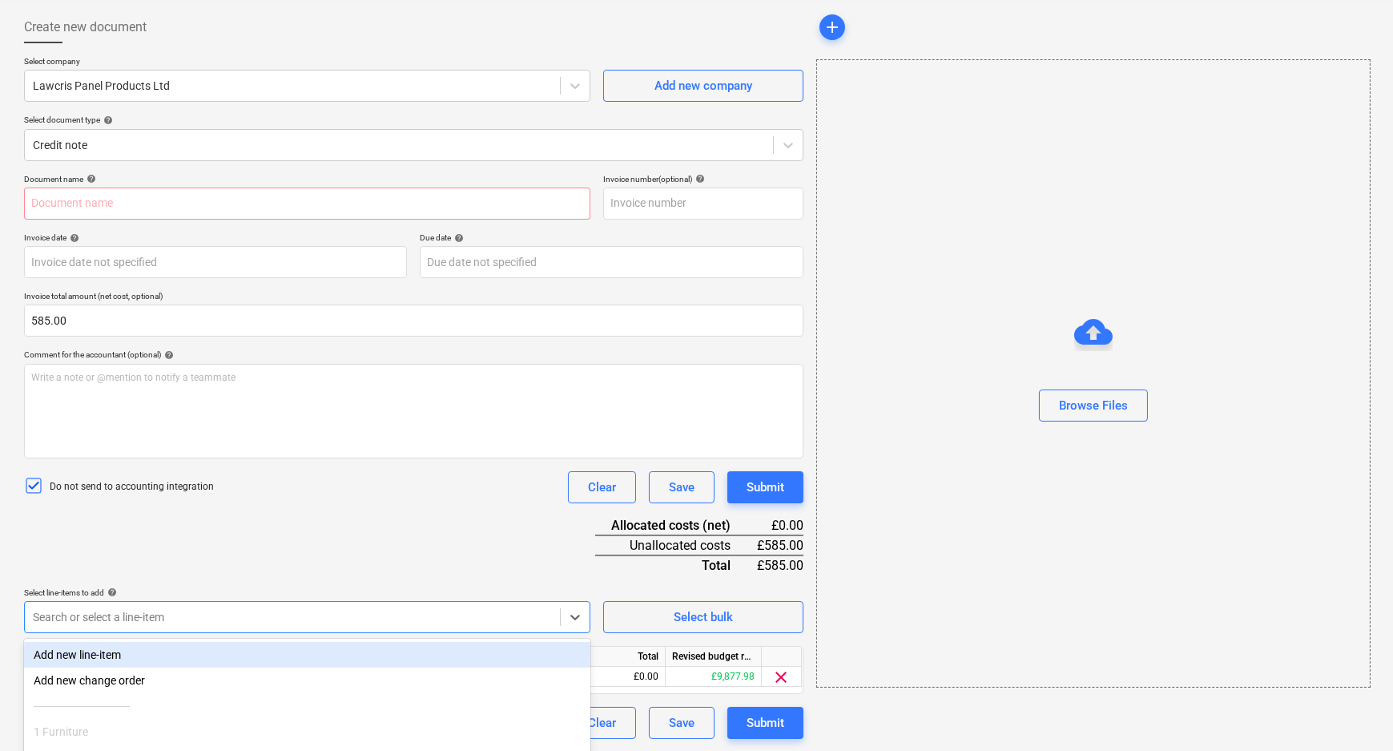
click at [470, 411] on div "Document name help Invoice number (optional) help Invoice date help Press the d…" at bounding box center [413, 456] width 779 height 565
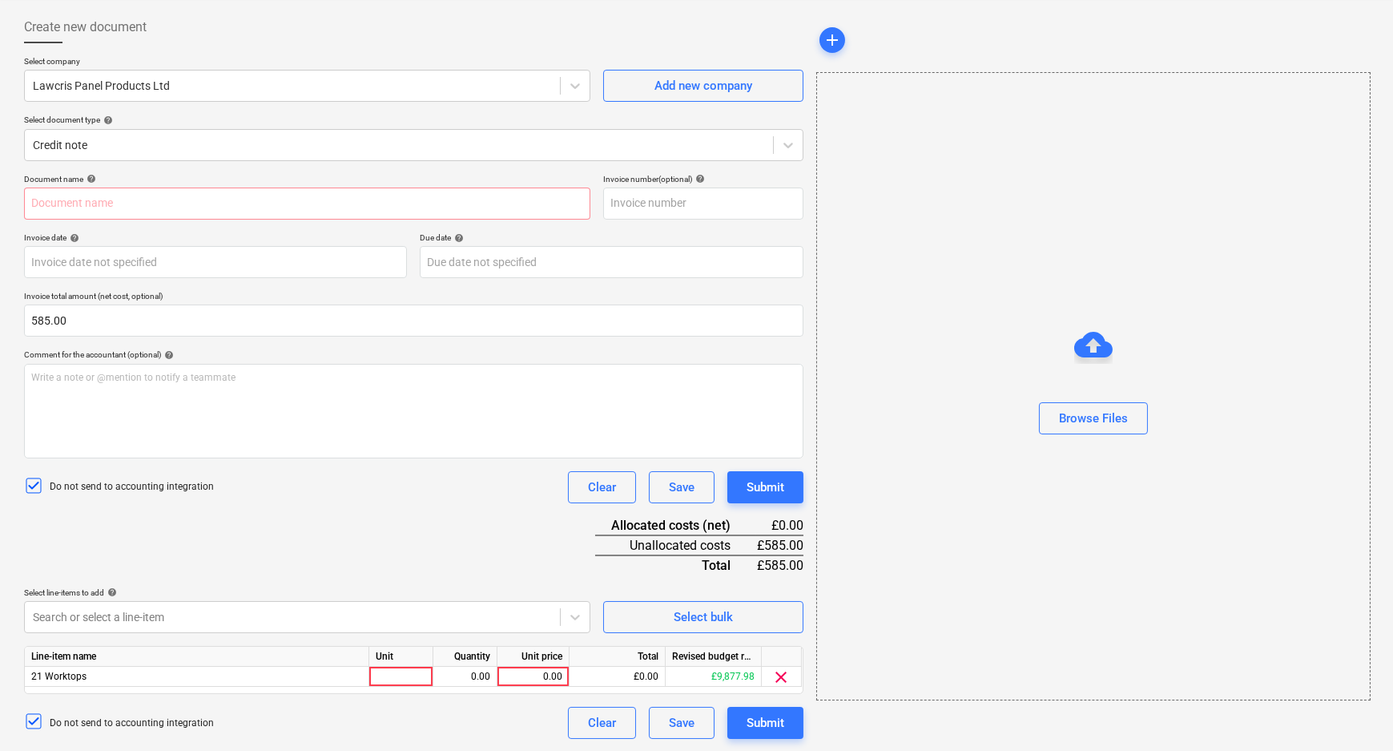
click at [312, 723] on div "Do not send to accounting integration Clear Save Submit" at bounding box center [413, 723] width 779 height 32
click at [393, 679] on div at bounding box center [401, 676] width 64 height 20
click at [546, 681] on div "0.00" at bounding box center [533, 676] width 58 height 20
click at [479, 678] on div "0.00" at bounding box center [465, 676] width 50 height 20
click at [552, 678] on div "0.00" at bounding box center [533, 676] width 58 height 20
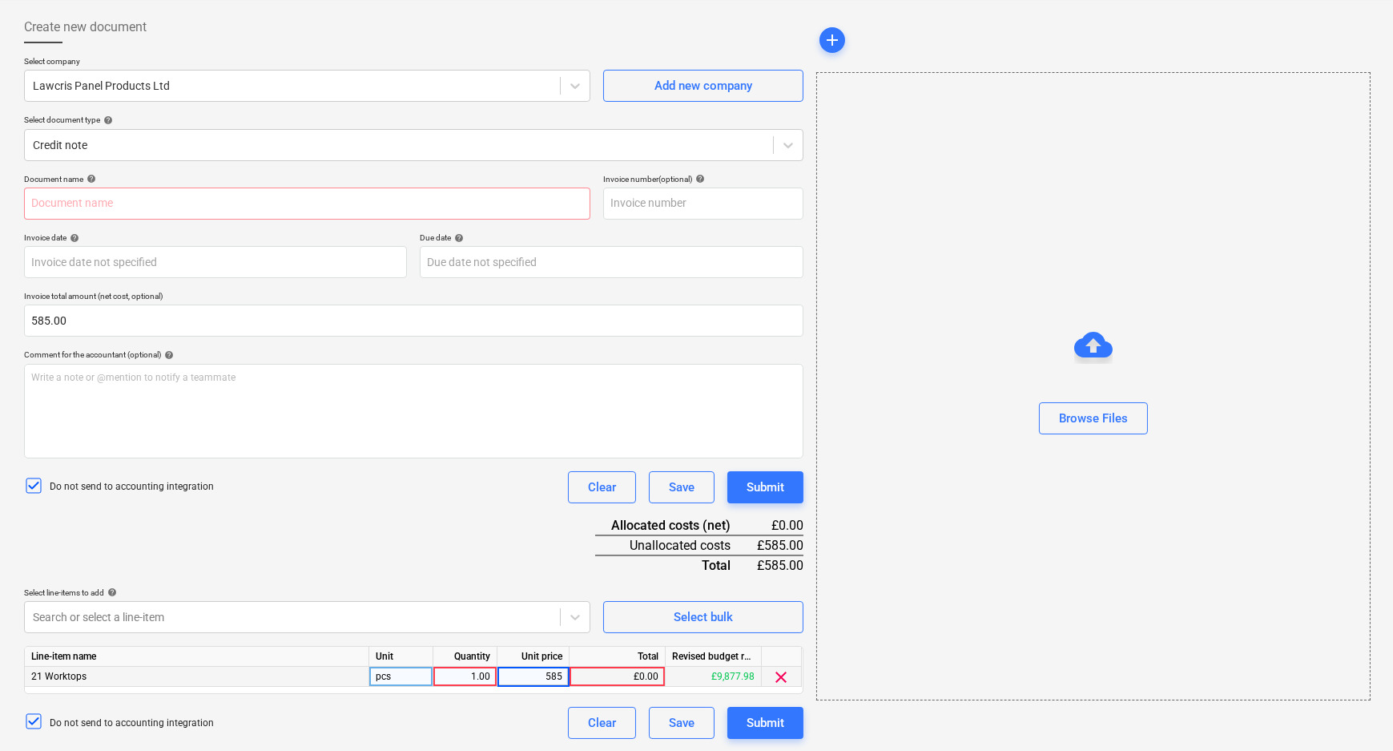
click at [618, 677] on div "£0.00" at bounding box center [618, 676] width 96 height 20
click at [629, 673] on div "£585.00" at bounding box center [618, 676] width 96 height 20
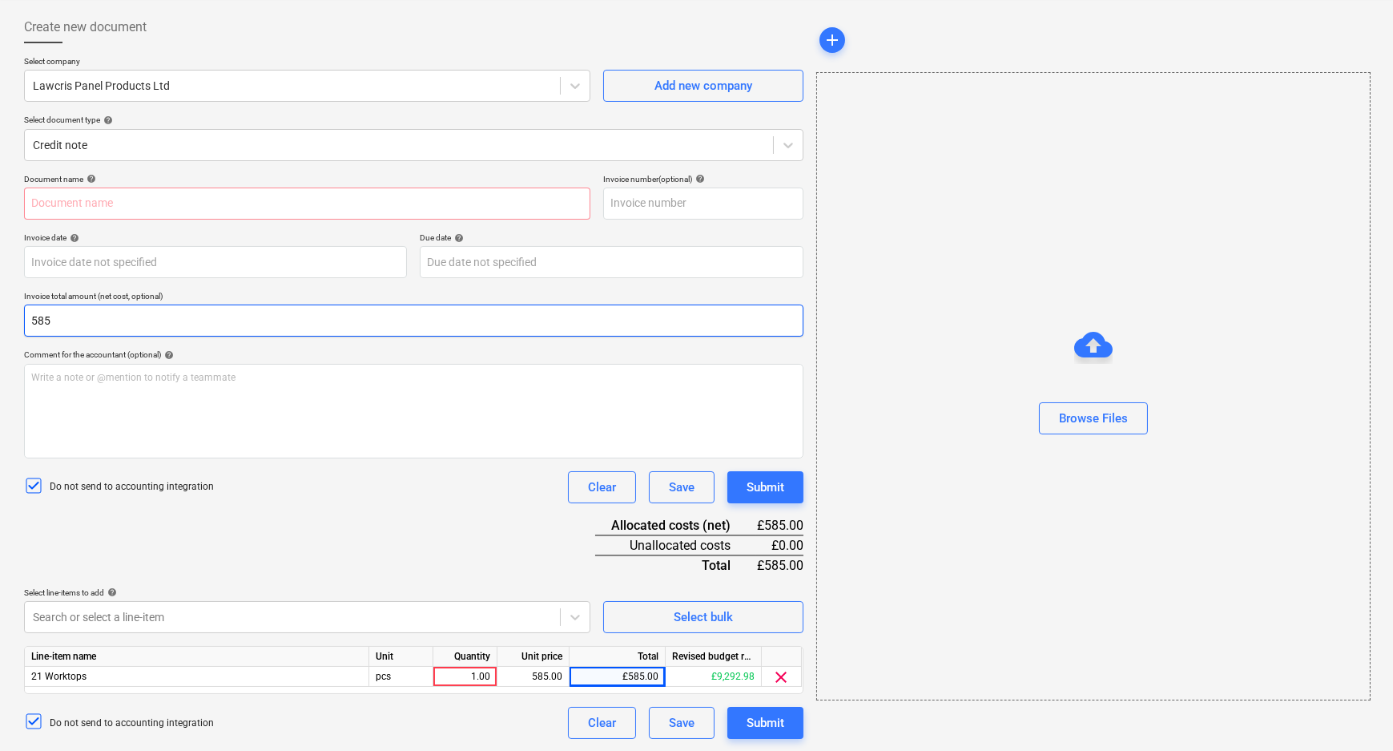
click at [376, 324] on input "585" at bounding box center [413, 320] width 779 height 32
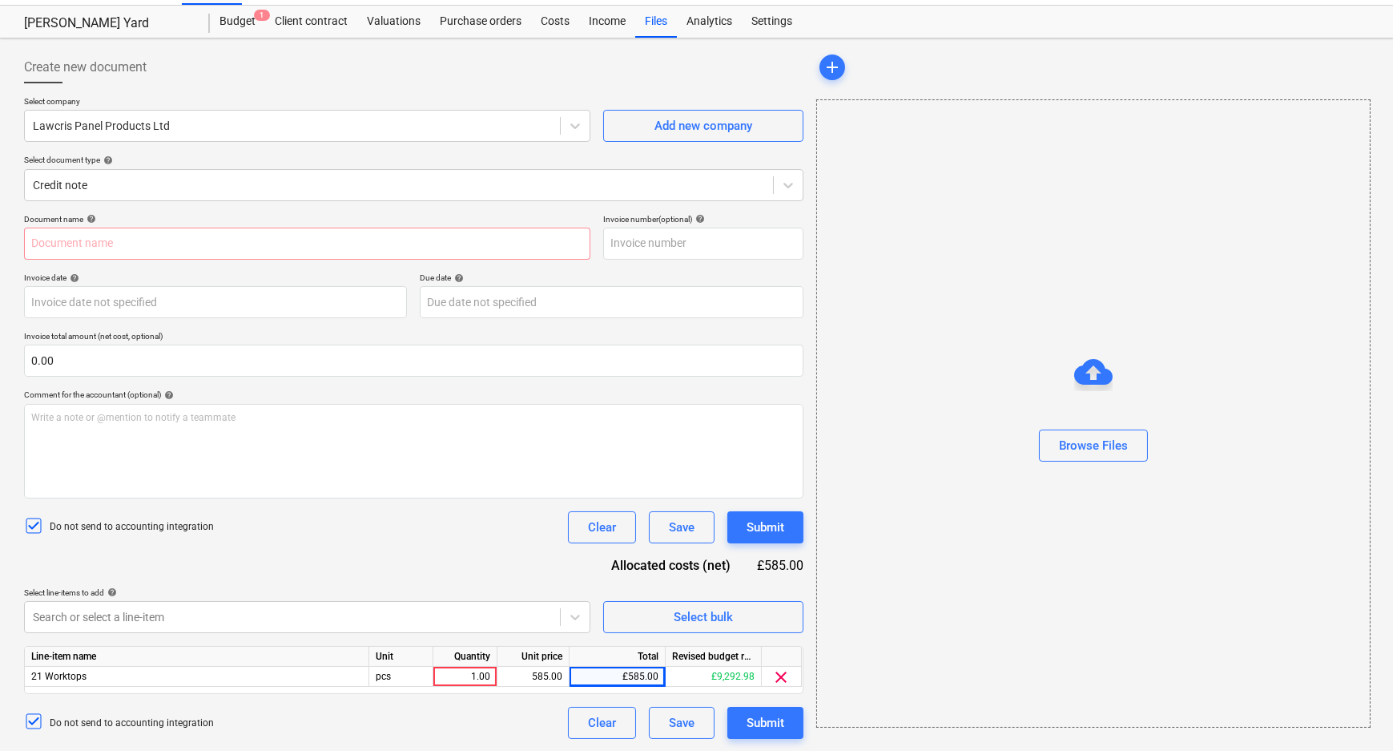
click at [349, 555] on div "Document name help Invoice number (optional) help Invoice date help Press the d…" at bounding box center [413, 476] width 779 height 525
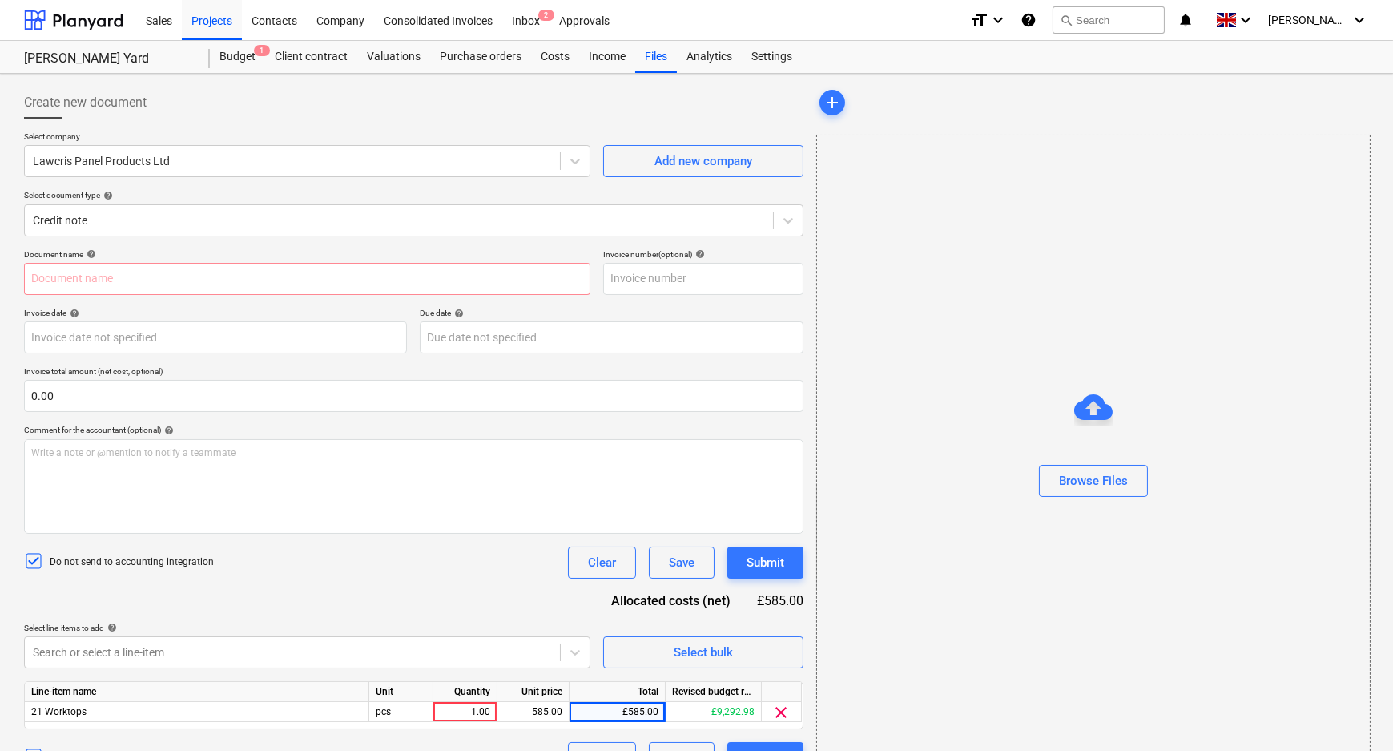
click at [476, 577] on div "Do not send to accounting integration Clear Save Submit" at bounding box center [413, 562] width 779 height 32
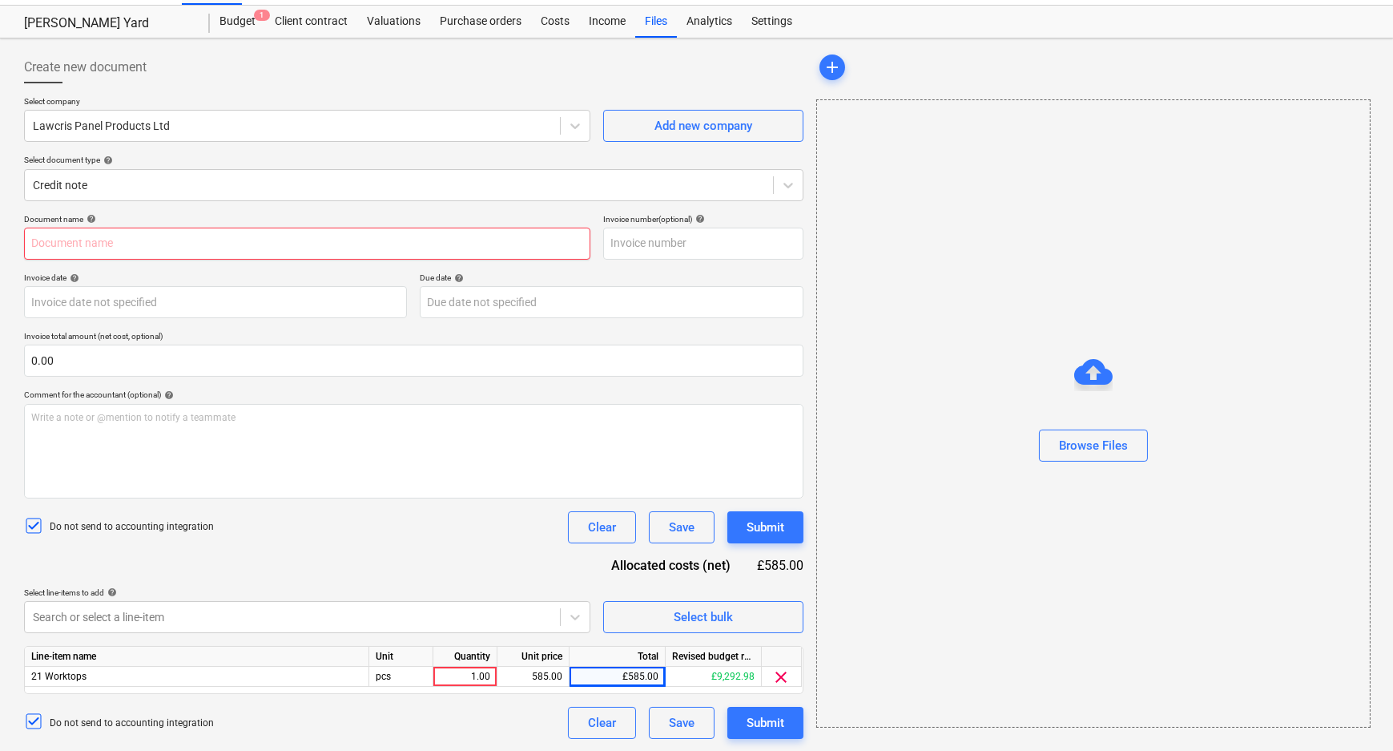
click at [458, 239] on input "text" at bounding box center [307, 243] width 566 height 32
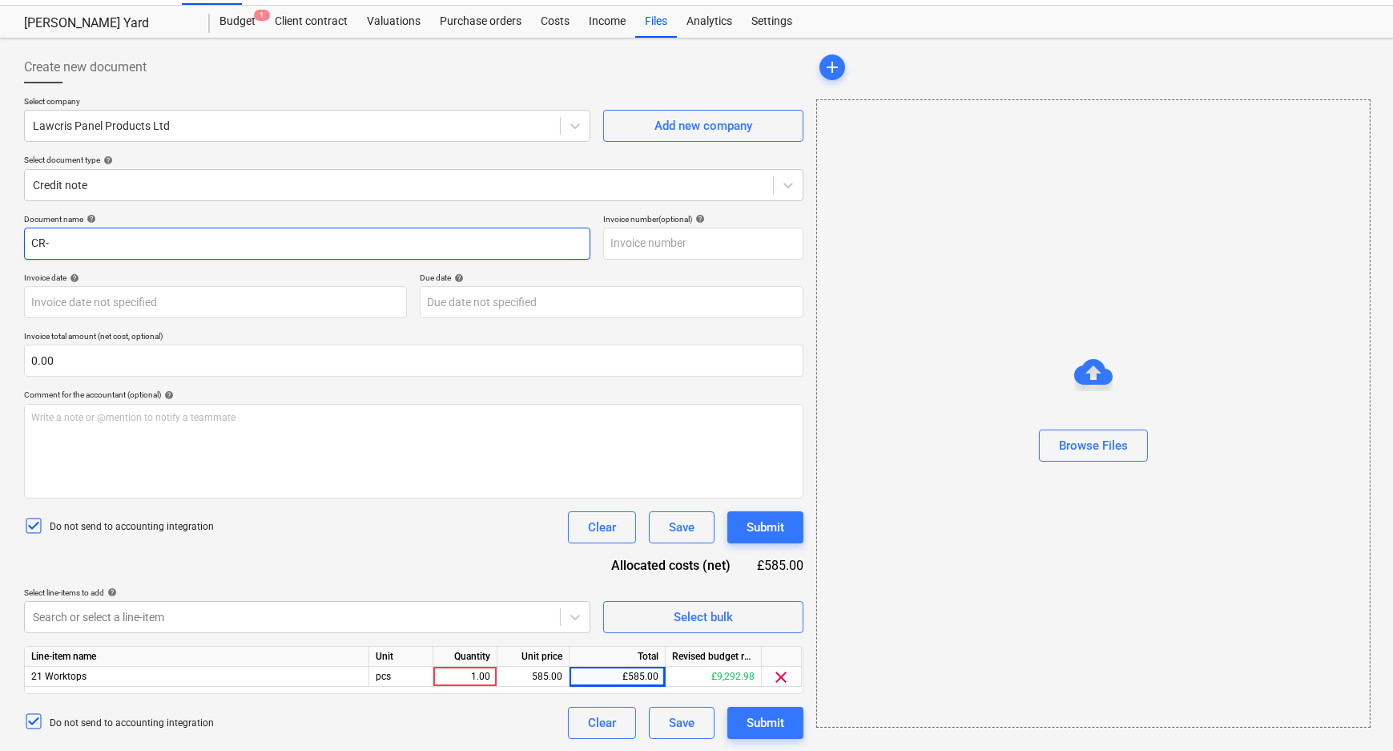
drag, startPoint x: 99, startPoint y: 240, endPoint x: -44, endPoint y: 236, distance: 143.4
click at [0, 236] on html "Sales Projects Contacts Company Consolidated Invoices Inbox 2 Approvals format_…" at bounding box center [696, 340] width 1393 height 751
paste input "N-2680200"
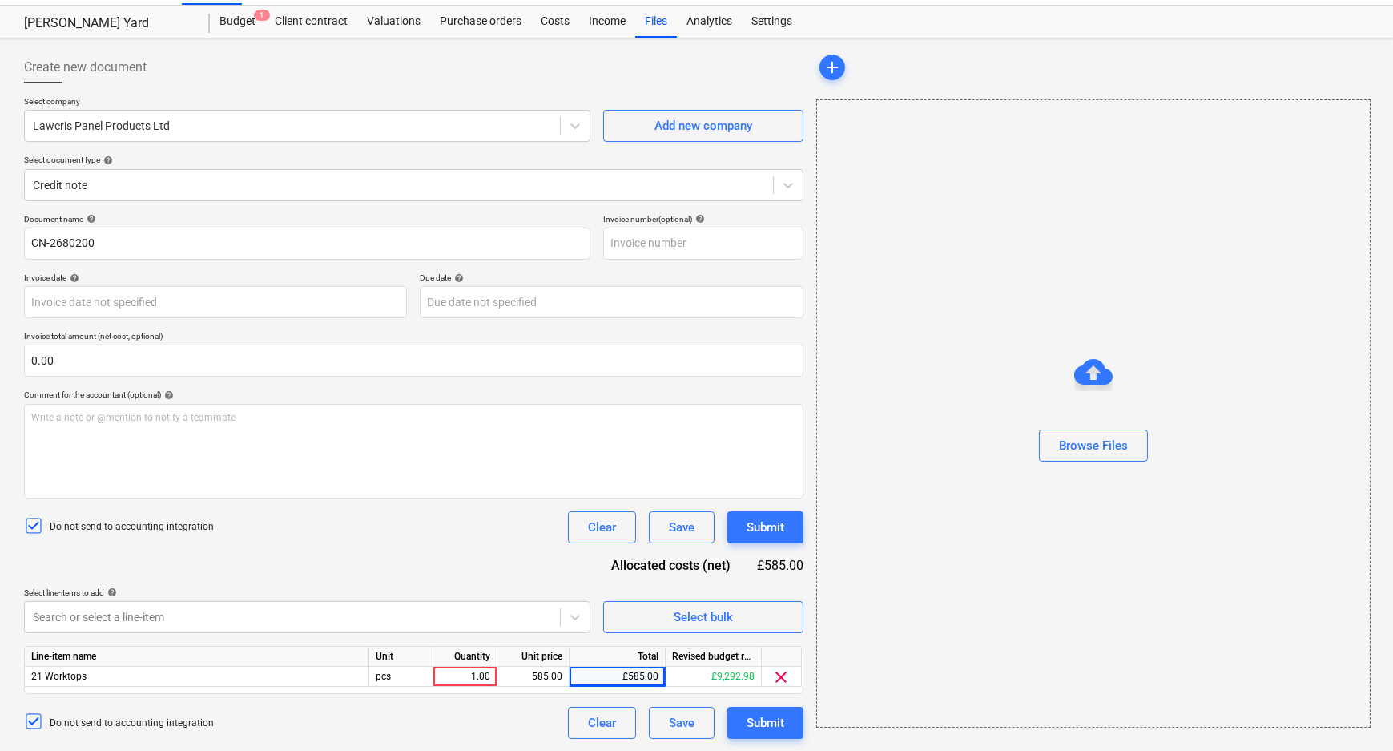
click at [486, 555] on div "Document name help CN-2680200 Invoice number (optional) help Invoice date help …" at bounding box center [413, 476] width 779 height 525
click at [469, 739] on div "Create new document Select company Lawcris Panel Products Ltd Add new company S…" at bounding box center [414, 395] width 792 height 700
click at [425, 676] on div "pcs" at bounding box center [401, 676] width 64 height 20
click at [473, 675] on div "1.00" at bounding box center [465, 676] width 50 height 20
click at [538, 713] on div "Do not send to accounting integration Clear Save Submit" at bounding box center [413, 723] width 779 height 32
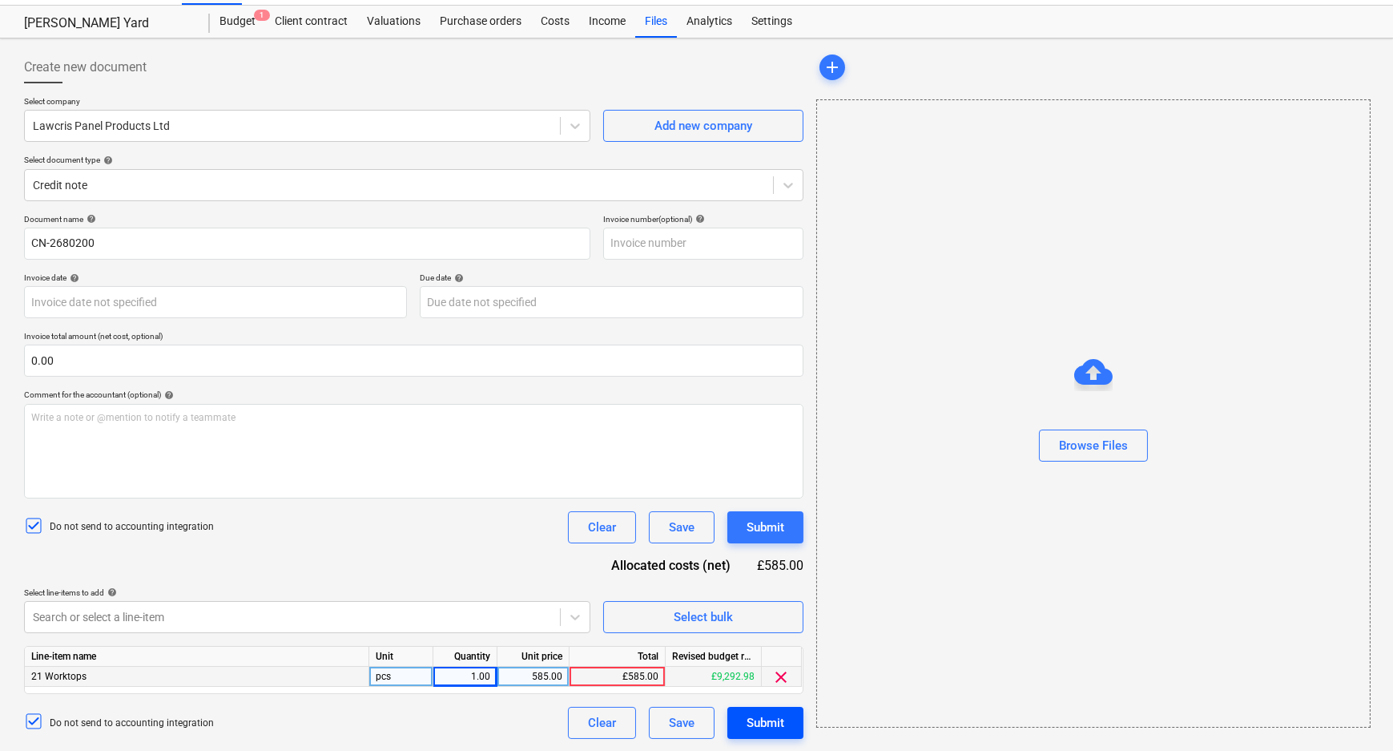
click at [770, 719] on div "Submit" at bounding box center [766, 722] width 38 height 21
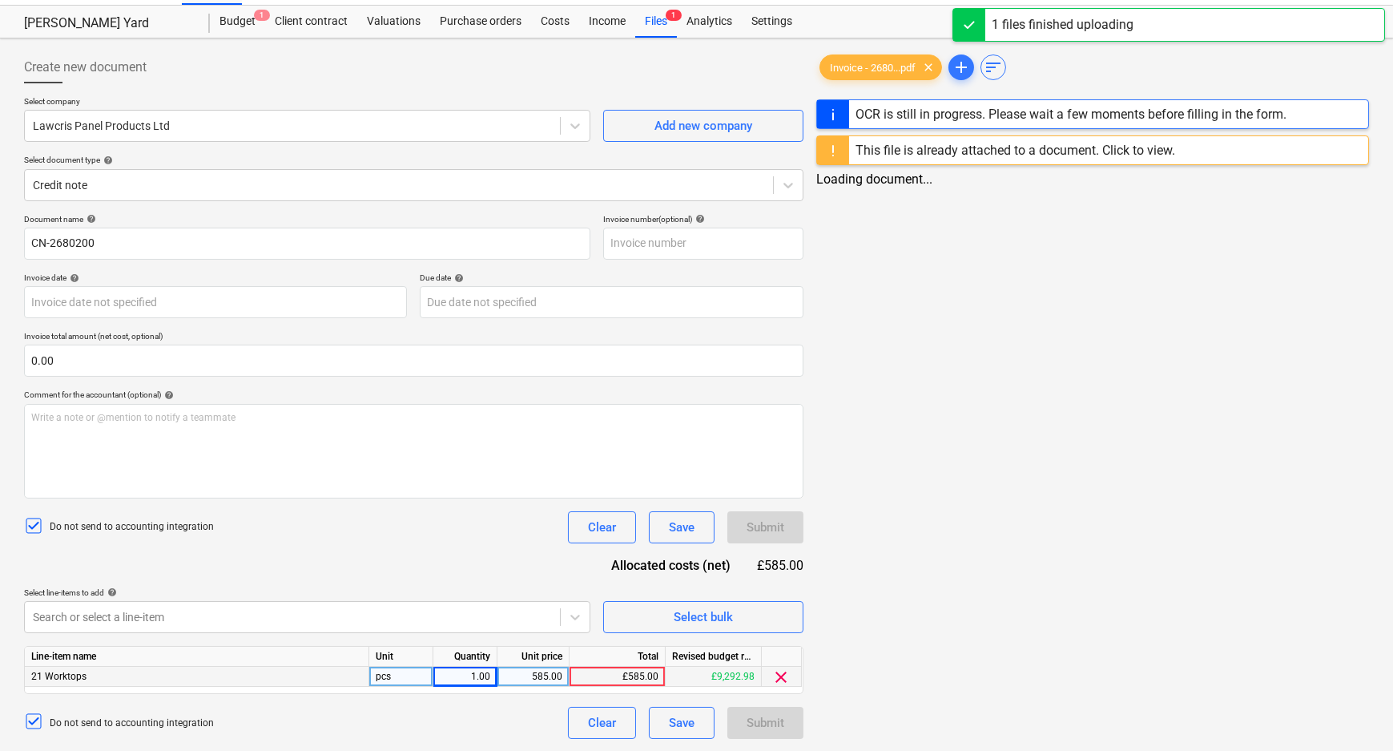
click at [647, 679] on div "£585.00" at bounding box center [618, 676] width 96 height 20
click at [511, 711] on div "Do not send to accounting integration Clear Save Submit" at bounding box center [413, 723] width 779 height 32
click at [445, 562] on div "Document name help CN-2680200 Invoice number (optional) help Invoice date help …" at bounding box center [413, 476] width 779 height 525
click at [461, 678] on div "1.00" at bounding box center [465, 676] width 50 height 20
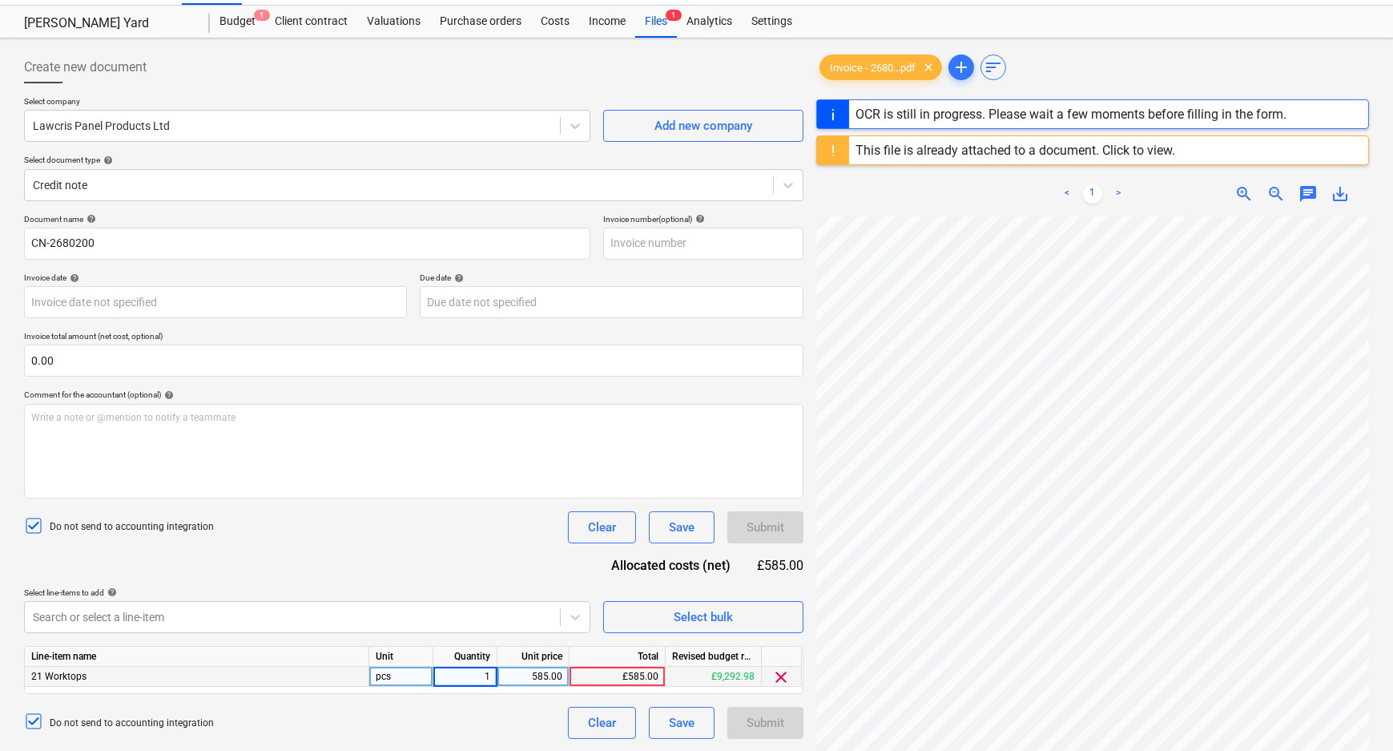
click at [461, 678] on input "1" at bounding box center [464, 675] width 63 height 19
click at [450, 715] on div "Do not send to accounting integration Clear Save Submit" at bounding box center [413, 723] width 779 height 32
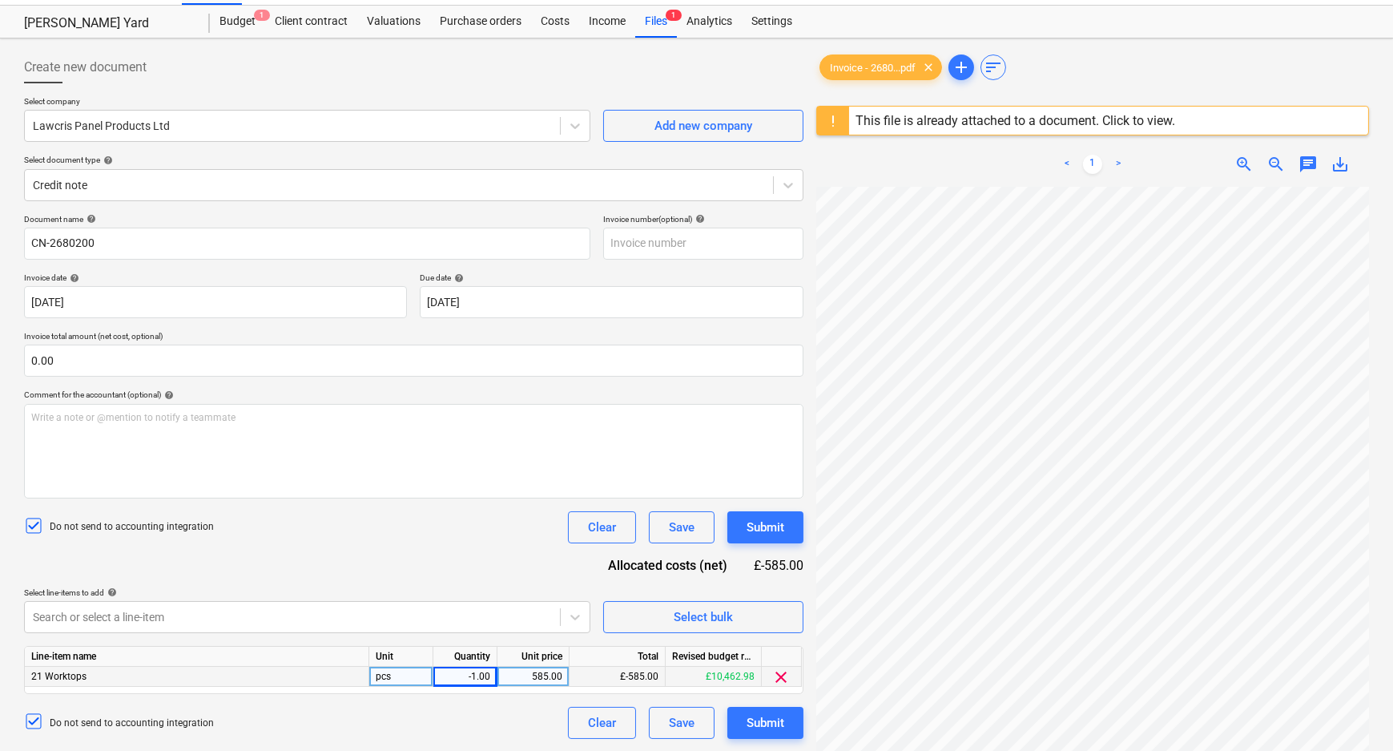
click at [470, 678] on div "-1.00" at bounding box center [465, 676] width 50 height 20
click at [466, 710] on div "Do not send to accounting integration Clear Save Submit" at bounding box center [413, 723] width 779 height 32
click at [604, 686] on div "Line-item name Unit Quantity Unit price Total Revised budget remaining 21 Workt…" at bounding box center [413, 670] width 779 height 48
click at [611, 675] on div "£585.00" at bounding box center [618, 676] width 96 height 20
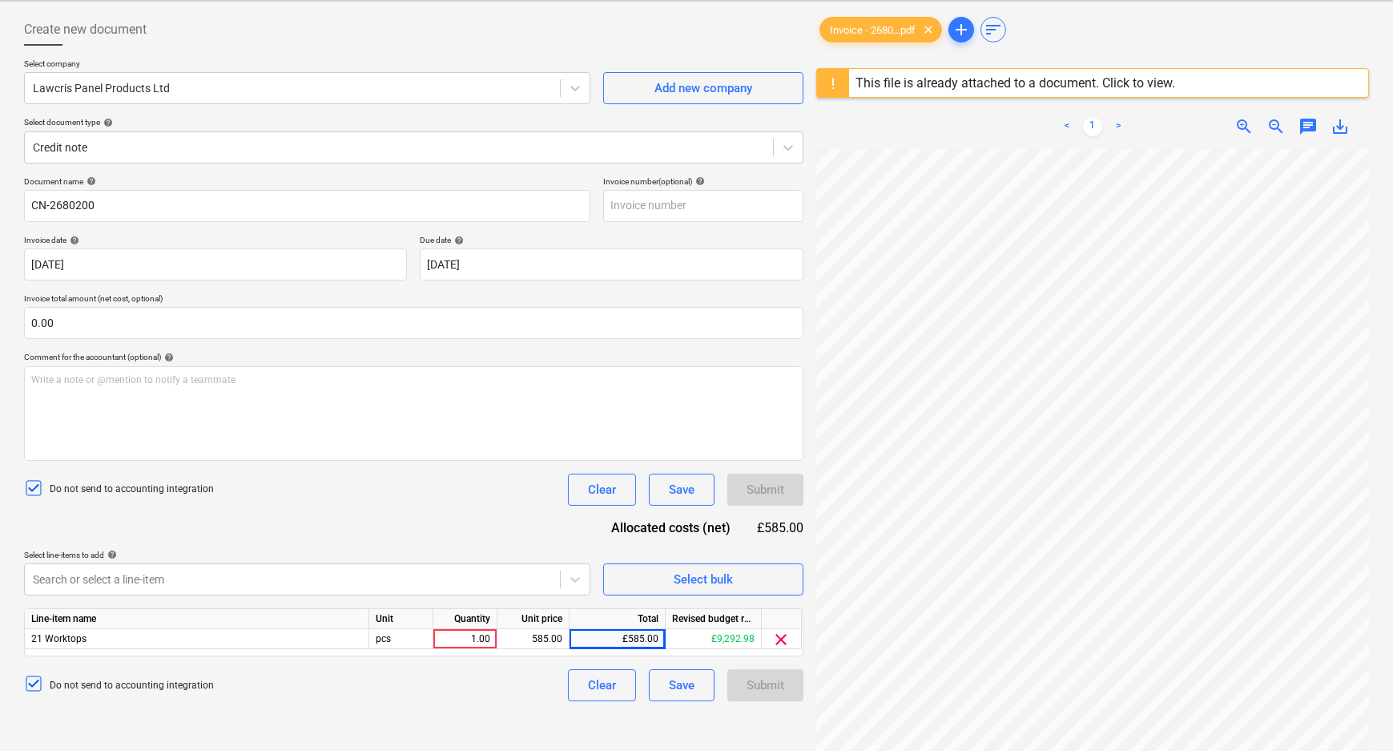
scroll to position [108, 0]
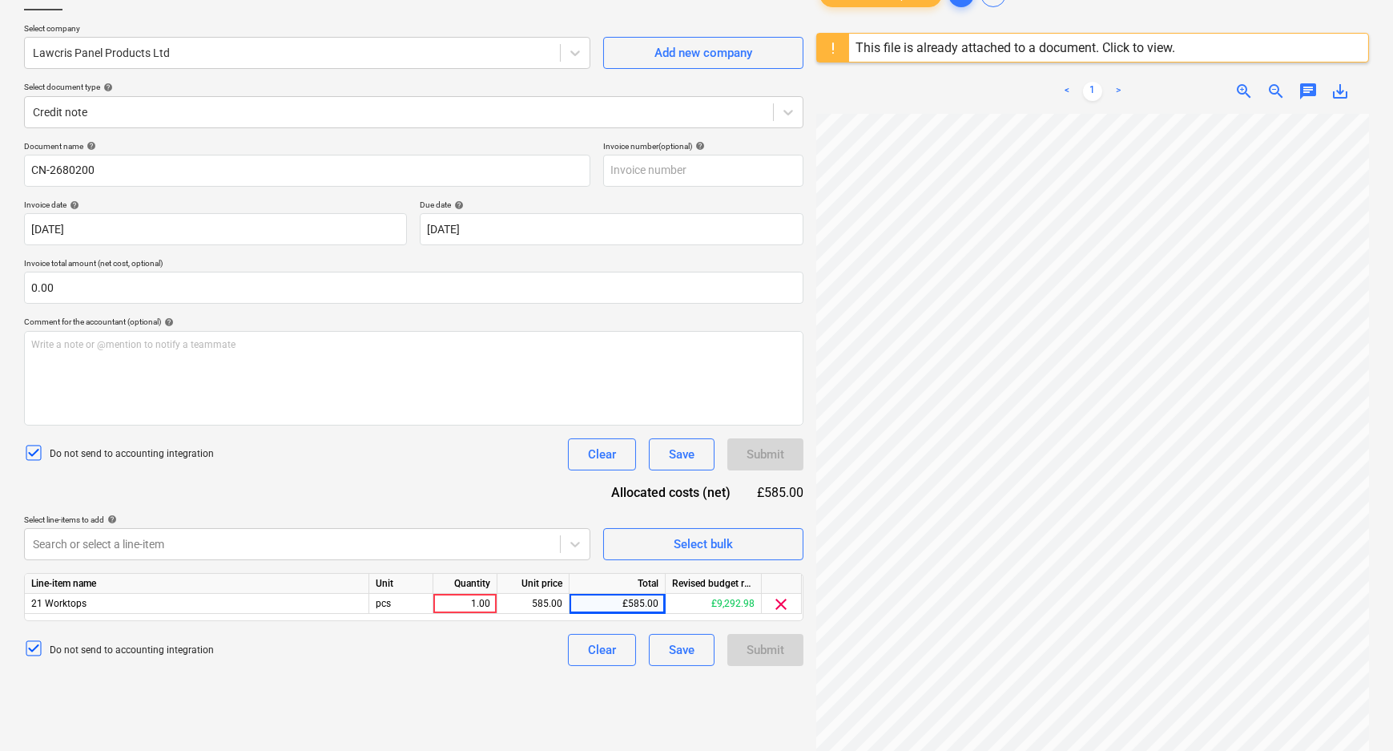
click at [528, 475] on div "Document name help CN-2680200 Invoice number (optional) help Invoice date help …" at bounding box center [413, 403] width 779 height 525
drag, startPoint x: 463, startPoint y: 644, endPoint x: 460, endPoint y: 629, distance: 15.6
click at [463, 645] on div "Do not send to accounting integration Clear Save Submit" at bounding box center [413, 650] width 779 height 32
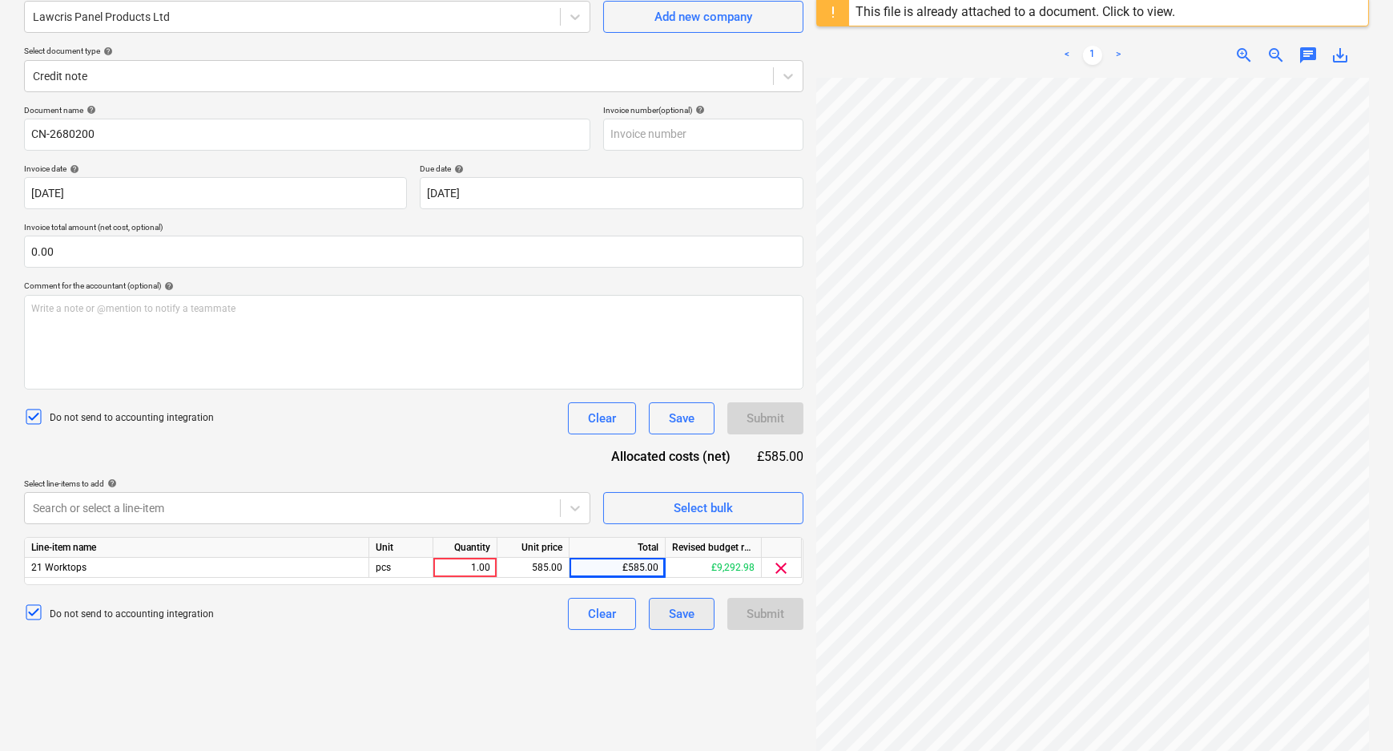
scroll to position [145, 0]
click at [771, 606] on div "Submit" at bounding box center [765, 613] width 76 height 32
click at [481, 564] on div "1.00" at bounding box center [465, 567] width 50 height 20
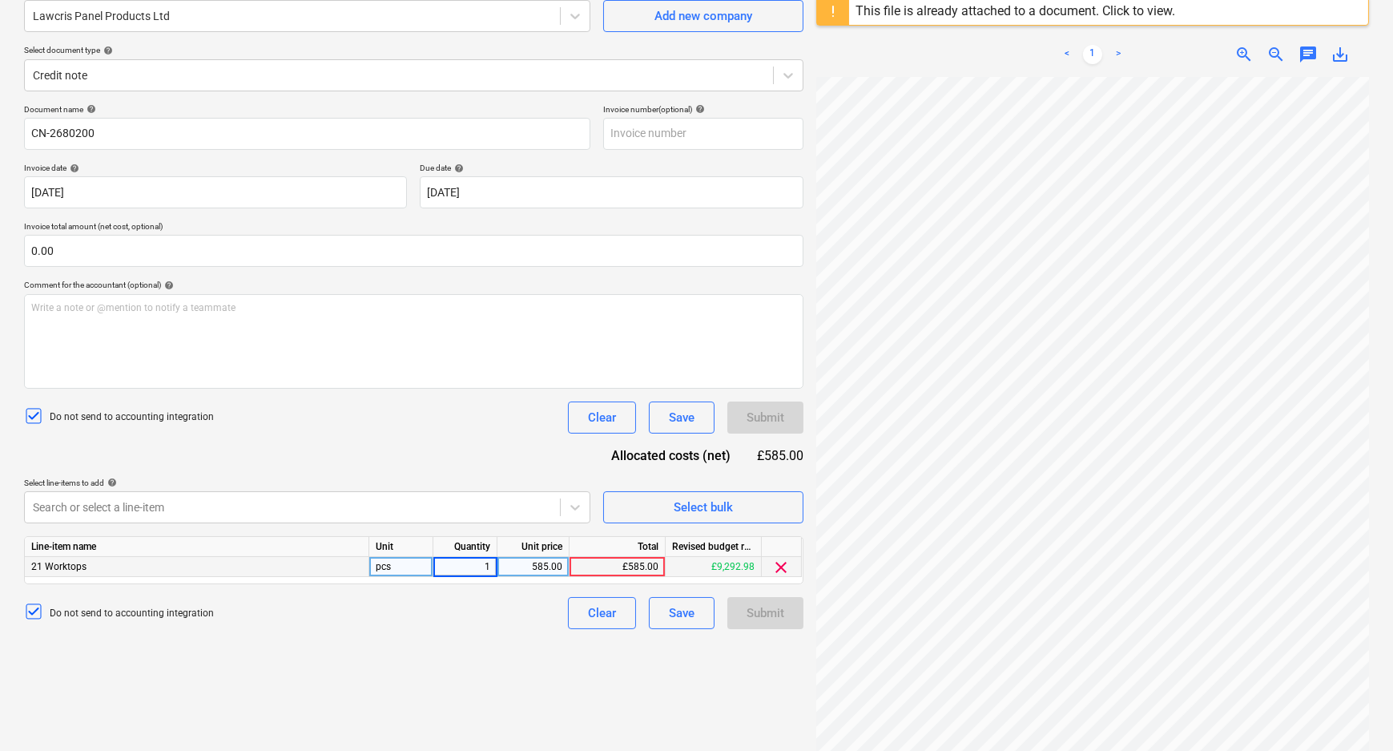
click at [481, 564] on input "1" at bounding box center [464, 566] width 63 height 19
click at [477, 615] on div "Do not send to accounting integration Clear Save Submit" at bounding box center [413, 613] width 779 height 32
click at [623, 562] on div "£585.00" at bounding box center [618, 567] width 96 height 20
click at [473, 572] on div "1.00" at bounding box center [465, 567] width 50 height 20
click at [469, 570] on input "1" at bounding box center [464, 566] width 63 height 19
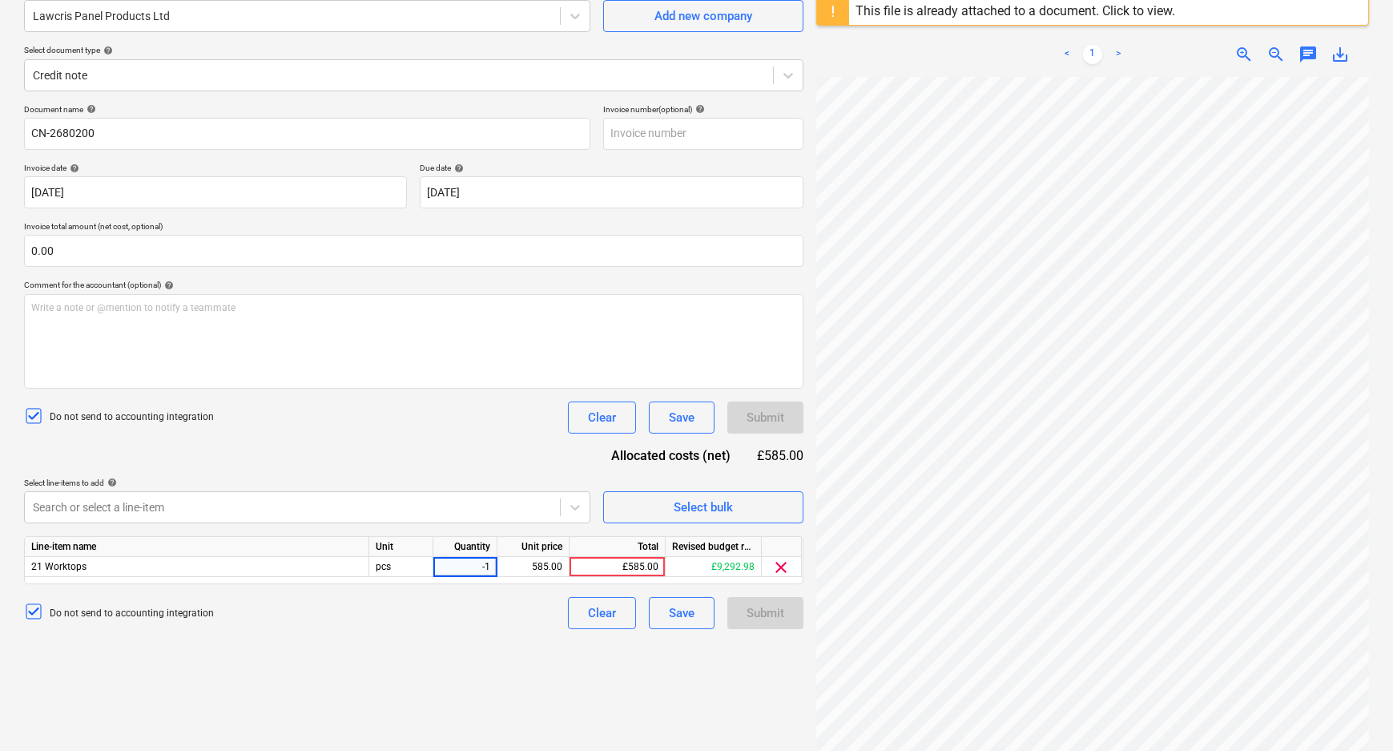
click at [547, 610] on div "Do not send to accounting integration Clear Save Submit" at bounding box center [413, 613] width 779 height 32
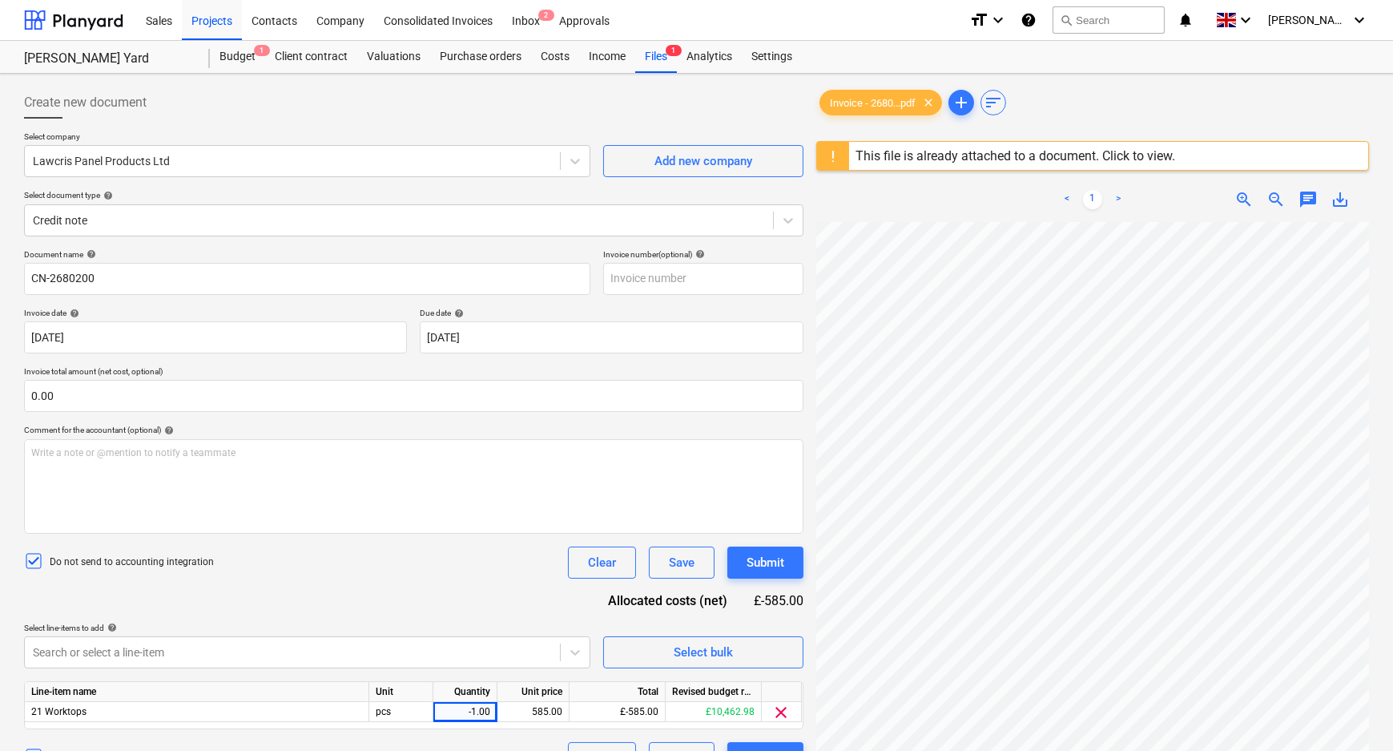
scroll to position [184, 171]
click at [601, 281] on div "Create new document Select company Lawcris Panel Products Ltd Add new company S…" at bounding box center [697, 507] width 1358 height 854
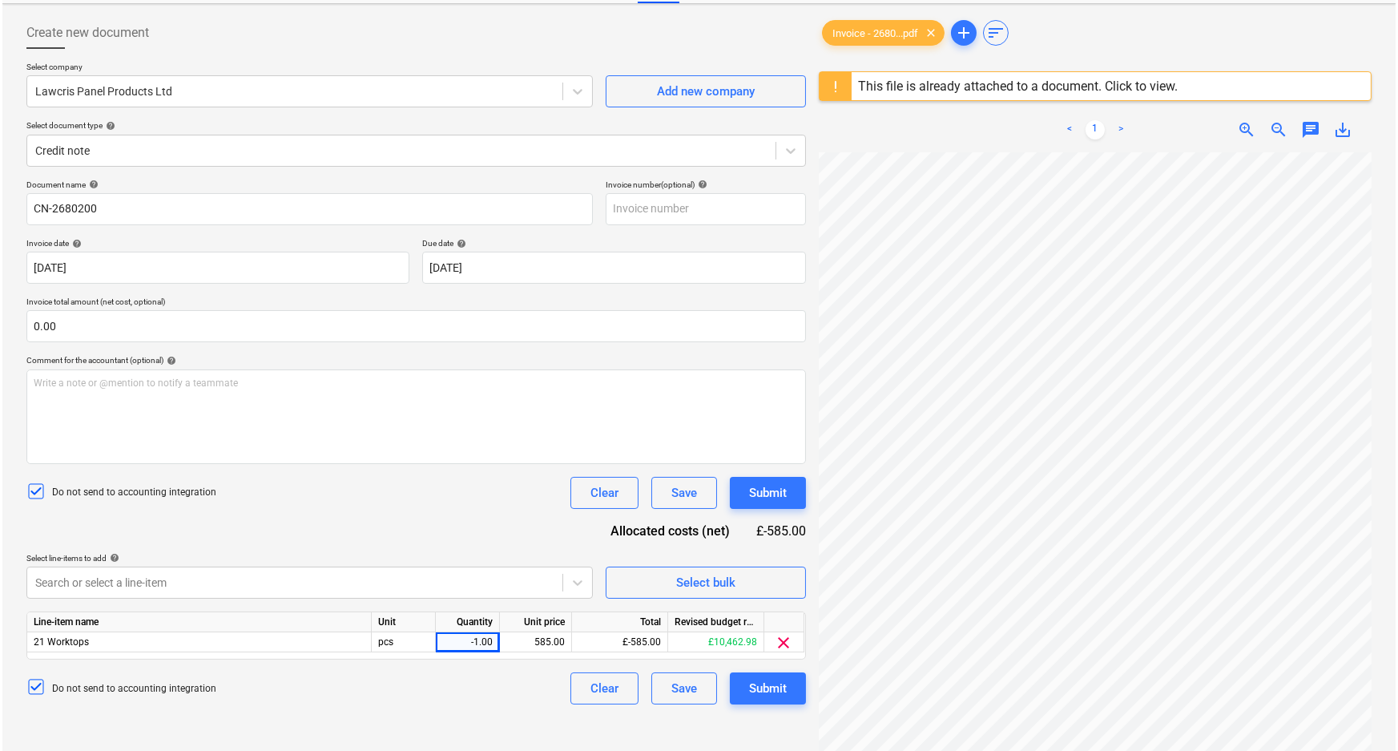
scroll to position [189, 0]
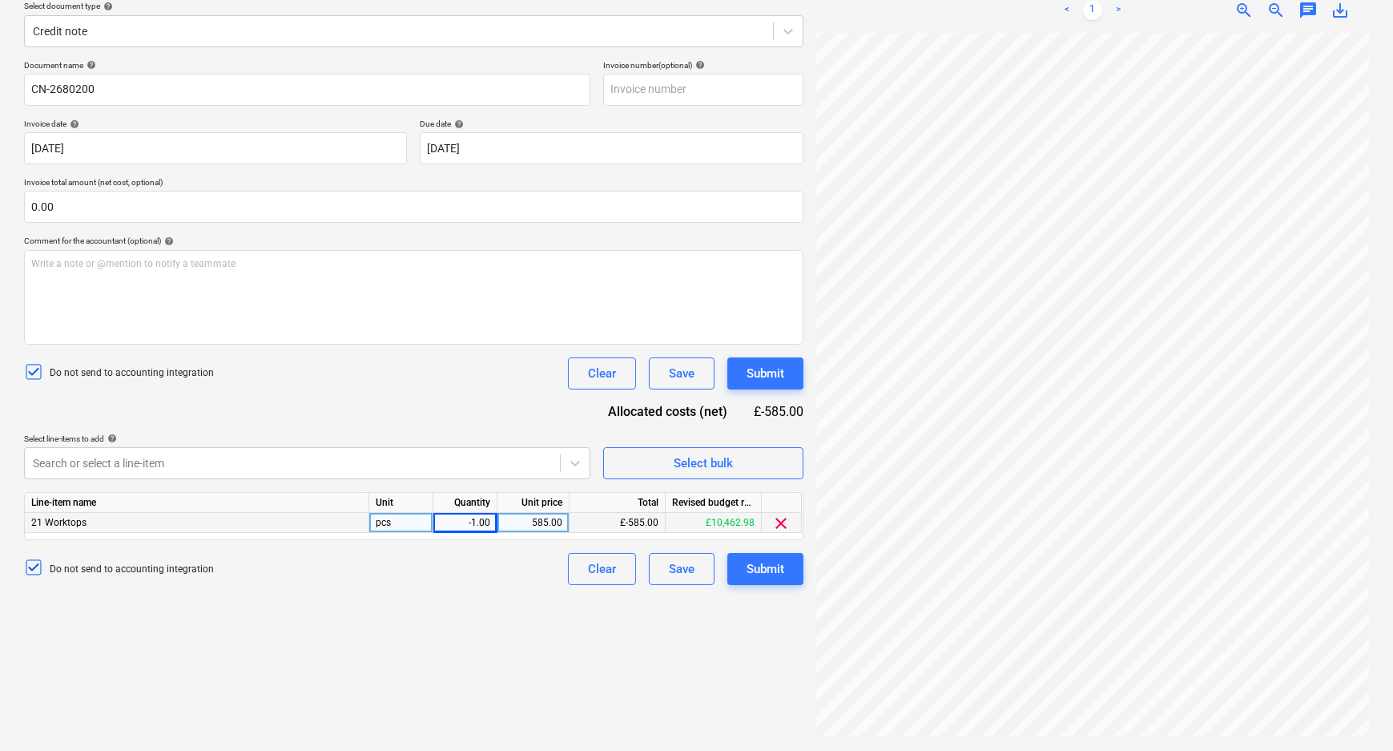
click at [521, 523] on div "585.00" at bounding box center [533, 523] width 58 height 20
click at [521, 523] on input "585" at bounding box center [532, 522] width 71 height 19
click at [525, 557] on div "Do not send to accounting integration Clear Save Submit" at bounding box center [413, 569] width 779 height 32
click at [486, 520] on div "-1.00" at bounding box center [465, 523] width 50 height 20
click at [493, 574] on div "Do not send to accounting integration Clear Save Submit" at bounding box center [413, 569] width 779 height 32
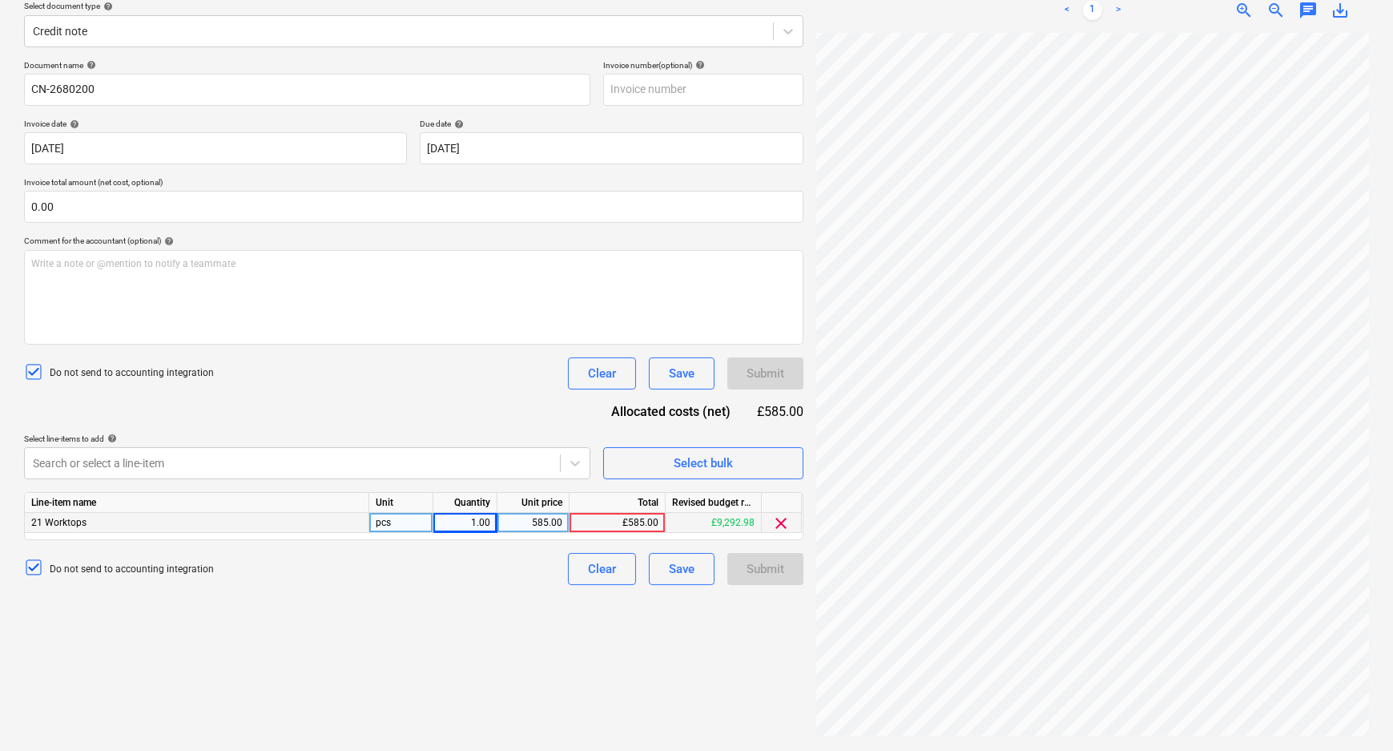
click at [625, 521] on div "£585.00" at bounding box center [618, 523] width 96 height 20
click at [638, 527] on div "£585.00" at bounding box center [618, 523] width 96 height 20
click at [641, 521] on div "£585.00" at bounding box center [618, 523] width 96 height 20
click at [469, 601] on div "Create new document Select company Lawcris Panel Products Ltd Add new company S…" at bounding box center [414, 318] width 792 height 854
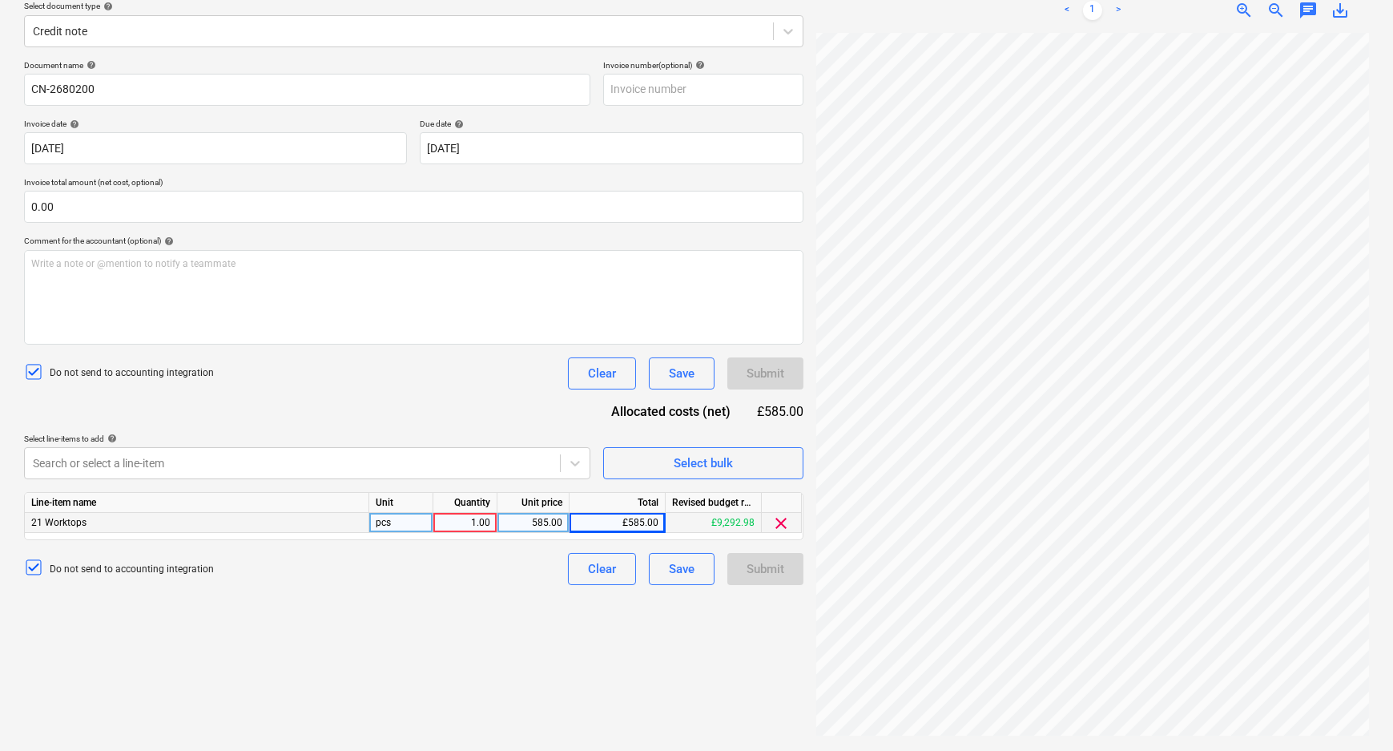
click at [459, 524] on div "1.00" at bounding box center [465, 523] width 50 height 20
click at [466, 522] on input "1" at bounding box center [464, 522] width 63 height 19
click at [489, 594] on div "Create new document Select company Lawcris Panel Products Ltd Add new company S…" at bounding box center [414, 318] width 792 height 854
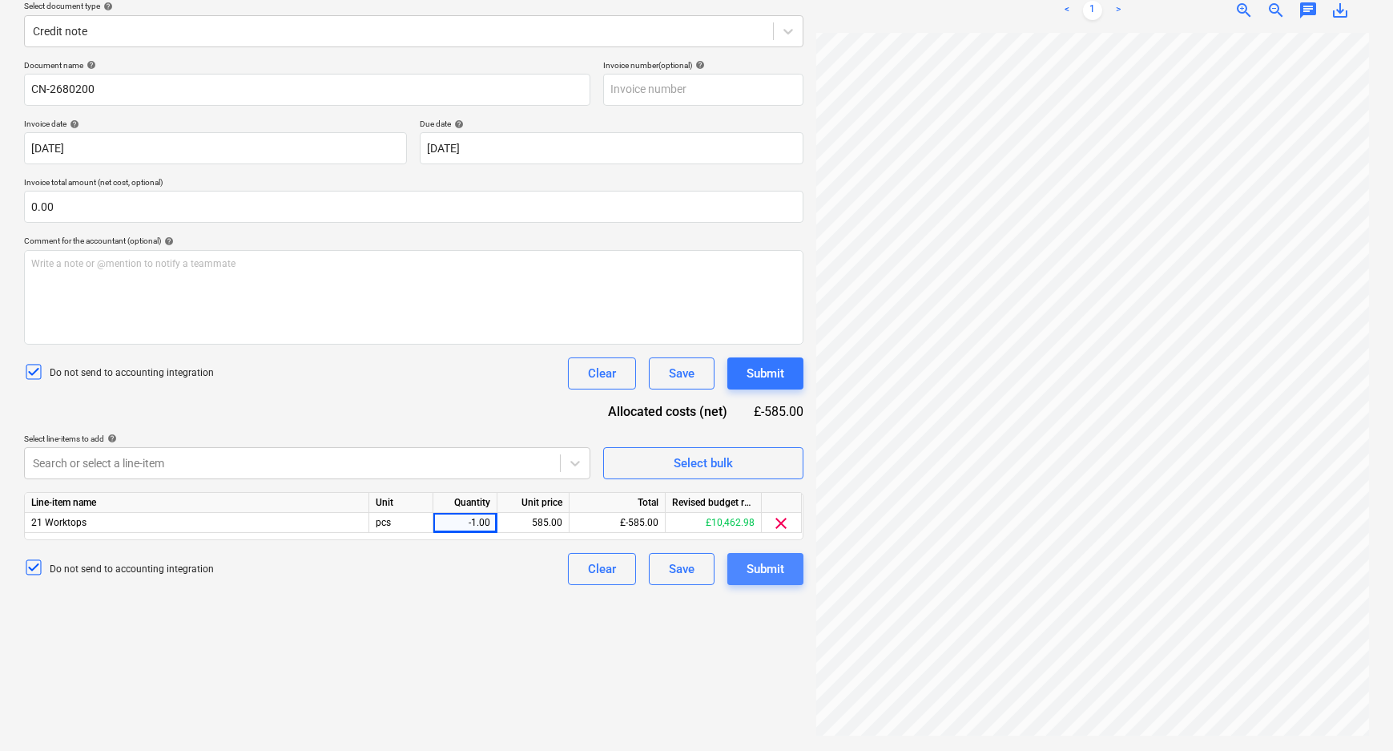
click at [759, 569] on div "Submit" at bounding box center [766, 568] width 38 height 21
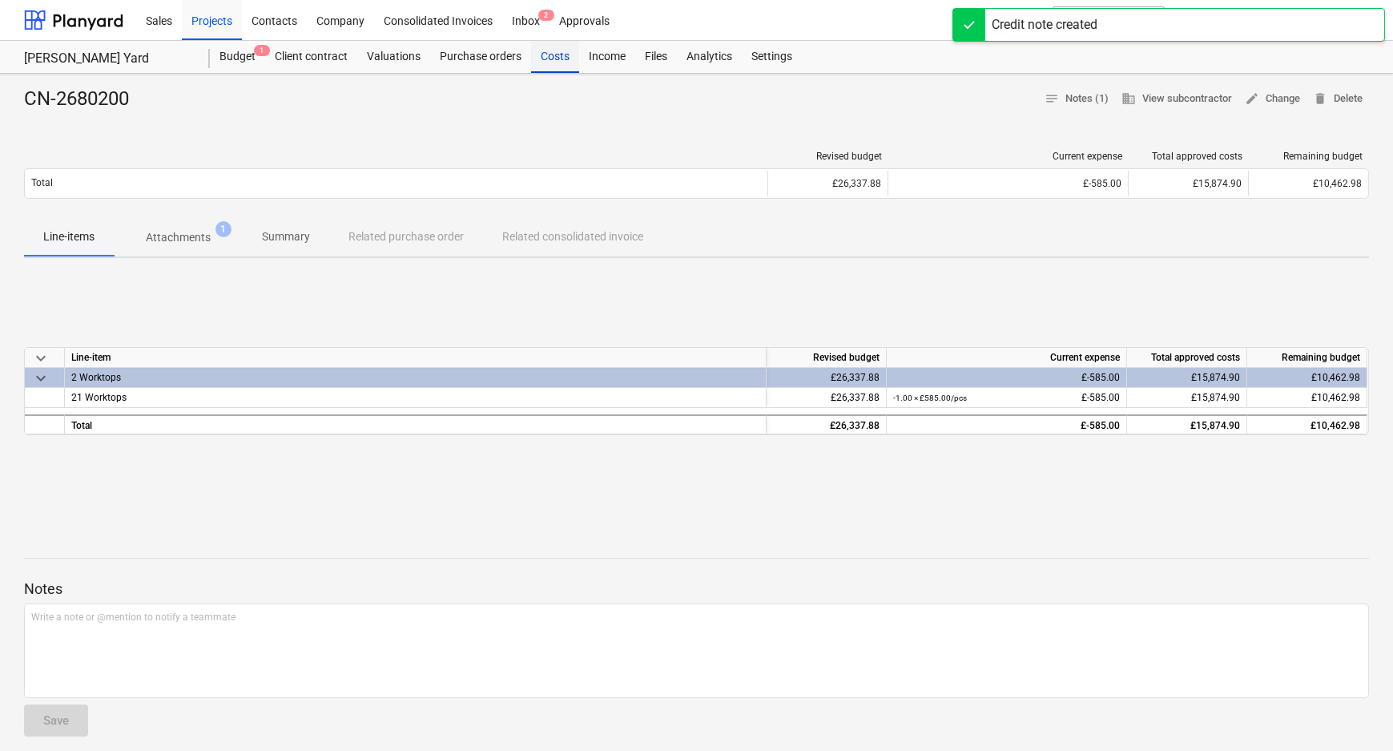
click at [561, 58] on div "Costs" at bounding box center [555, 57] width 48 height 32
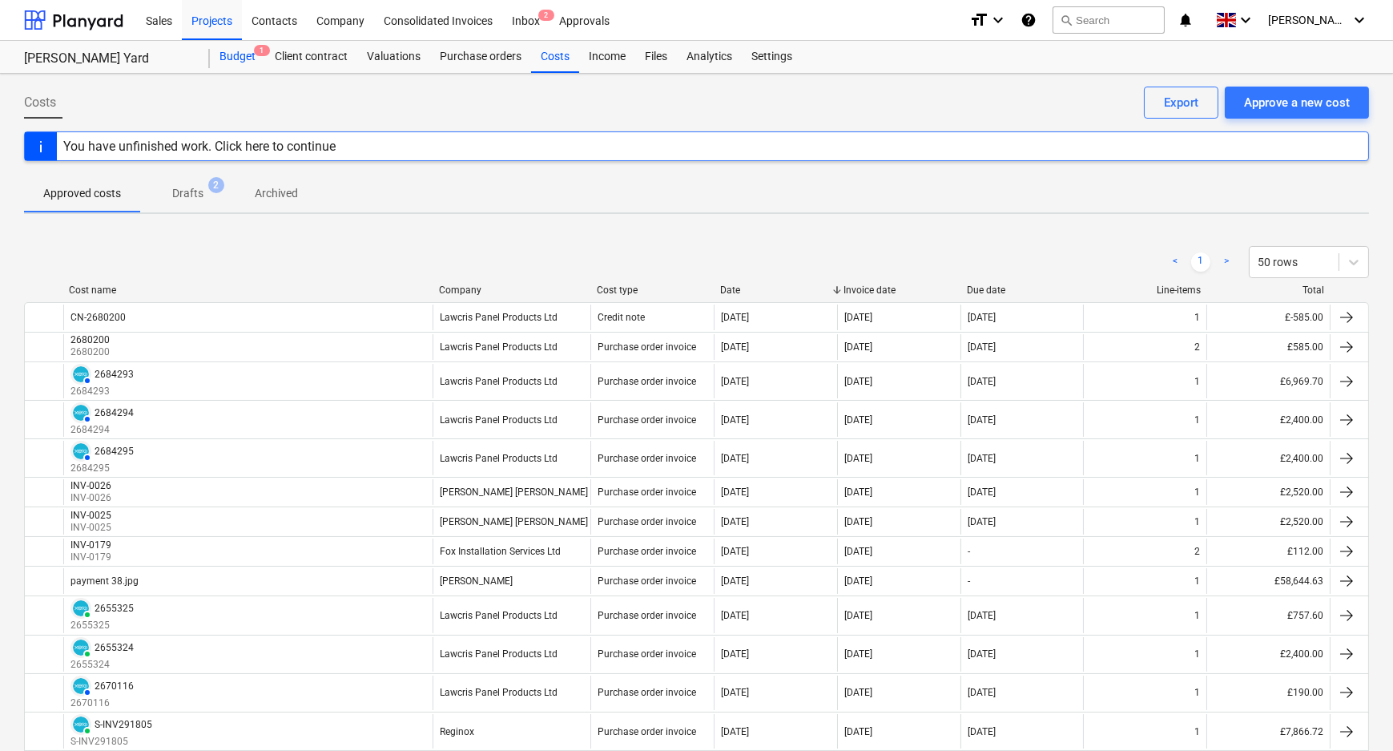
click at [250, 62] on div "Budget 1" at bounding box center [237, 57] width 55 height 32
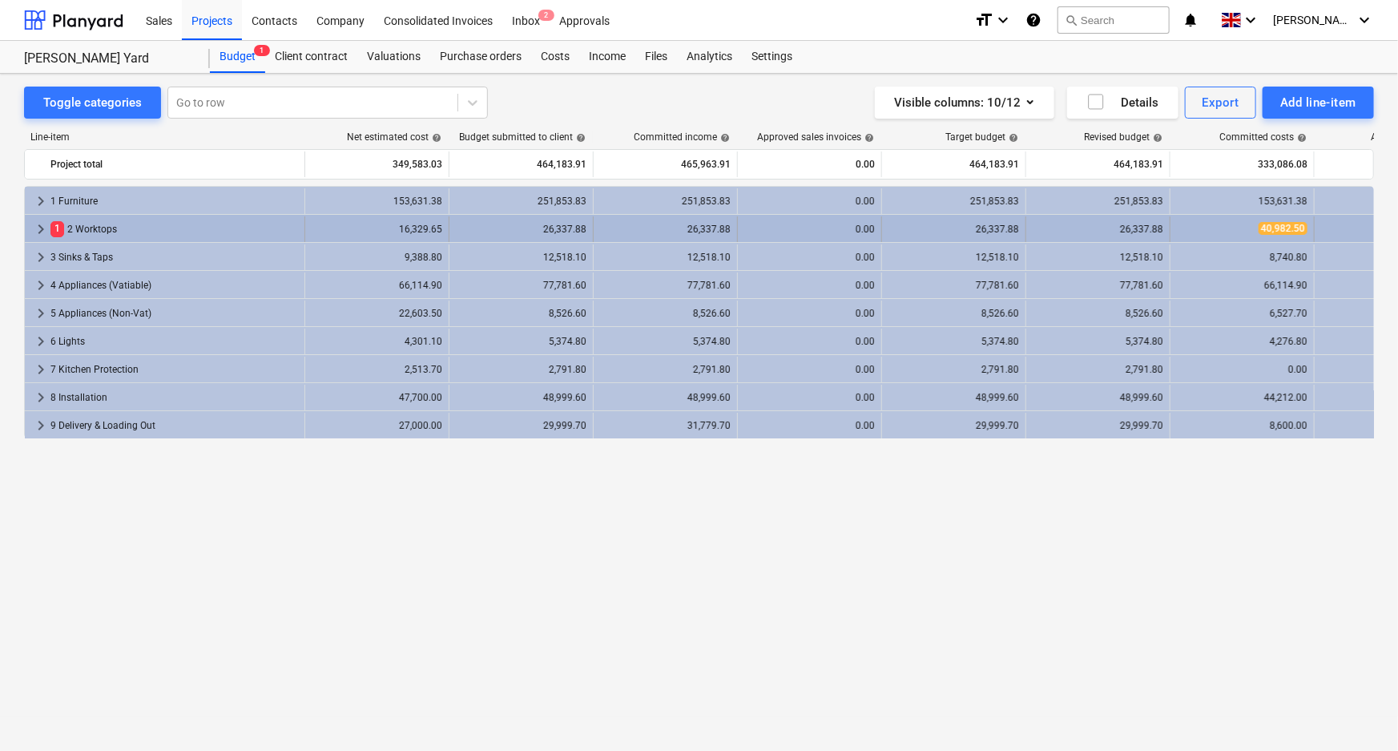
click at [189, 230] on div "1 2 Worktops" at bounding box center [174, 229] width 248 height 26
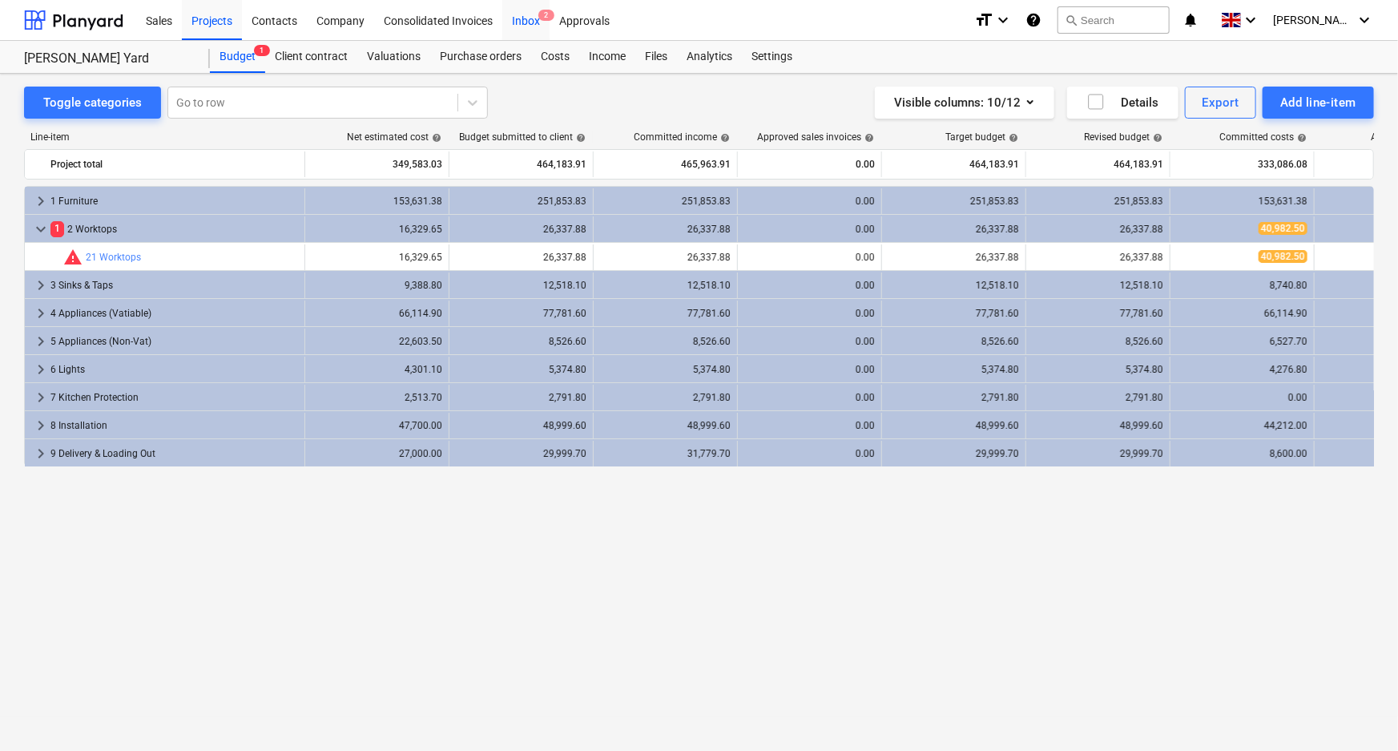
click at [538, 18] on span "2" at bounding box center [546, 15] width 16 height 11
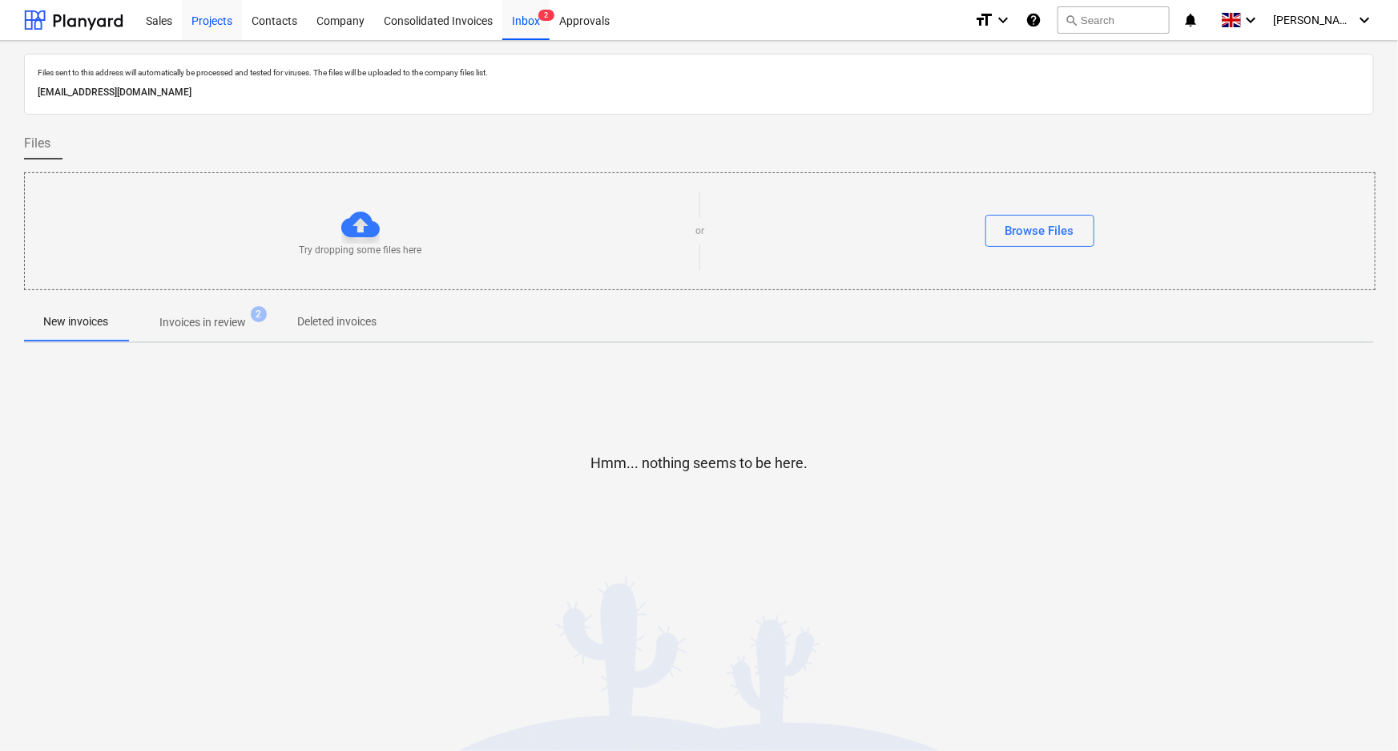
click at [205, 22] on div "Projects" at bounding box center [212, 19] width 60 height 41
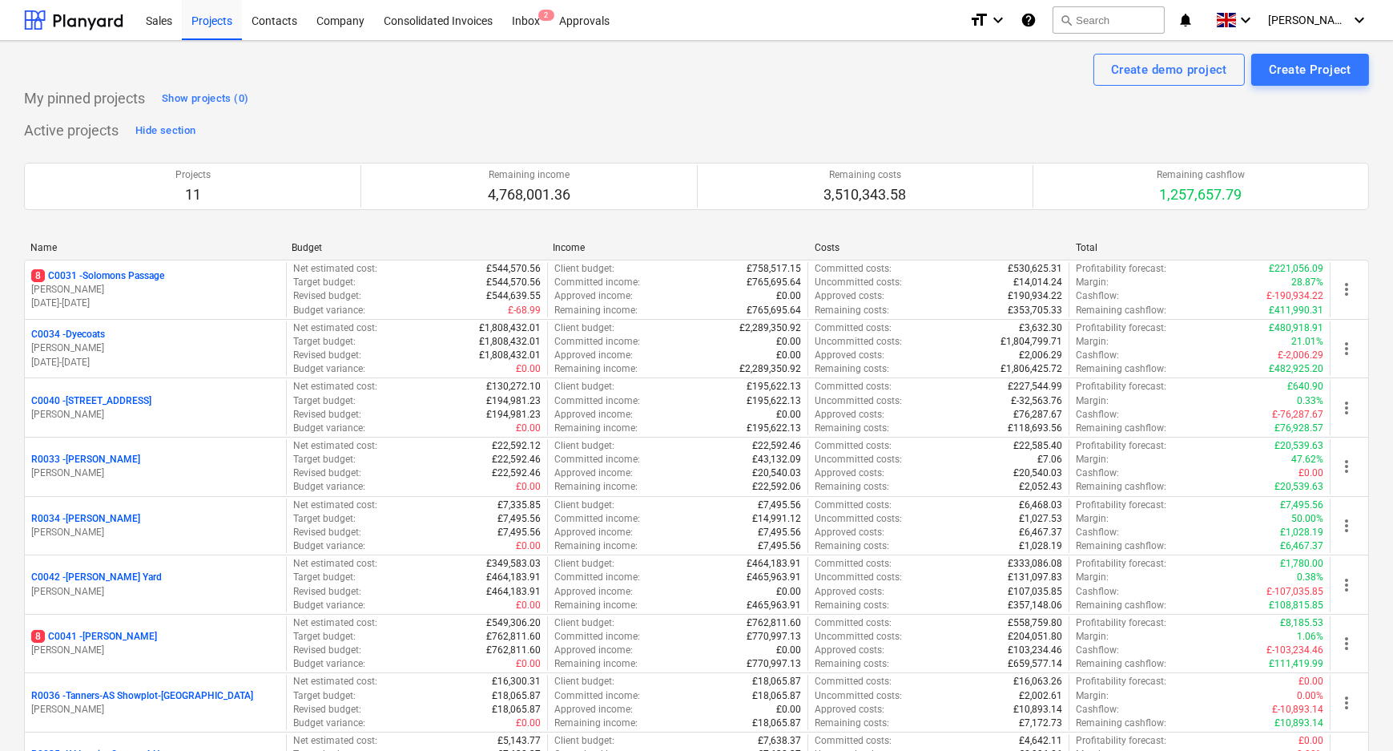
click at [97, 632] on p "8 C0041 - [PERSON_NAME]" at bounding box center [94, 637] width 126 height 14
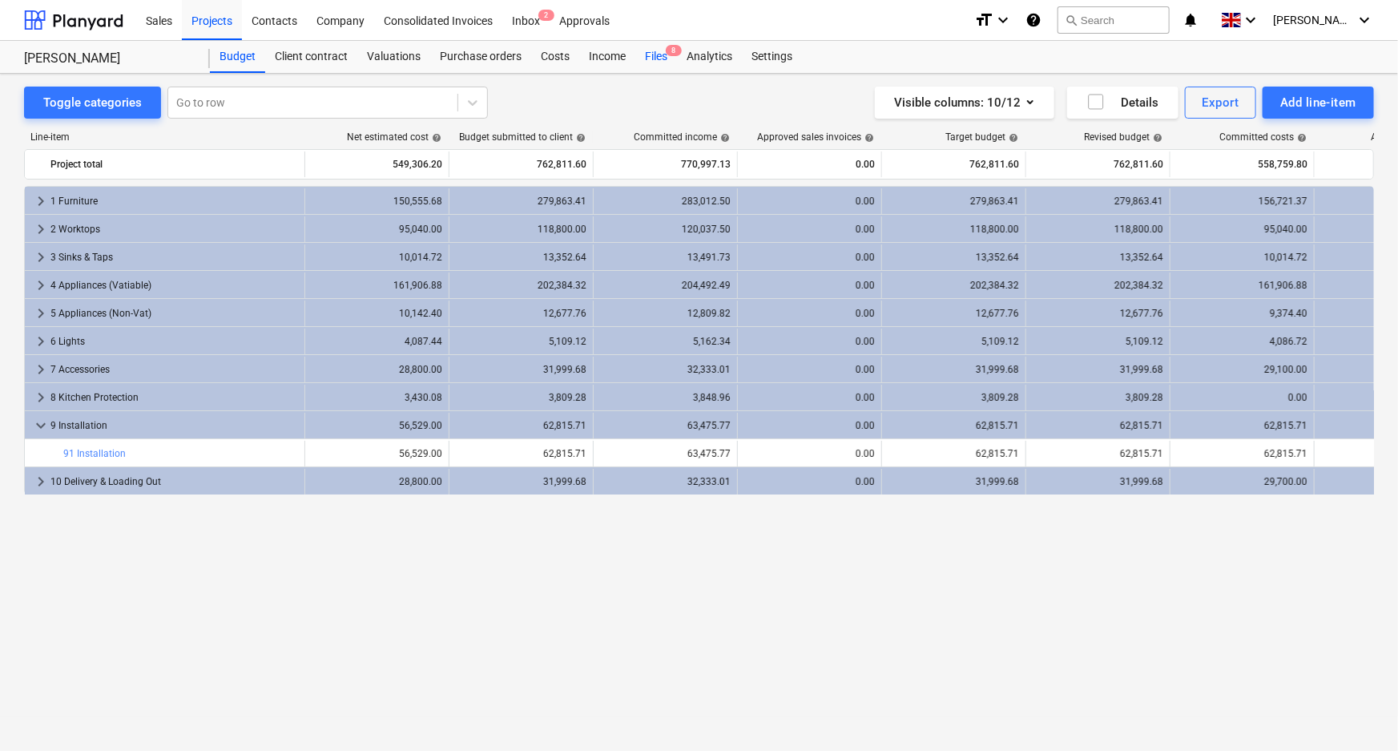
click at [649, 51] on div "Files 8" at bounding box center [656, 57] width 42 height 32
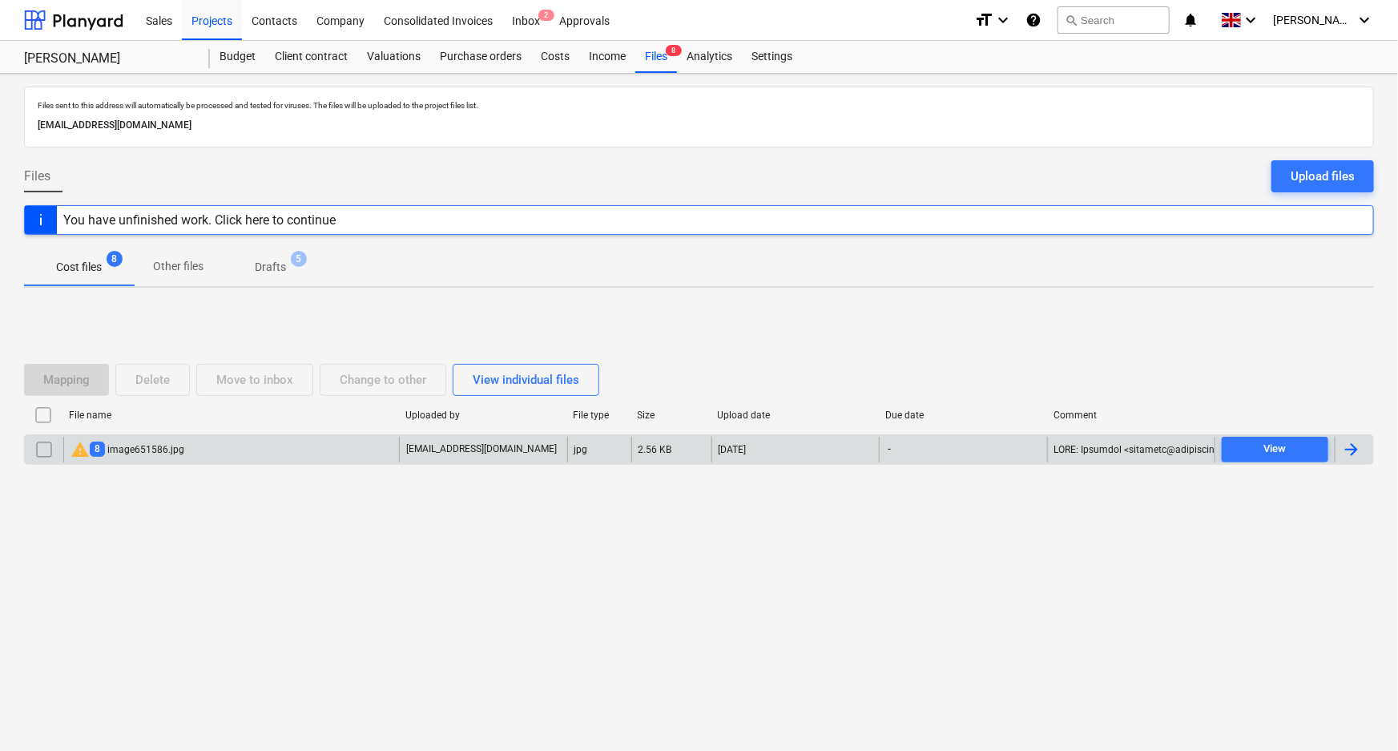
click at [242, 448] on div "warning 8 image651586.jpg" at bounding box center [231, 450] width 336 height 26
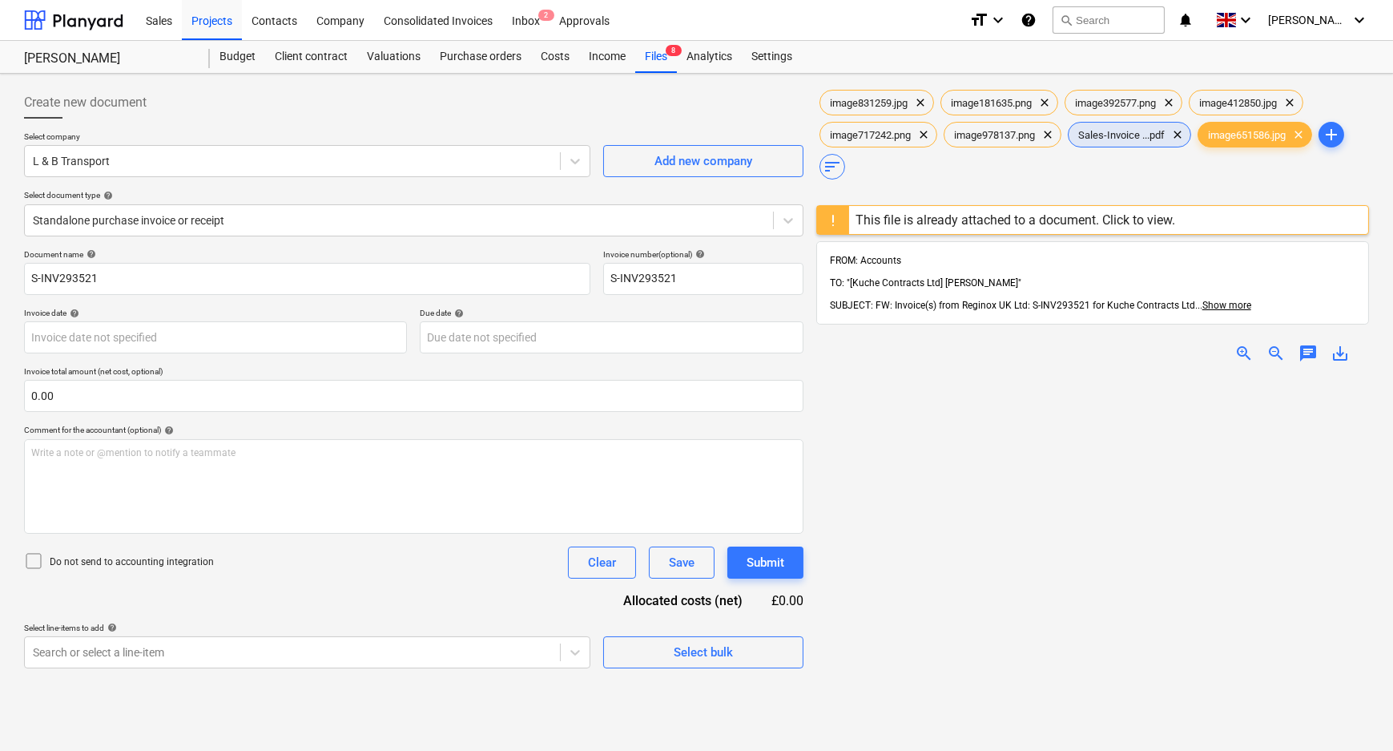
click at [1122, 136] on span "Sales-Invoice ...pdf" at bounding box center [1122, 135] width 106 height 12
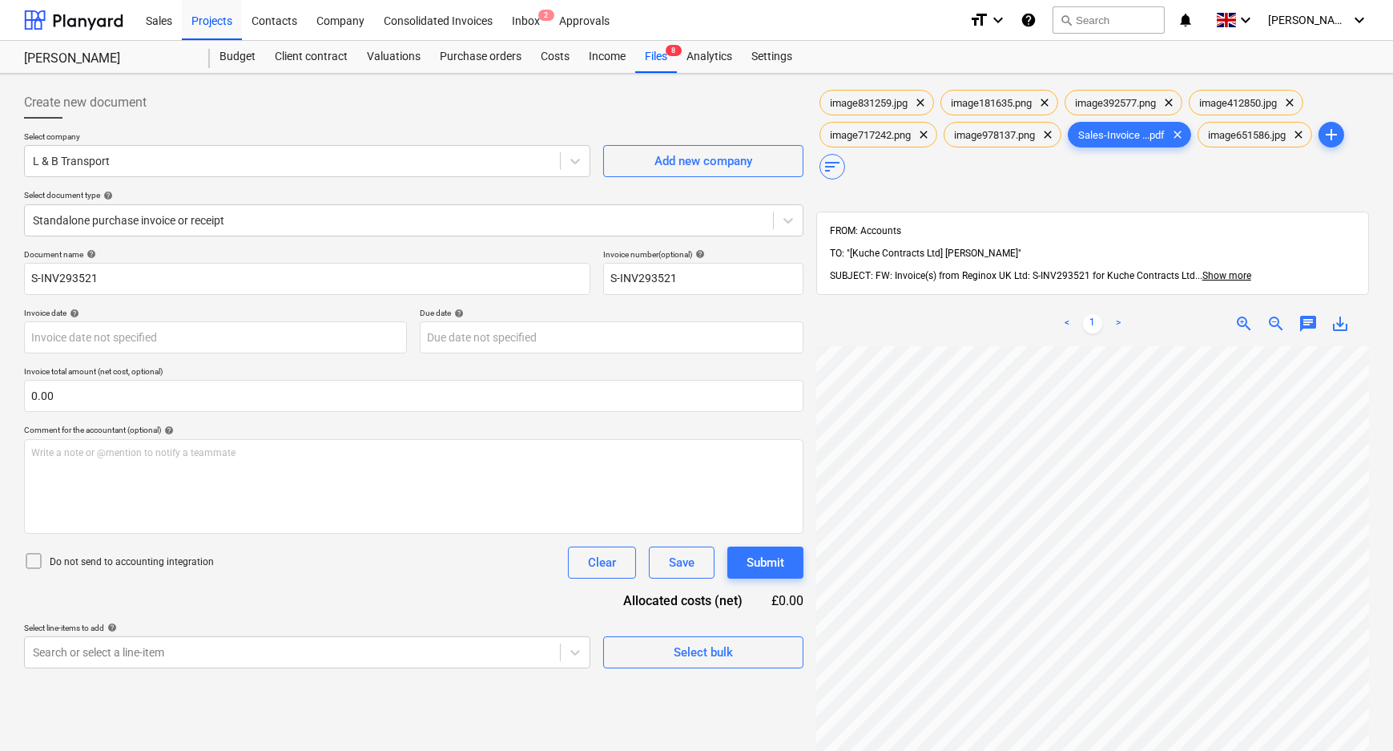
scroll to position [182, 30]
click at [1137, 301] on div "< 1 > zoom_in zoom_out chat 0 save_alt" at bounding box center [1092, 676] width 553 height 751
click at [183, 145] on div "L & B Transport" at bounding box center [307, 161] width 566 height 32
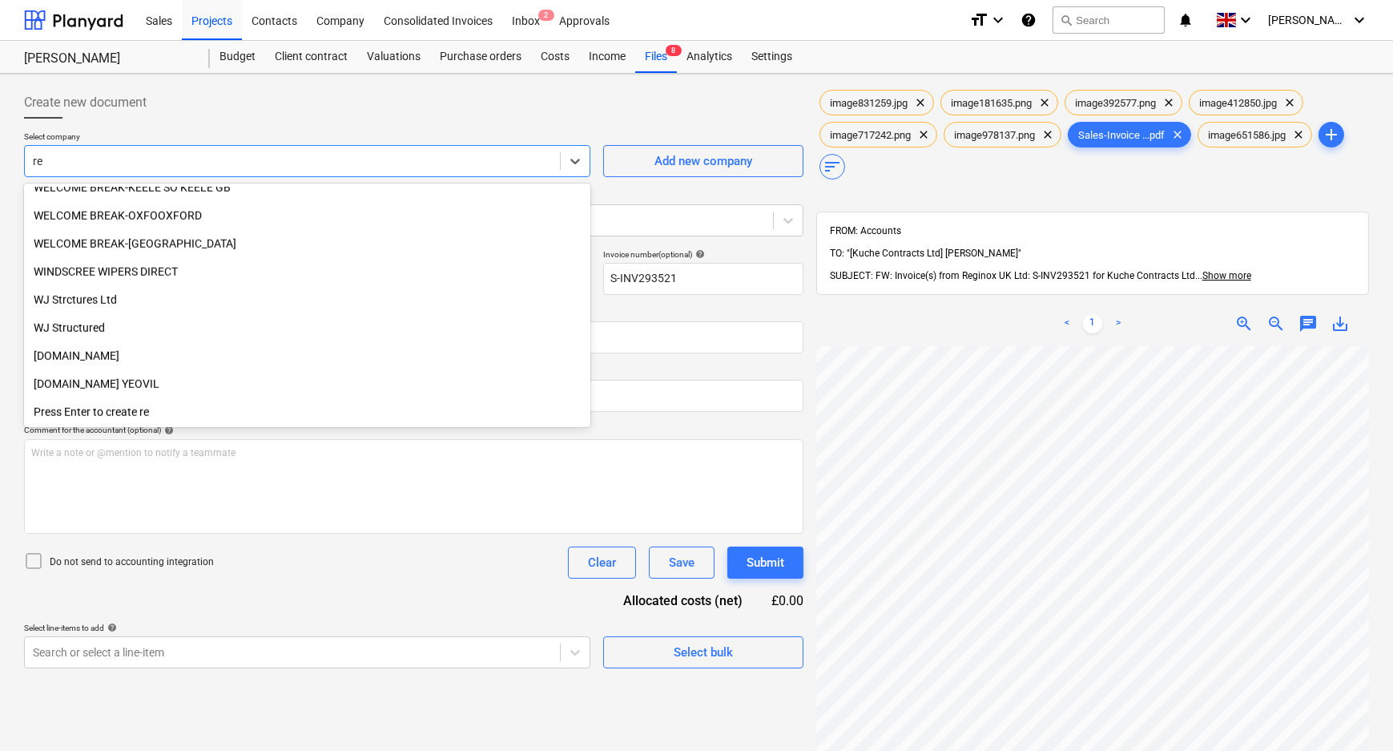
scroll to position [4330, 0]
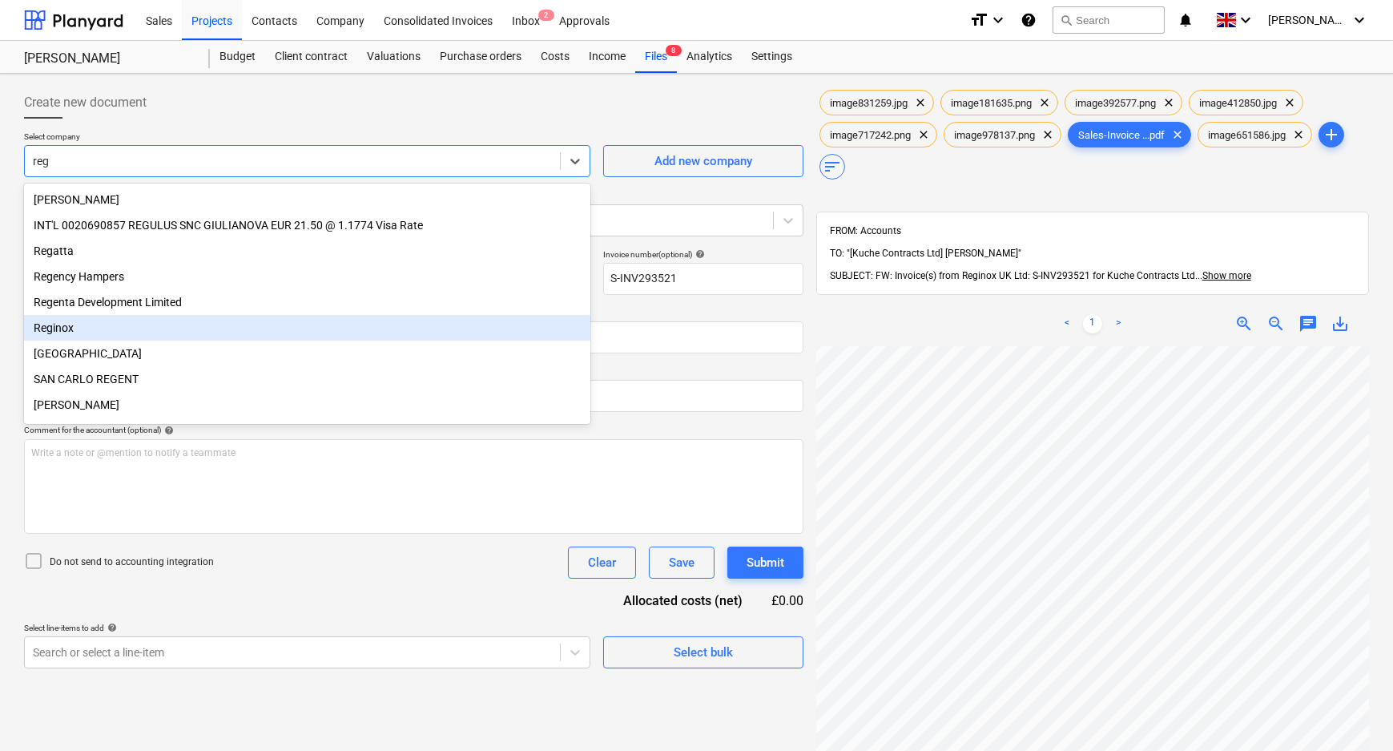
click at [157, 336] on div "Reginox" at bounding box center [307, 328] width 566 height 26
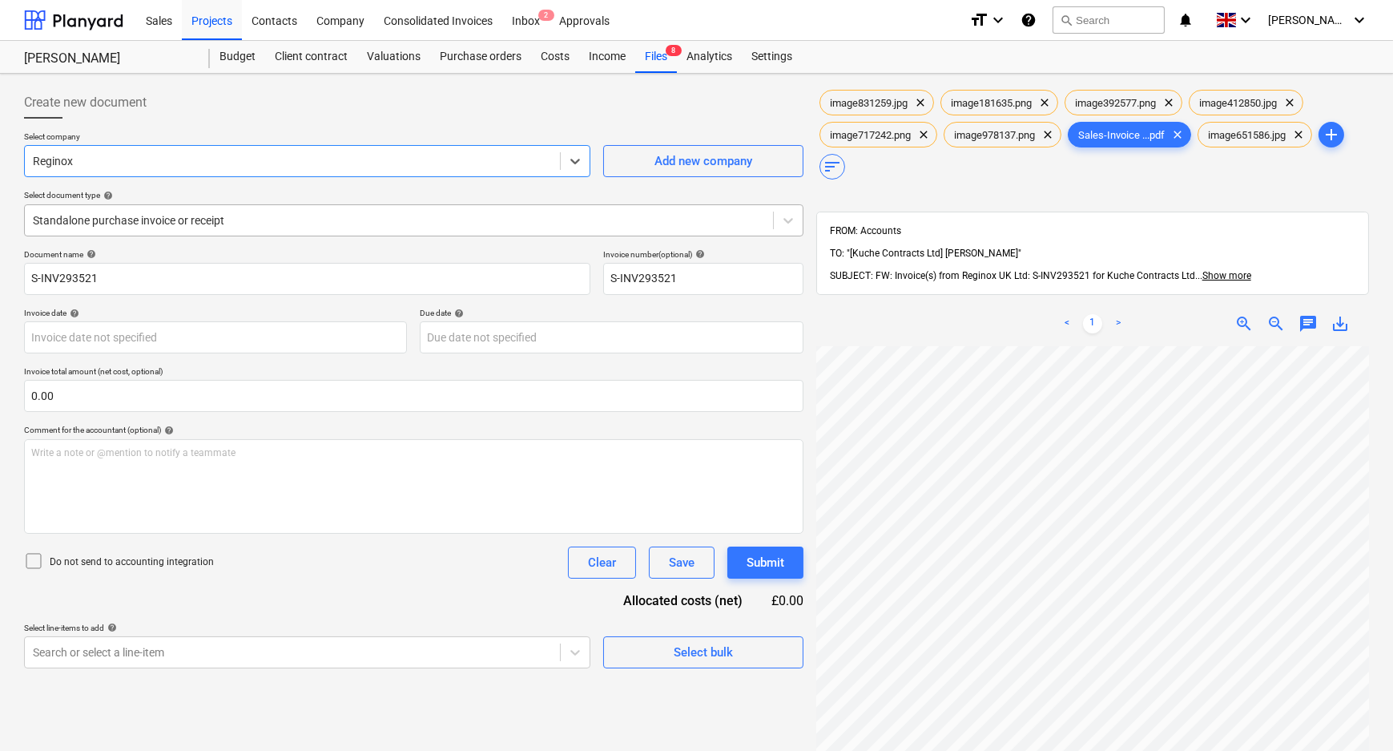
click at [151, 219] on div at bounding box center [399, 220] width 732 height 16
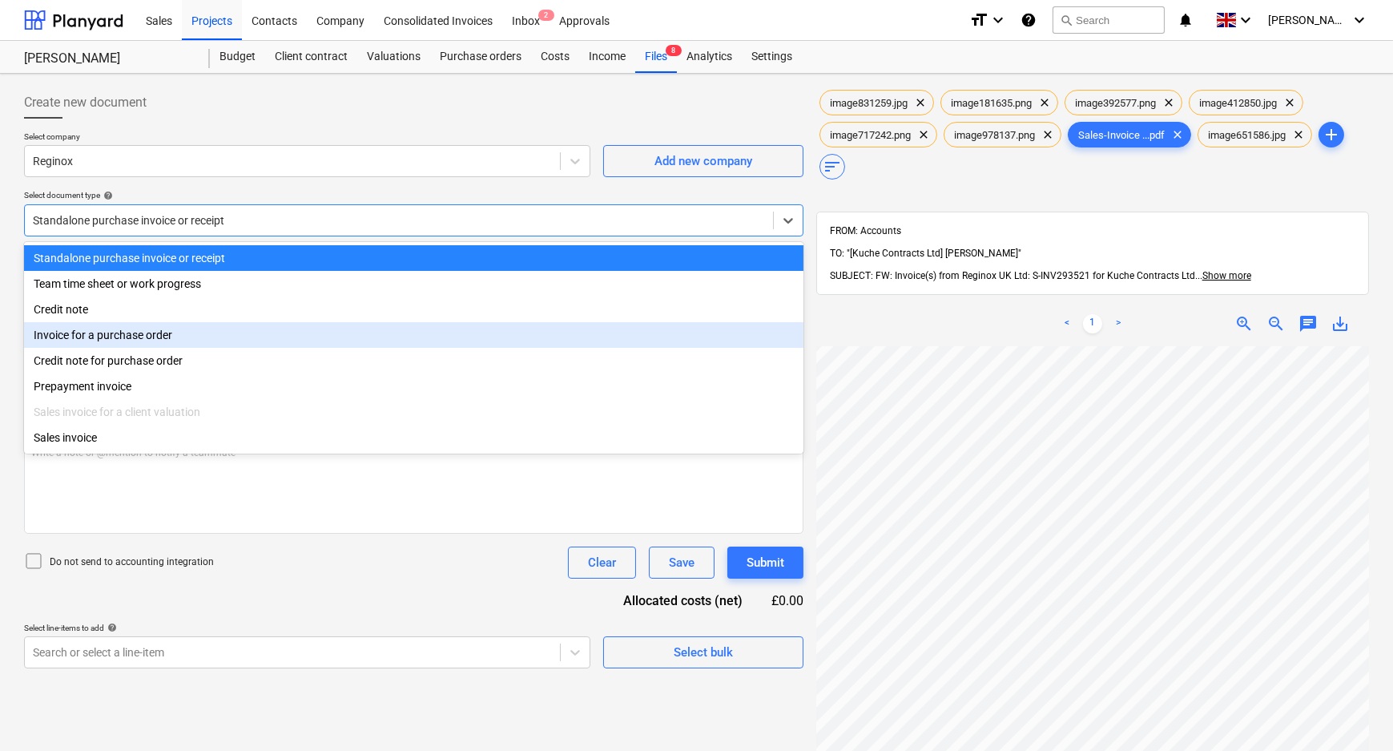
click at [127, 347] on div "Invoice for a purchase order" at bounding box center [413, 335] width 779 height 26
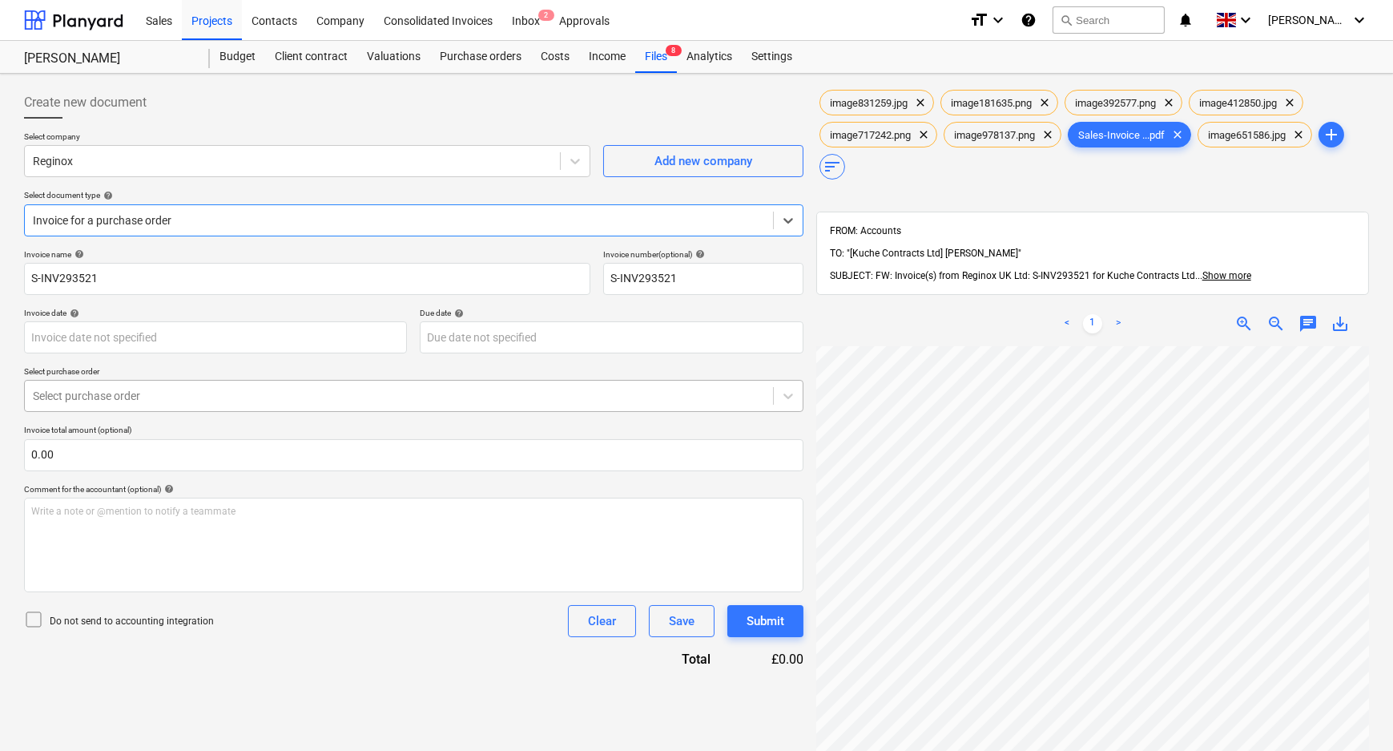
click at [139, 392] on div at bounding box center [399, 396] width 732 height 16
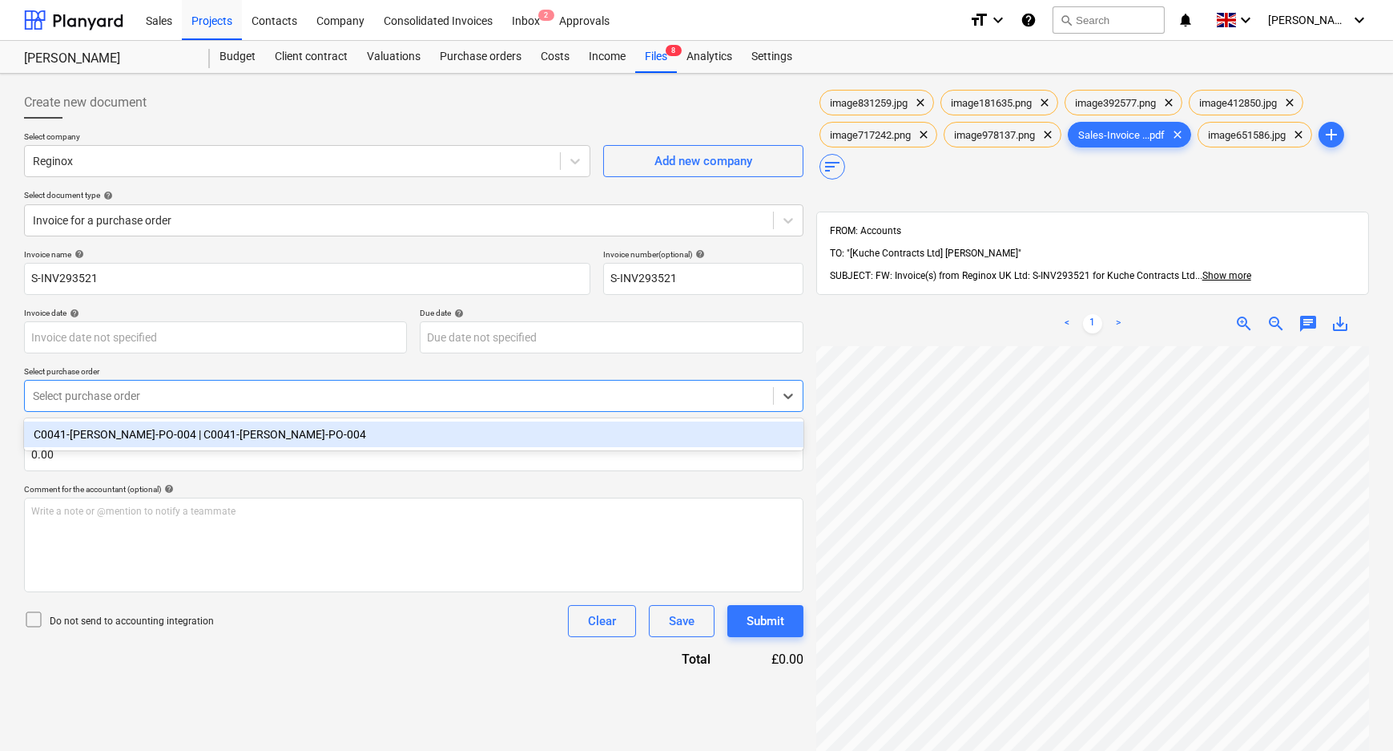
click at [136, 427] on div "C0041-[PERSON_NAME]-PO-004 | C0041-[PERSON_NAME]-PO-004" at bounding box center [413, 434] width 779 height 26
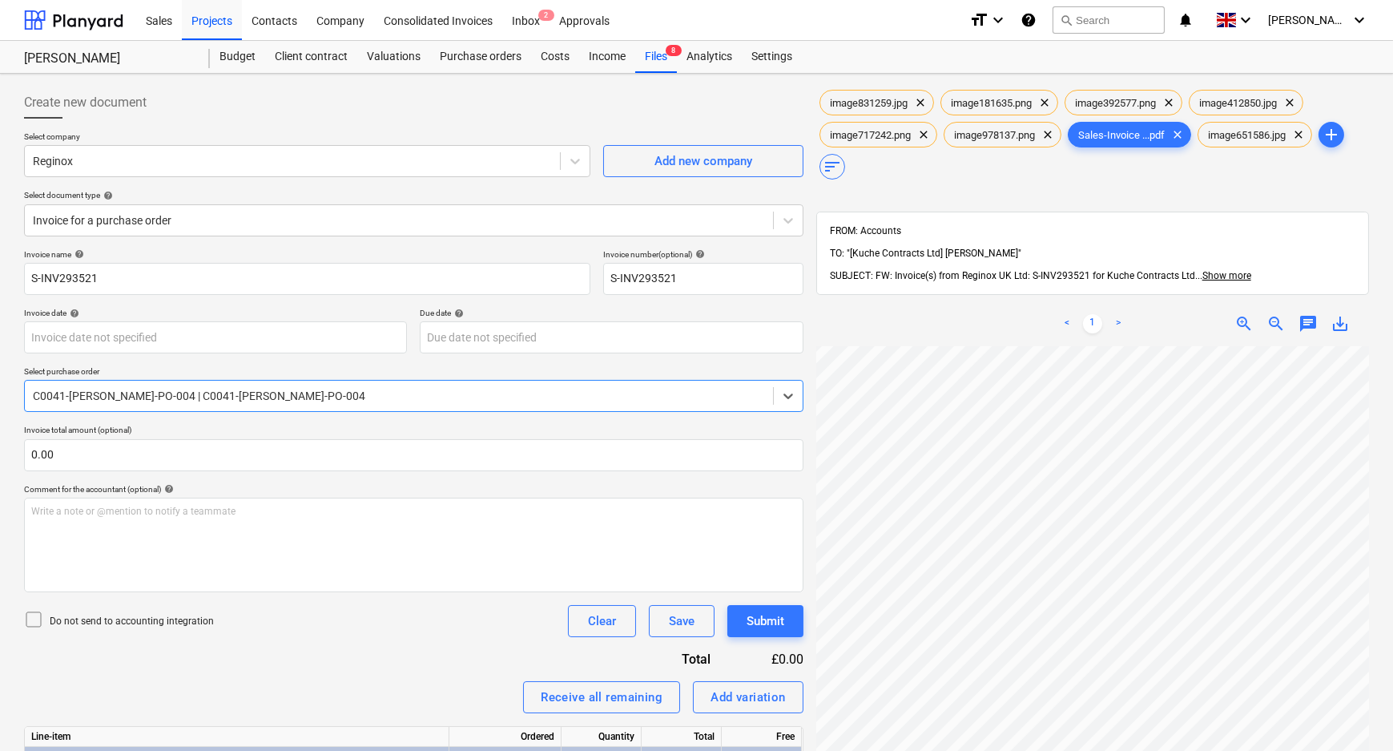
drag, startPoint x: 113, startPoint y: 626, endPoint x: 167, endPoint y: 628, distance: 53.7
click at [115, 626] on p "Do not send to accounting integration" at bounding box center [132, 621] width 164 height 14
click at [186, 618] on p "Do not send to accounting integration" at bounding box center [132, 621] width 164 height 14
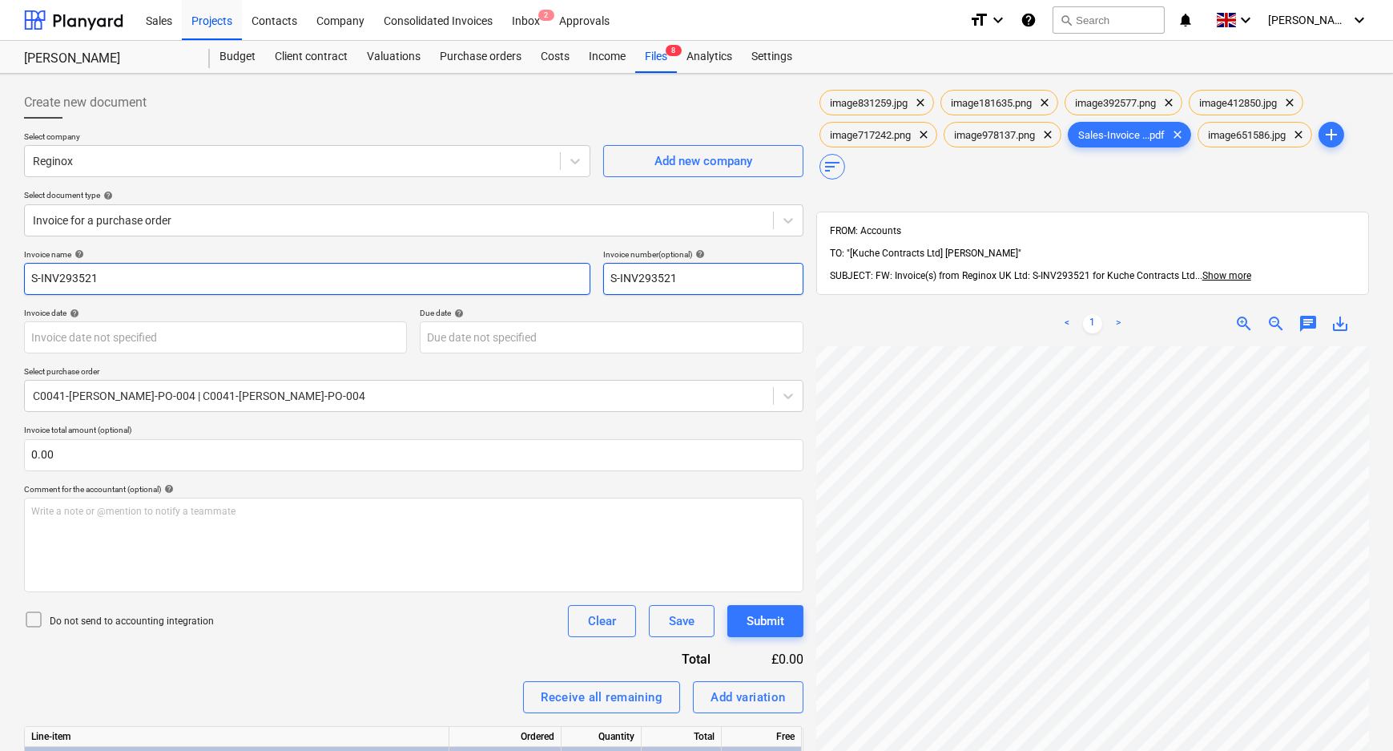
drag, startPoint x: 741, startPoint y: 278, endPoint x: 561, endPoint y: 267, distance: 180.6
click at [562, 267] on div "Invoice name help S-INV293521 Invoice number (optional) help S-INV293521" at bounding box center [413, 272] width 779 height 46
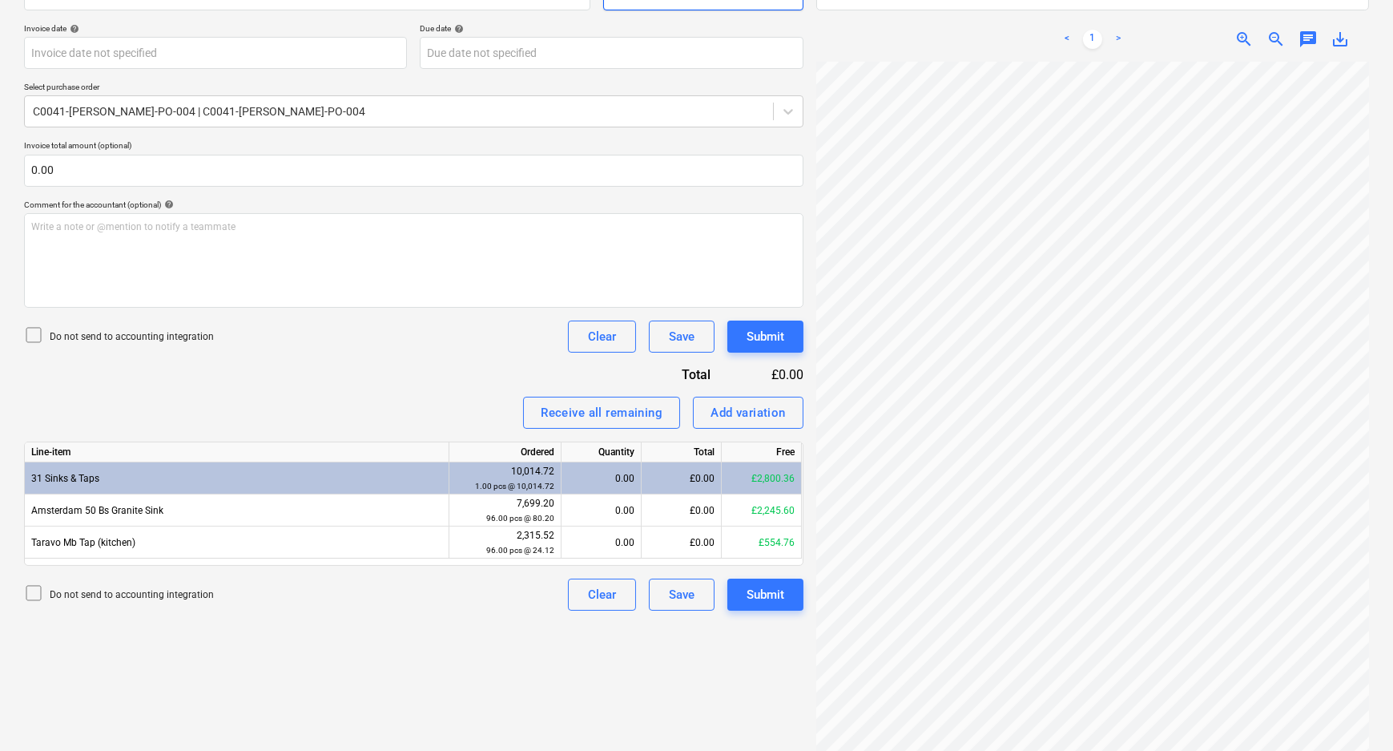
scroll to position [291, 0]
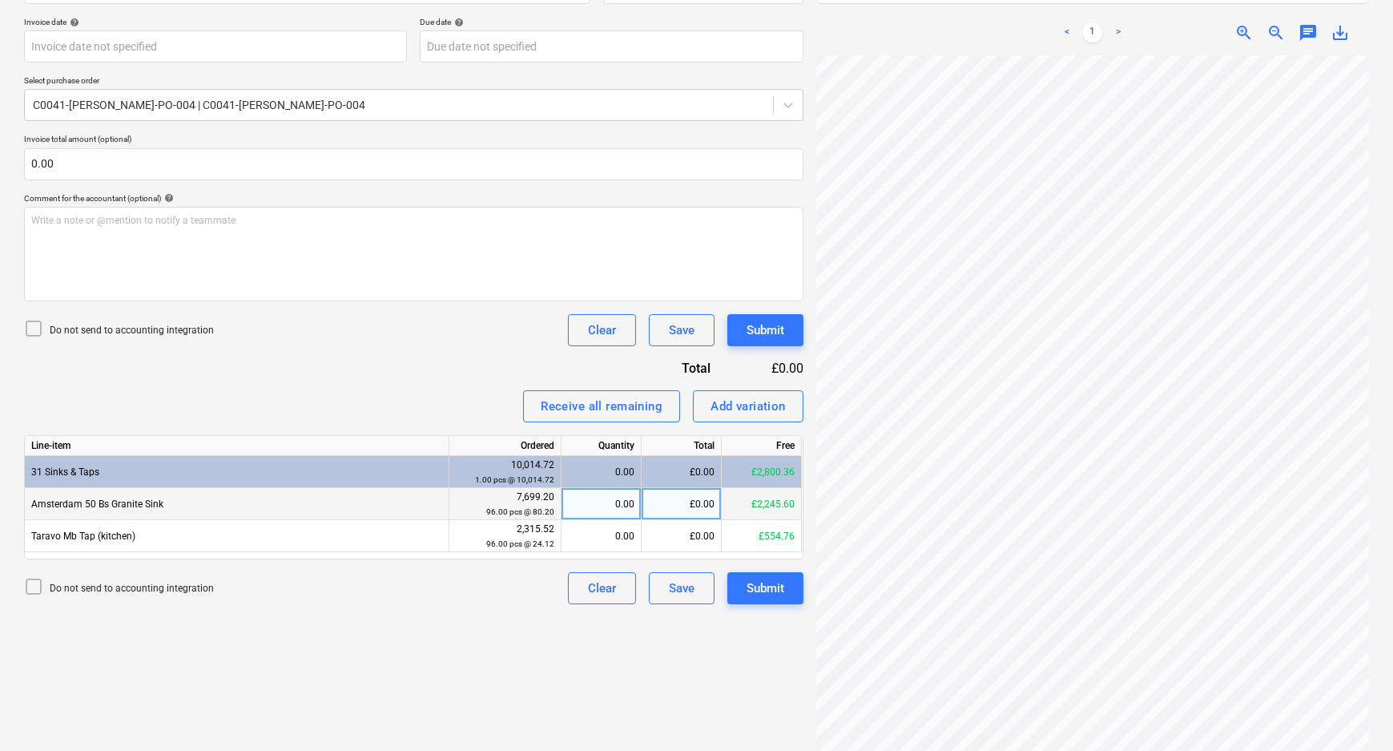
click at [616, 505] on div "0.00" at bounding box center [601, 504] width 66 height 32
click at [0, 0] on div "Amsterdam 50 Bs Granite Sink 7,699.20 96.00 pcs @ 80.20 4 £0.00 £2,245.60" at bounding box center [0, 0] width 0 height 0
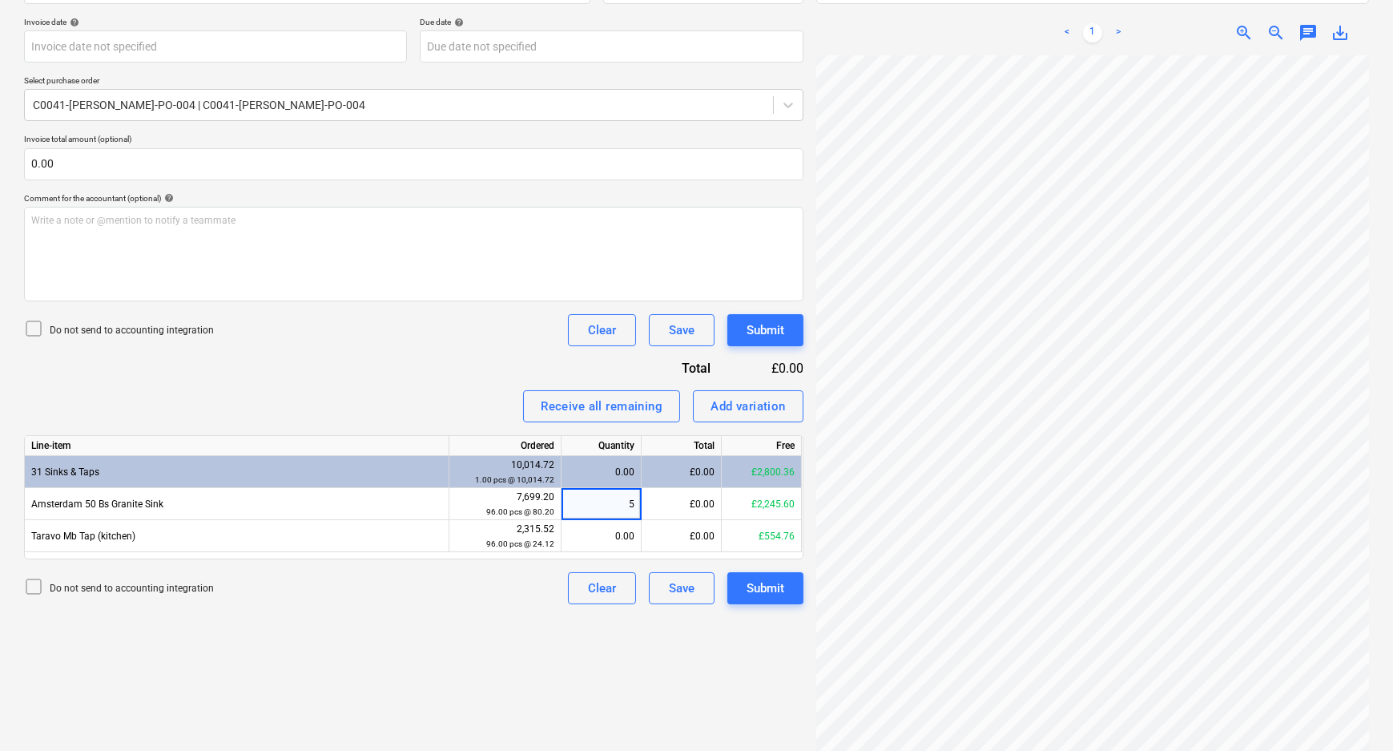
click at [445, 630] on div "Create new document Select company Reginox Add new company Select document type…" at bounding box center [414, 278] width 792 height 978
click at [504, 61] on body "Sales Projects Contacts Company Consolidated Invoices Inbox 2 Approvals format_…" at bounding box center [696, 84] width 1393 height 751
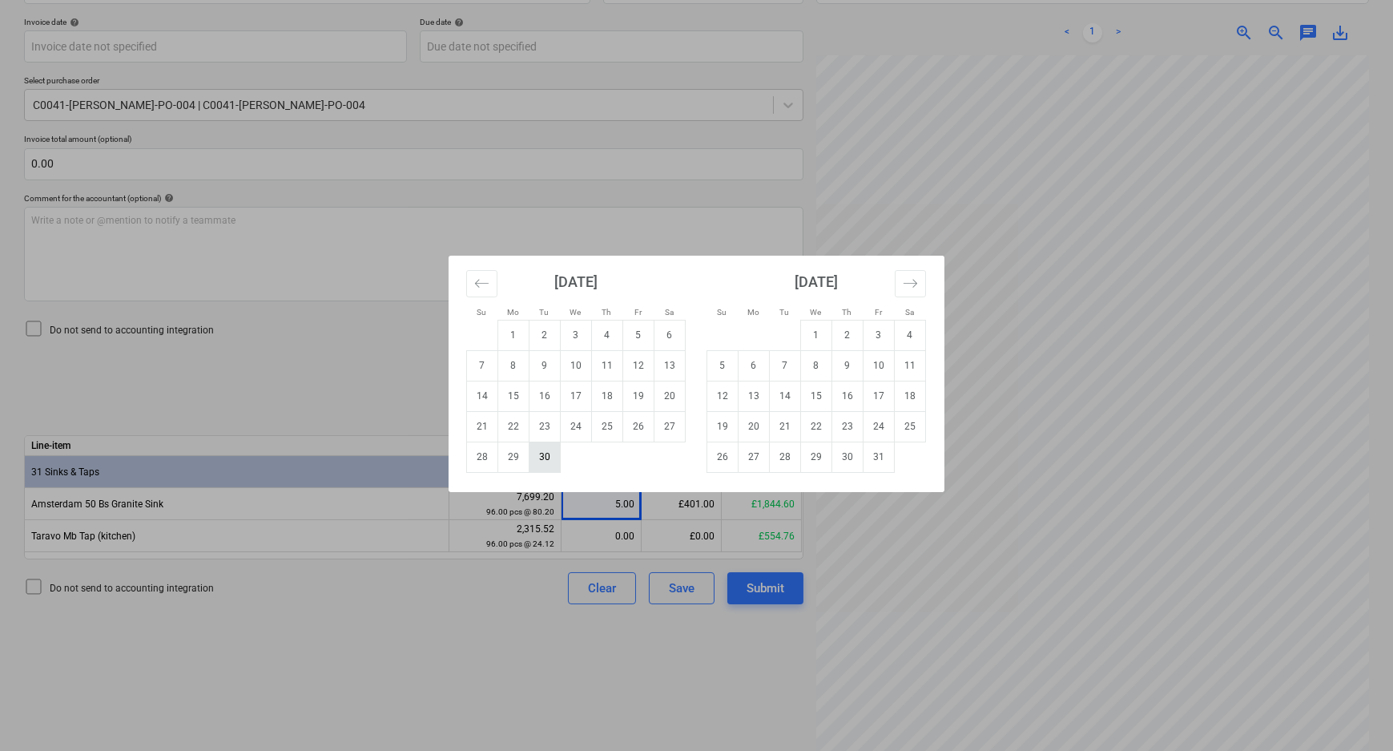
click at [547, 461] on td "30" at bounding box center [544, 456] width 31 height 30
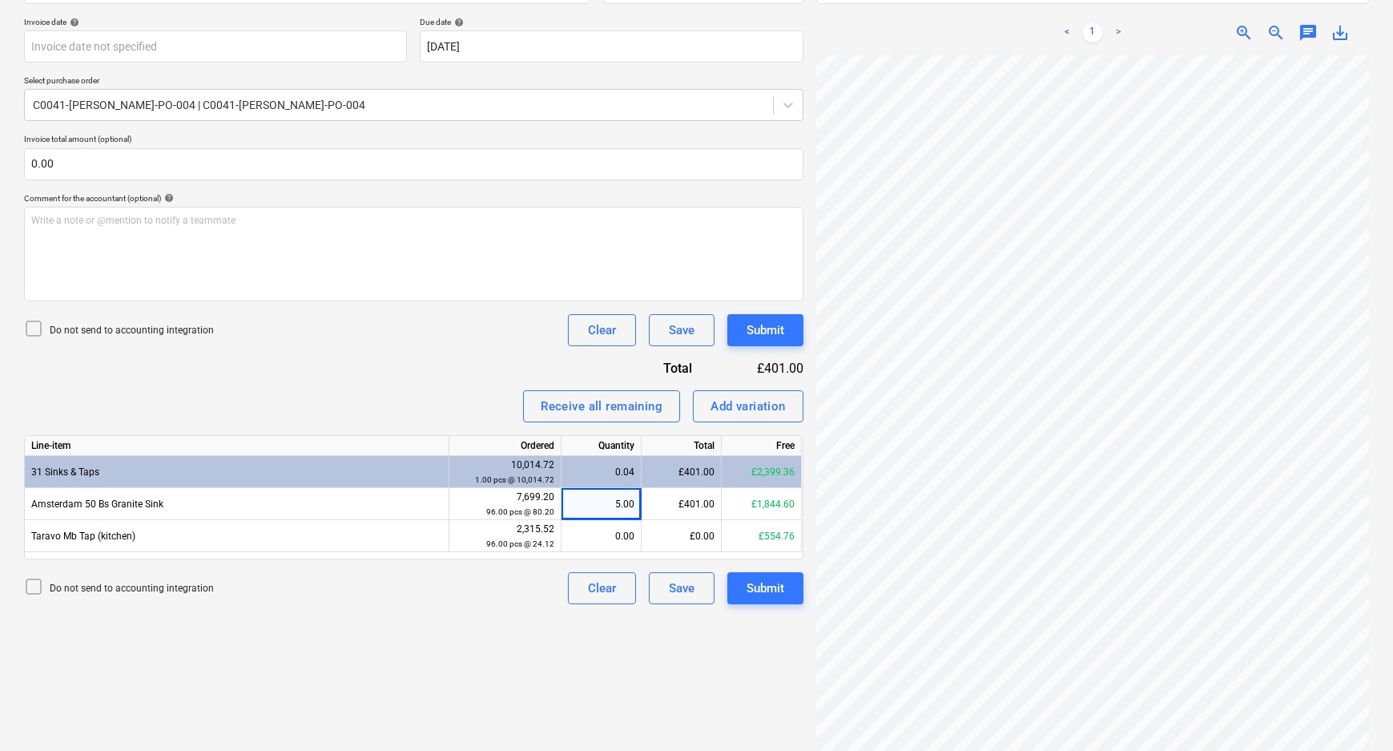
click at [462, 657] on div "Create new document Select company Reginox Add new company Select document type…" at bounding box center [414, 278] width 792 height 978
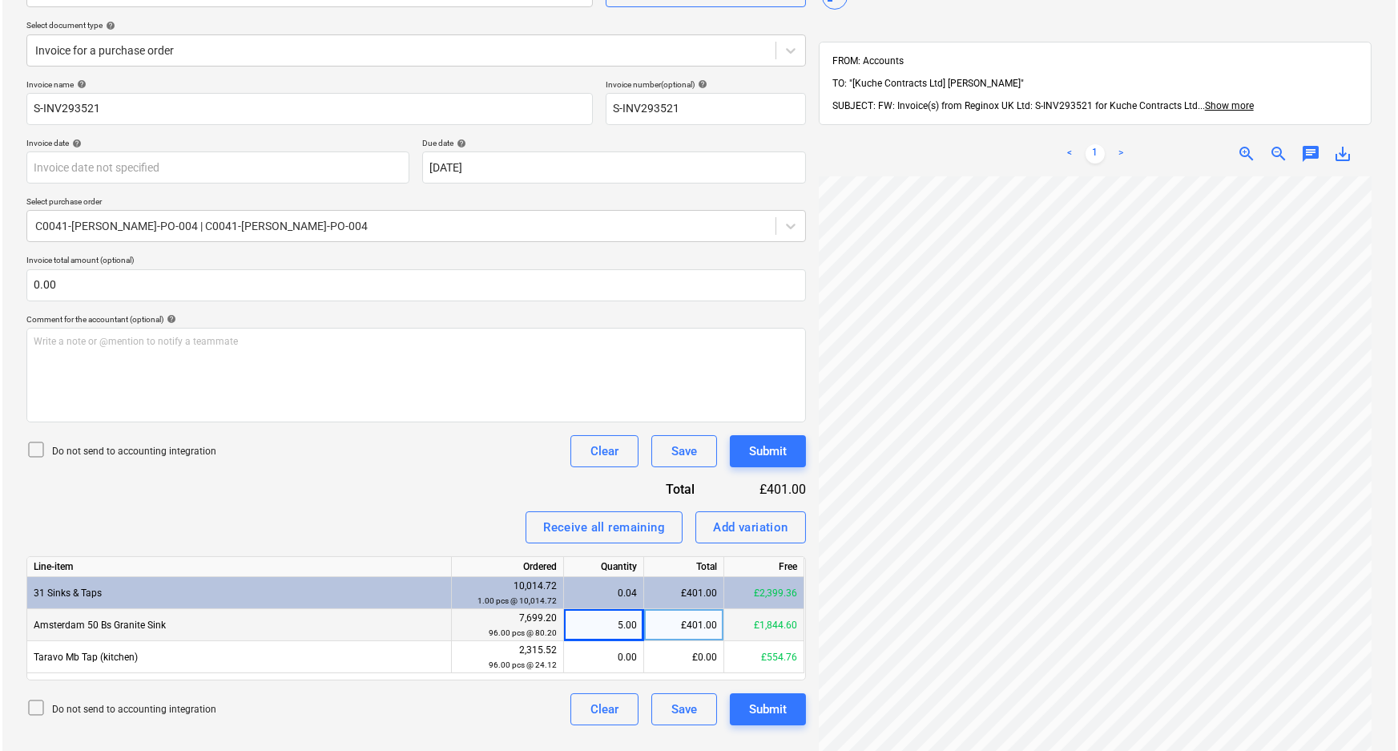
scroll to position [218, 0]
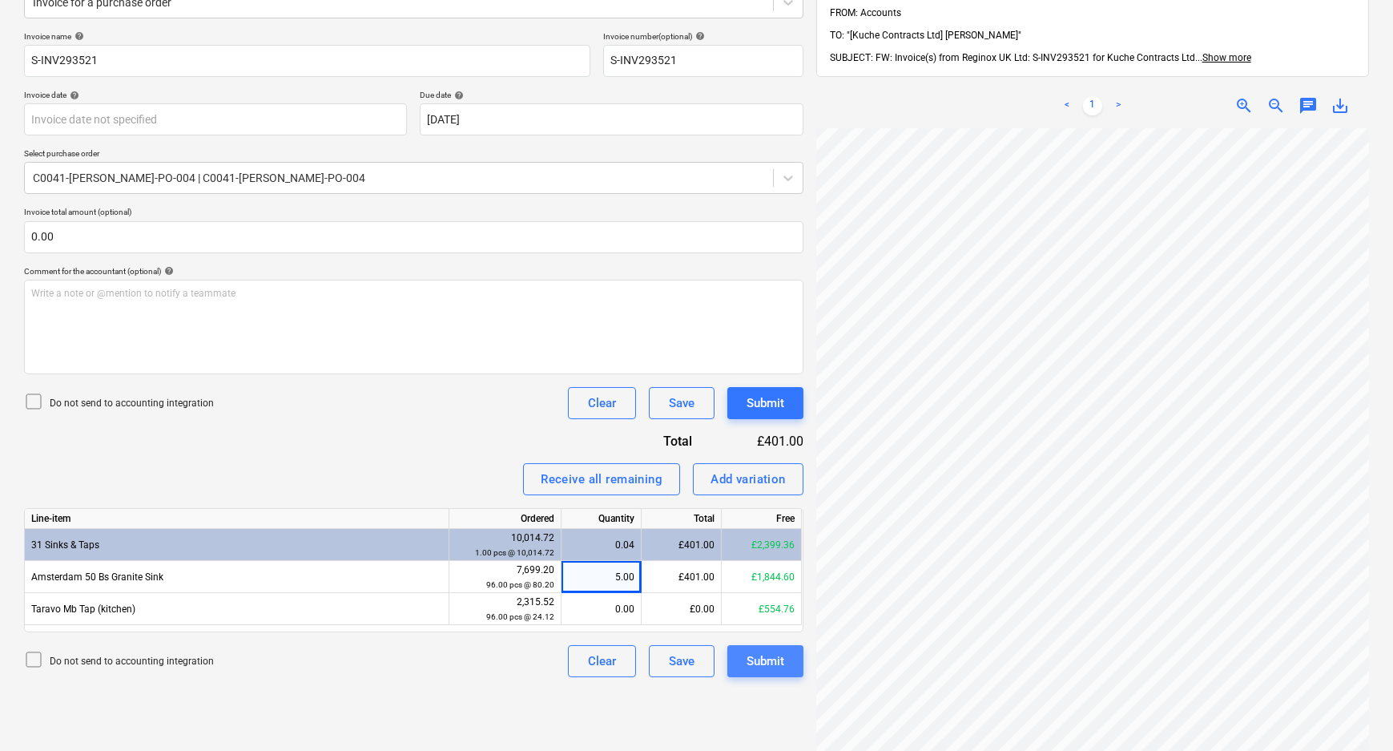
click at [762, 654] on div "Submit" at bounding box center [766, 660] width 38 height 21
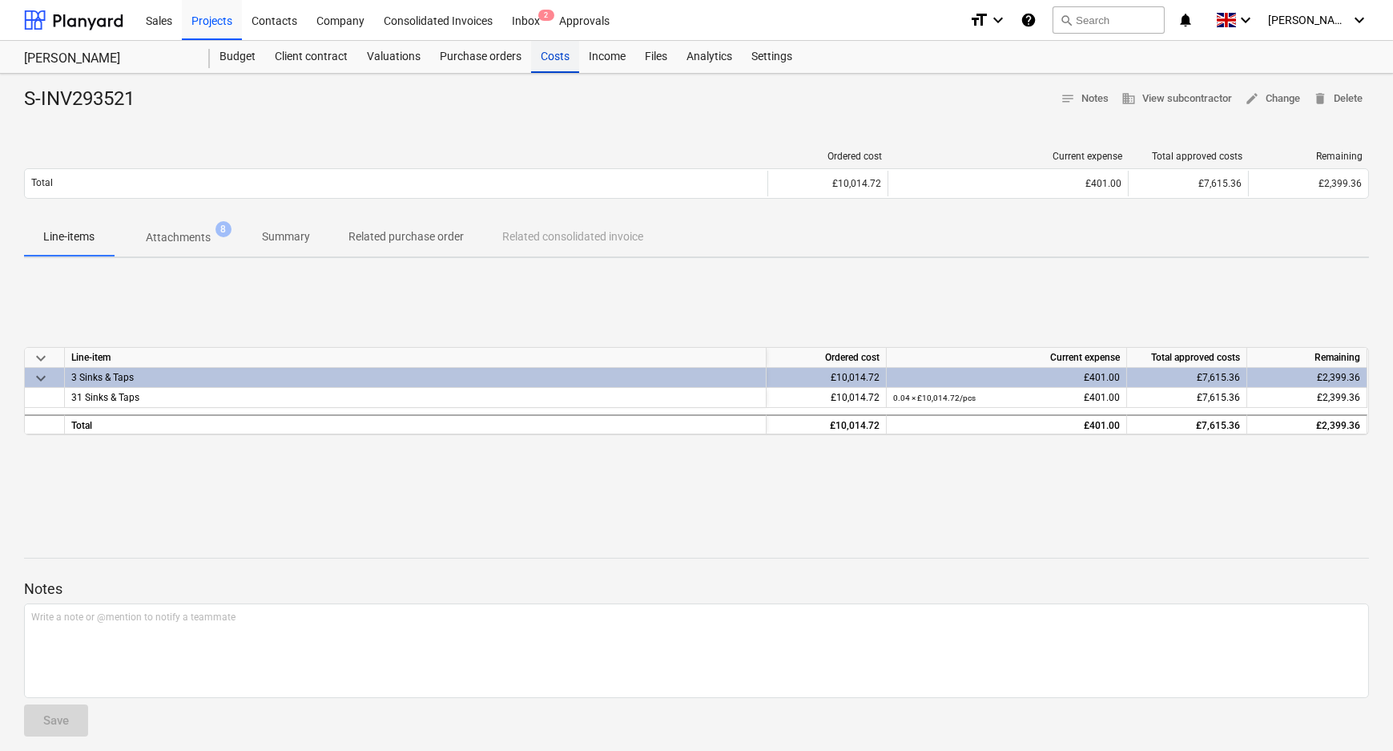
click at [569, 58] on div "Costs" at bounding box center [555, 57] width 48 height 32
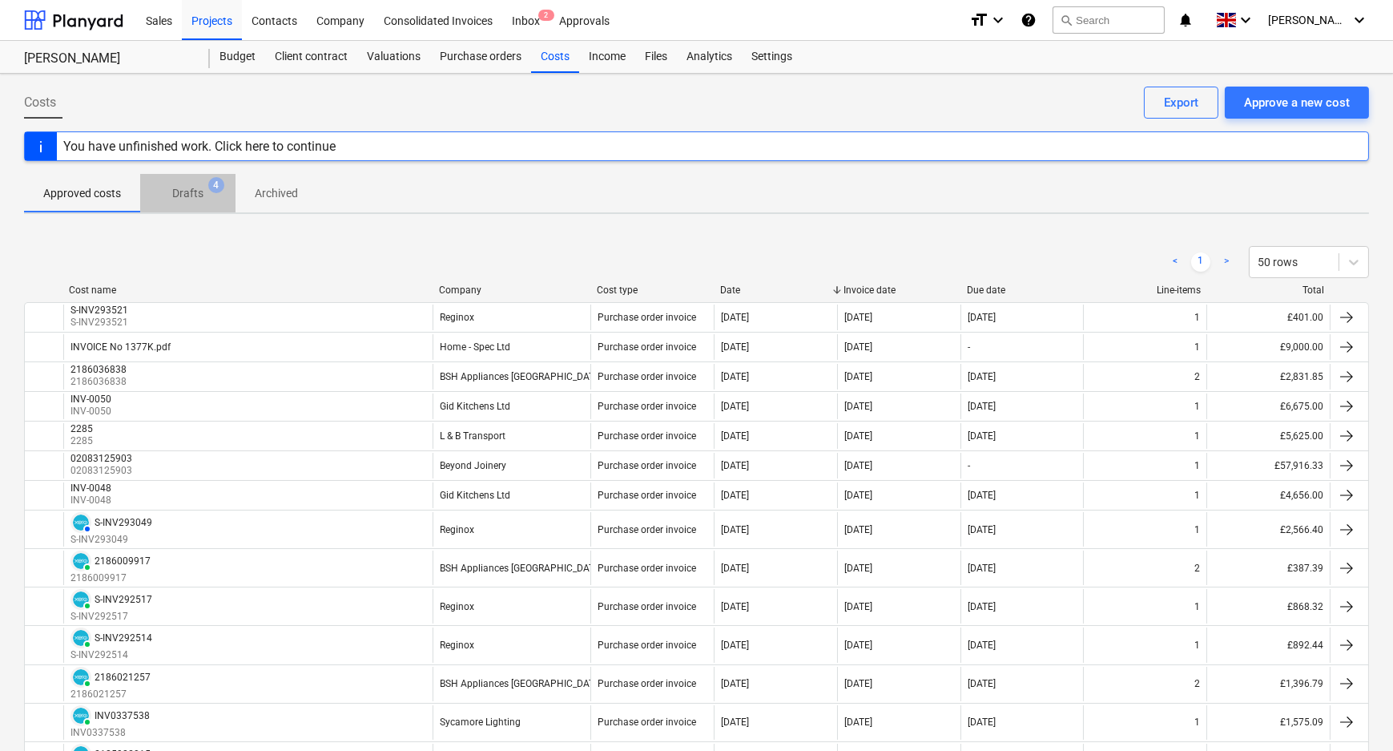
click at [188, 199] on p "Drafts" at bounding box center [187, 193] width 31 height 17
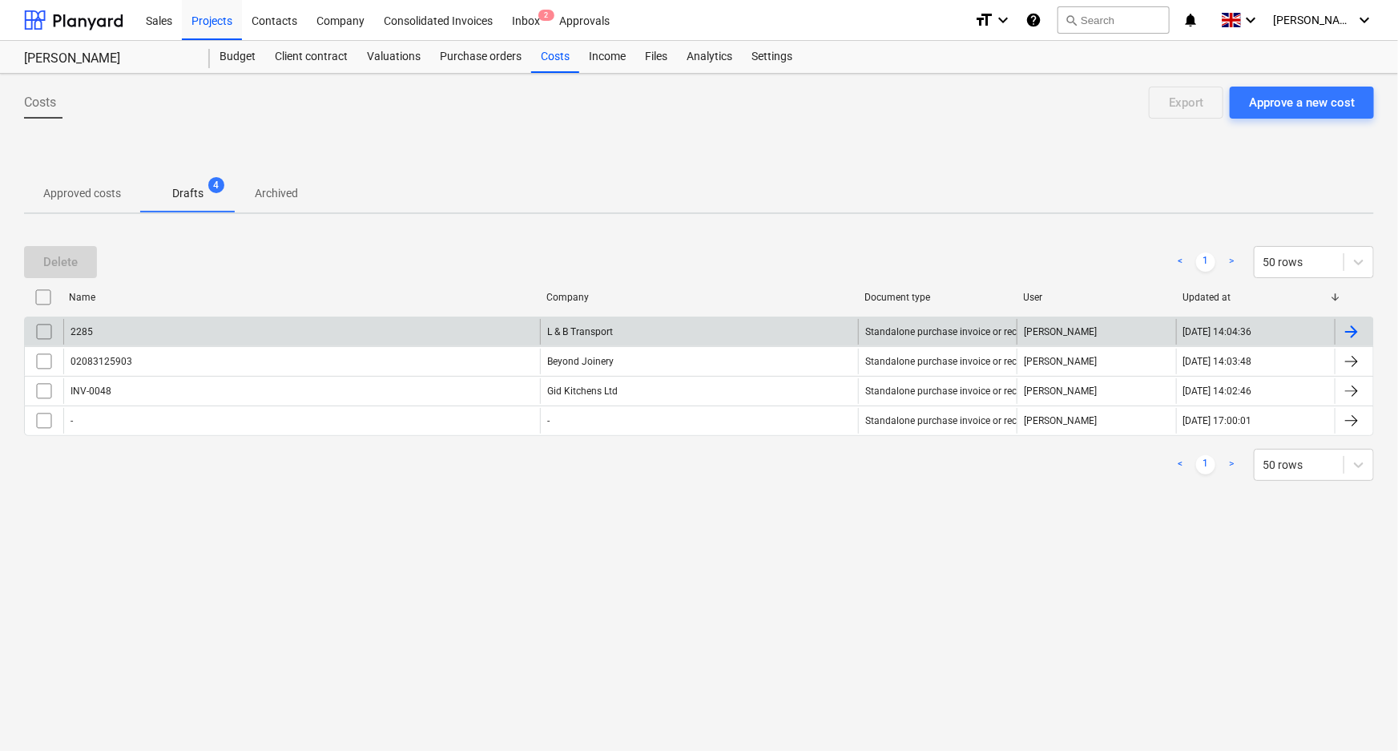
click at [223, 322] on div "2285" at bounding box center [301, 332] width 477 height 26
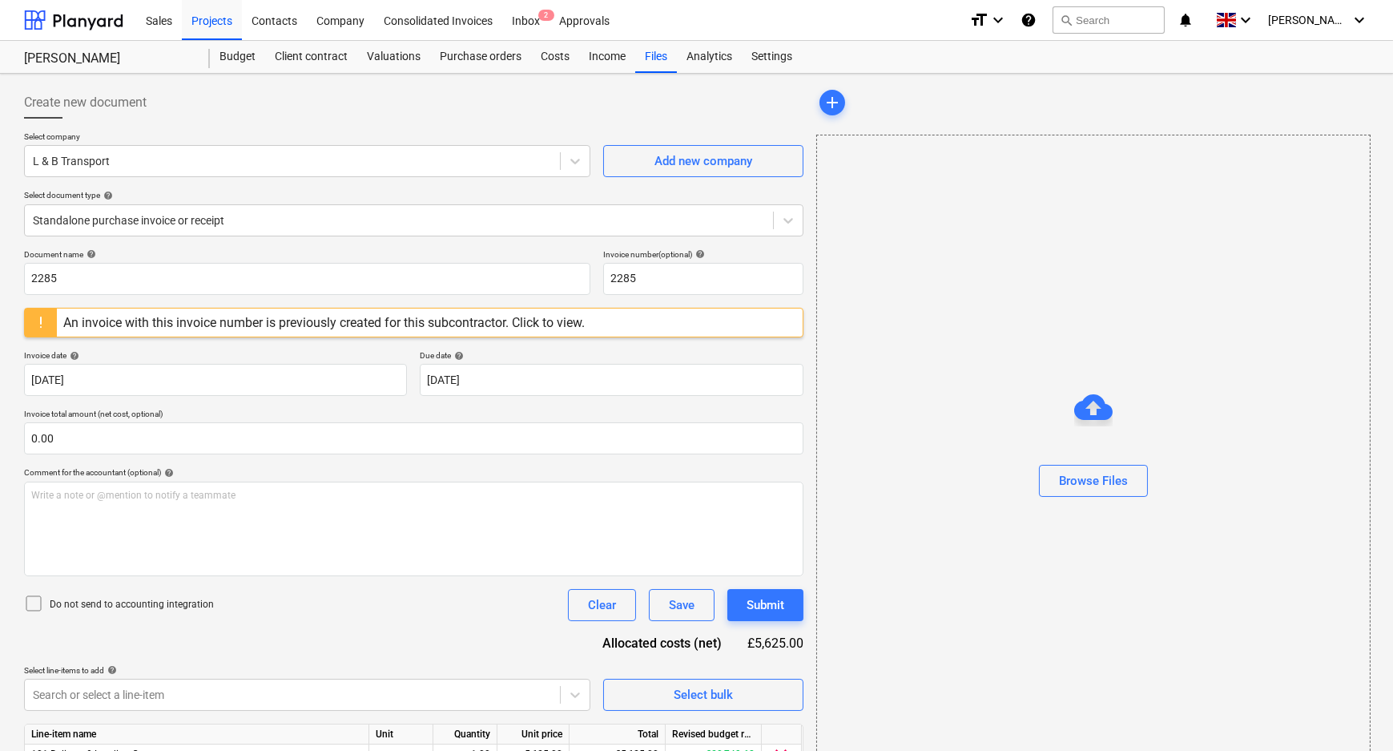
click at [496, 324] on div "An invoice with this invoice number is previously created for this subcontracto…" at bounding box center [323, 322] width 521 height 15
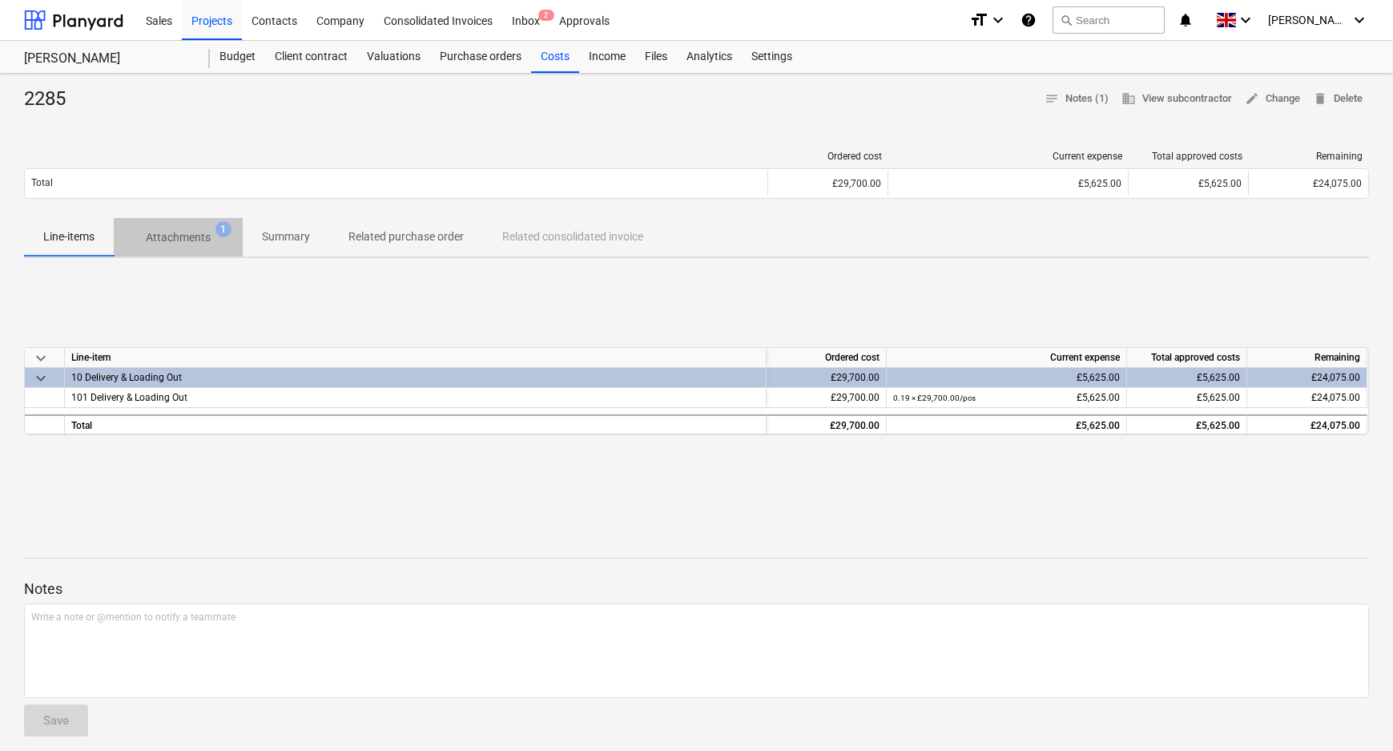
click at [184, 234] on p "Attachments" at bounding box center [178, 237] width 65 height 17
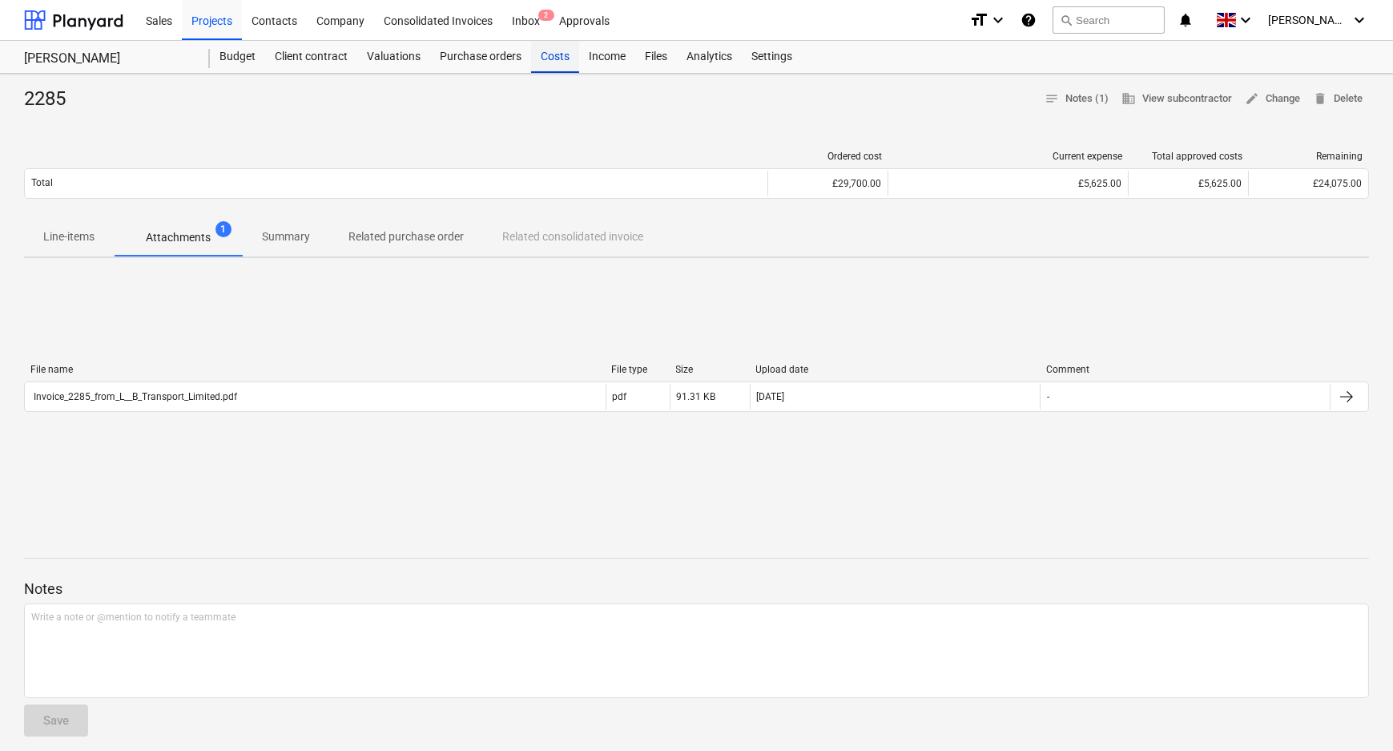
click at [562, 54] on div "Costs" at bounding box center [555, 57] width 48 height 32
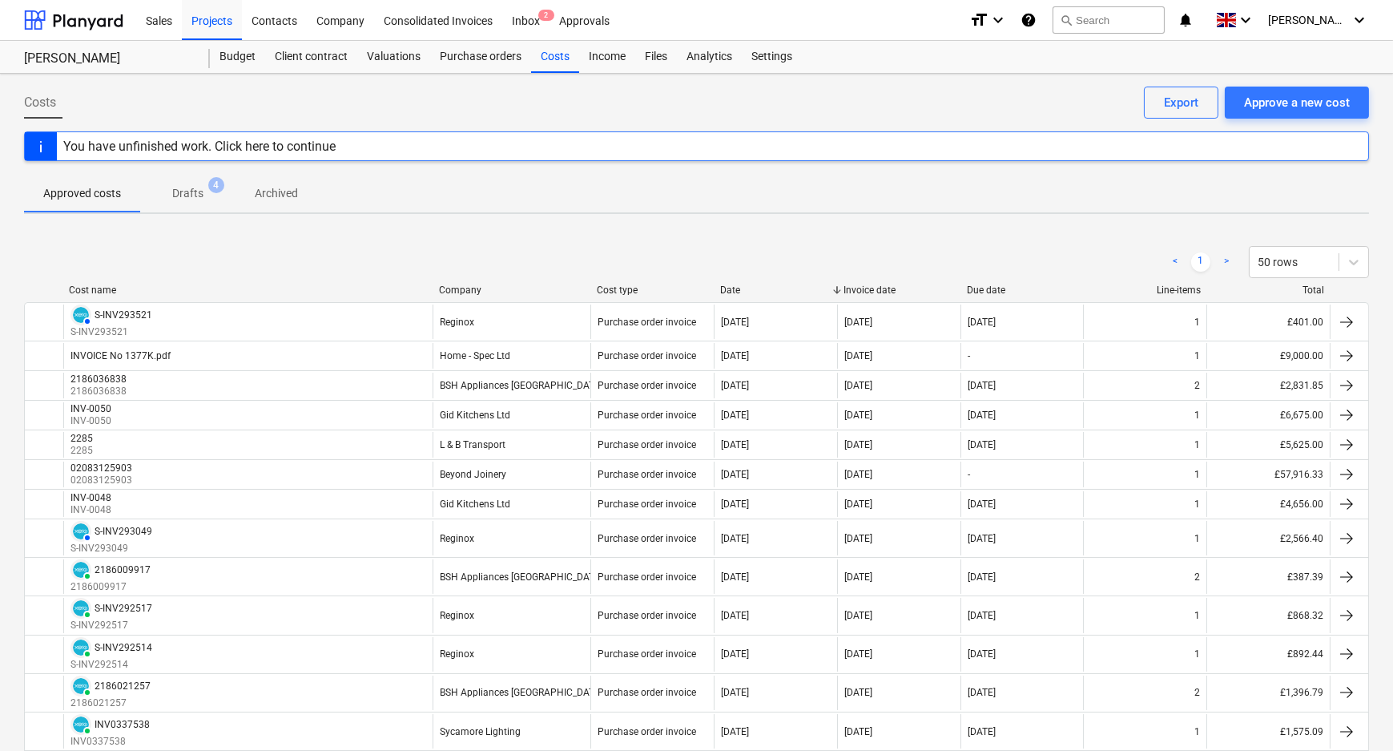
click at [201, 193] on p "Drafts" at bounding box center [187, 193] width 31 height 17
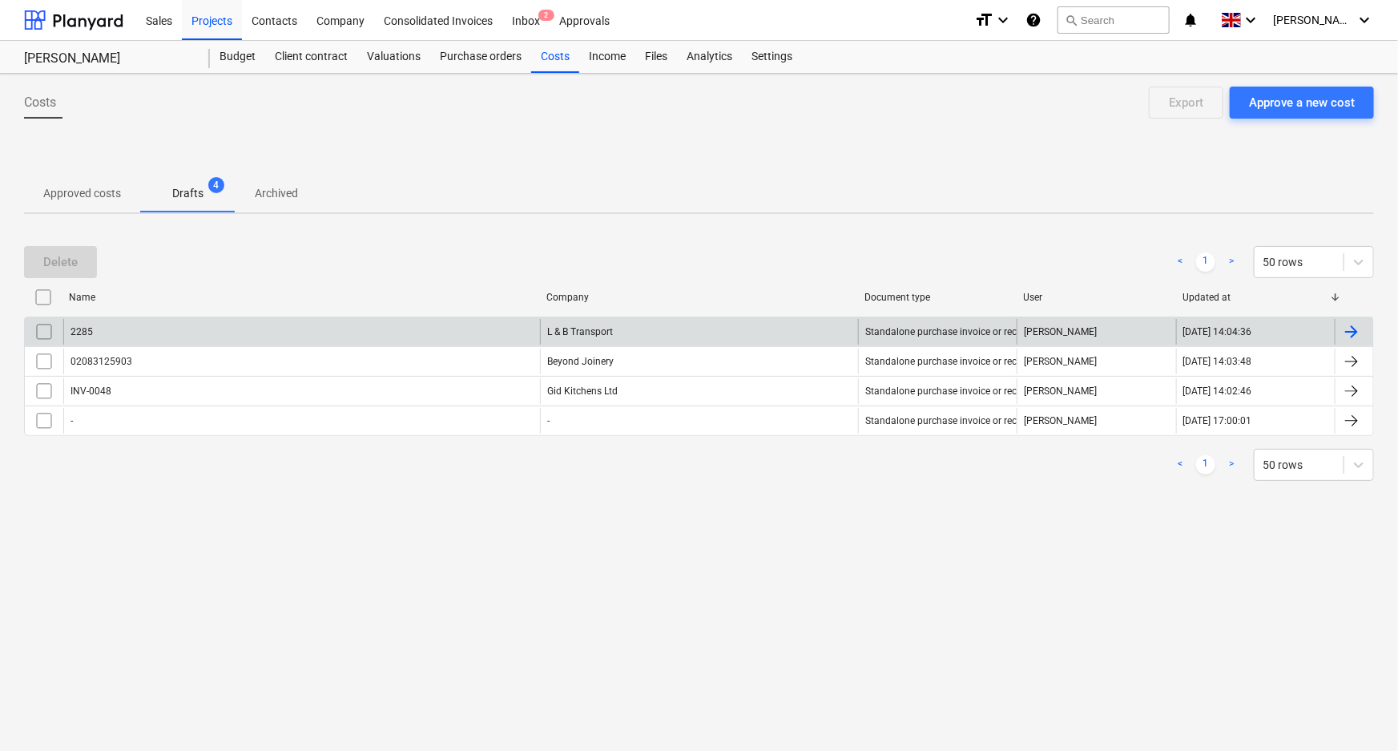
click at [46, 334] on input "checkbox" at bounding box center [44, 332] width 26 height 26
click at [80, 260] on button "Delete" at bounding box center [60, 262] width 73 height 32
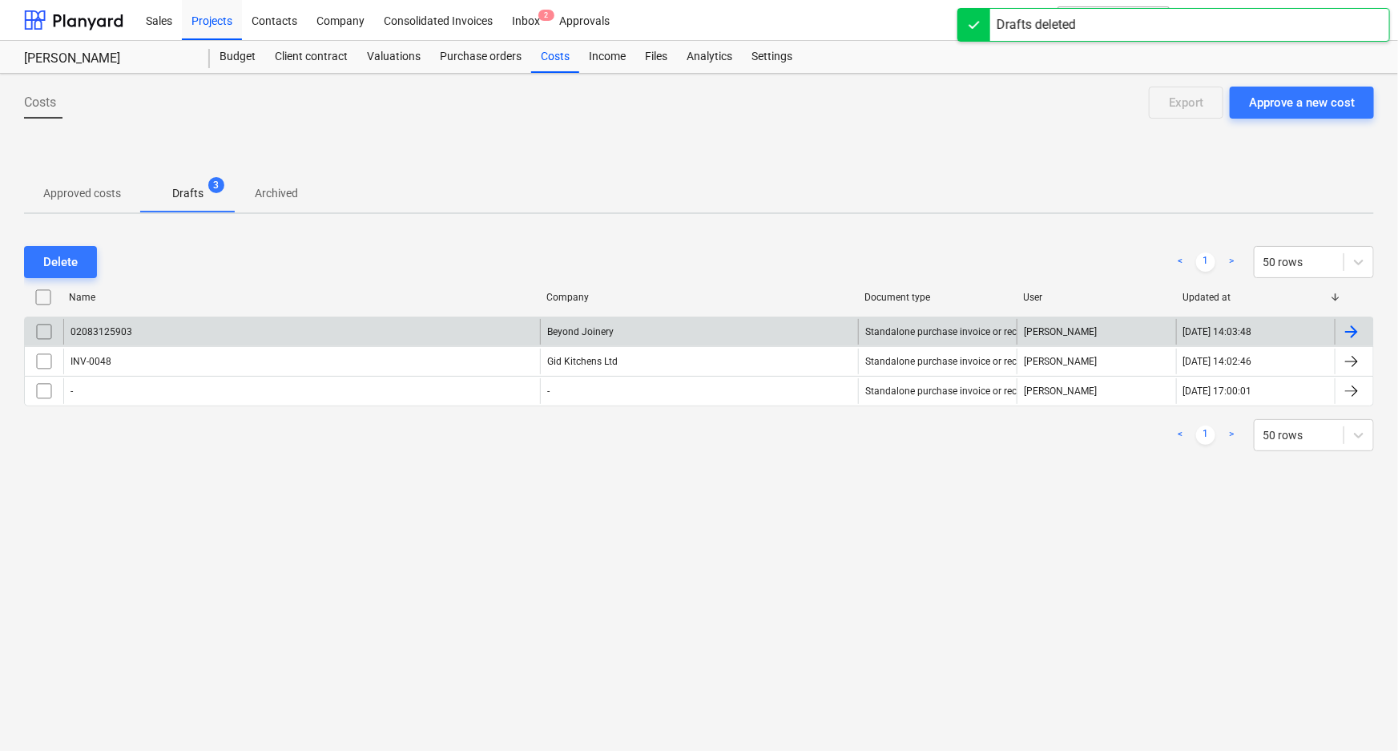
click at [50, 191] on p "Approved costs" at bounding box center [82, 193] width 78 height 17
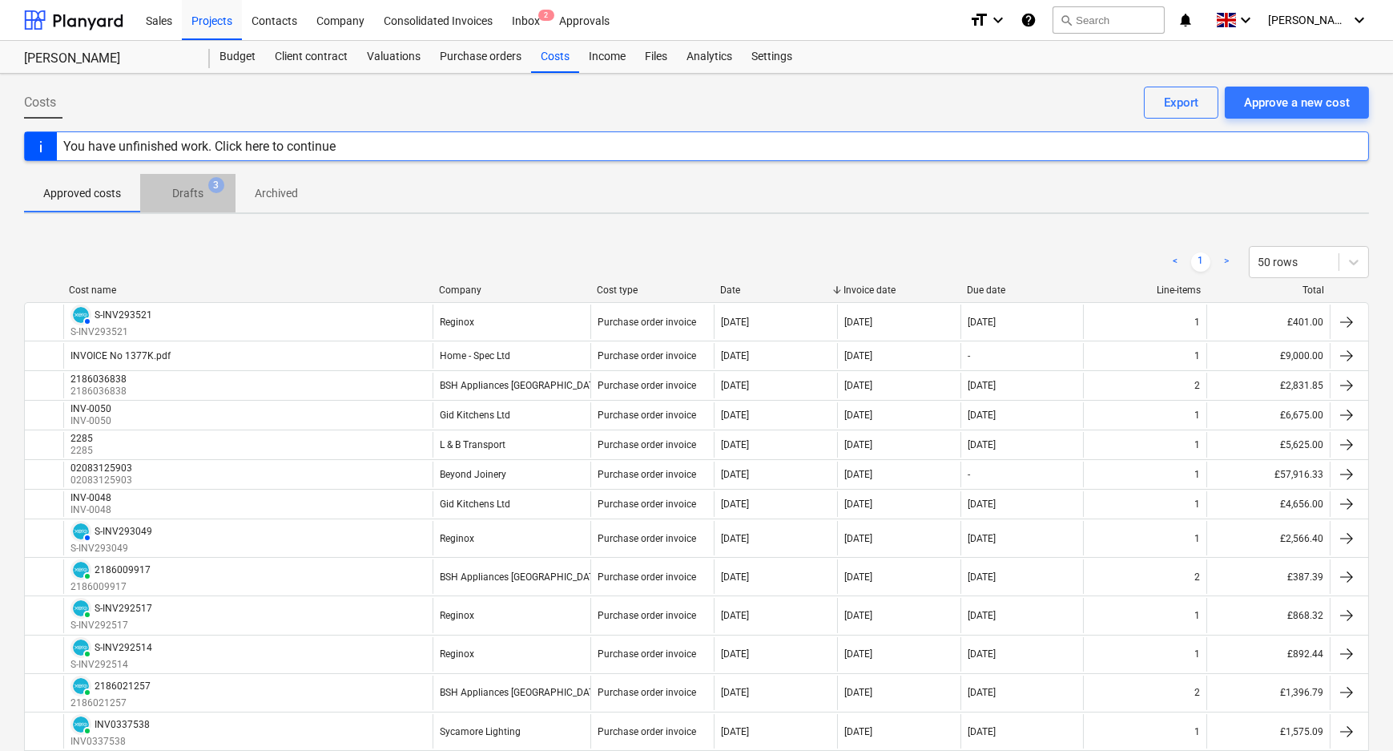
click at [218, 189] on span "3" at bounding box center [216, 185] width 16 height 16
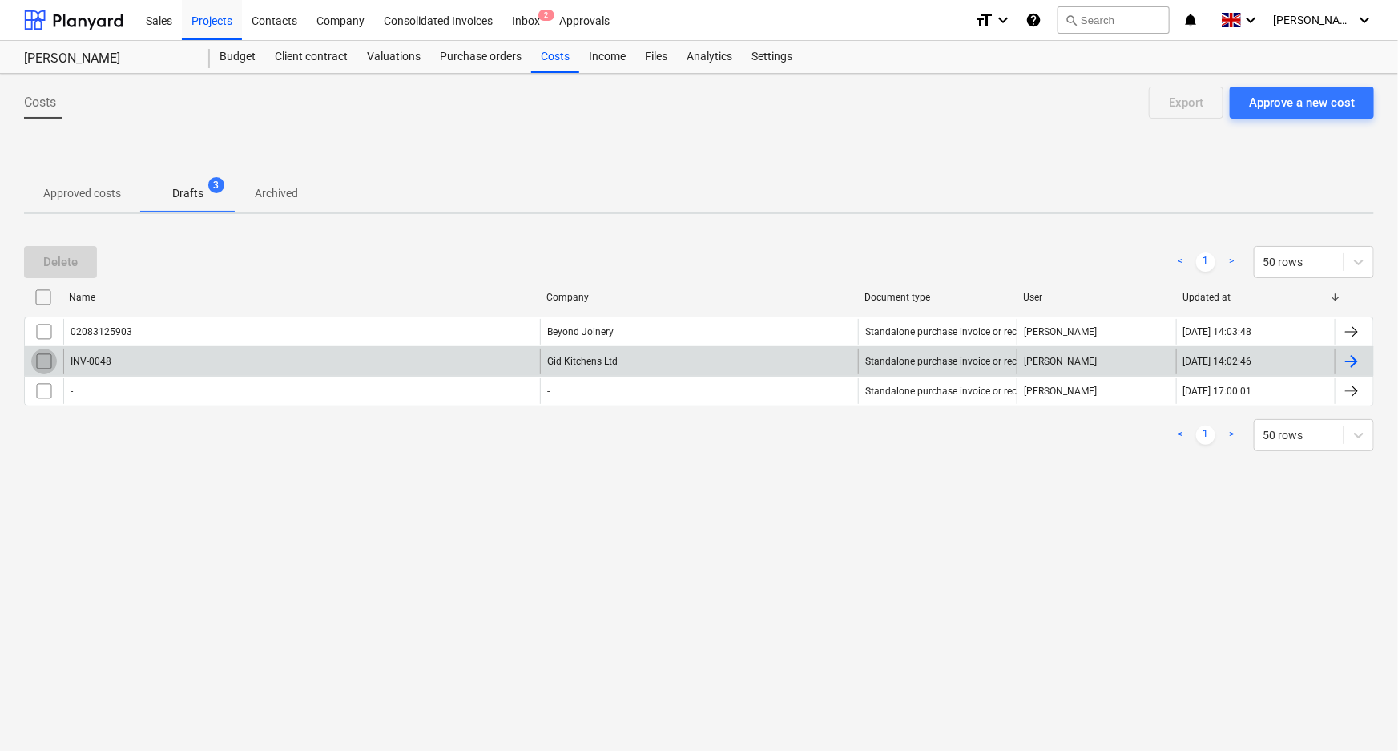
click at [46, 360] on input "checkbox" at bounding box center [44, 361] width 26 height 26
click at [52, 259] on div "Delete" at bounding box center [60, 262] width 34 height 21
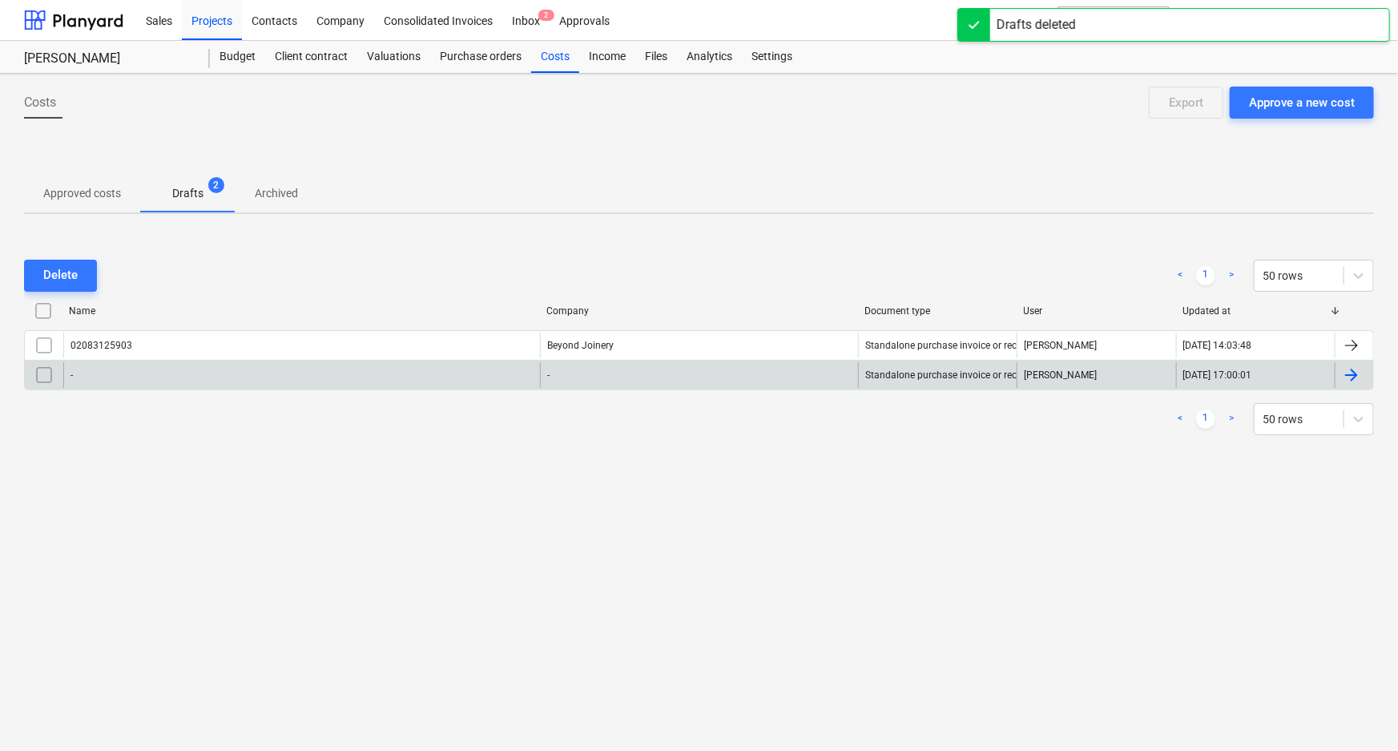
click at [84, 193] on p "Approved costs" at bounding box center [82, 193] width 78 height 17
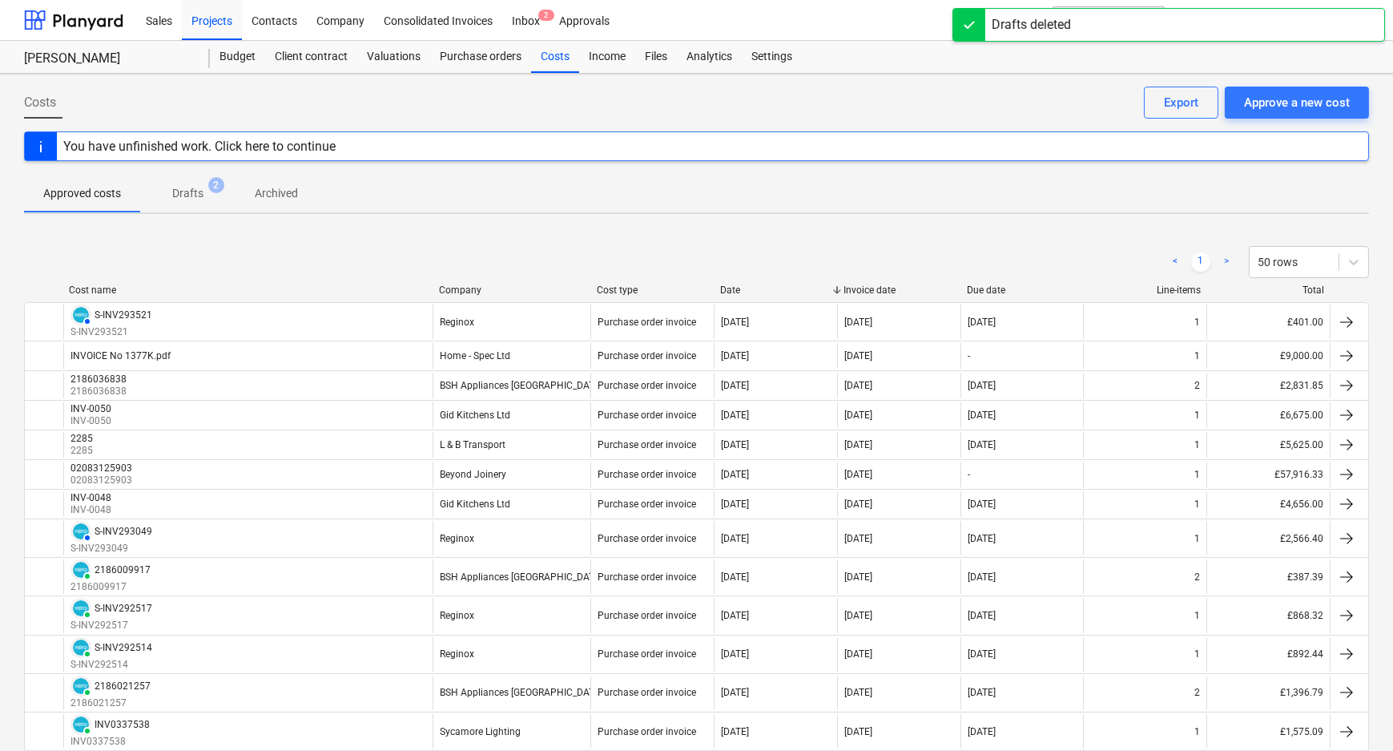
click at [208, 187] on span "2" at bounding box center [216, 185] width 16 height 16
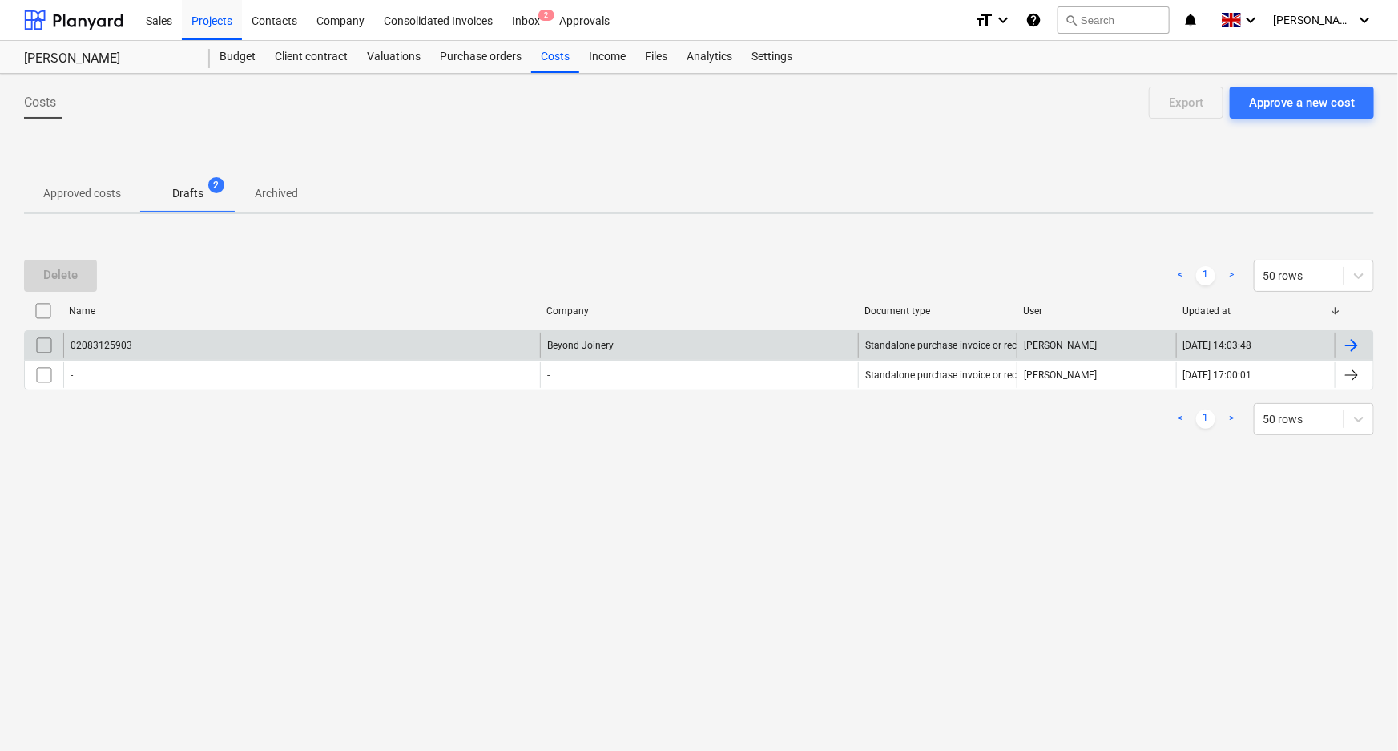
click at [44, 342] on input "checkbox" at bounding box center [44, 345] width 26 height 26
click at [82, 264] on button "Delete" at bounding box center [60, 276] width 73 height 32
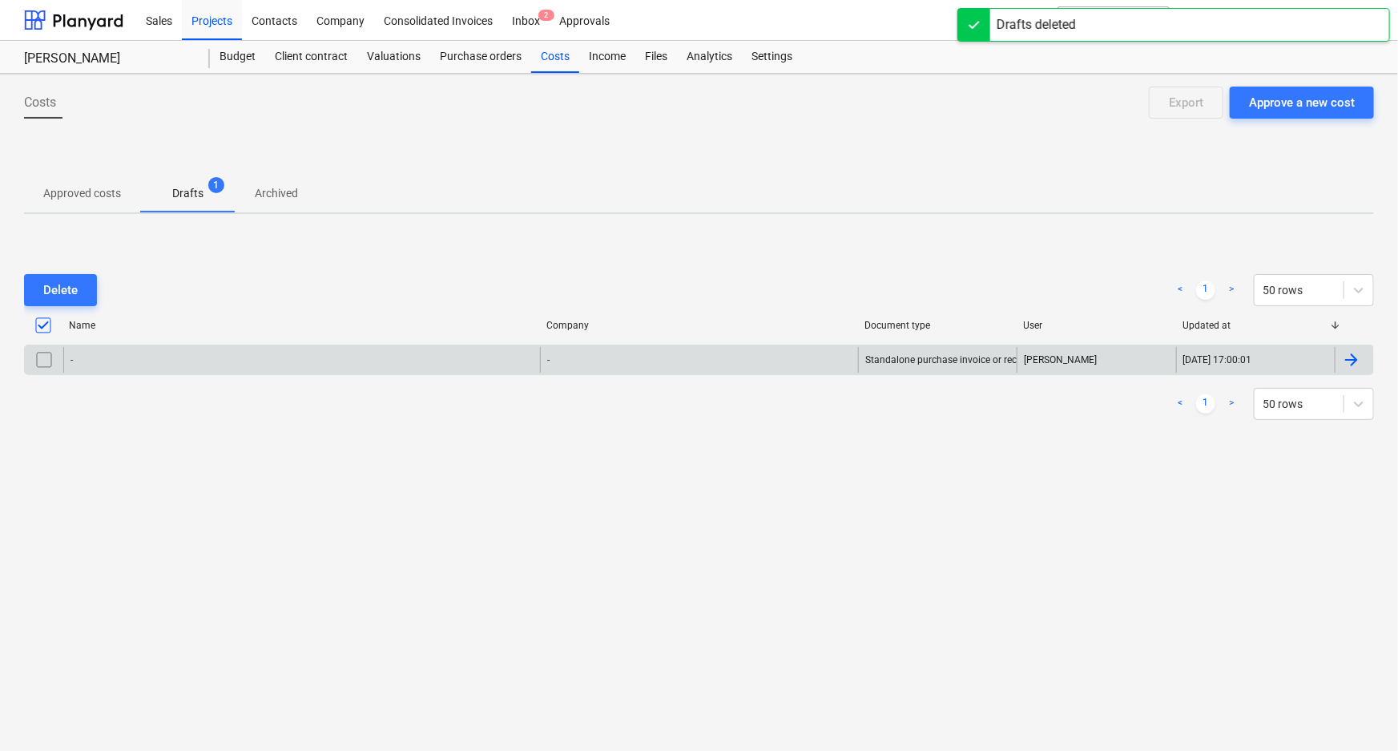
click at [233, 360] on div "-" at bounding box center [301, 360] width 477 height 26
click at [50, 354] on input "checkbox" at bounding box center [44, 360] width 26 height 26
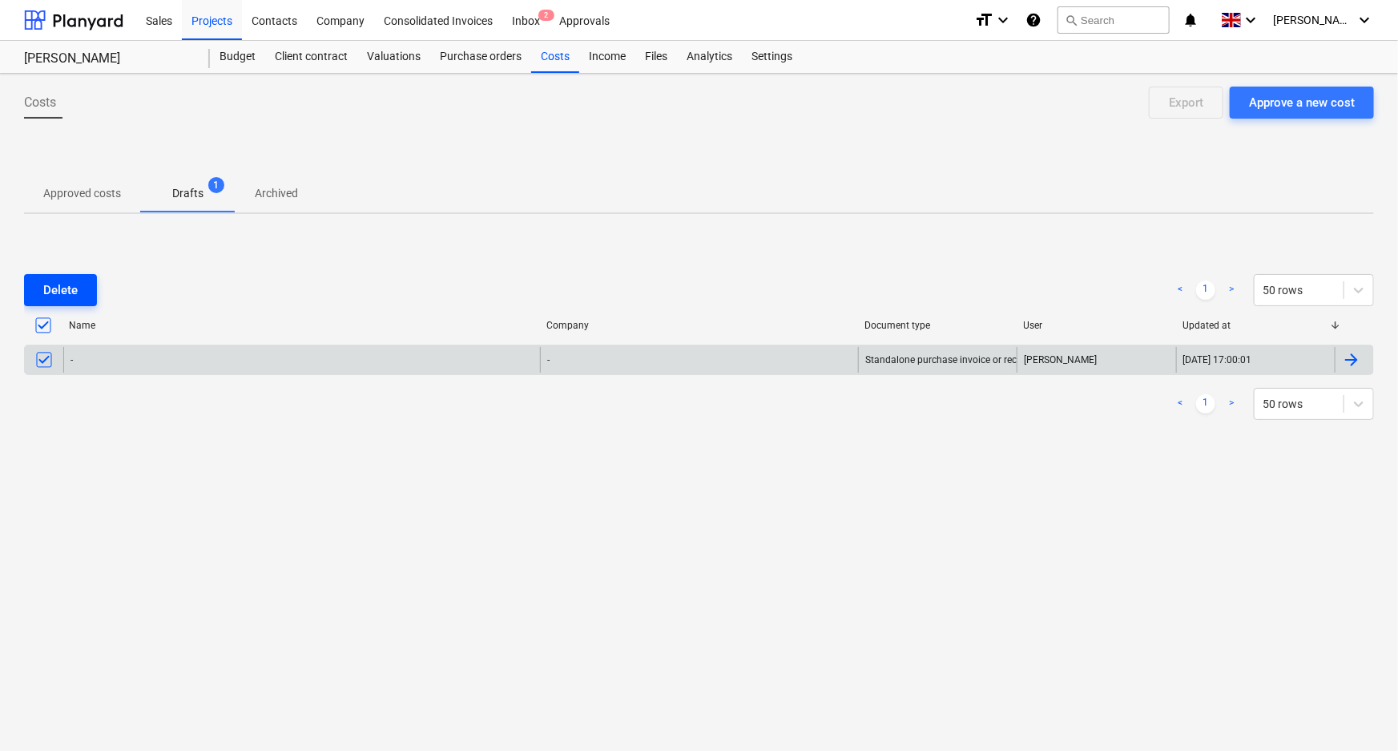
click at [63, 284] on div "Delete" at bounding box center [60, 290] width 34 height 21
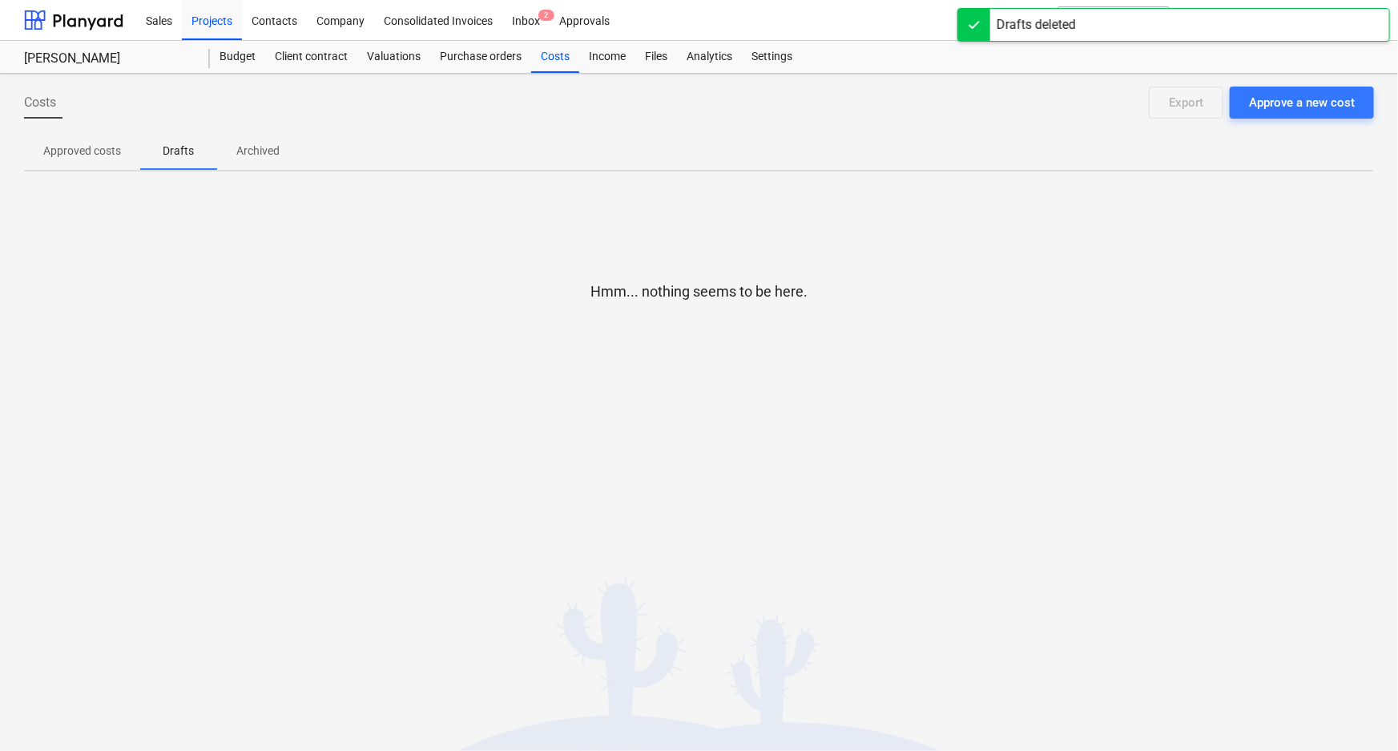
click at [103, 151] on p "Approved costs" at bounding box center [82, 151] width 78 height 17
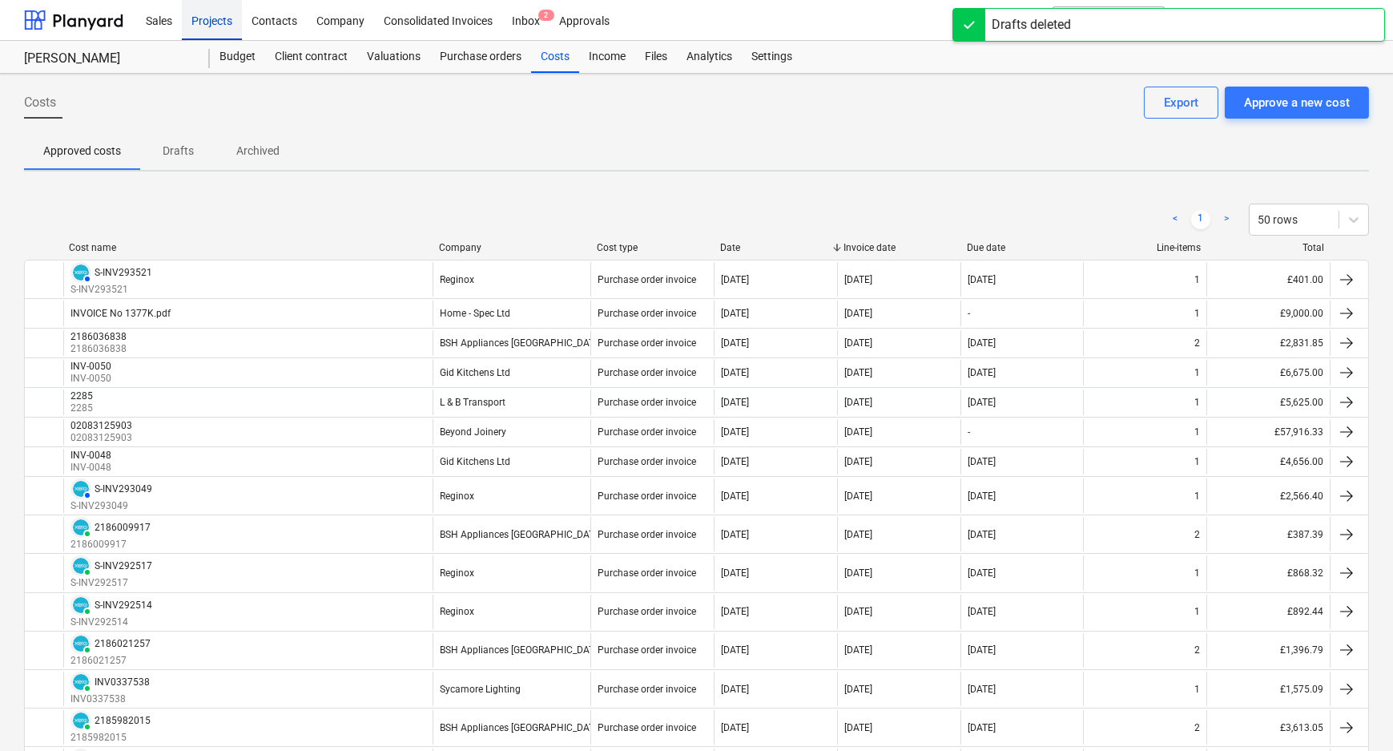
click at [211, 26] on div "Projects" at bounding box center [212, 19] width 60 height 41
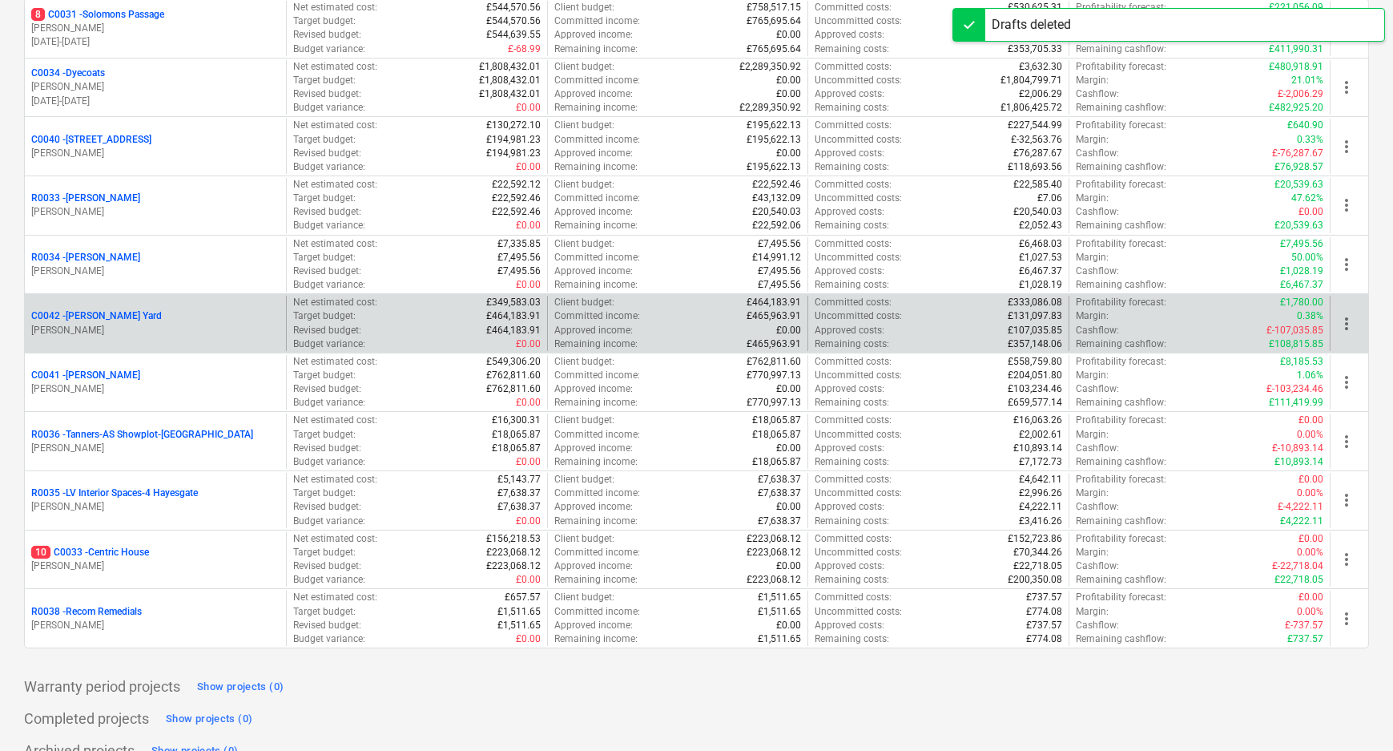
scroll to position [285, 0]
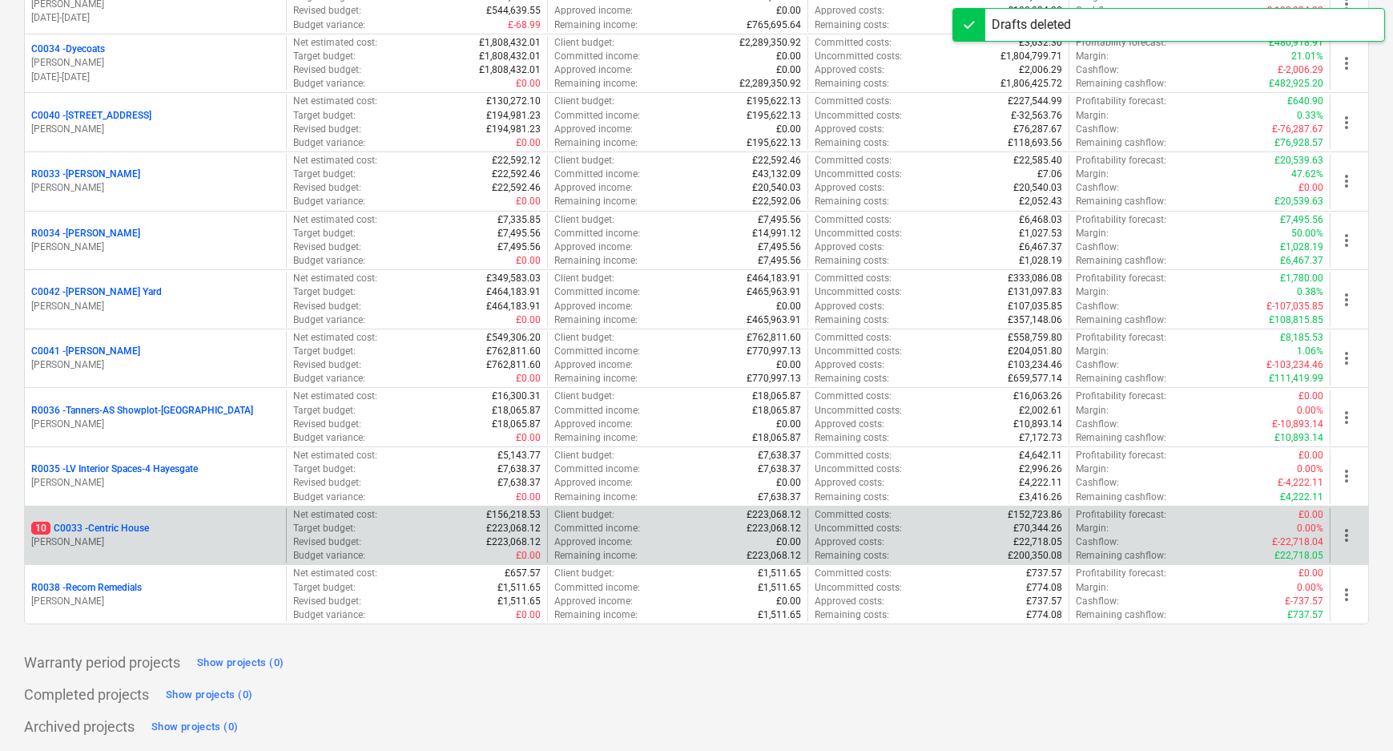
click at [127, 524] on p "10 C0033 - Centric House" at bounding box center [90, 528] width 118 height 14
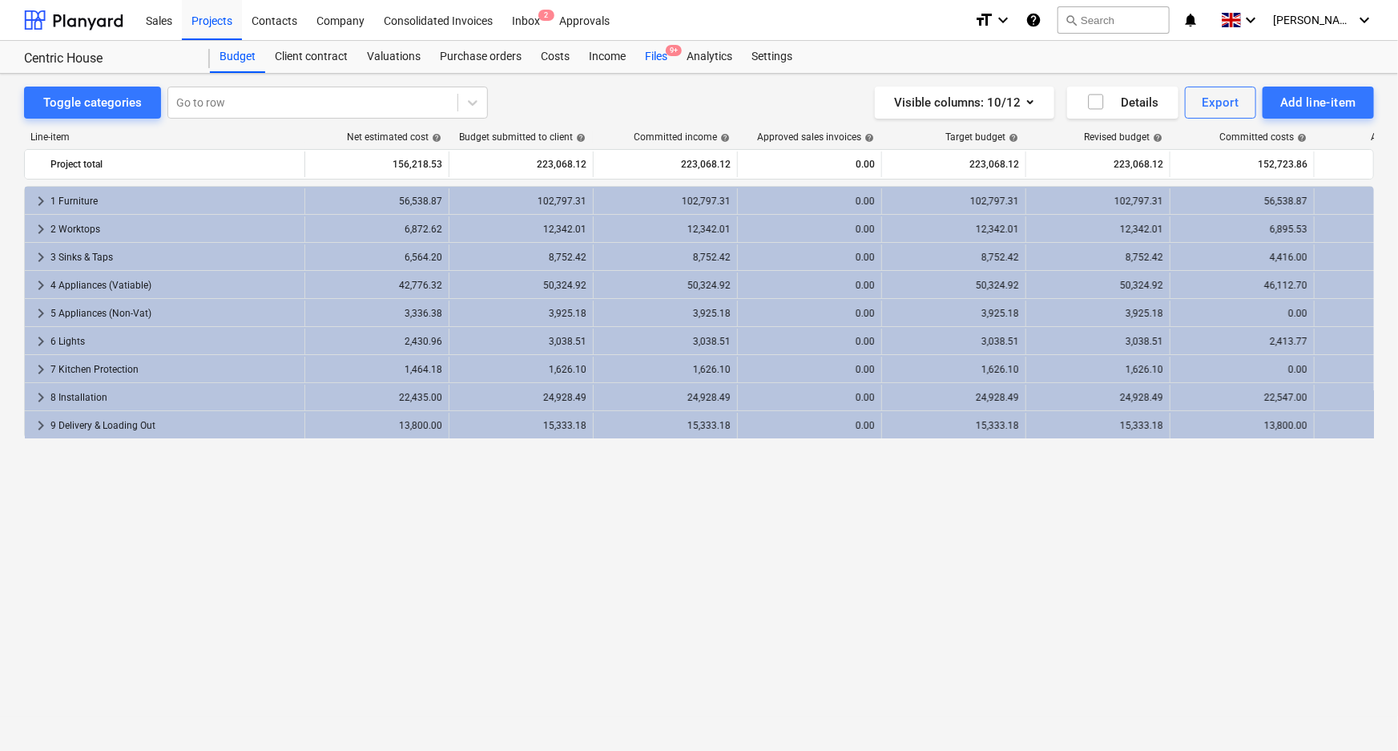
click at [670, 54] on span "9+" at bounding box center [674, 50] width 16 height 11
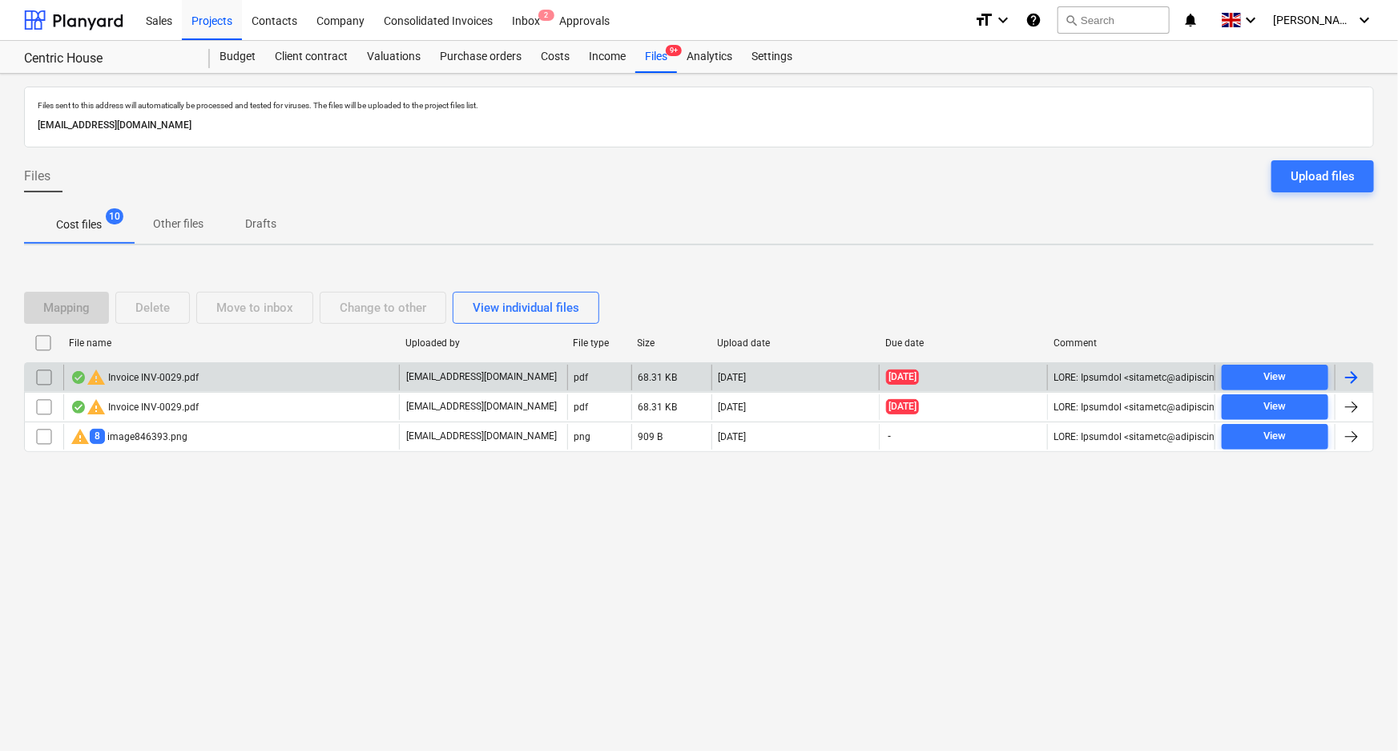
click at [43, 377] on input "checkbox" at bounding box center [44, 377] width 26 height 26
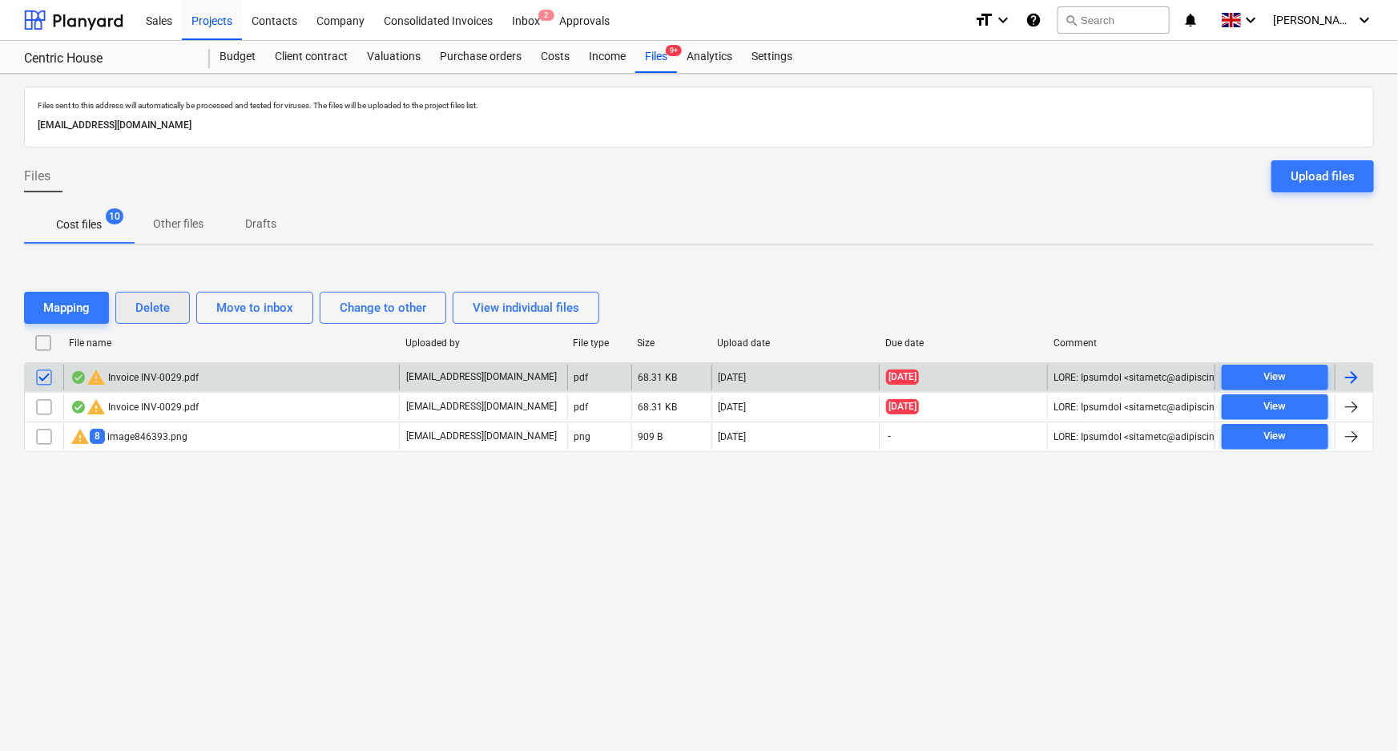
click at [149, 304] on div "Delete" at bounding box center [152, 307] width 34 height 21
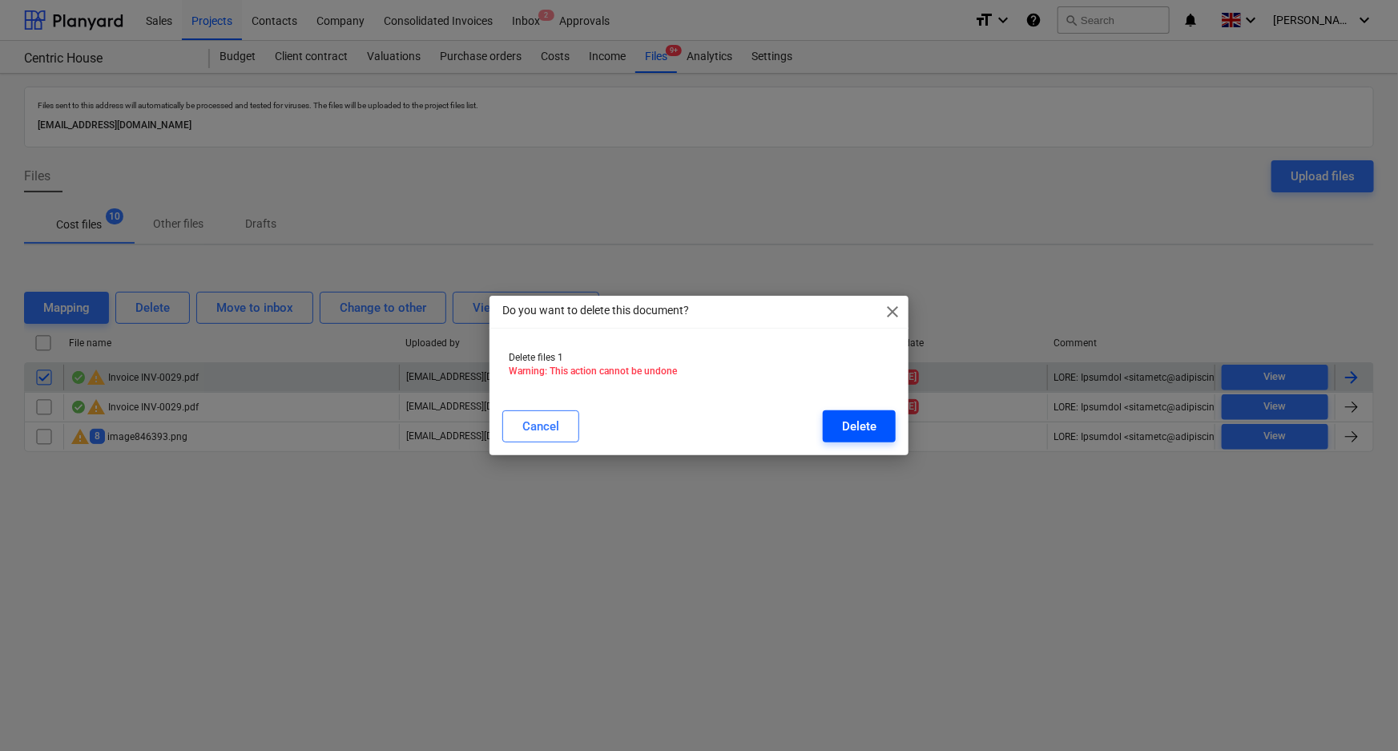
click at [835, 421] on button "Delete" at bounding box center [859, 426] width 73 height 32
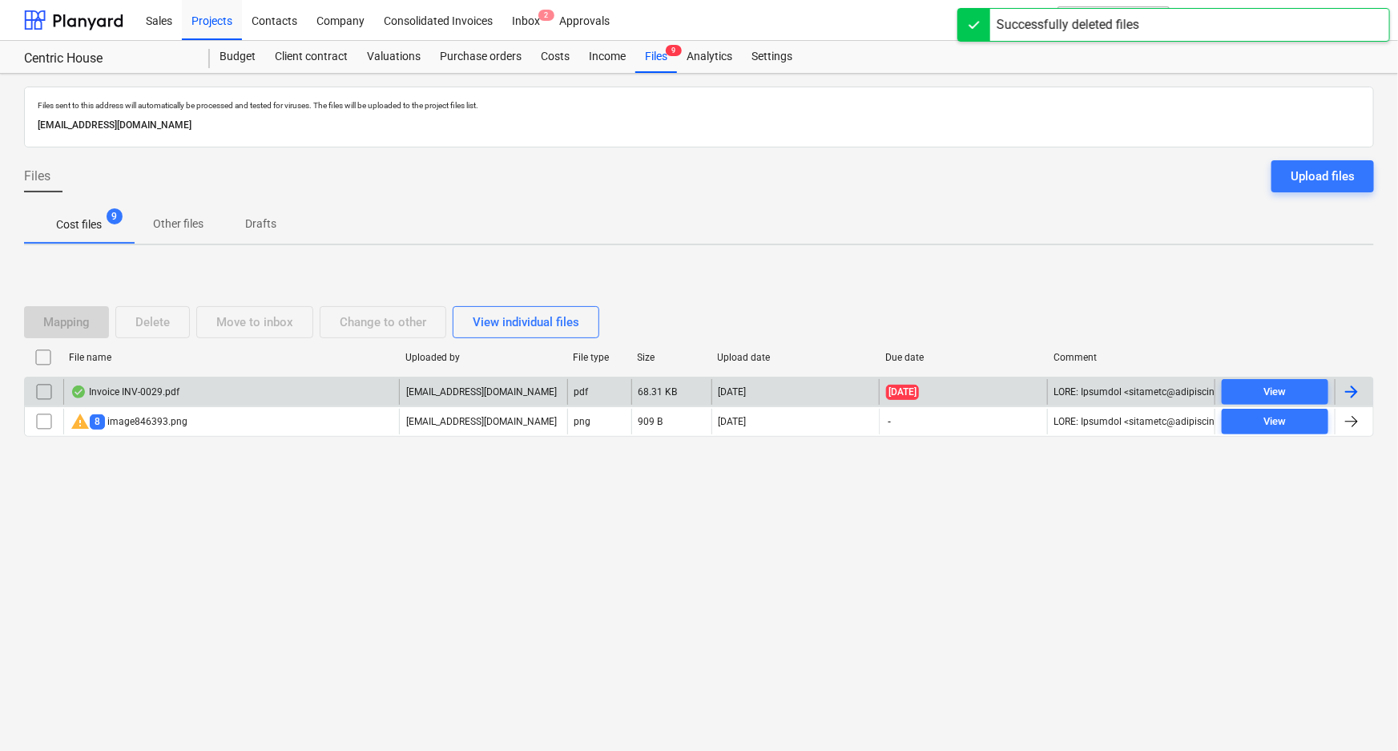
click at [217, 392] on div "Invoice INV-0029.pdf" at bounding box center [231, 392] width 336 height 26
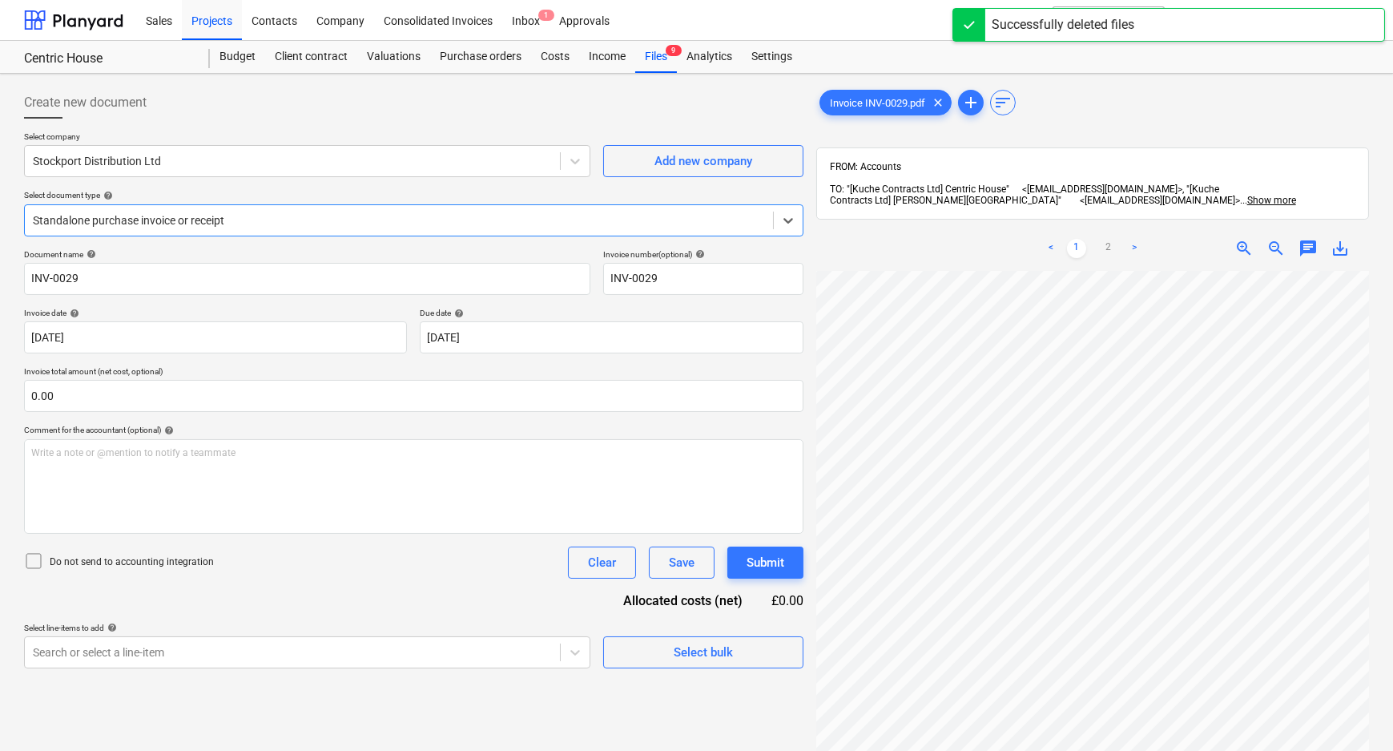
scroll to position [291, 0]
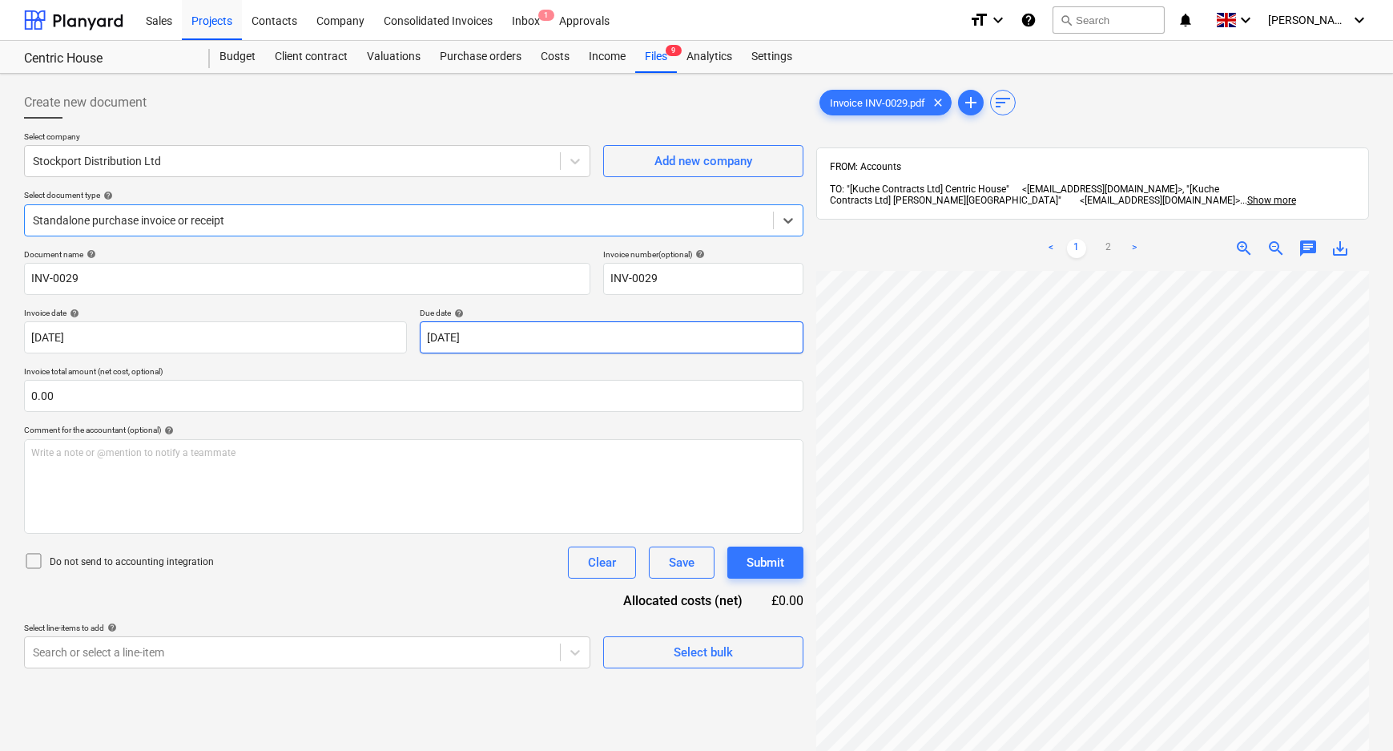
click at [510, 332] on body "Sales Projects Contacts Company Consolidated Invoices Inbox 1 Approvals format_…" at bounding box center [696, 375] width 1393 height 751
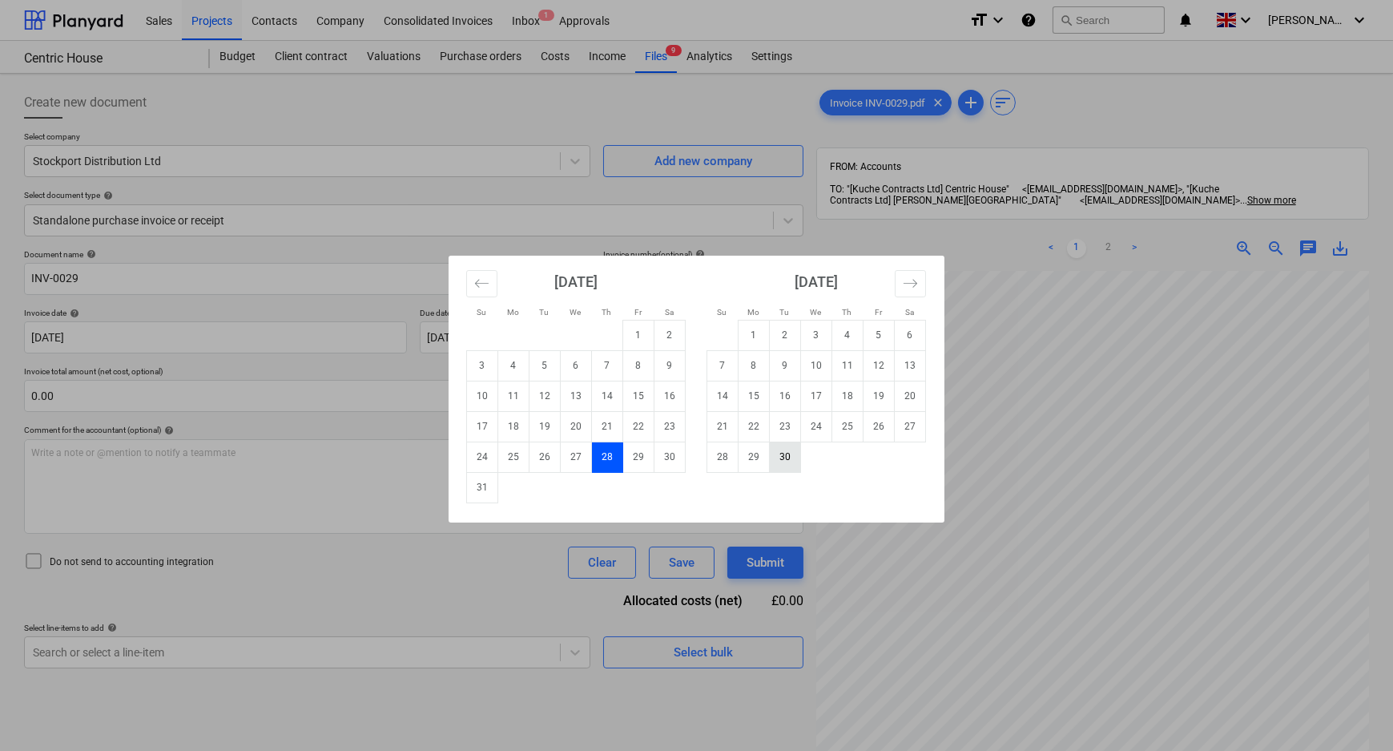
click at [791, 449] on td "30" at bounding box center [785, 456] width 31 height 30
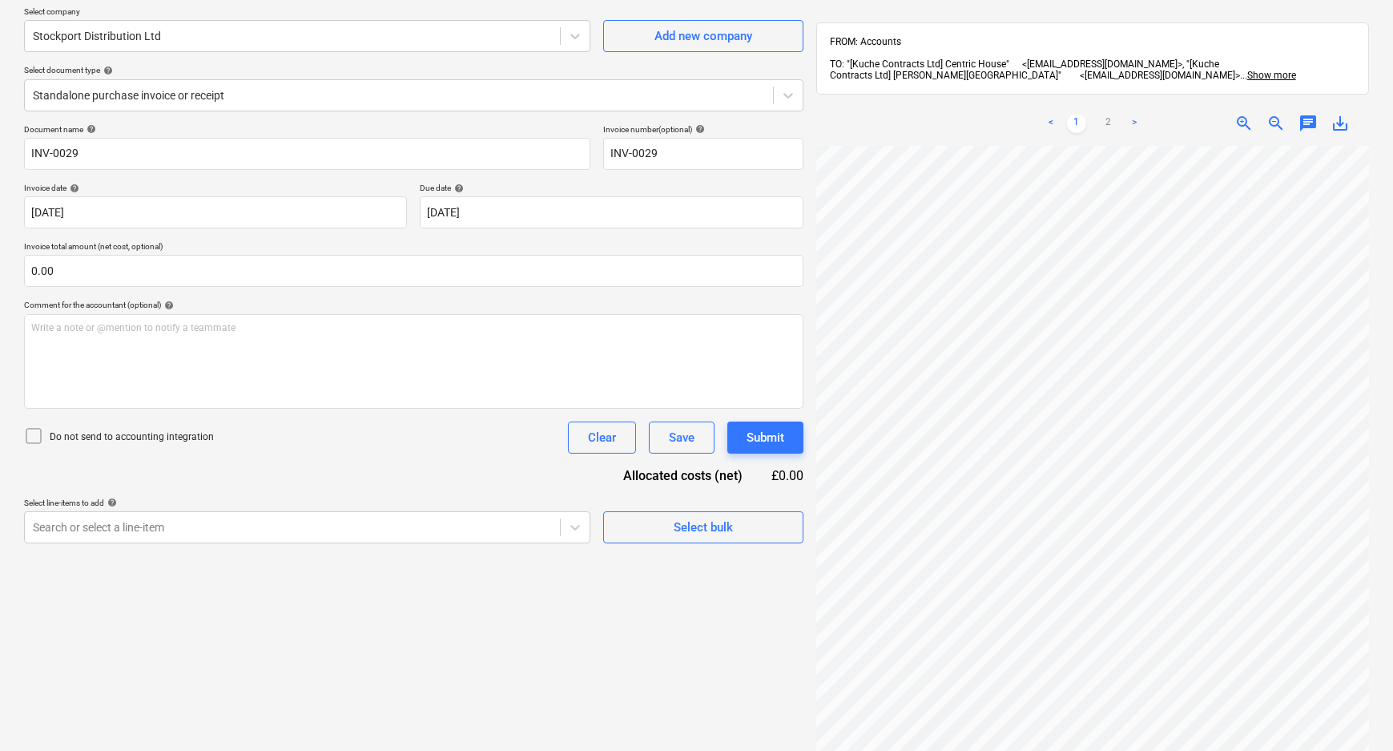
scroll to position [145, 0]
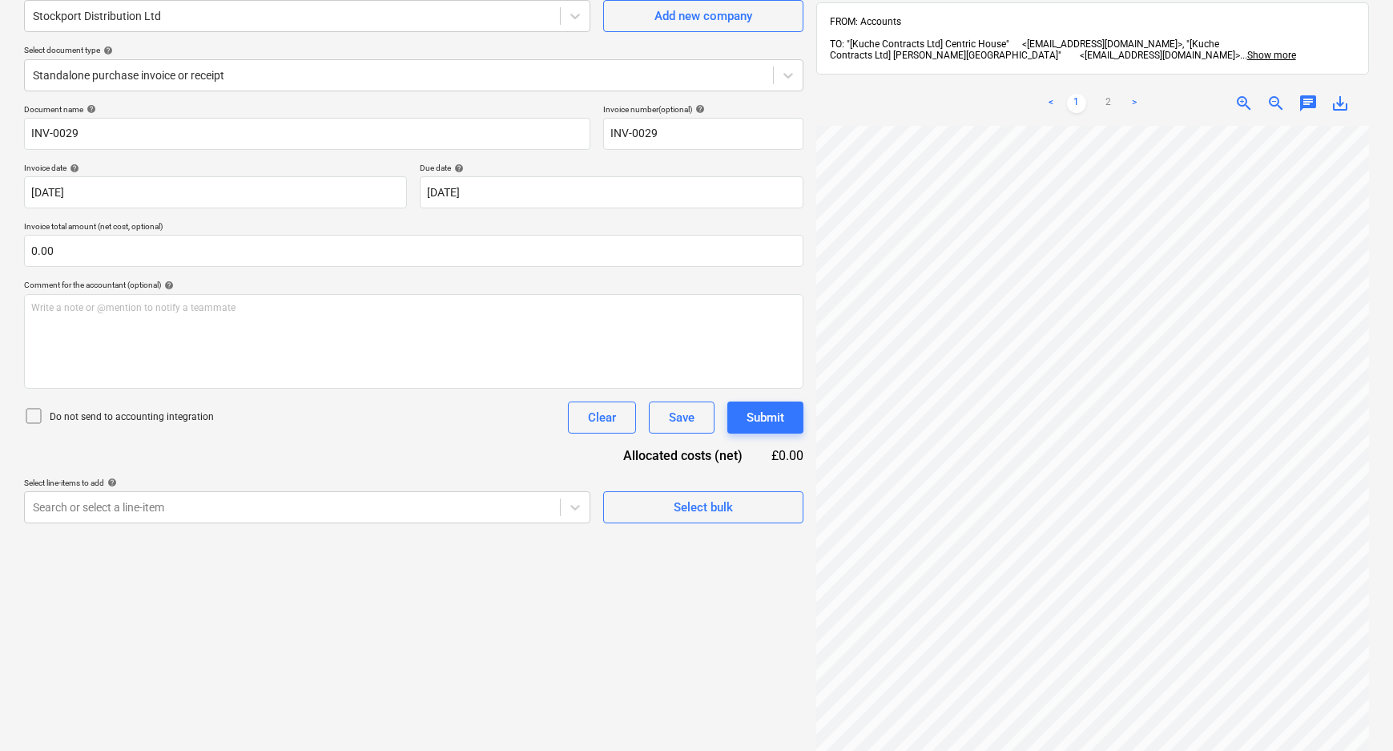
click at [183, 421] on p "Do not send to accounting integration" at bounding box center [132, 417] width 164 height 14
click at [355, 522] on div "Create new document Select company Stockport Distribution Ltd Add new company S…" at bounding box center [414, 381] width 792 height 893
click at [351, 497] on div "Create new document Select company Stockport Distribution Ltd Add new company S…" at bounding box center [414, 381] width 792 height 893
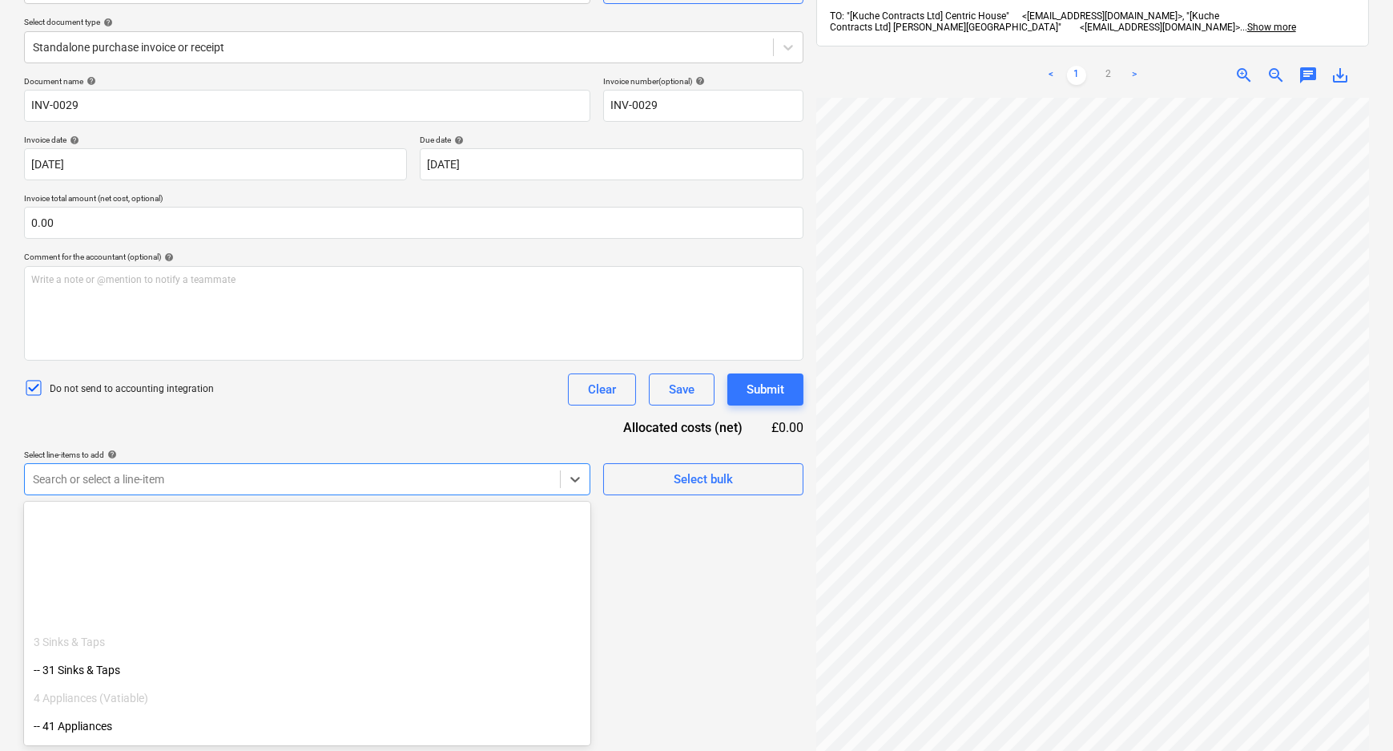
scroll to position [291, 0]
drag, startPoint x: 139, startPoint y: 717, endPoint x: 580, endPoint y: 580, distance: 462.1
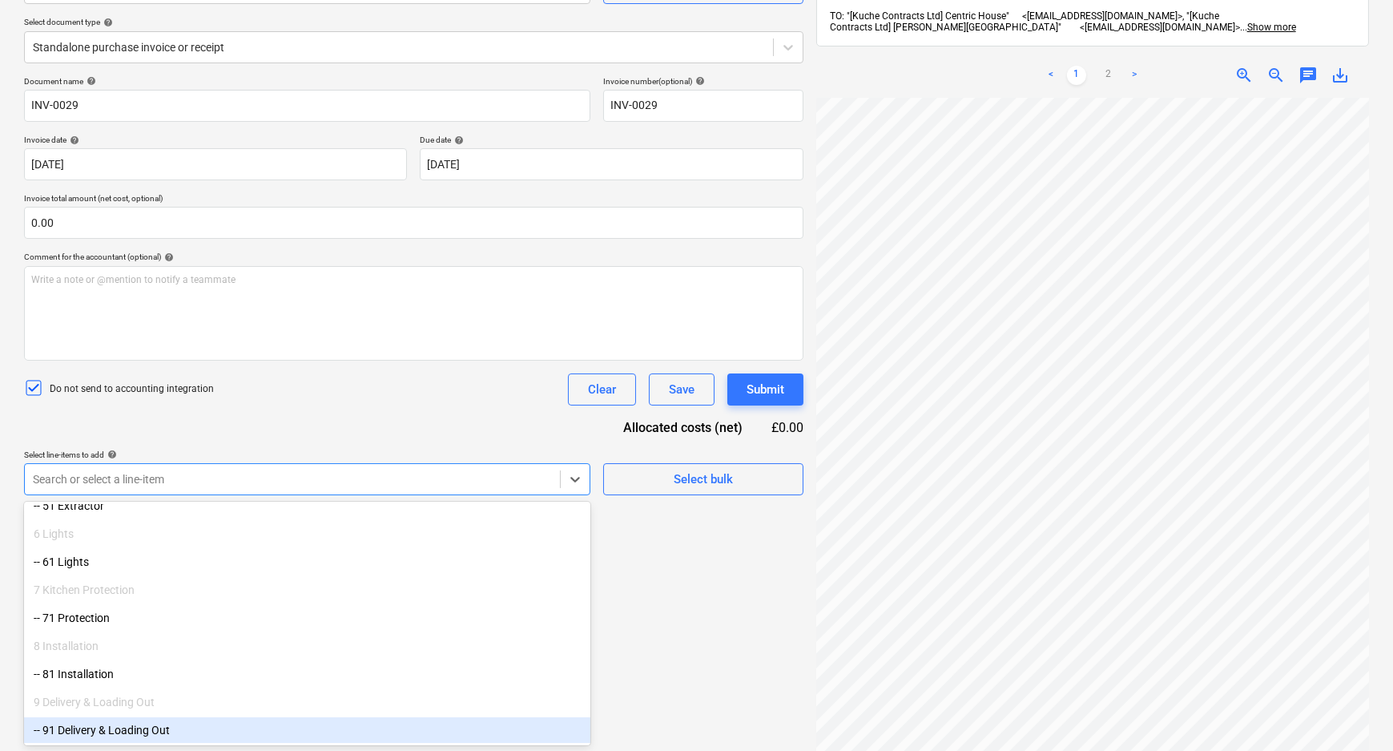
click at [148, 719] on div "-- 91 Delivery & Loading Out" at bounding box center [307, 730] width 566 height 26
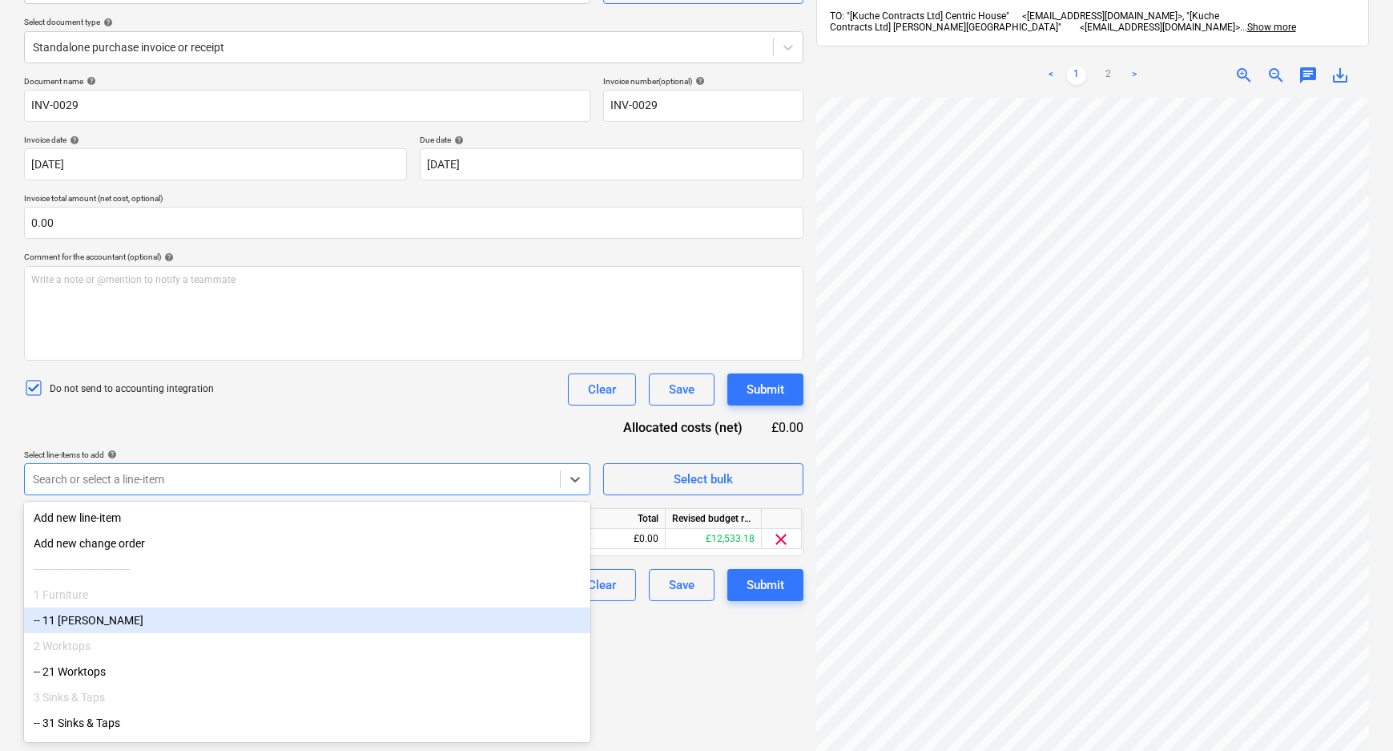
click at [658, 638] on div "Create new document Select company Stockport Distribution Ltd Add new company S…" at bounding box center [414, 353] width 792 height 893
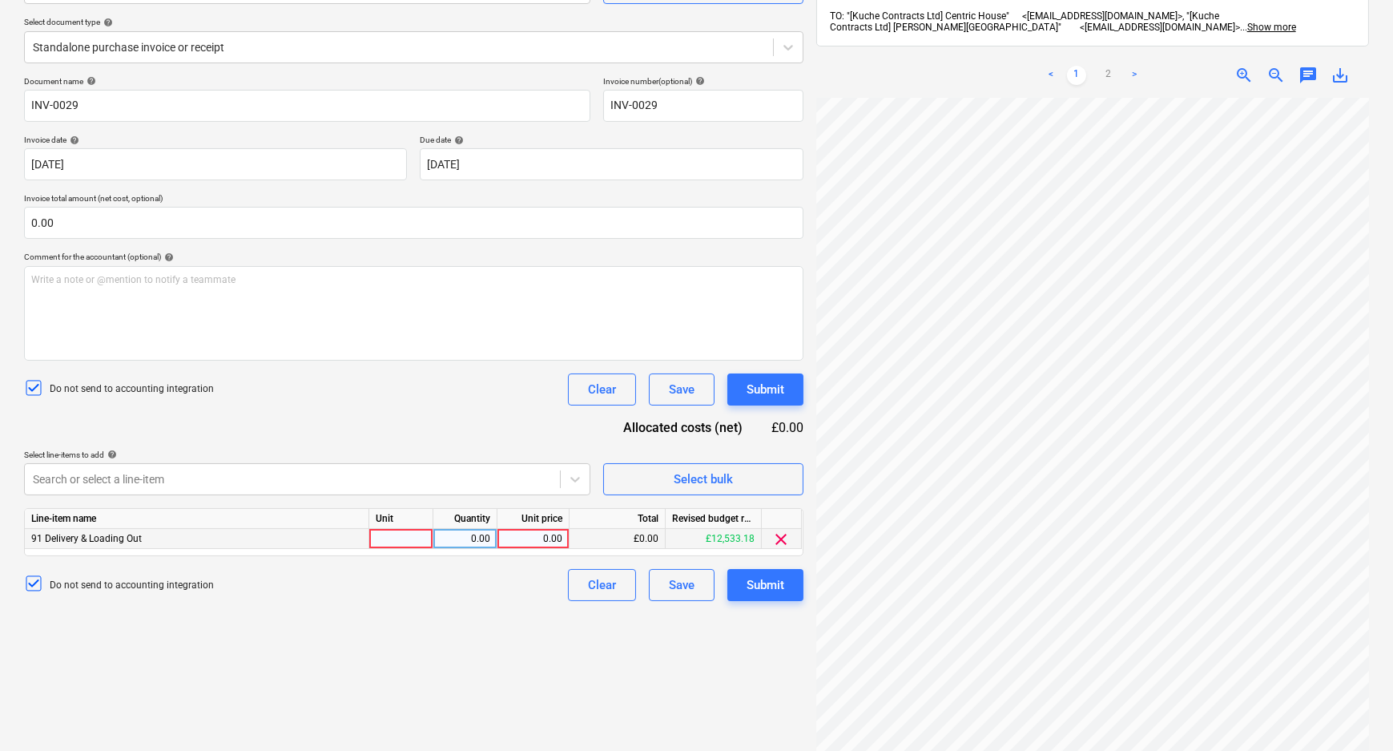
click at [410, 541] on div at bounding box center [401, 539] width 64 height 20
click at [477, 550] on div "Line-item name Unit Quantity Unit price Total Revised budget remaining 91 Deliv…" at bounding box center [413, 532] width 779 height 48
click at [477, 546] on div "0.00" at bounding box center [465, 539] width 50 height 20
click at [481, 539] on input at bounding box center [464, 538] width 63 height 19
click at [542, 537] on div "0.00" at bounding box center [533, 539] width 58 height 20
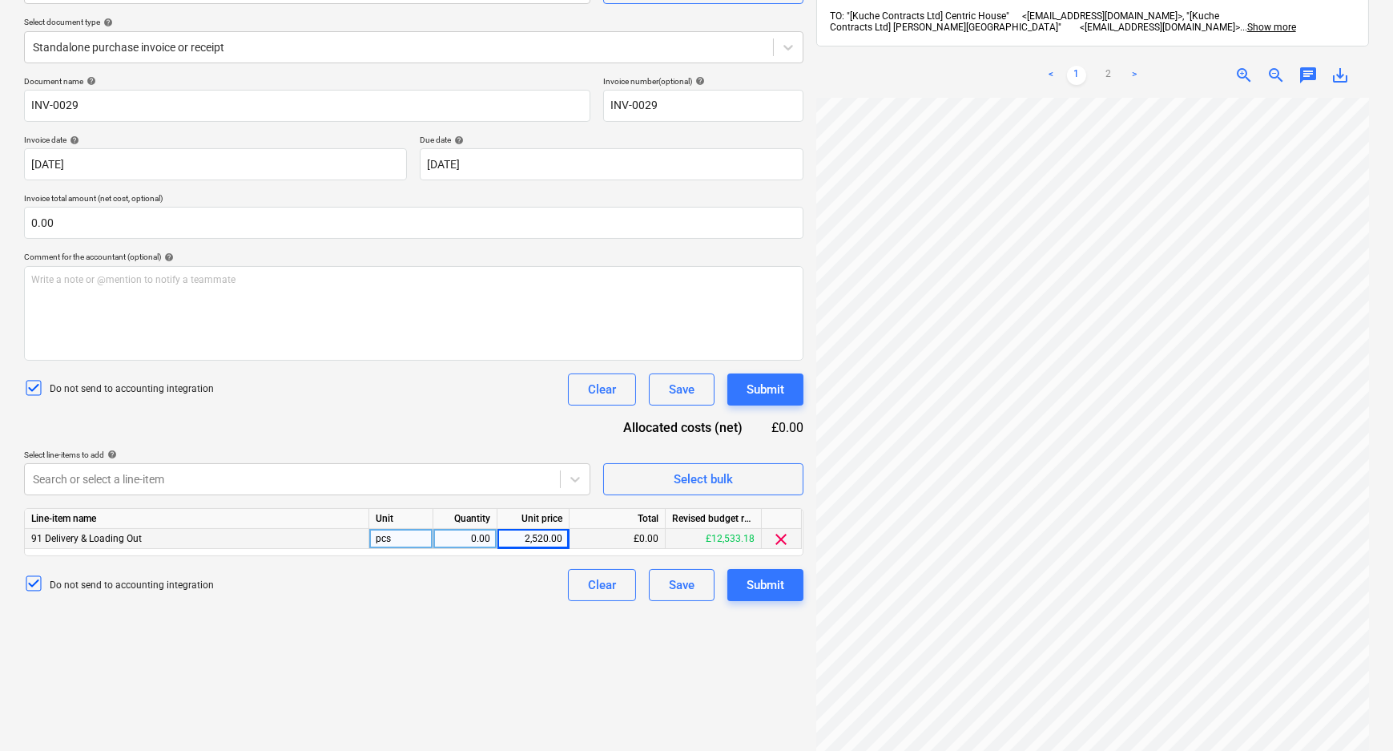
click at [526, 649] on div "Create new document Select company Stockport Distribution Ltd Add new company S…" at bounding box center [414, 353] width 792 height 893
click at [224, 56] on div "Standalone purchase invoice or receipt" at bounding box center [399, 47] width 748 height 22
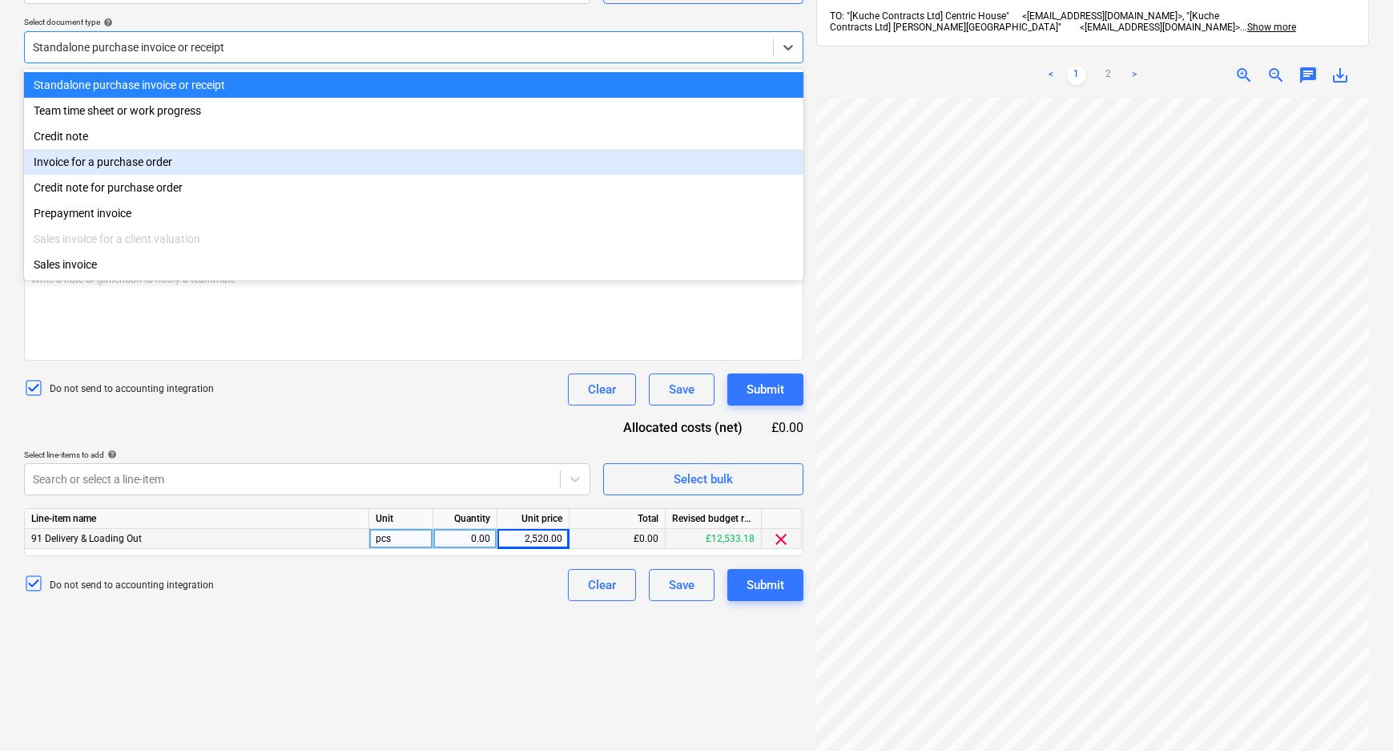
click at [191, 168] on div "Invoice for a purchase order" at bounding box center [413, 162] width 779 height 26
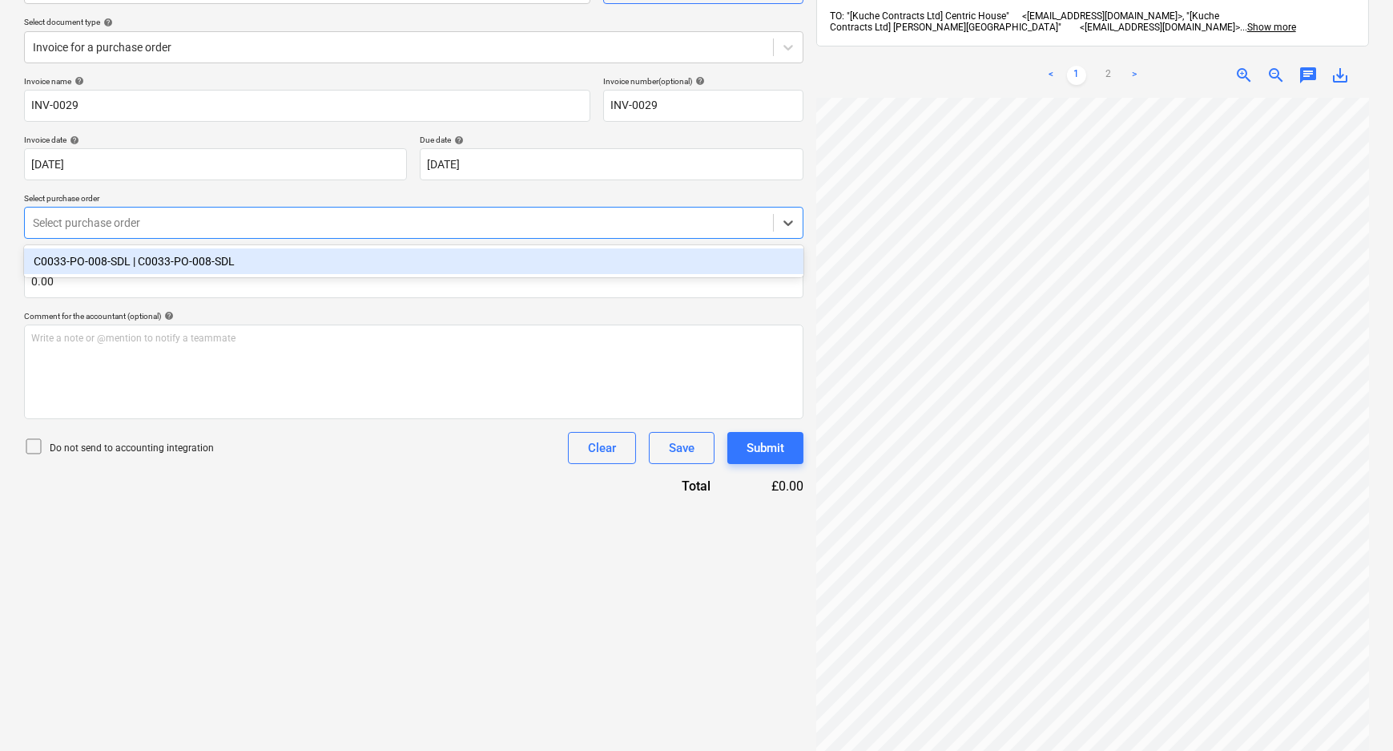
click at [156, 230] on div at bounding box center [399, 223] width 732 height 16
click at [152, 264] on div "C0033-PO-008-SDL | C0033-PO-008-SDL" at bounding box center [413, 261] width 779 height 26
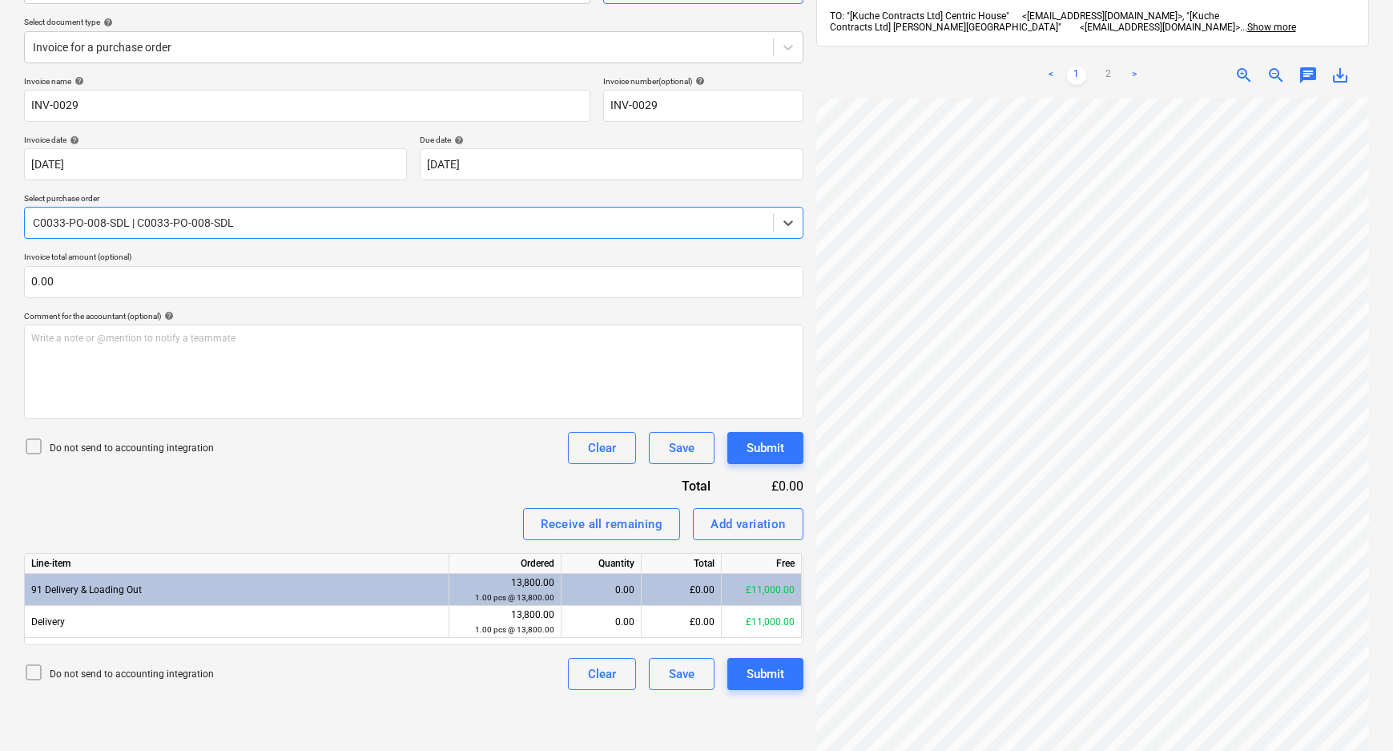
click at [116, 445] on p "Do not send to accounting integration" at bounding box center [132, 448] width 164 height 14
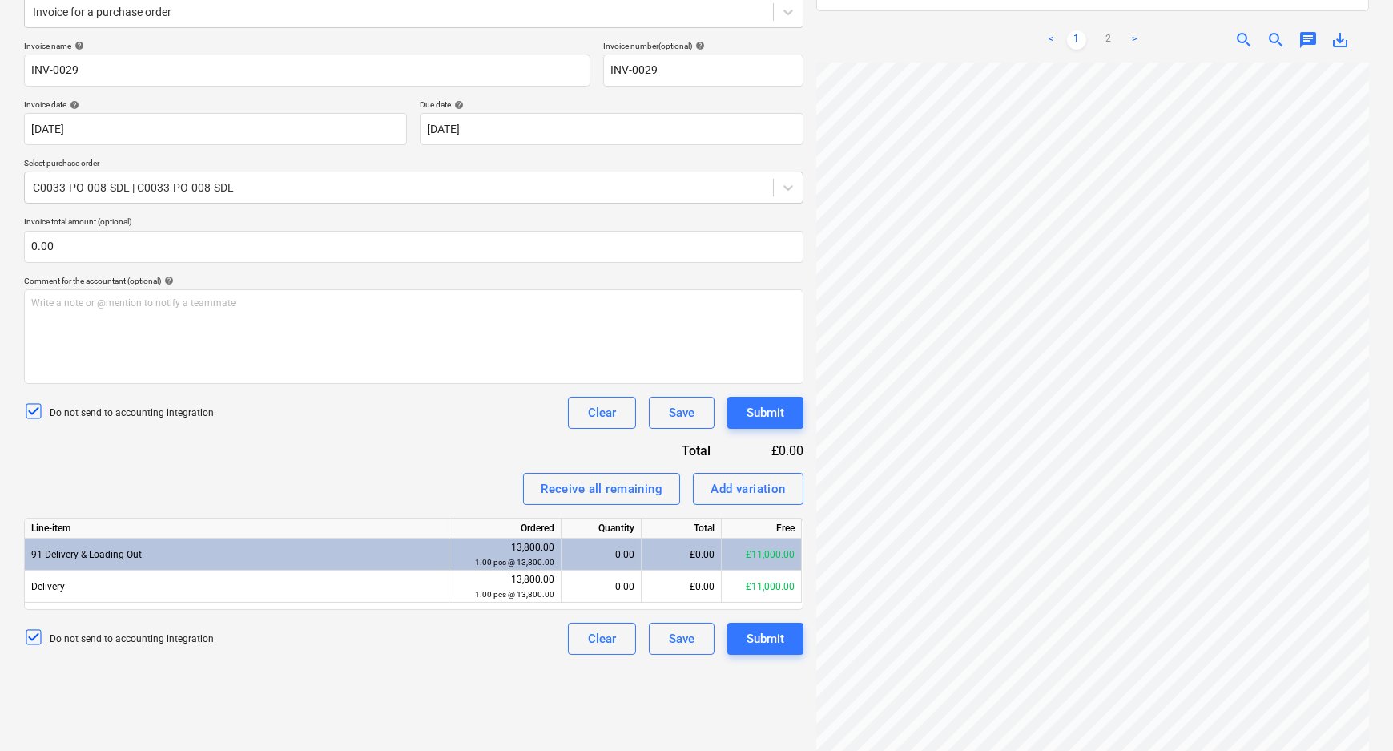
scroll to position [228, 0]
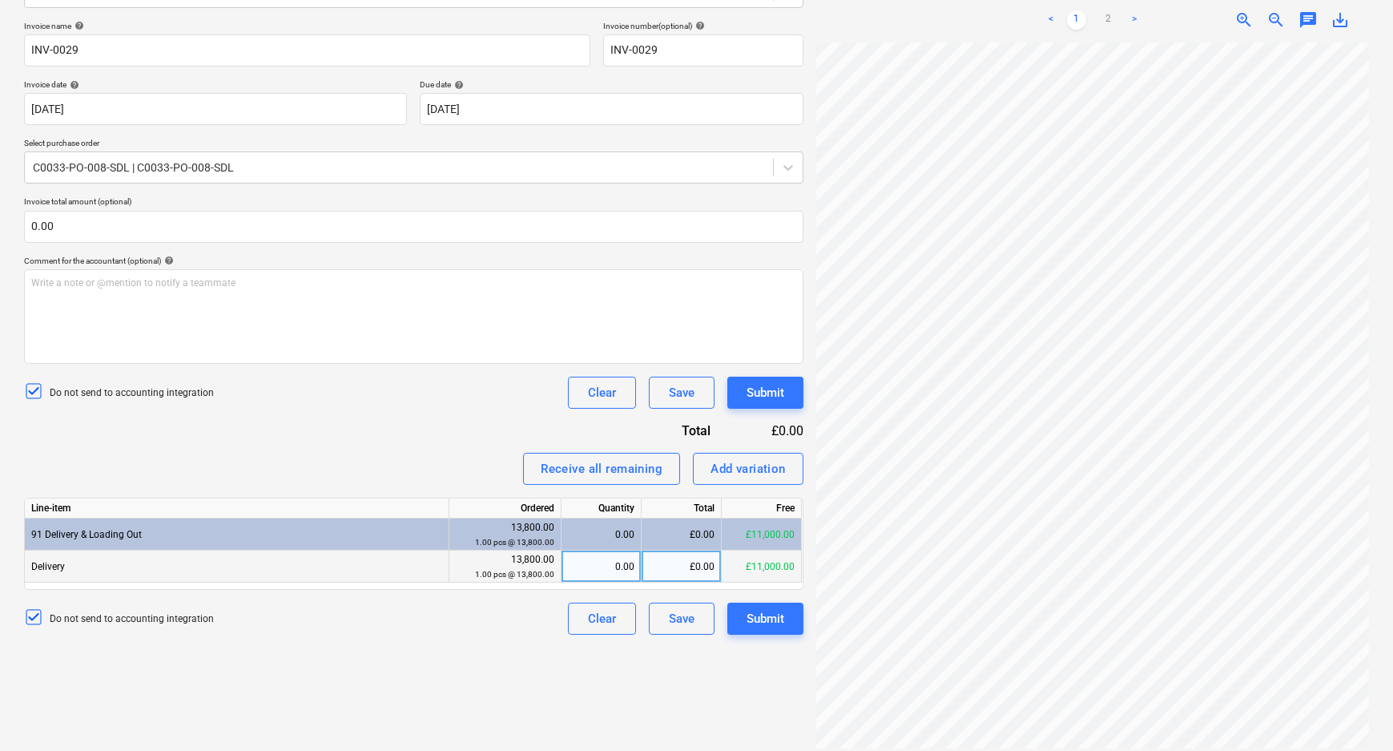
click at [673, 564] on div "£0.00" at bounding box center [682, 566] width 80 height 32
click at [665, 665] on div "Create new document Select company Stockport Distribution Ltd Add new company S…" at bounding box center [414, 298] width 792 height 893
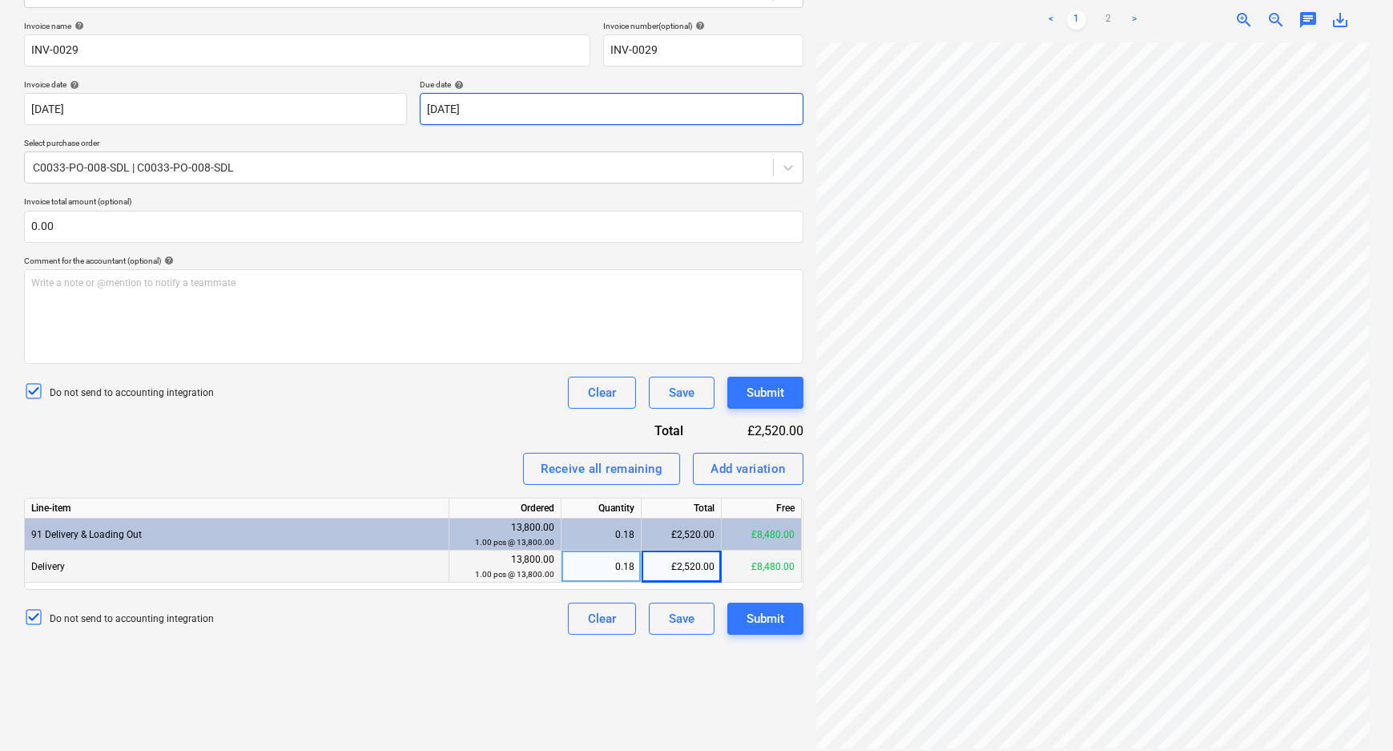
click at [625, 112] on body "Sales Projects Contacts Company Consolidated Invoices Inbox 1 Approvals format_…" at bounding box center [696, 147] width 1393 height 751
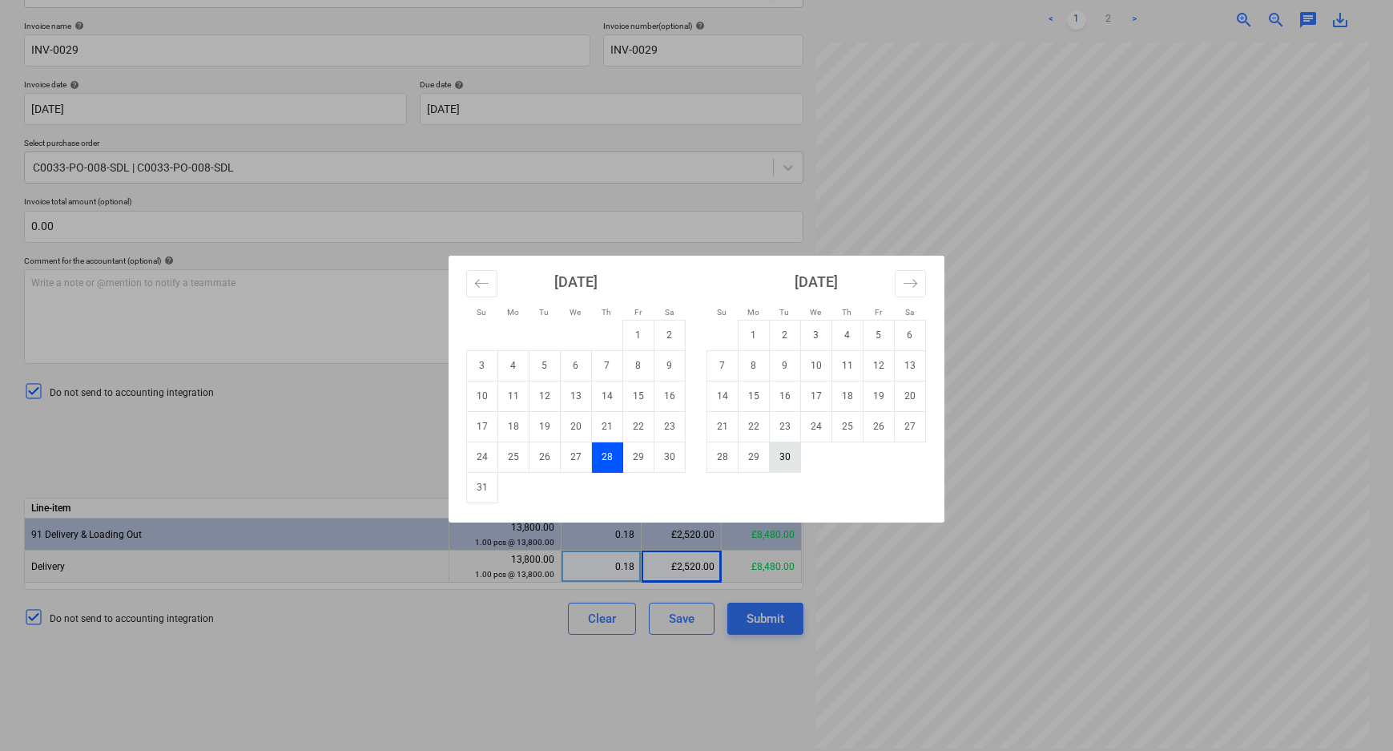
click at [791, 454] on td "30" at bounding box center [785, 456] width 31 height 30
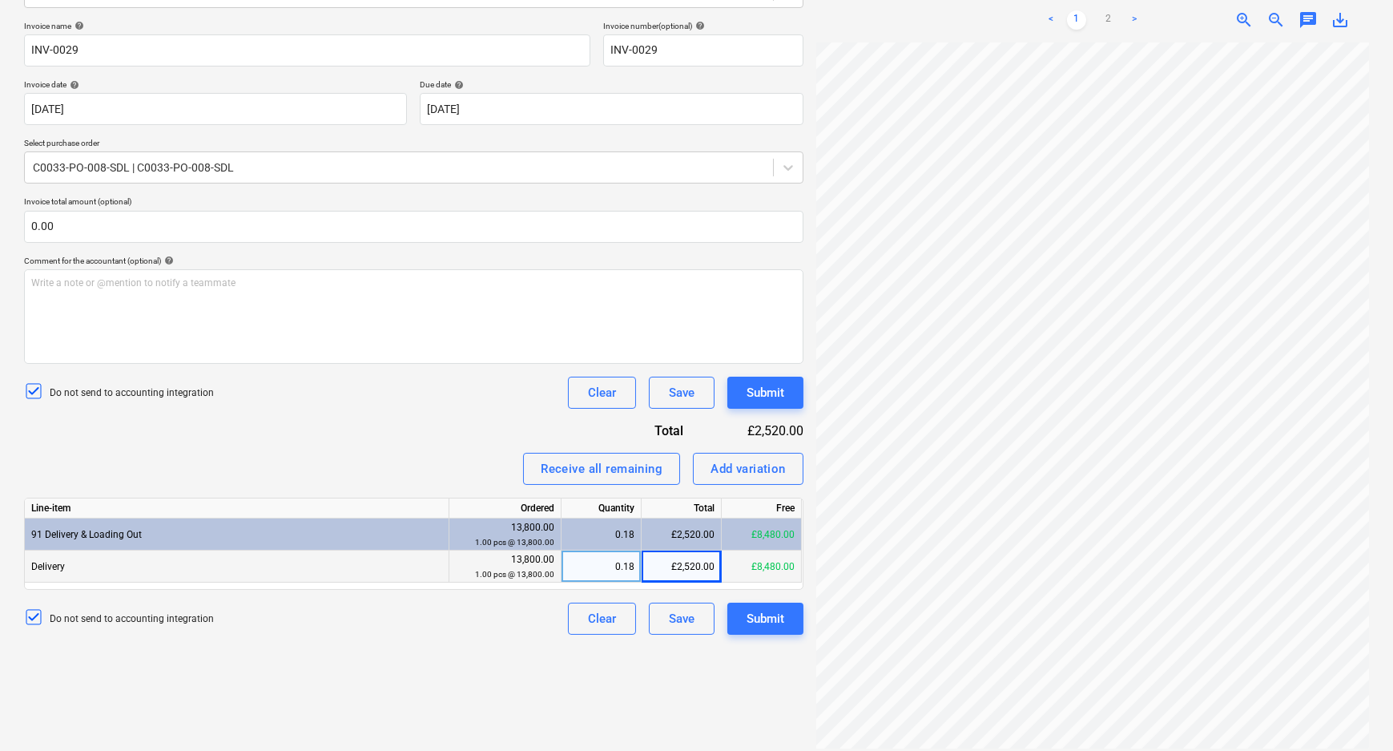
click at [445, 641] on div "Create new document Select company Stockport Distribution Ltd Add new company S…" at bounding box center [414, 298] width 792 height 893
click at [769, 620] on div "Submit" at bounding box center [766, 618] width 38 height 21
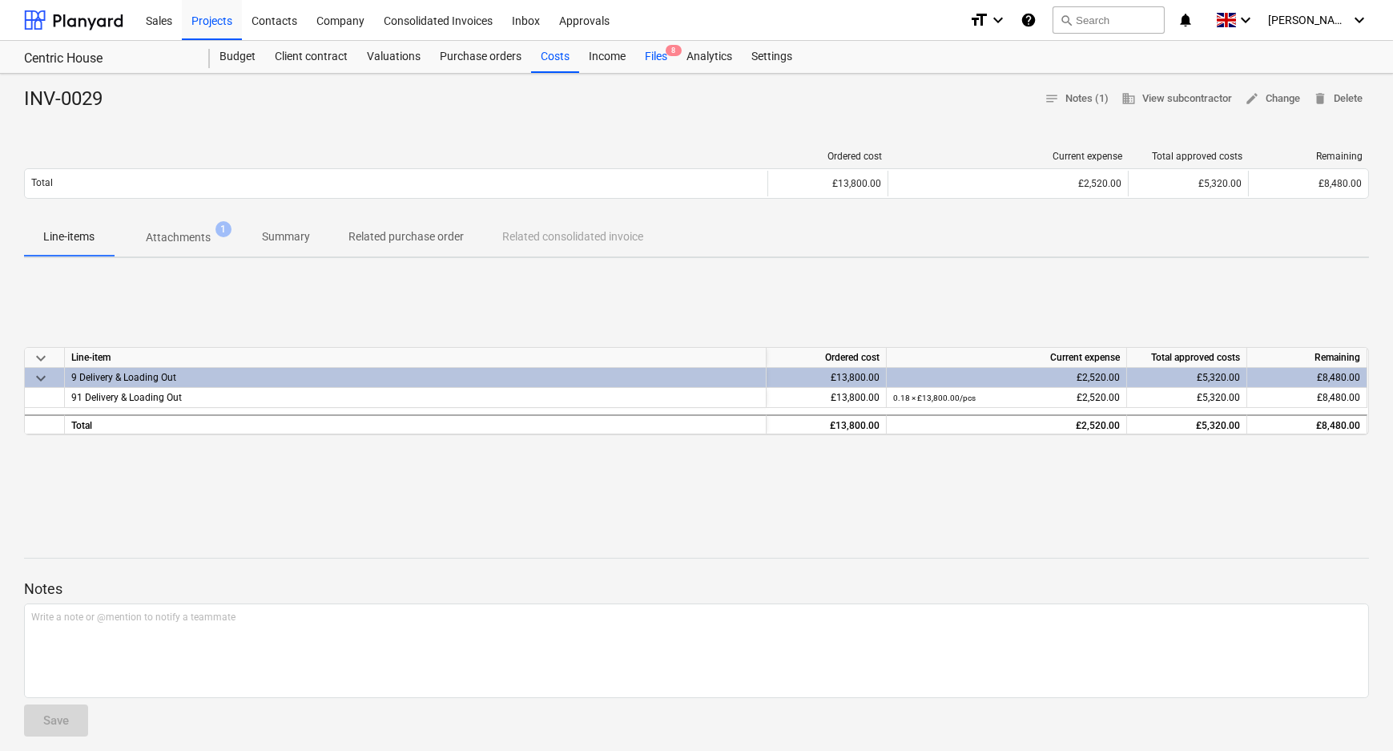
click at [666, 56] on div "Files 8" at bounding box center [656, 57] width 42 height 32
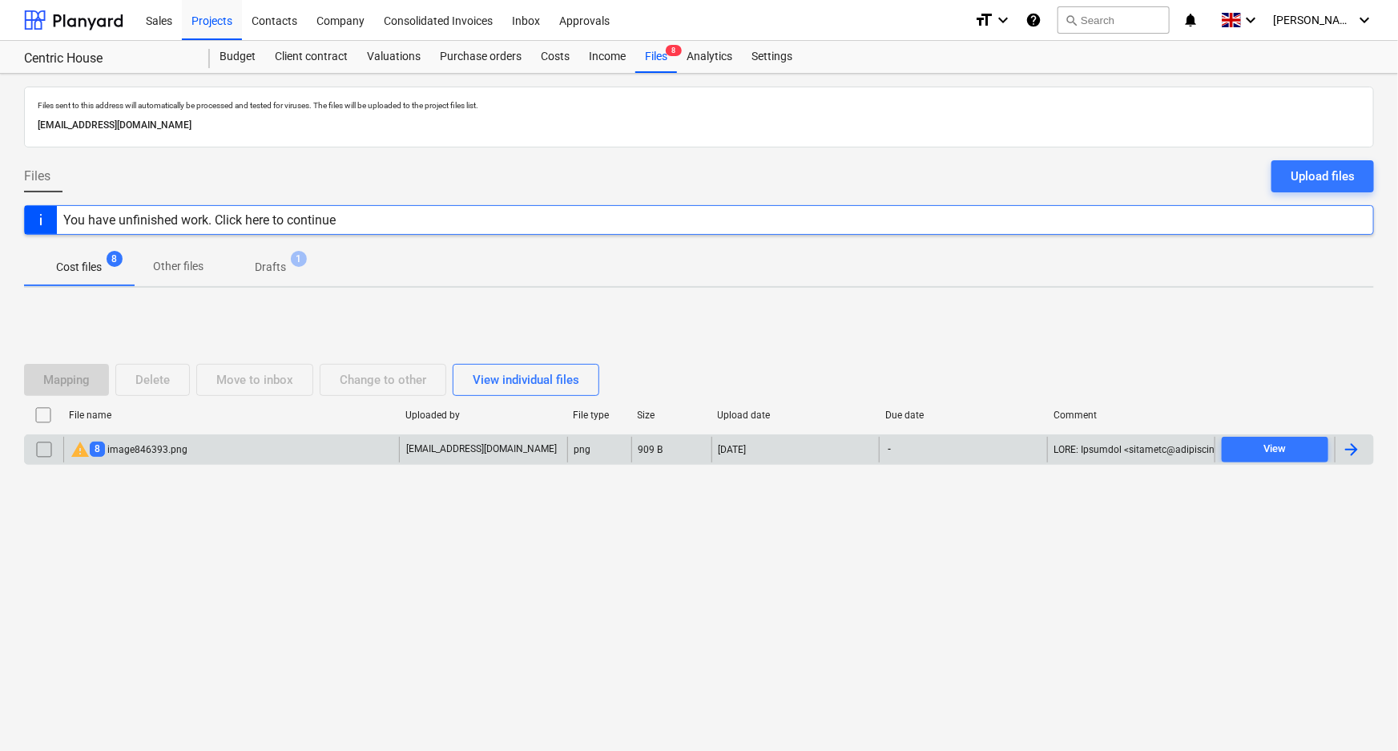
click at [183, 451] on div "warning 8 image846393.png" at bounding box center [128, 449] width 117 height 19
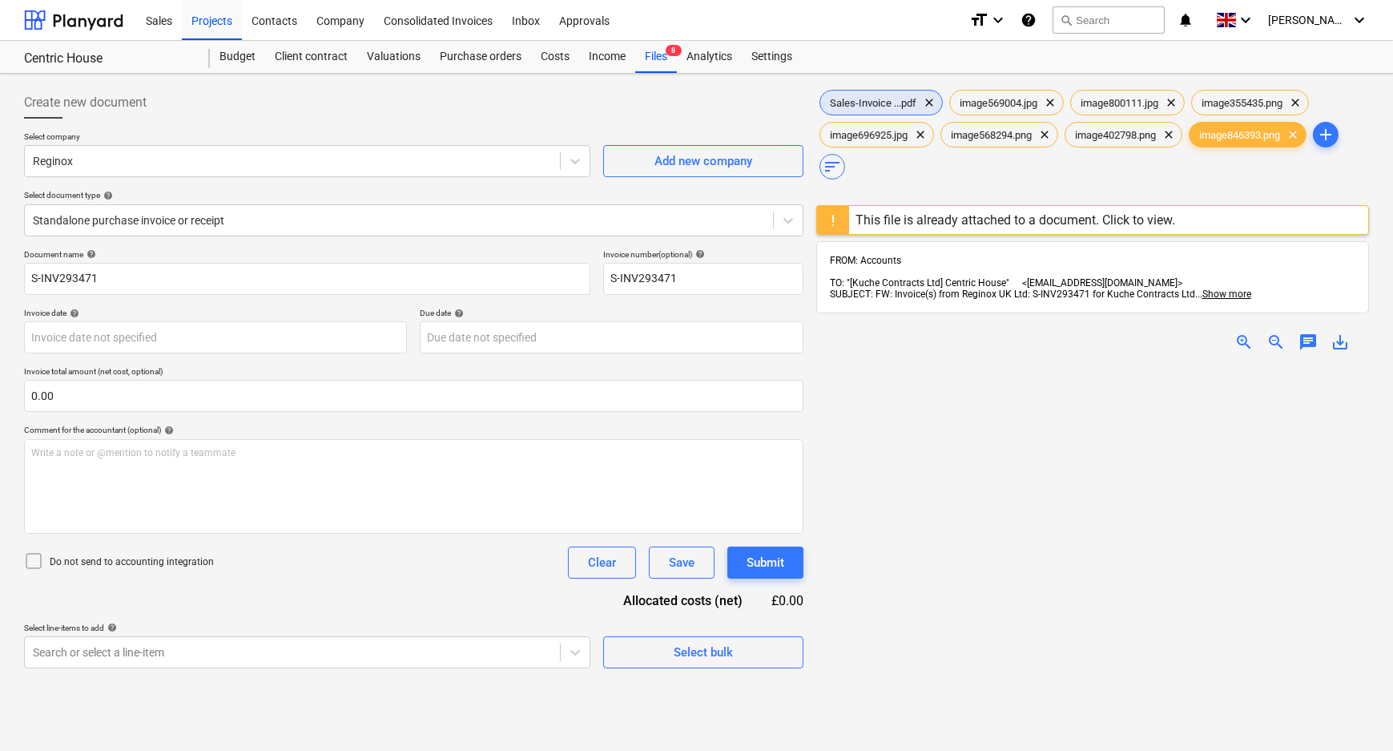
click at [887, 107] on span "Sales-Invoice ...pdf" at bounding box center [873, 103] width 106 height 12
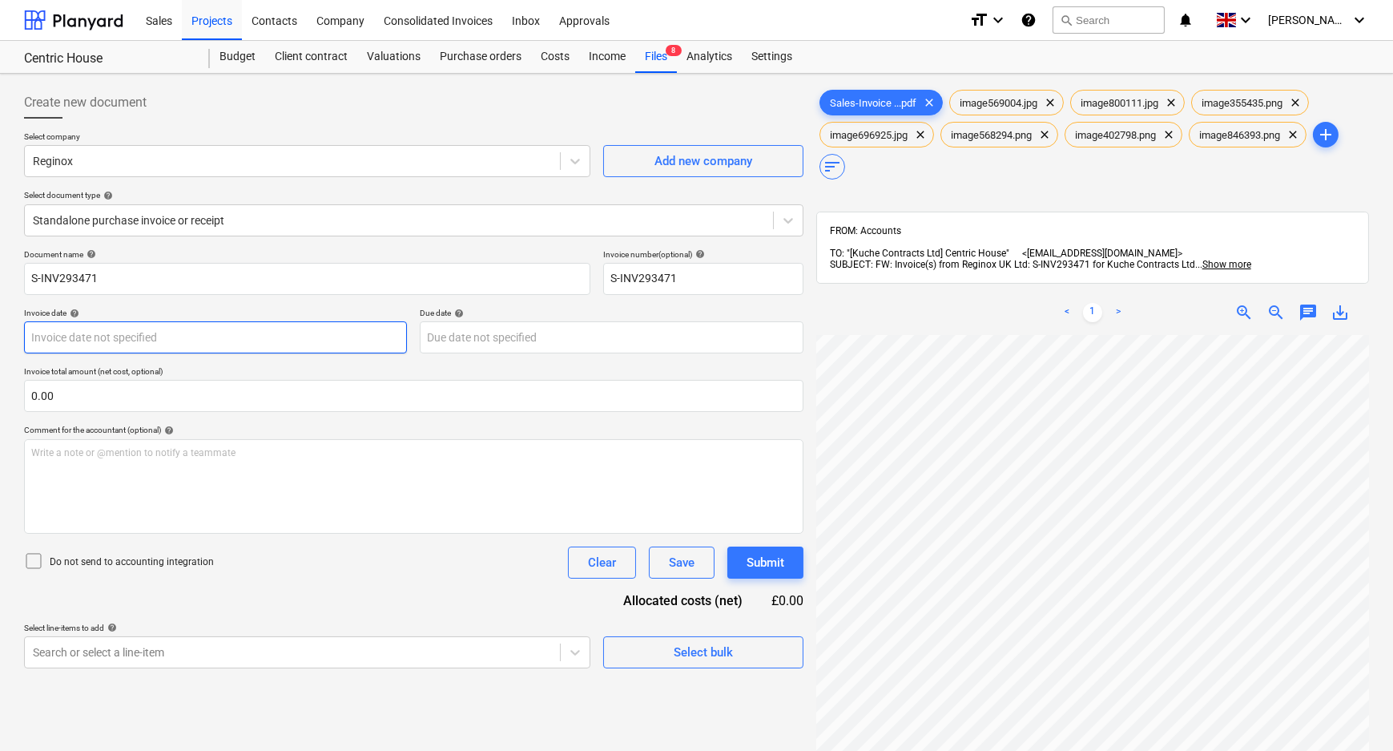
scroll to position [139, 161]
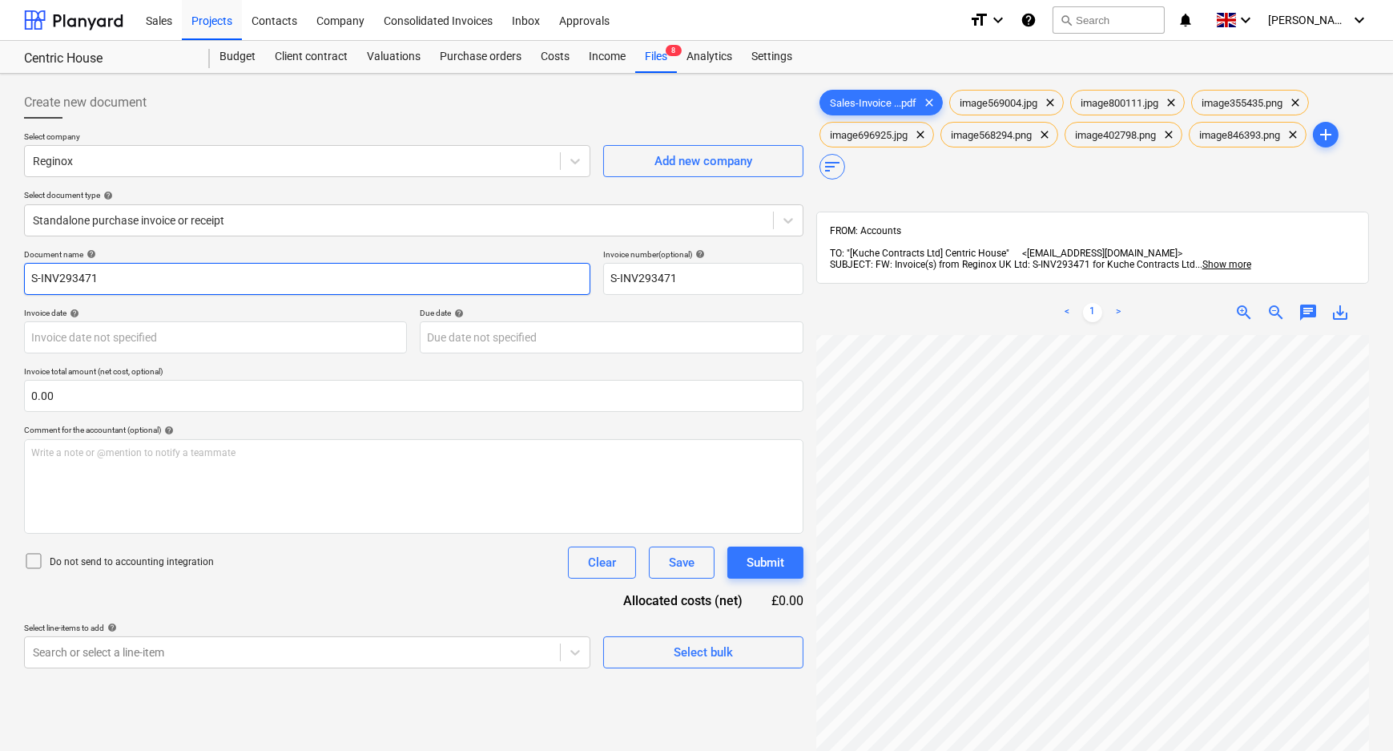
drag, startPoint x: 183, startPoint y: 280, endPoint x: -78, endPoint y: 273, distance: 260.4
click at [0, 273] on html "Sales Projects Contacts Company Consolidated Invoices Inbox Approvals format_si…" at bounding box center [696, 375] width 1393 height 751
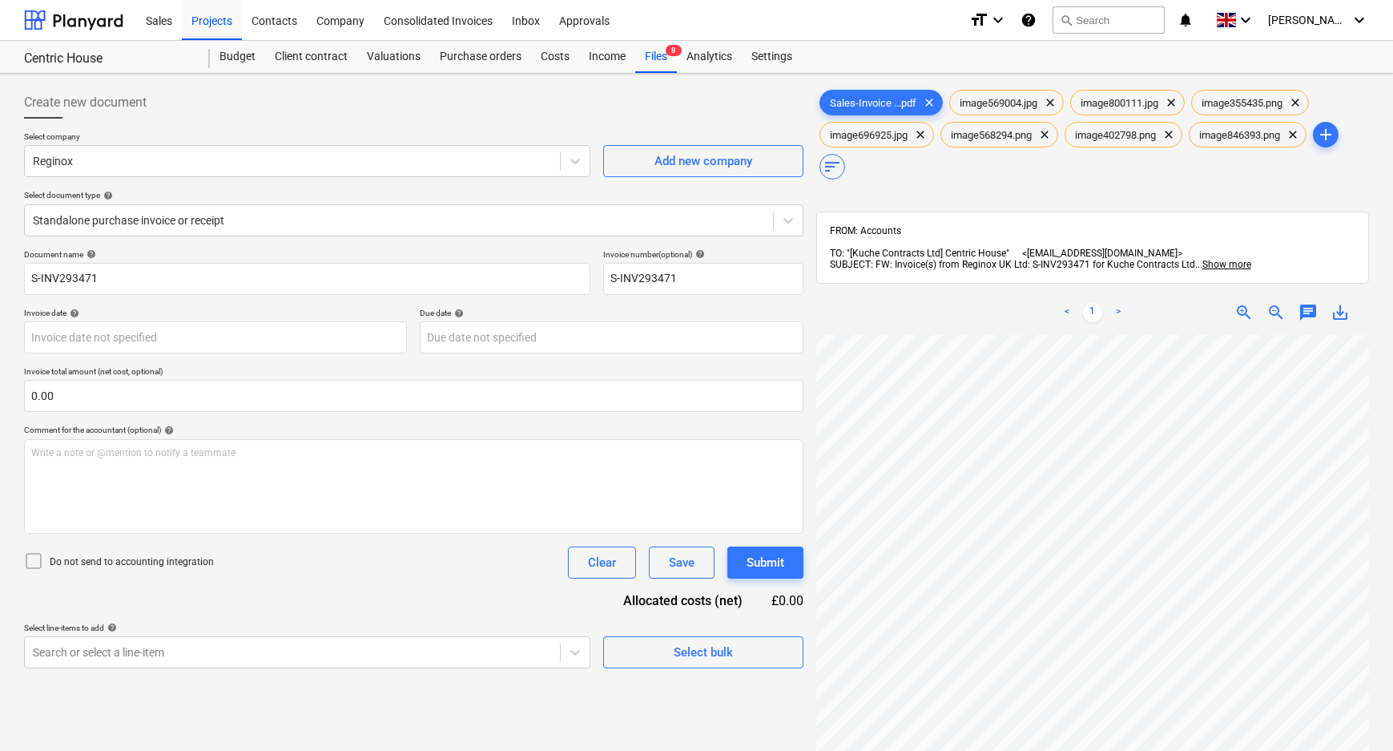
scroll to position [227, 17]
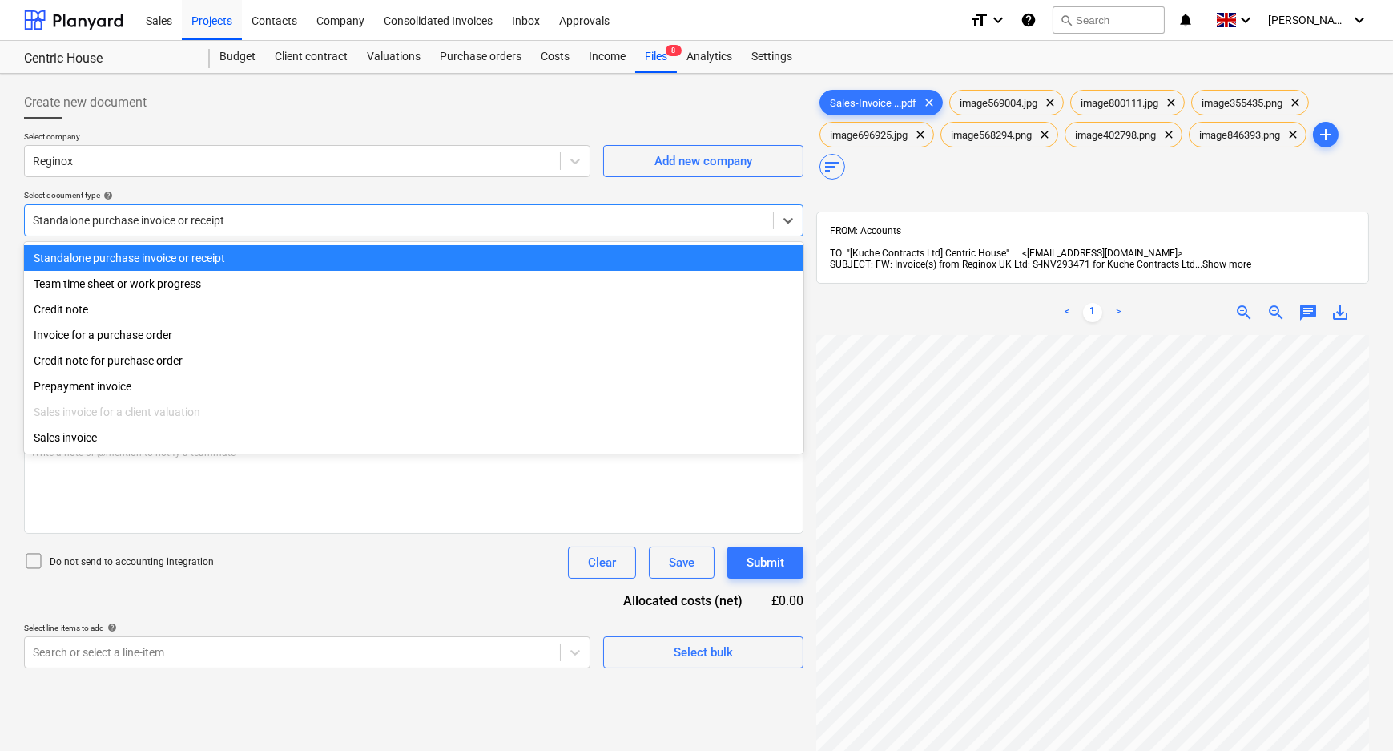
click at [331, 227] on div at bounding box center [399, 220] width 732 height 16
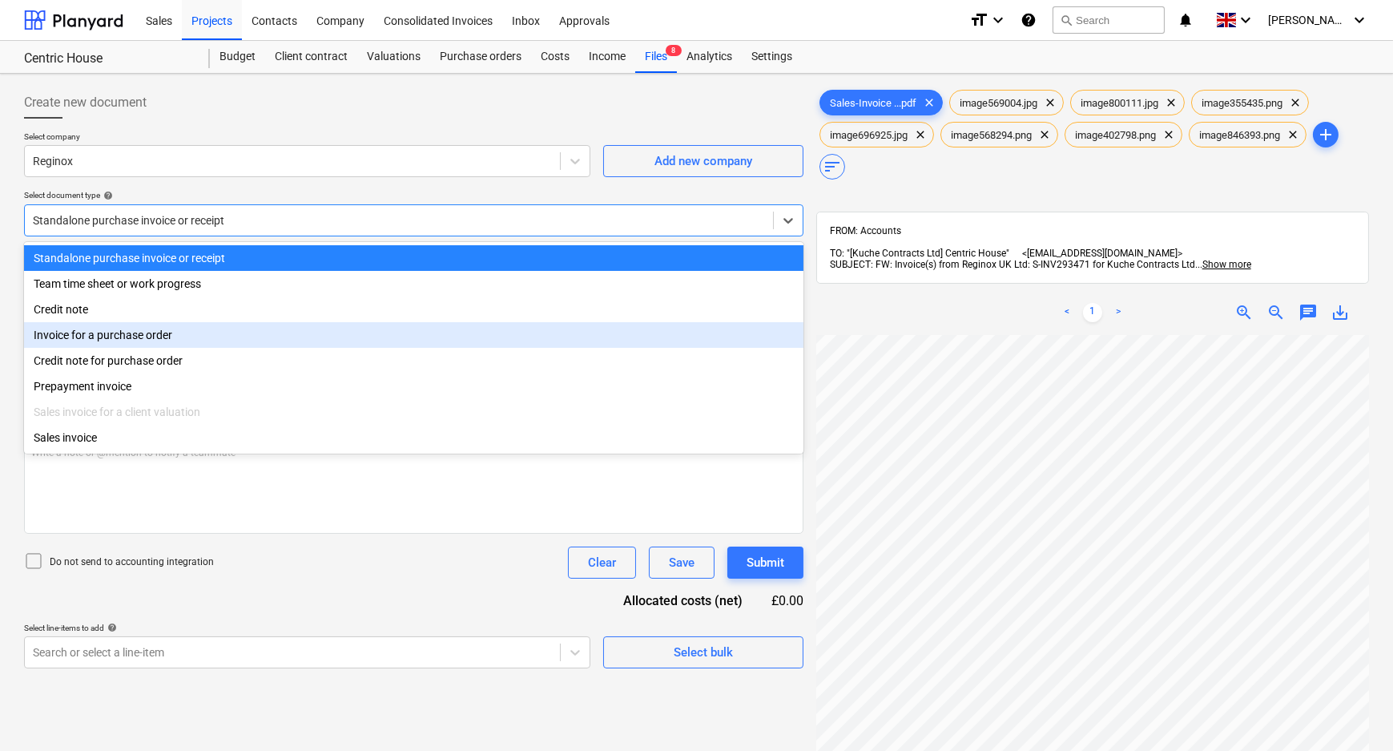
click at [219, 337] on div "Invoice for a purchase order" at bounding box center [413, 335] width 779 height 26
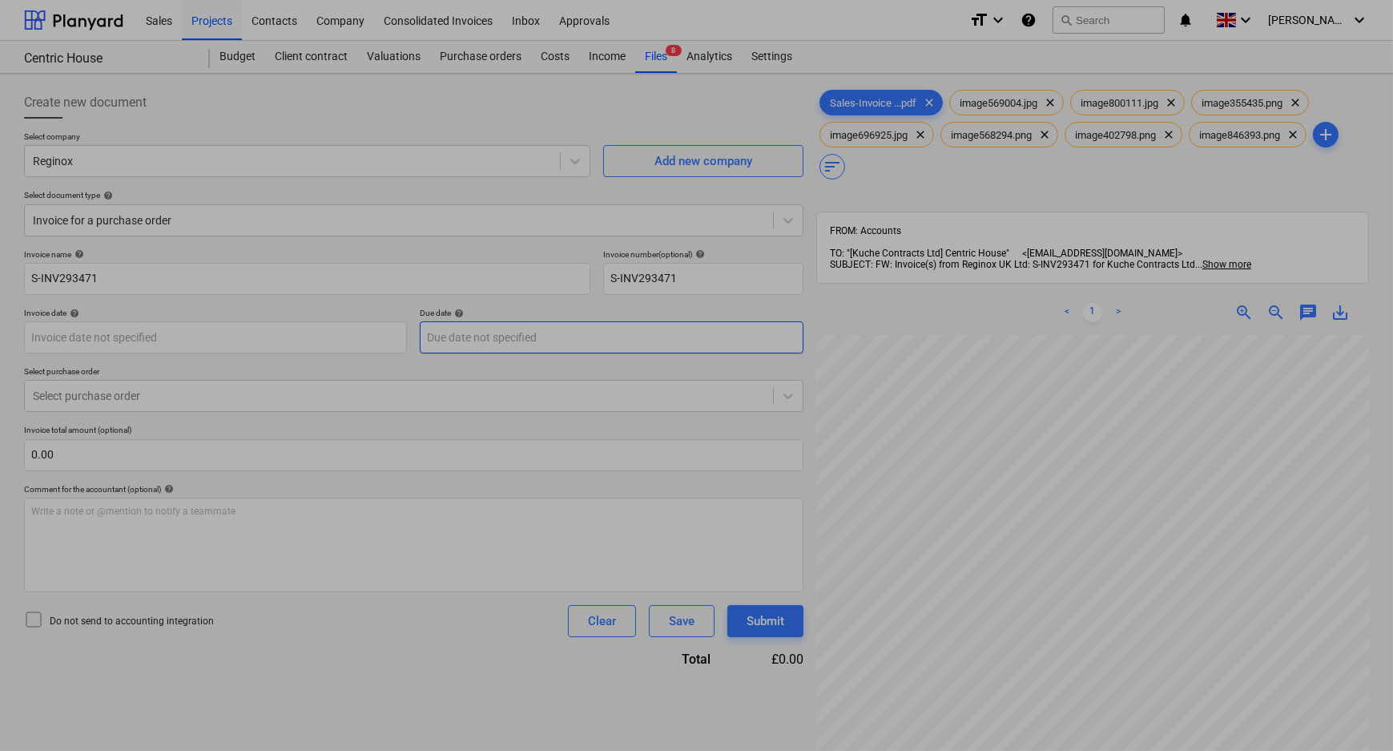
drag, startPoint x: 491, startPoint y: 336, endPoint x: 537, endPoint y: 364, distance: 54.0
click at [493, 336] on body "Sales Projects Contacts Company Consolidated Invoices Inbox Approvals format_si…" at bounding box center [696, 375] width 1393 height 751
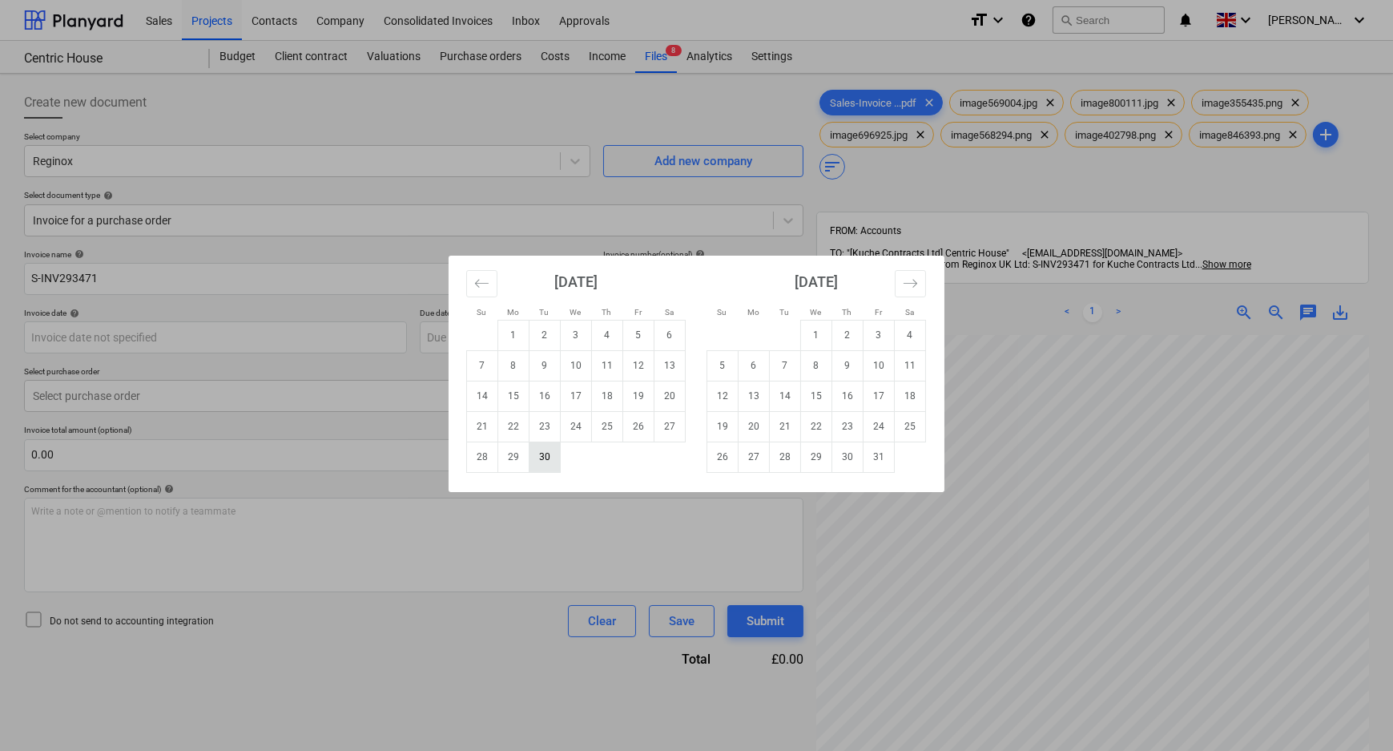
click at [553, 457] on td "30" at bounding box center [544, 456] width 31 height 30
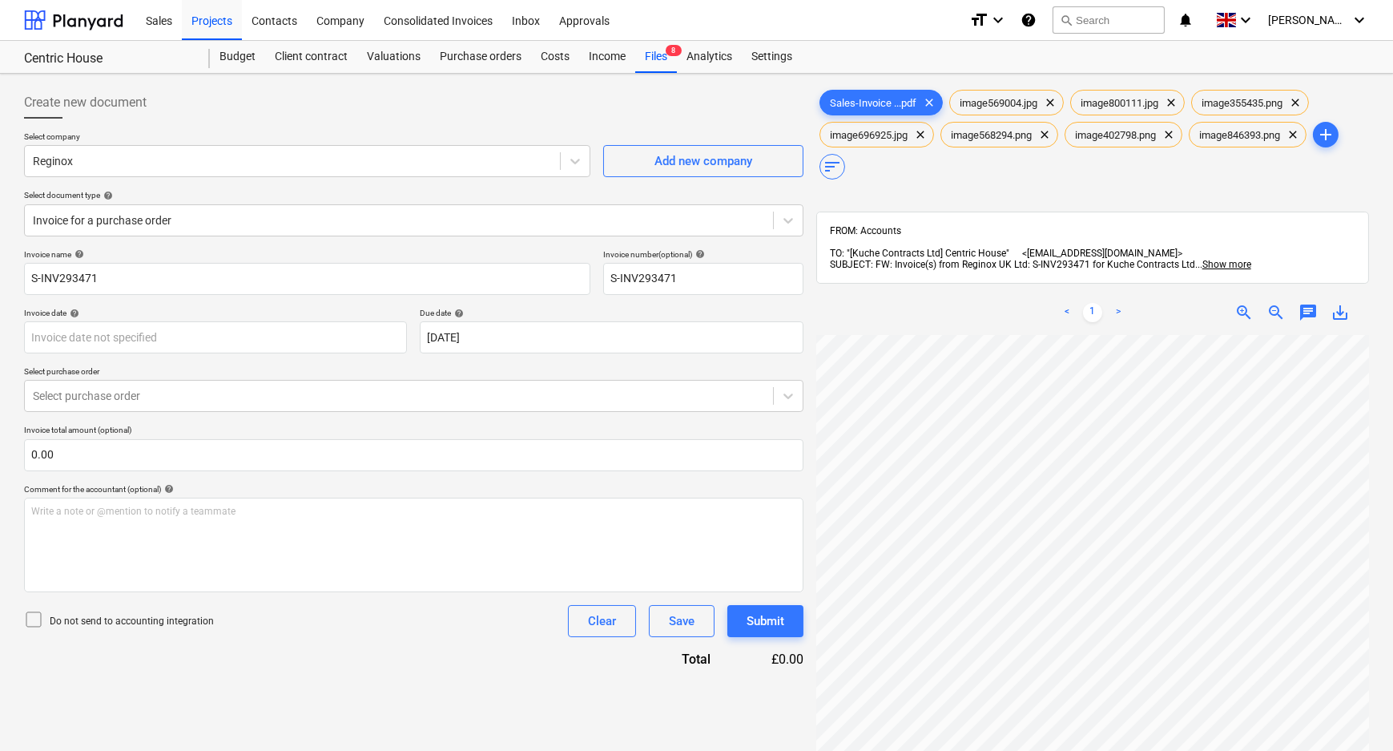
drag, startPoint x: 253, startPoint y: 398, endPoint x: 224, endPoint y: 415, distance: 33.4
click at [252, 398] on div at bounding box center [399, 396] width 732 height 16
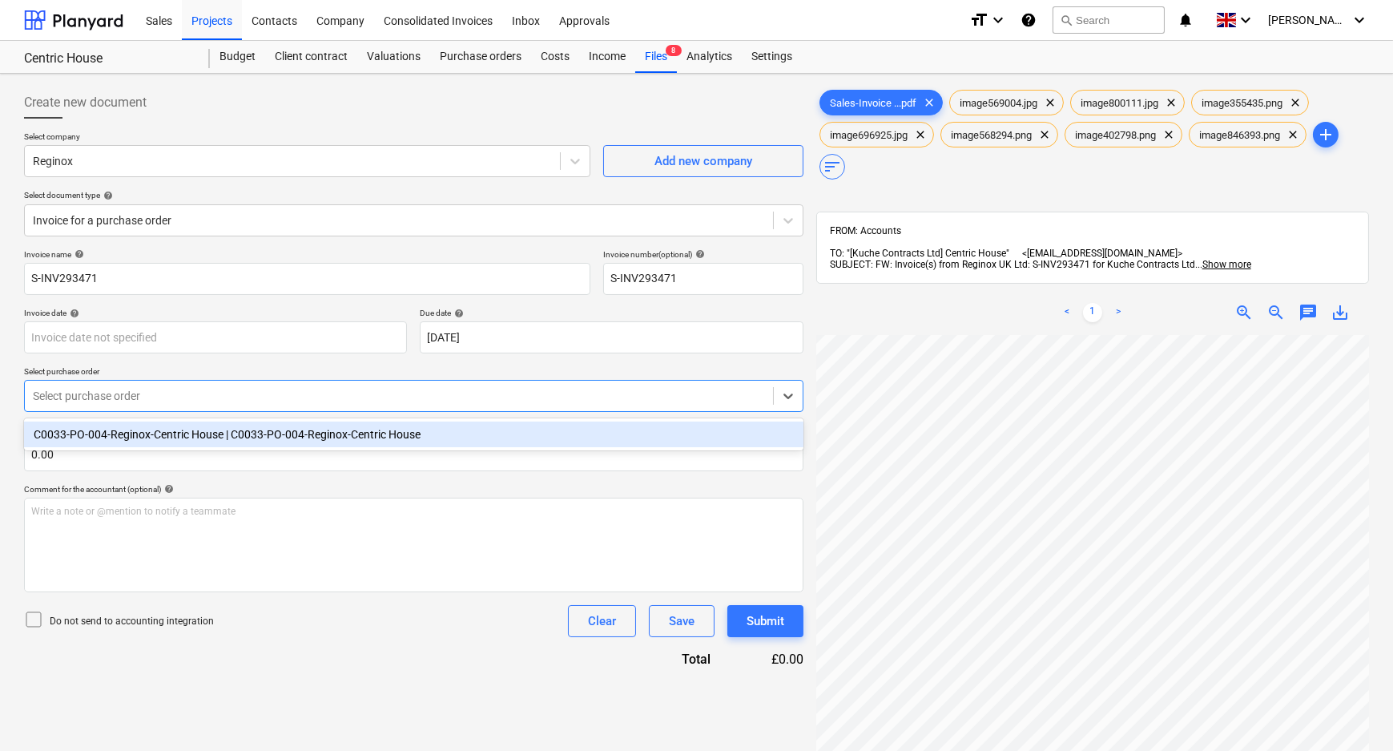
click at [168, 431] on div "C0033-PO-004-Reginox-Centric House | C0033-PO-004-Reginox-Centric House" at bounding box center [413, 434] width 779 height 26
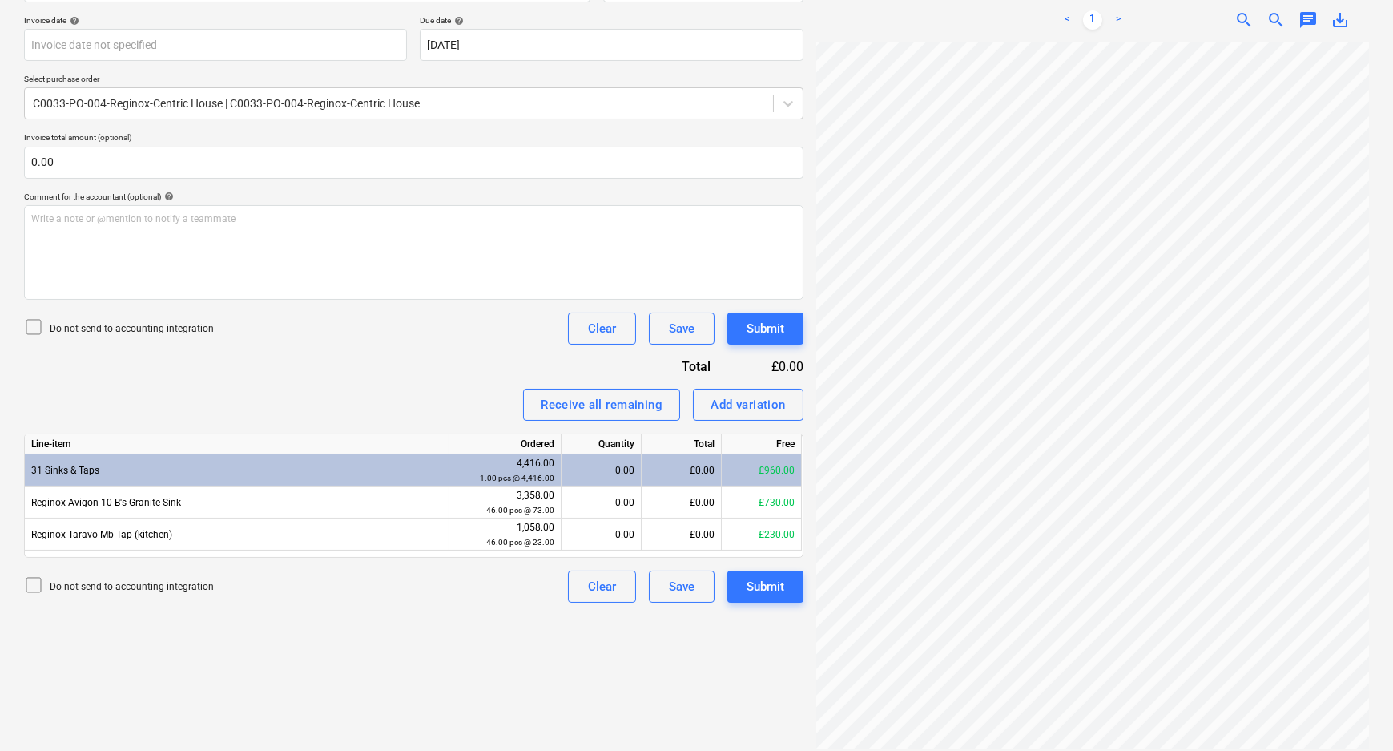
scroll to position [83, 63]
click at [618, 493] on div "0.00" at bounding box center [601, 502] width 66 height 32
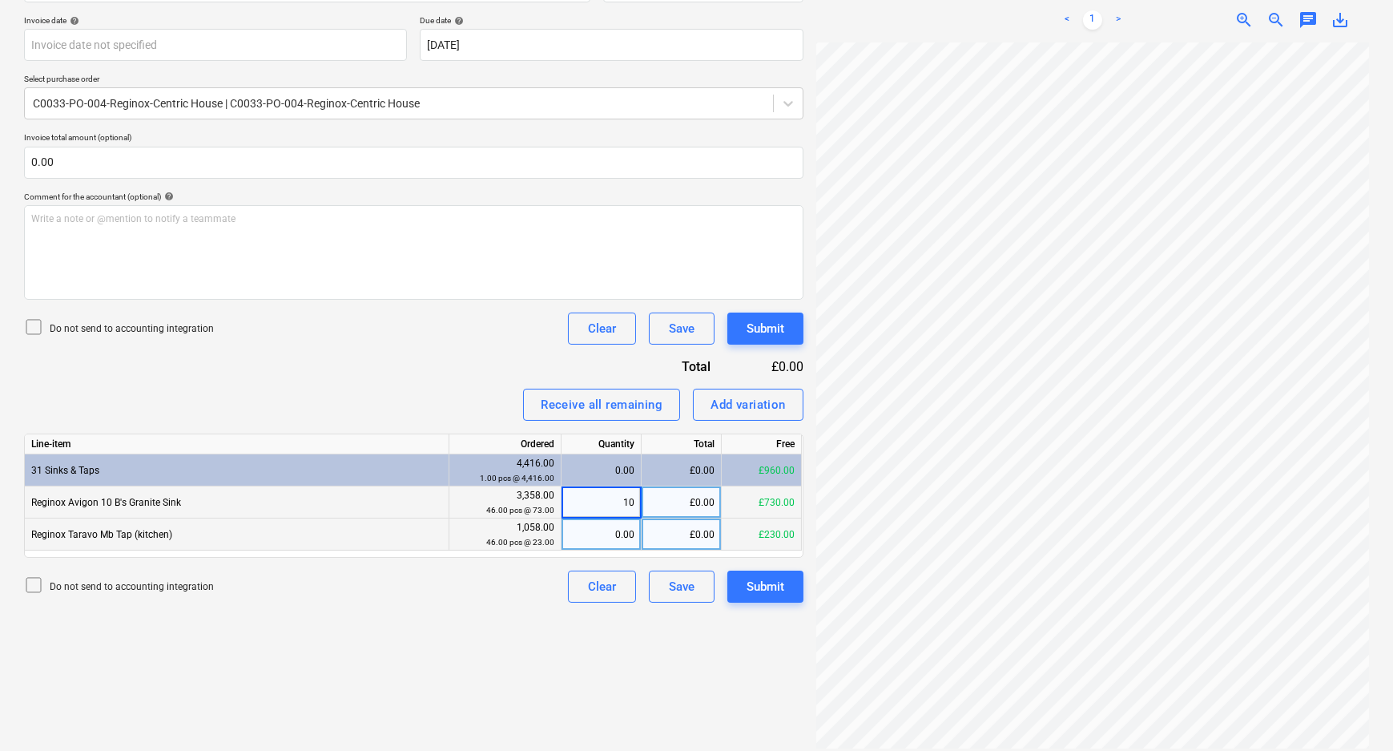
click at [618, 521] on div "0.00" at bounding box center [601, 534] width 66 height 32
click at [515, 622] on div "Create new document Select company Reginox Add new company Select document type…" at bounding box center [414, 271] width 792 height 967
click at [763, 578] on div "Submit" at bounding box center [766, 586] width 38 height 21
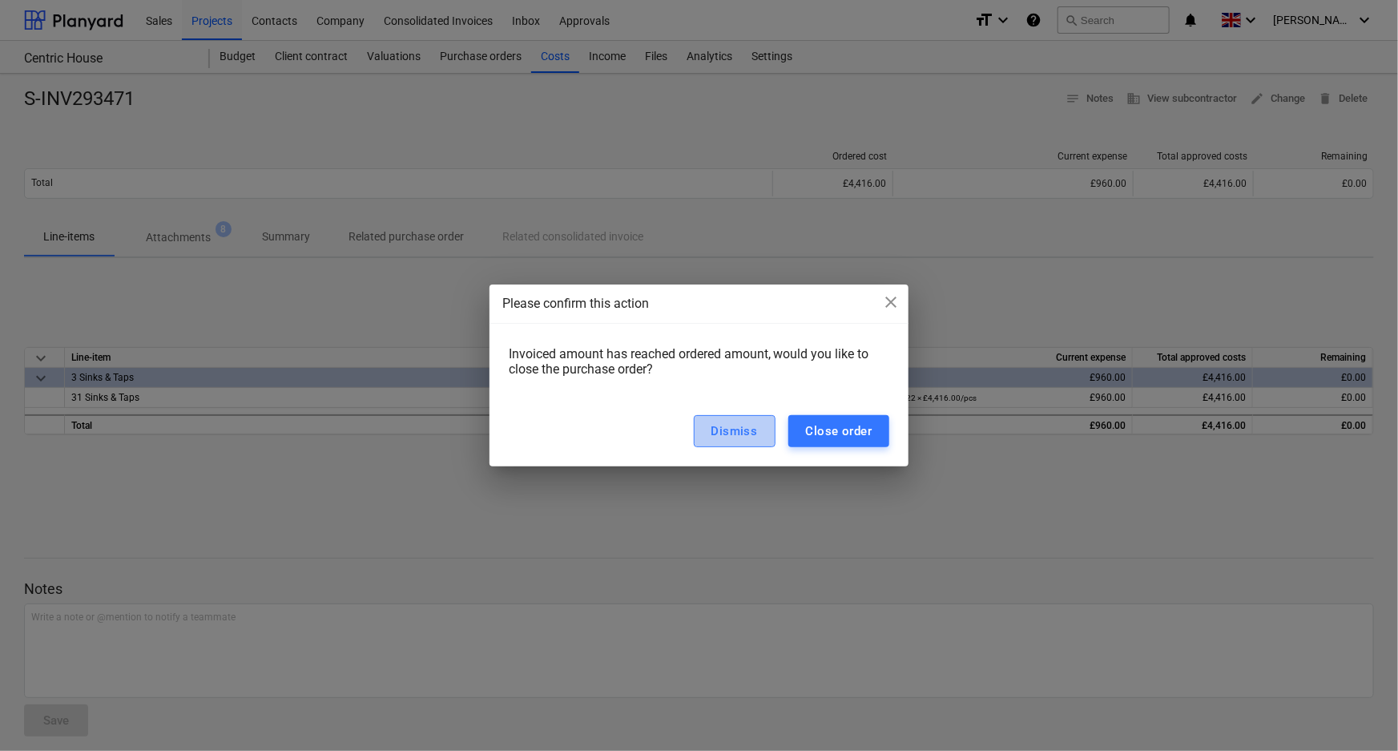
click at [735, 433] on div "Dismiss" at bounding box center [734, 431] width 46 height 21
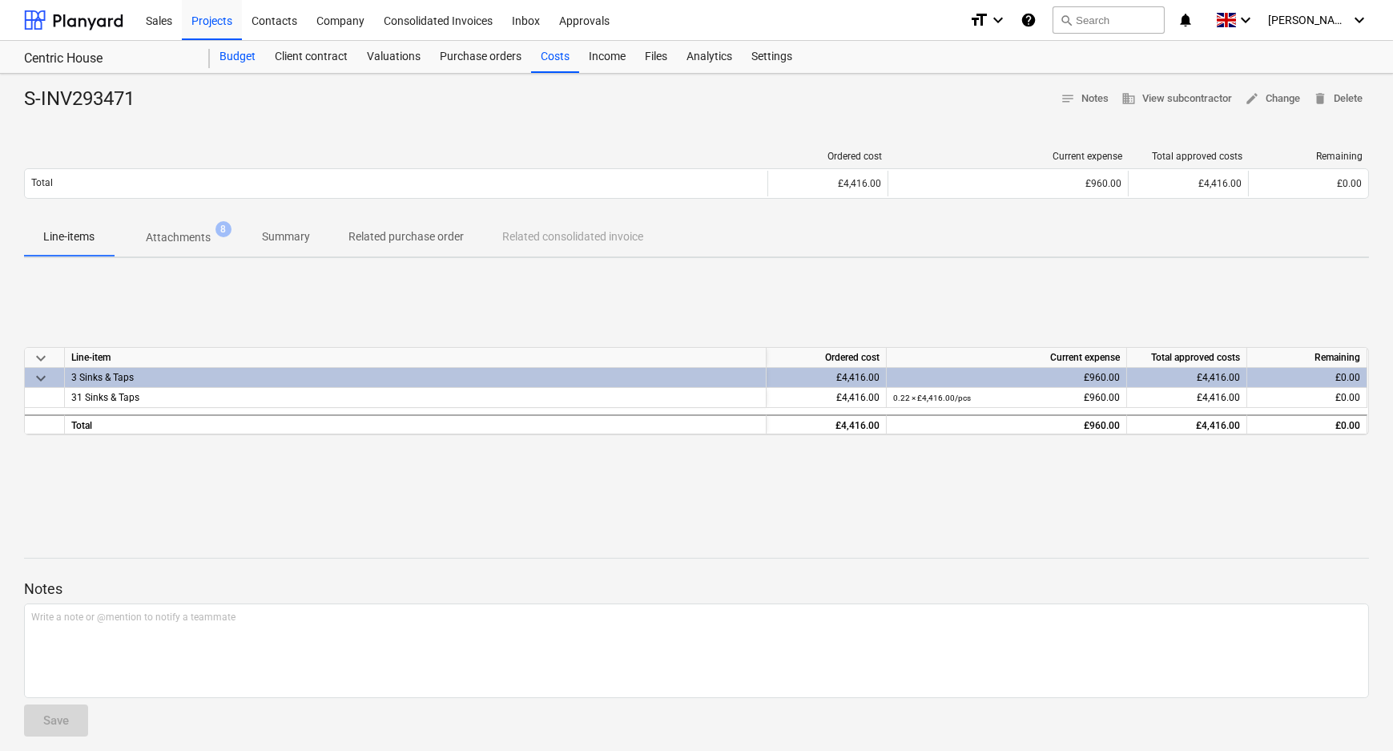
click at [219, 53] on div "Budget" at bounding box center [237, 57] width 55 height 32
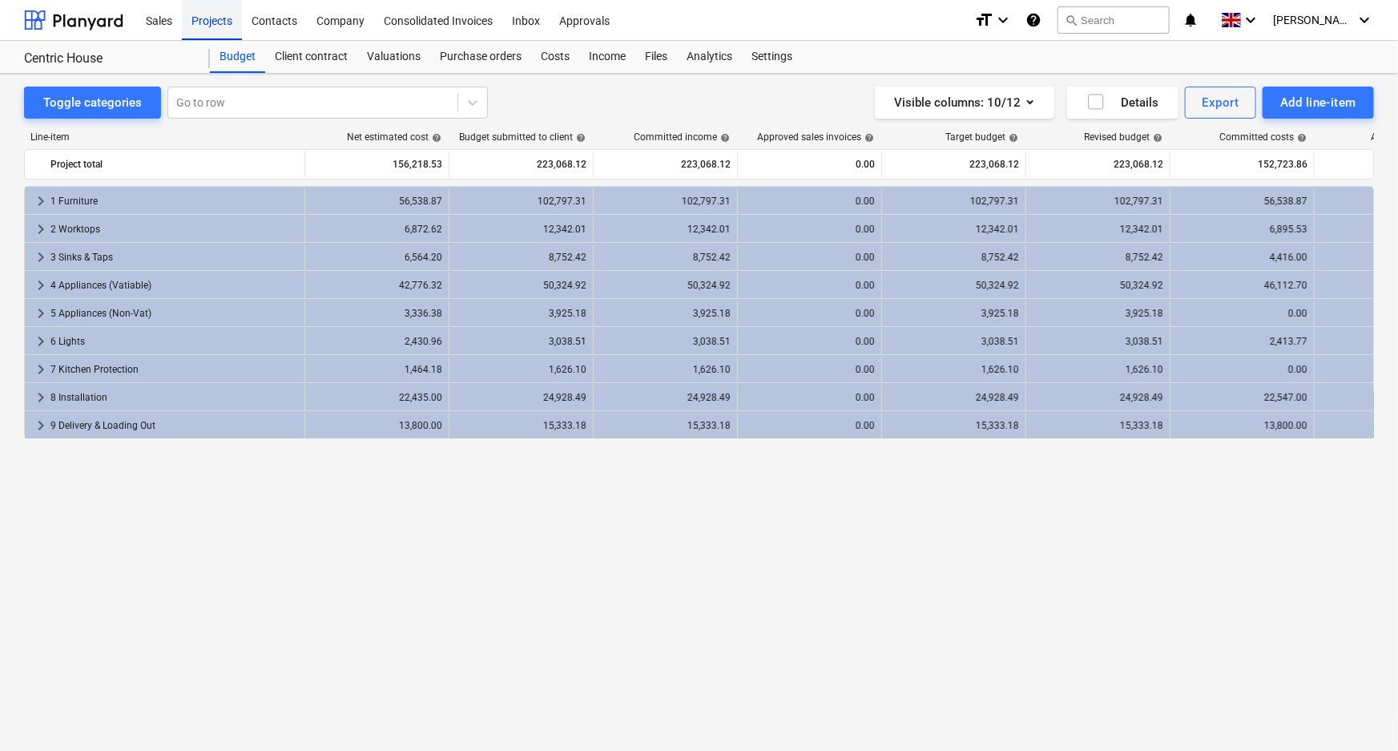
click at [200, 20] on div "Projects" at bounding box center [212, 19] width 60 height 41
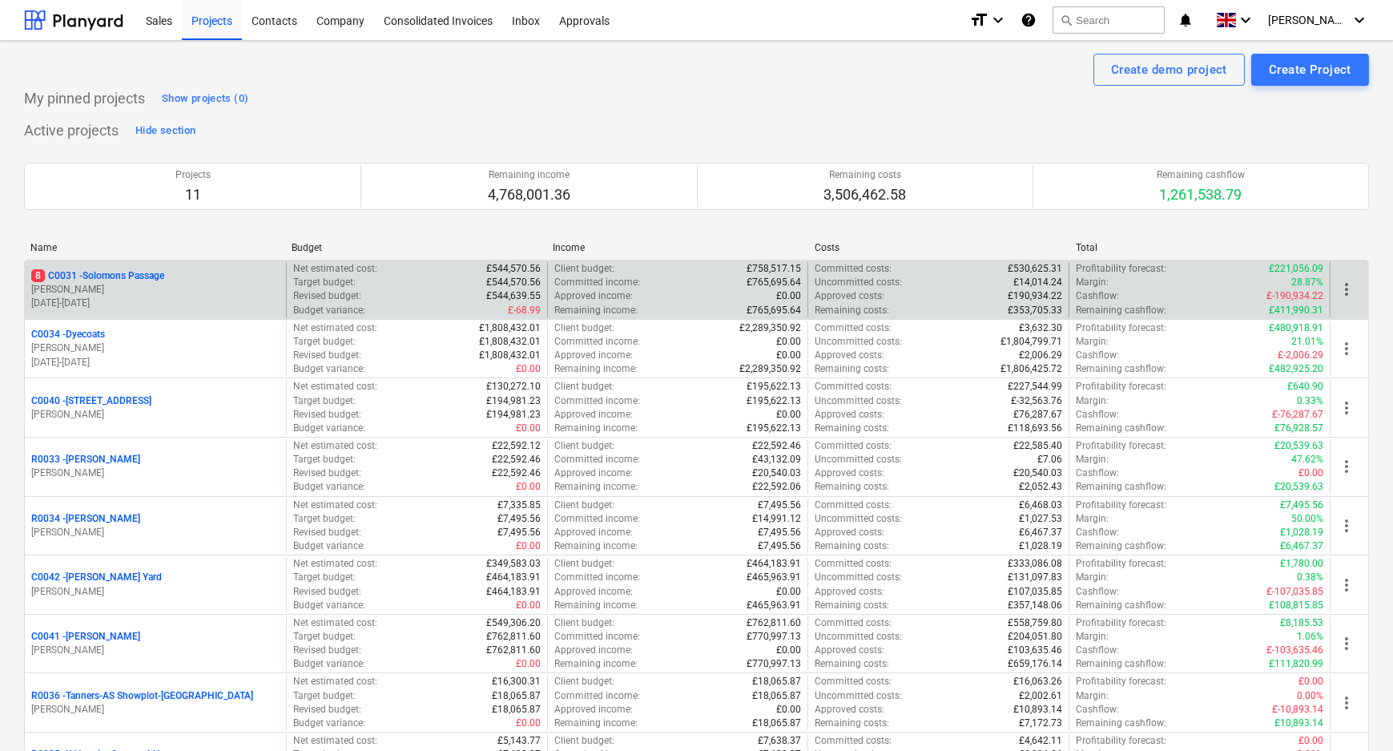
click at [159, 277] on p "8 C0031 - Solomons Passage" at bounding box center [97, 276] width 133 height 14
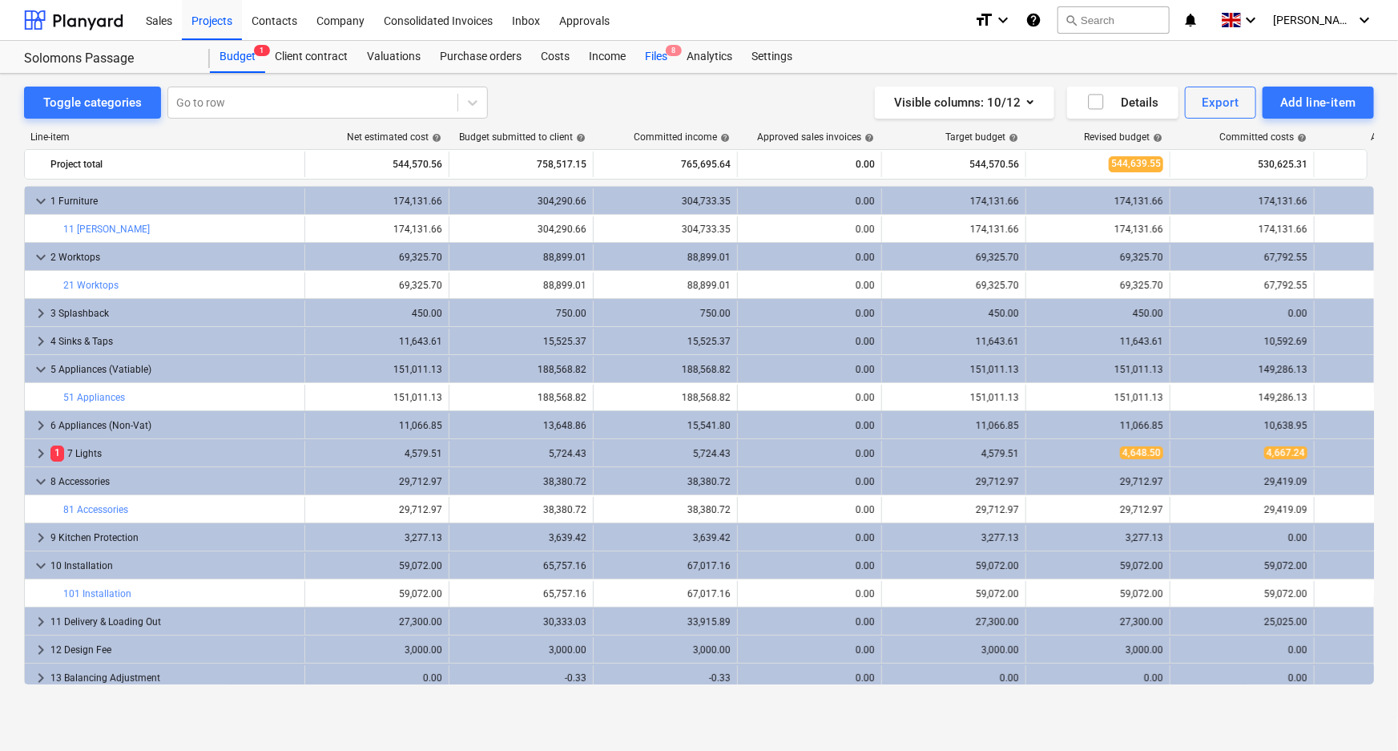
click at [661, 59] on div "Files 8" at bounding box center [656, 57] width 42 height 32
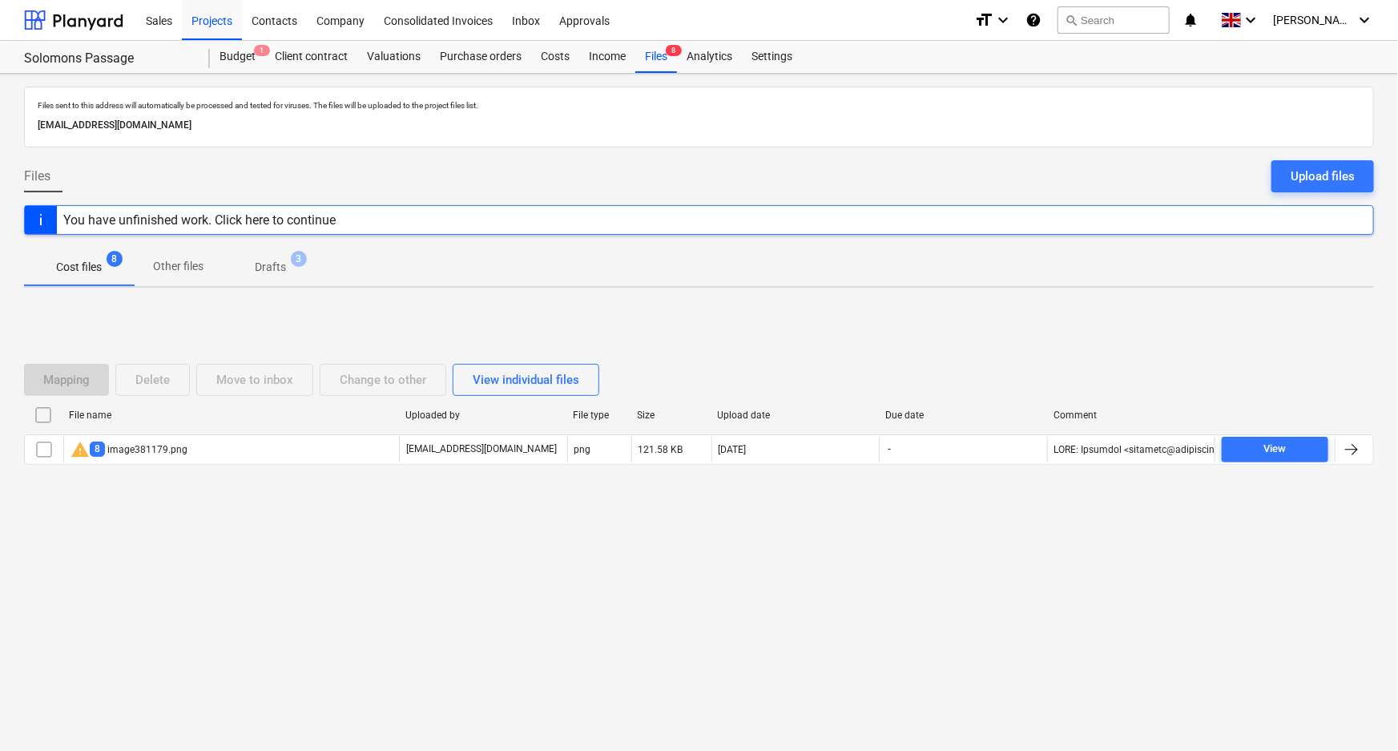
click at [283, 265] on p "Drafts" at bounding box center [270, 267] width 31 height 17
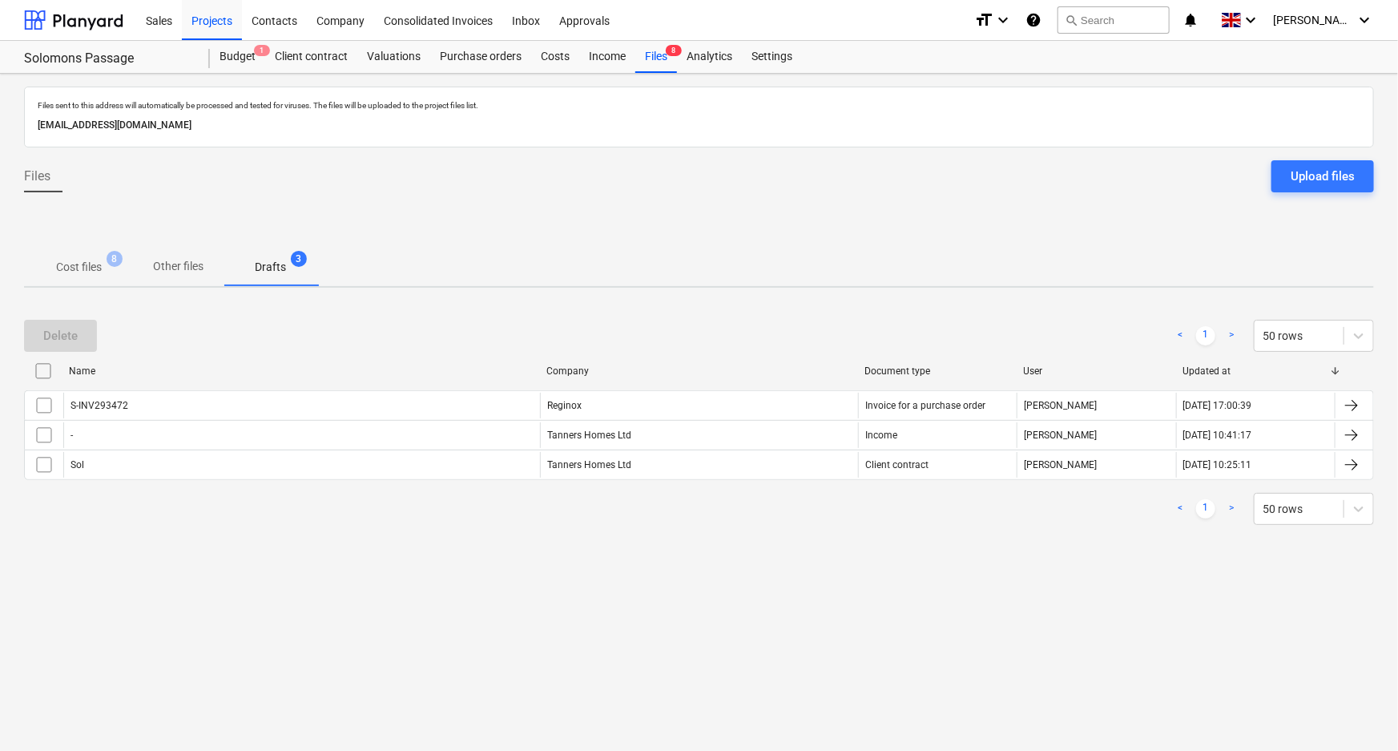
click at [95, 272] on p "Cost files" at bounding box center [79, 267] width 46 height 17
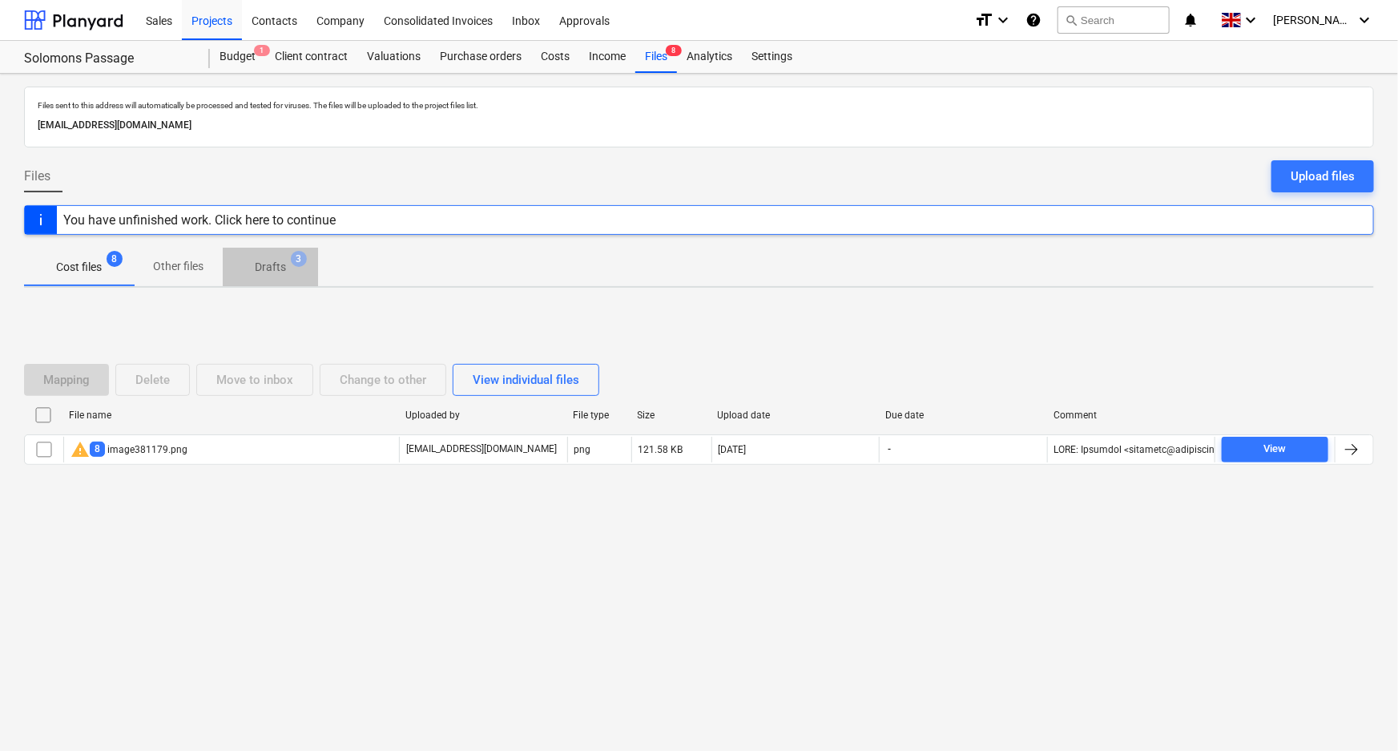
click at [266, 272] on p "Drafts" at bounding box center [270, 267] width 31 height 17
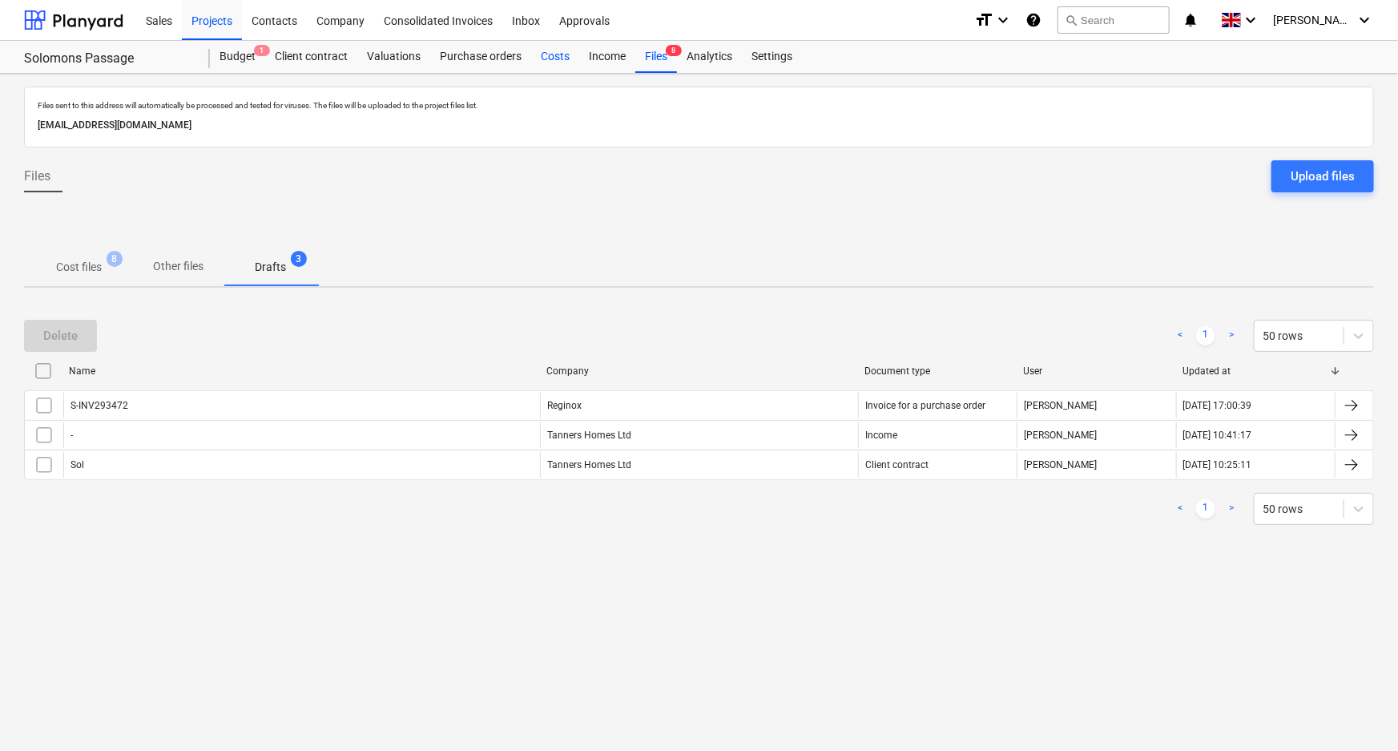
click at [557, 53] on div "Costs" at bounding box center [555, 57] width 48 height 32
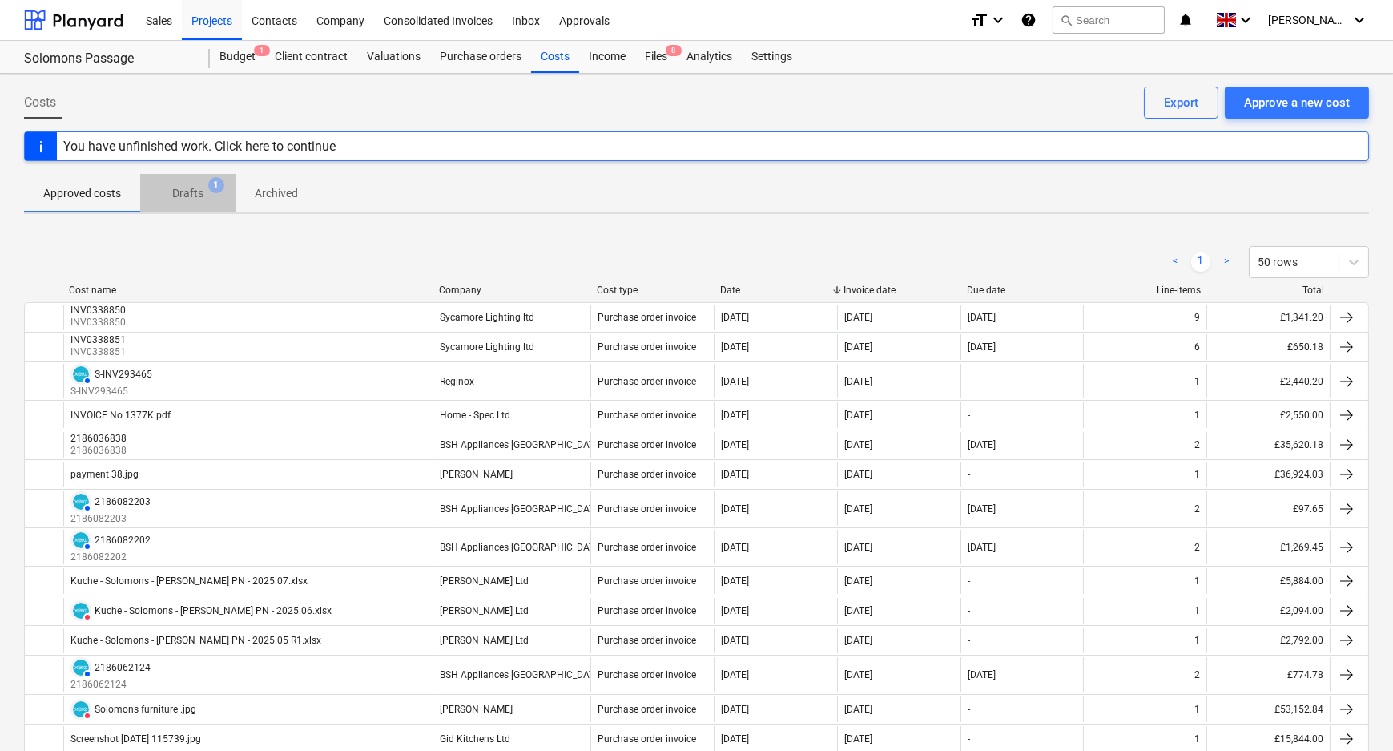
click at [189, 191] on p "Drafts" at bounding box center [187, 193] width 31 height 17
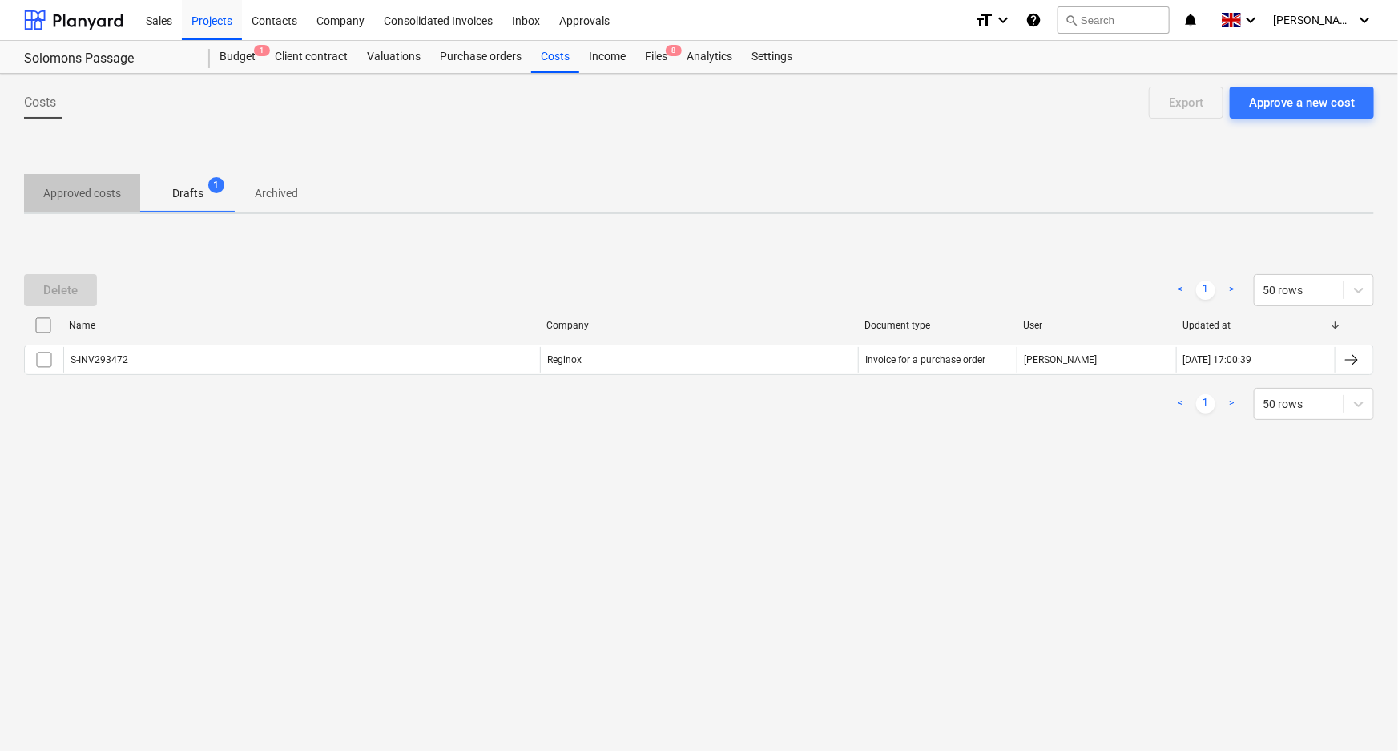
drag, startPoint x: 92, startPoint y: 203, endPoint x: 107, endPoint y: 224, distance: 26.4
click at [92, 205] on span "Approved costs" at bounding box center [82, 193] width 116 height 26
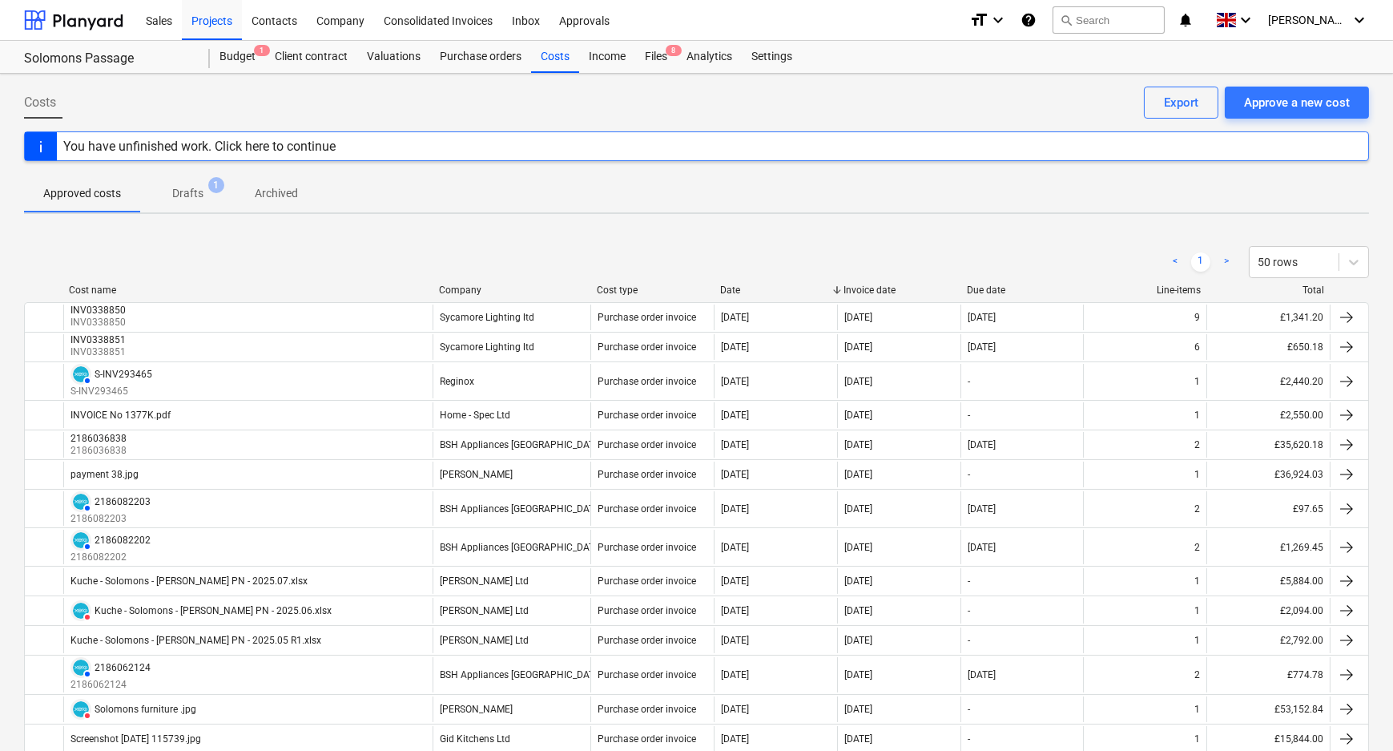
click at [193, 193] on p "Drafts" at bounding box center [187, 193] width 31 height 17
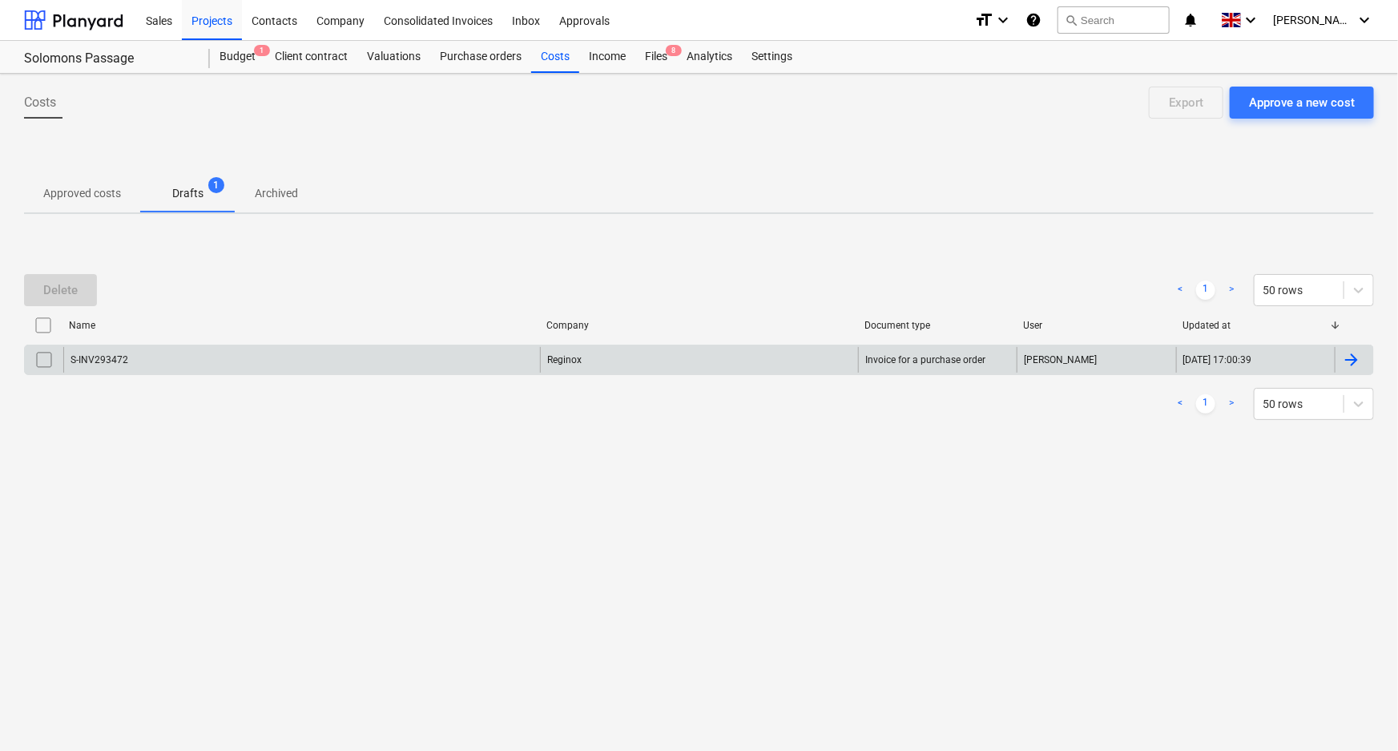
click at [251, 365] on div "S-INV293472" at bounding box center [301, 360] width 477 height 26
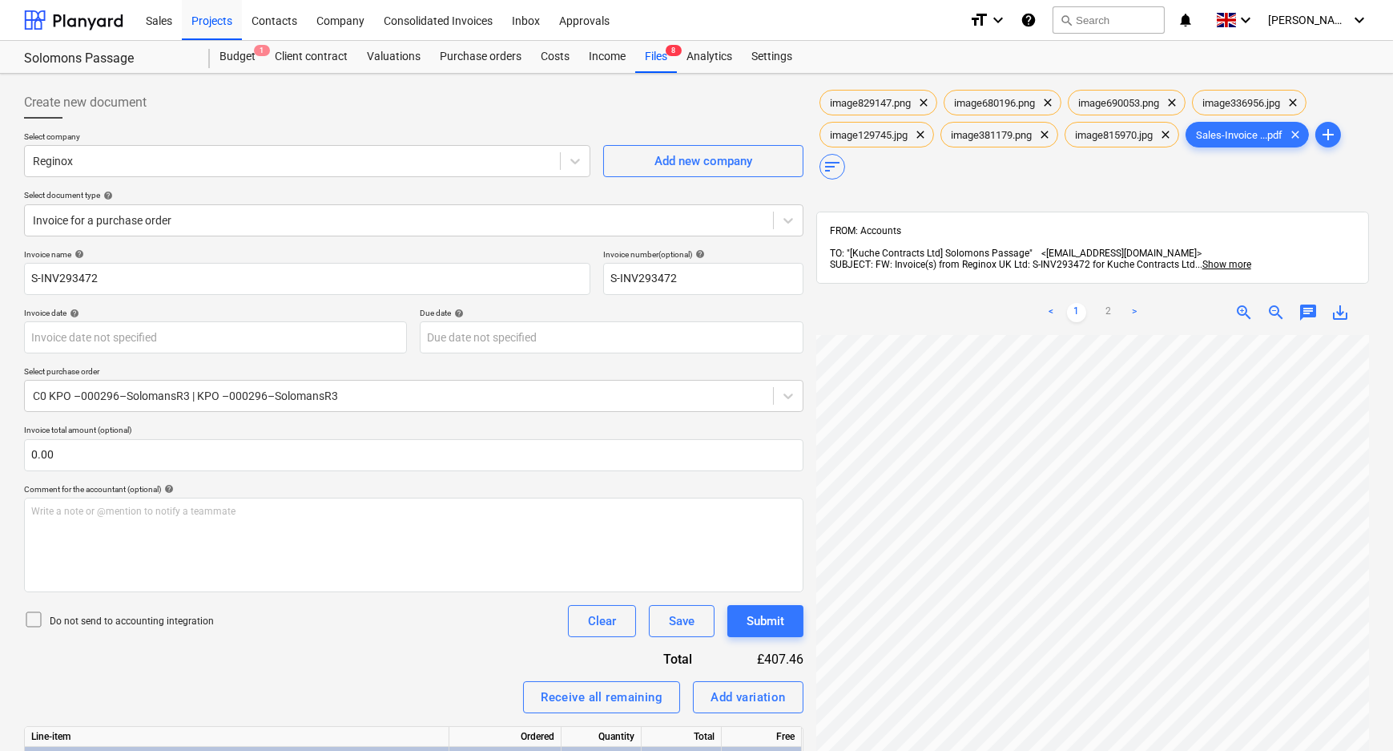
scroll to position [173, 42]
click at [1006, 267] on div "image829147.png clear image680196.png clear image690053.png clear image336956.j…" at bounding box center [1092, 564] width 553 height 954
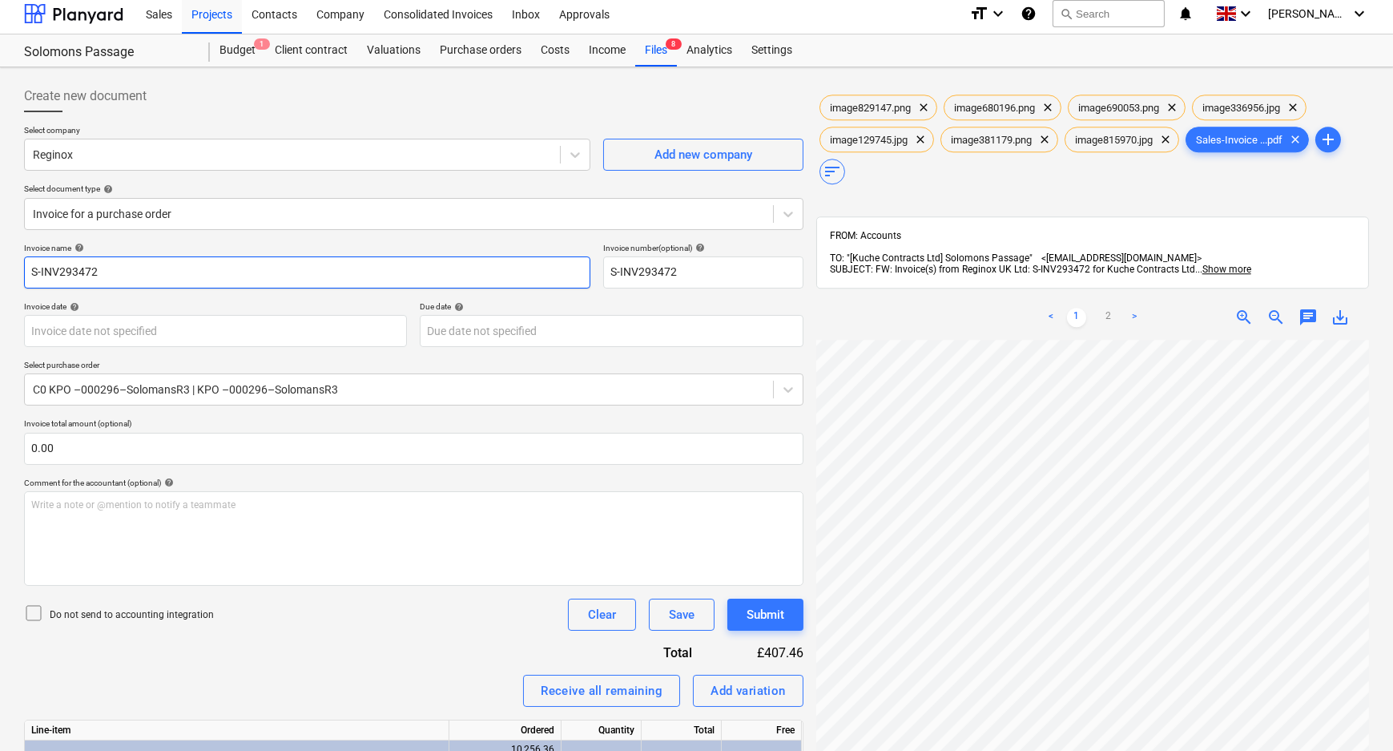
scroll to position [0, 0]
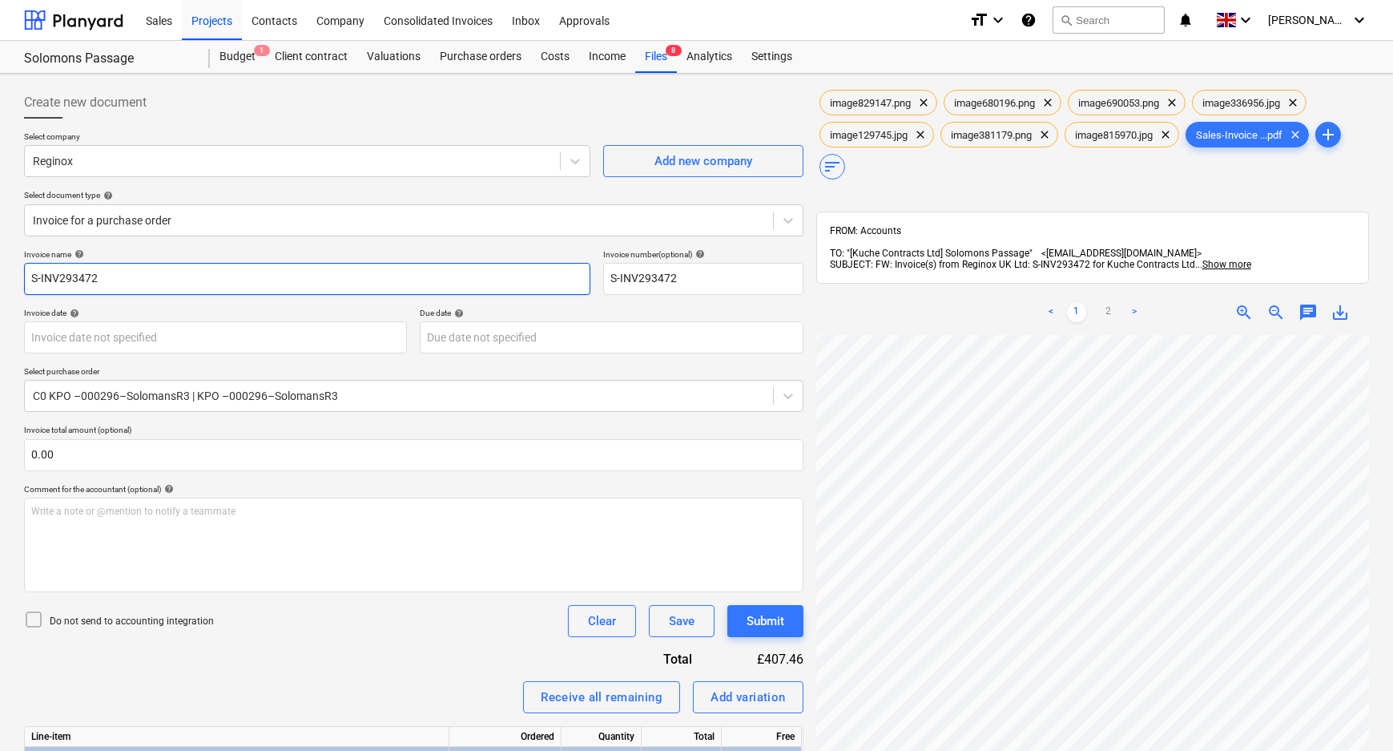
drag, startPoint x: 158, startPoint y: 277, endPoint x: -131, endPoint y: 276, distance: 289.2
click at [0, 276] on html "Sales Projects Contacts Company Consolidated Invoices Inbox Approvals format_si…" at bounding box center [696, 375] width 1393 height 751
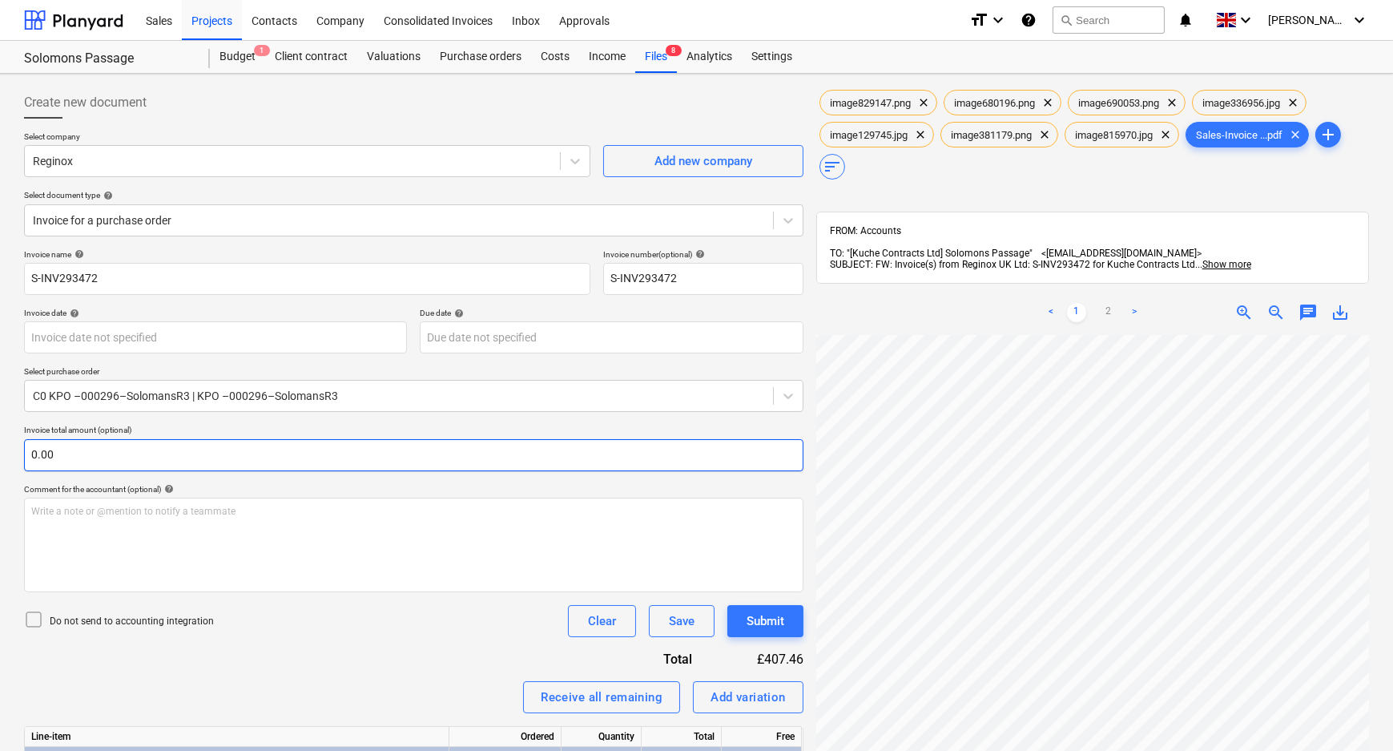
scroll to position [317, 86]
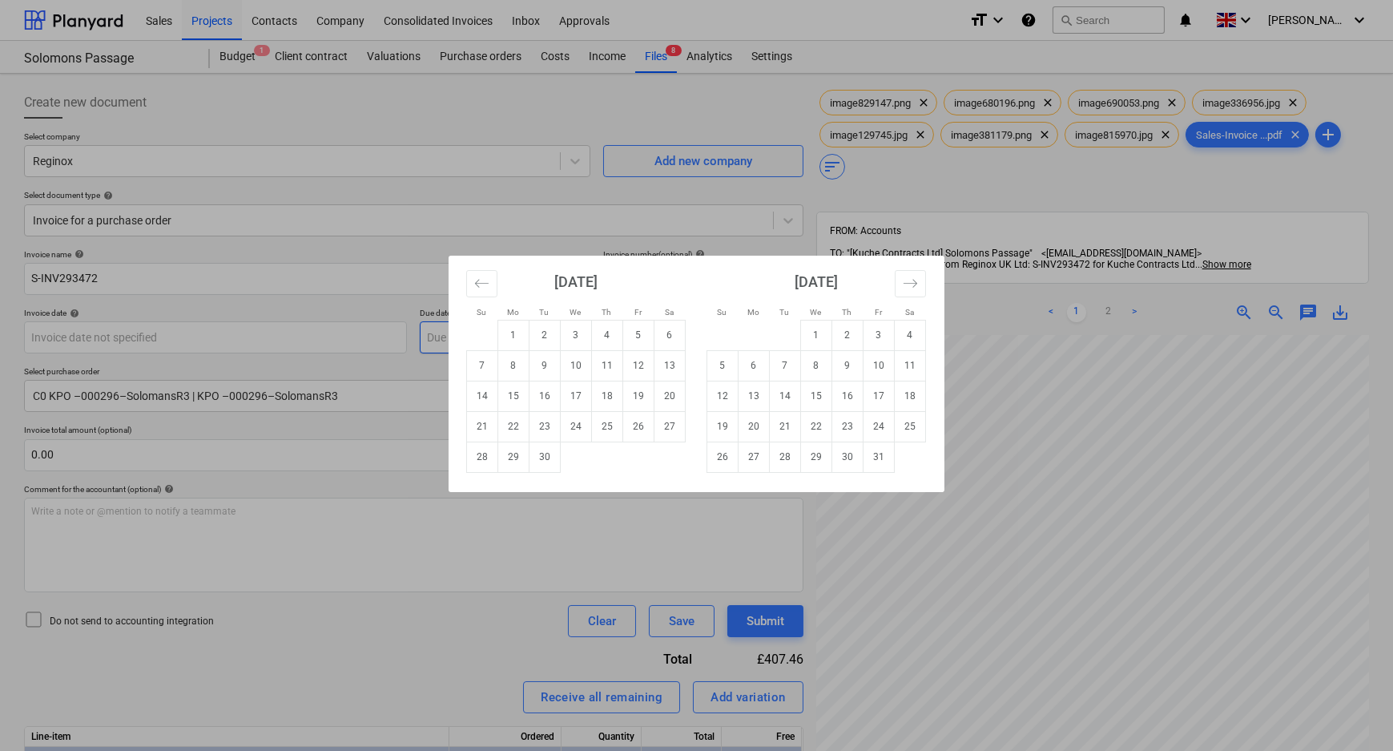
click at [564, 348] on body "Sales Projects Contacts Company Consolidated Invoices Inbox Approvals format_si…" at bounding box center [696, 375] width 1393 height 751
click at [546, 459] on td "30" at bounding box center [544, 456] width 31 height 30
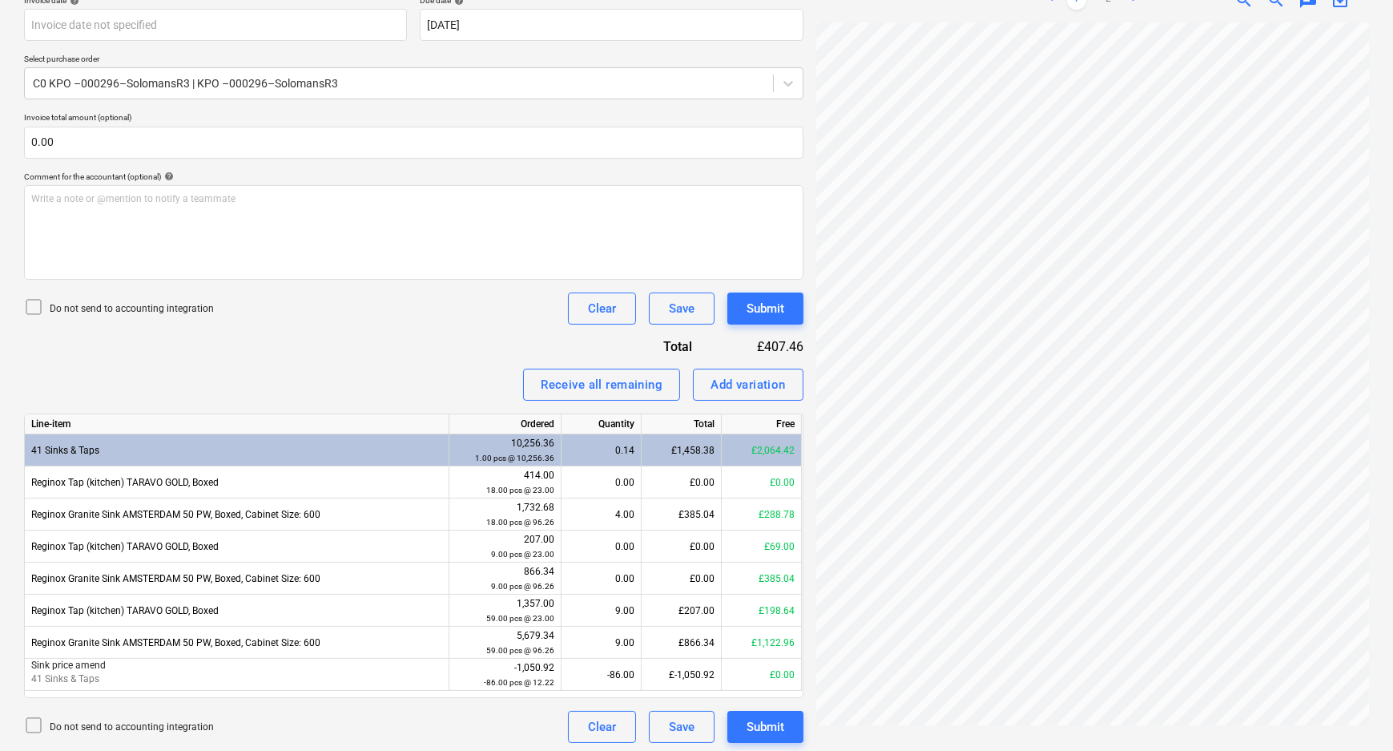
scroll to position [316, 0]
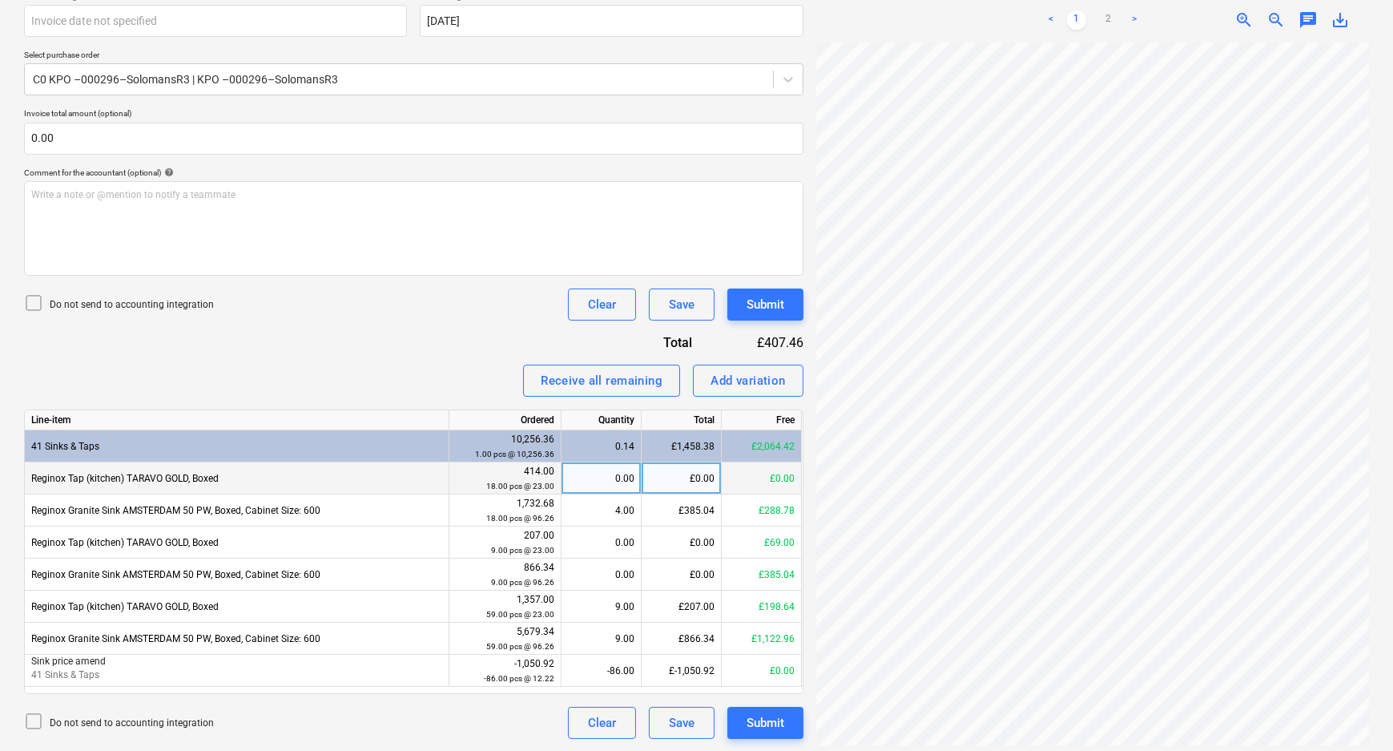
click at [623, 487] on div "0.00" at bounding box center [601, 478] width 66 height 32
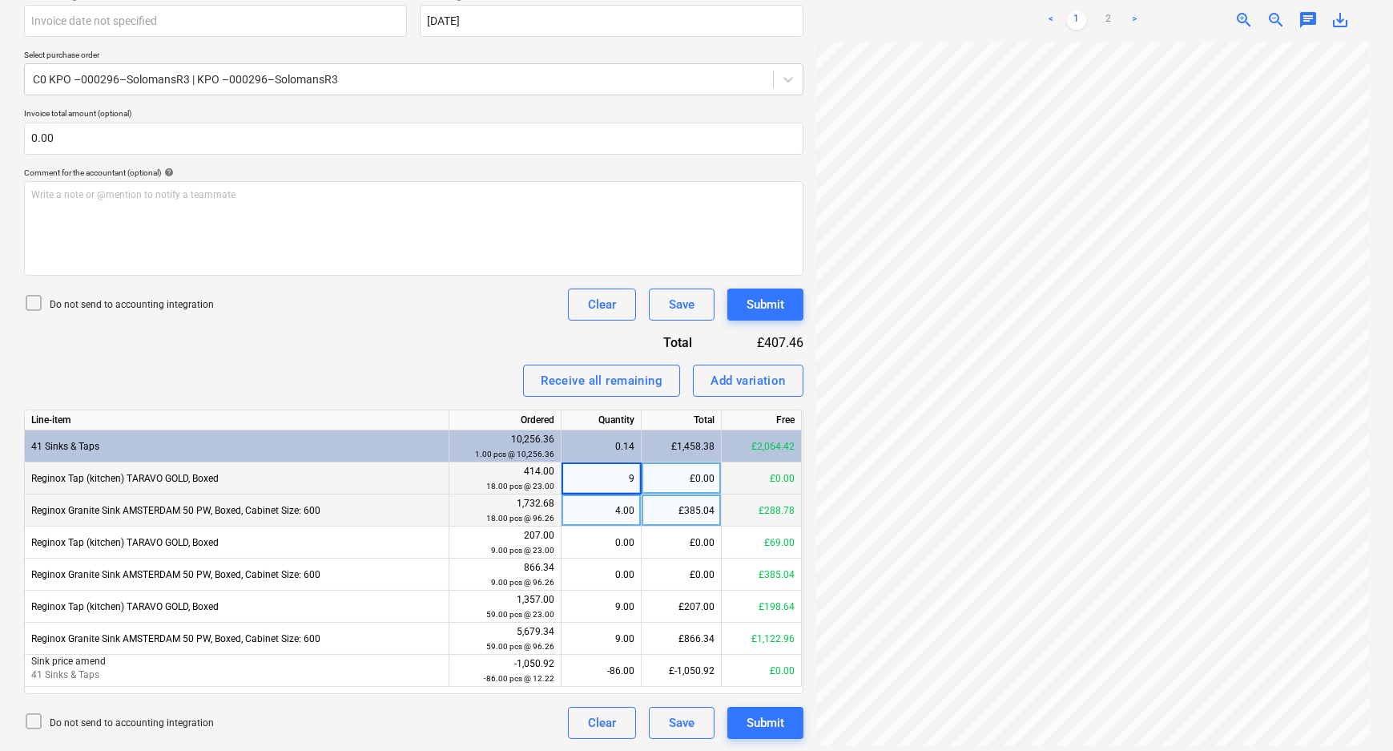
click at [625, 517] on div "4.00" at bounding box center [601, 510] width 66 height 32
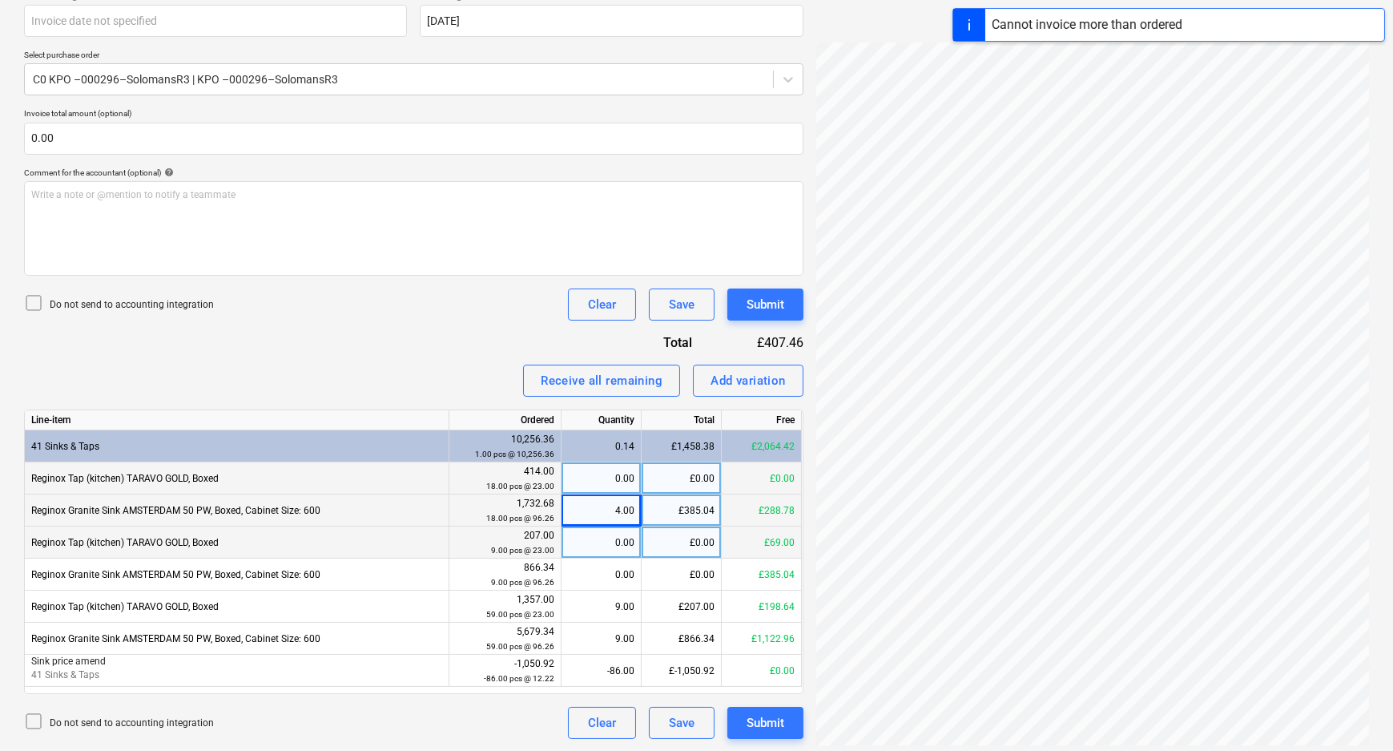
click at [625, 545] on div "0.00" at bounding box center [601, 542] width 66 height 32
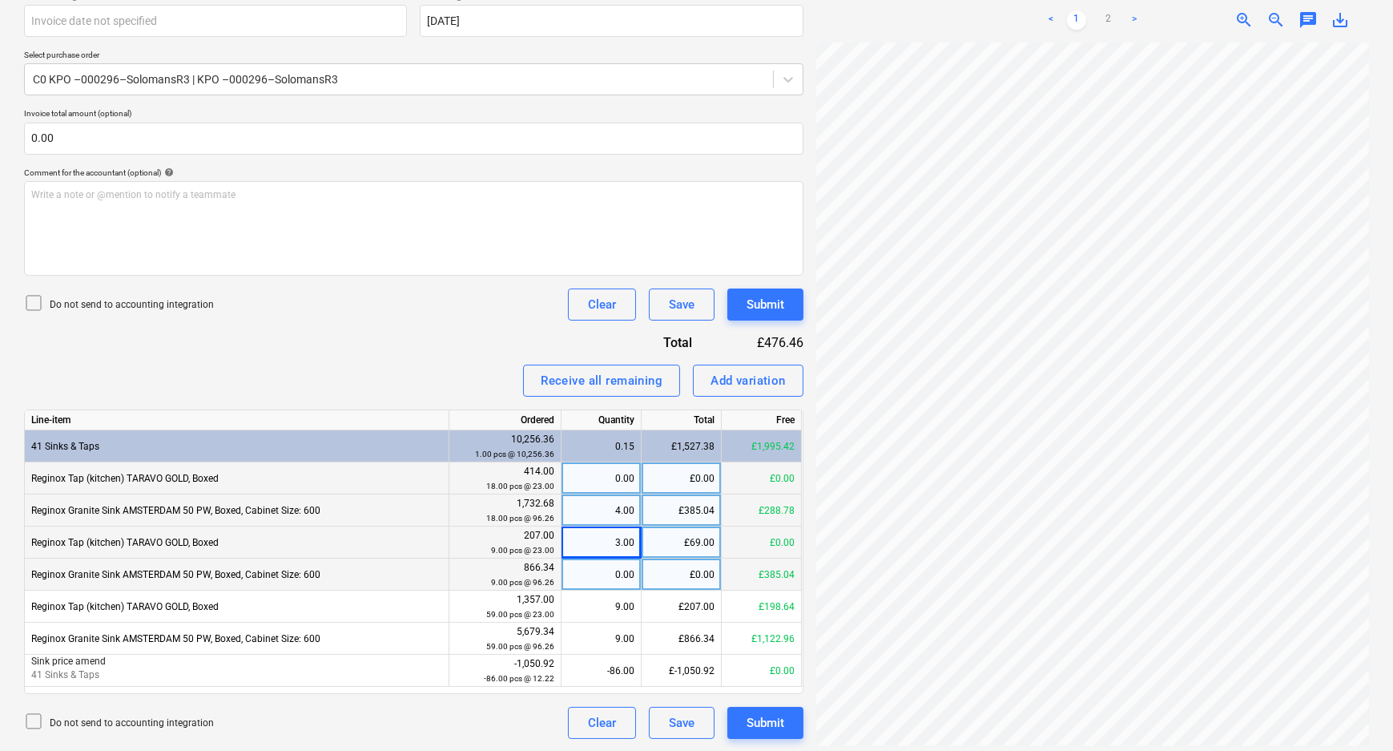
click at [625, 570] on div "0.00" at bounding box center [601, 574] width 66 height 32
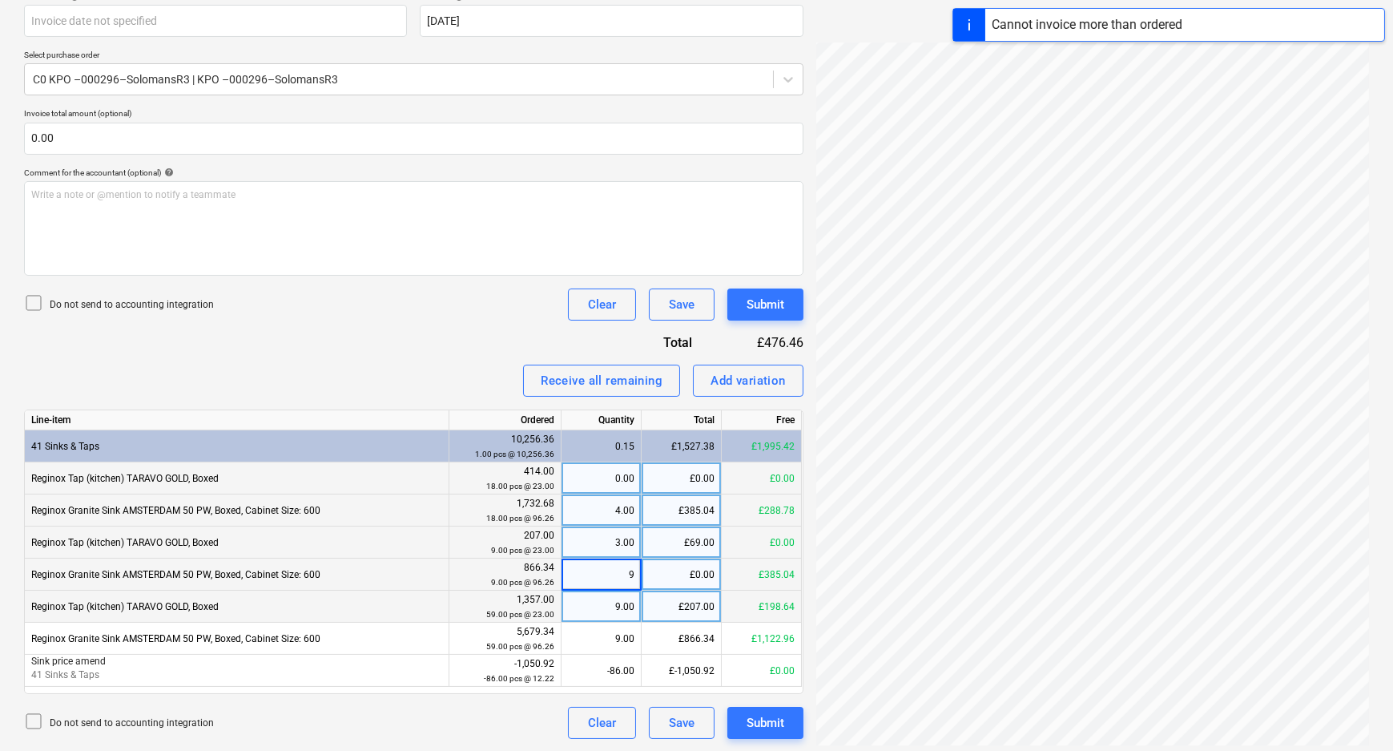
click at [625, 597] on div "9.00" at bounding box center [601, 606] width 66 height 32
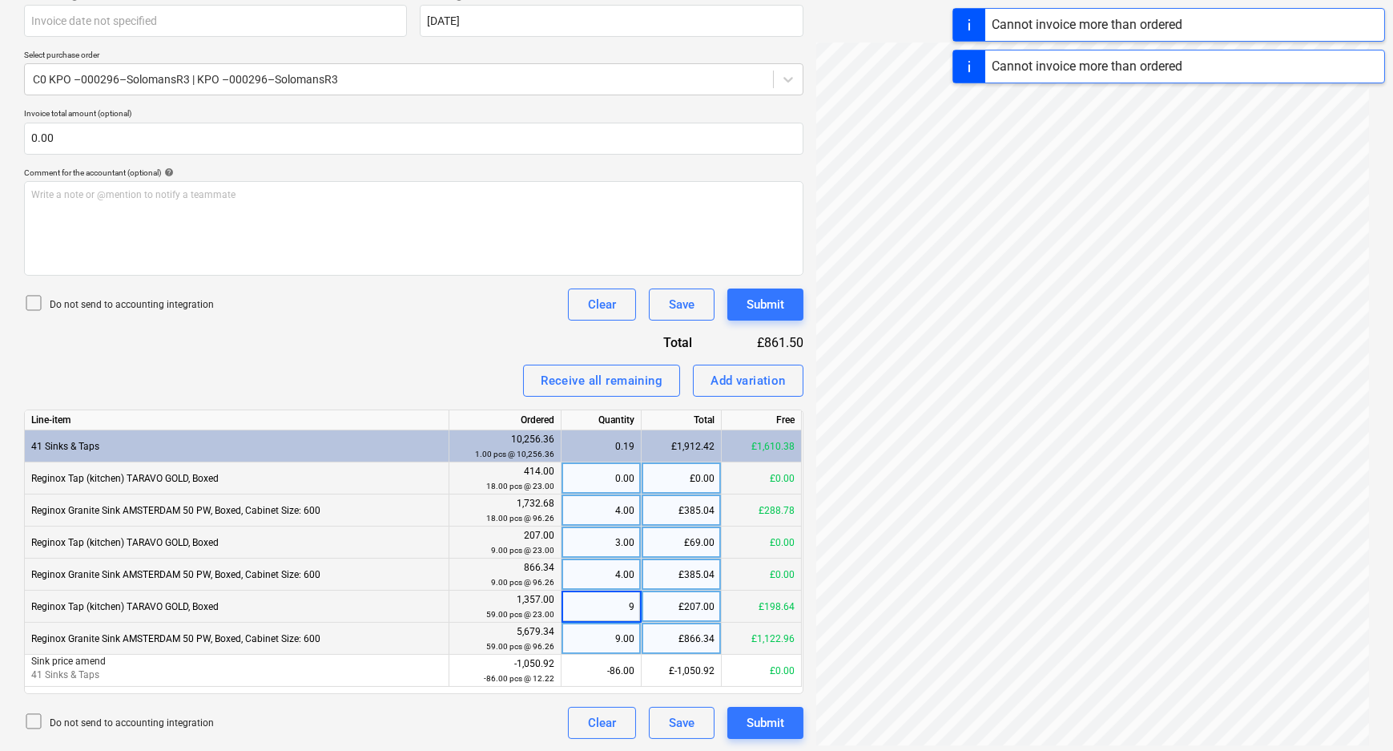
click at [610, 643] on div "9.00" at bounding box center [601, 638] width 66 height 32
click at [508, 713] on div "Do not send to accounting integration Clear Save Submit" at bounding box center [413, 723] width 779 height 32
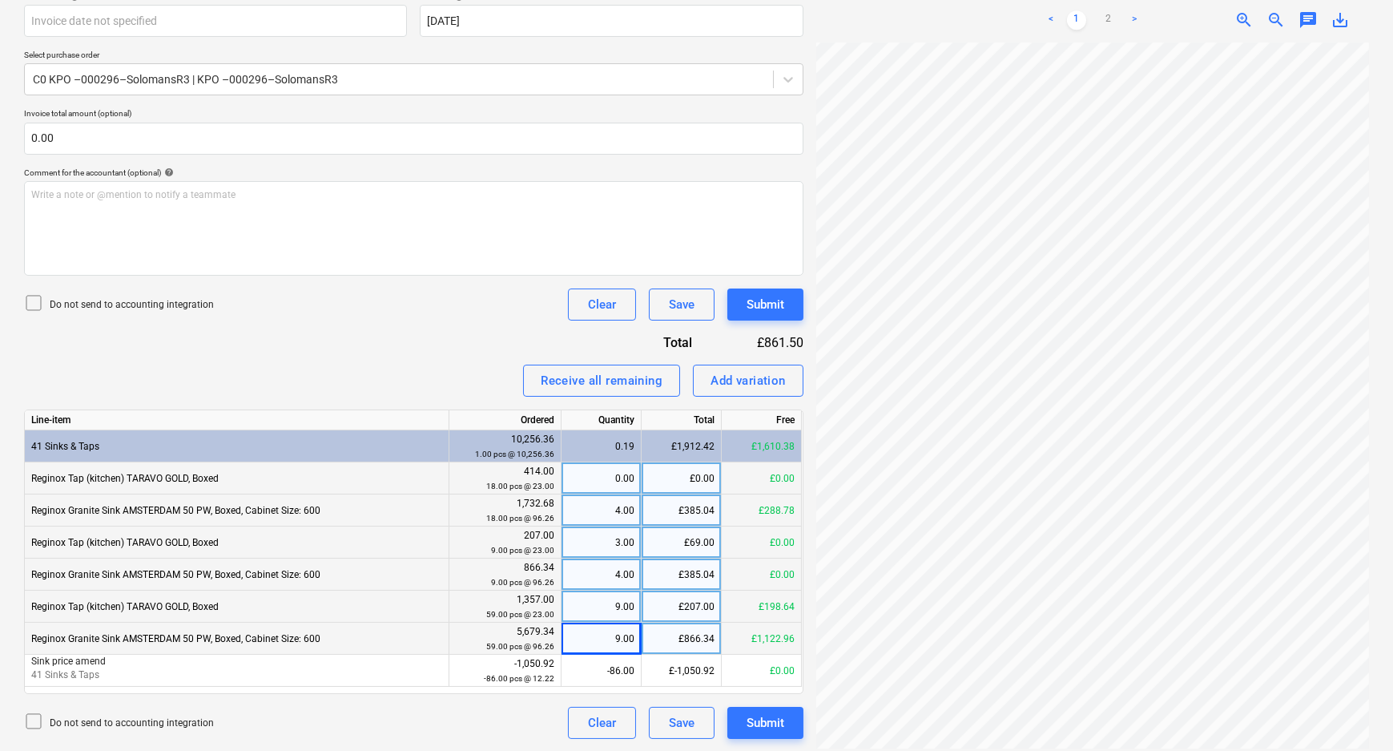
scroll to position [248, 42]
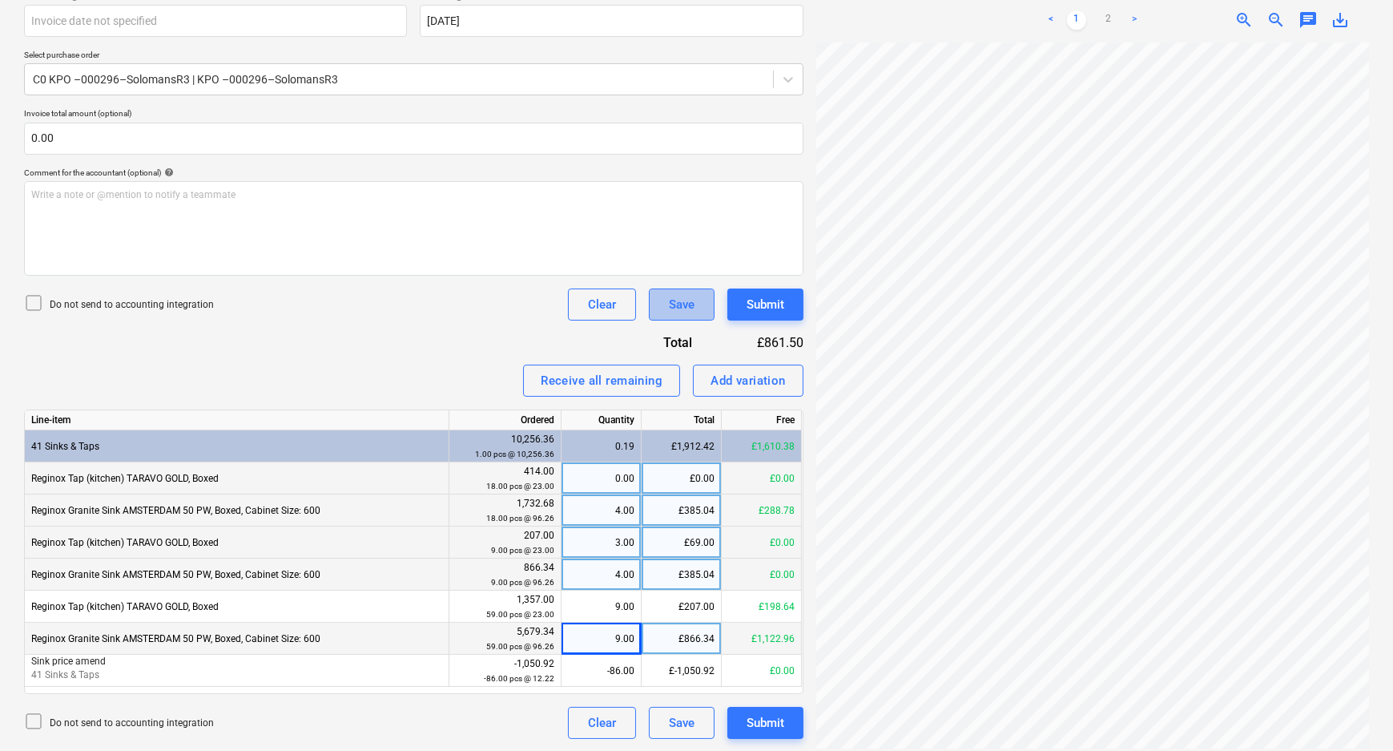
click at [696, 303] on button "Save" at bounding box center [682, 304] width 66 height 32
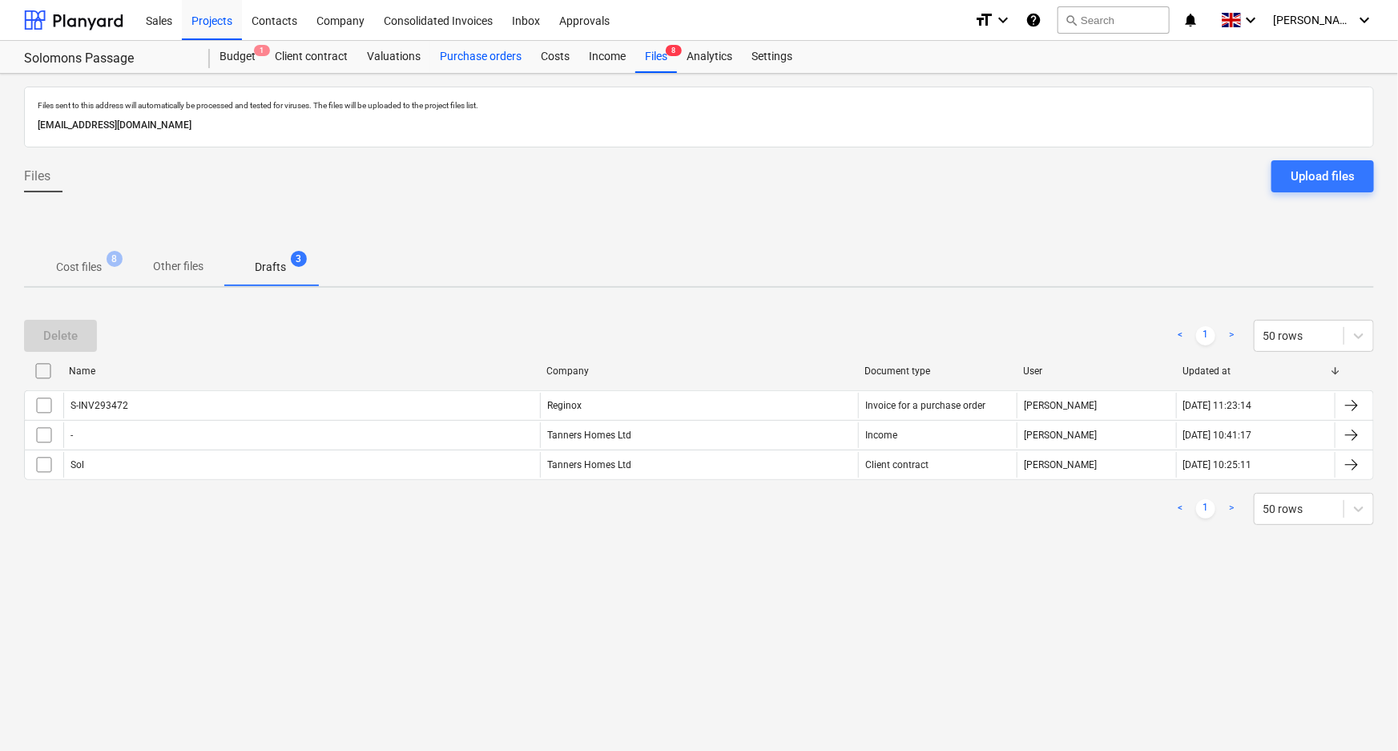
drag, startPoint x: 458, startPoint y: 46, endPoint x: 467, endPoint y: 50, distance: 9.7
click at [459, 47] on div "Purchase orders" at bounding box center [480, 57] width 101 height 32
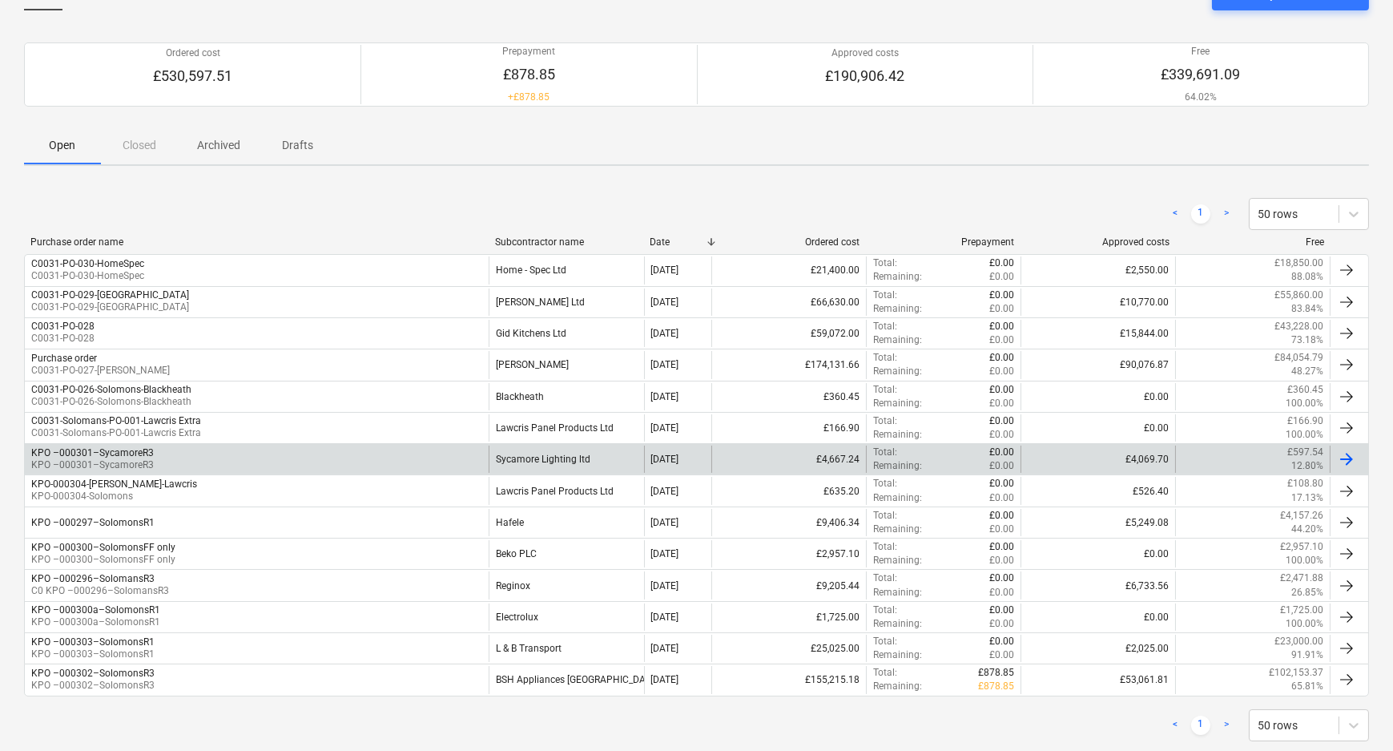
scroll to position [141, 0]
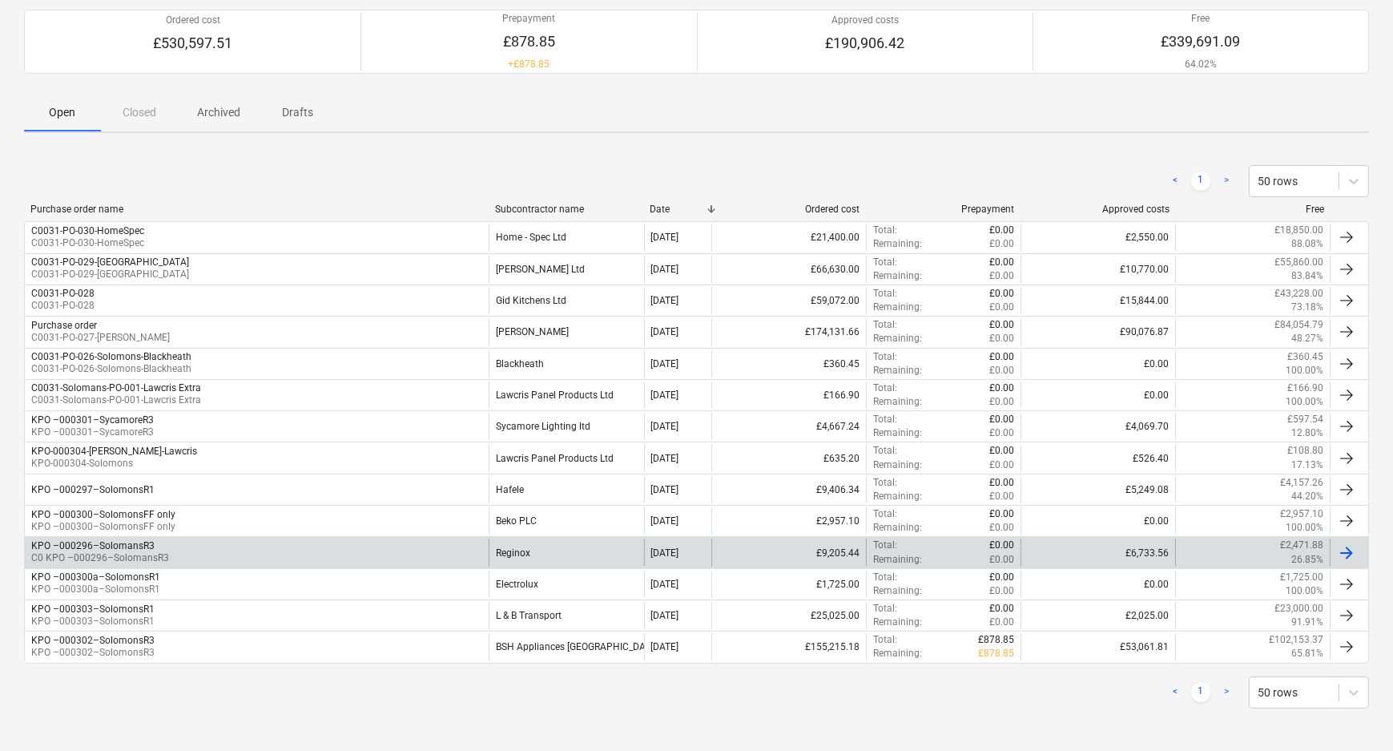
click at [267, 543] on div "KPO –000296–SolomansR3 C0 KPO –000296–SolomansR3" at bounding box center [257, 551] width 464 height 27
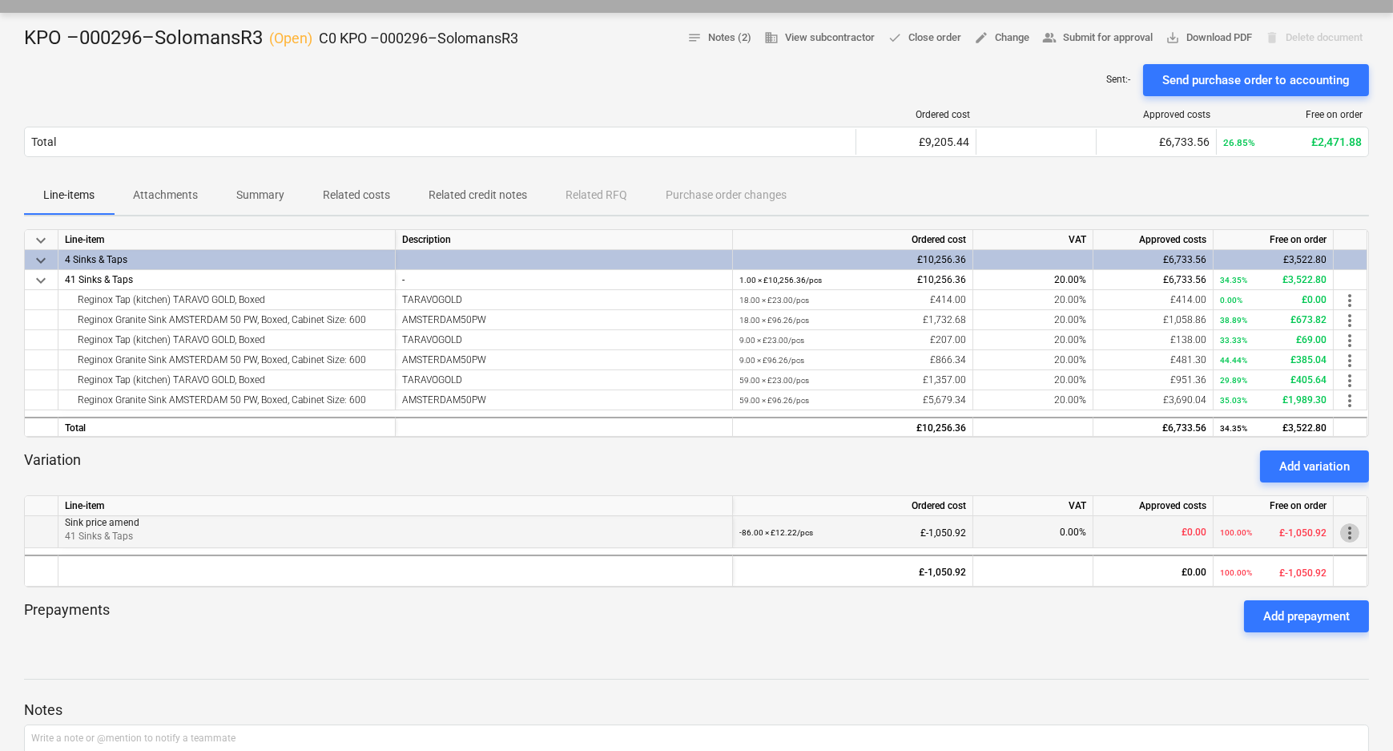
click at [1351, 535] on span "more_vert" at bounding box center [1349, 532] width 19 height 19
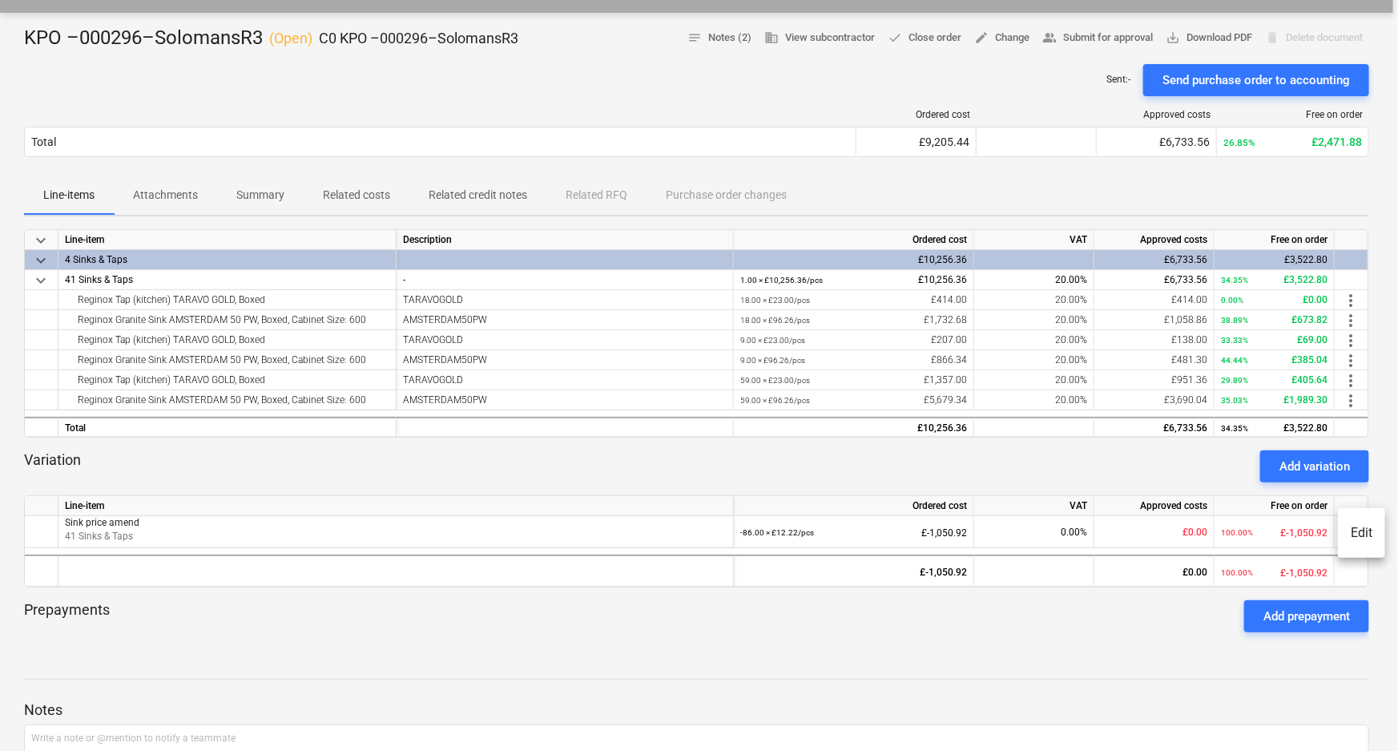
click at [1360, 537] on li "Edit" at bounding box center [1361, 532] width 47 height 37
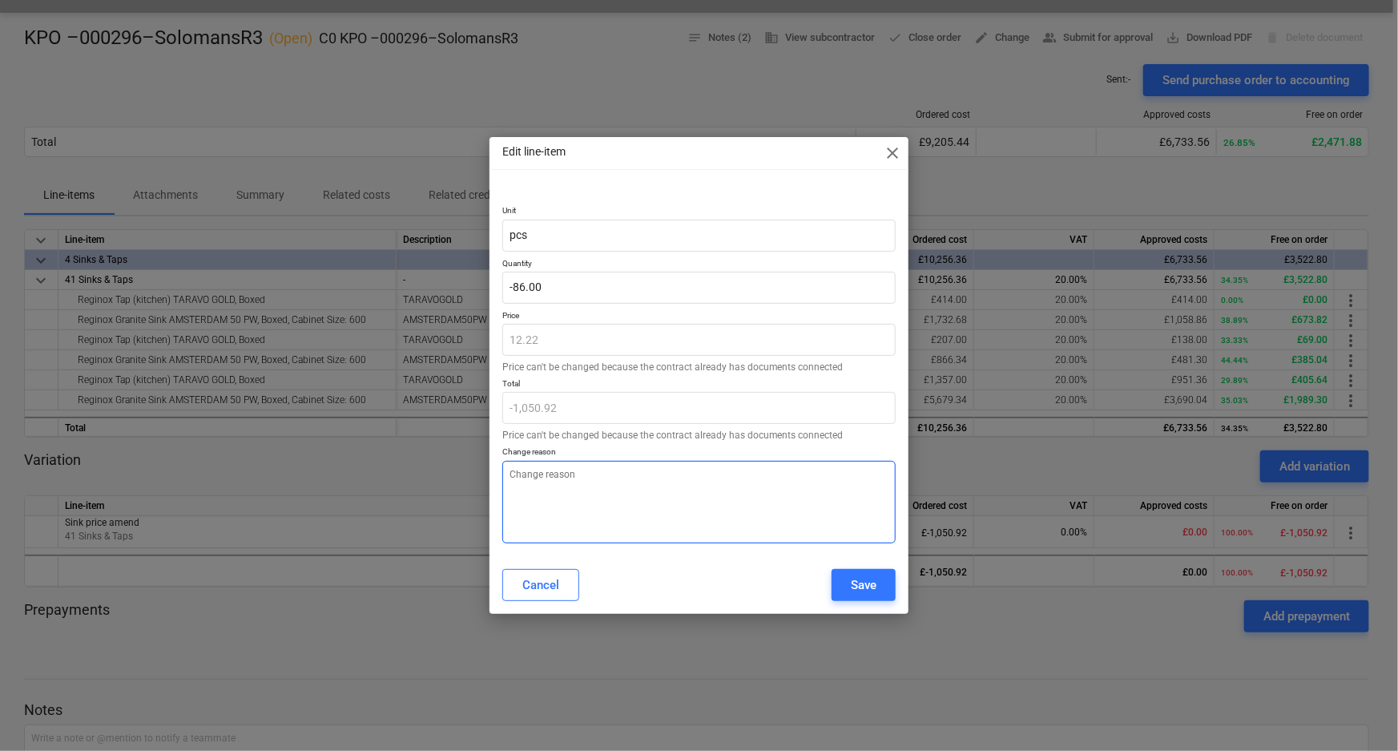
click at [728, 497] on textarea at bounding box center [699, 502] width 394 height 83
click at [896, 143] on span "close" at bounding box center [892, 152] width 19 height 19
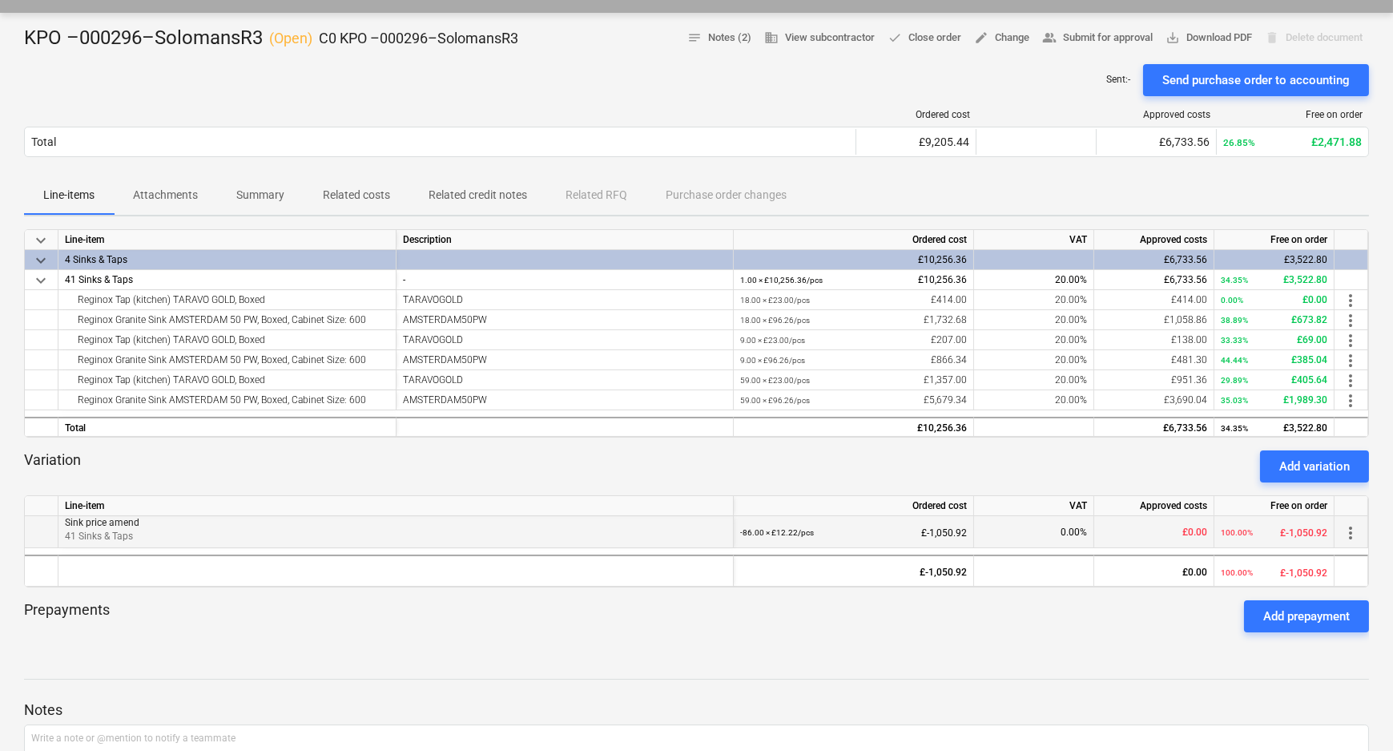
drag, startPoint x: 1355, startPoint y: 556, endPoint x: 1355, endPoint y: 538, distance: 18.4
click at [1352, 533] on span "more_vert" at bounding box center [1350, 532] width 19 height 19
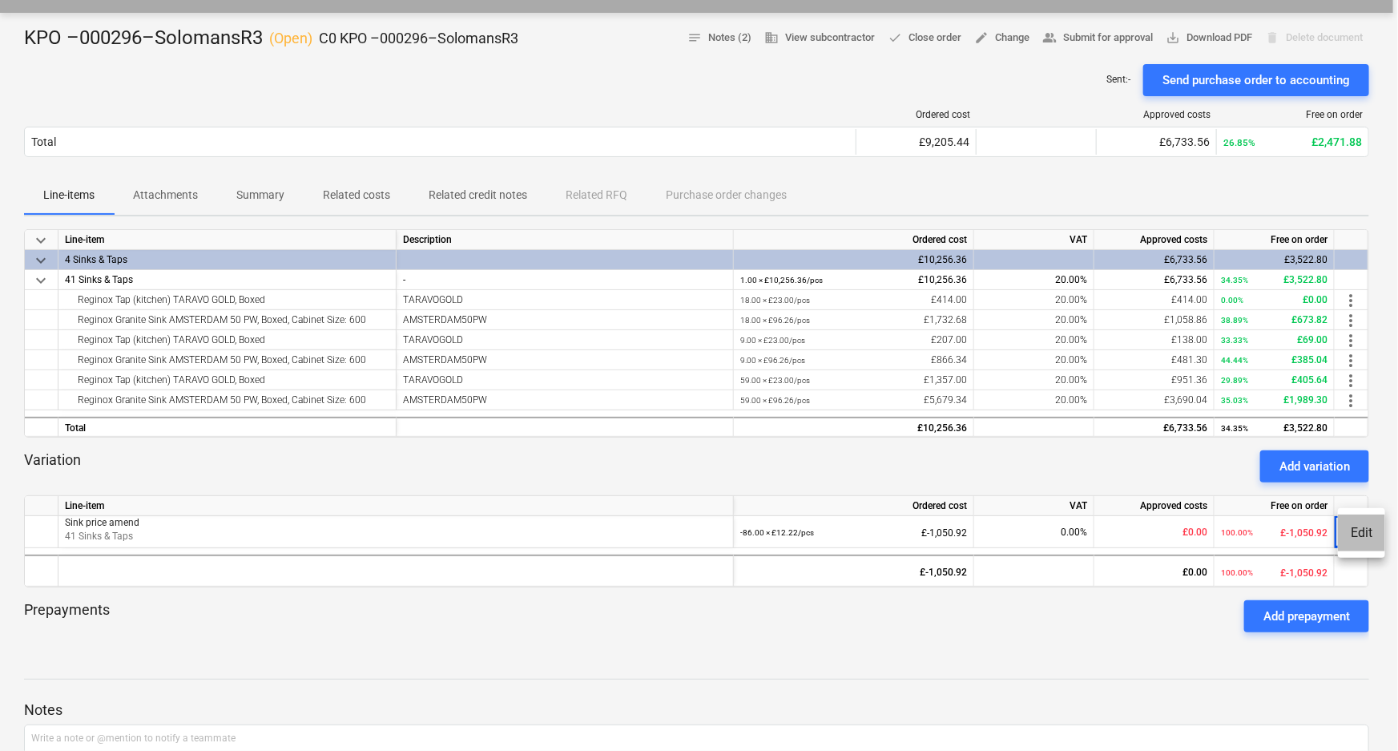
click at [1350, 529] on li "Edit" at bounding box center [1361, 532] width 47 height 37
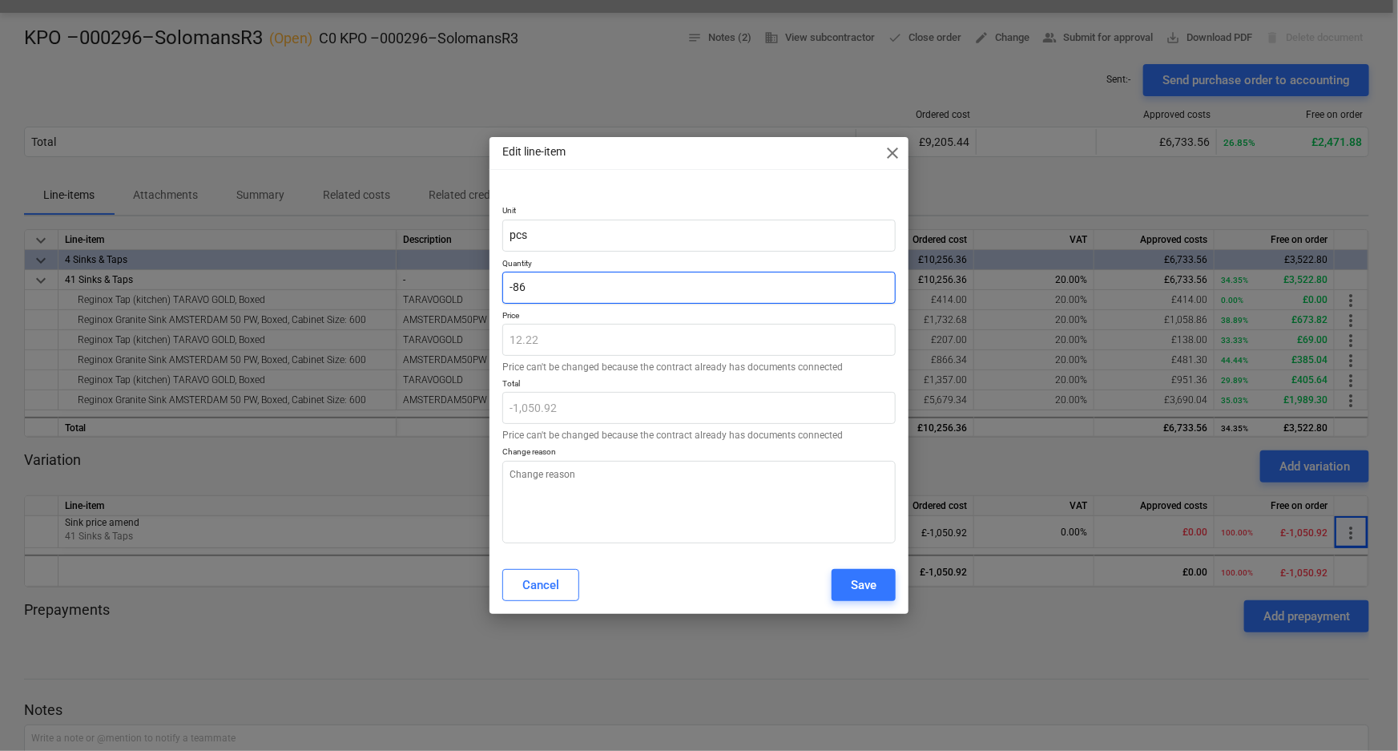
click at [654, 275] on input "-86" at bounding box center [699, 288] width 394 height 32
click at [880, 579] on button "Save" at bounding box center [863, 585] width 64 height 32
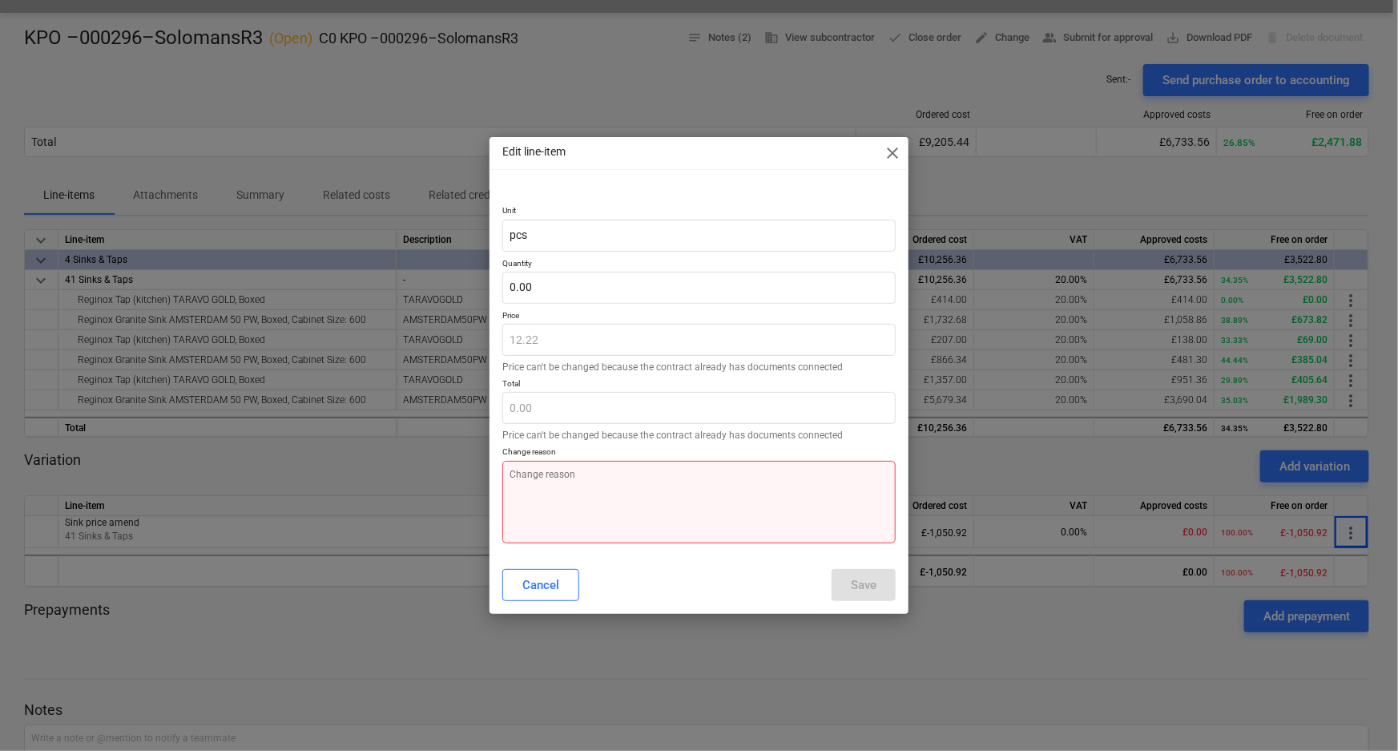
click at [755, 514] on textarea at bounding box center [699, 502] width 394 height 83
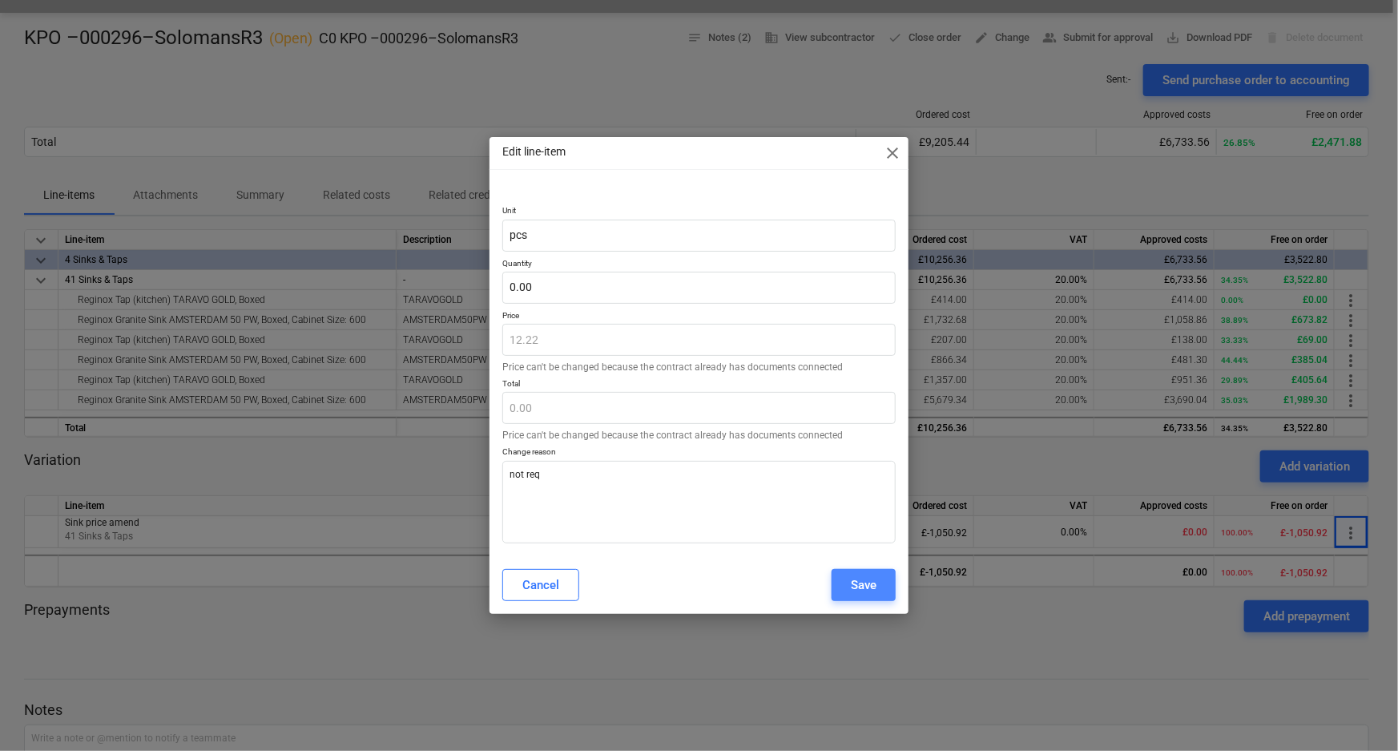
click at [872, 585] on div "Save" at bounding box center [864, 584] width 26 height 21
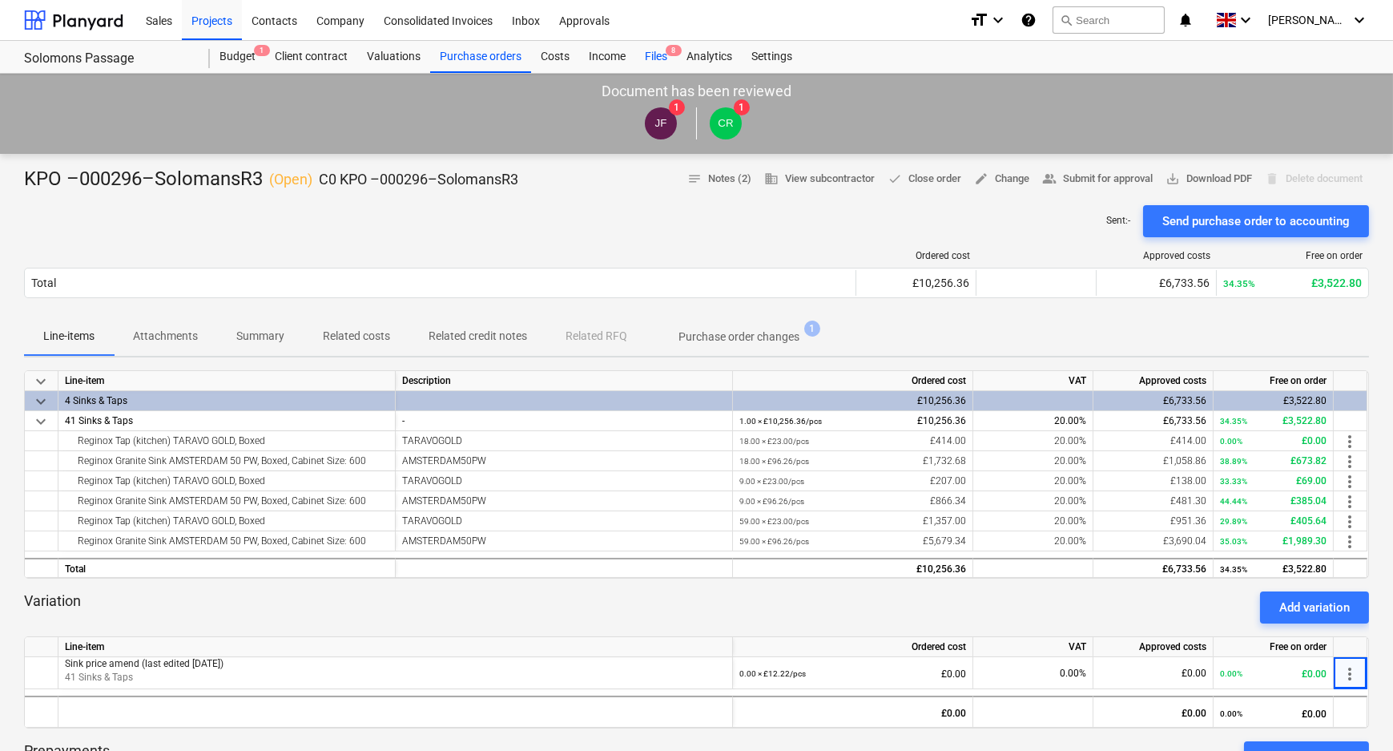
click at [659, 57] on div "Files 8" at bounding box center [656, 57] width 42 height 32
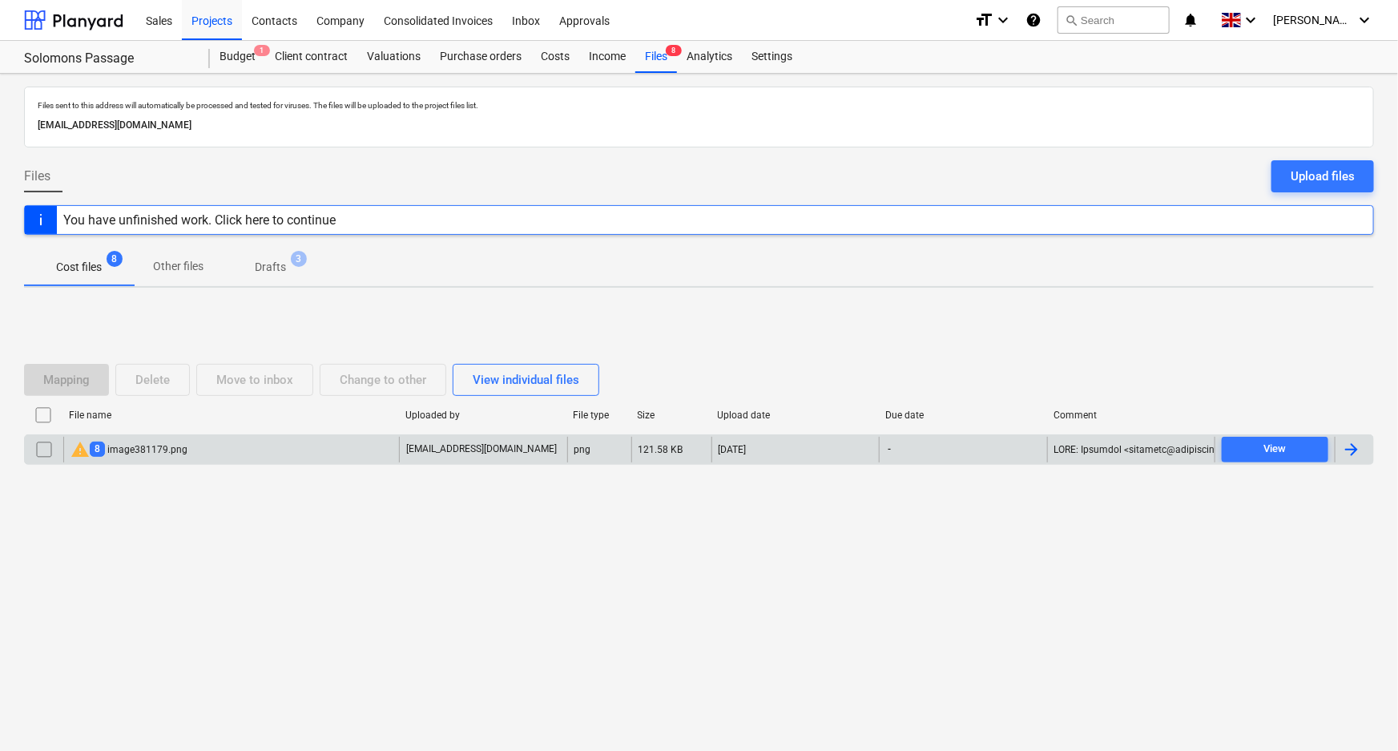
click at [202, 449] on div "warning 8 image381179.png" at bounding box center [231, 450] width 336 height 26
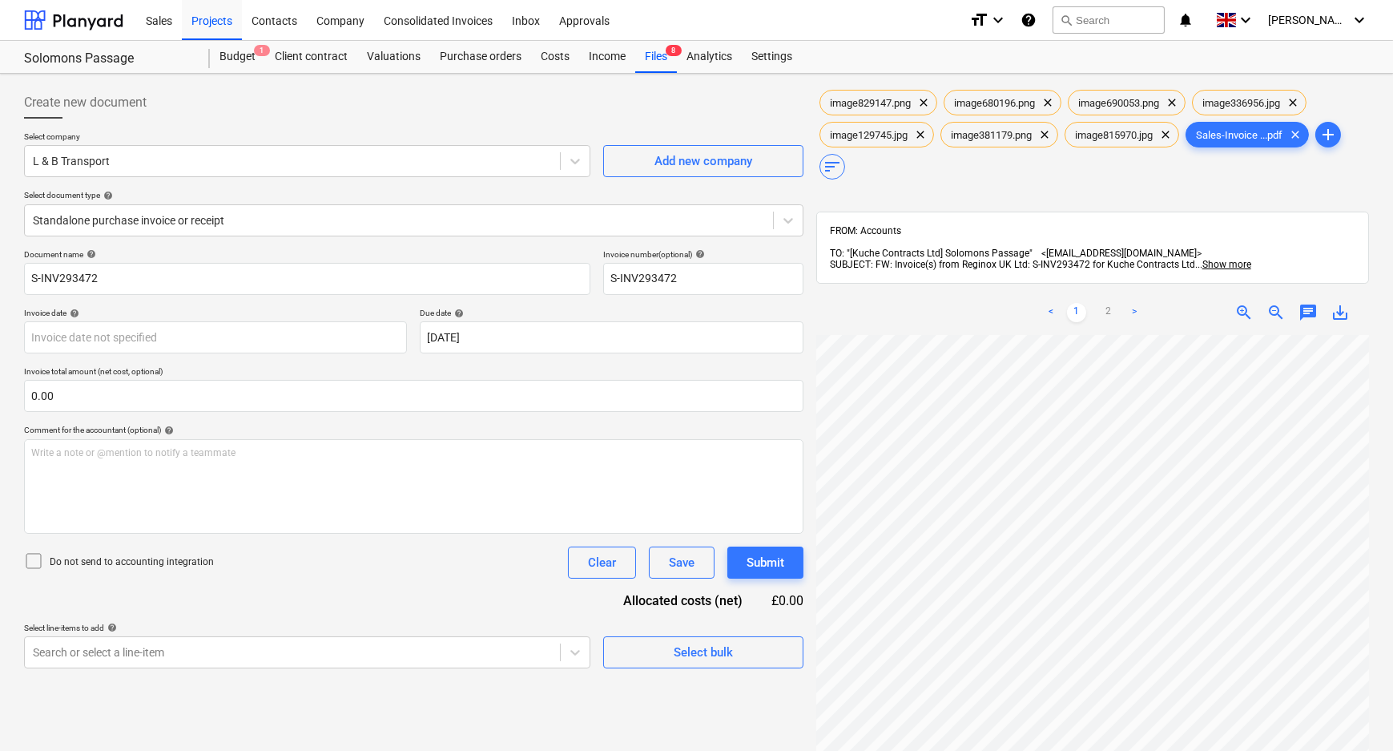
scroll to position [214, 0]
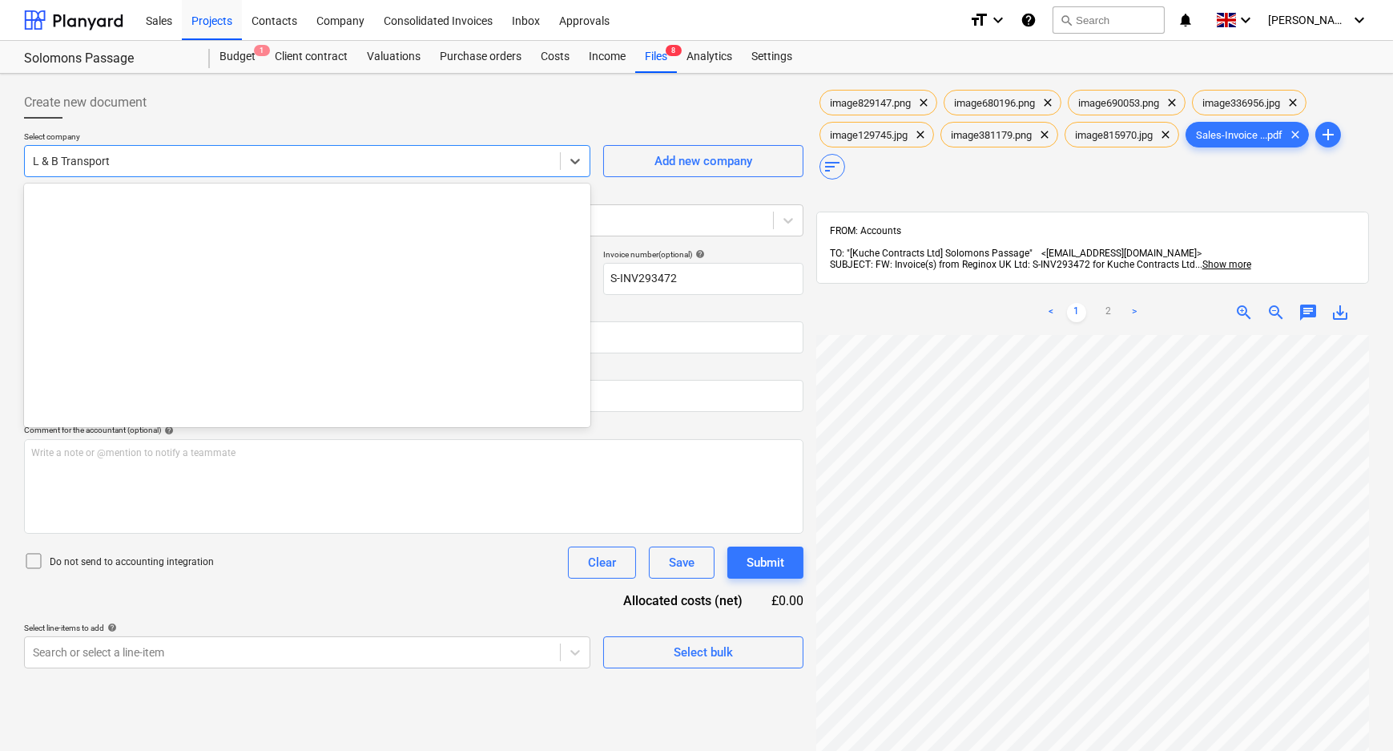
click at [529, 154] on div at bounding box center [292, 161] width 519 height 16
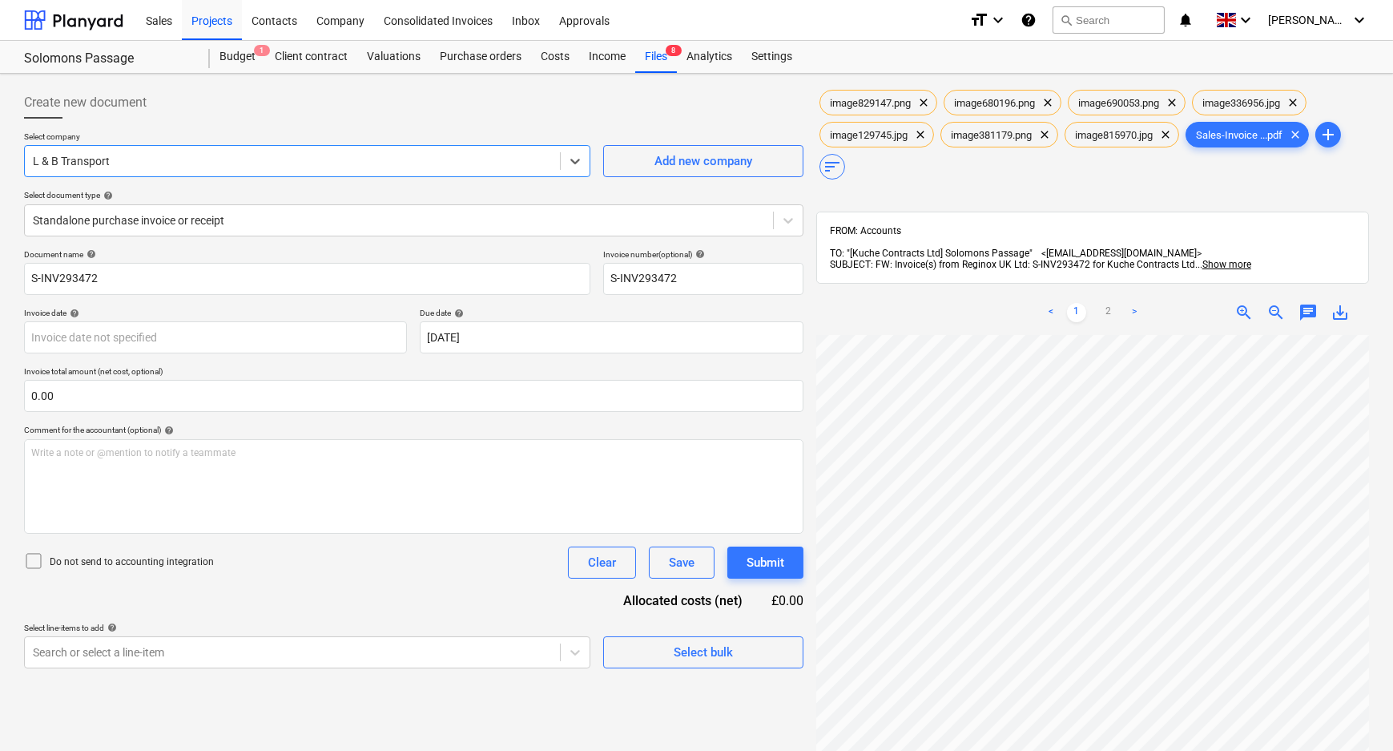
click at [165, 167] on div at bounding box center [292, 161] width 519 height 16
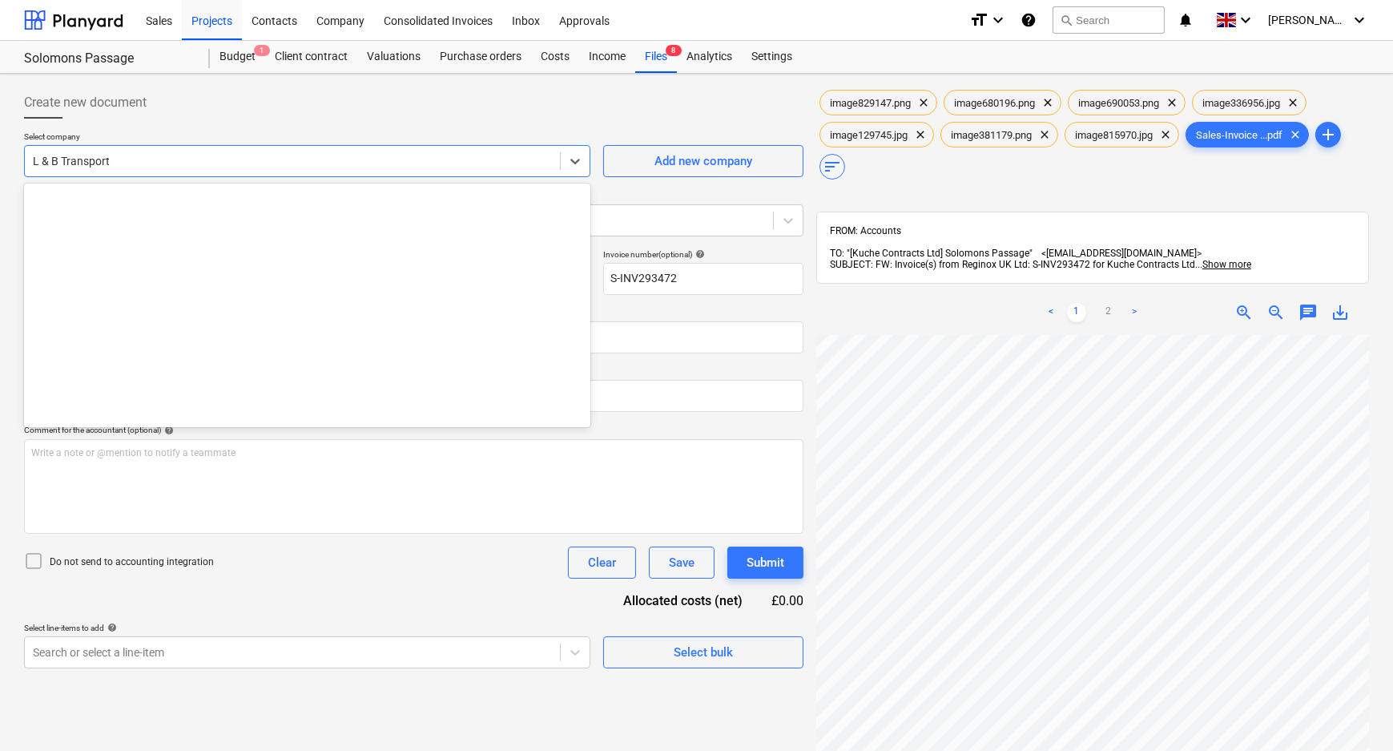
click at [165, 167] on div at bounding box center [292, 161] width 519 height 16
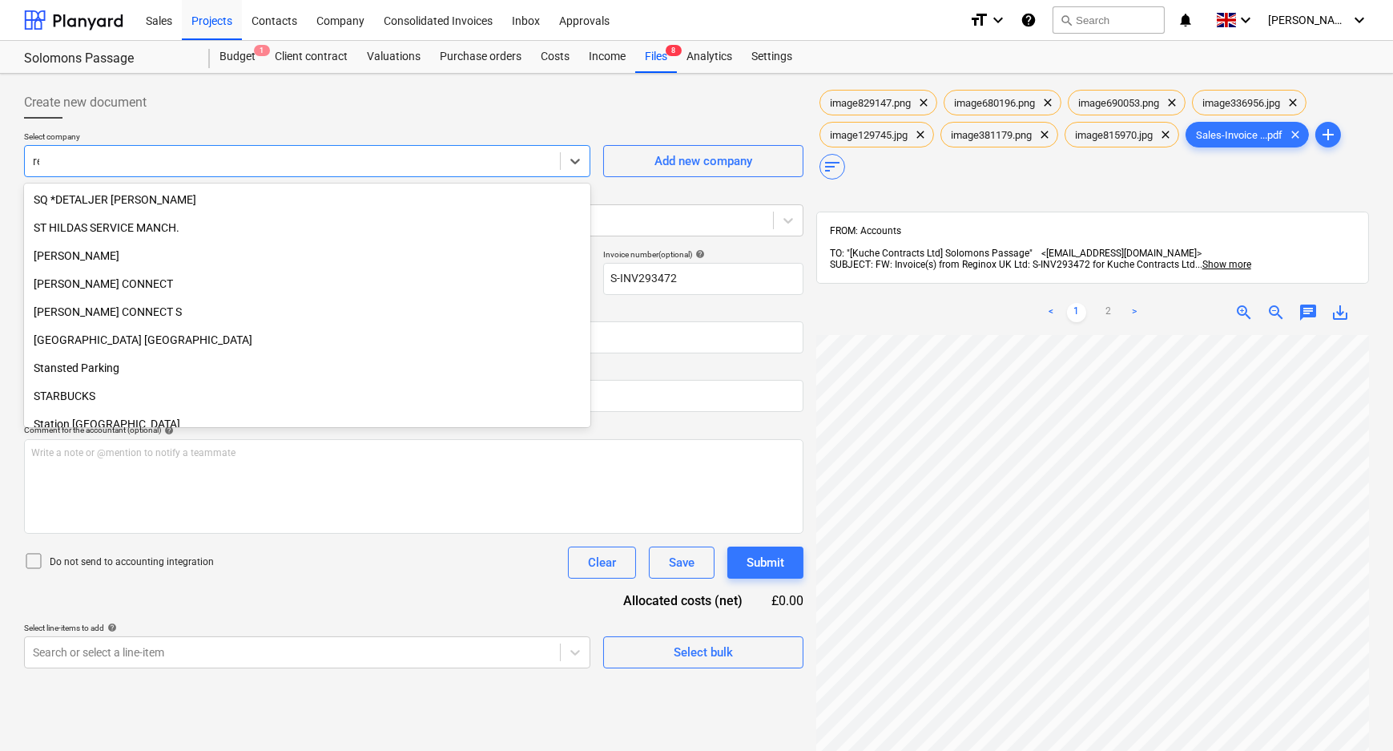
scroll to position [4330, 0]
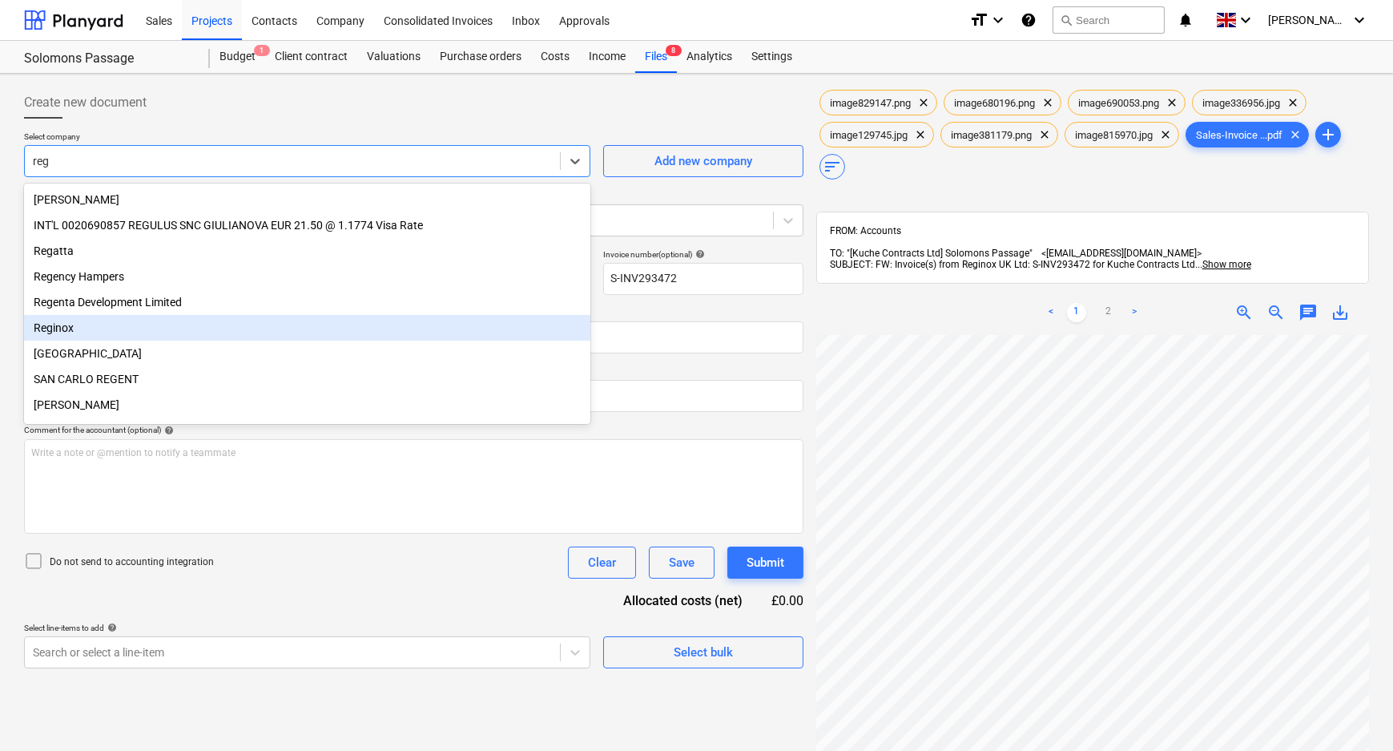
click at [152, 333] on div "Reginox" at bounding box center [307, 328] width 566 height 26
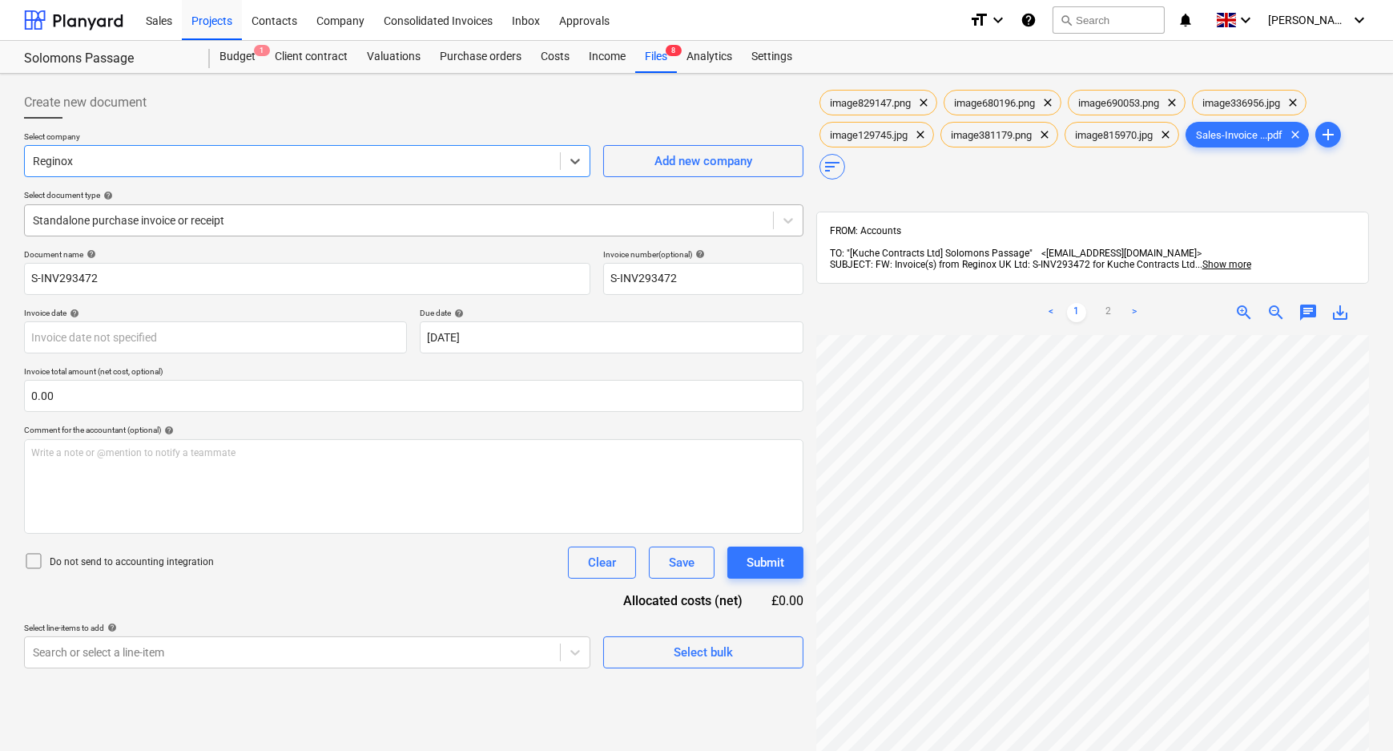
click at [142, 217] on div at bounding box center [399, 220] width 732 height 16
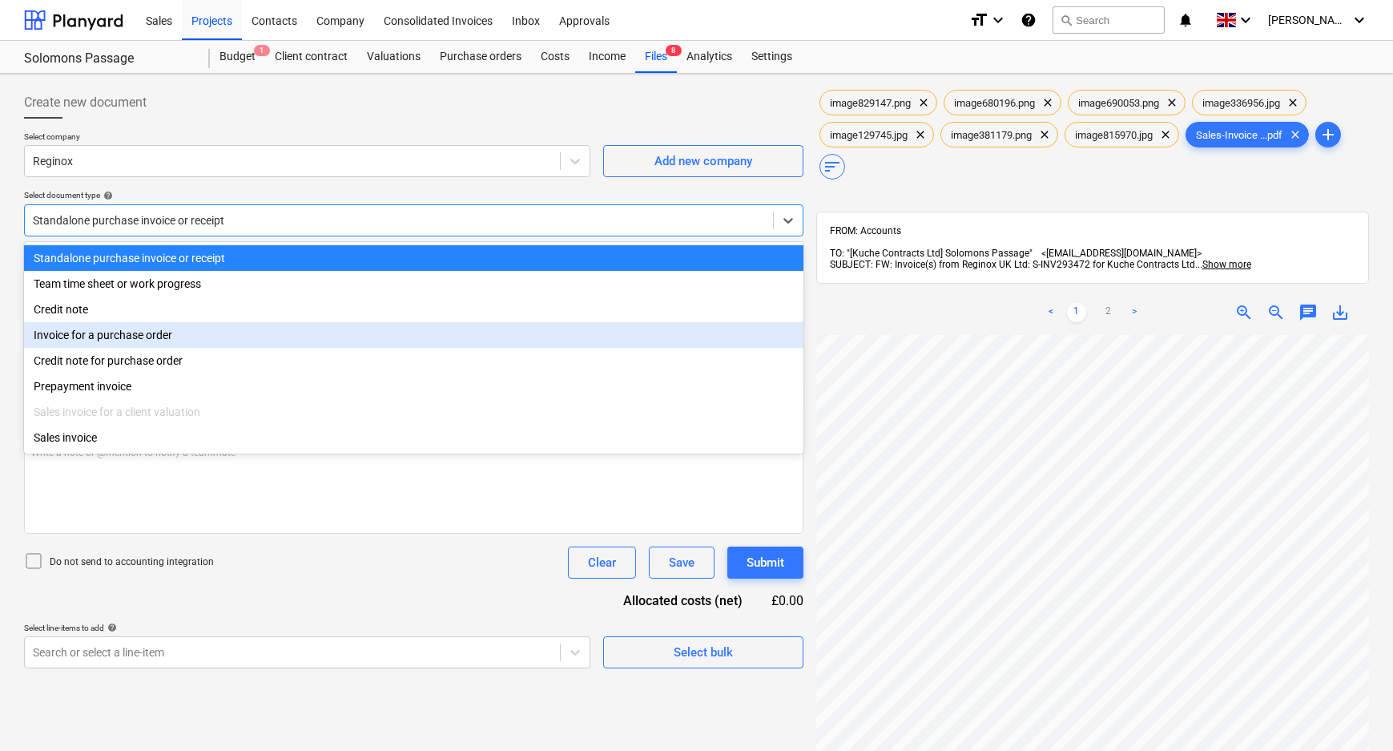
click at [131, 333] on div "Invoice for a purchase order" at bounding box center [413, 335] width 779 height 26
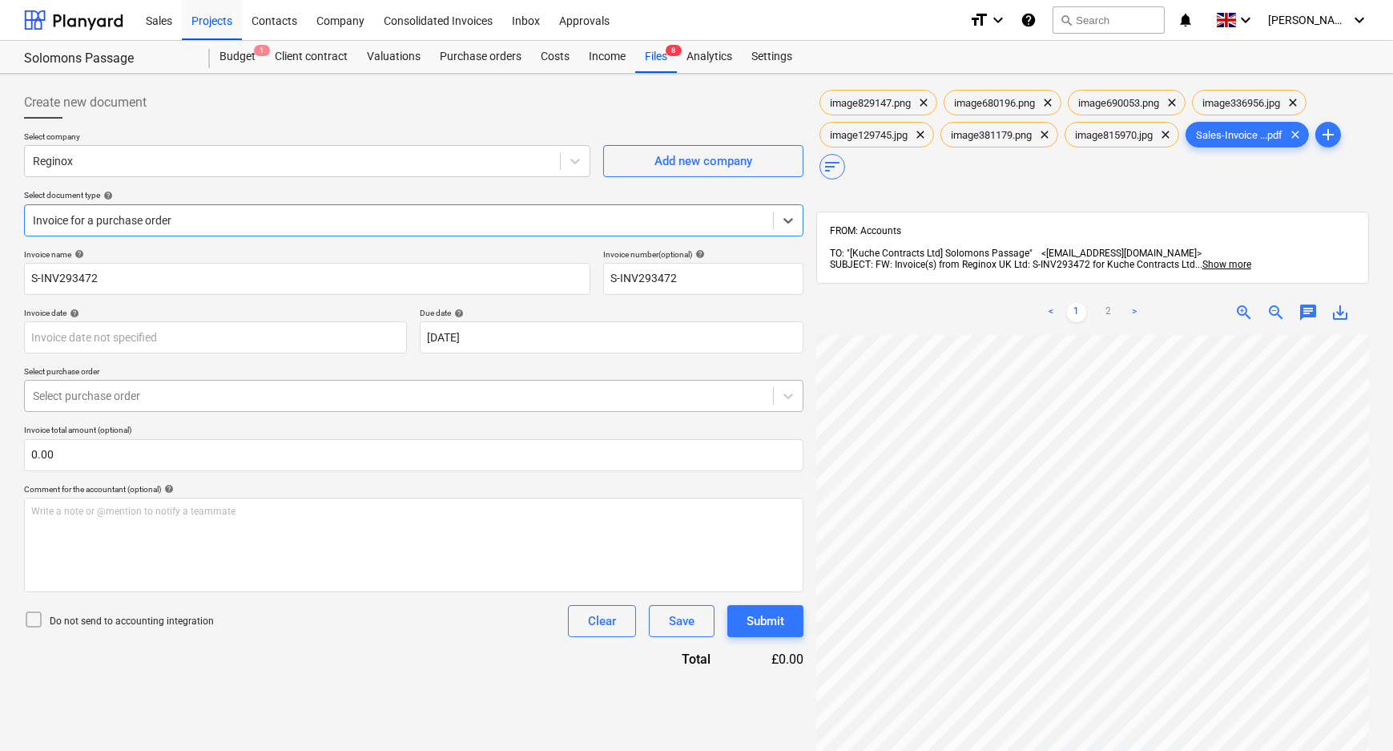
drag, startPoint x: 183, startPoint y: 397, endPoint x: 183, endPoint y: 406, distance: 8.8
click at [183, 398] on div at bounding box center [399, 396] width 732 height 16
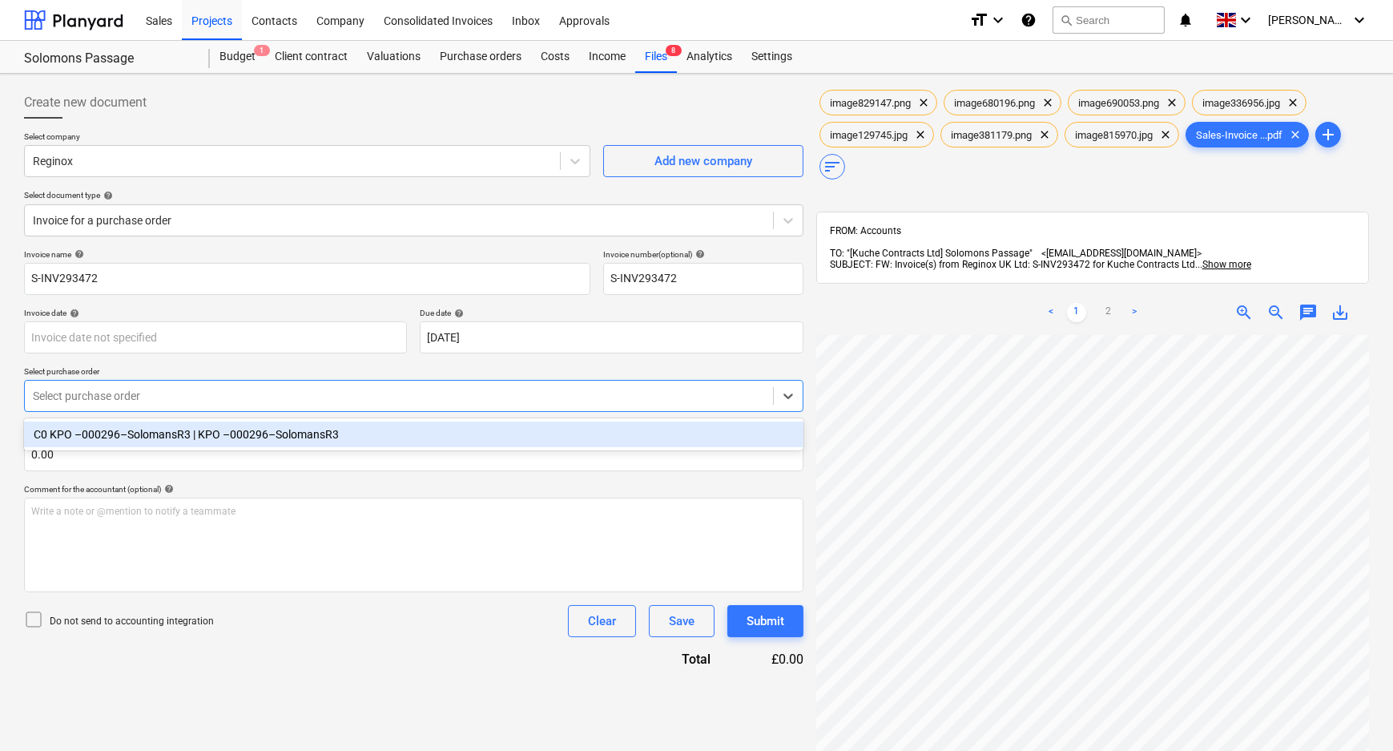
click at [183, 441] on div "C0 KPO –000296–SolomansR3 | KPO –000296–SolomansR3" at bounding box center [413, 434] width 779 height 26
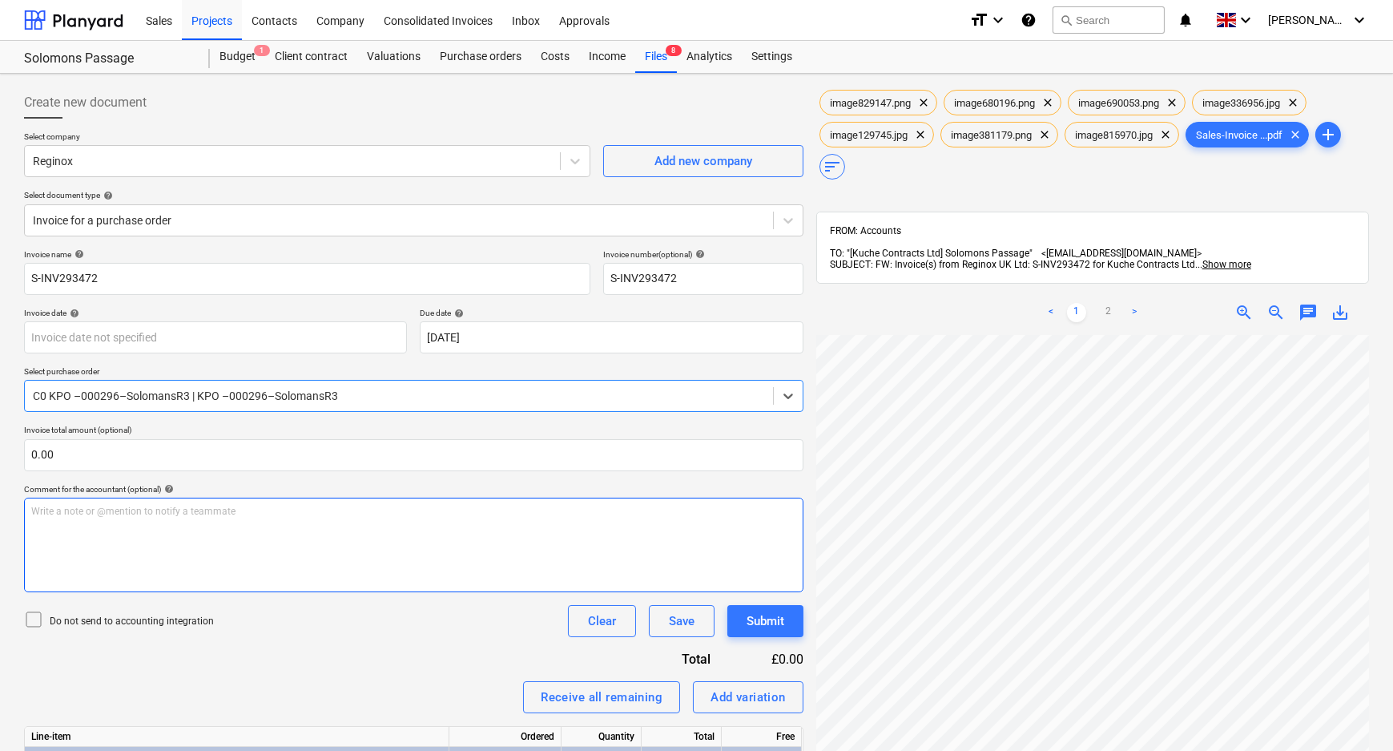
scroll to position [316, 0]
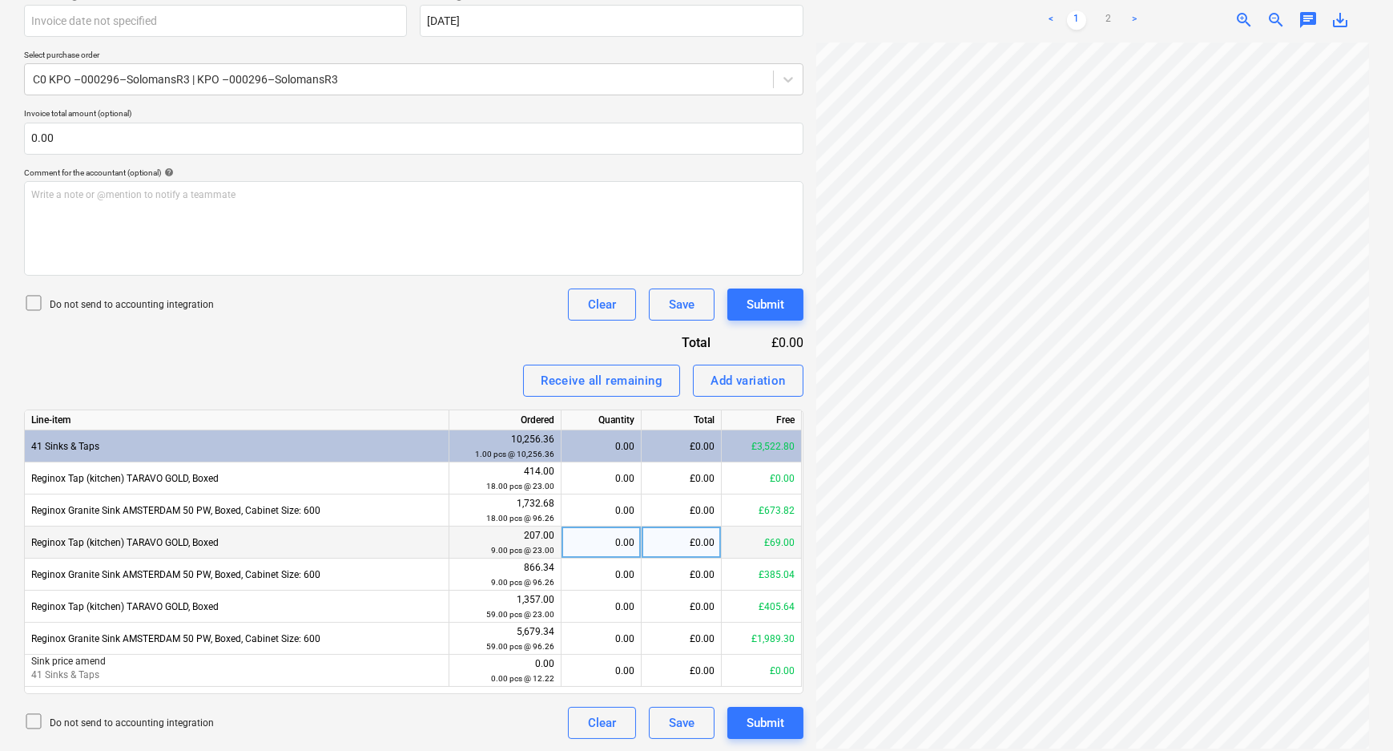
click at [625, 545] on div "0.00" at bounding box center [601, 542] width 66 height 32
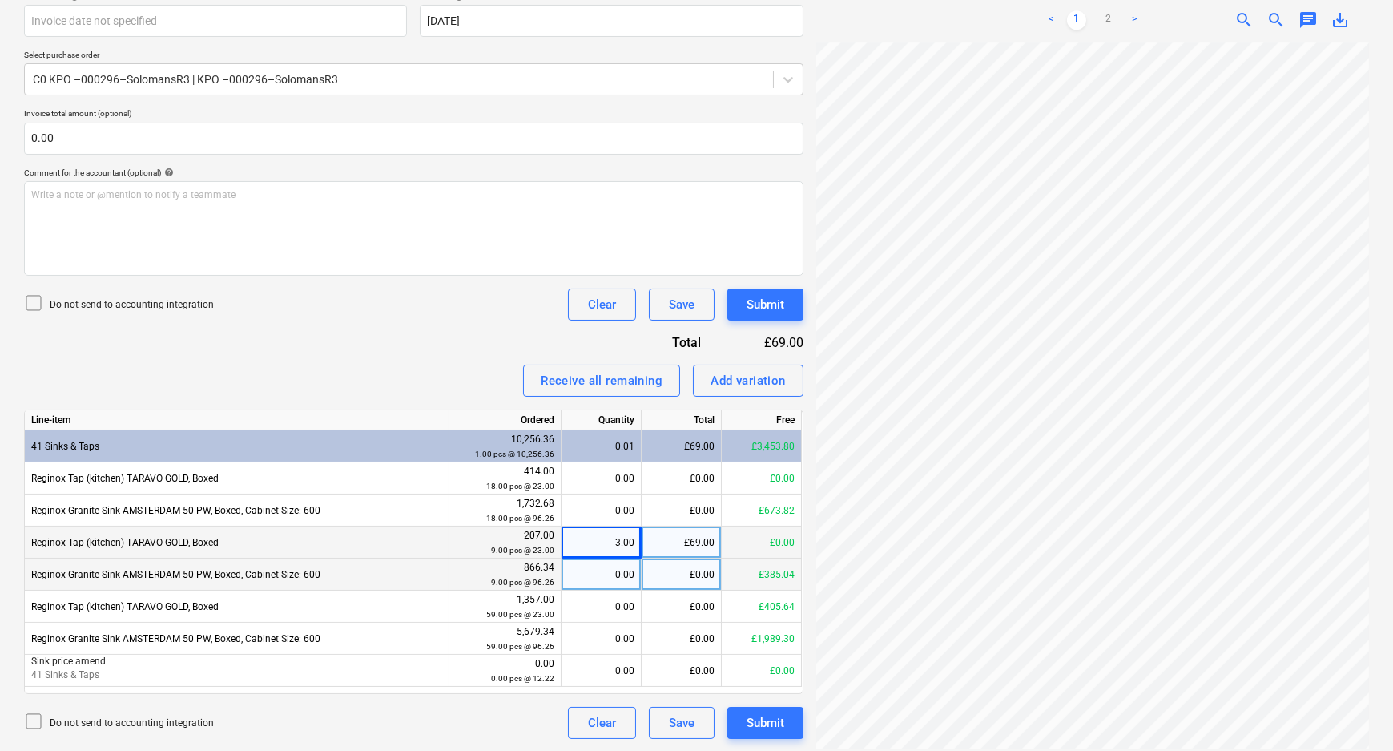
click at [618, 580] on div "0.00" at bounding box center [601, 574] width 66 height 32
click at [618, 546] on div "3.00" at bounding box center [601, 542] width 66 height 32
click at [609, 585] on div "0.00" at bounding box center [601, 574] width 66 height 32
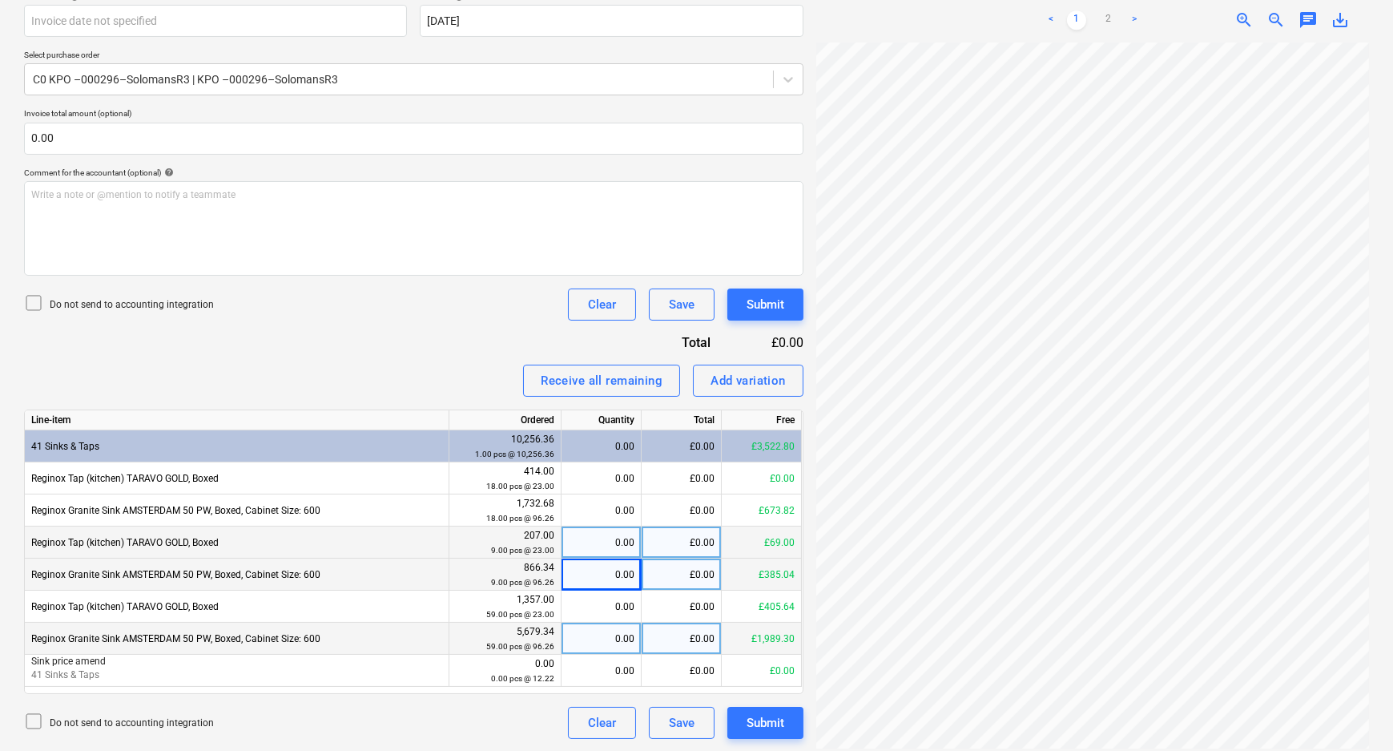
click at [615, 636] on div "0.00" at bounding box center [601, 638] width 66 height 32
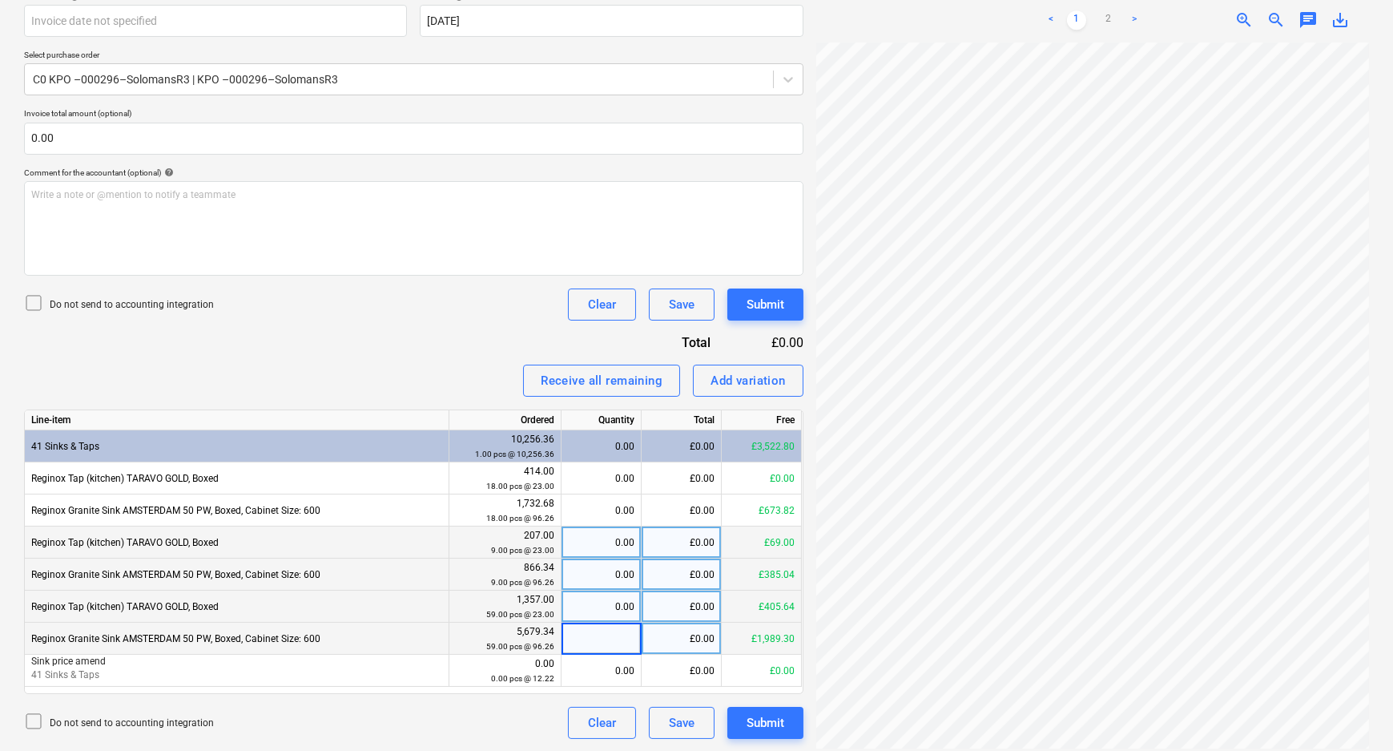
click at [623, 600] on div "0.00" at bounding box center [601, 606] width 66 height 32
click at [617, 645] on div "0.00" at bounding box center [601, 638] width 66 height 32
click at [521, 736] on div "Do not send to accounting integration Clear Save Submit" at bounding box center [413, 723] width 779 height 32
click at [729, 380] on div "Add variation" at bounding box center [748, 380] width 75 height 21
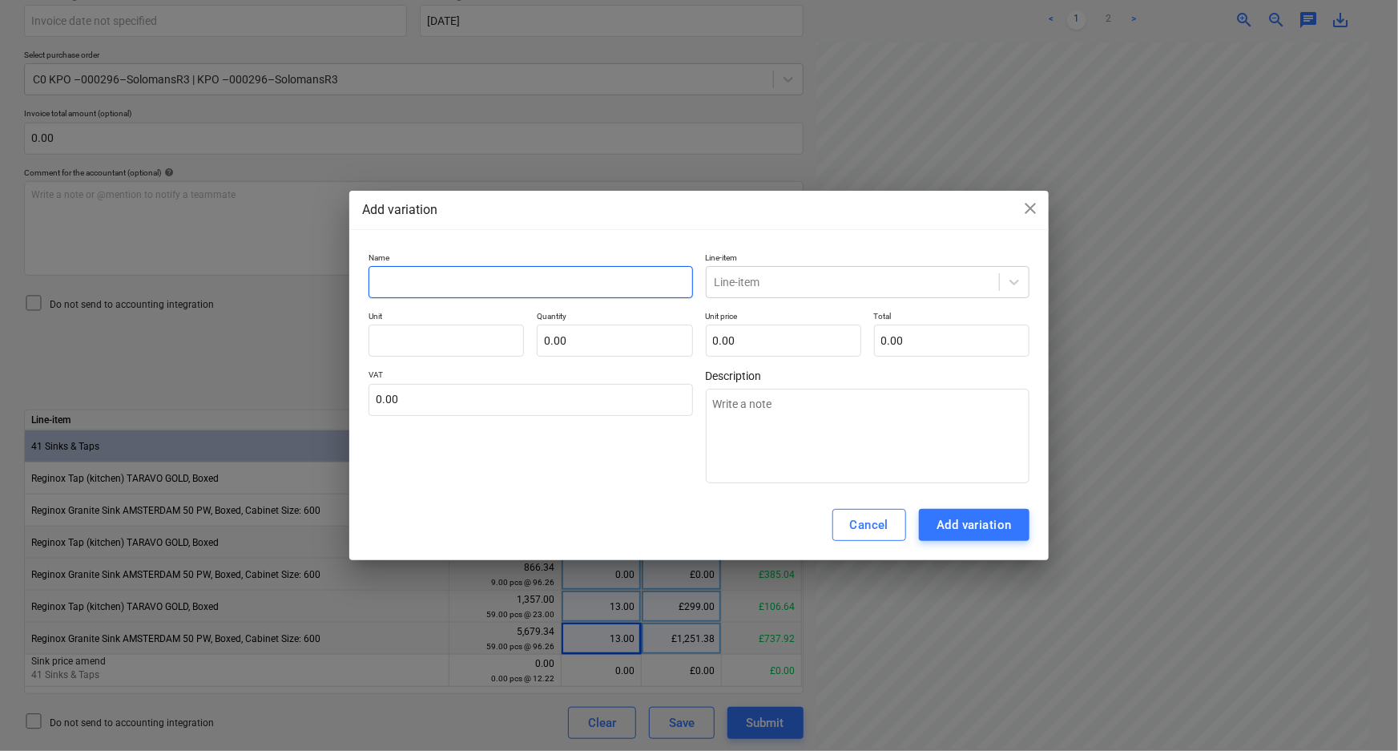
click at [569, 276] on input "text" at bounding box center [530, 282] width 324 height 32
click at [437, 349] on input "text" at bounding box center [445, 340] width 155 height 32
click at [588, 338] on input "text" at bounding box center [614, 340] width 155 height 32
click at [761, 338] on input "text" at bounding box center [783, 340] width 155 height 32
click at [782, 337] on input "text" at bounding box center [783, 340] width 155 height 32
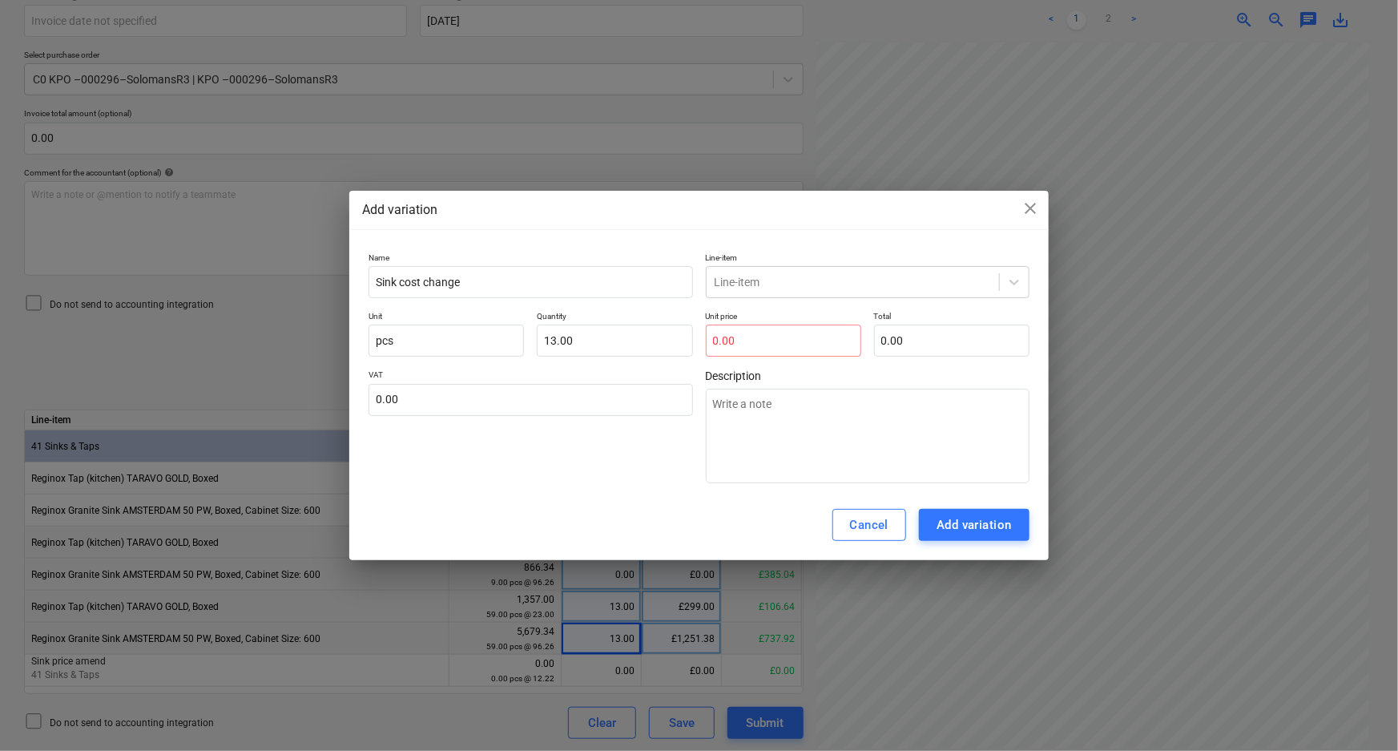
click at [596, 512] on div "Cancel Add variation" at bounding box center [698, 524] width 699 height 70
click at [739, 343] on input "text" at bounding box center [783, 340] width 155 height 32
click at [544, 337] on input "13" at bounding box center [614, 340] width 155 height 32
click at [585, 459] on div "VAT 0.00" at bounding box center [530, 426] width 324 height 114
drag, startPoint x: 940, startPoint y: 518, endPoint x: 594, endPoint y: 446, distance: 353.5
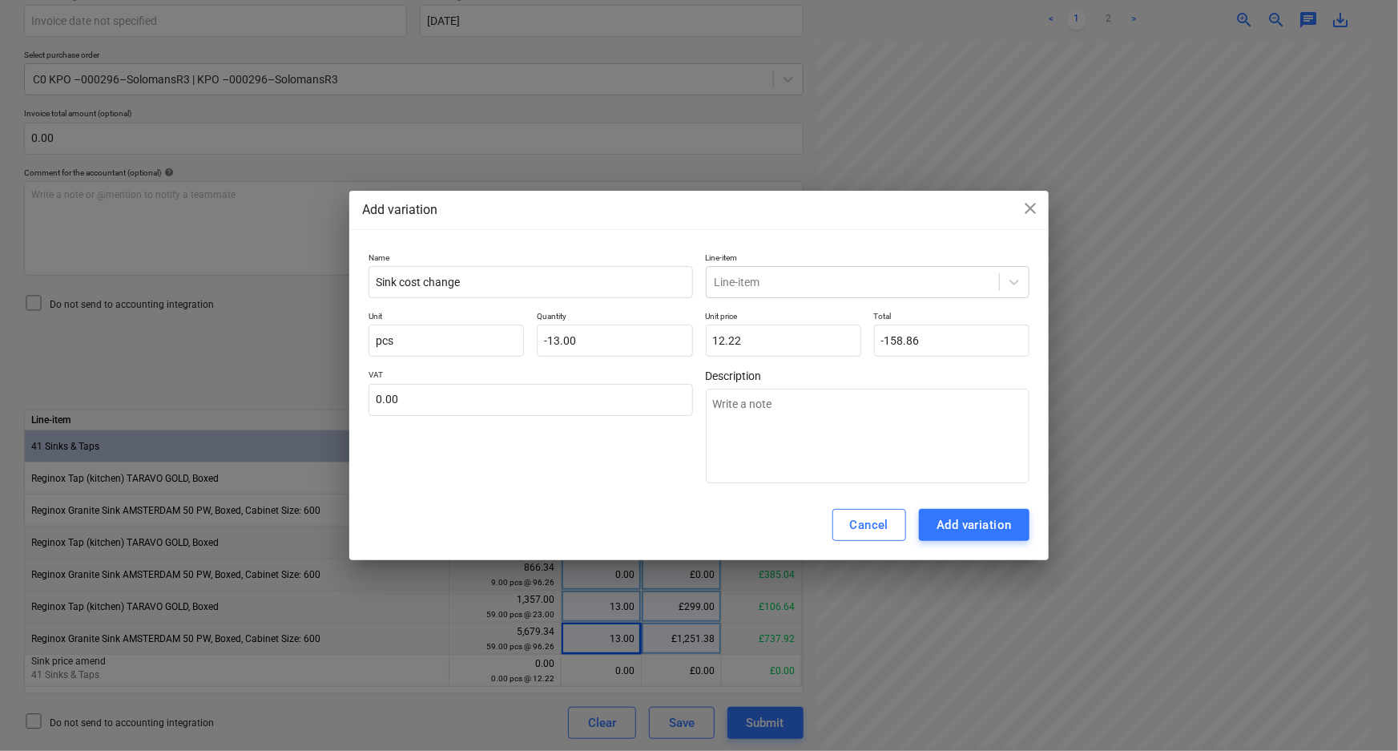
click at [585, 457] on div "Add variation close Name Sink cost change Line-item Line-item Unit pcs Quantity…" at bounding box center [698, 376] width 699 height 370
click at [783, 288] on div at bounding box center [853, 282] width 276 height 16
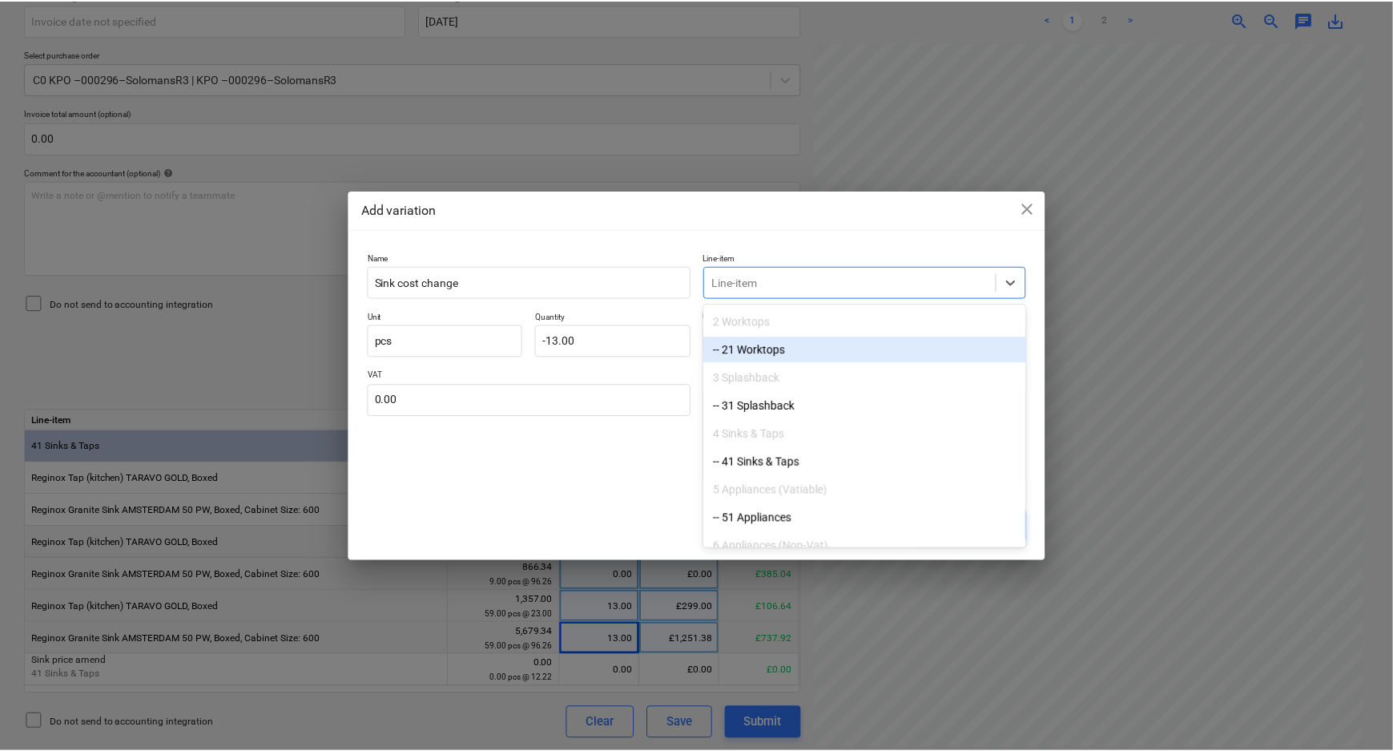
scroll to position [145, 0]
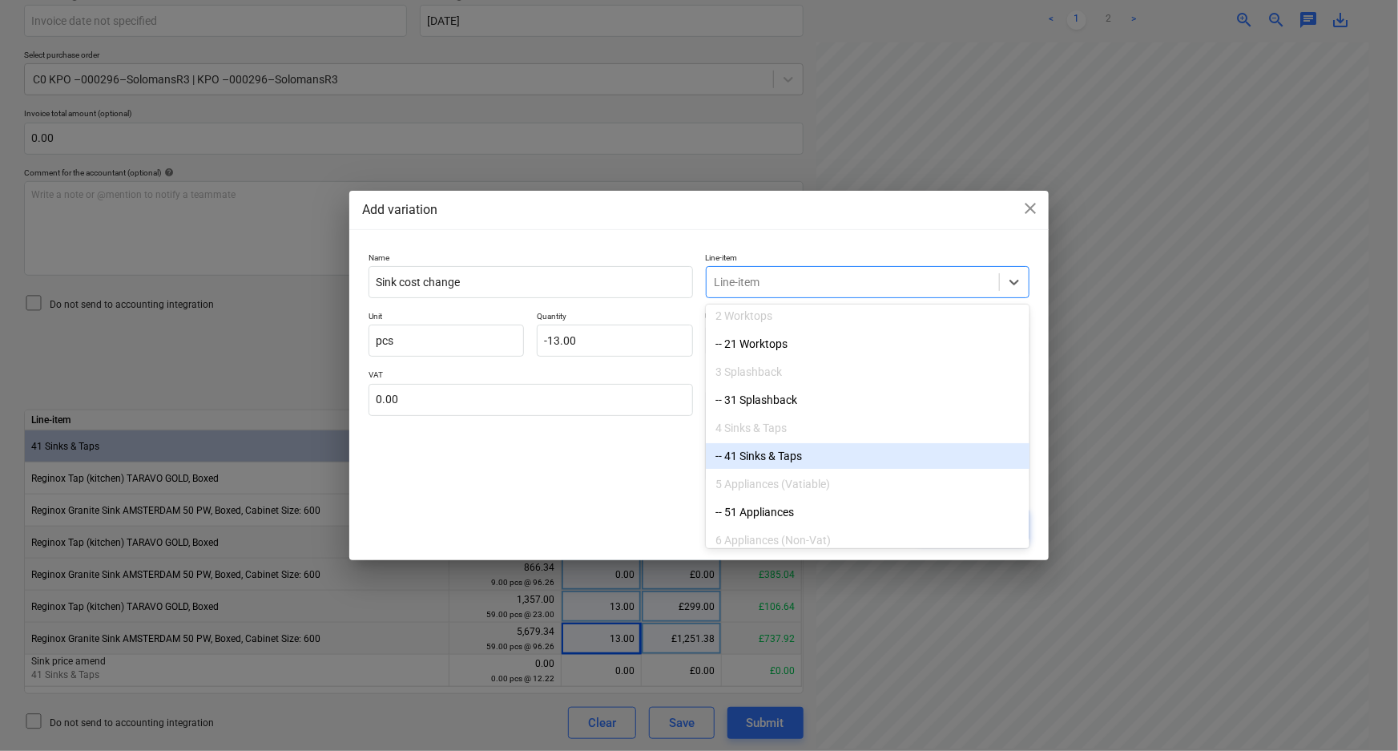
click at [759, 457] on div "-- 41 Sinks & Taps" at bounding box center [868, 456] width 324 height 26
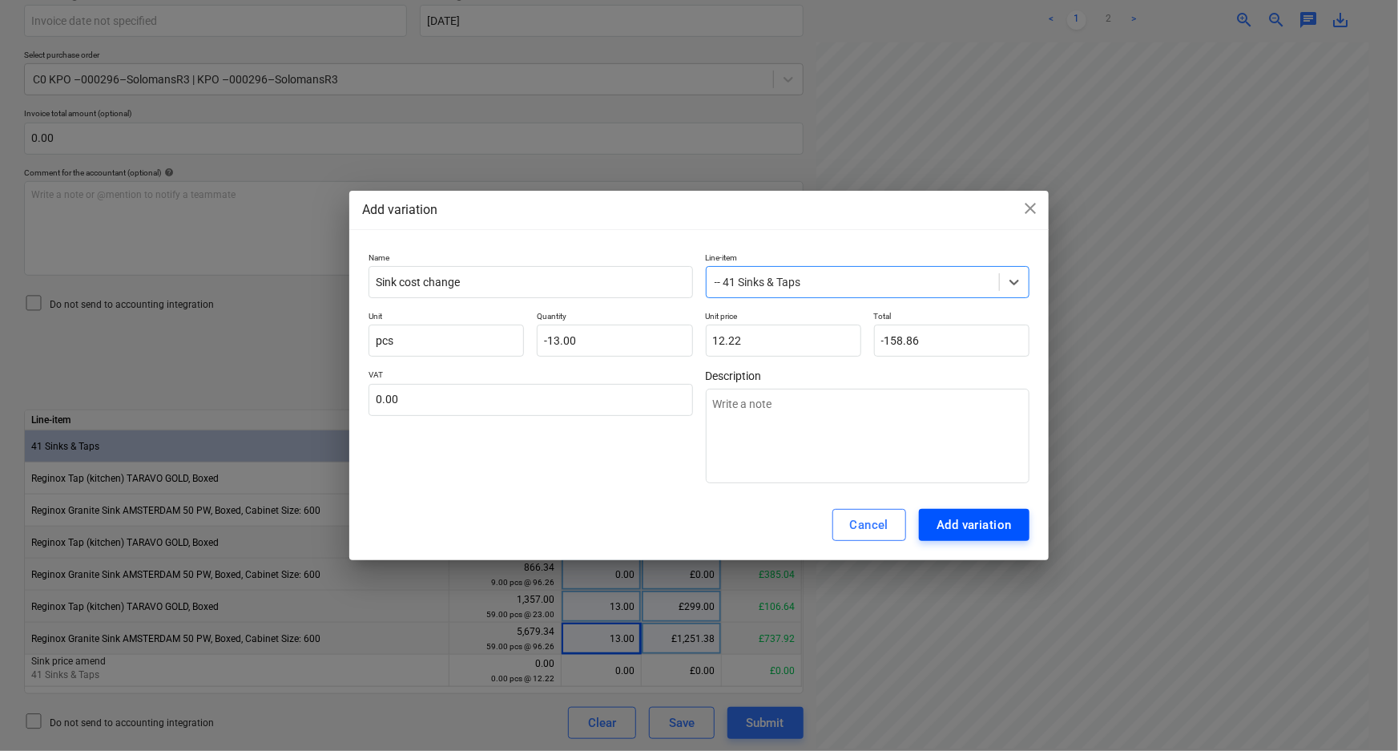
click at [994, 521] on div "Add variation" at bounding box center [973, 524] width 75 height 21
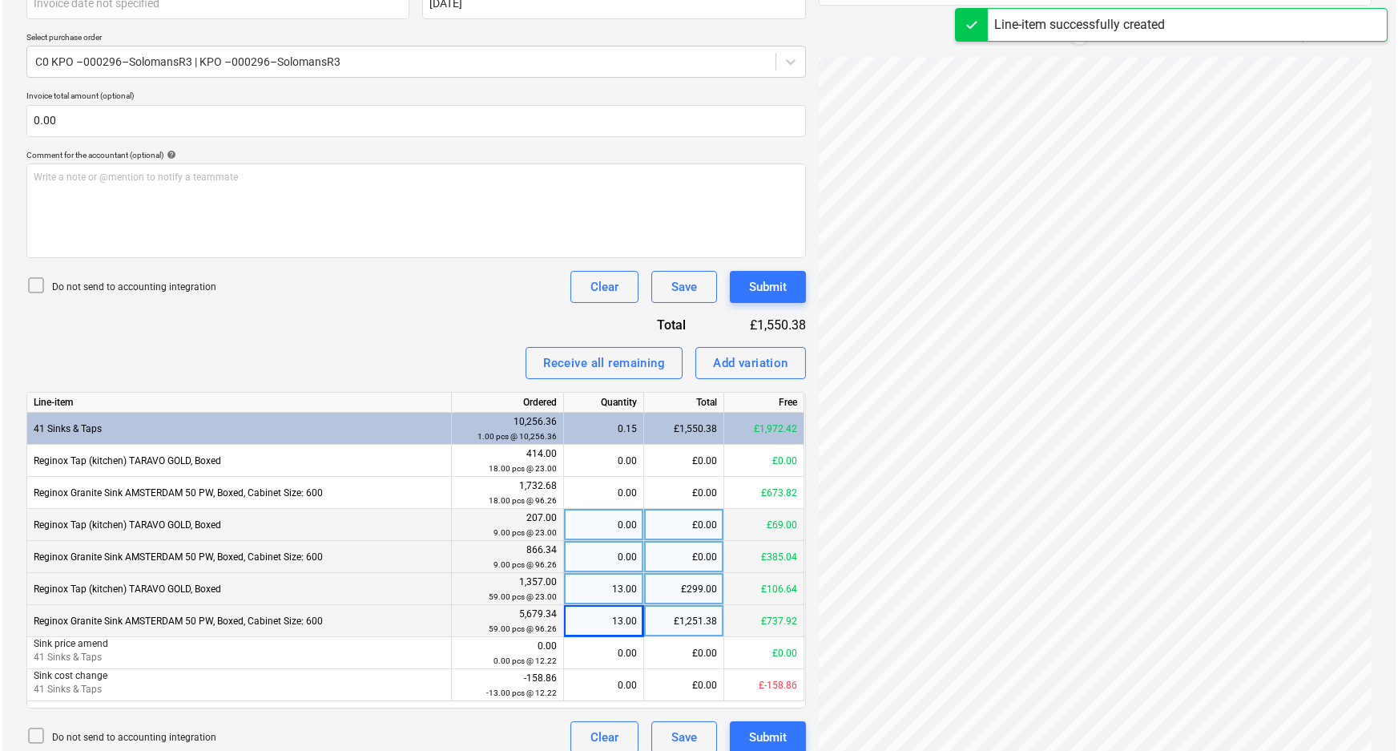
scroll to position [348, 0]
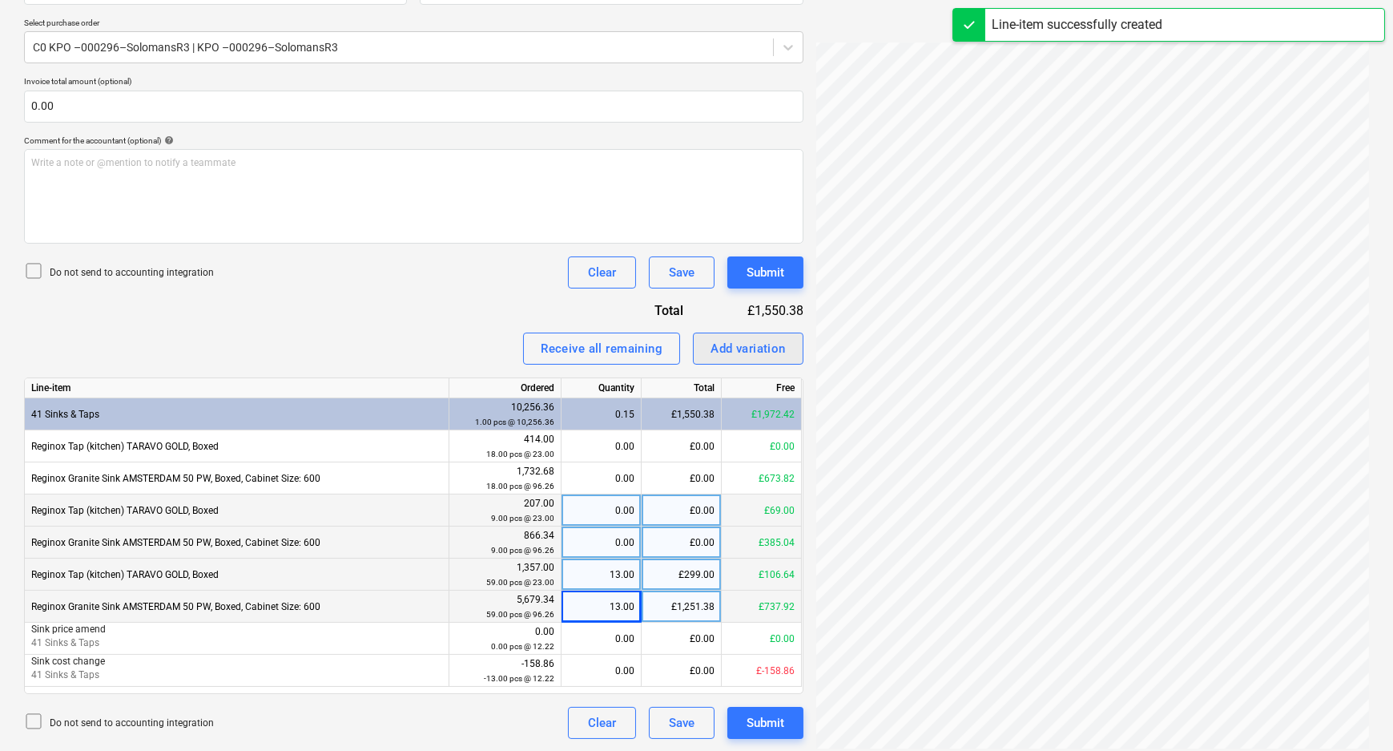
click at [765, 340] on div "Add variation" at bounding box center [748, 348] width 75 height 21
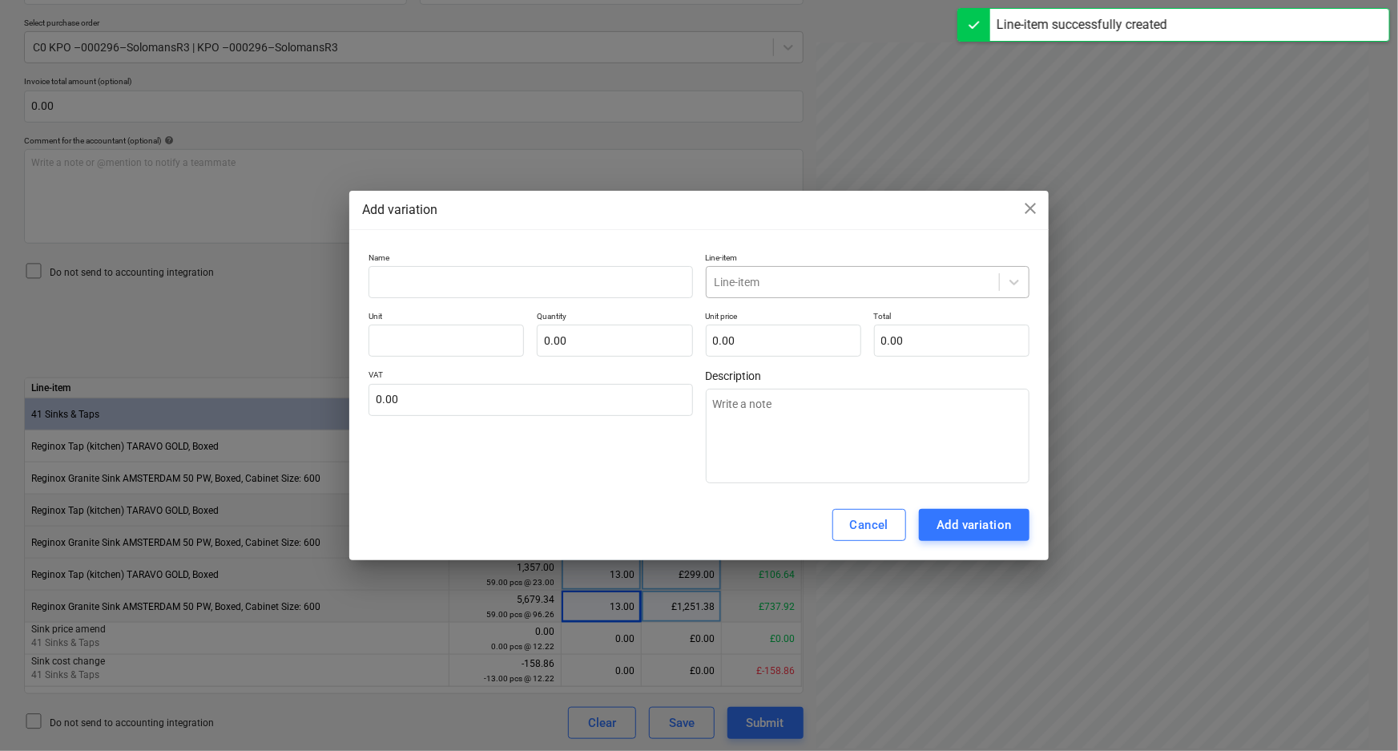
click at [722, 287] on div at bounding box center [853, 282] width 276 height 16
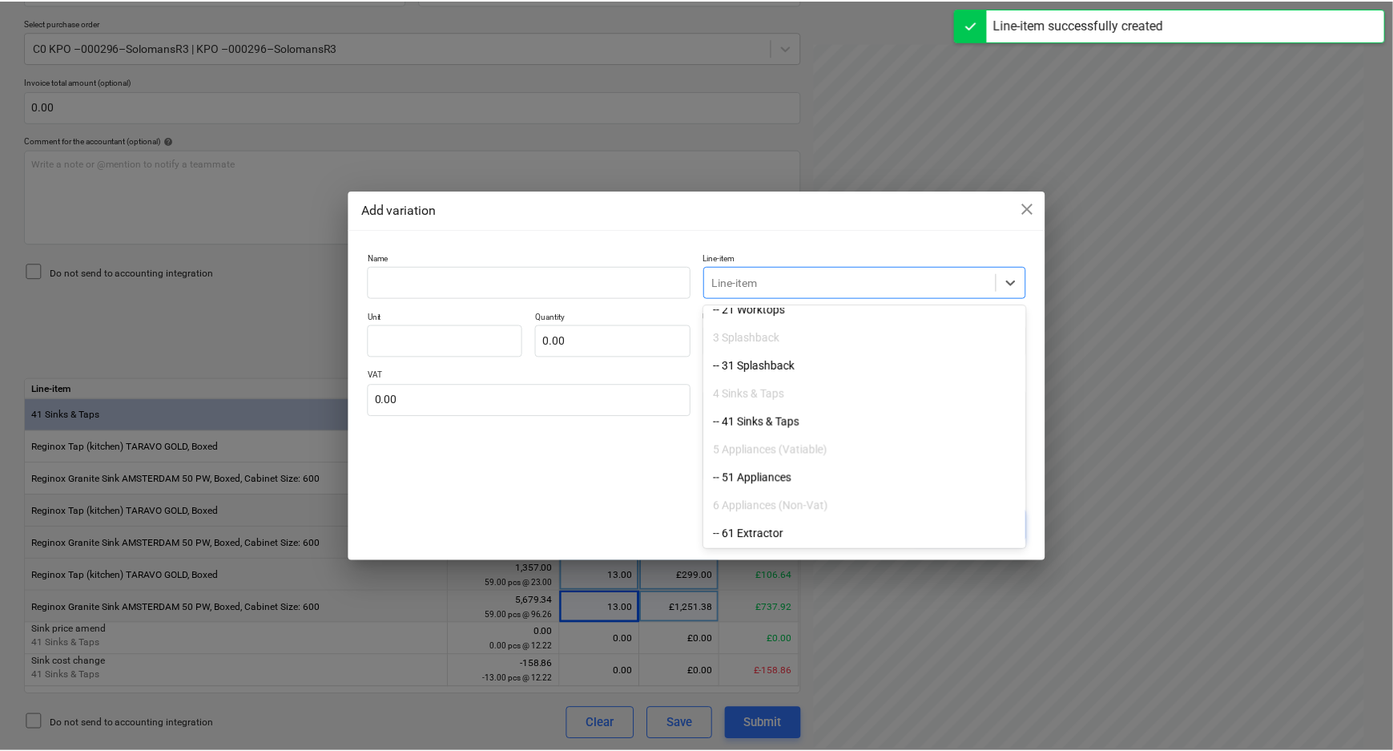
scroll to position [218, 0]
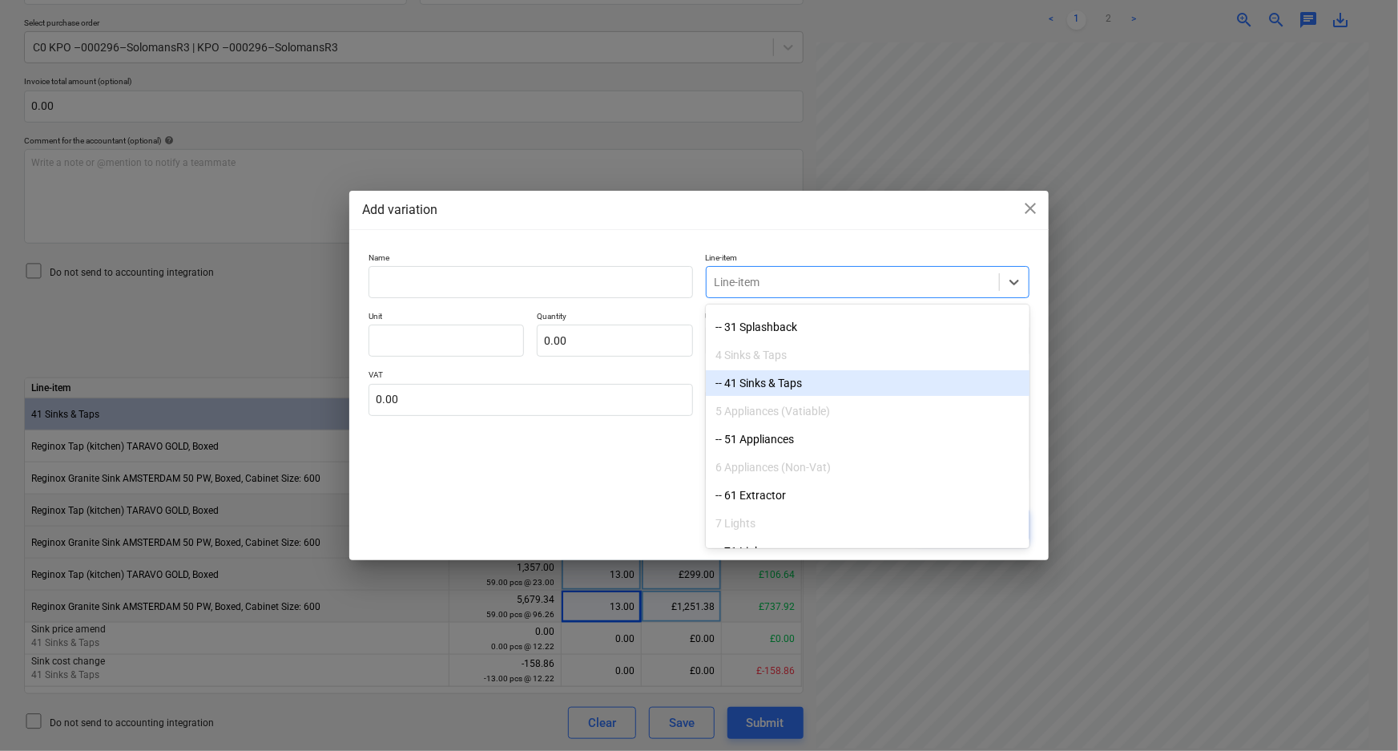
drag, startPoint x: 748, startPoint y: 388, endPoint x: 720, endPoint y: 380, distance: 29.2
click at [745, 386] on div "-- 41 Sinks & Taps" at bounding box center [868, 383] width 324 height 26
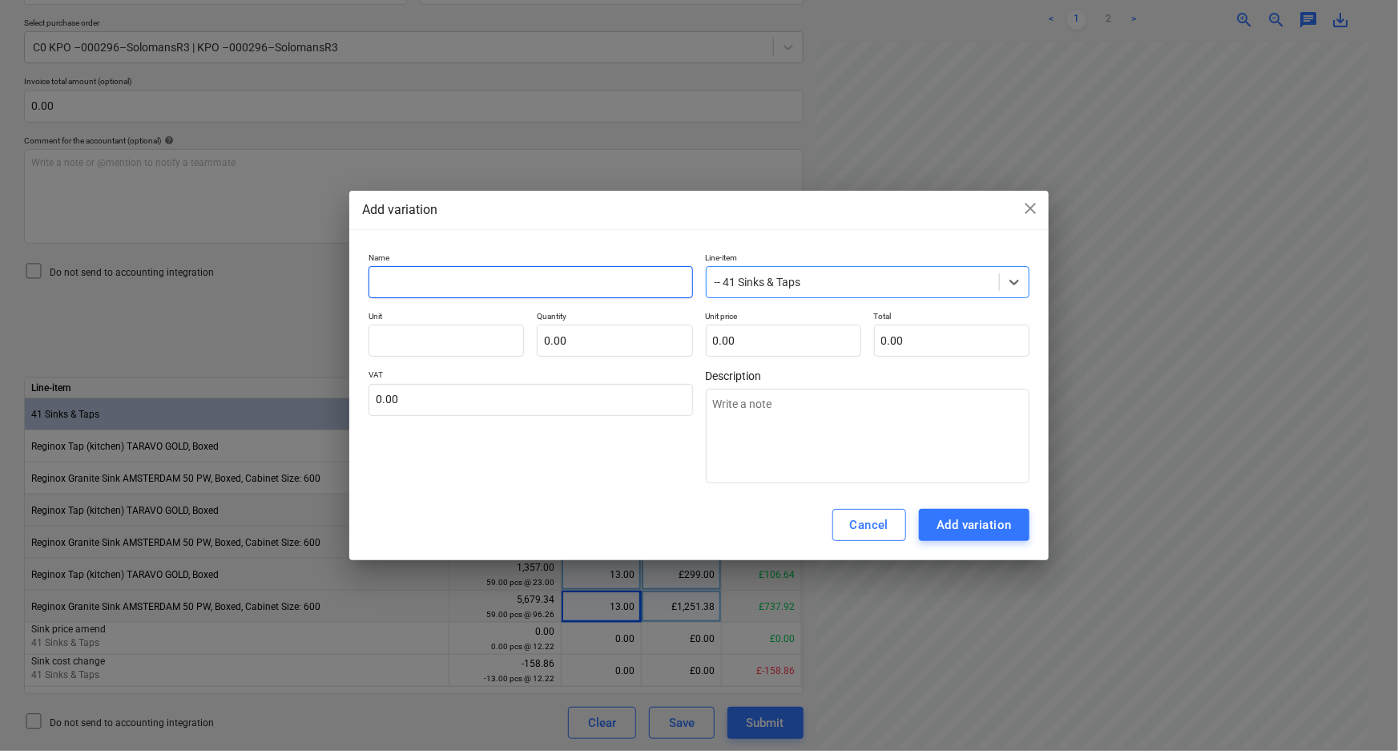
click at [529, 272] on input "text" at bounding box center [530, 282] width 324 height 32
click at [438, 348] on input "text" at bounding box center [445, 340] width 155 height 32
click at [635, 335] on input "text" at bounding box center [614, 340] width 155 height 32
click at [795, 334] on input "text" at bounding box center [783, 340] width 155 height 32
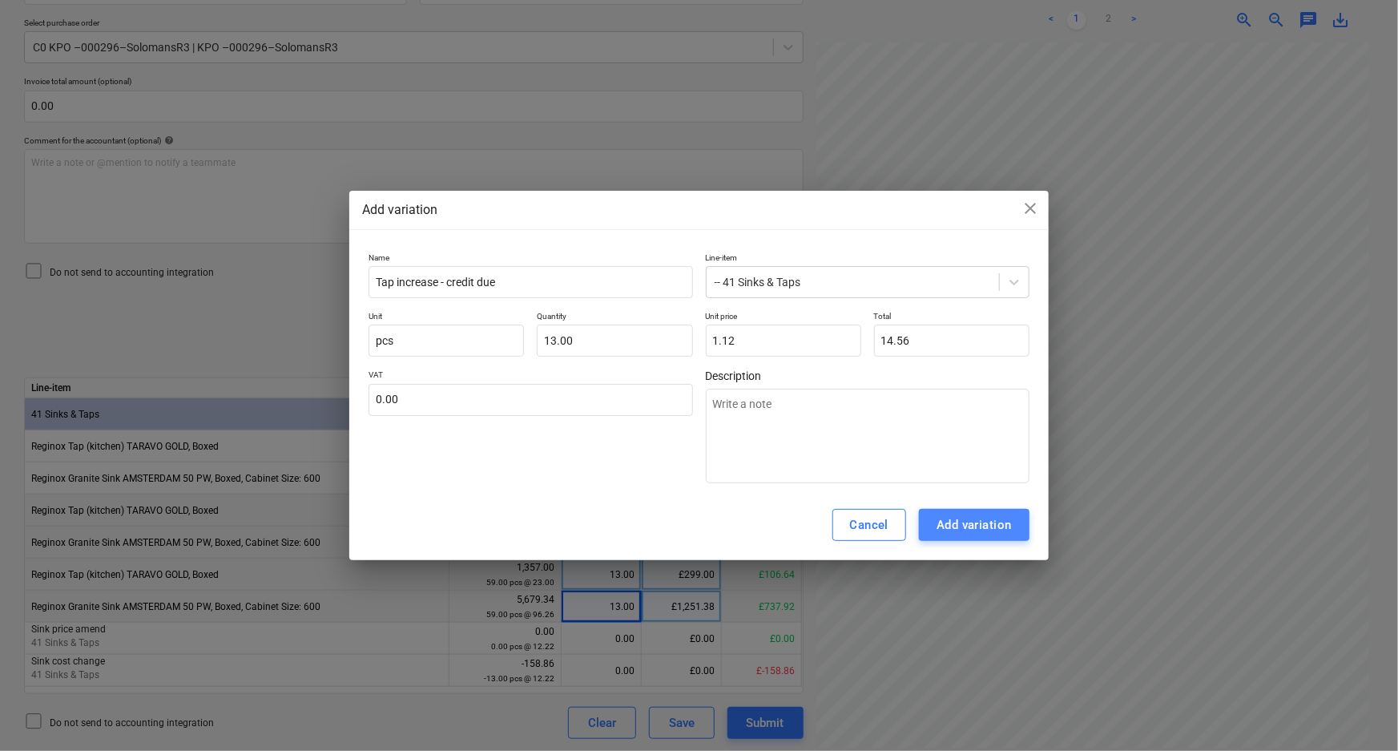
click at [1021, 521] on button "Add variation" at bounding box center [974, 525] width 111 height 32
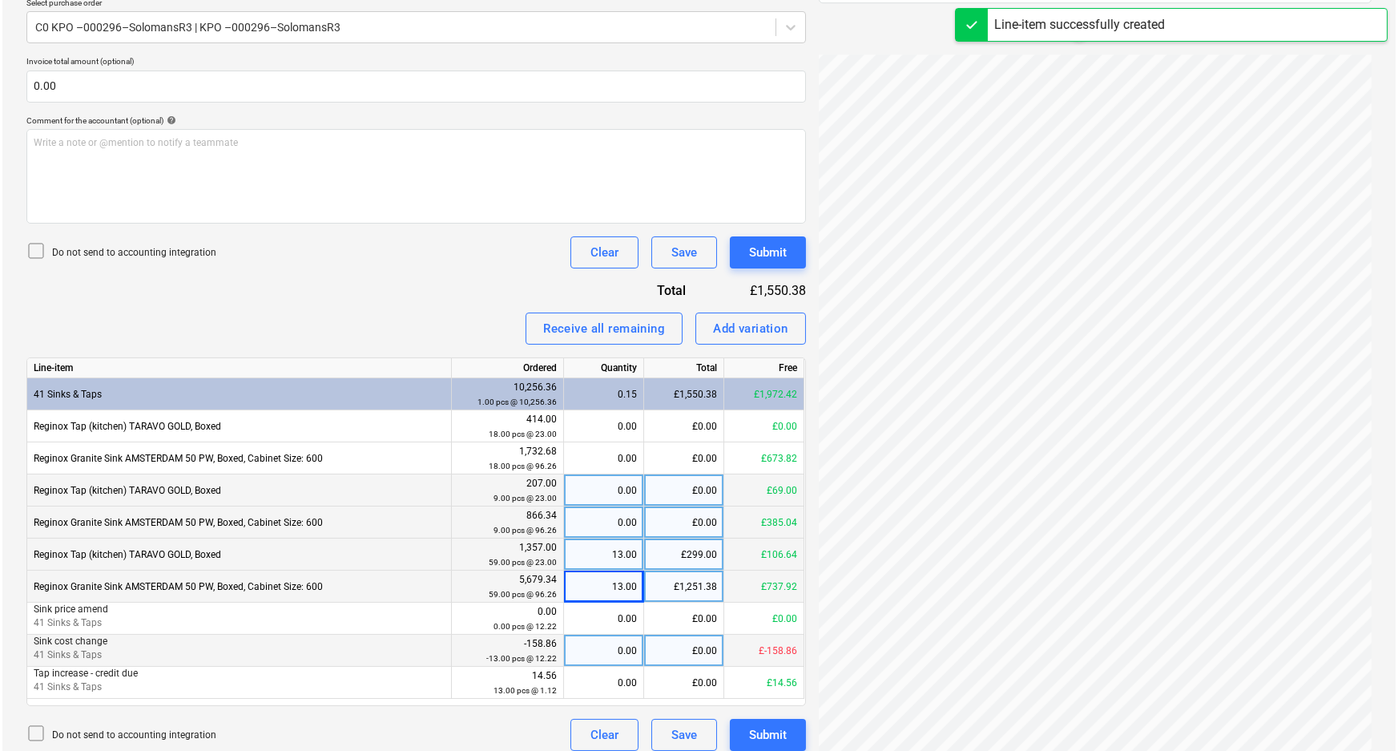
scroll to position [380, 0]
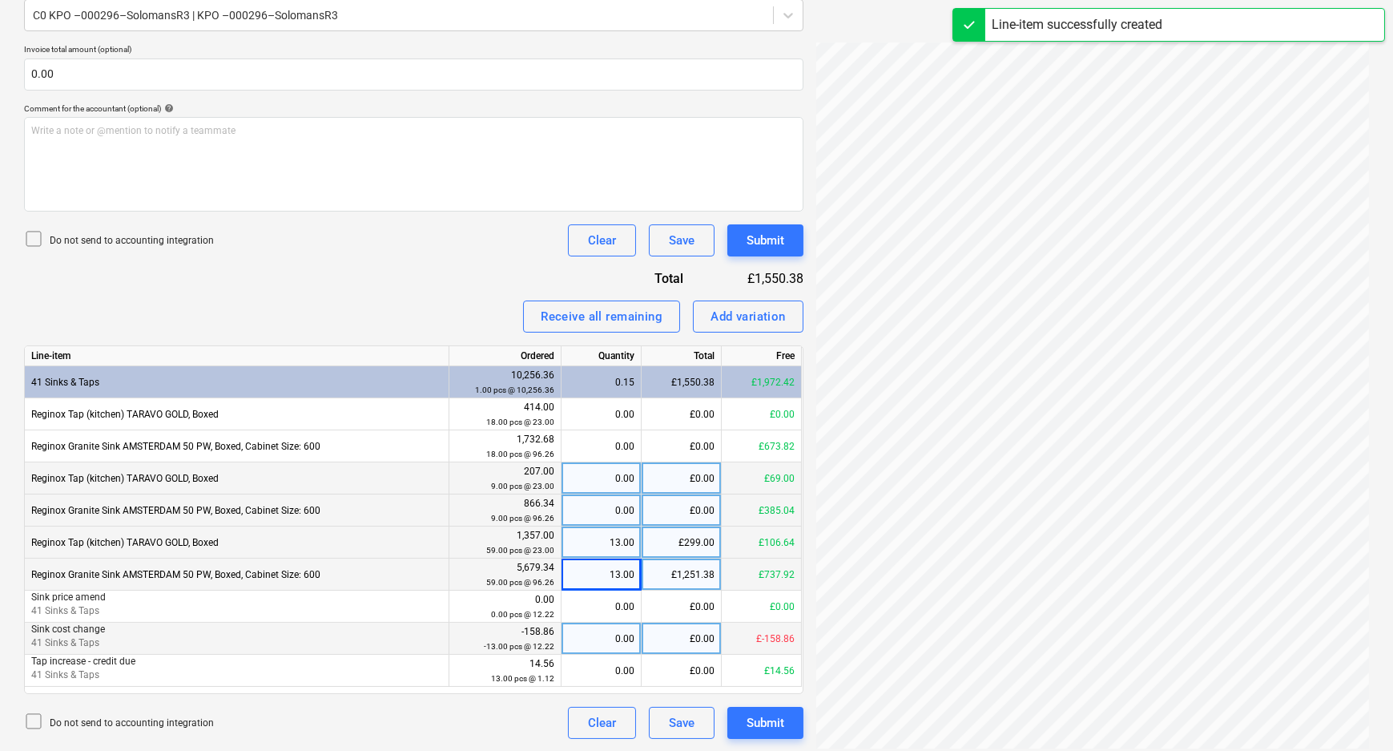
click at [588, 641] on div "0.00" at bounding box center [601, 638] width 66 height 32
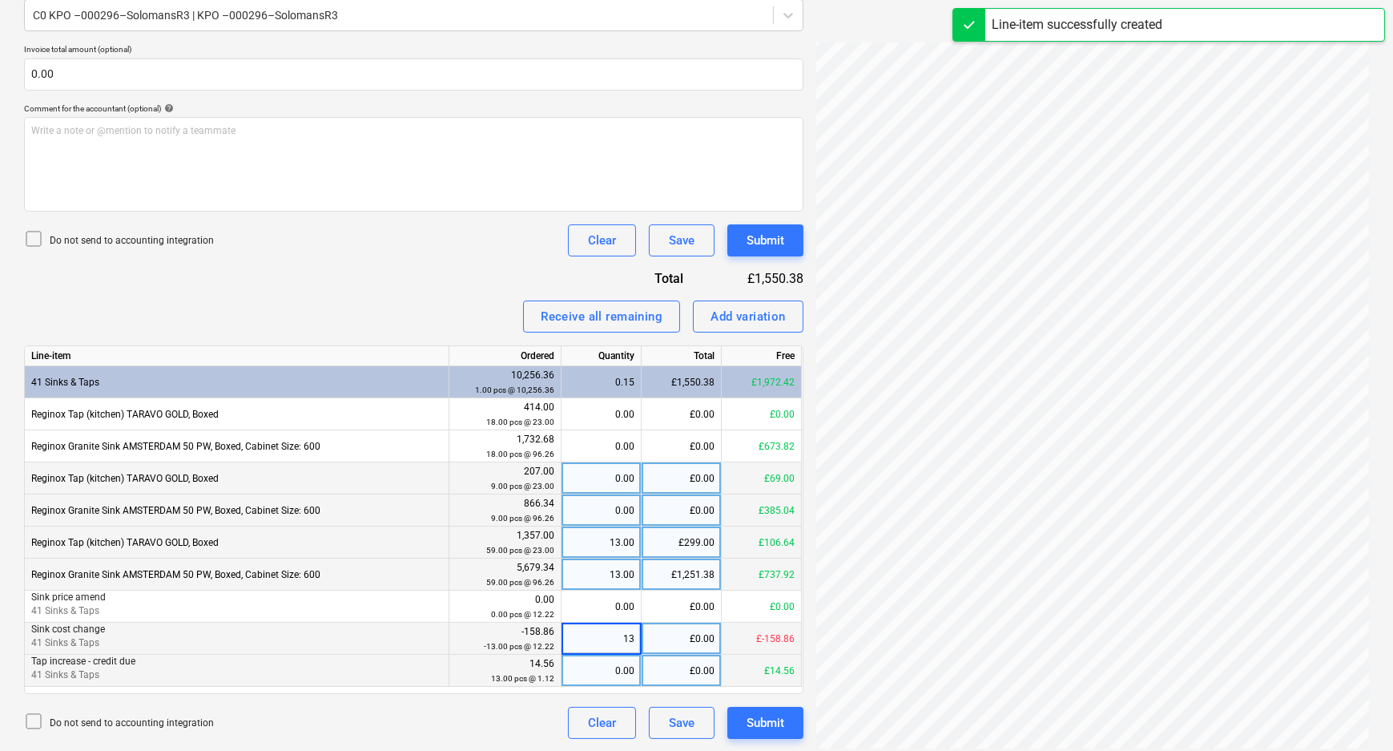
click at [614, 674] on div "0.00" at bounding box center [601, 670] width 66 height 32
click at [501, 710] on div "Do not send to accounting integration Clear Save Submit" at bounding box center [413, 723] width 779 height 32
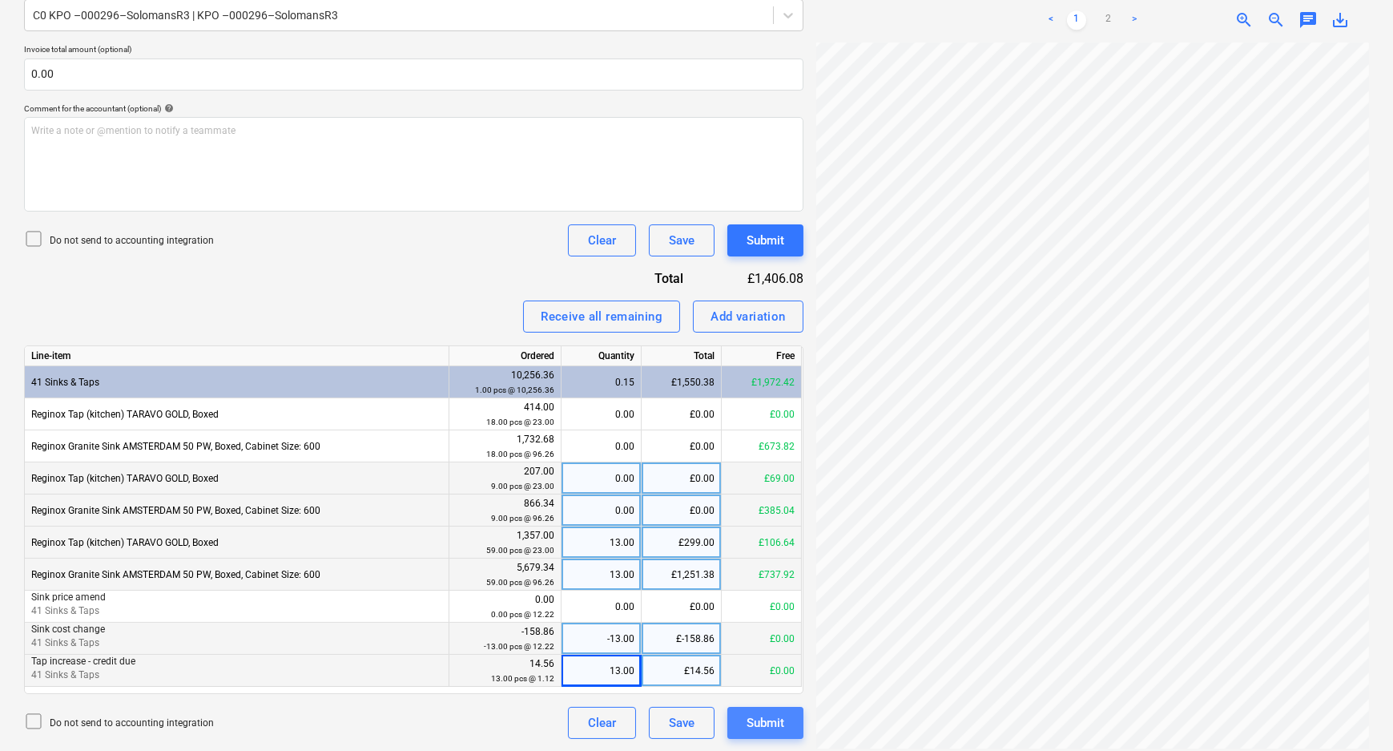
click at [782, 722] on div "Submit" at bounding box center [766, 722] width 38 height 21
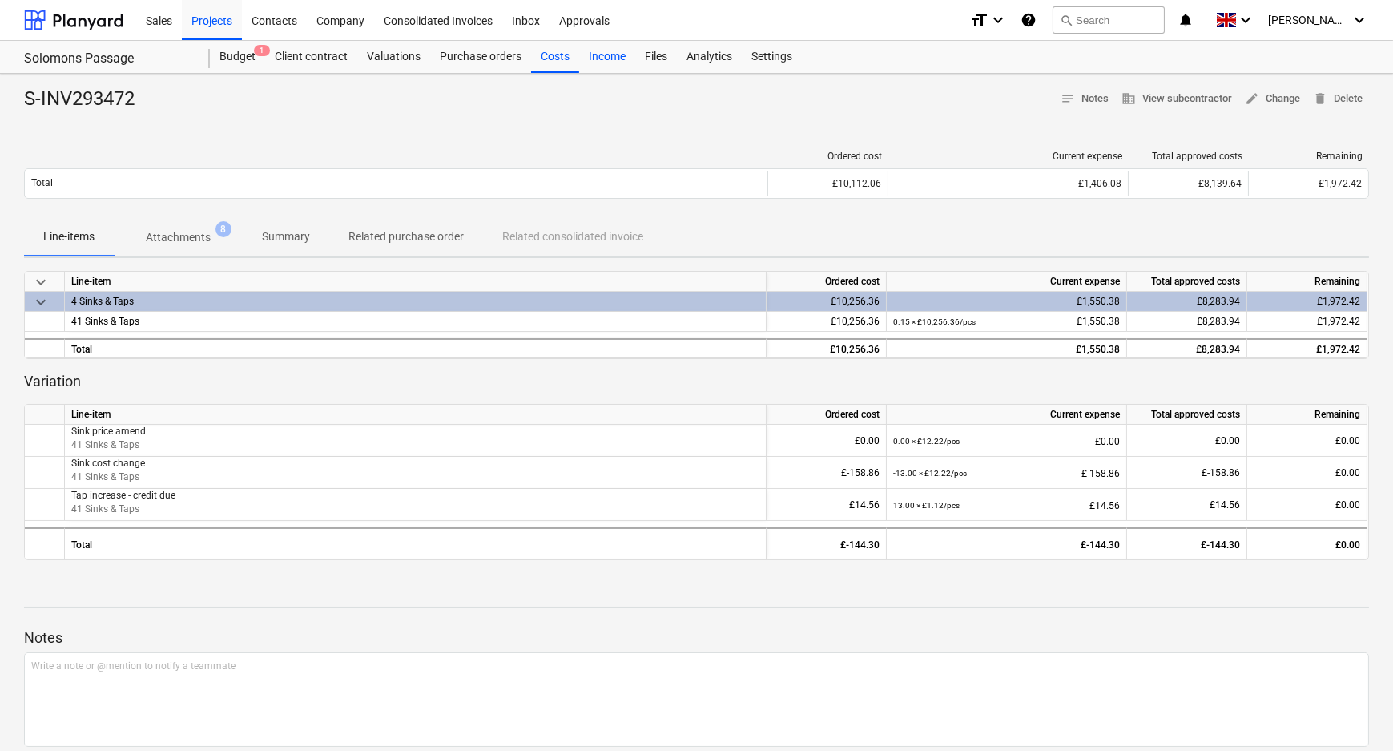
click at [606, 51] on div "Income" at bounding box center [607, 57] width 56 height 32
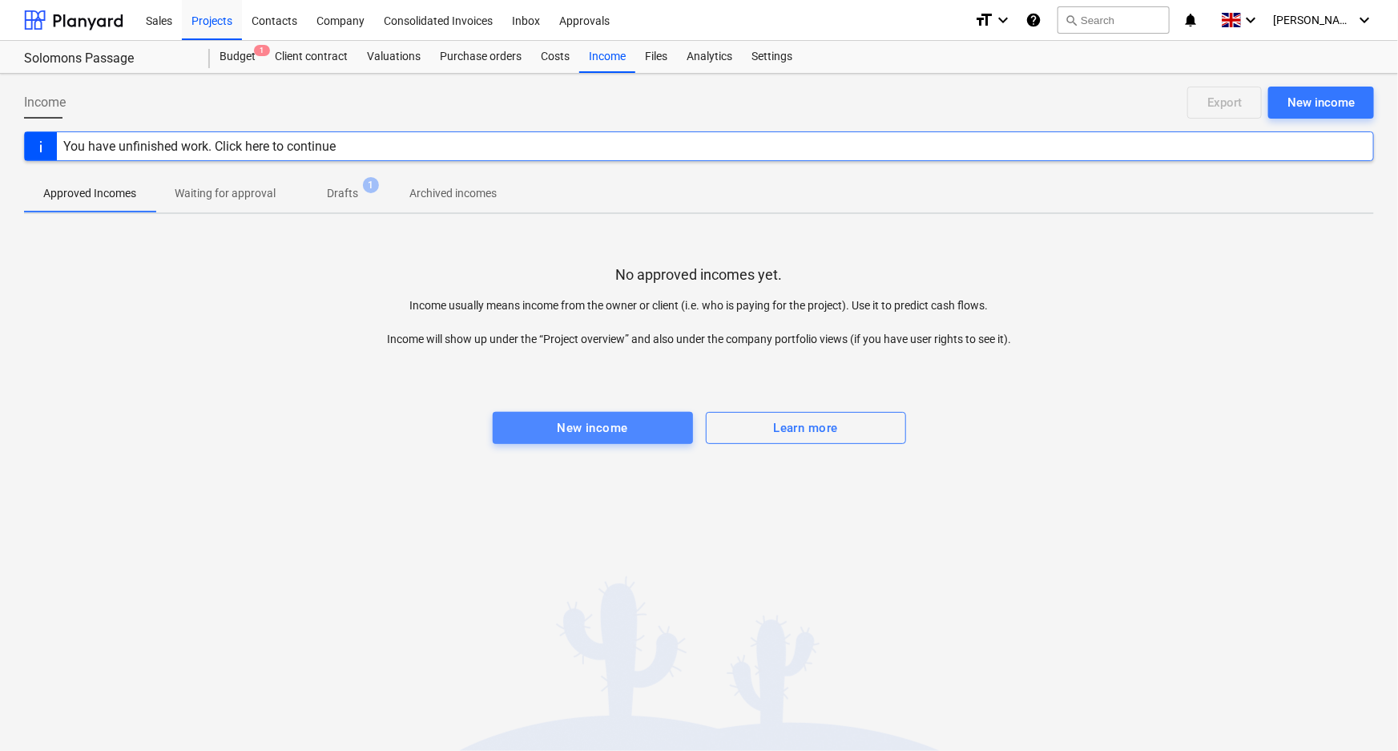
click at [636, 423] on span "New income" at bounding box center [592, 427] width 165 height 21
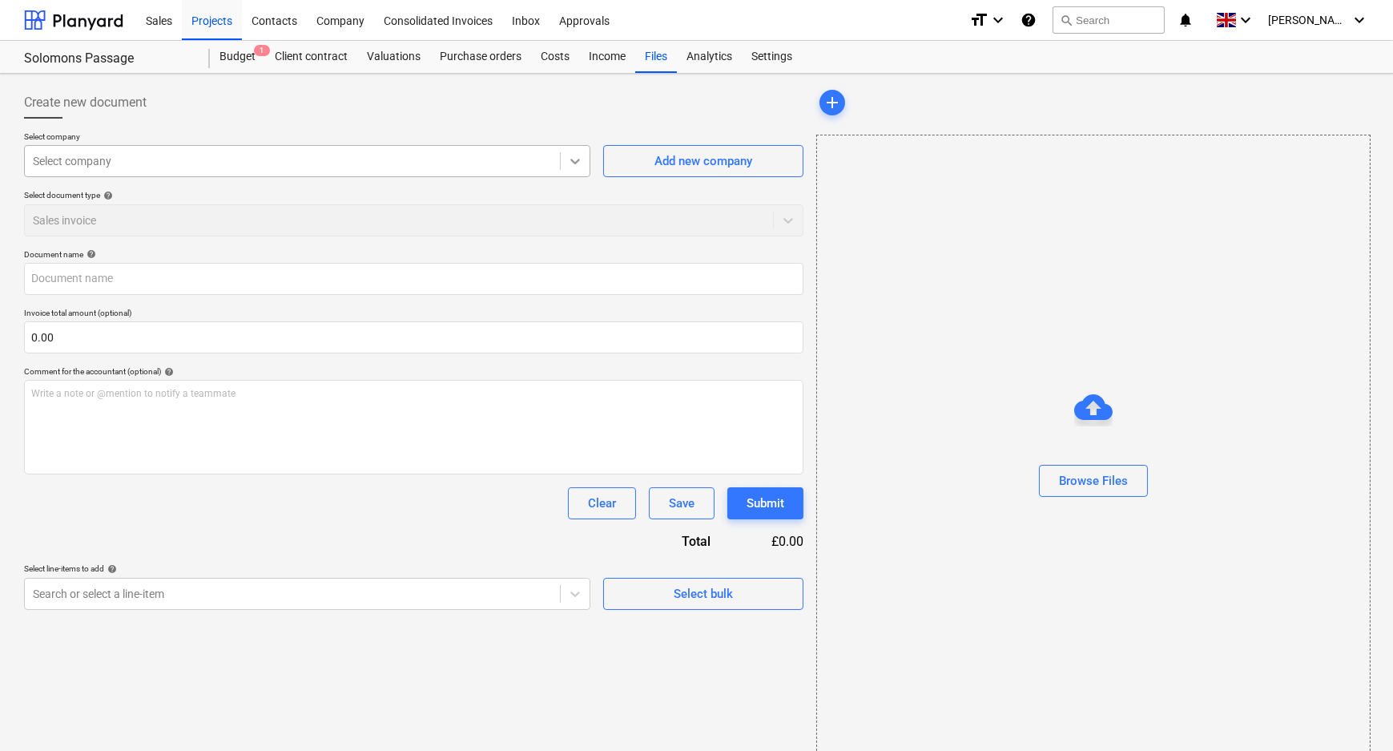
click at [566, 163] on div at bounding box center [575, 161] width 29 height 29
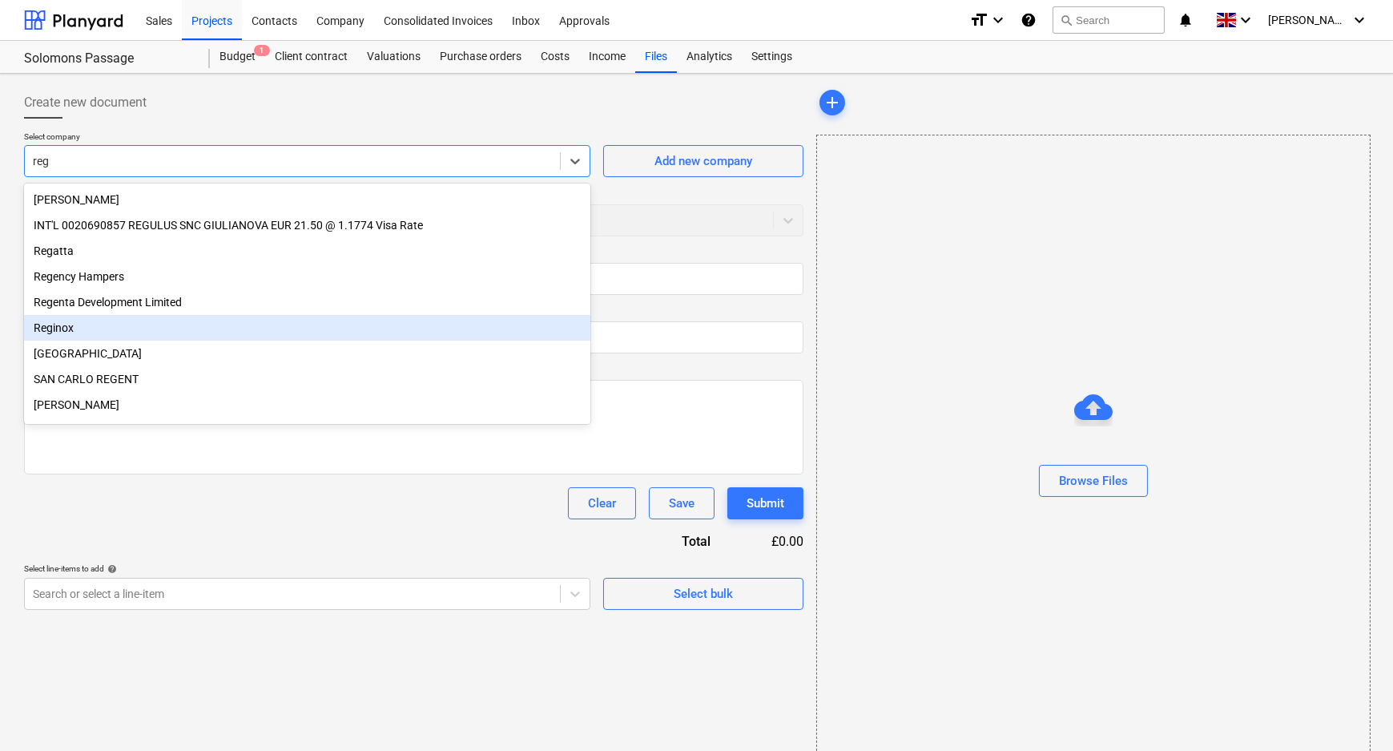
click at [175, 332] on div "Reginox" at bounding box center [307, 328] width 566 height 26
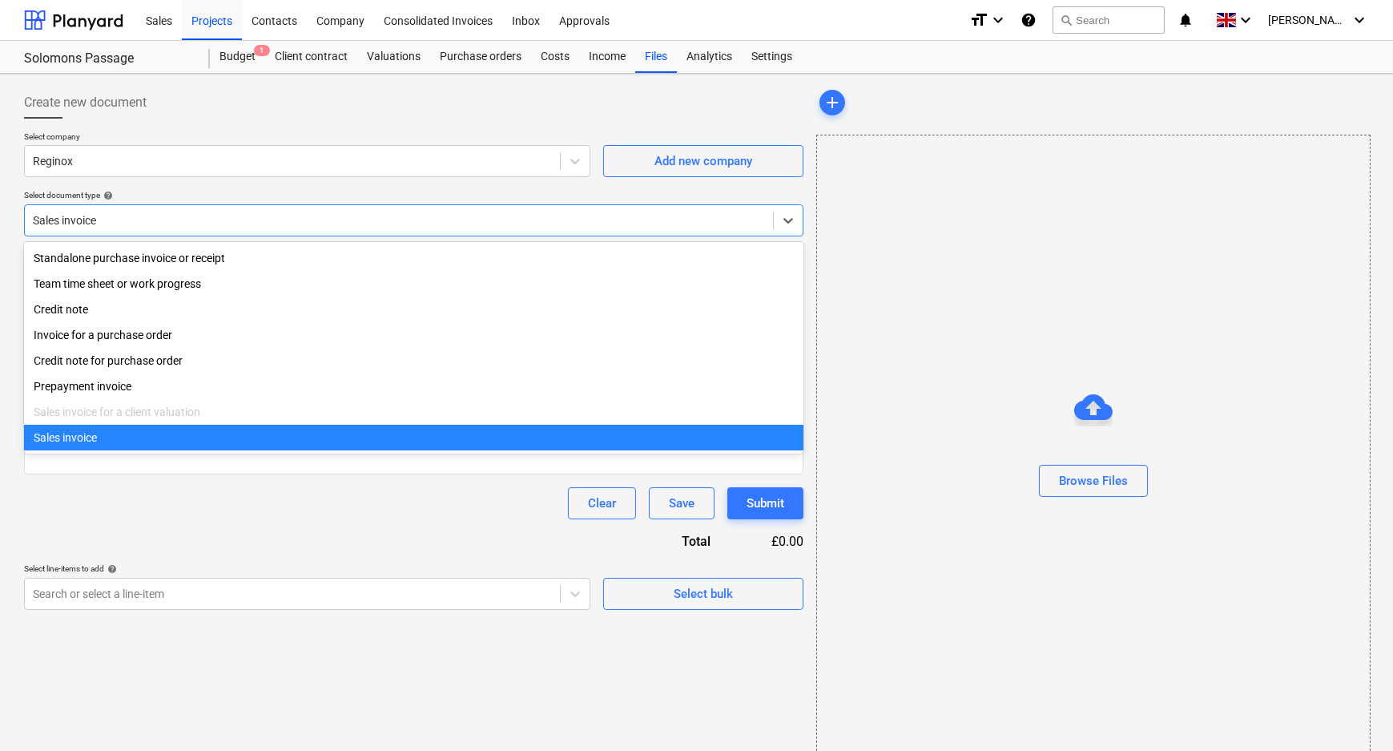
click at [287, 214] on div at bounding box center [399, 220] width 732 height 16
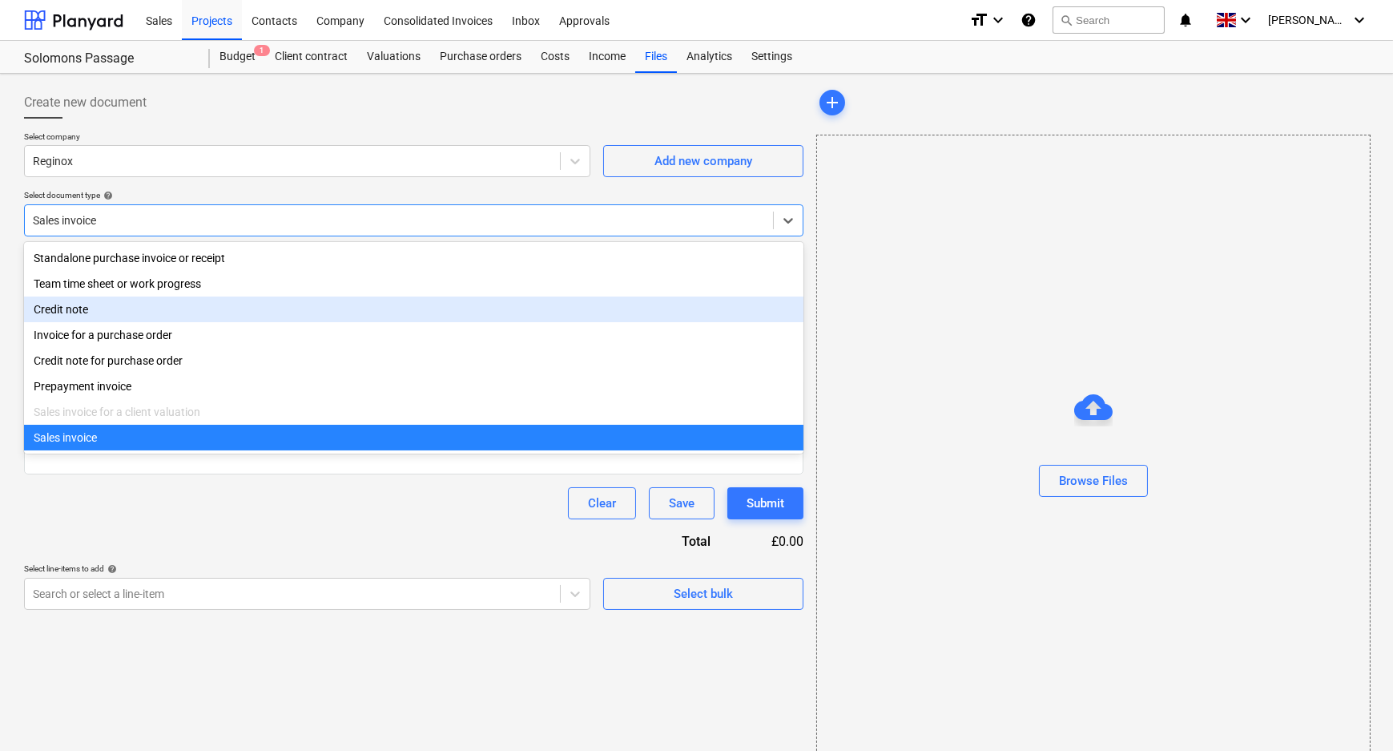
click at [133, 317] on div "Credit note" at bounding box center [413, 309] width 779 height 26
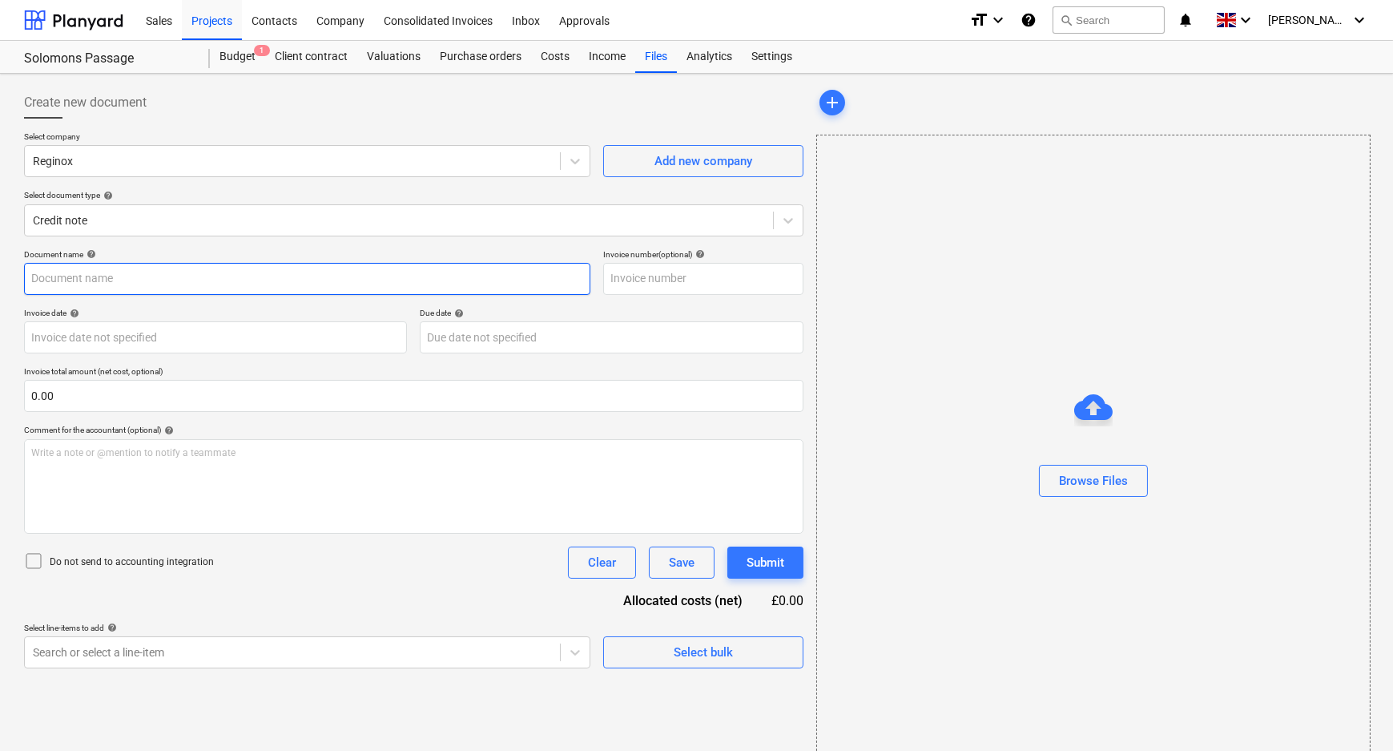
click at [132, 275] on input "text" at bounding box center [307, 279] width 566 height 32
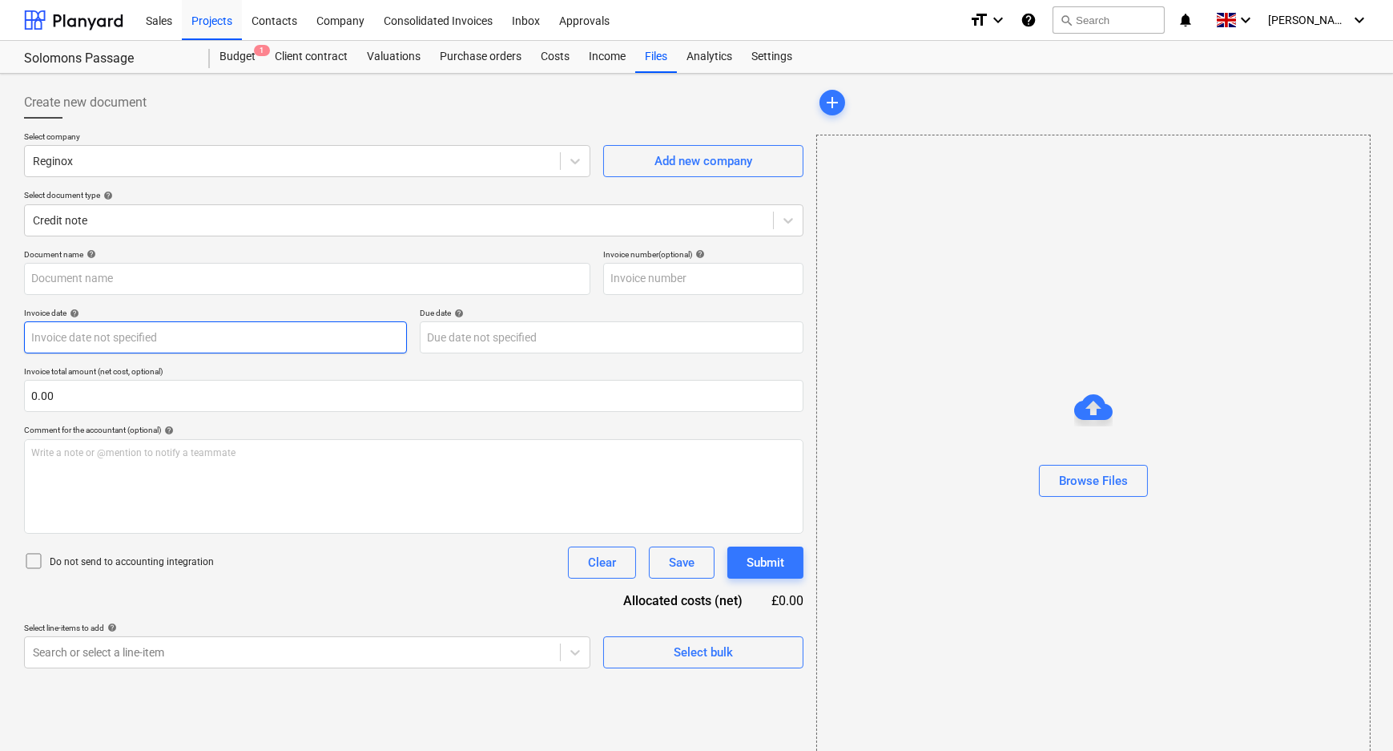
click at [128, 336] on body "Sales Projects Contacts Company Consolidated Invoices Inbox Approvals format_si…" at bounding box center [696, 375] width 1393 height 751
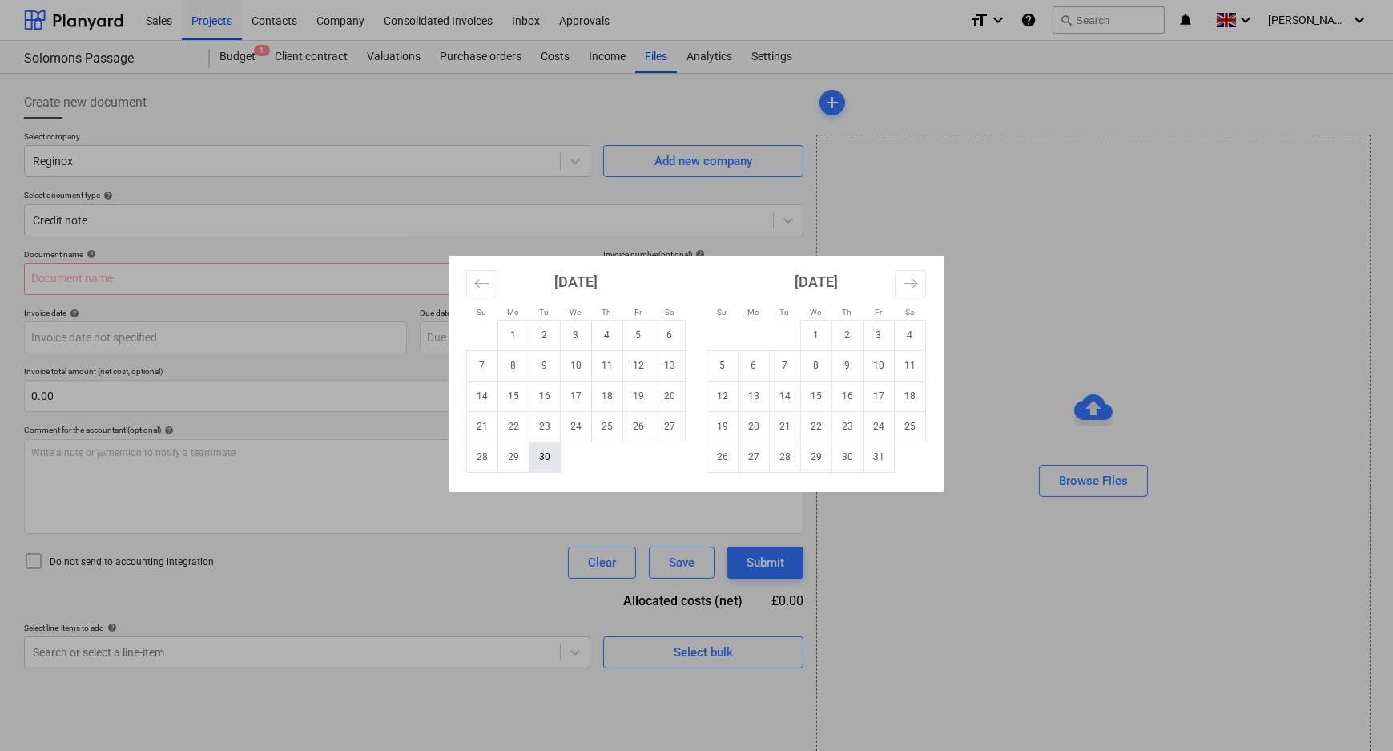
click at [545, 461] on td "30" at bounding box center [544, 456] width 31 height 30
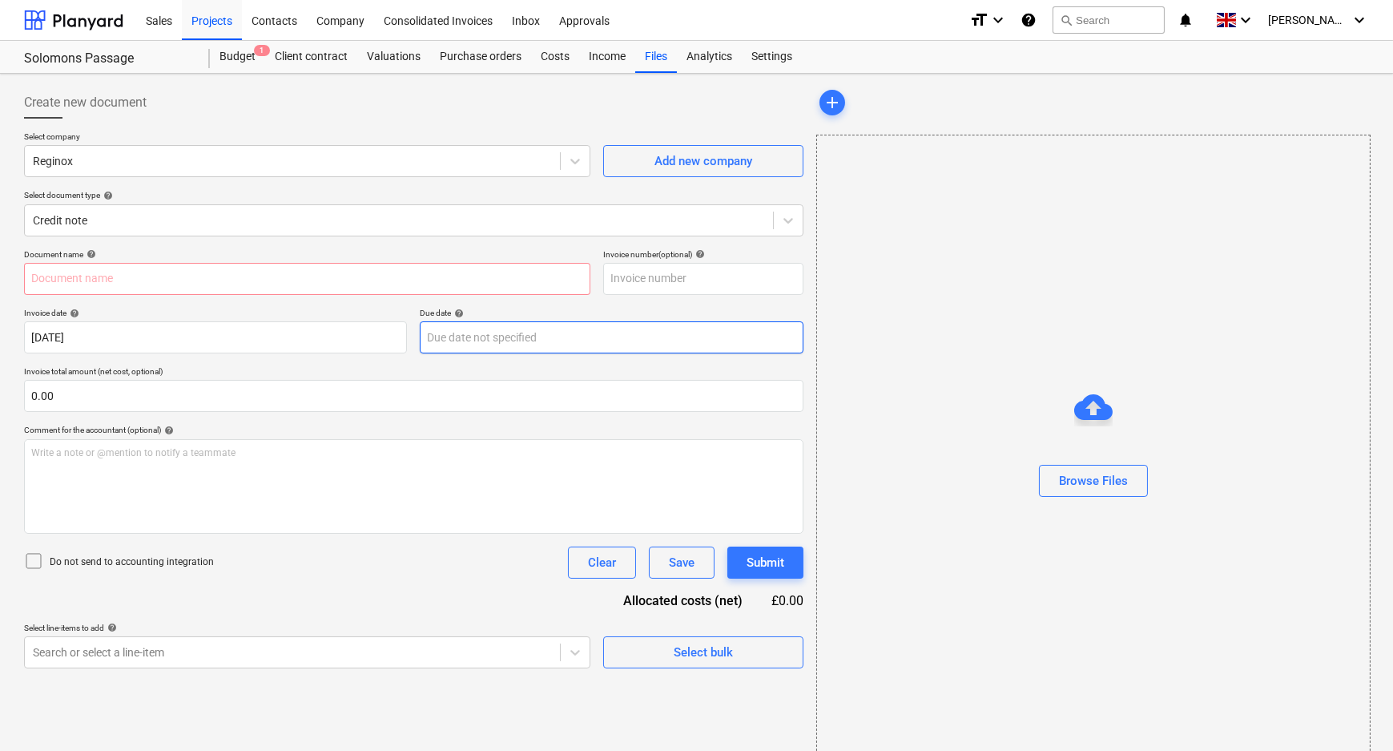
click at [465, 340] on body "Sales Projects Contacts Company Consolidated Invoices Inbox Approvals format_si…" at bounding box center [696, 375] width 1393 height 751
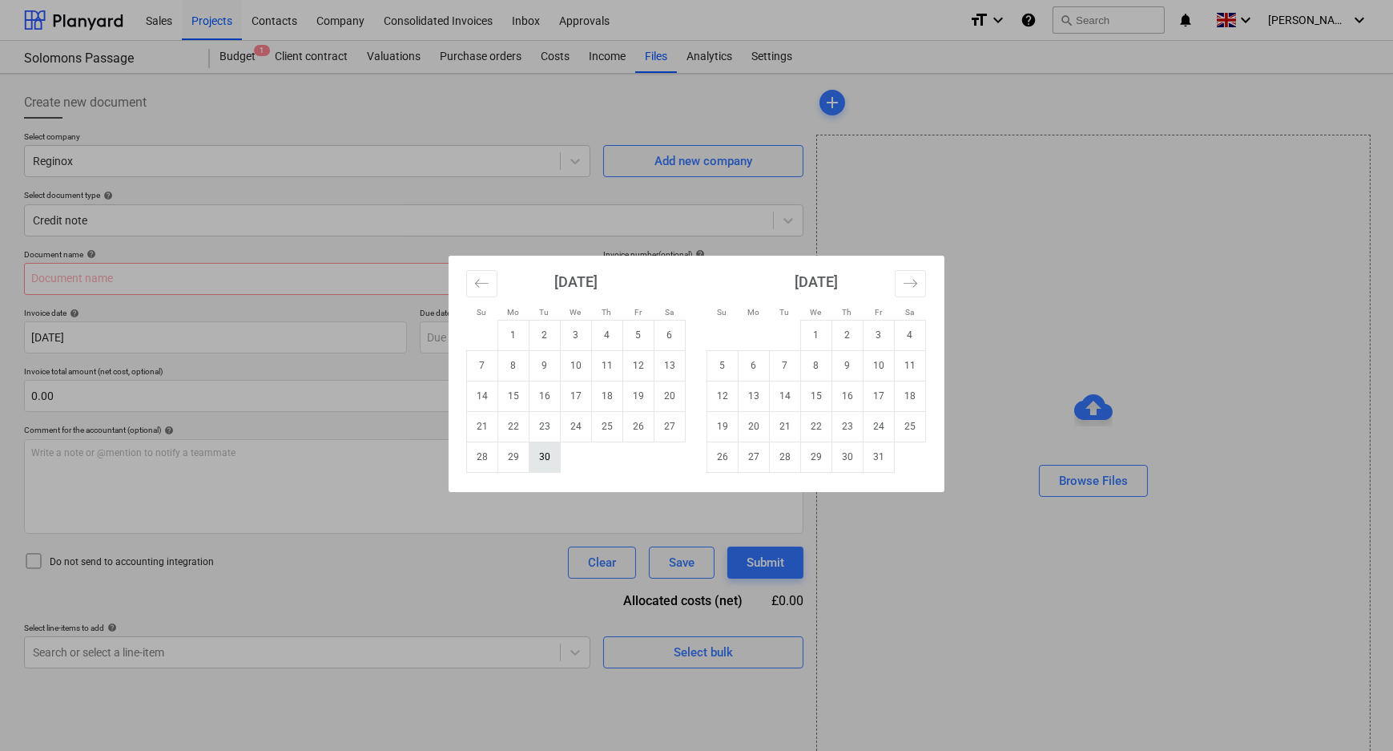
click at [551, 461] on td "30" at bounding box center [544, 456] width 31 height 30
click at [163, 336] on body "Sales Projects Contacts Company Consolidated Invoices Inbox Approvals format_si…" at bounding box center [696, 375] width 1393 height 751
click at [498, 338] on td "1" at bounding box center [513, 335] width 31 height 30
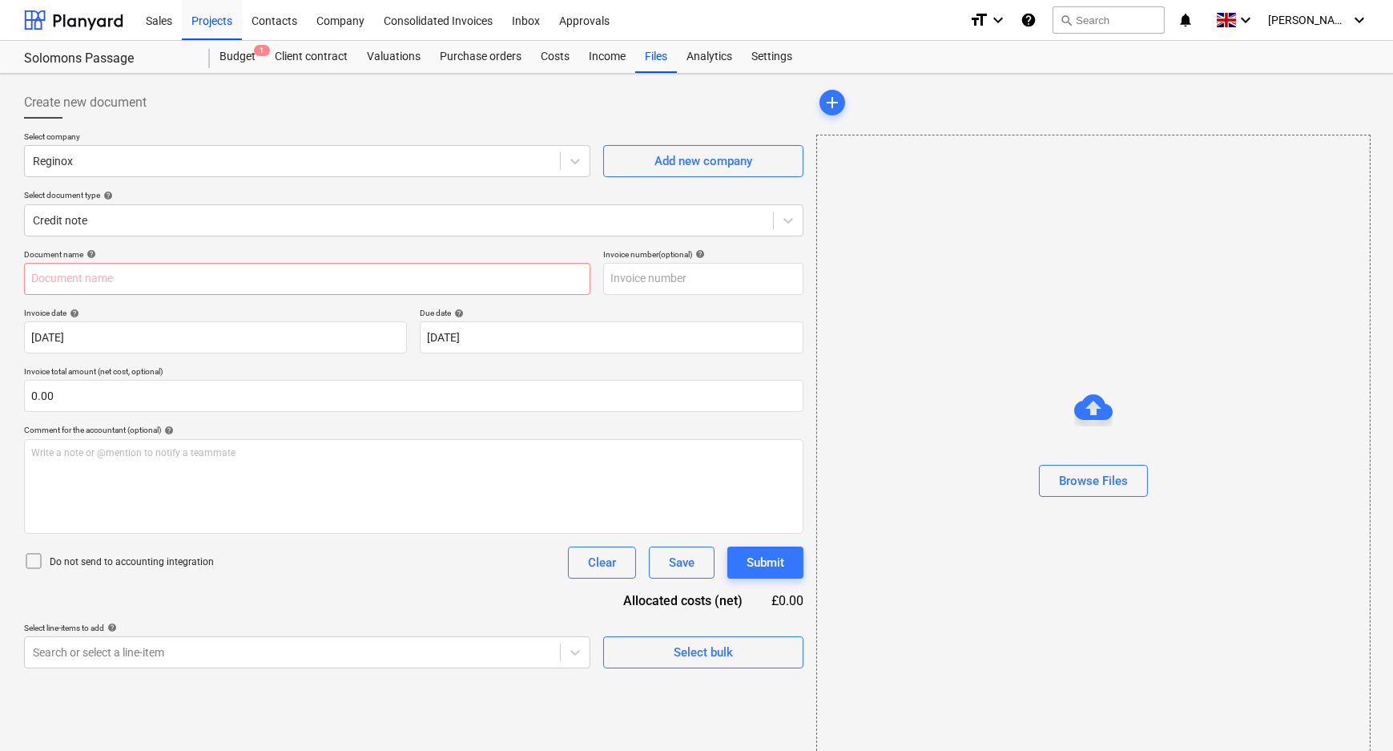
click at [110, 561] on p "Do not send to accounting integration" at bounding box center [132, 562] width 164 height 14
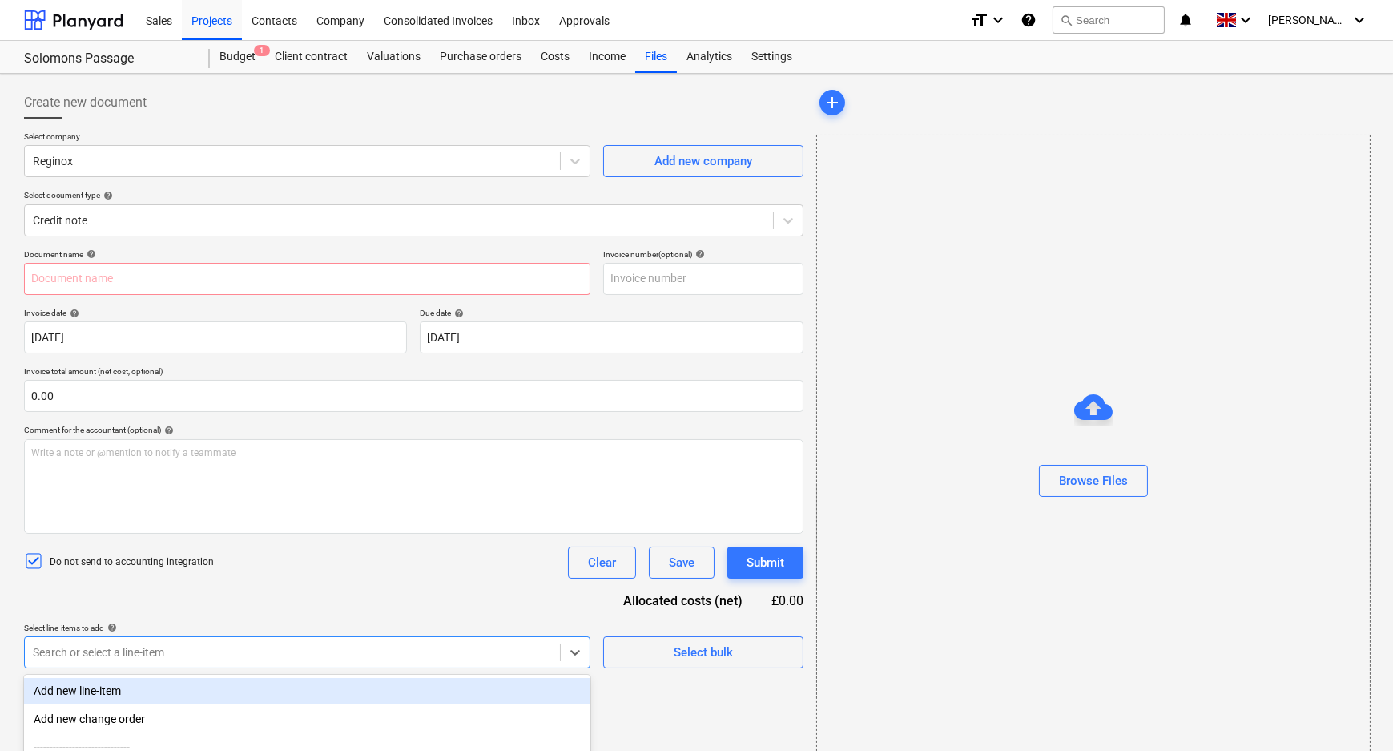
scroll to position [167, 0]
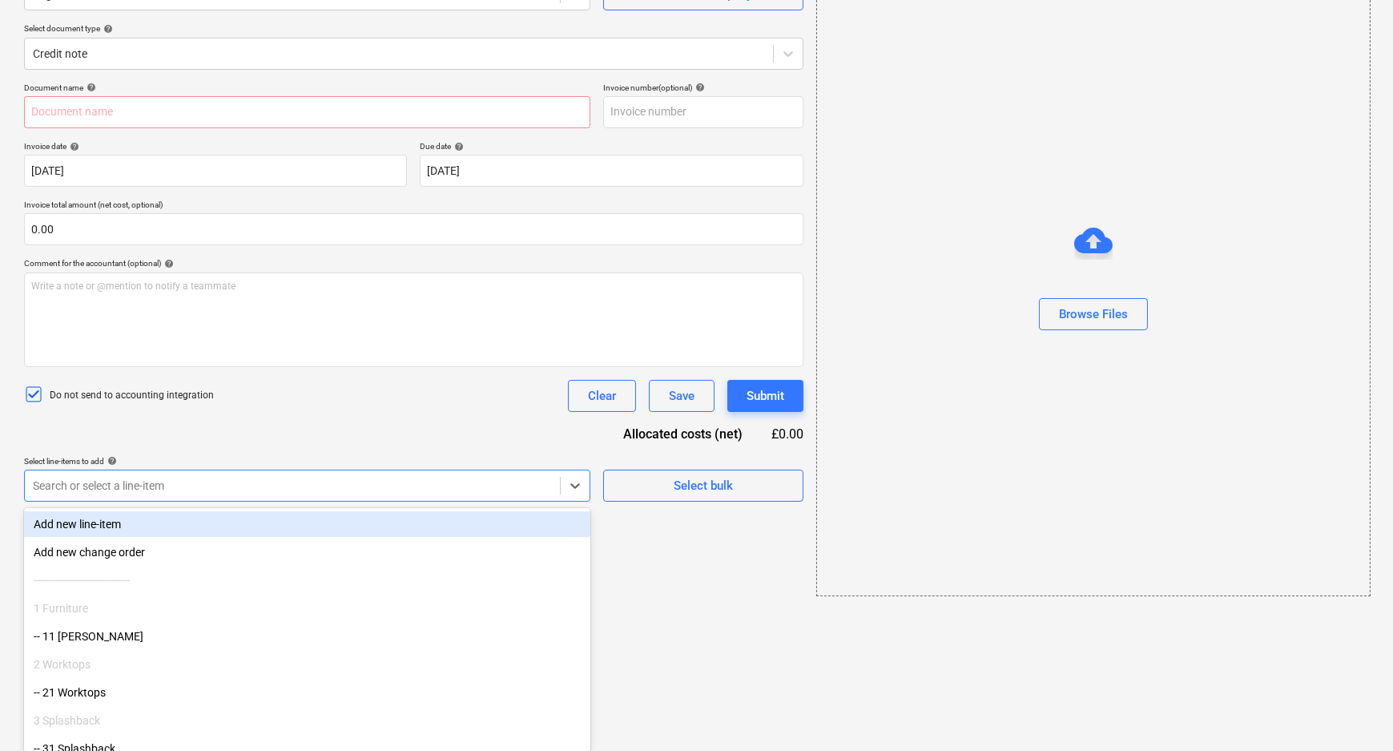
click at [160, 584] on body "Sales Projects Contacts Company Consolidated Invoices Inbox Approvals format_si…" at bounding box center [696, 208] width 1393 height 751
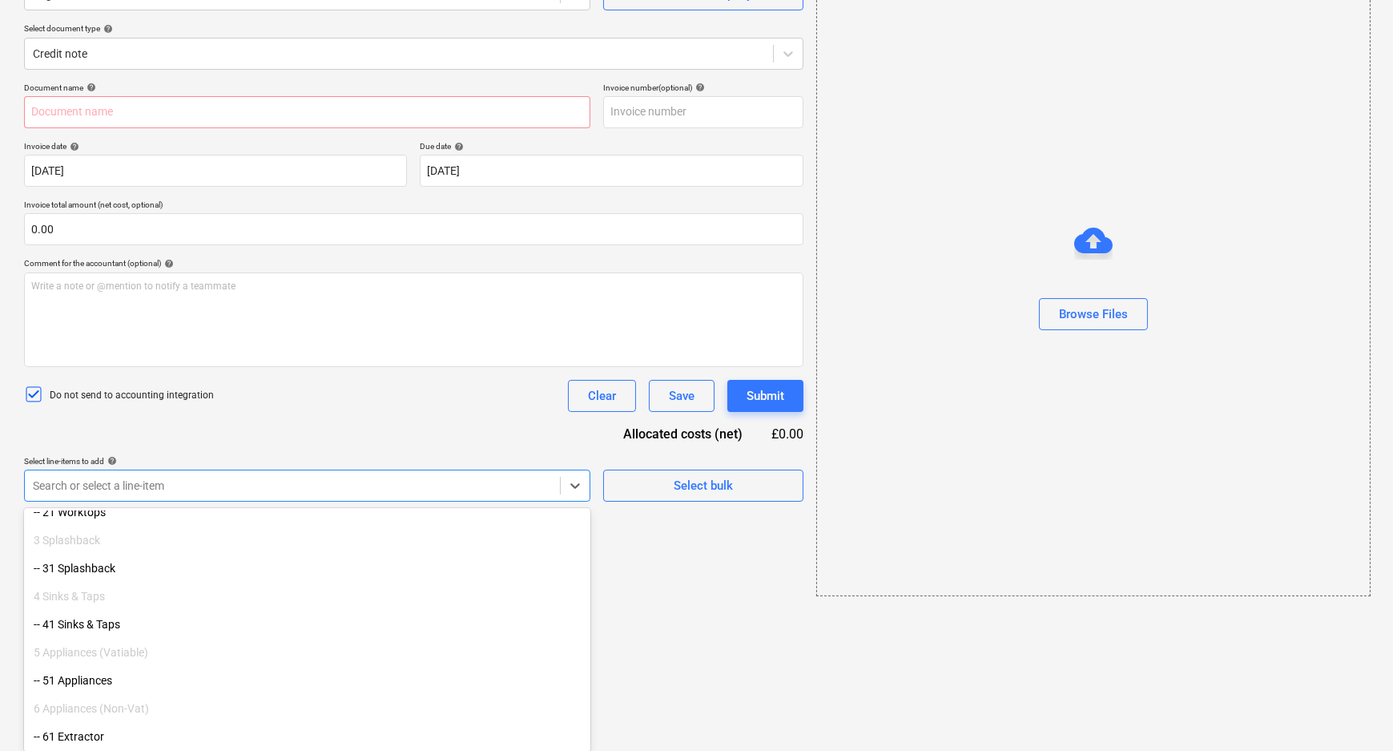
scroll to position [218, 0]
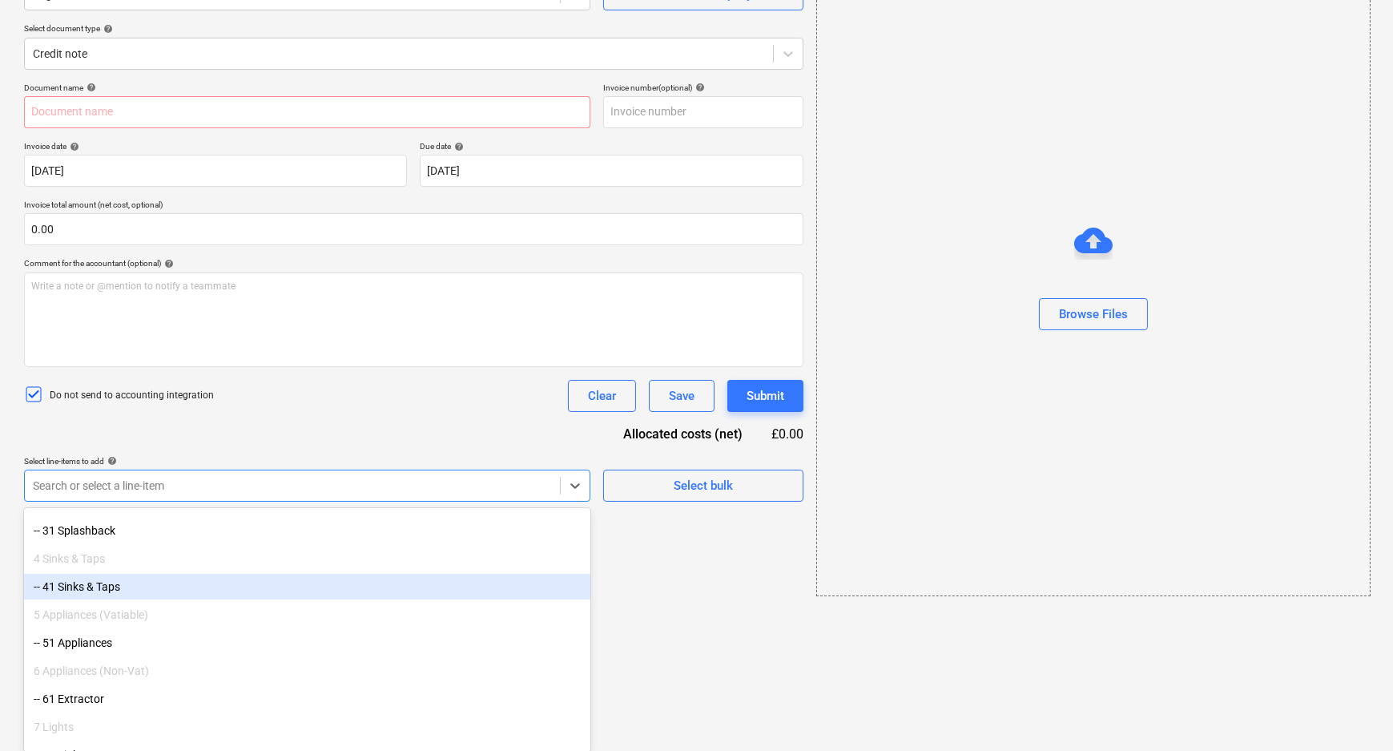
click at [99, 590] on div "-- 41 Sinks & Taps" at bounding box center [307, 587] width 566 height 26
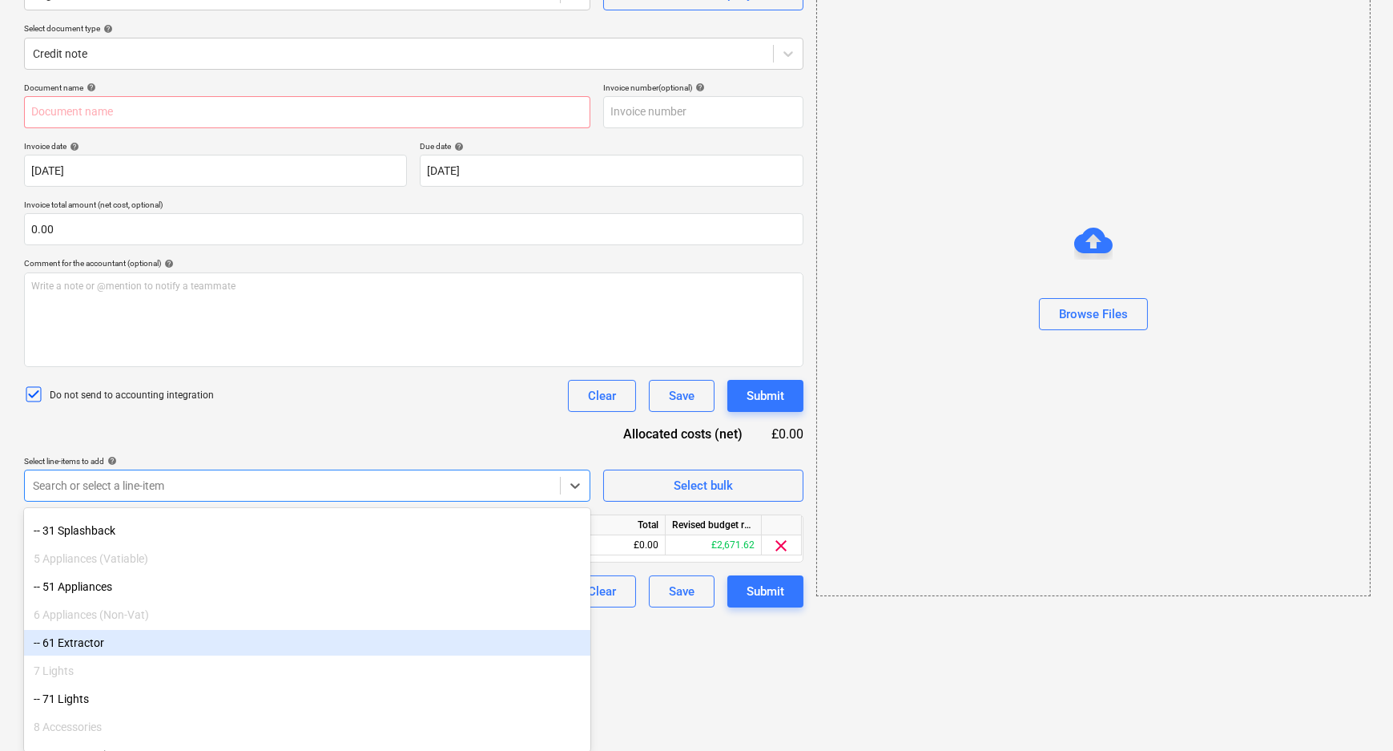
scroll to position [35, 0]
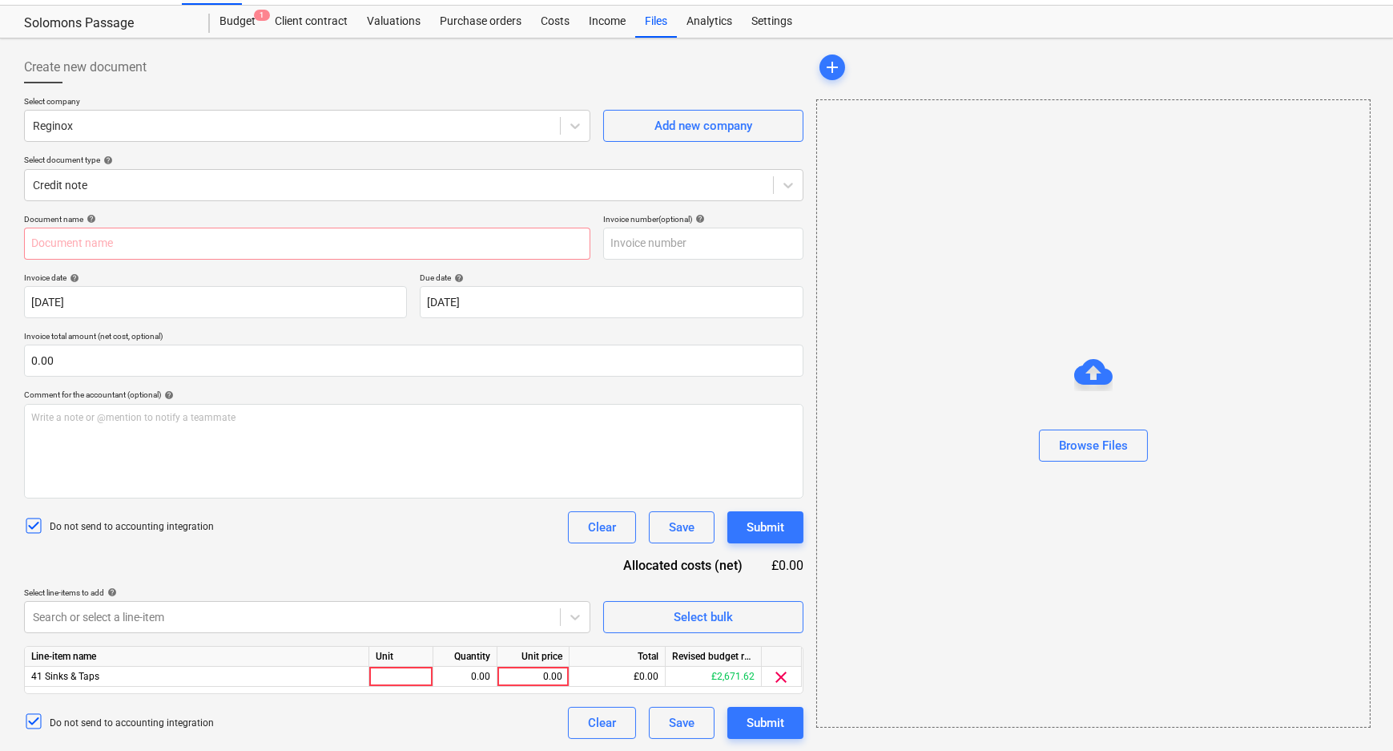
click at [634, 671] on html "Sales Projects Contacts Company Consolidated Invoices Inbox Approvals format_si…" at bounding box center [696, 340] width 1393 height 751
click at [476, 680] on div "0.00" at bounding box center [465, 676] width 50 height 20
click at [361, 676] on div "41 Sinks & Taps" at bounding box center [197, 676] width 344 height 20
click at [387, 676] on div at bounding box center [401, 676] width 64 height 20
click at [437, 685] on div "0.00" at bounding box center [465, 676] width 64 height 20
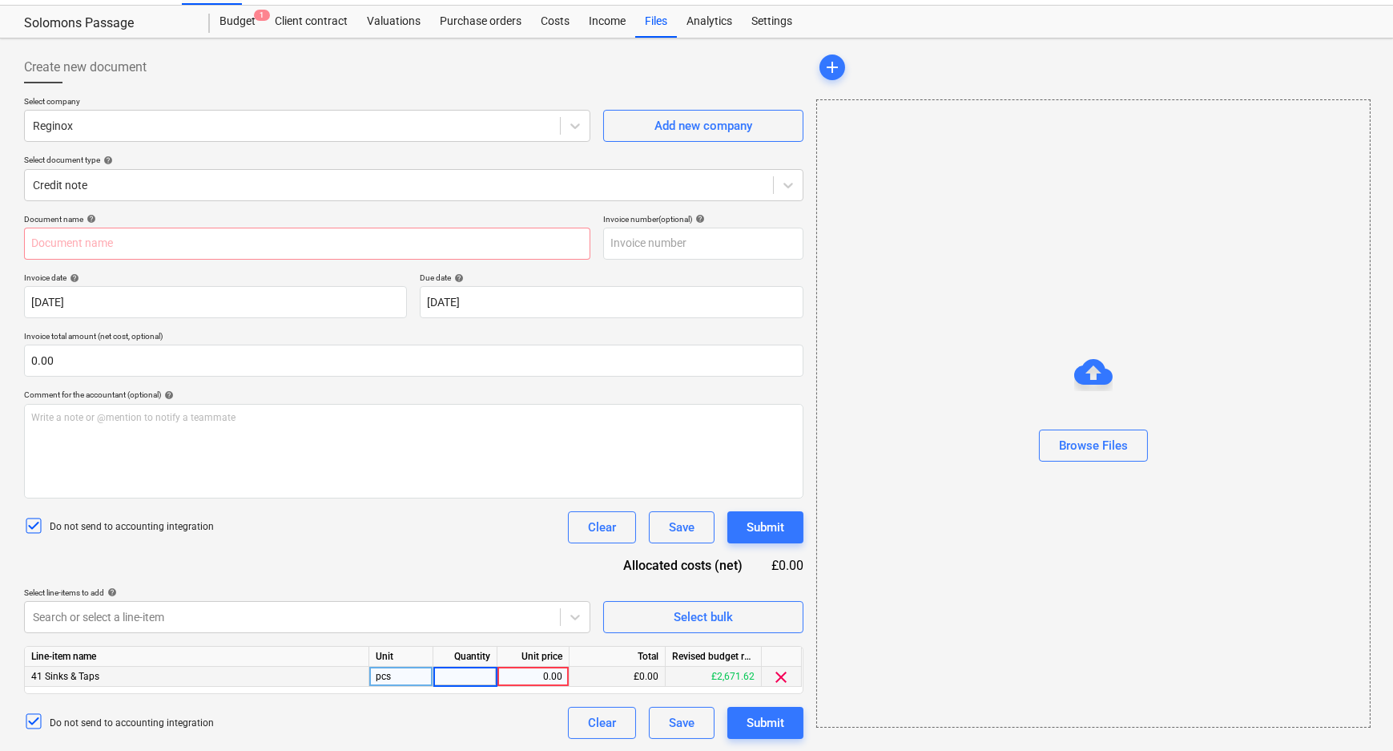
click at [461, 682] on input at bounding box center [464, 675] width 63 height 19
click at [530, 681] on div "0.00" at bounding box center [533, 676] width 58 height 20
click at [528, 735] on div "Do not send to accounting integration Clear Save Submit" at bounding box center [413, 723] width 779 height 32
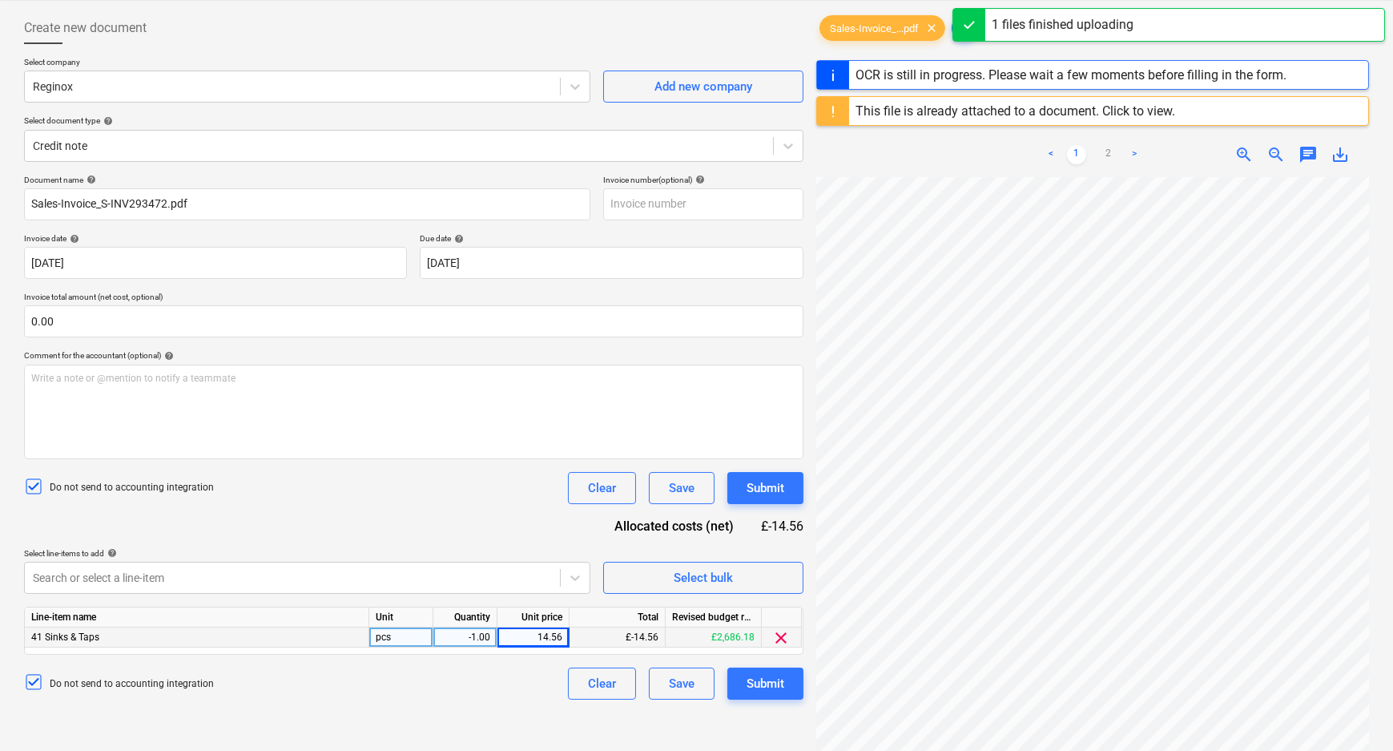
scroll to position [108, 0]
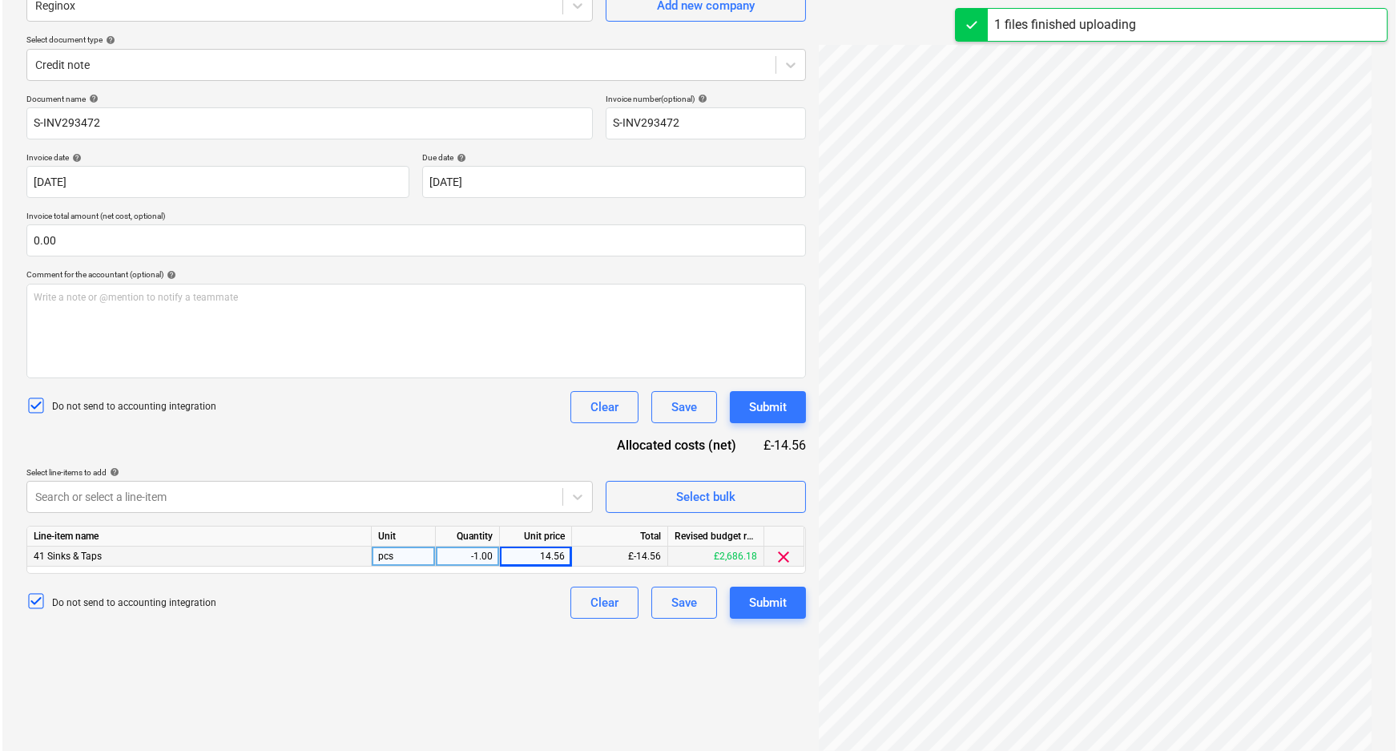
scroll to position [189, 0]
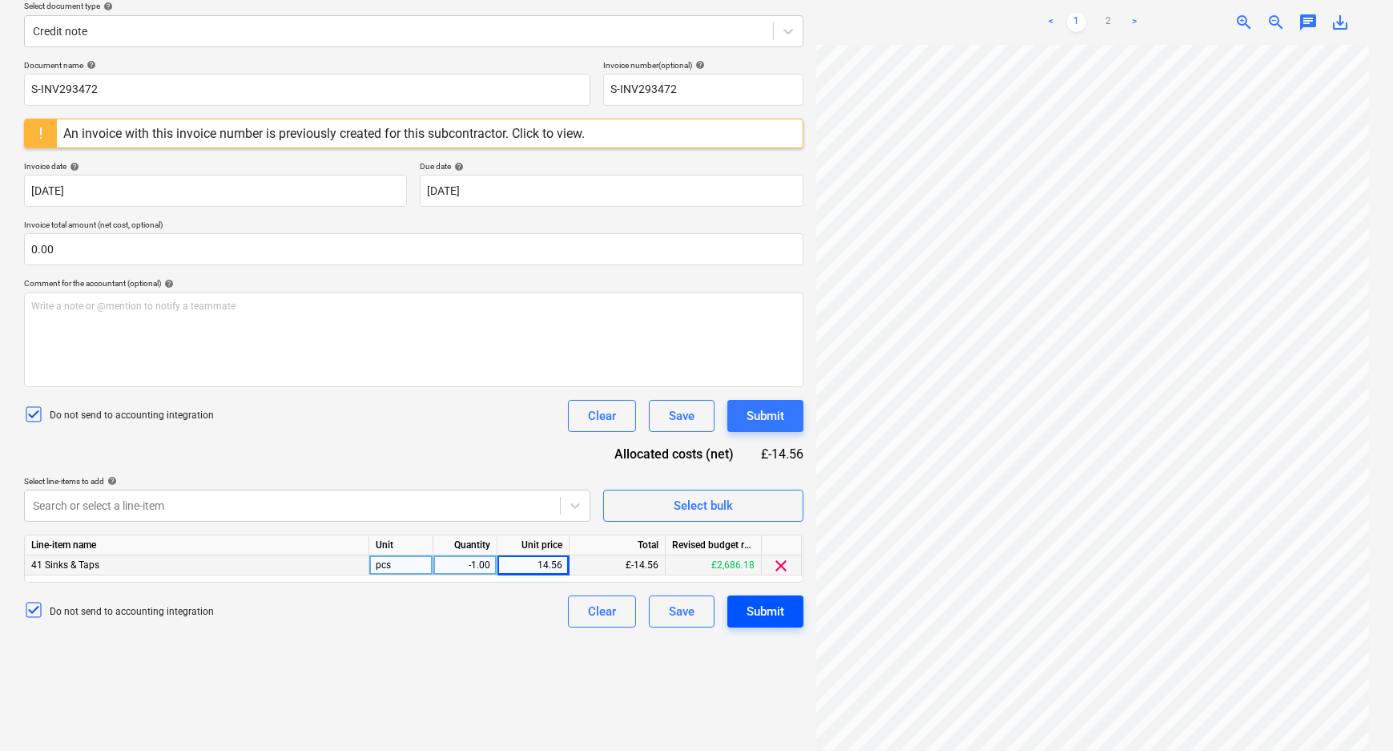
click at [767, 613] on div "Submit" at bounding box center [766, 611] width 38 height 21
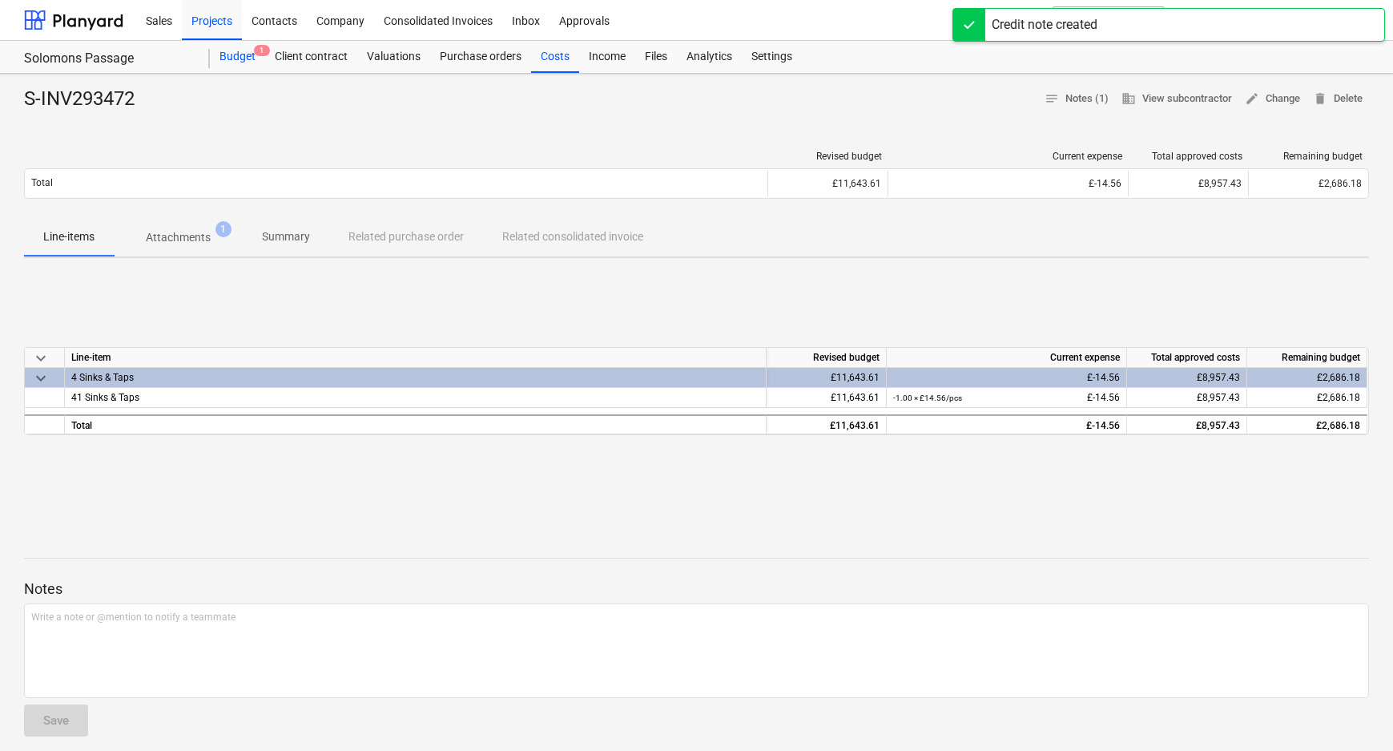
click at [234, 59] on div "Budget 1" at bounding box center [237, 57] width 55 height 32
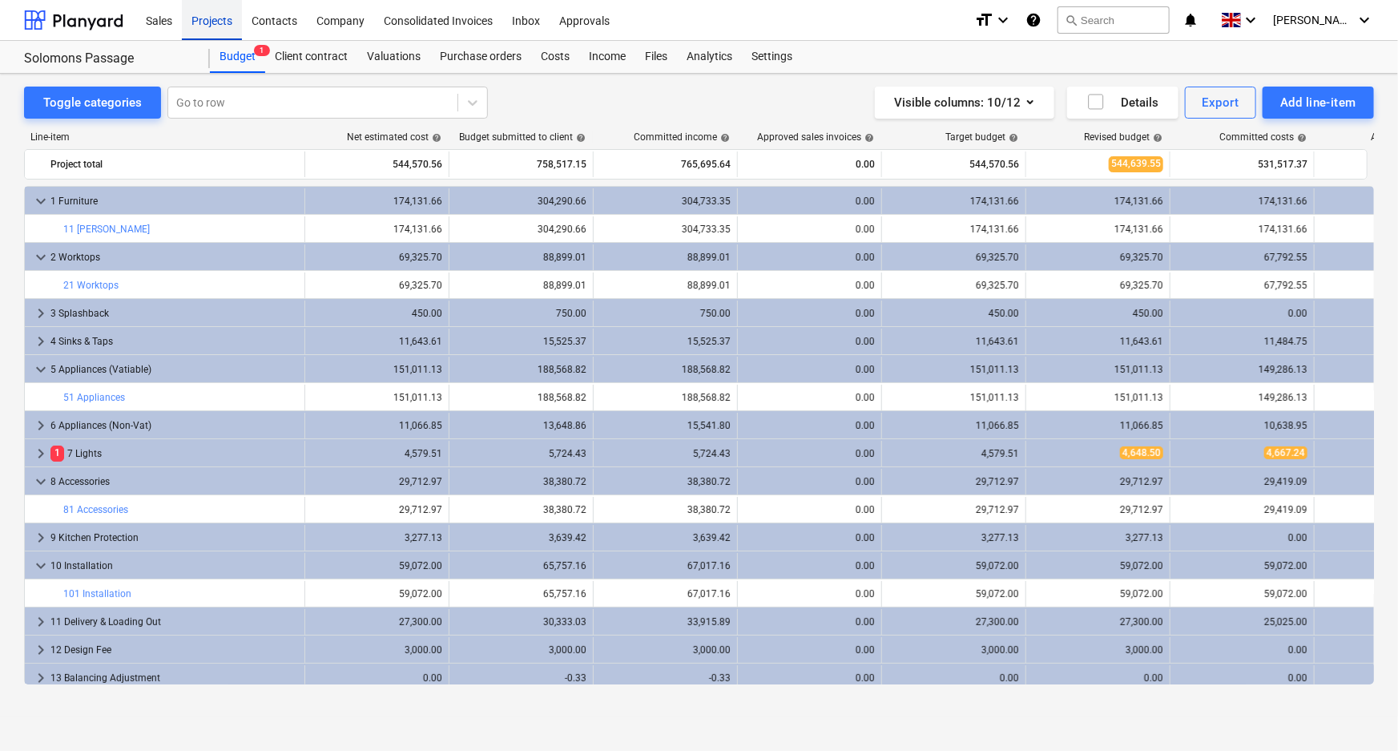
click at [217, 12] on div "Projects" at bounding box center [212, 19] width 60 height 41
